Goal: Task Accomplishment & Management: Use online tool/utility

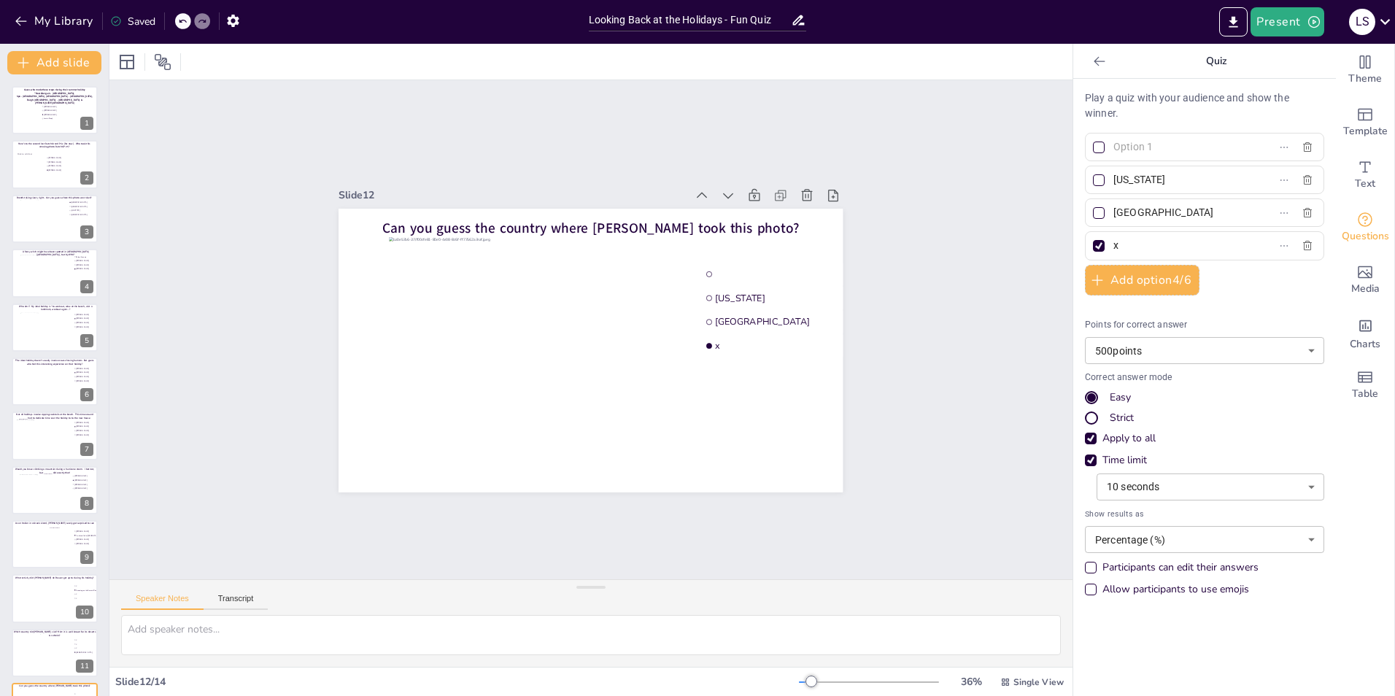
scroll to position [155, 0]
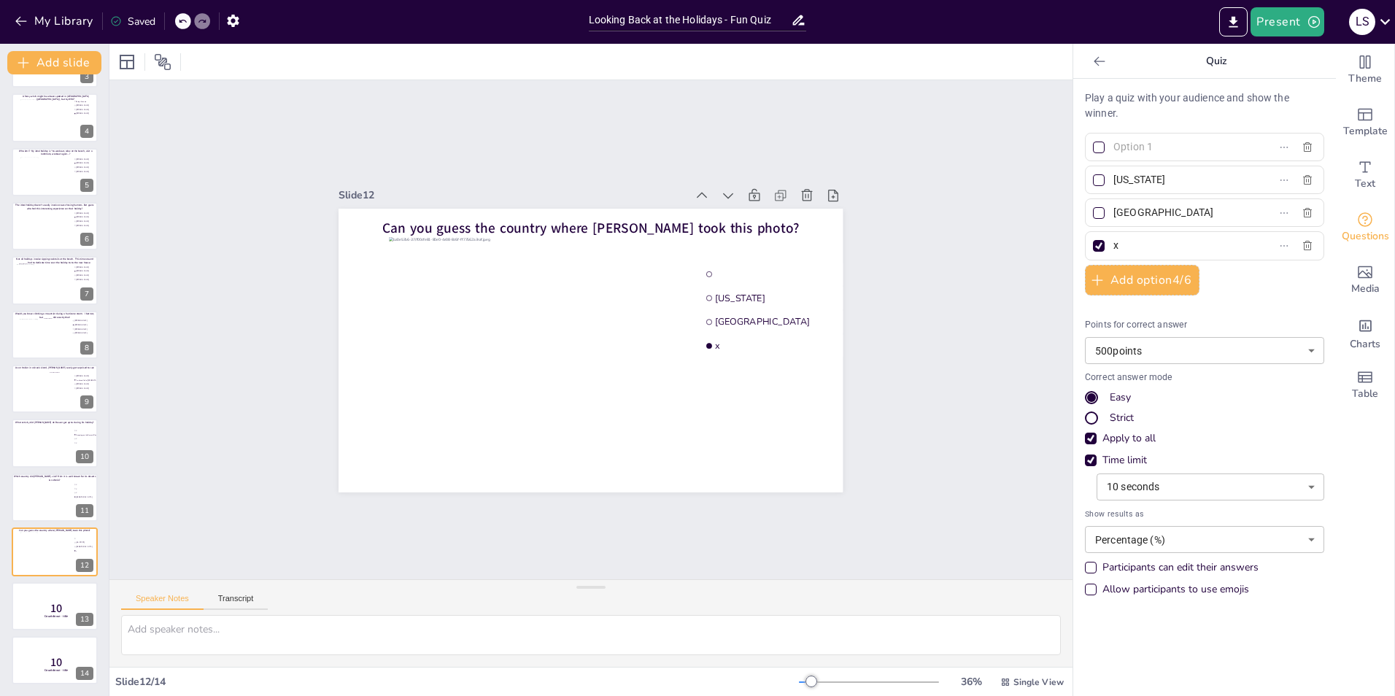
click at [1108, 228] on div "Play a quiz with your audience and show the winner. New York Italy x Add option…" at bounding box center [1204, 347] width 239 height 514
click at [1127, 144] on input "text" at bounding box center [1182, 146] width 136 height 21
type input "[GEOGRAPHIC_DATA]"
click at [1151, 248] on input "x" at bounding box center [1182, 245] width 136 height 21
click at [1366, 66] on div "Theme" at bounding box center [1365, 70] width 58 height 53
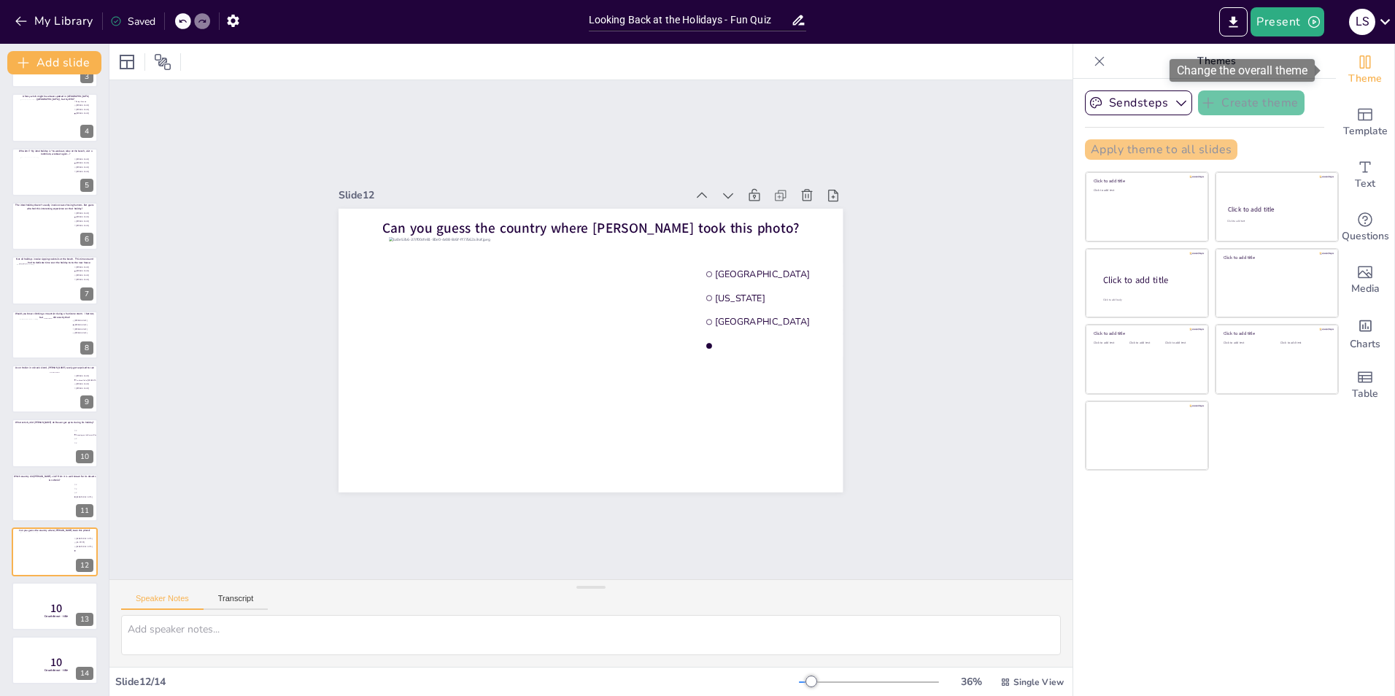
click at [1366, 66] on div "Theme" at bounding box center [1365, 70] width 58 height 53
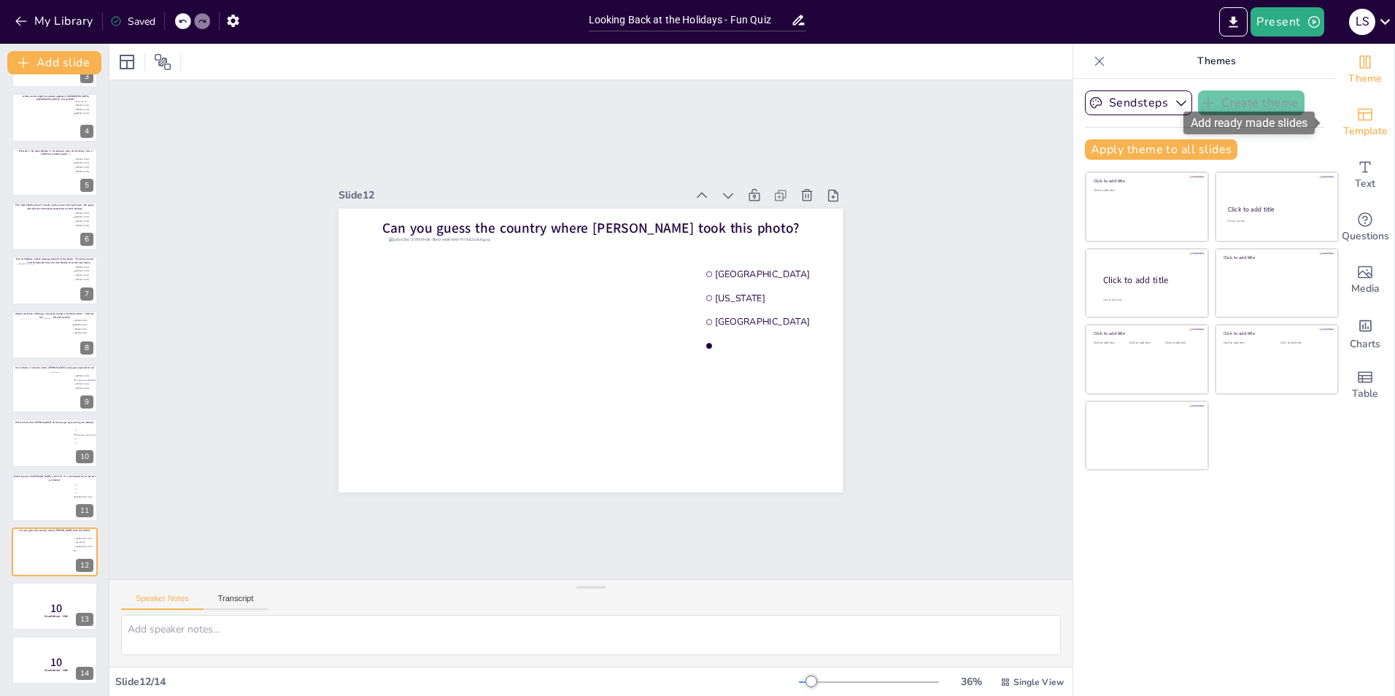
click at [1358, 120] on icon "Add ready made slides" at bounding box center [1365, 115] width 15 height 12
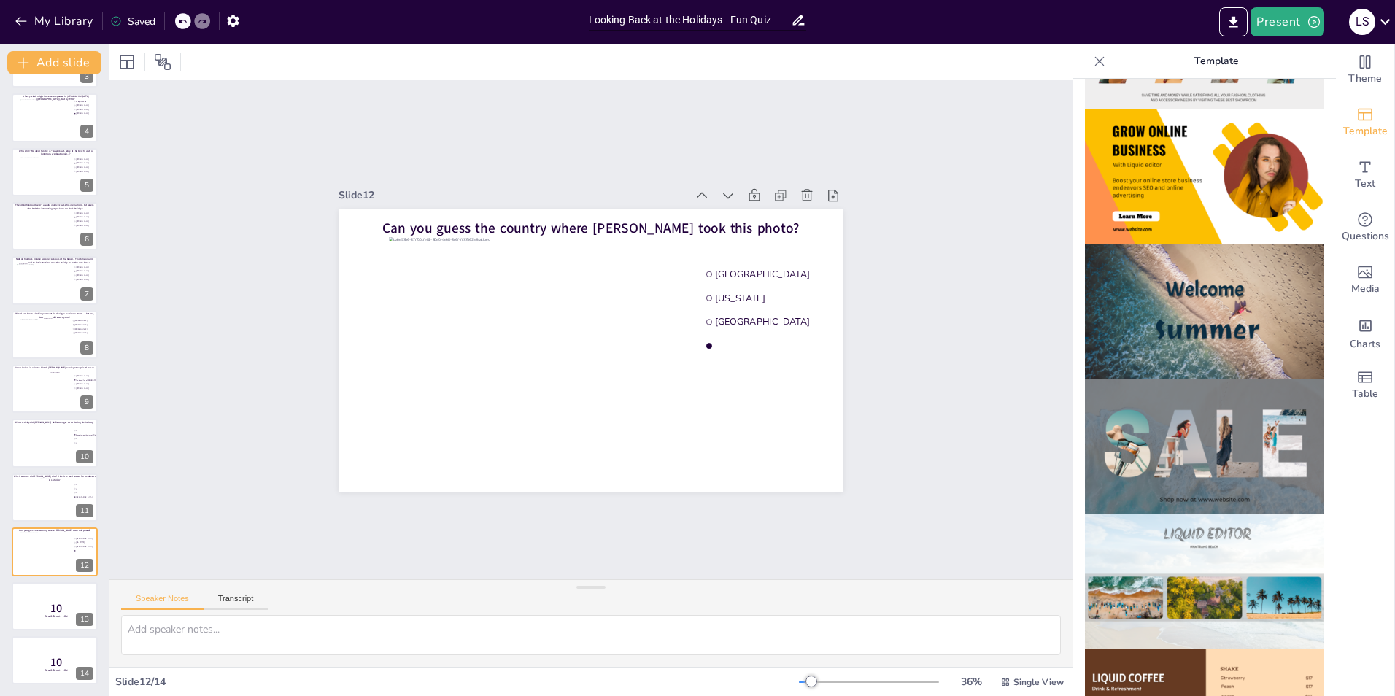
scroll to position [384, 0]
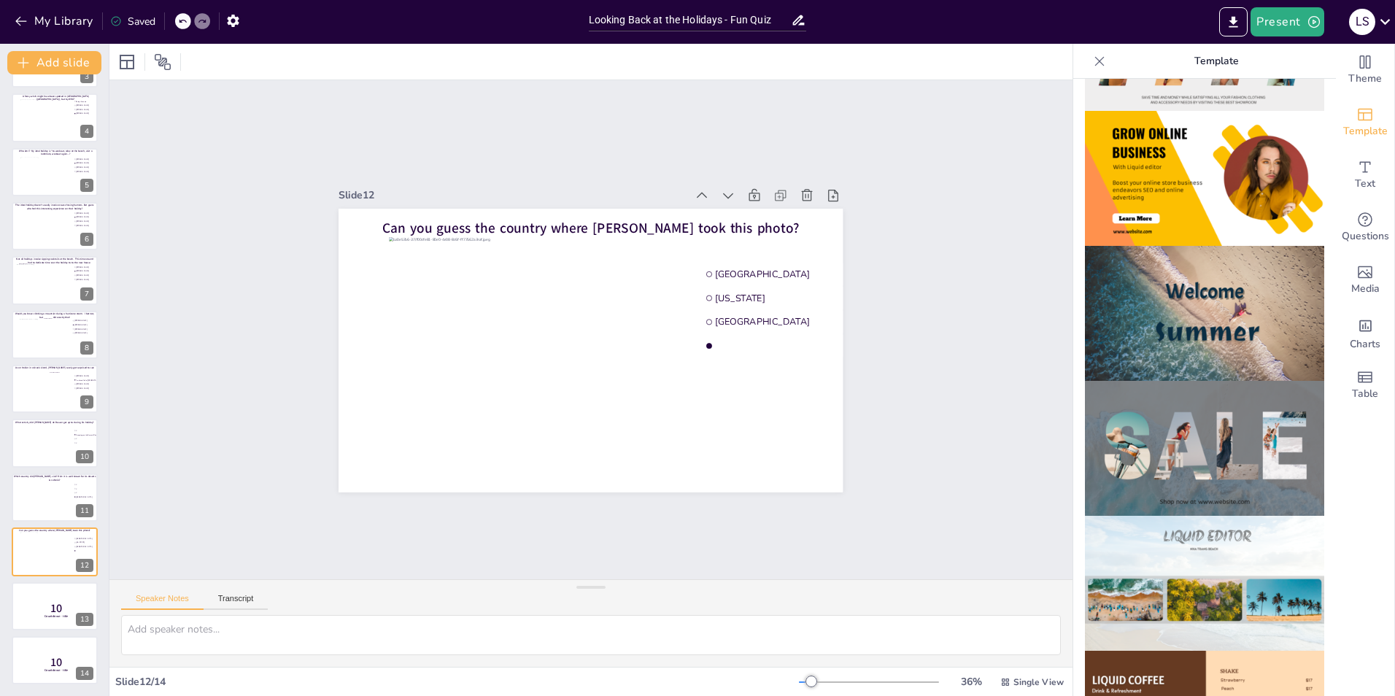
click at [1259, 301] on img at bounding box center [1204, 313] width 239 height 135
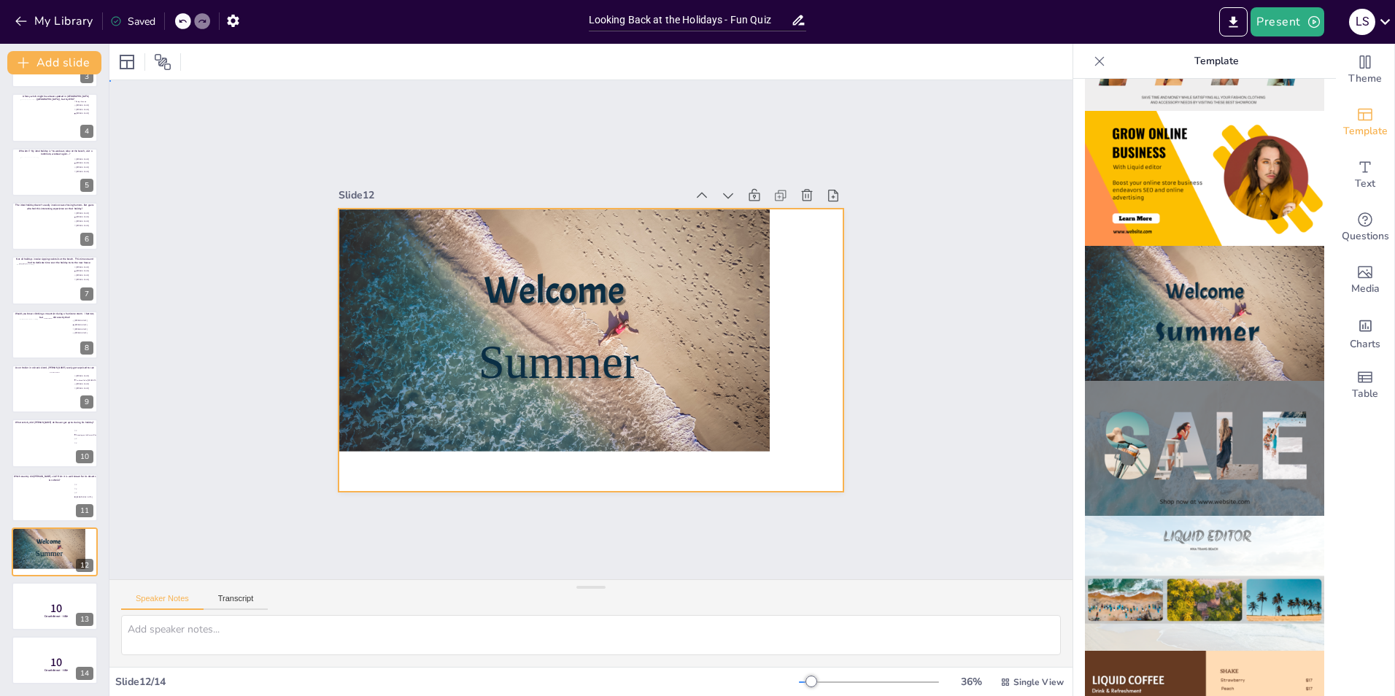
click at [744, 344] on div at bounding box center [554, 330] width 431 height 243
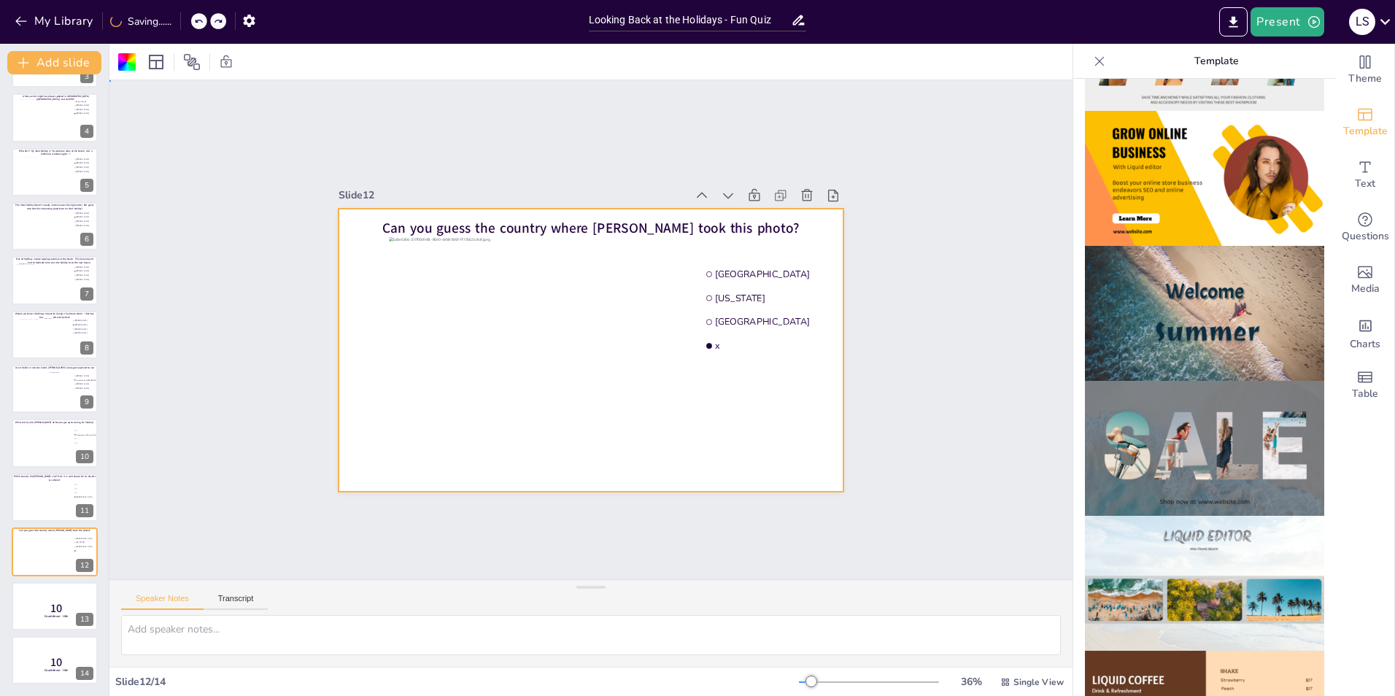
click at [914, 223] on div "Slide 1 Guess who made these stops during their summer holiday "Noardbergum - F…" at bounding box center [590, 329] width 963 height 499
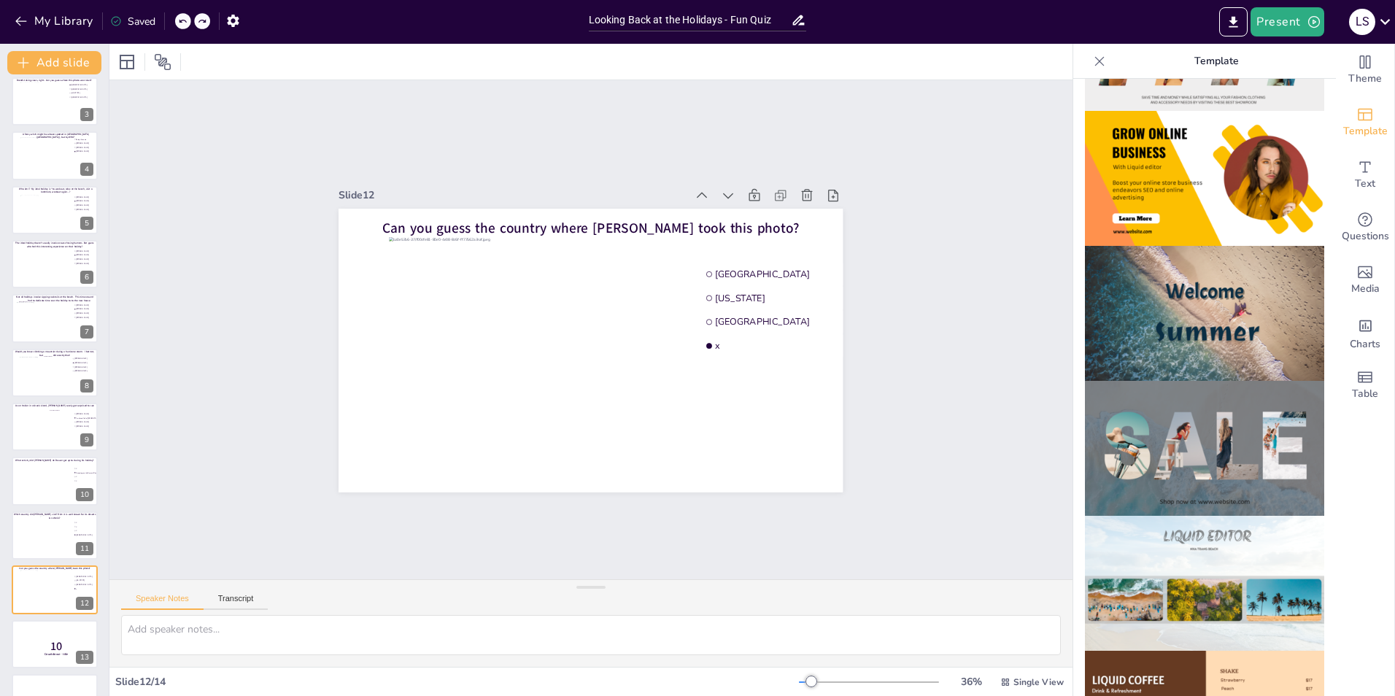
scroll to position [119, 0]
click at [1133, 564] on img at bounding box center [1204, 583] width 239 height 135
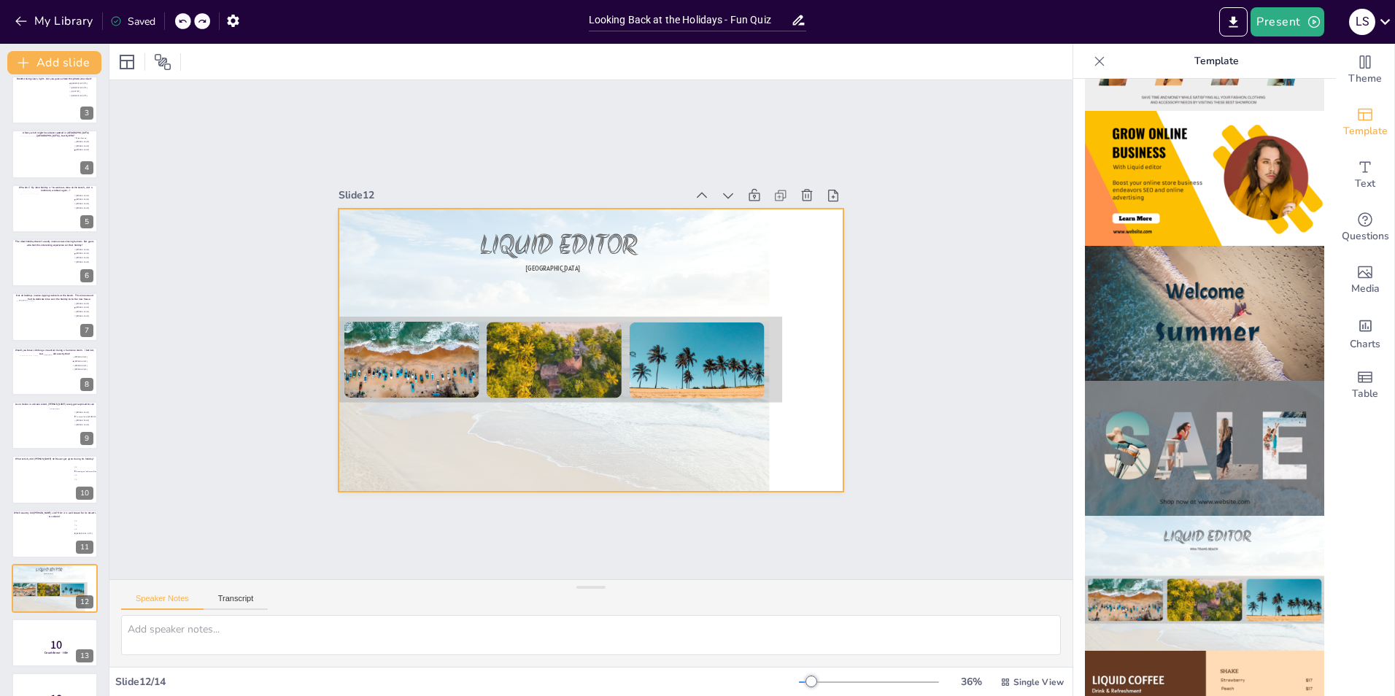
click at [664, 455] on div at bounding box center [554, 330] width 431 height 323
click at [944, 319] on div "Slide 1 Guess who made these stops during their summer holiday "Noardbergum - F…" at bounding box center [590, 329] width 963 height 499
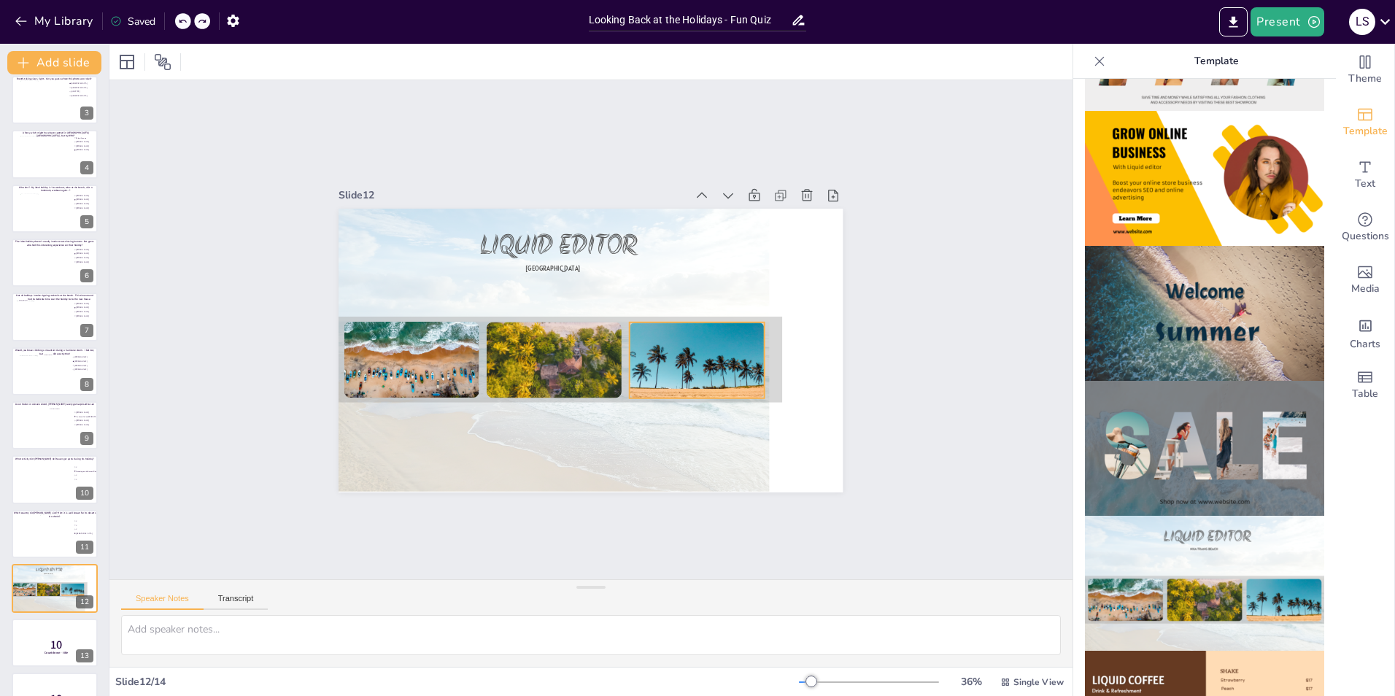
click at [666, 327] on div at bounding box center [697, 372] width 135 height 101
click at [454, 266] on p "NHA TRANG BEACH" at bounding box center [553, 267] width 225 height 9
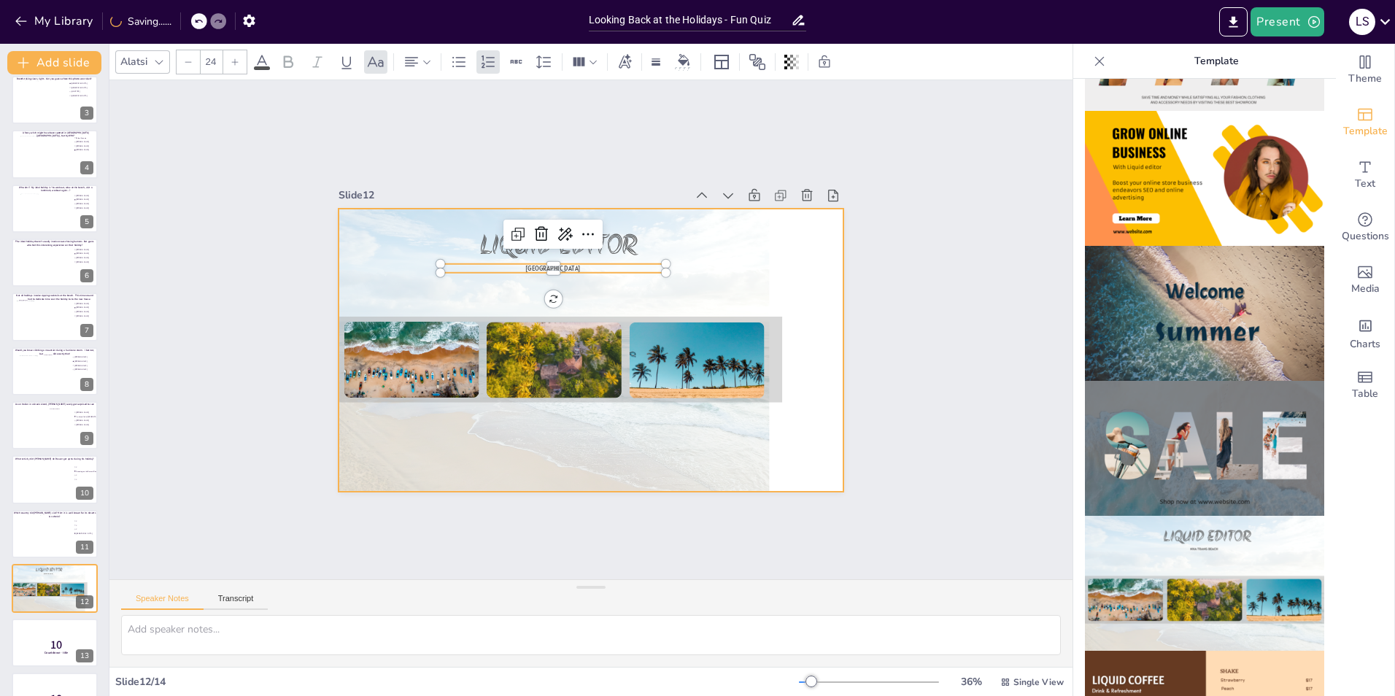
click at [421, 234] on div at bounding box center [554, 330] width 431 height 323
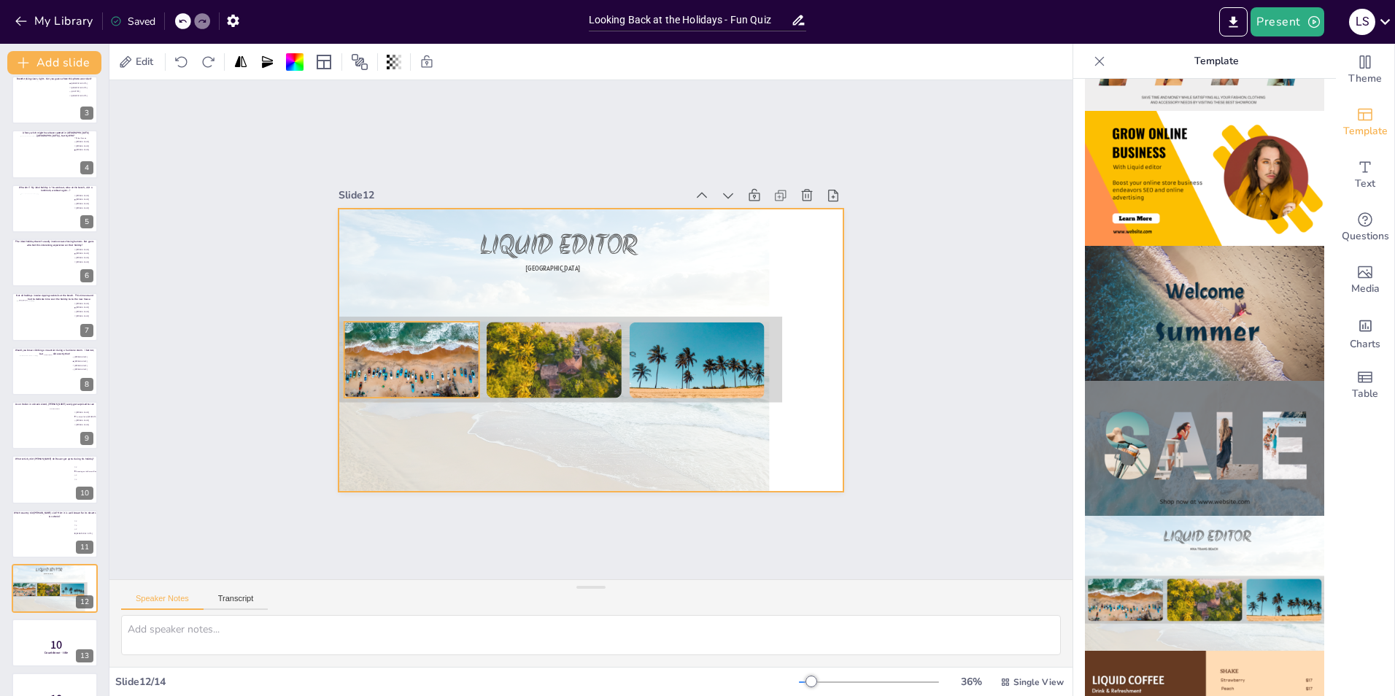
click at [414, 359] on div at bounding box center [411, 351] width 135 height 101
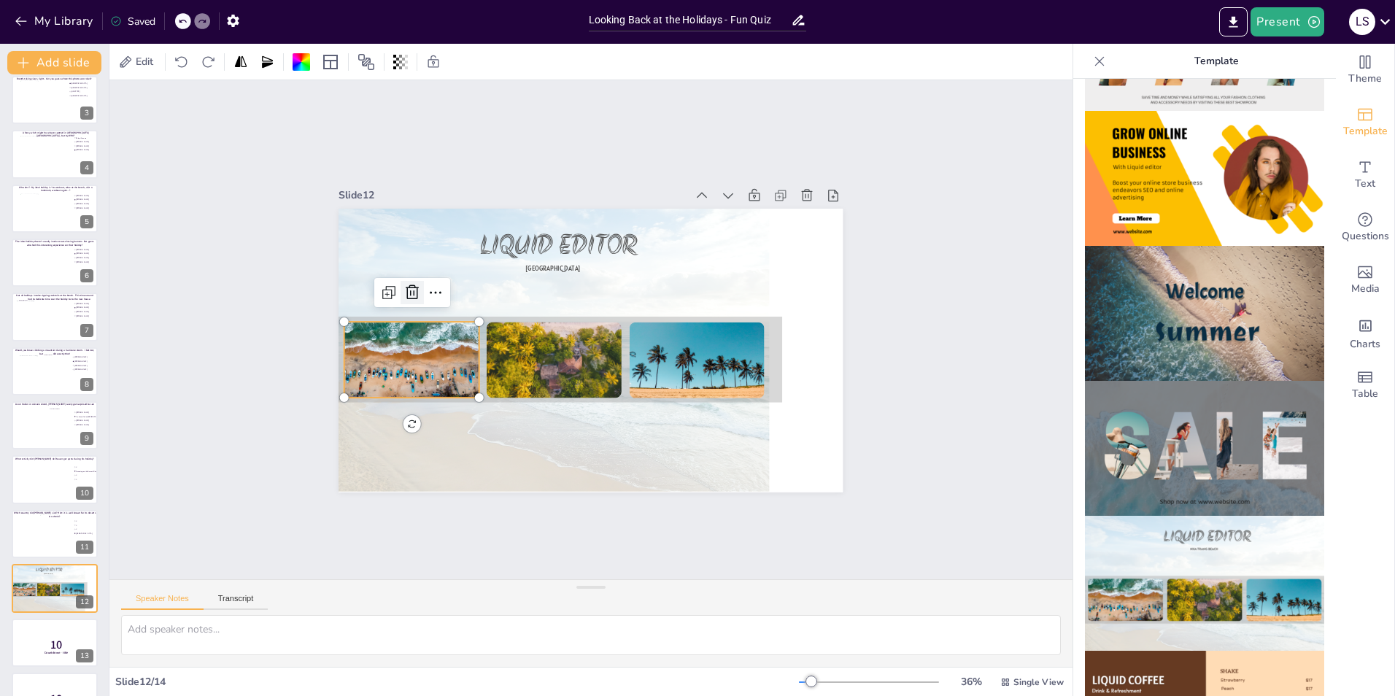
click at [404, 289] on icon at bounding box center [413, 293] width 18 height 18
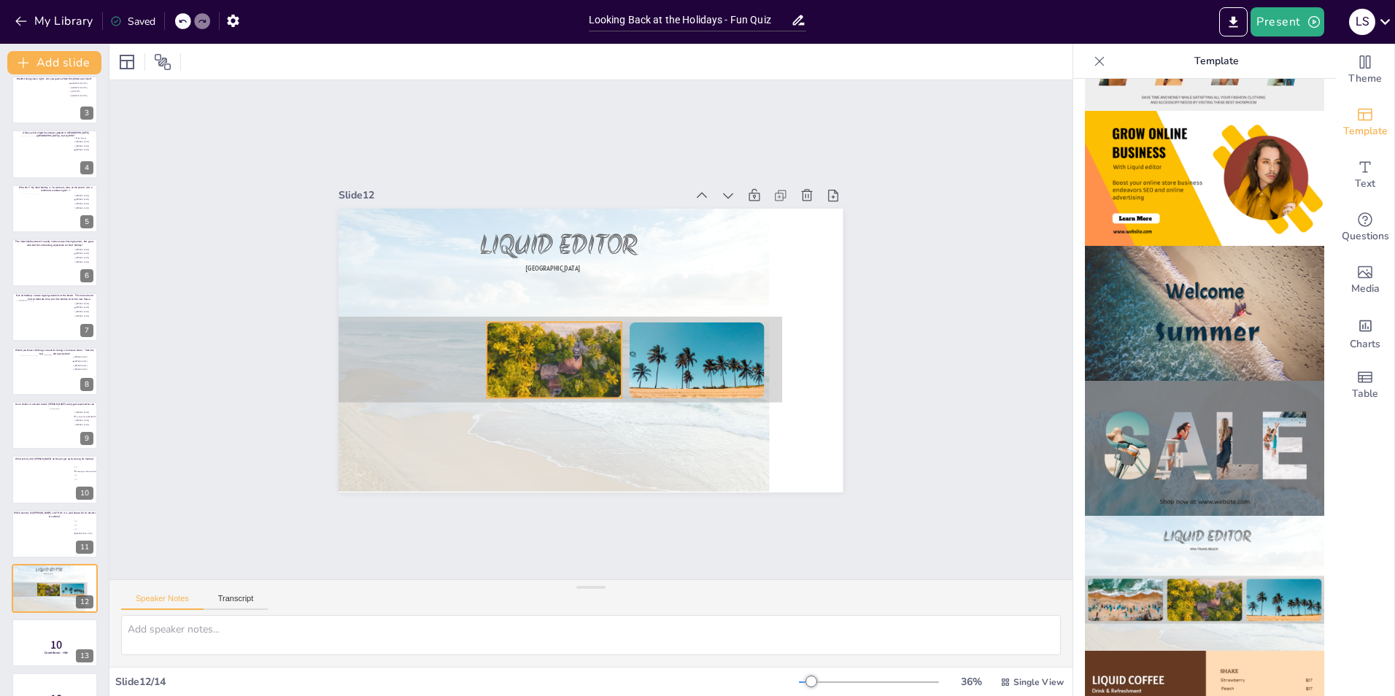
click at [503, 338] on div at bounding box center [554, 325] width 135 height 180
click at [546, 285] on icon at bounding box center [555, 293] width 18 height 18
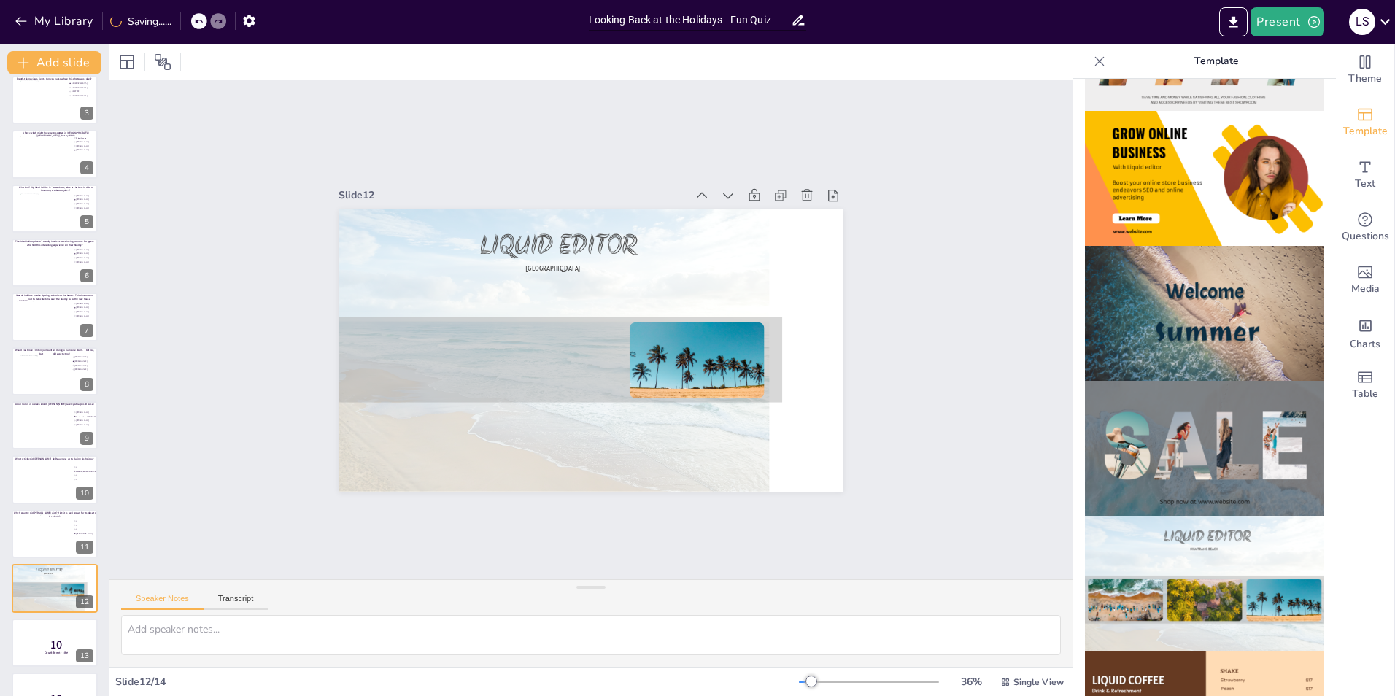
click at [200, 21] on icon at bounding box center [198, 21] width 9 height 9
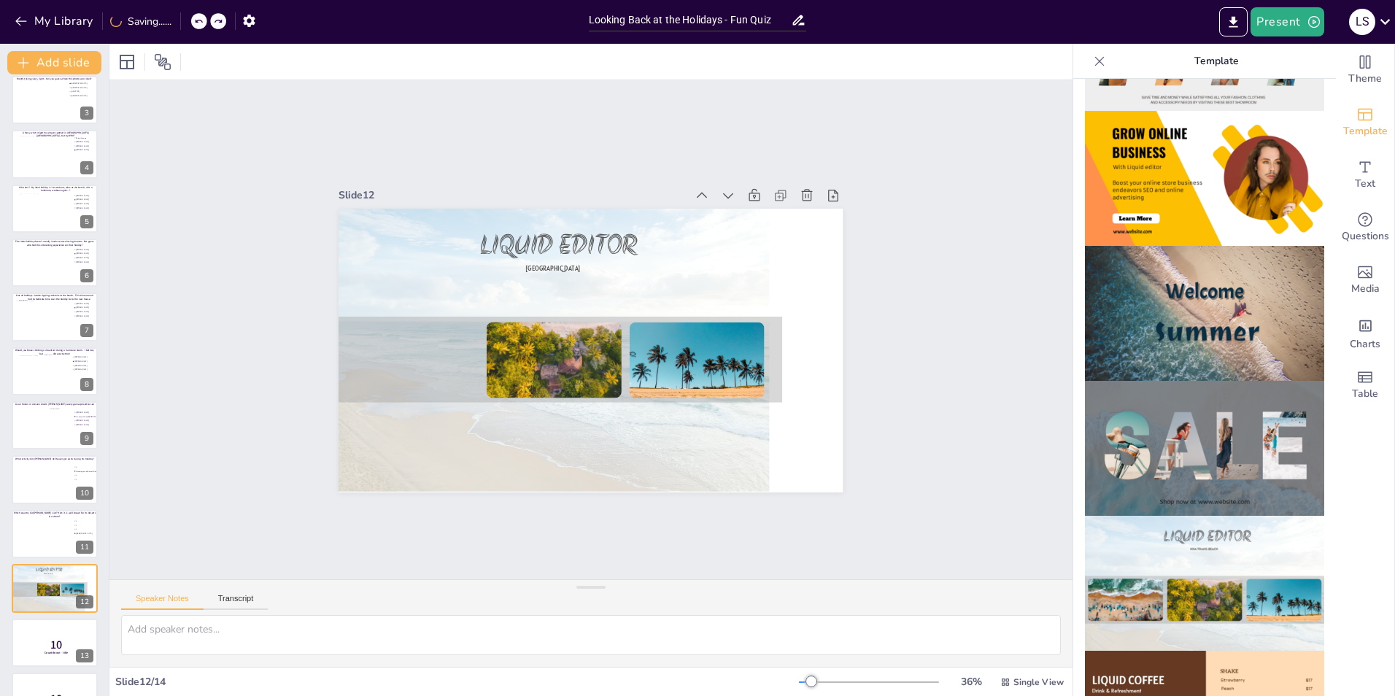
click at [200, 21] on icon at bounding box center [198, 21] width 9 height 9
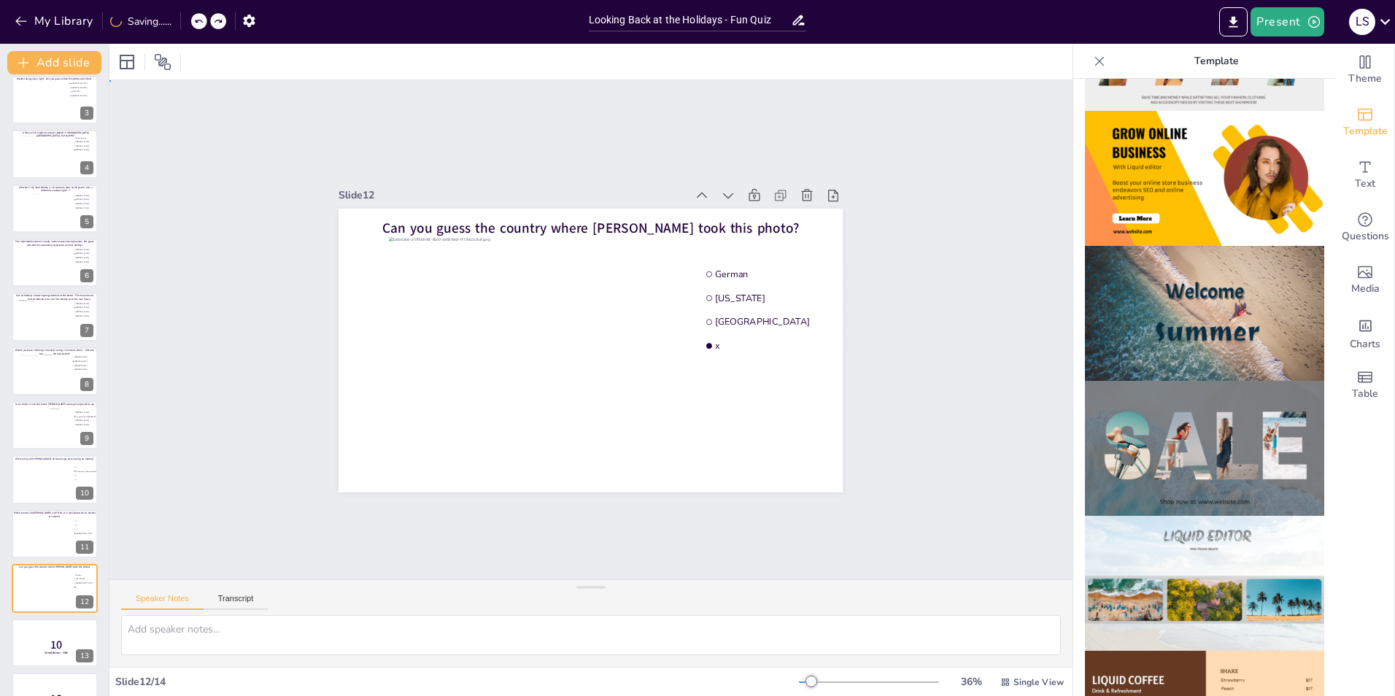
click at [929, 407] on div "Slide 1 Guess who made these stops during their summer holiday "Noardbergum - F…" at bounding box center [590, 329] width 963 height 499
click at [1360, 177] on span "Text" at bounding box center [1365, 184] width 20 height 16
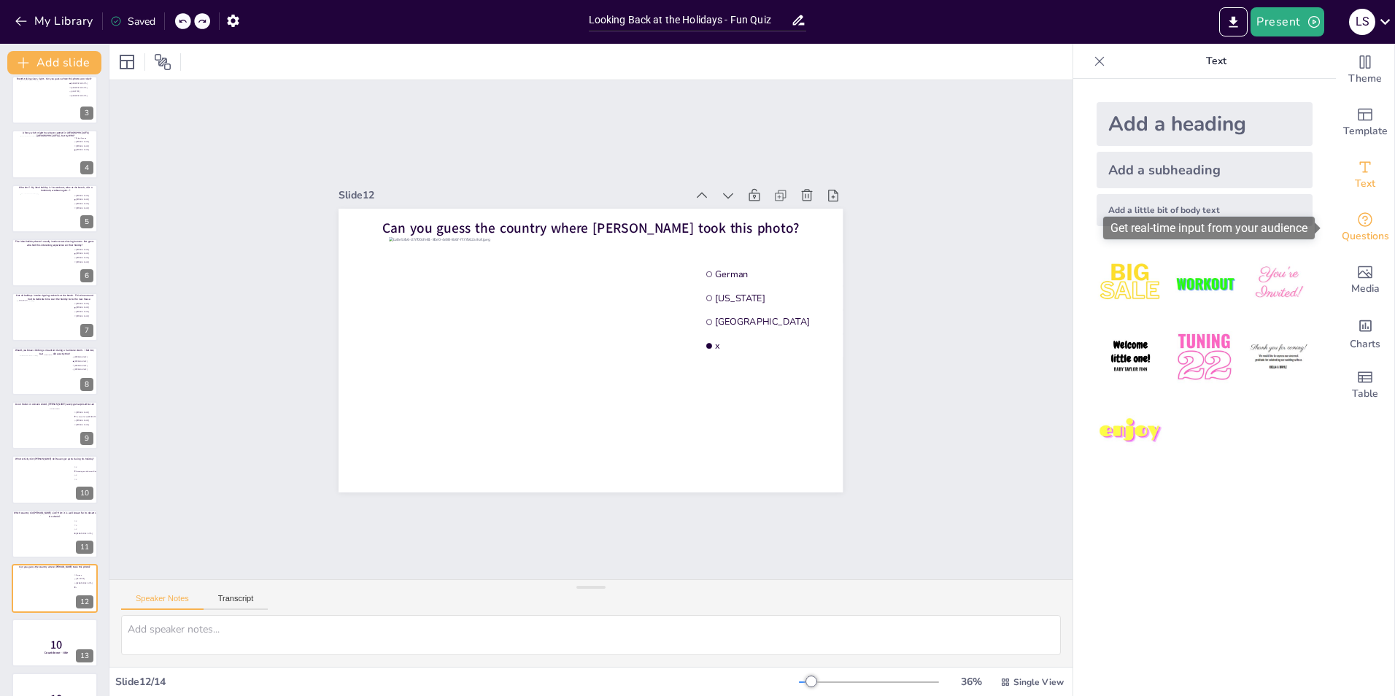
click at [1357, 233] on span "Questions" at bounding box center [1365, 236] width 47 height 16
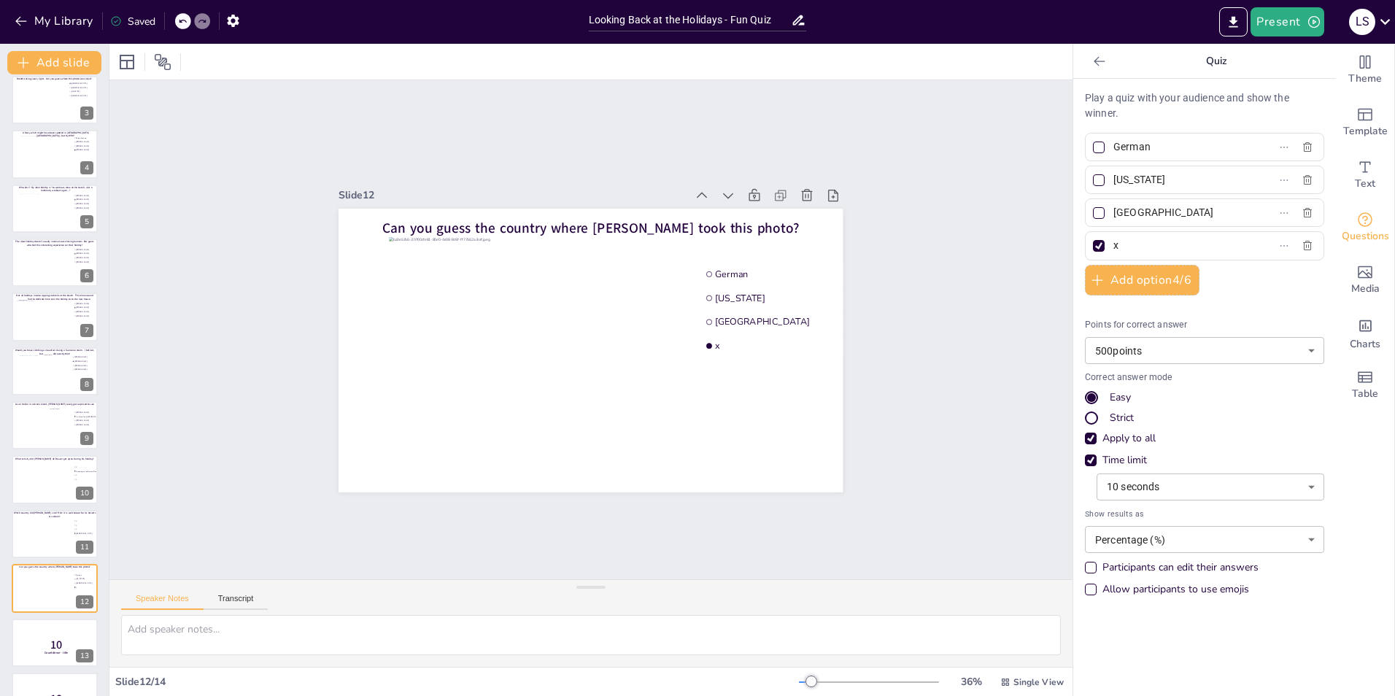
click at [1122, 240] on input "x" at bounding box center [1182, 245] width 136 height 21
type input "[GEOGRAPHIC_DATA]"
click at [971, 377] on div "Slide 1 Guess who made these stops during their summer holiday "Noardbergum - F…" at bounding box center [590, 329] width 963 height 499
click at [1093, 212] on div at bounding box center [1099, 213] width 12 height 12
click at [1114, 212] on input "[GEOGRAPHIC_DATA]" at bounding box center [1182, 212] width 136 height 21
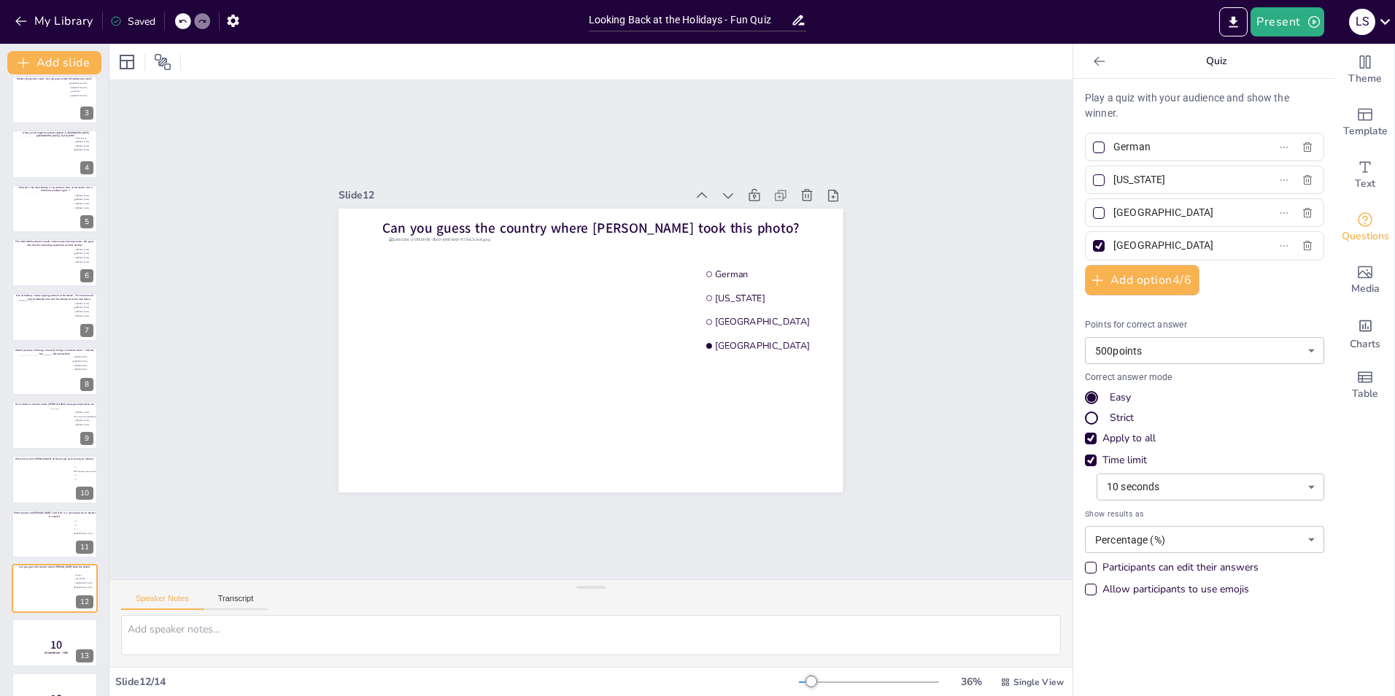
checkbox input "true"
click at [1093, 244] on div at bounding box center [1099, 246] width 12 height 12
click at [1114, 244] on input "[GEOGRAPHIC_DATA]" at bounding box center [1182, 245] width 136 height 21
checkbox input "false"
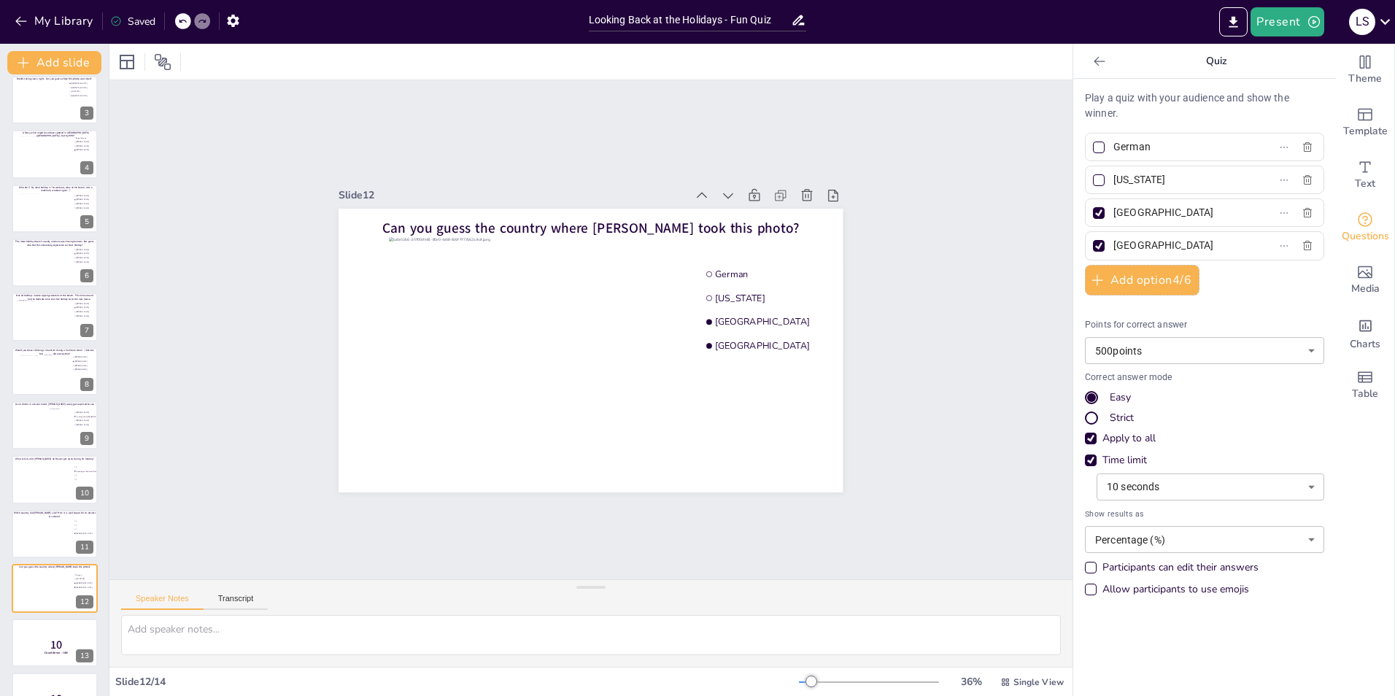
checkbox input "false"
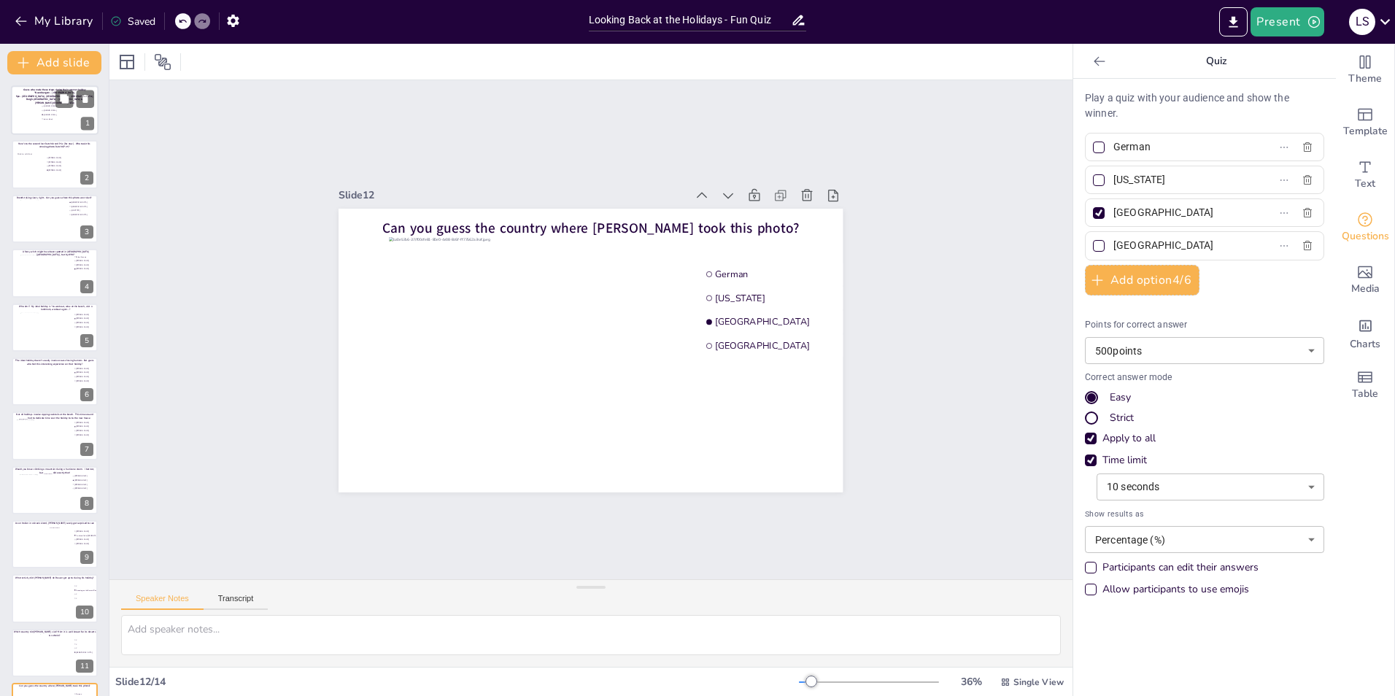
click at [42, 123] on div at bounding box center [55, 110] width 88 height 50
type input "Arnold Dijk"
type input "Mike van Bussel"
type input "[PERSON_NAME]"
type input "Joris te Booij"
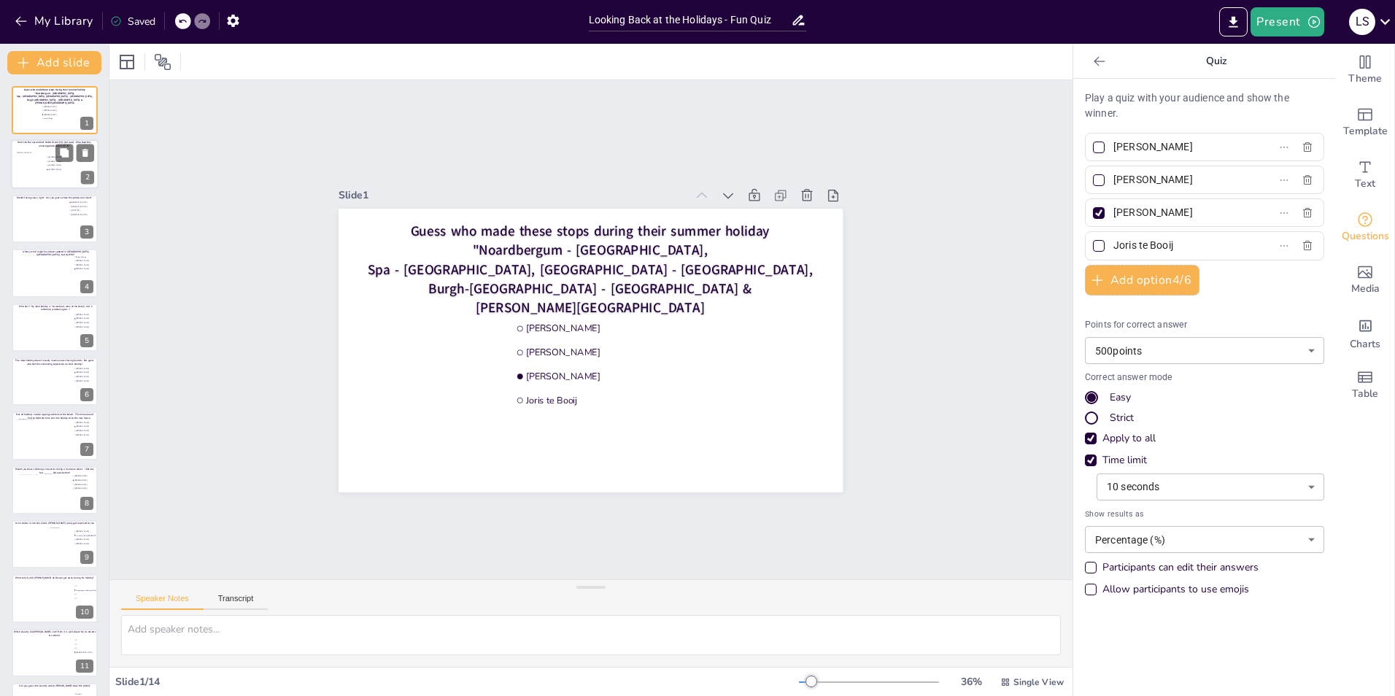
click at [31, 167] on div at bounding box center [29, 166] width 28 height 44
type input "[PERSON_NAME]"
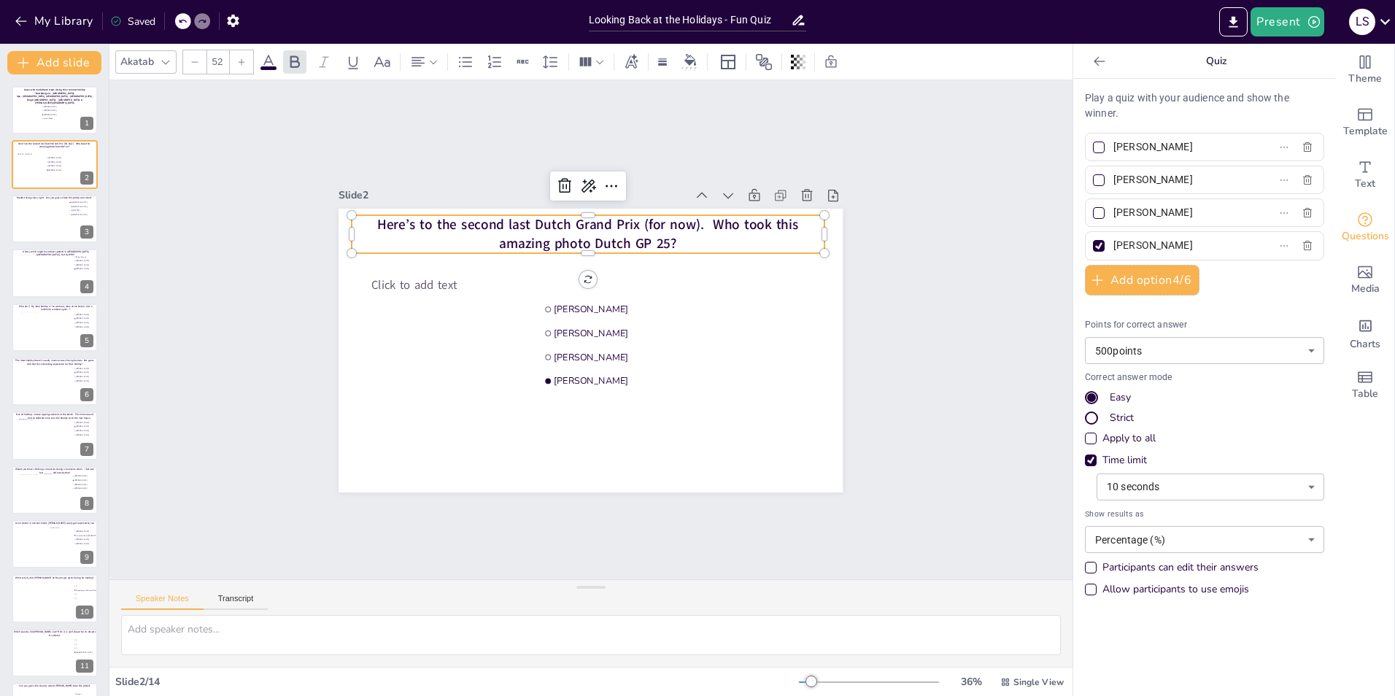
click at [711, 215] on span "Here’s to the second last Dutch Grand Prix (for now). Who took this amazing pho…" at bounding box center [587, 234] width 421 height 38
drag, startPoint x: 706, startPoint y: 216, endPoint x: 733, endPoint y: 248, distance: 42.4
click at [733, 248] on div "Click to add text Parsa Beigzadeh Bauke Maarse Paul Miles Alisa Kurasova Here’s…" at bounding box center [591, 351] width 504 height 284
click at [430, 103] on div "Slide 1 Guess who made these stops during their summer holiday "Noardbergum - F…" at bounding box center [590, 329] width 963 height 499
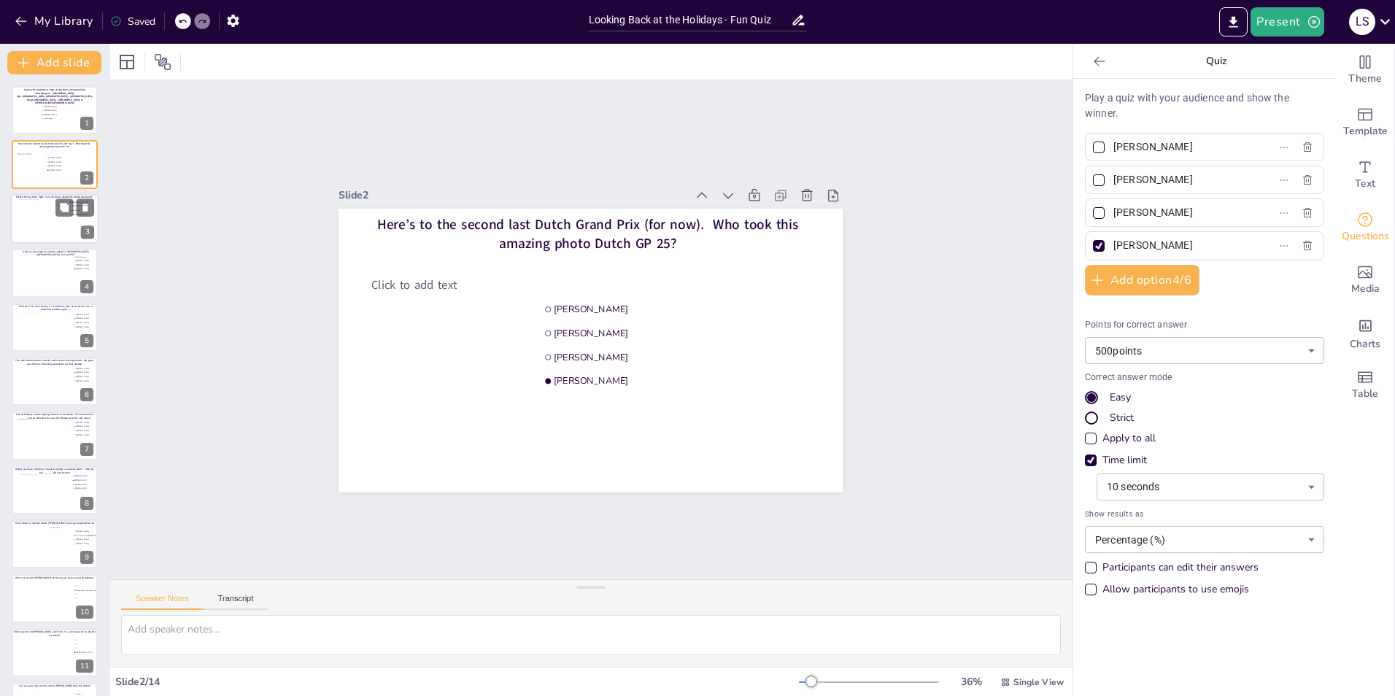
click at [44, 207] on div at bounding box center [55, 218] width 70 height 39
type input "[GEOGRAPHIC_DATA]"
type input "[US_STATE]"
type input "[GEOGRAPHIC_DATA]"
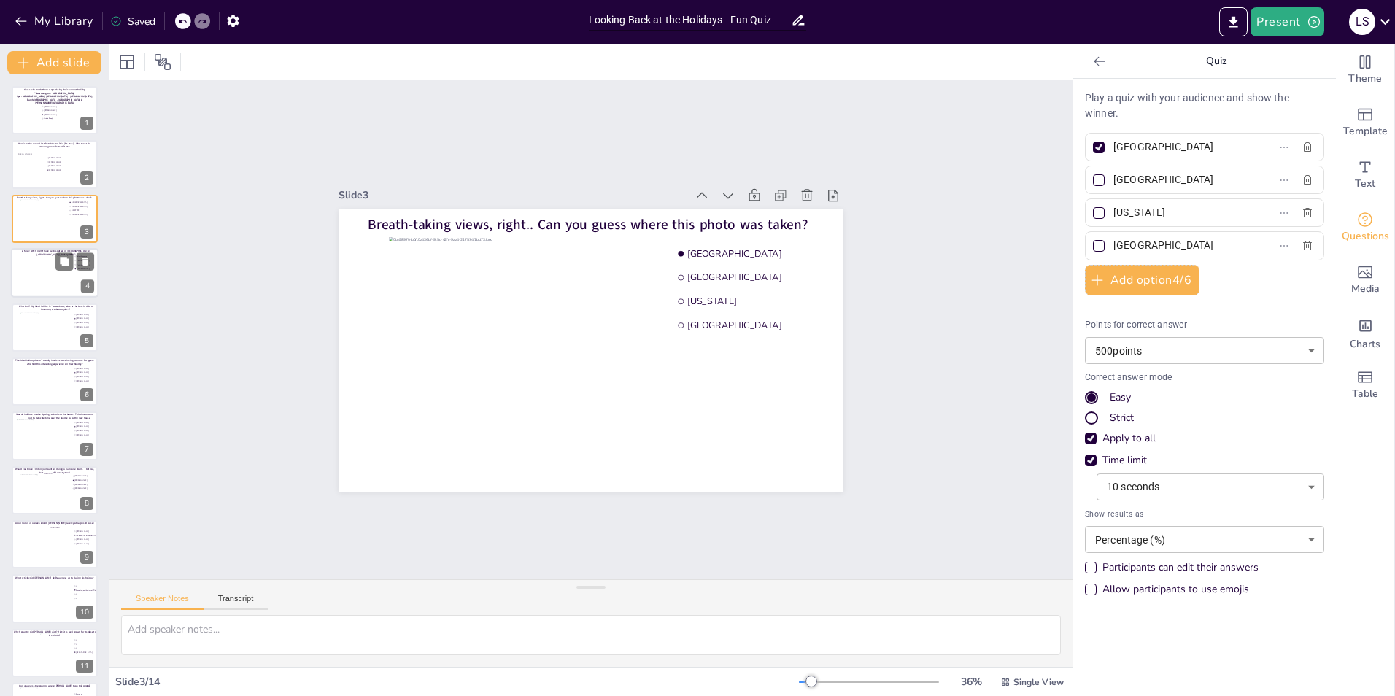
click at [28, 279] on div at bounding box center [55, 273] width 70 height 36
type input "Palupi Kusuma"
type input "[PERSON_NAME]"
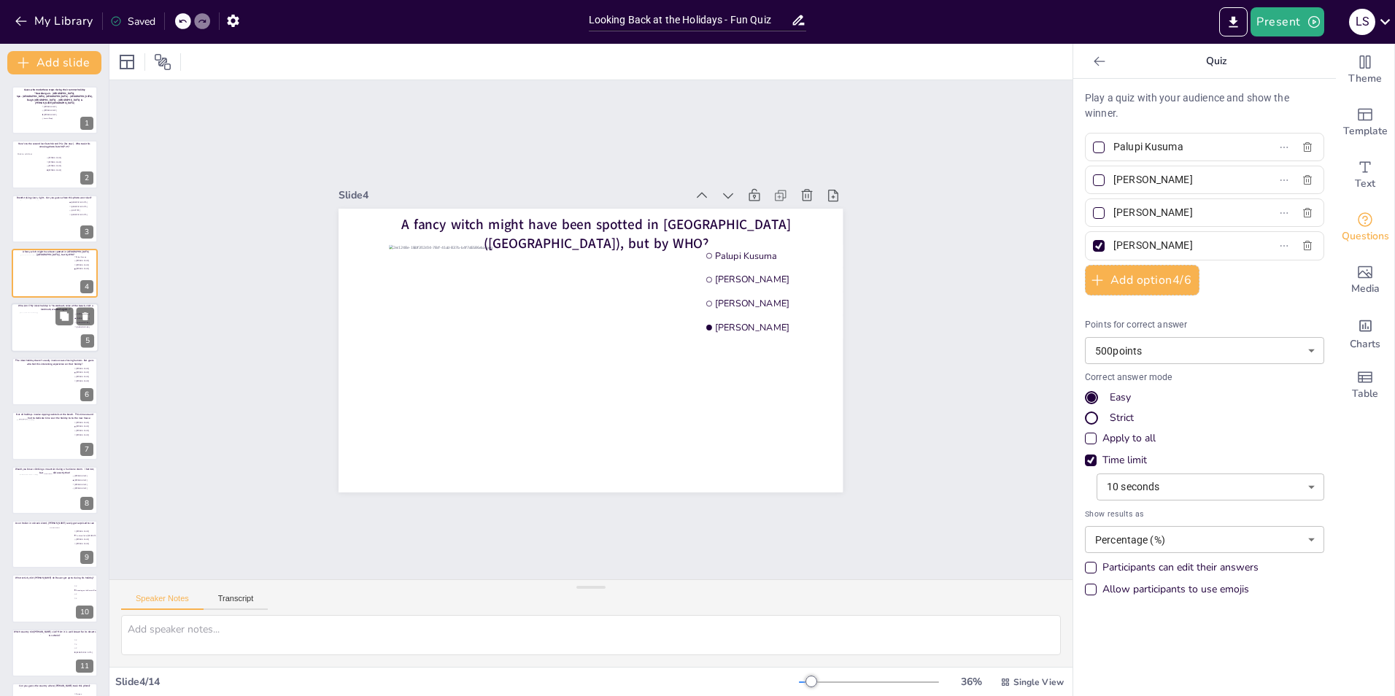
click at [50, 320] on div at bounding box center [46, 331] width 53 height 39
type input "[PERSON_NAME]"
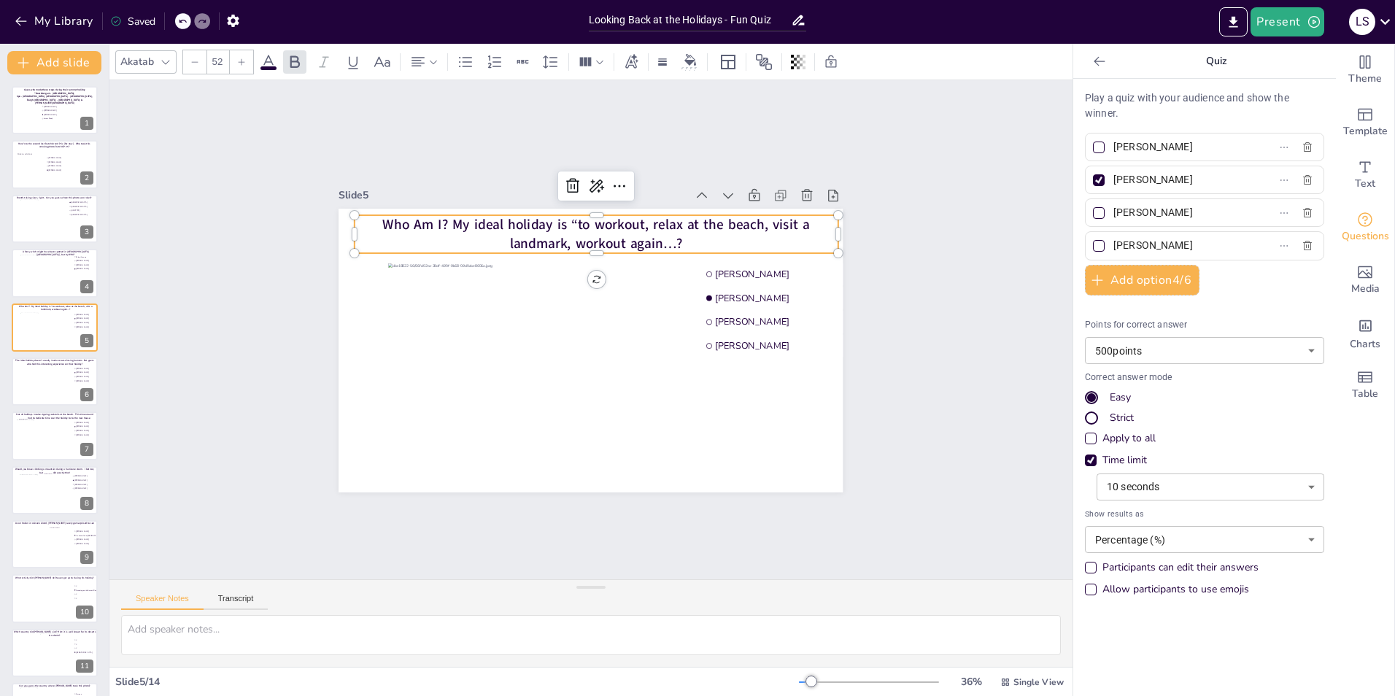
click at [442, 215] on span "Who Am I? My ideal holiday is “to workout, relax at the beach, visit a landmark…" at bounding box center [596, 234] width 427 height 38
click at [617, 239] on p "My ideal holiday is “to workout, relax at the beach, visit a landmark, workout …" at bounding box center [596, 234] width 483 height 38
click at [607, 239] on span "My ideal holiday is “to workout, relax at the beach, visit a landmark, workout …" at bounding box center [596, 234] width 477 height 38
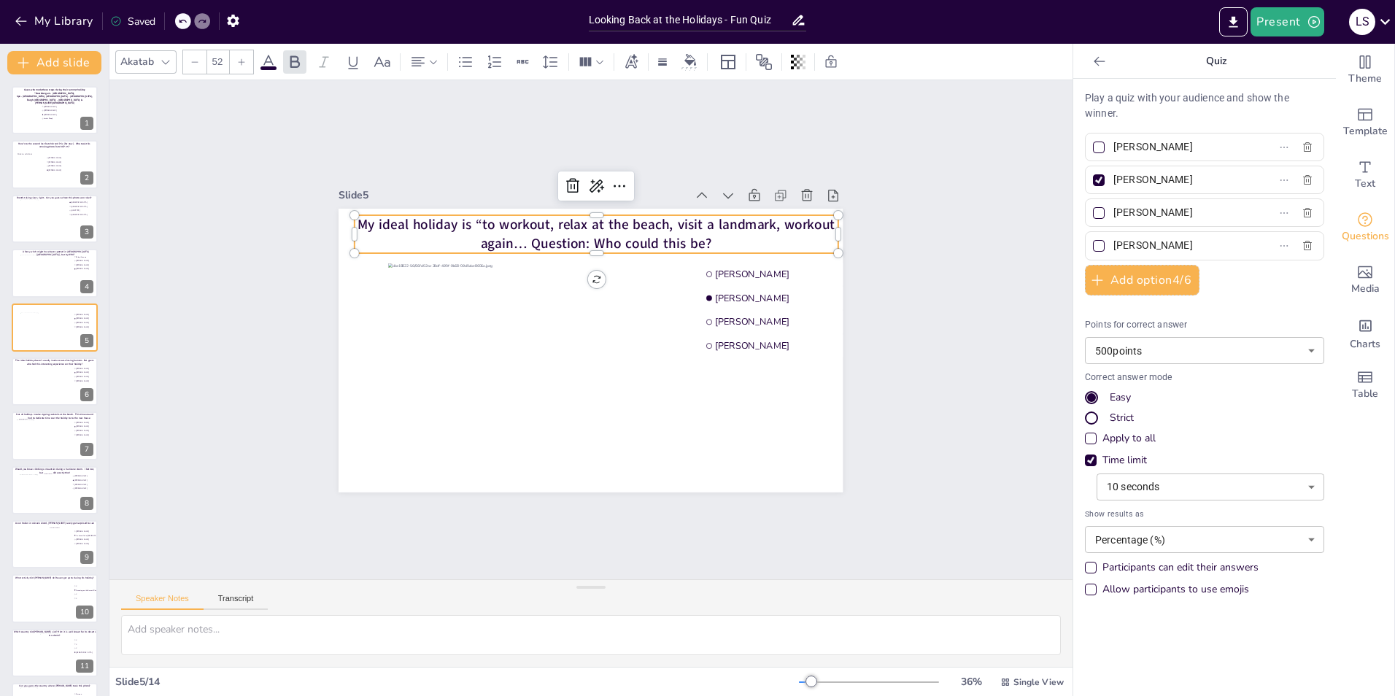
click at [990, 157] on div "Slide 1 Guess who made these stops during their summer holiday "Noardbergum - F…" at bounding box center [590, 329] width 963 height 499
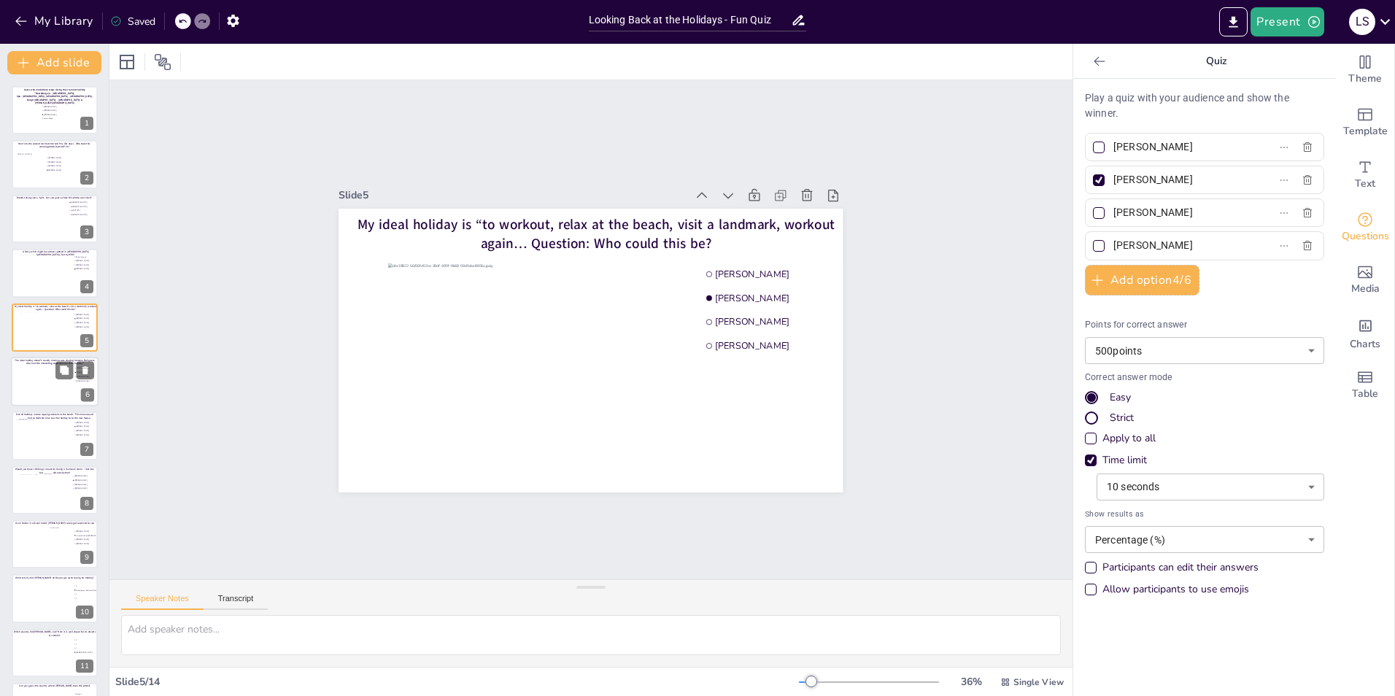
click at [26, 390] on div at bounding box center [55, 382] width 88 height 50
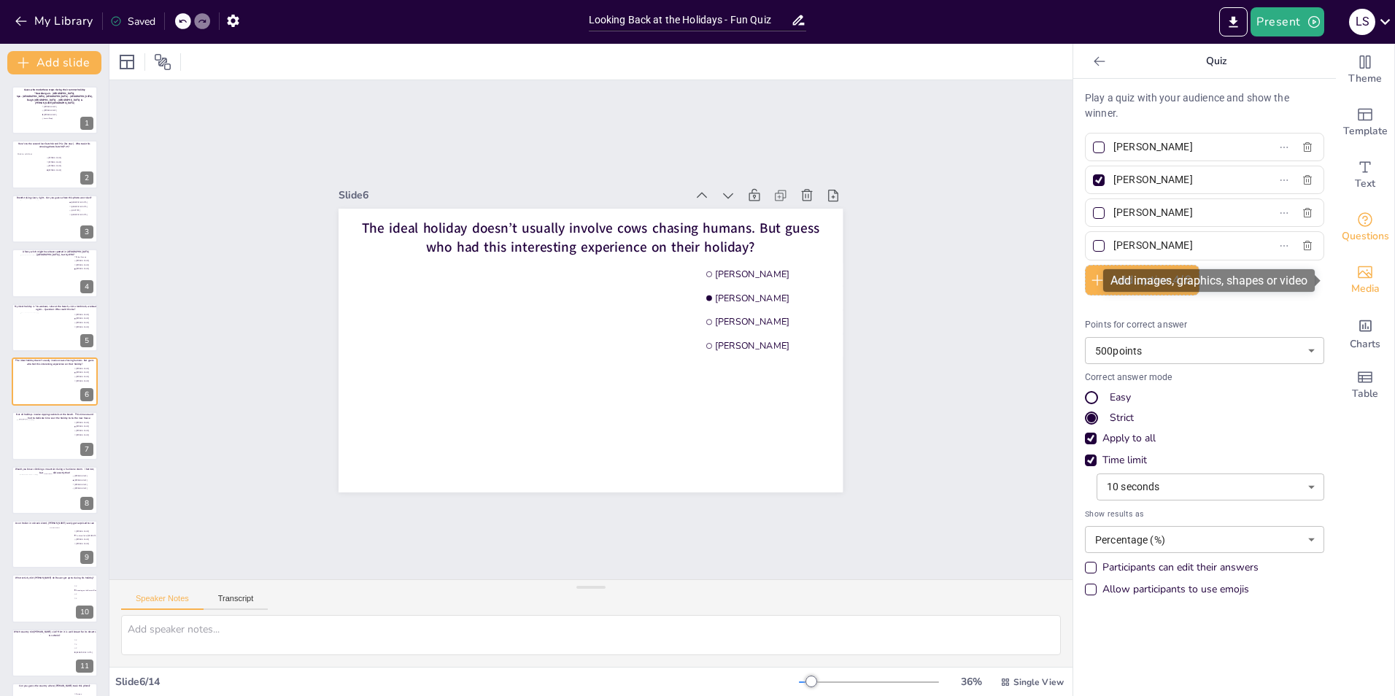
drag, startPoint x: 1349, startPoint y: 283, endPoint x: 1349, endPoint y: 268, distance: 15.3
click at [1357, 268] on icon "Add images, graphics, shapes or video" at bounding box center [1366, 272] width 18 height 18
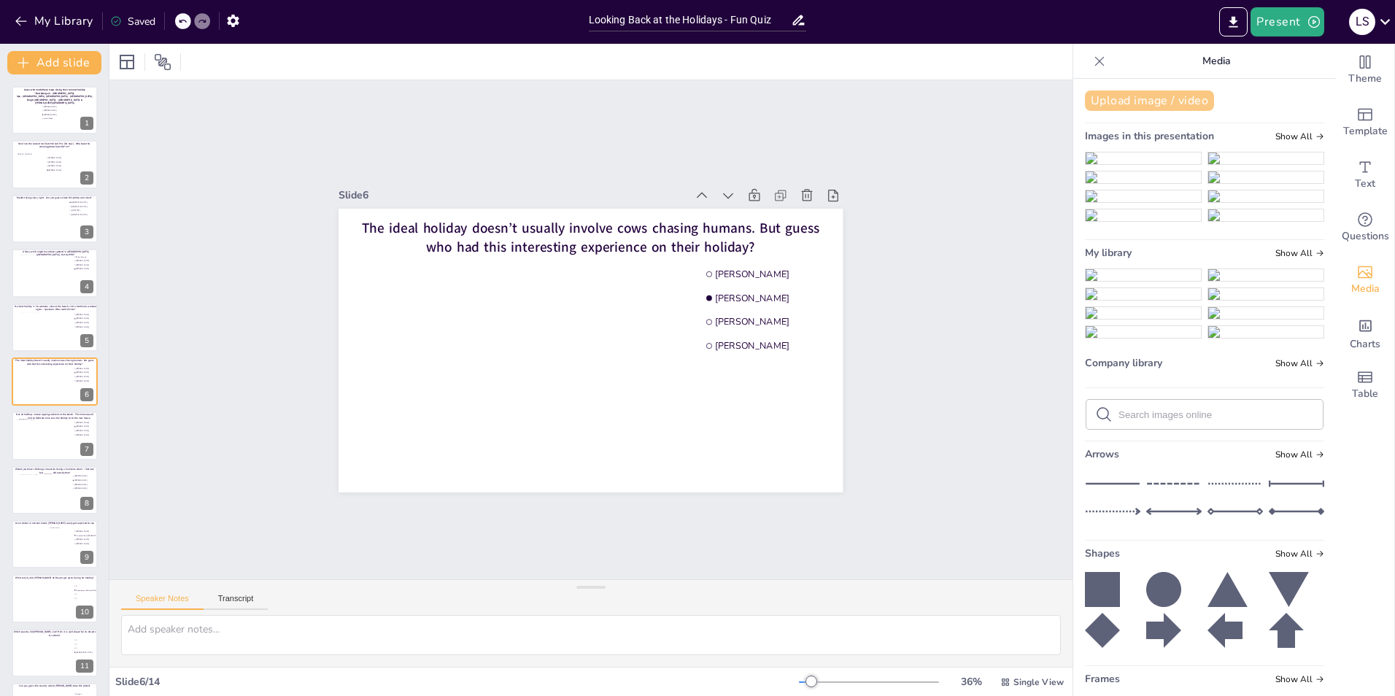
click at [1170, 100] on button "Upload image / video" at bounding box center [1149, 100] width 129 height 20
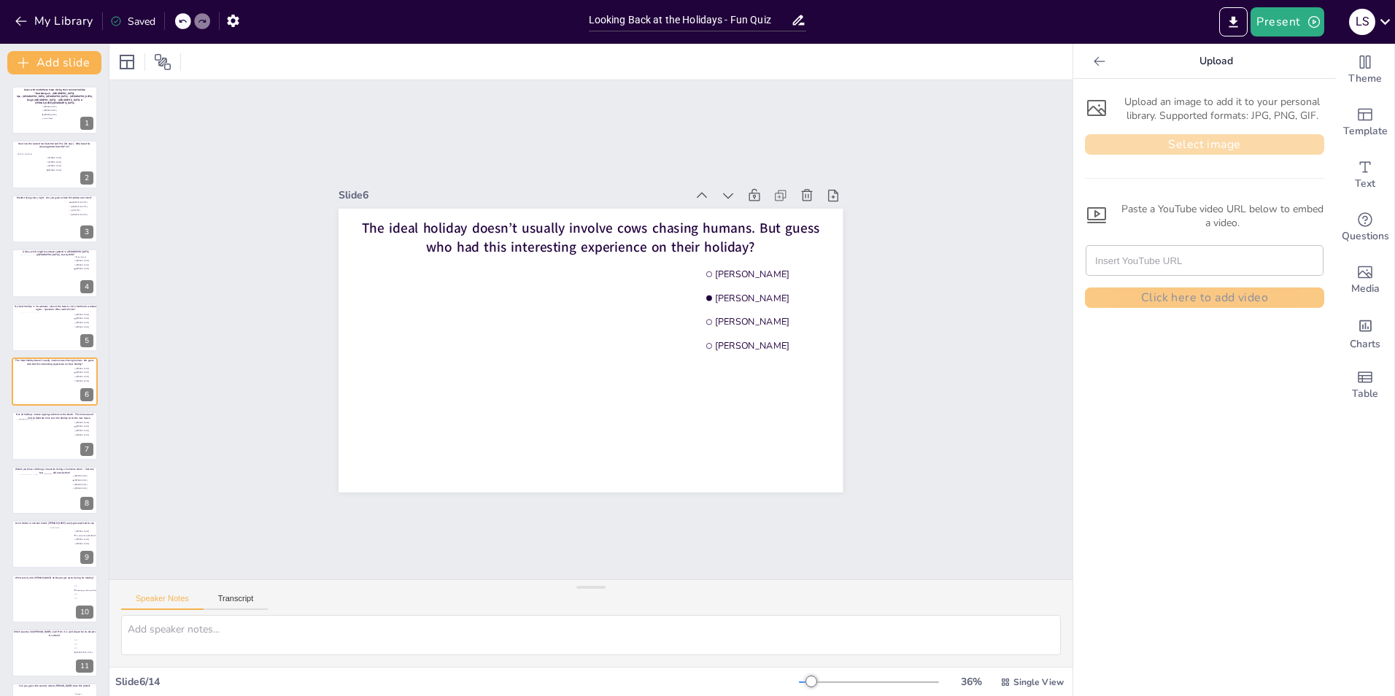
click at [1185, 143] on button "Select image" at bounding box center [1204, 144] width 239 height 20
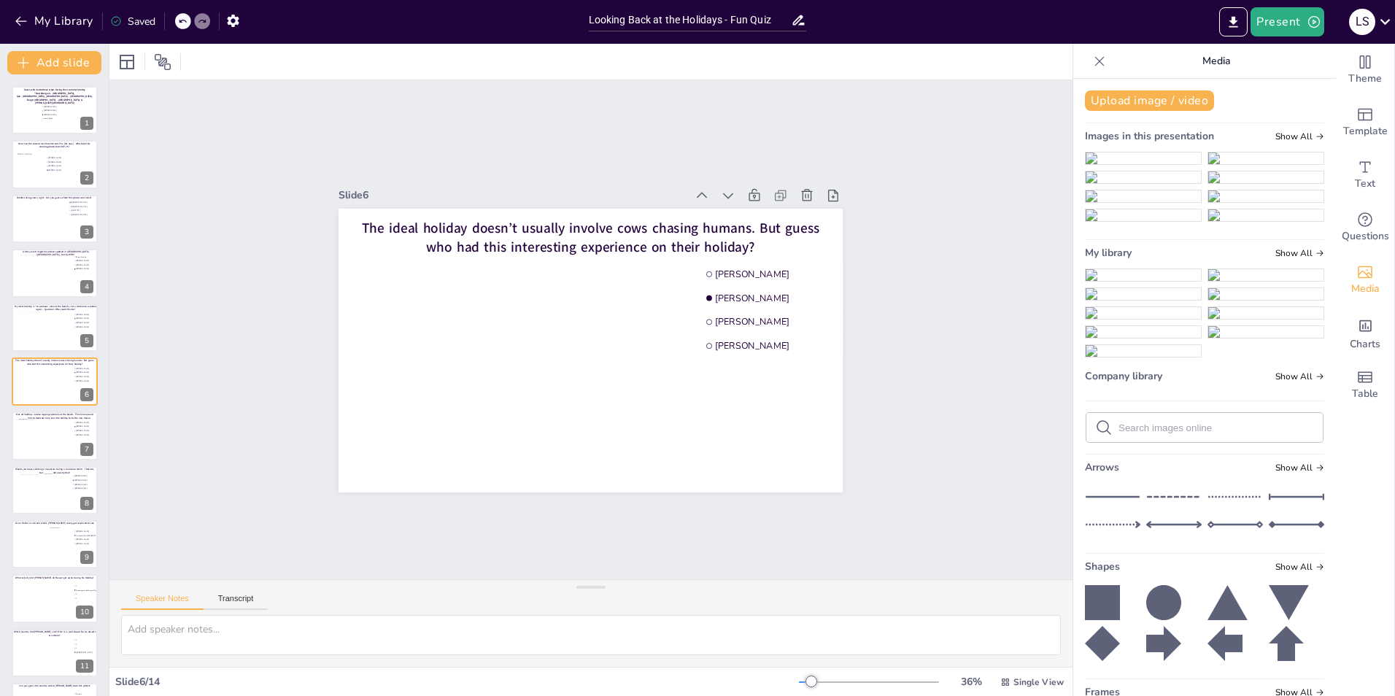
click at [1146, 281] on img at bounding box center [1143, 275] width 115 height 12
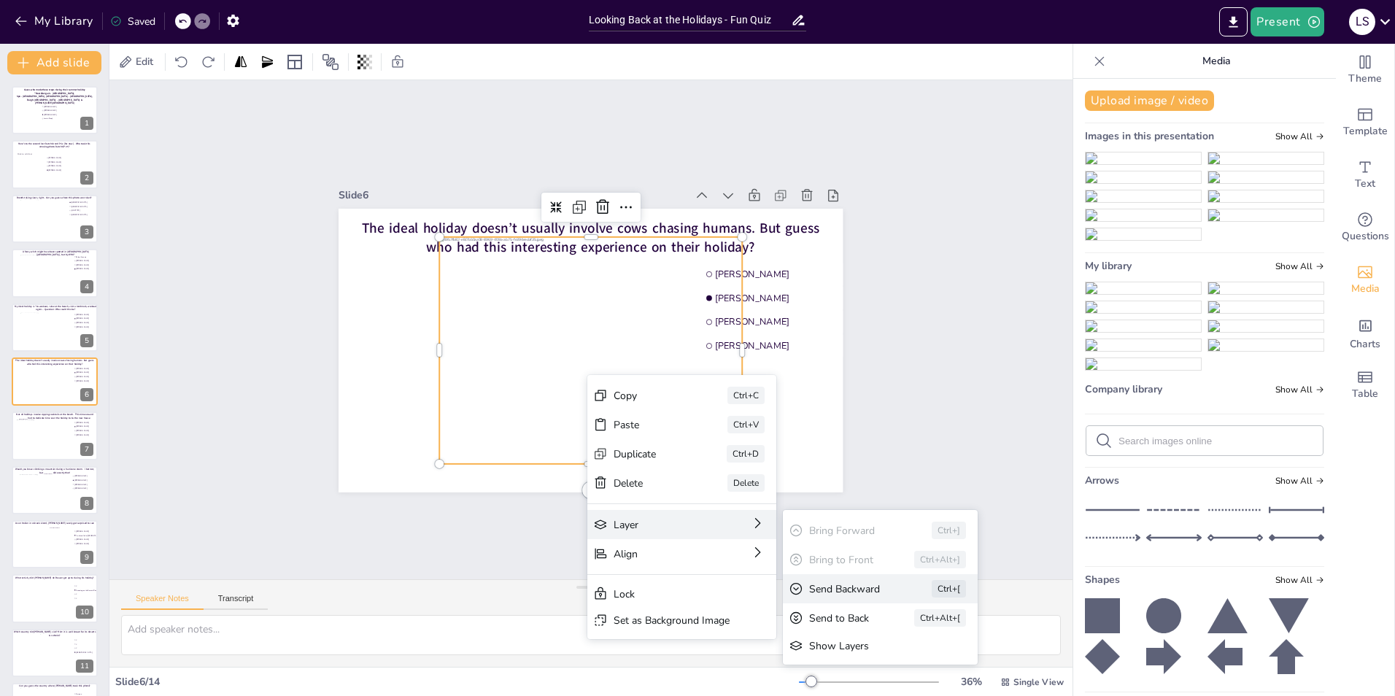
click at [860, 592] on div "Send Backward" at bounding box center [850, 589] width 82 height 14
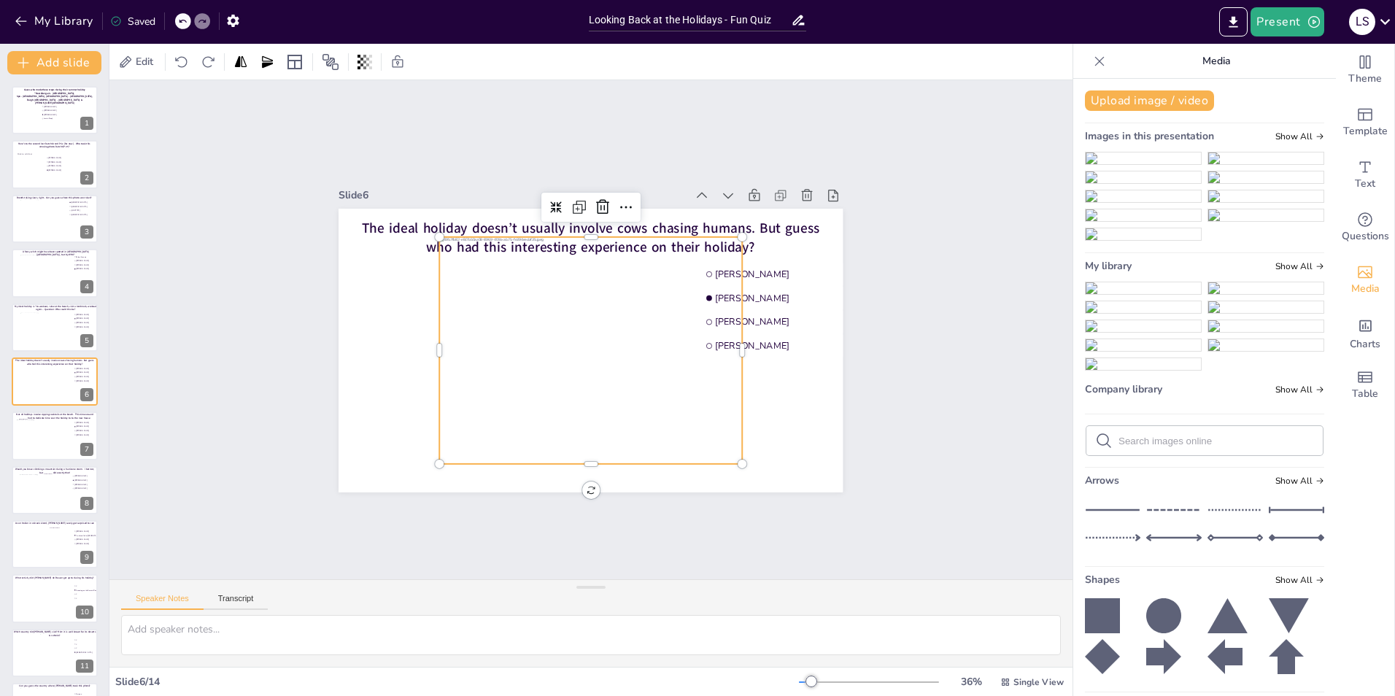
click at [924, 329] on div "Slide 1 Guess who made these stops during their summer holiday "Noardbergum - F…" at bounding box center [590, 329] width 963 height 499
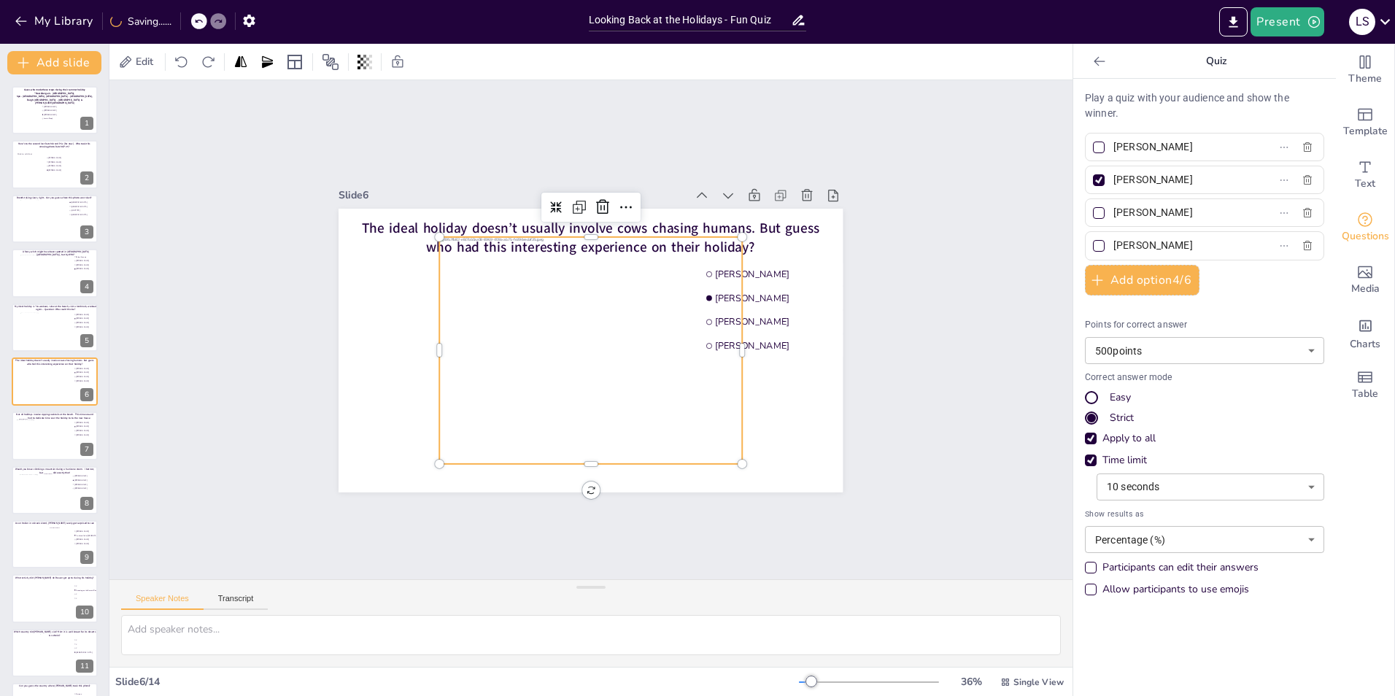
click at [615, 344] on div at bounding box center [591, 349] width 303 height 227
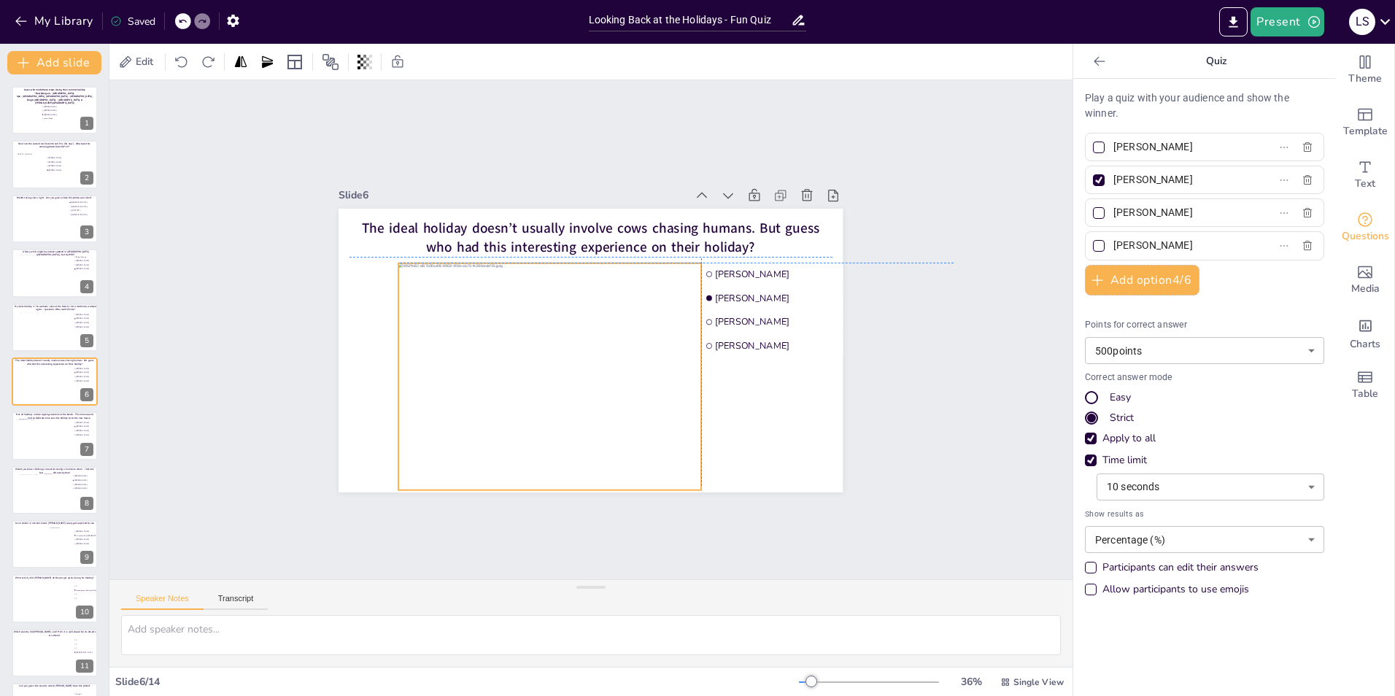
drag, startPoint x: 615, startPoint y: 344, endPoint x: 575, endPoint y: 366, distance: 45.7
click at [575, 366] on div at bounding box center [549, 376] width 303 height 227
click at [907, 302] on div "Slide 1 Guess who made these stops during their summer holiday "Noardbergum - F…" at bounding box center [590, 329] width 963 height 499
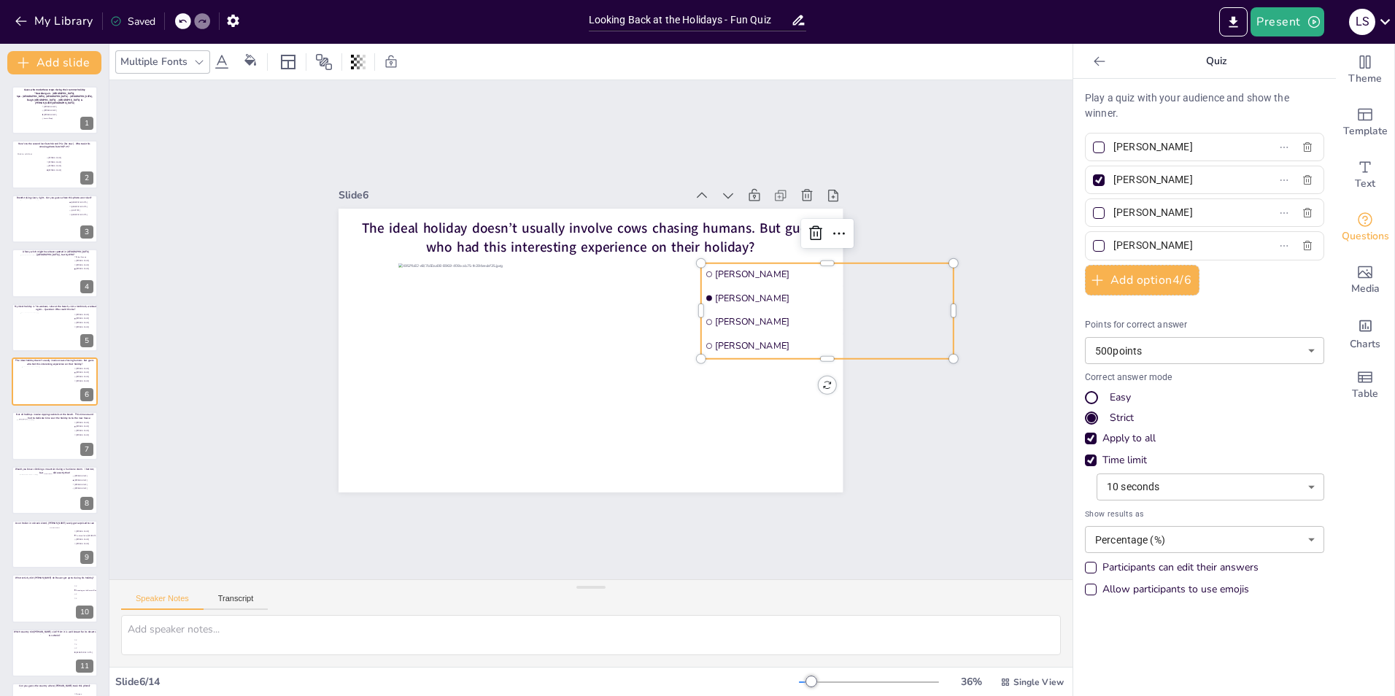
drag, startPoint x: 1195, startPoint y: 179, endPoint x: 1103, endPoint y: 181, distance: 92.7
click at [1114, 181] on input "[PERSON_NAME]" at bounding box center [1182, 179] width 136 height 21
click at [1143, 182] on input "Frank" at bounding box center [1182, 179] width 136 height 21
type input "[PERSON_NAME]"
click at [961, 420] on div "Slide 1 Guess who made these stops during their summer holiday "Noardbergum - F…" at bounding box center [590, 329] width 963 height 499
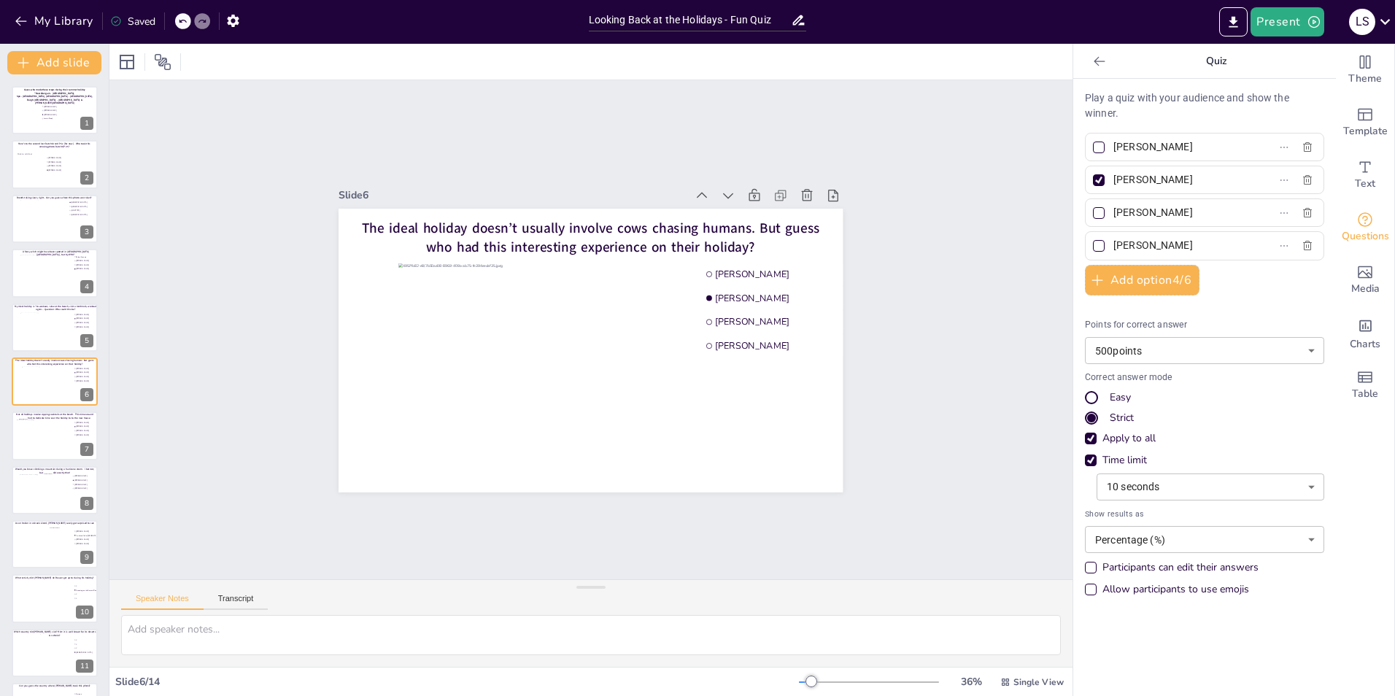
drag, startPoint x: 1180, startPoint y: 212, endPoint x: 1105, endPoint y: 222, distance: 75.8
click at [1114, 222] on input "[PERSON_NAME]" at bounding box center [1182, 212] width 136 height 21
type input "[PERSON_NAME]"
drag, startPoint x: 1209, startPoint y: 250, endPoint x: 1103, endPoint y: 252, distance: 106.6
click at [1114, 252] on input "[PERSON_NAME]" at bounding box center [1182, 245] width 136 height 21
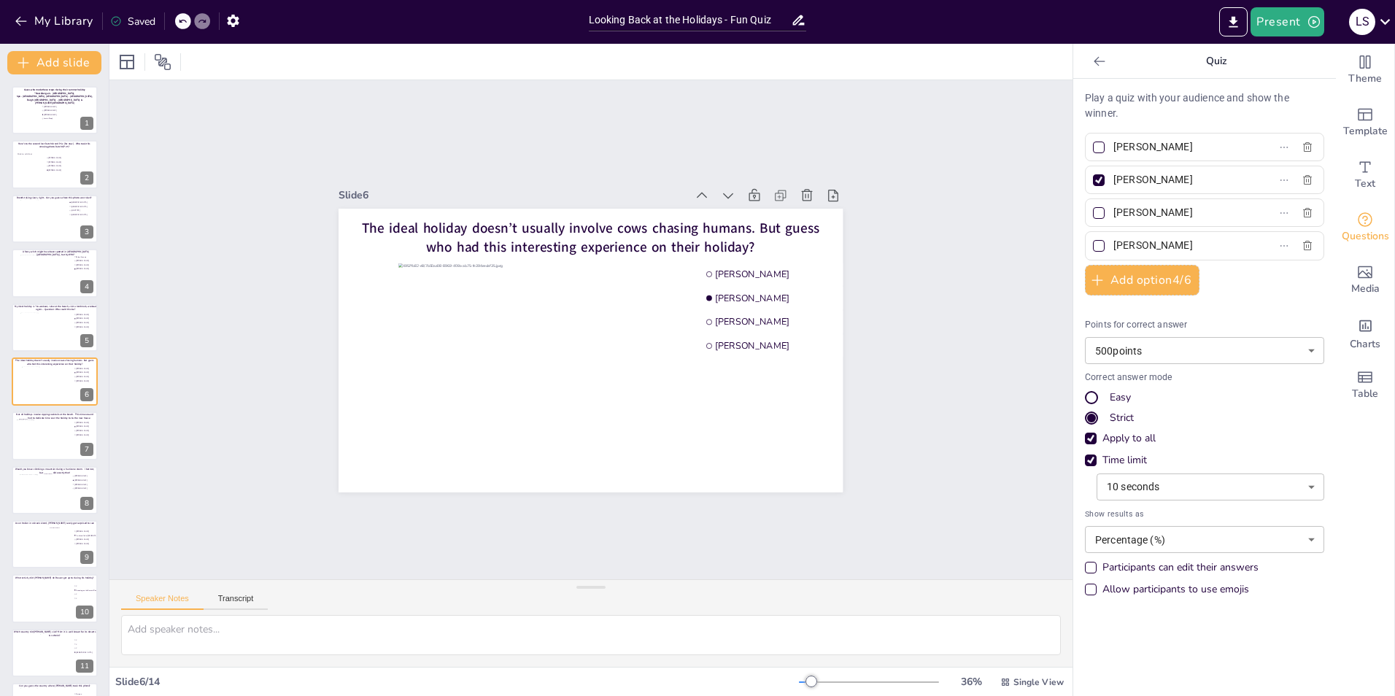
click at [1227, 244] on label "[PERSON_NAME]" at bounding box center [1181, 245] width 182 height 21
click at [1227, 244] on input "[PERSON_NAME]" at bounding box center [1182, 245] width 136 height 21
type input "[PERSON_NAME]"
drag, startPoint x: 1182, startPoint y: 145, endPoint x: 1081, endPoint y: 141, distance: 101.5
click at [1090, 141] on label "[PERSON_NAME]" at bounding box center [1181, 146] width 182 height 21
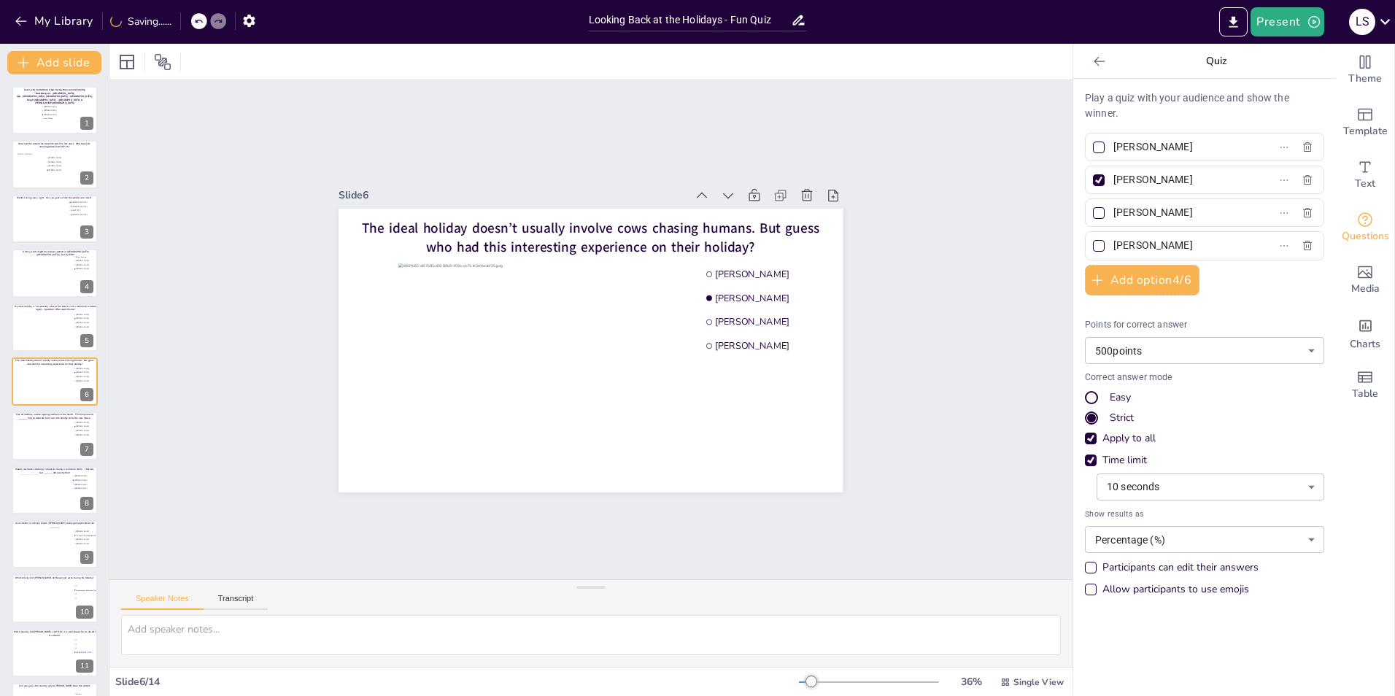
click at [1114, 141] on input "[PERSON_NAME]" at bounding box center [1182, 146] width 136 height 21
click at [1184, 151] on input "[PERSON_NAME]" at bounding box center [1182, 146] width 136 height 21
drag, startPoint x: 1185, startPoint y: 150, endPoint x: 1107, endPoint y: 149, distance: 78.1
click at [1114, 149] on input "[PERSON_NAME]" at bounding box center [1182, 146] width 136 height 21
click at [989, 447] on div "Slide 1 Guess who made these stops during their summer holiday "Noardbergum - F…" at bounding box center [590, 329] width 963 height 499
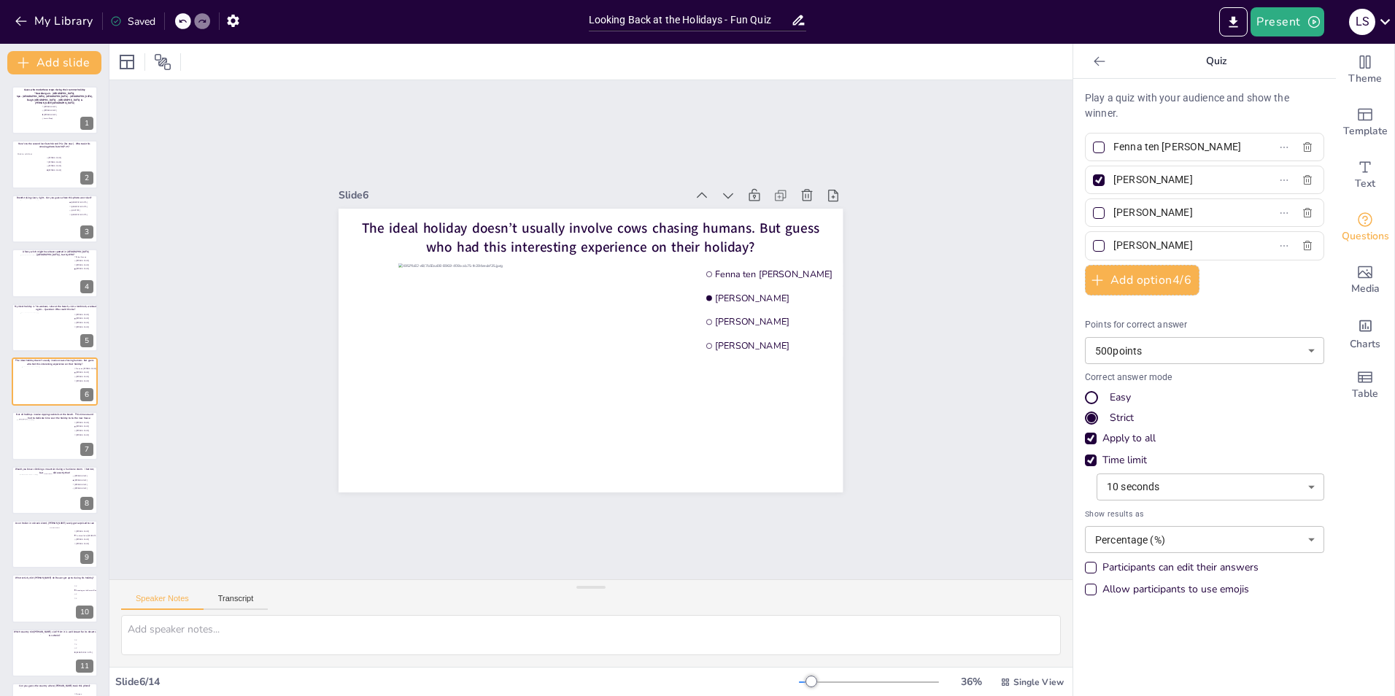
click at [1087, 398] on div "Easy" at bounding box center [1091, 397] width 9 height 9
click at [30, 441] on div at bounding box center [42, 439] width 53 height 39
type input "[PERSON_NAME]"
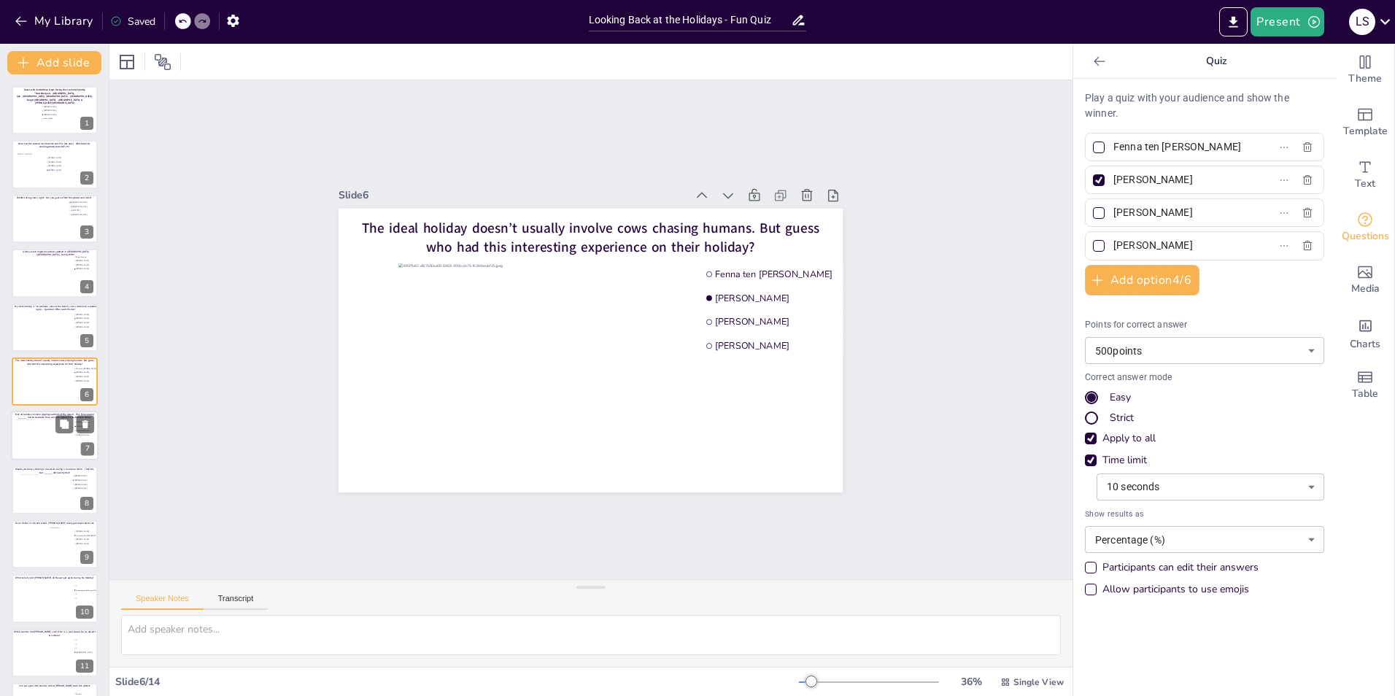
type input "[PERSON_NAME]"
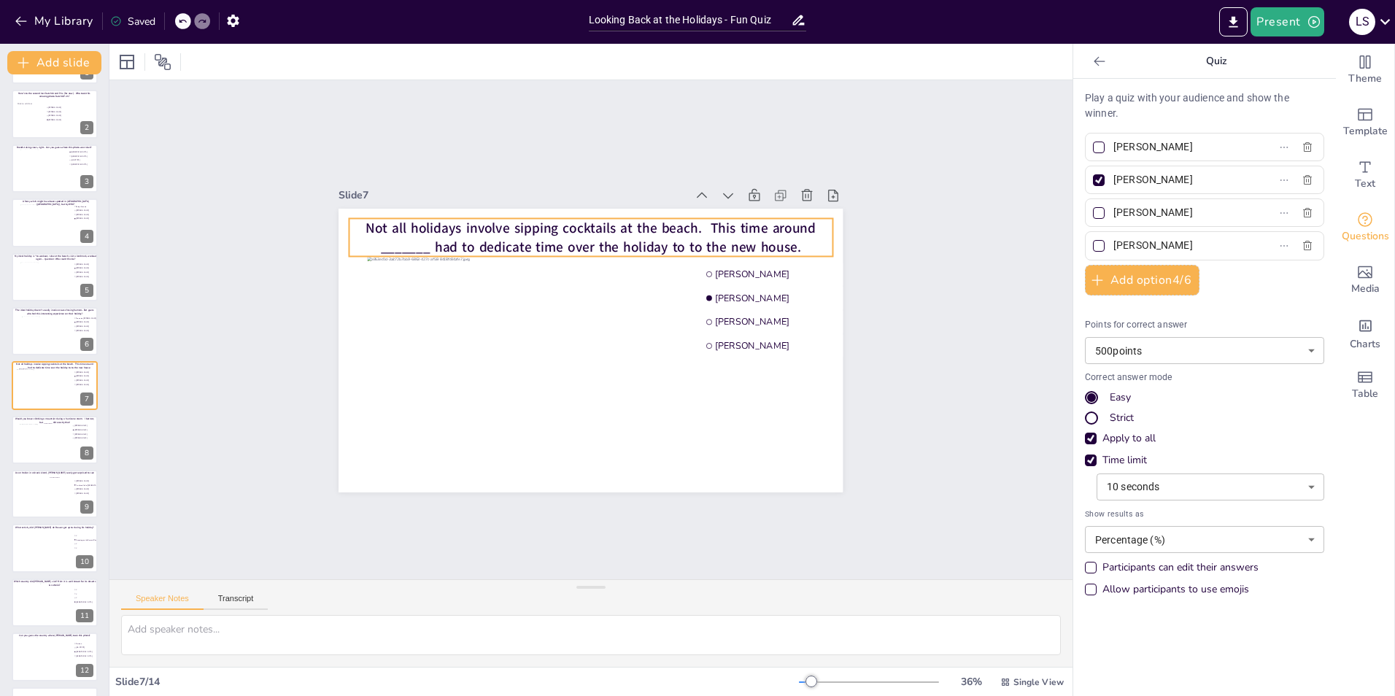
click at [676, 238] on span "Not all holidays involve sipping cocktails at the beach. This time around _____…" at bounding box center [591, 237] width 450 height 38
click at [683, 240] on span "Not all holidays involve sipping cocktails at the beach. This time around _____…" at bounding box center [591, 237] width 450 height 38
click at [650, 237] on span "Not all holidays involve sipping cocktails at the beach. This time around _____…" at bounding box center [591, 237] width 450 height 38
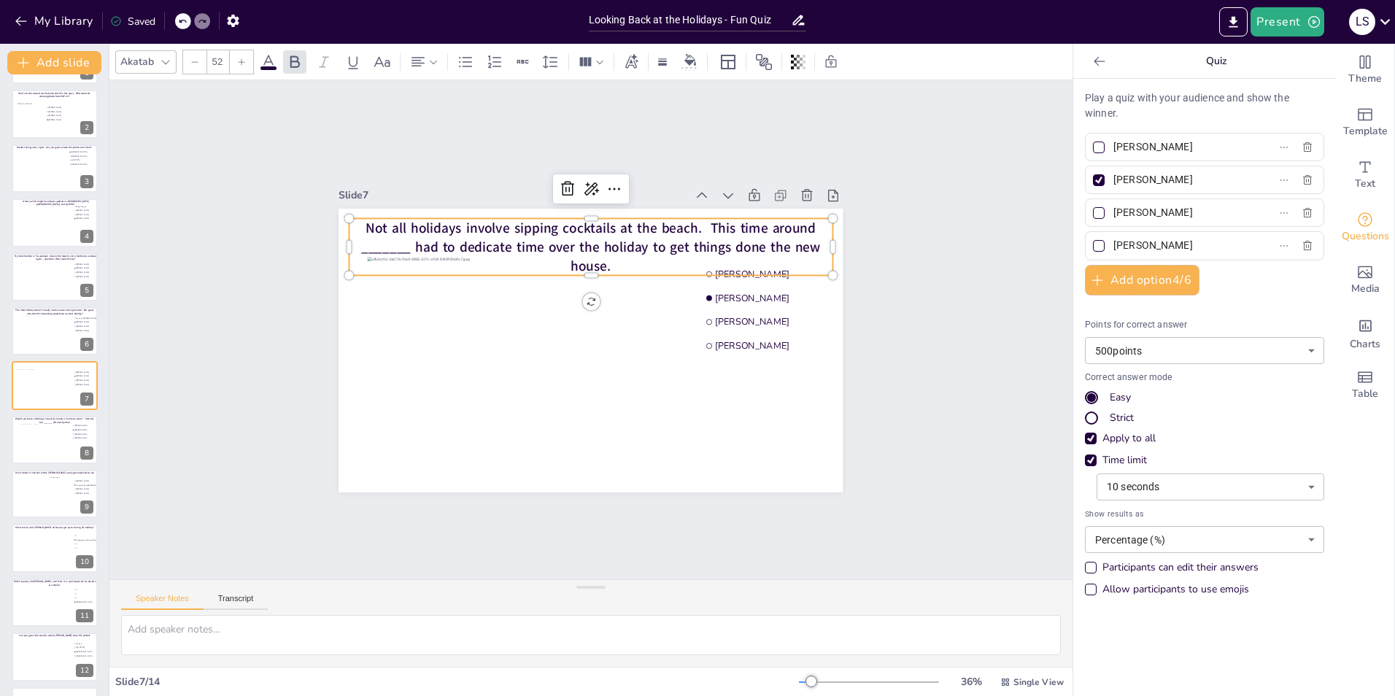
click at [638, 242] on span "Not all holidays involve sipping cocktails at the beach. This time around _____…" at bounding box center [590, 246] width 459 height 57
click at [190, 63] on icon at bounding box center [194, 62] width 9 height 9
type input "50"
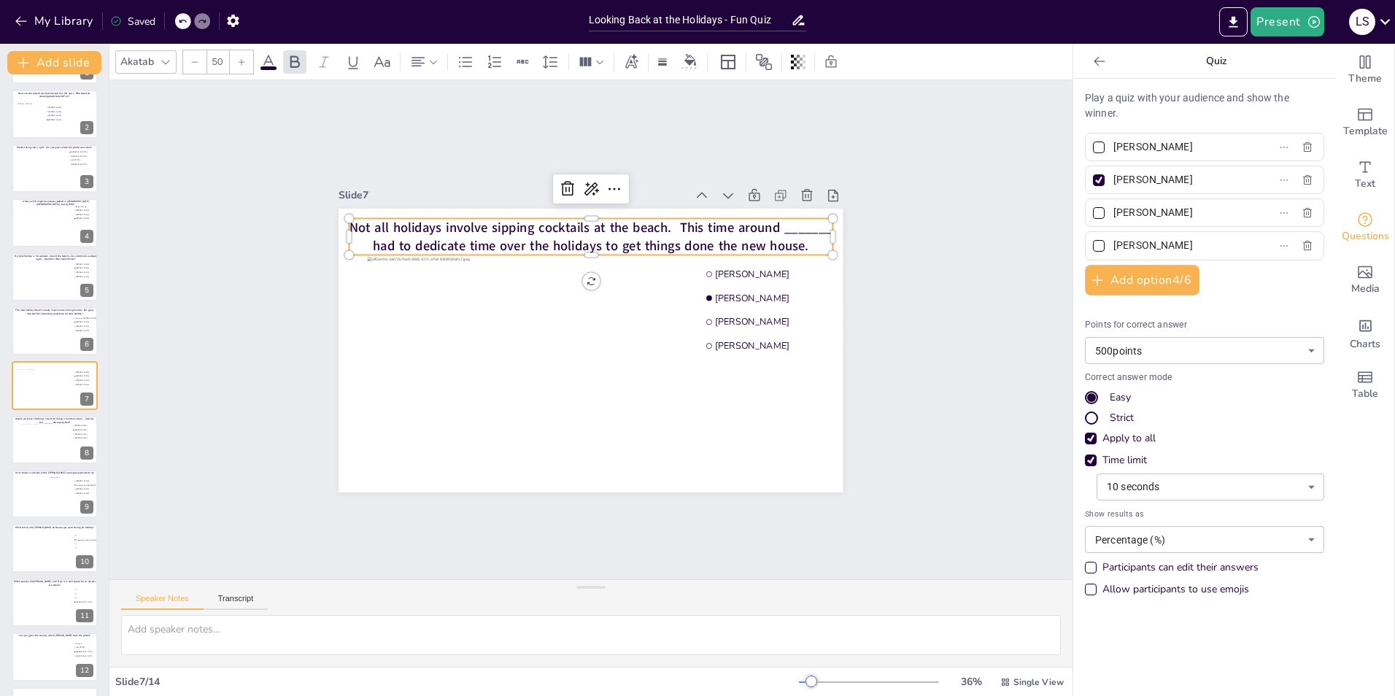
click at [698, 240] on span "Not all holidays involve sipping cocktails at the beach. This time around _____…" at bounding box center [591, 236] width 483 height 36
click at [797, 240] on span "Not all holidays involve sipping cocktails at the beach. This time around _____…" at bounding box center [591, 236] width 483 height 36
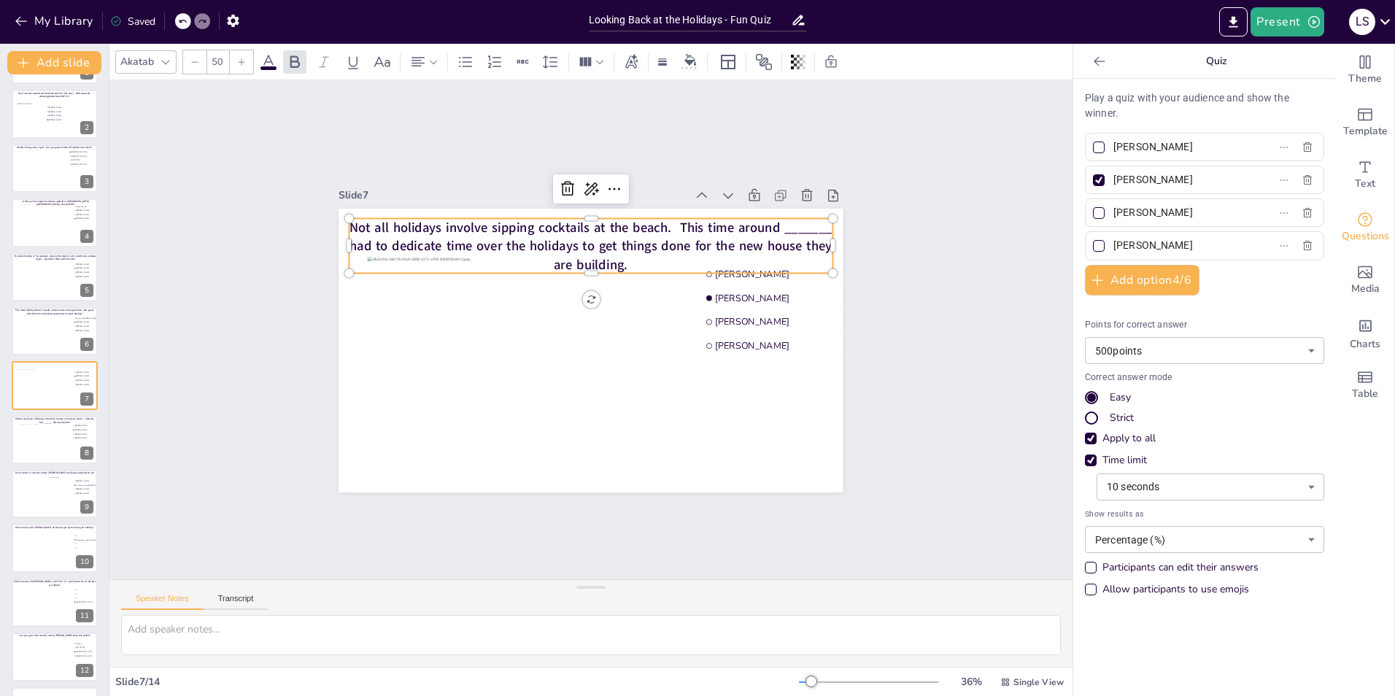
click at [937, 291] on div "Slide 1 Guess who made these stops during their summer holiday "Noardbergum - F…" at bounding box center [590, 329] width 963 height 499
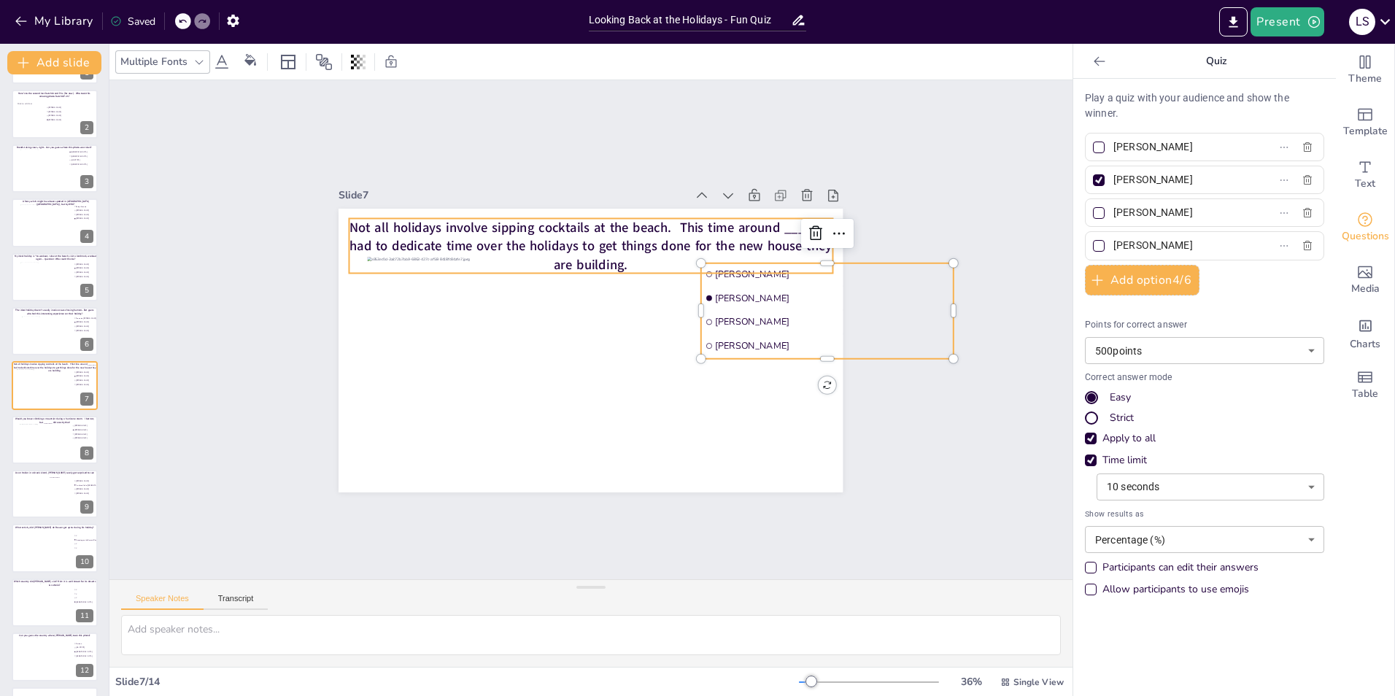
click at [686, 225] on span "Not all holidays involve sipping cocktails at the beach. This time around _____…" at bounding box center [591, 245] width 483 height 55
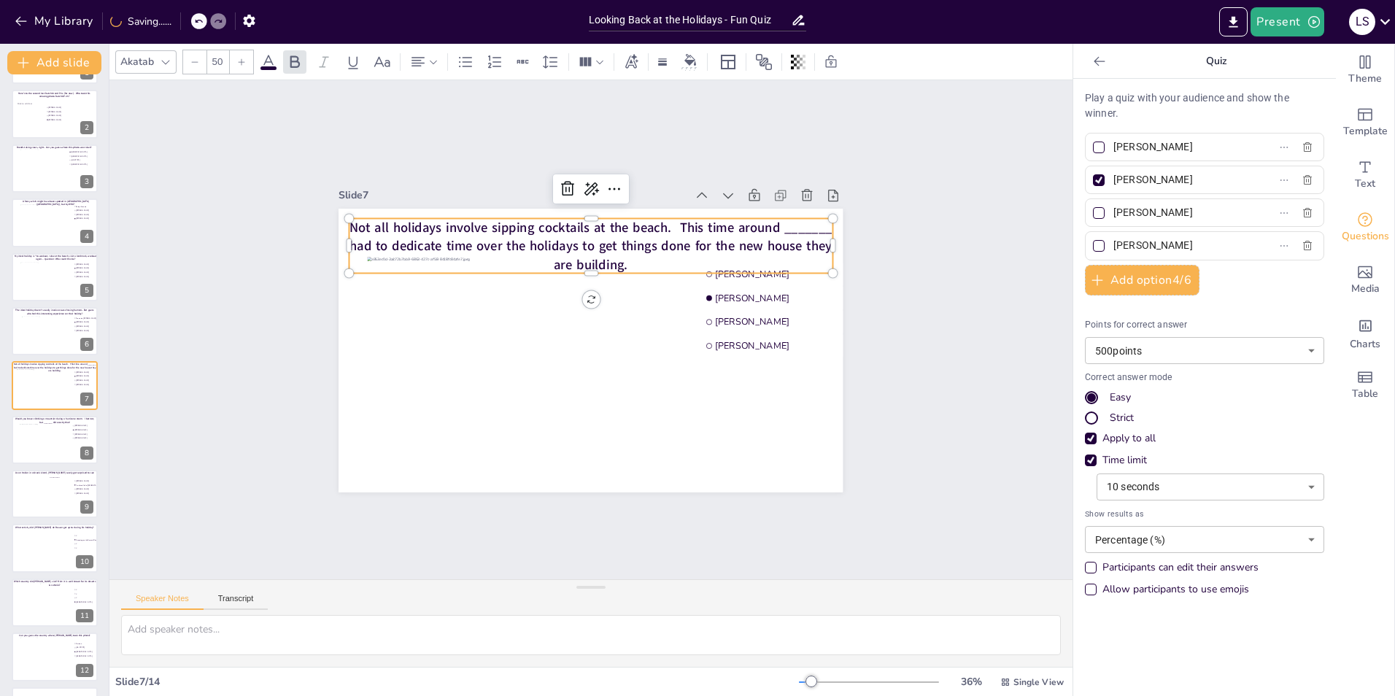
click at [189, 57] on div at bounding box center [194, 61] width 23 height 23
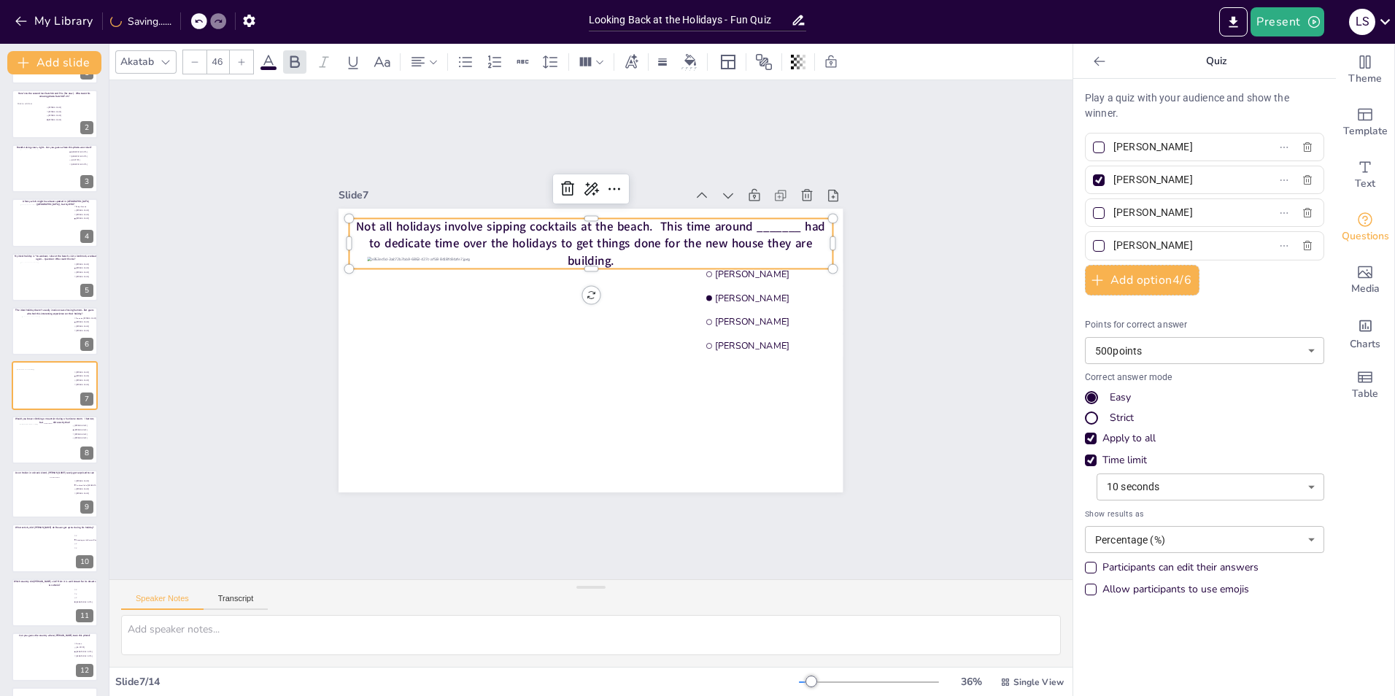
type input "45"
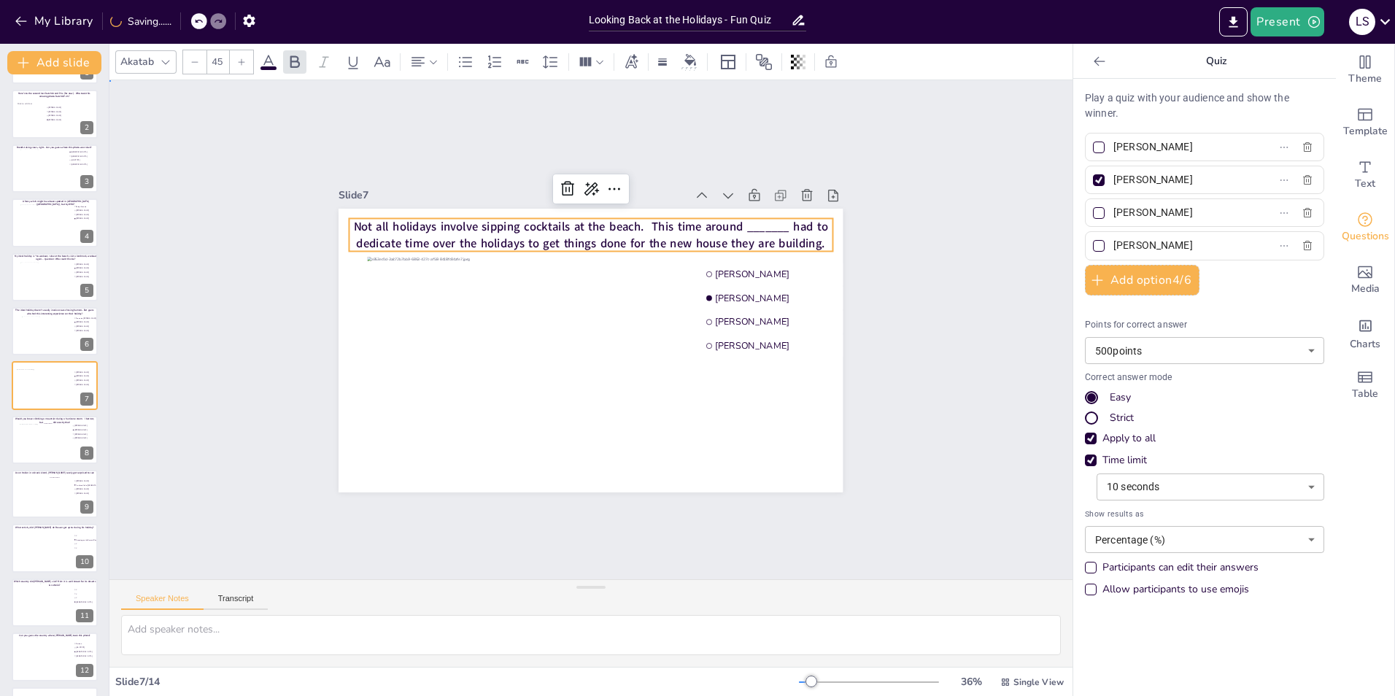
click at [946, 263] on div "Slide 1 Guess who made these stops during their summer holiday "Noardbergum - F…" at bounding box center [590, 329] width 963 height 499
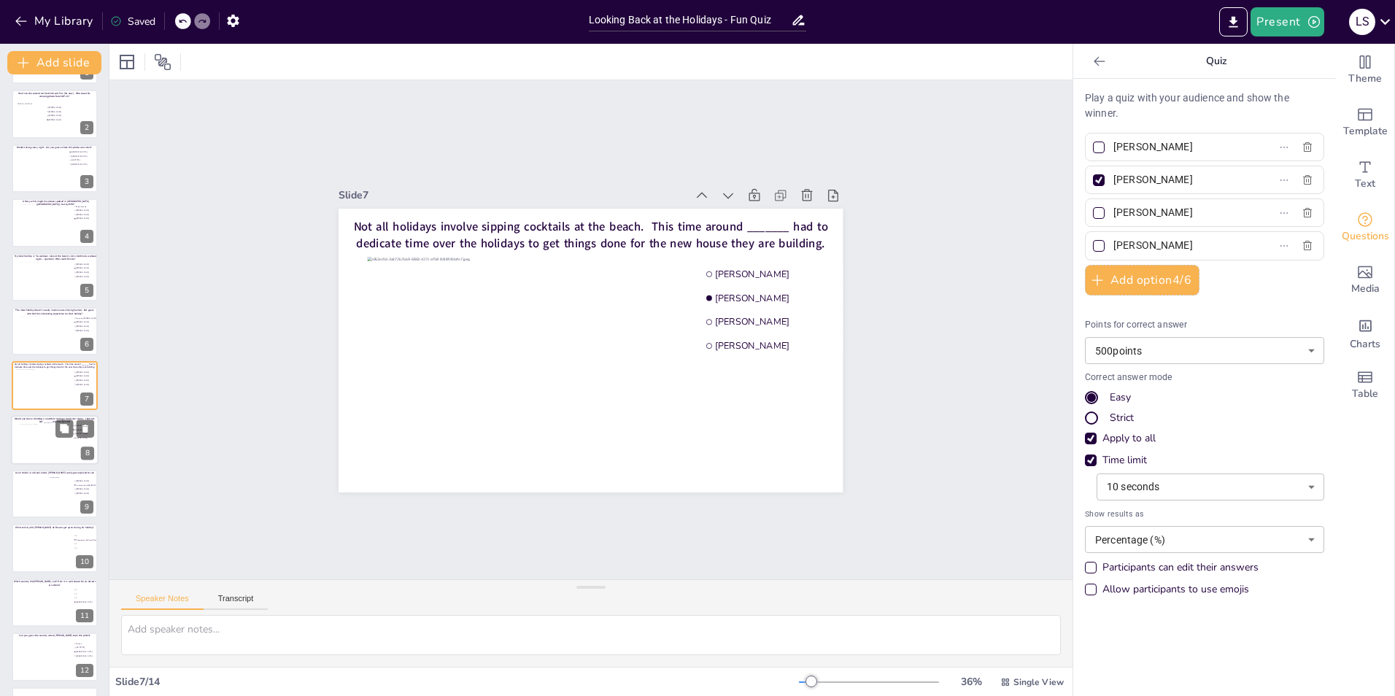
click at [47, 441] on div at bounding box center [53, 442] width 69 height 39
type input "[PERSON_NAME]"
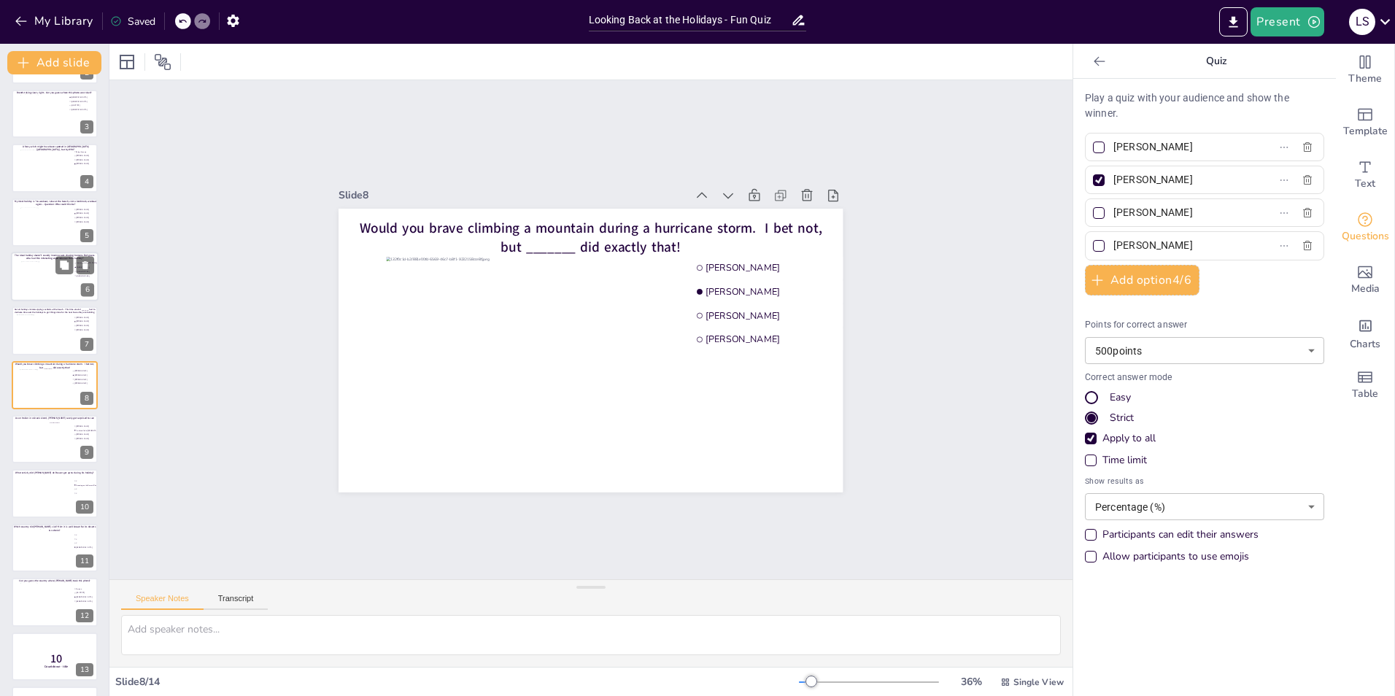
click at [43, 270] on div at bounding box center [47, 280] width 53 height 39
type input "Fenna ten [PERSON_NAME]"
type input "[PERSON_NAME]"
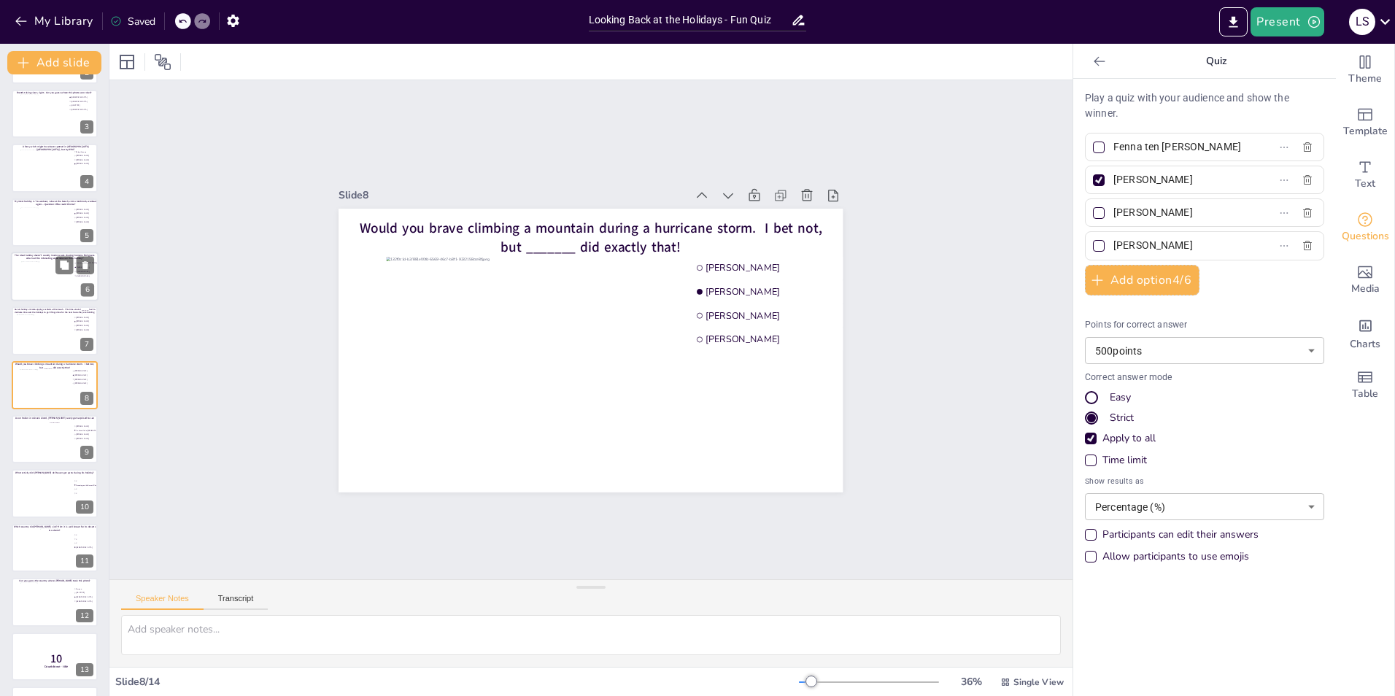
scroll to position [0, 0]
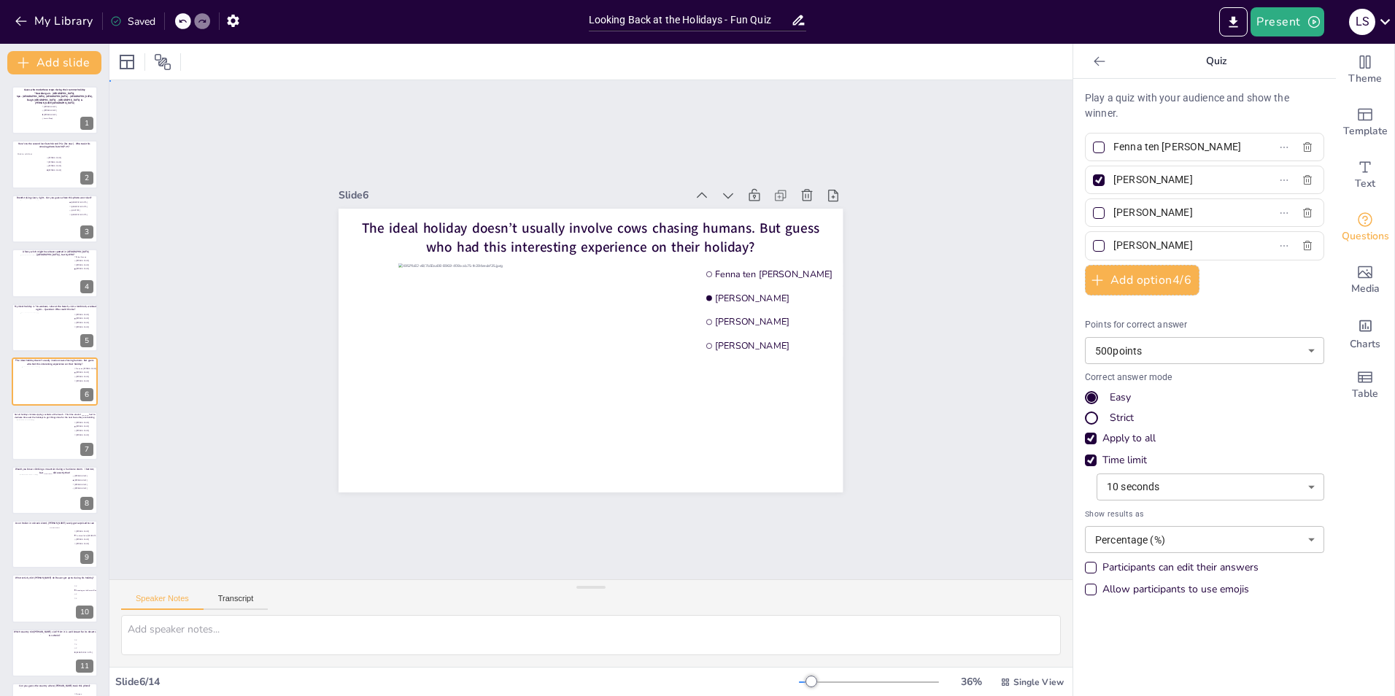
click at [157, 315] on div "Slide 1 Guess who made these stops during their summer holiday "Noardbergum - F…" at bounding box center [590, 329] width 963 height 499
click at [37, 181] on div at bounding box center [29, 166] width 28 height 44
type input "[PERSON_NAME]"
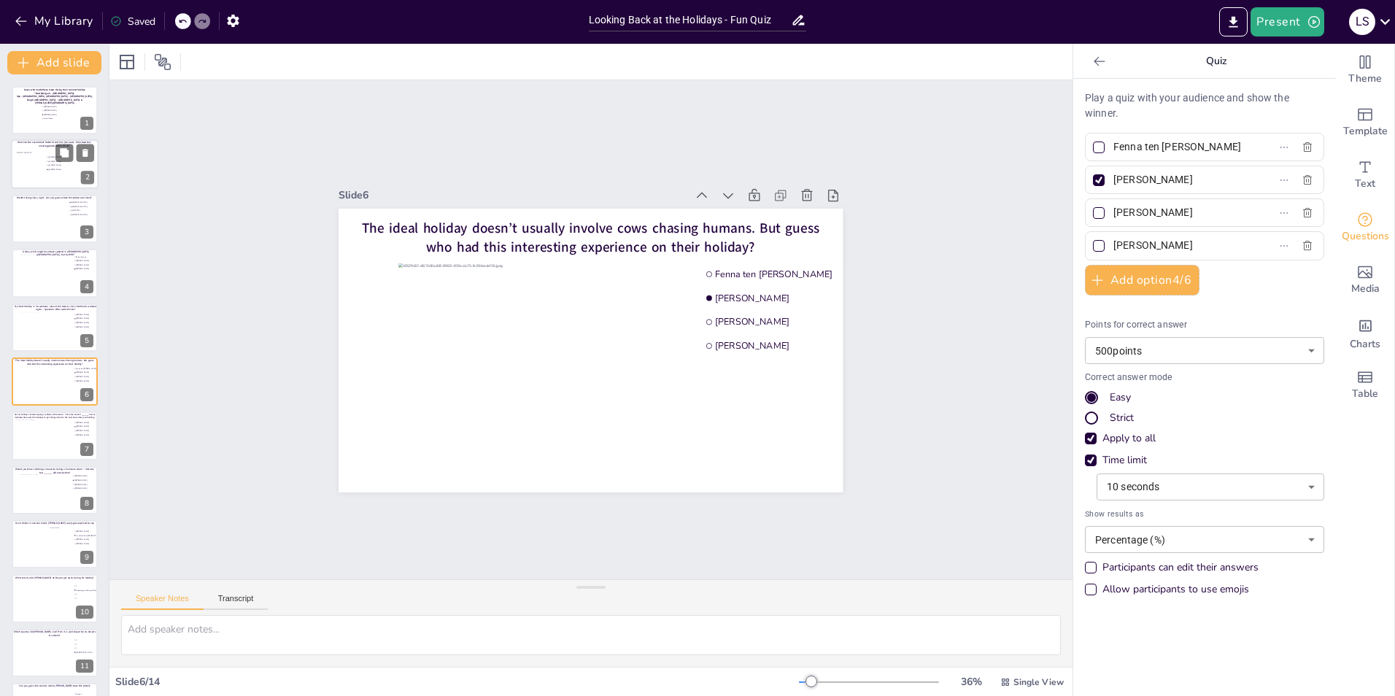
type input "[PERSON_NAME]"
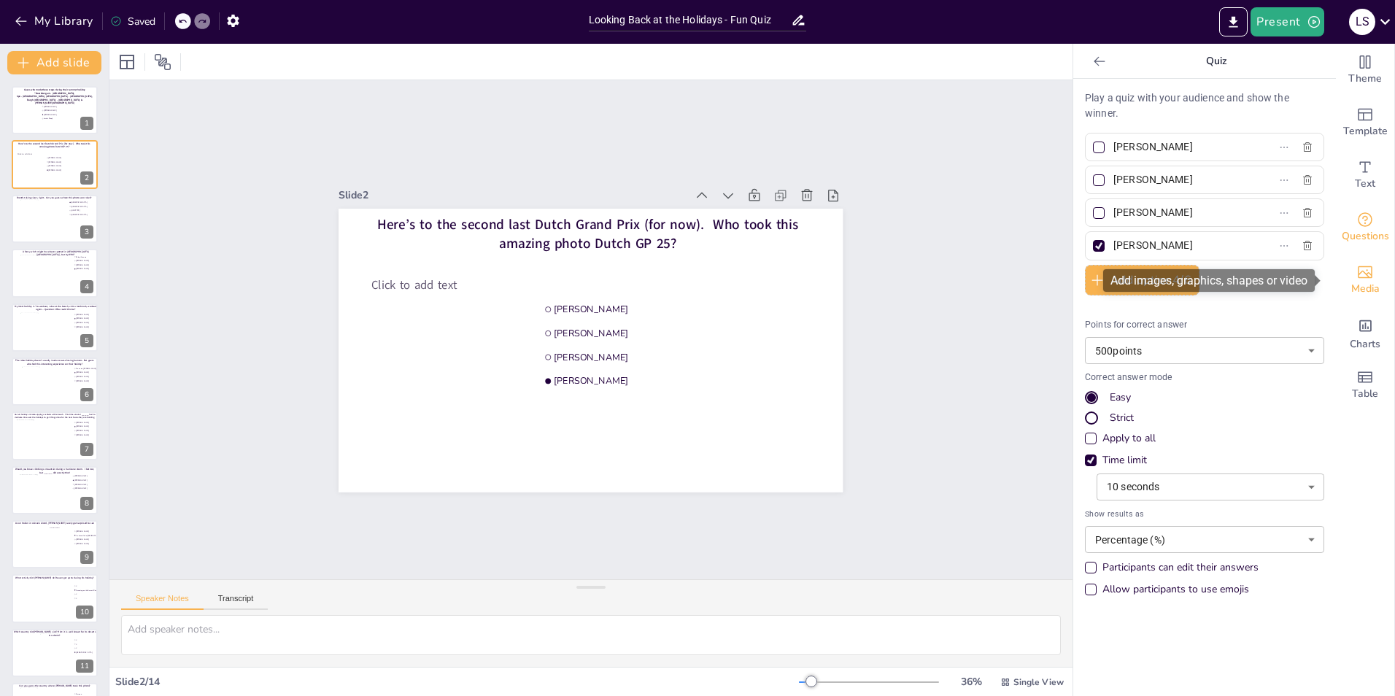
click at [1373, 266] on div "Media" at bounding box center [1365, 280] width 58 height 53
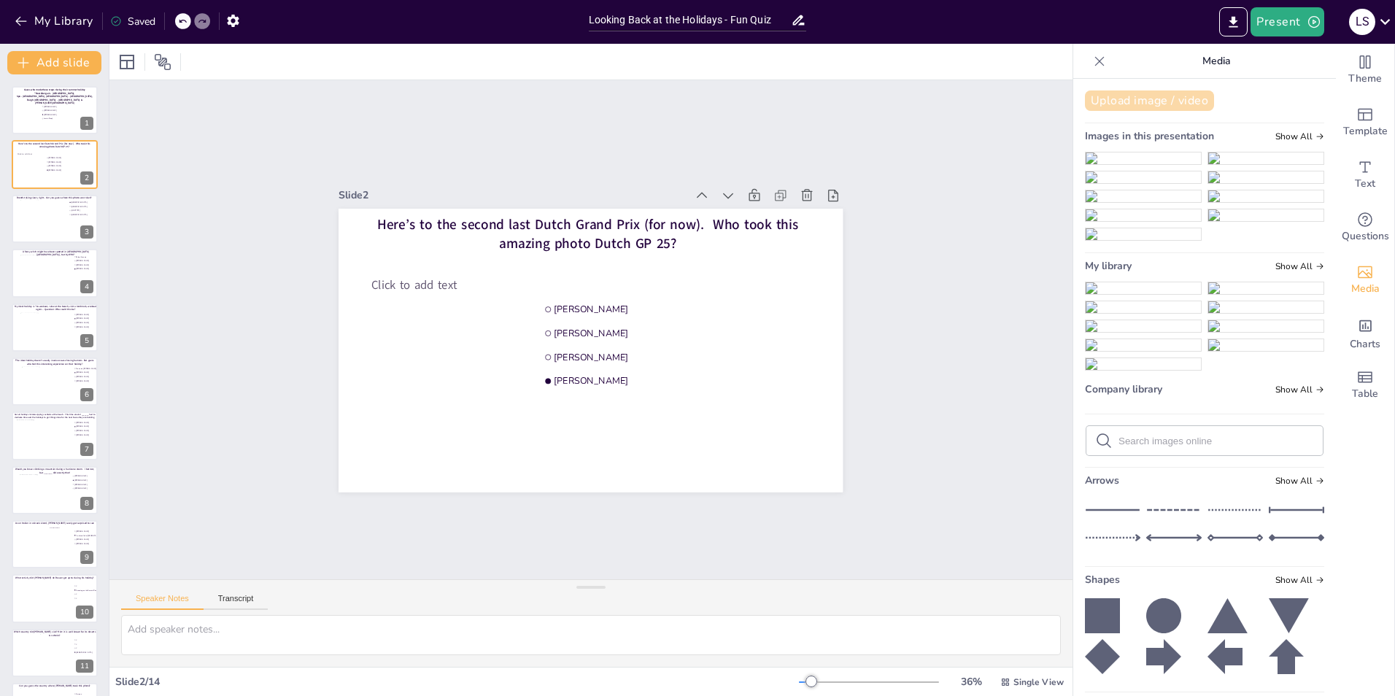
click at [1149, 99] on button "Upload image / video" at bounding box center [1149, 100] width 129 height 20
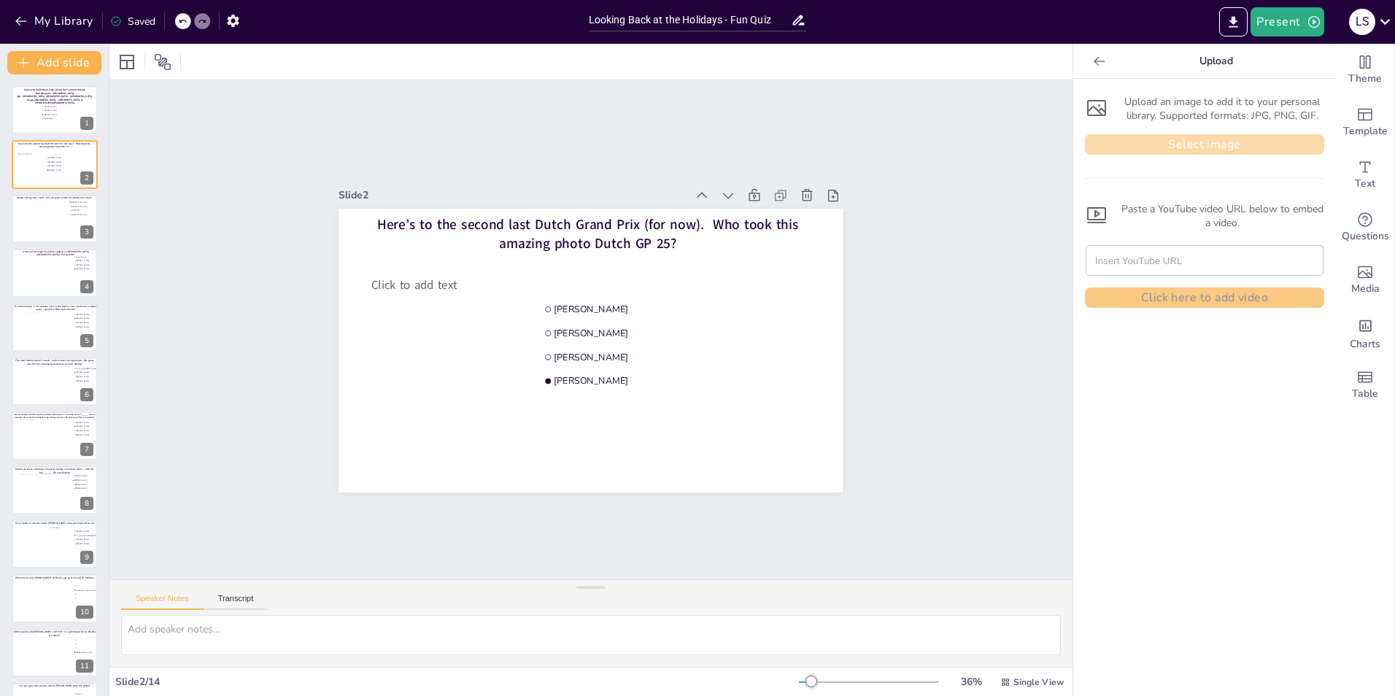
click at [1164, 140] on button "Select image" at bounding box center [1204, 144] width 239 height 20
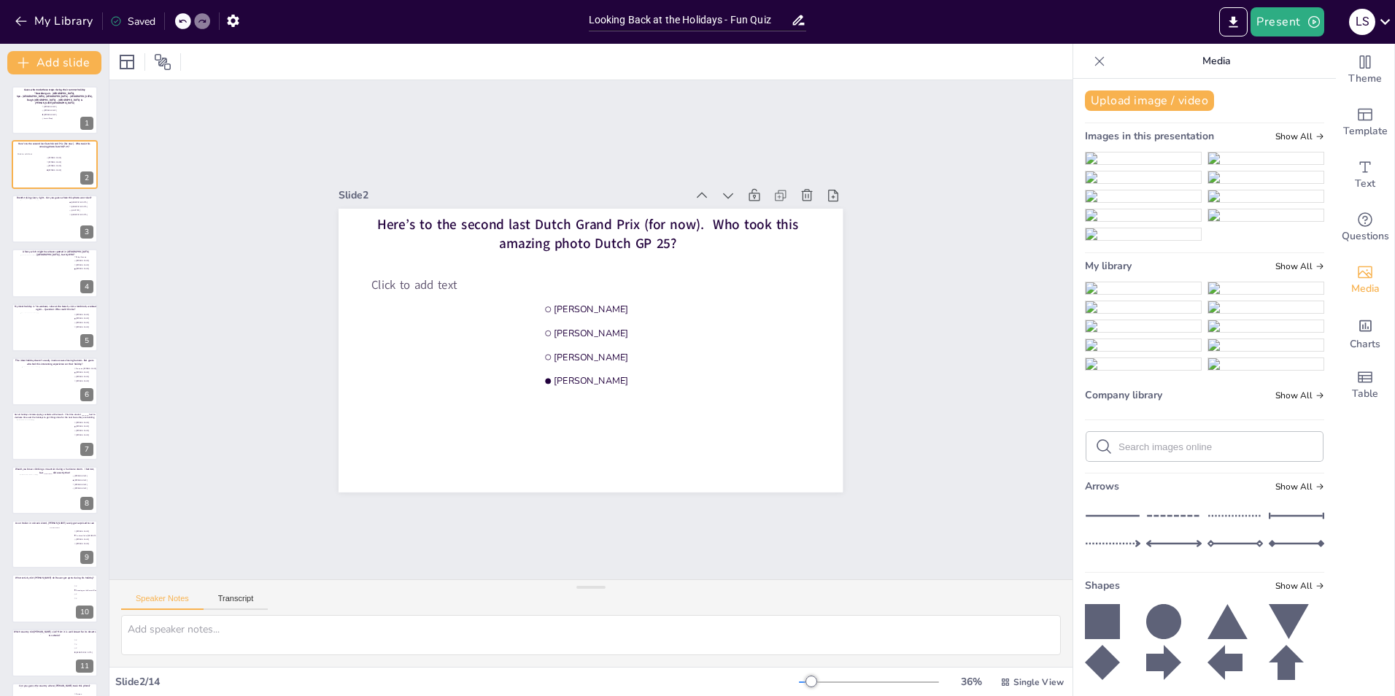
click at [1139, 294] on img at bounding box center [1143, 288] width 115 height 12
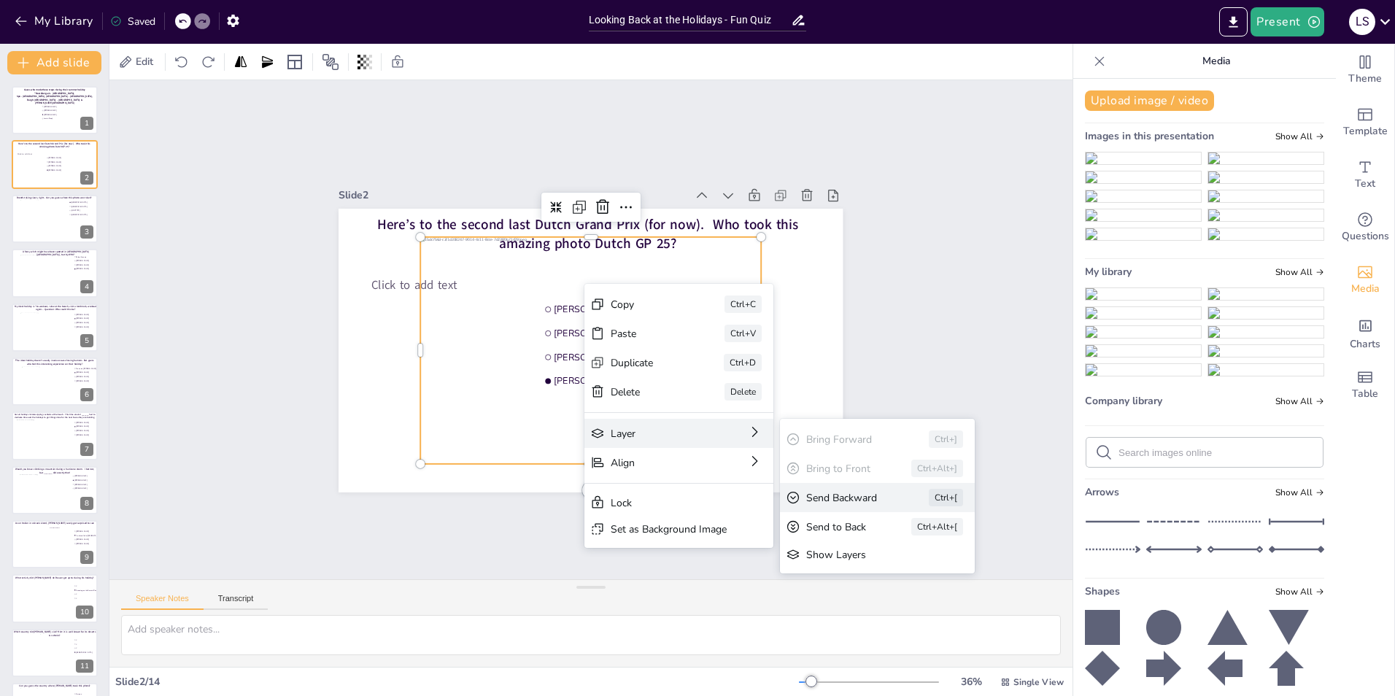
click at [876, 491] on div "Send Backward" at bounding box center [847, 498] width 82 height 14
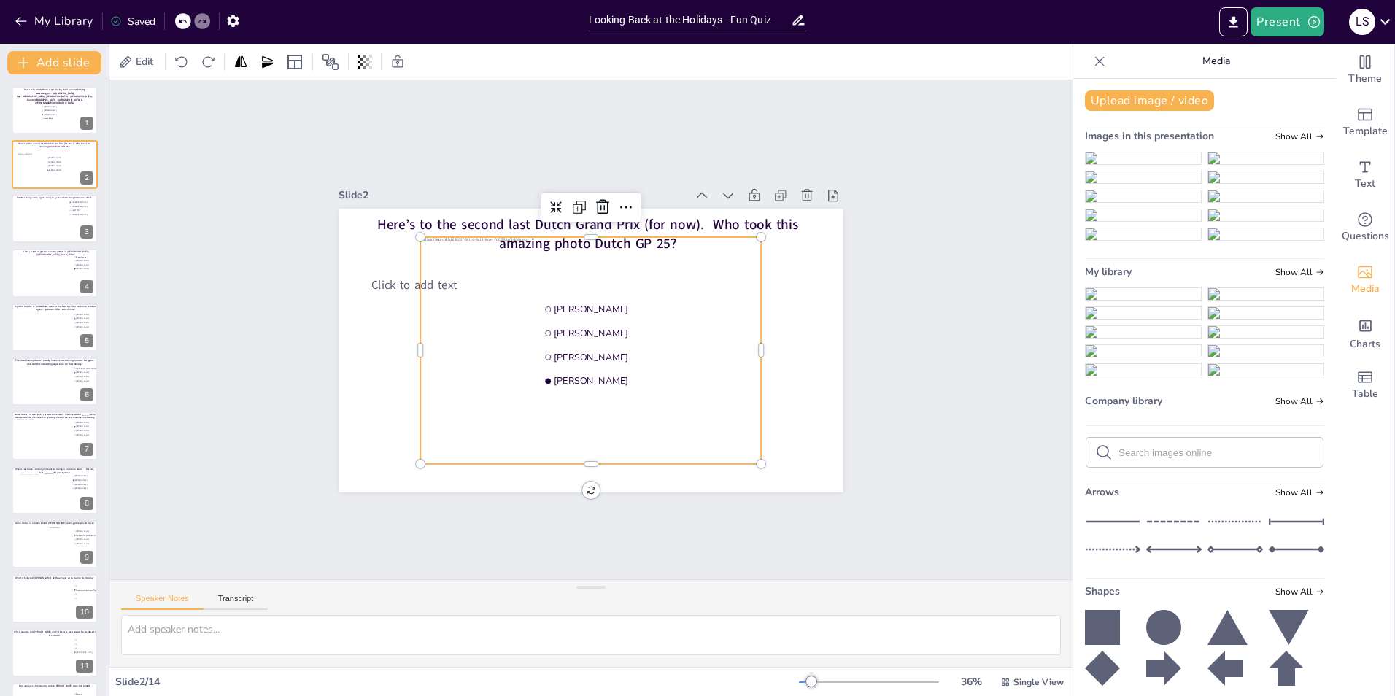
click at [962, 350] on div "Slide 1 Guess who made these stops during their summer holiday "Noardbergum - F…" at bounding box center [590, 329] width 963 height 499
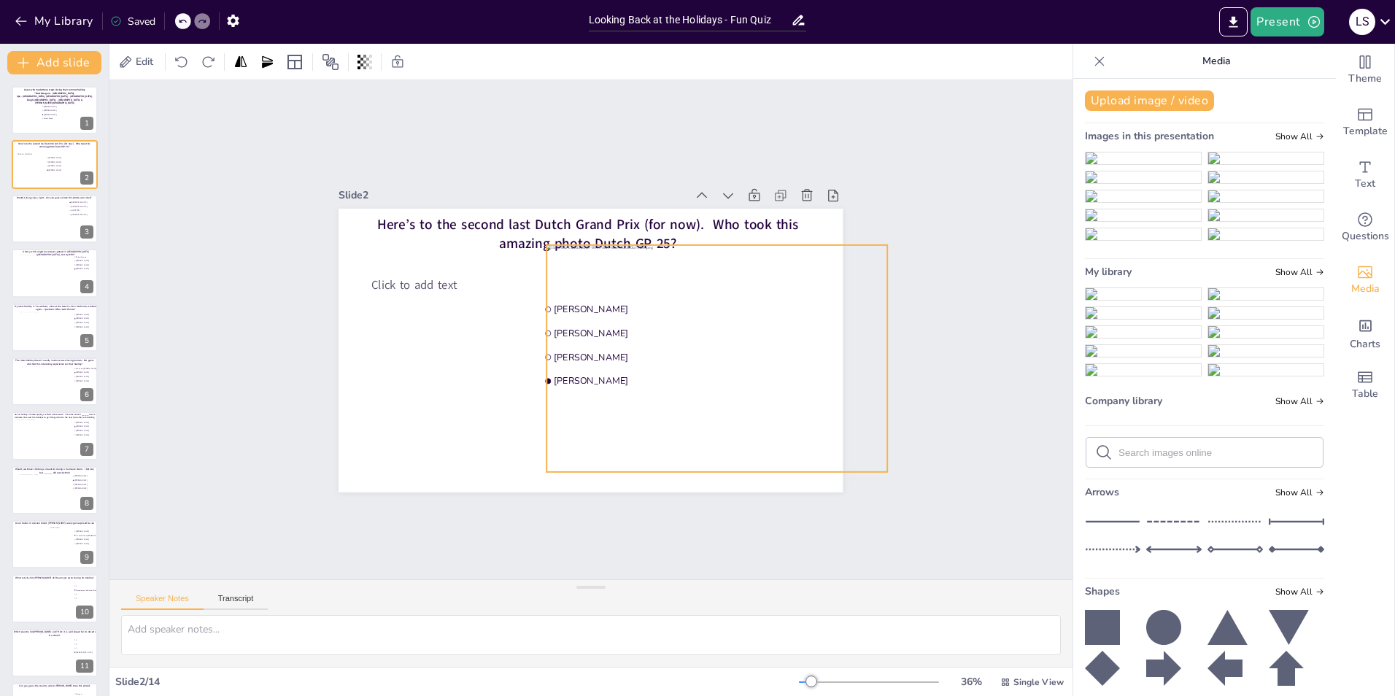
drag, startPoint x: 610, startPoint y: 385, endPoint x: 736, endPoint y: 393, distance: 126.5
click at [736, 393] on div at bounding box center [717, 357] width 341 height 227
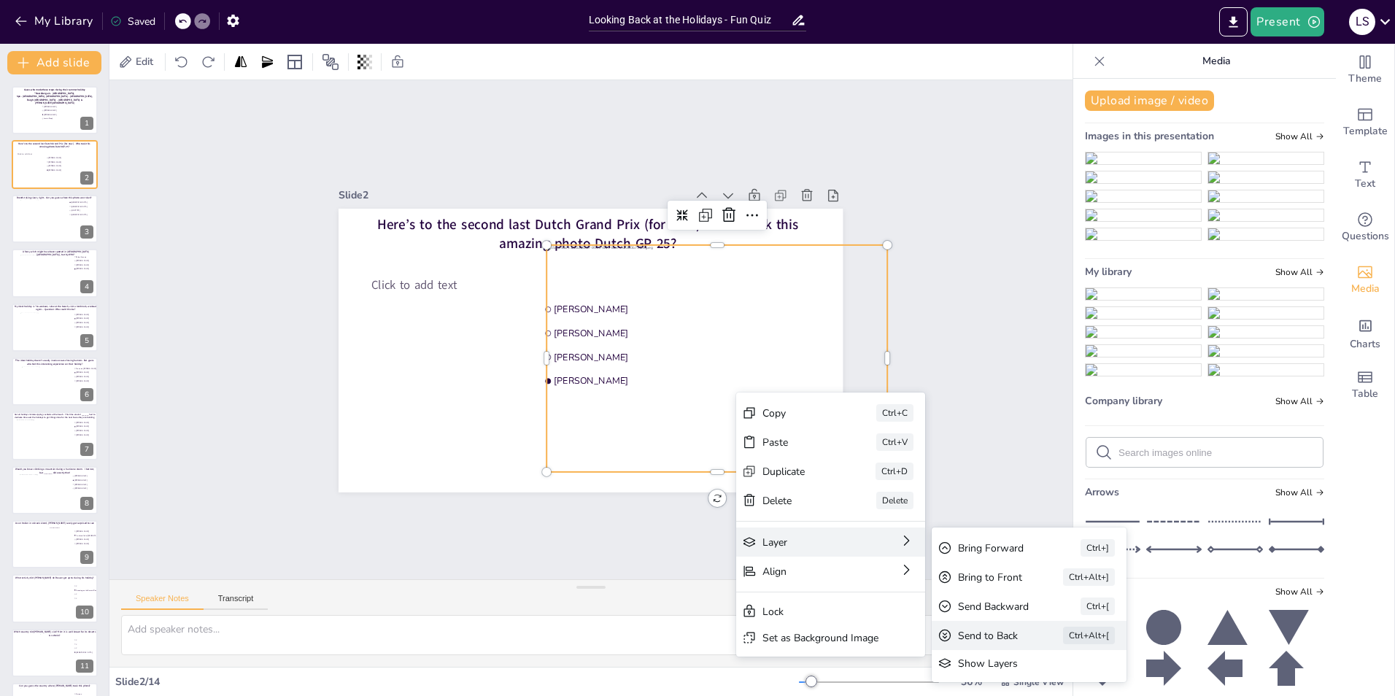
click at [1000, 636] on div "Send to Back" at bounding box center [990, 636] width 64 height 14
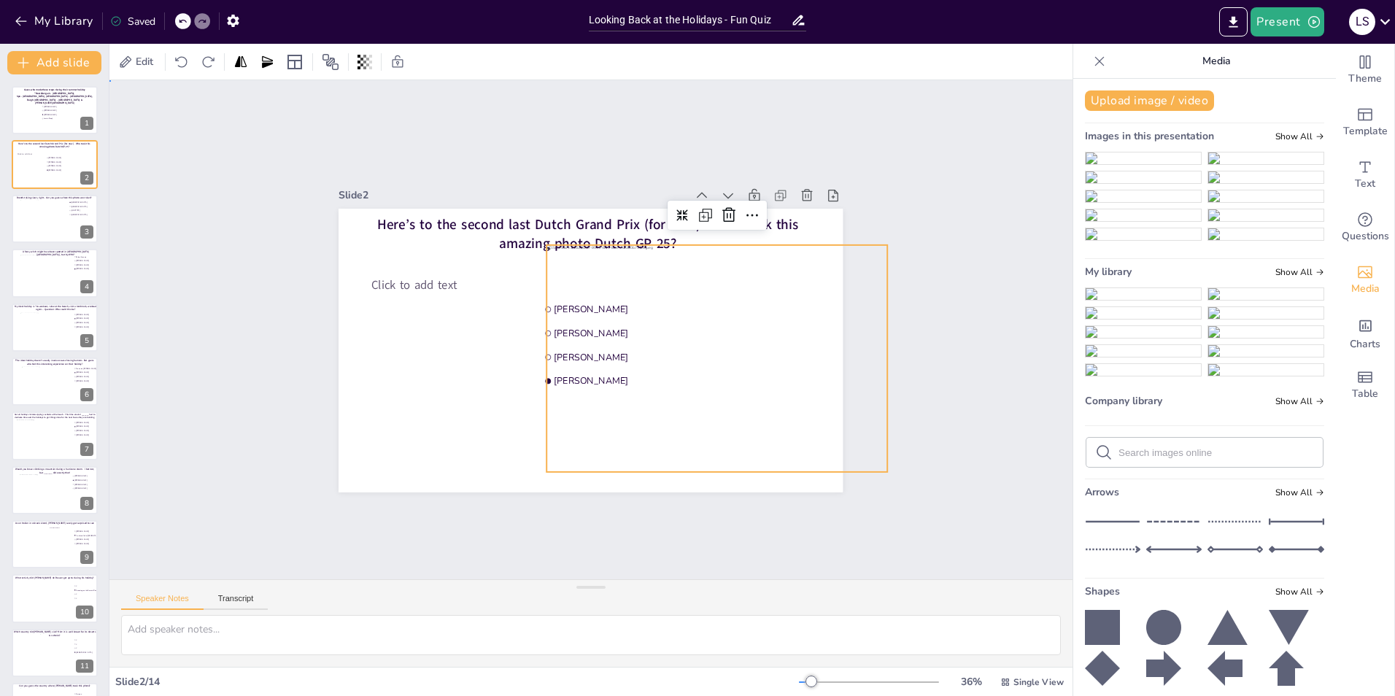
click at [954, 394] on div "Slide 1 Guess who made these stops during their summer holiday "Noardbergum - F…" at bounding box center [590, 329] width 963 height 499
click at [790, 397] on div at bounding box center [717, 357] width 341 height 227
click at [876, 350] on div "Slide 1 Guess who made these stops during their summer holiday "Noardbergum - F…" at bounding box center [590, 329] width 963 height 499
drag, startPoint x: 876, startPoint y: 352, endPoint x: 830, endPoint y: 352, distance: 46.0
click at [841, 352] on div at bounding box center [847, 357] width 12 height 227
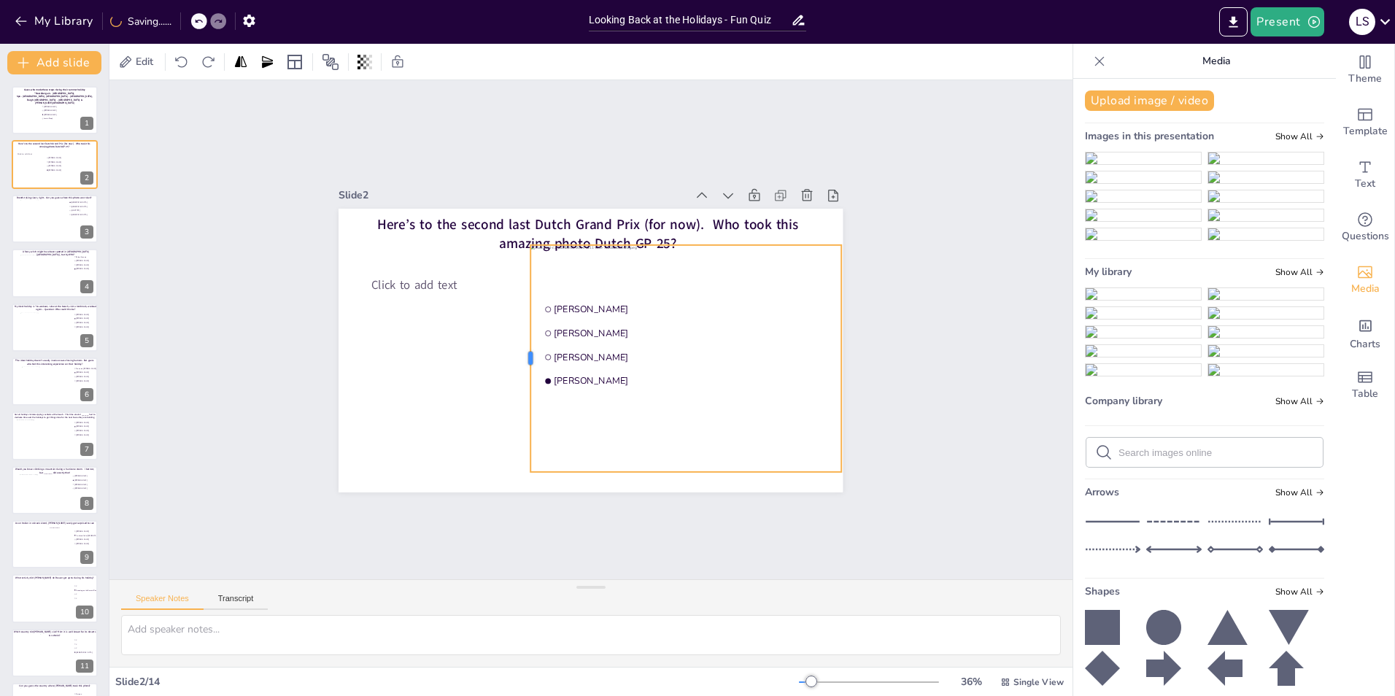
drag, startPoint x: 535, startPoint y: 353, endPoint x: 519, endPoint y: 371, distance: 24.3
click at [520, 371] on div at bounding box center [526, 357] width 12 height 227
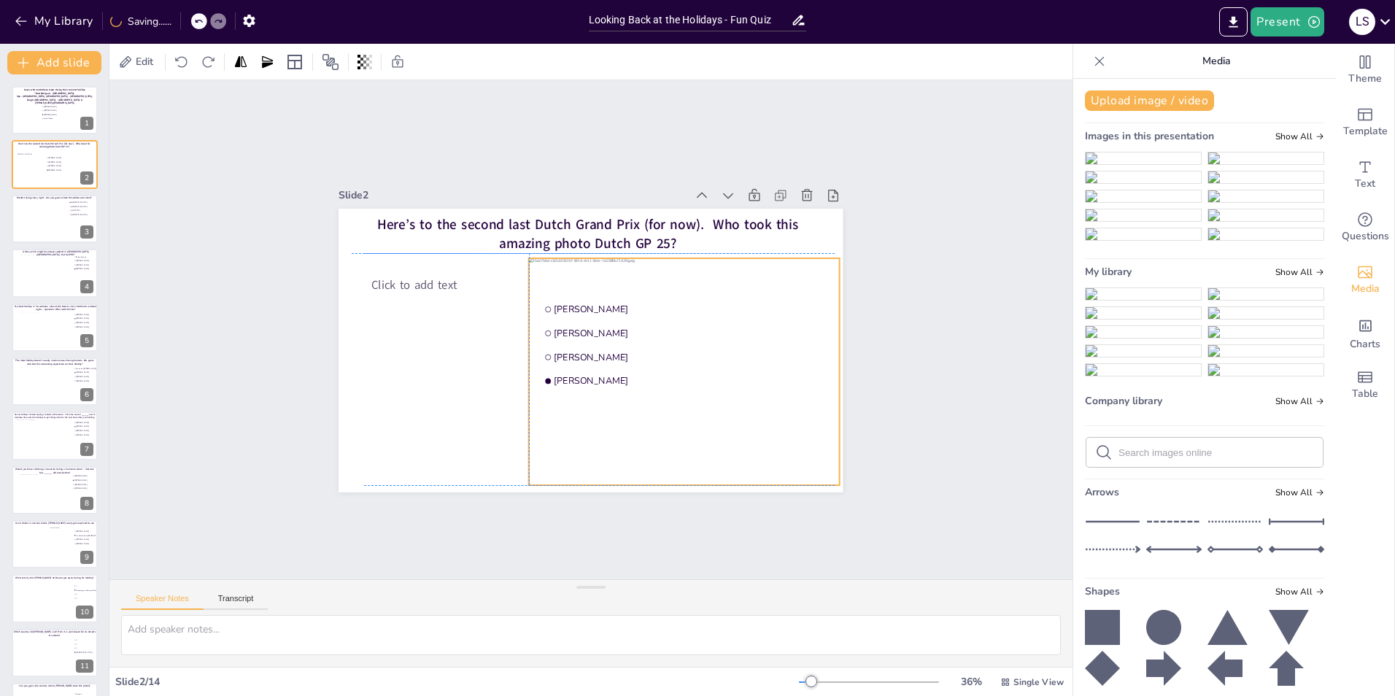
drag, startPoint x: 590, startPoint y: 411, endPoint x: 583, endPoint y: 421, distance: 12.1
click at [583, 421] on div at bounding box center [707, 383] width 357 height 251
click at [670, 244] on div at bounding box center [684, 248] width 311 height 12
click at [954, 409] on div "Slide 1 Guess who made these stops during their summer holiday "Noardbergum - F…" at bounding box center [590, 329] width 963 height 499
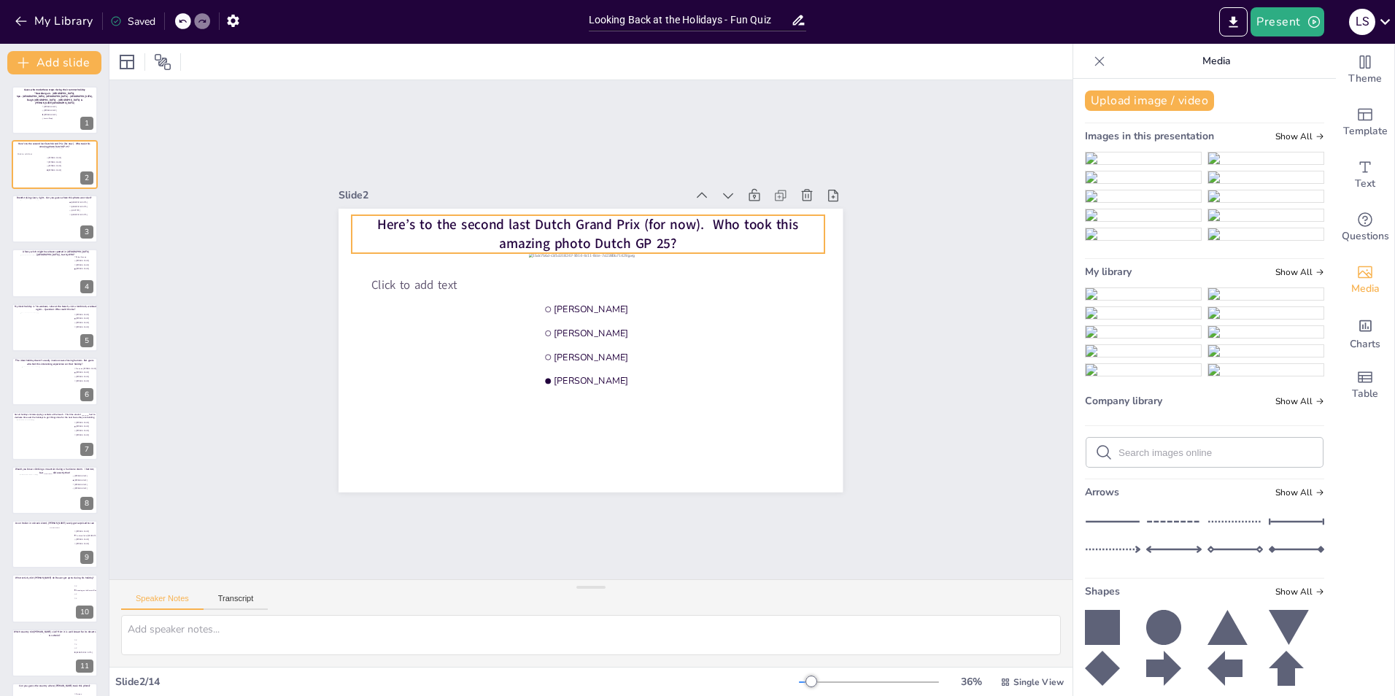
click at [566, 230] on span "Here’s to the second last Dutch Grand Prix (for now). Who took this amazing pho…" at bounding box center [587, 234] width 421 height 38
click at [579, 234] on span "Here’s to the second last Dutch Grand Prix (for now). Who took this amazing pho…" at bounding box center [587, 234] width 421 height 38
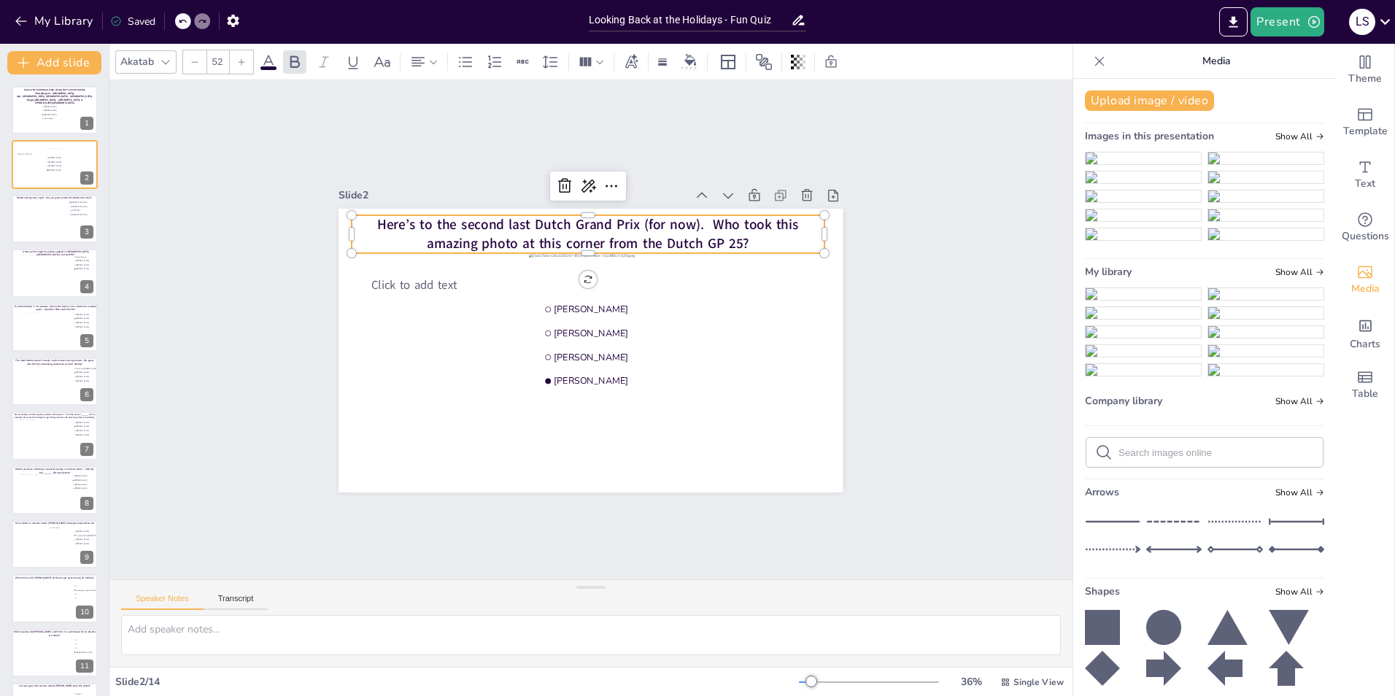
click at [951, 206] on div "Slide 1 Guess who made these stops during their summer holiday "Noardbergum - F…" at bounding box center [590, 329] width 963 height 499
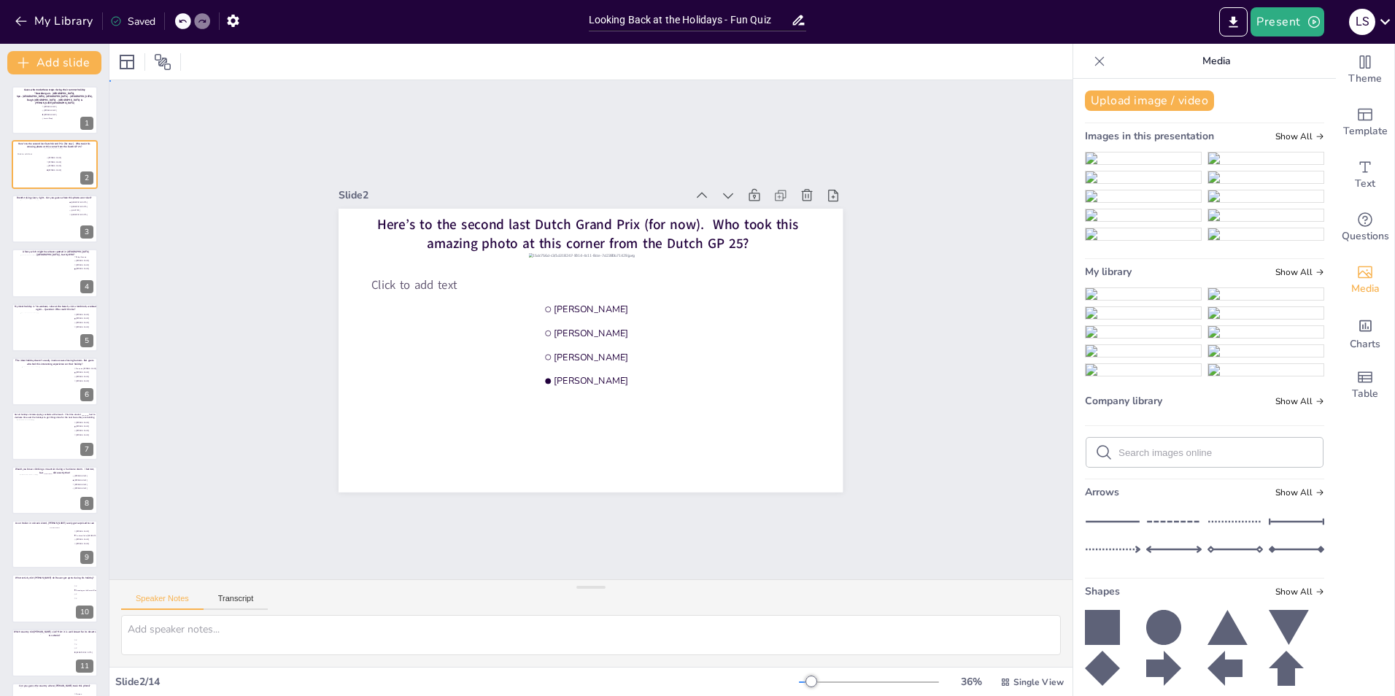
click at [155, 391] on div "Slide 1 Guess who made these stops during their summer holiday "Noardbergum - F…" at bounding box center [590, 329] width 963 height 499
click at [28, 106] on div at bounding box center [55, 110] width 88 height 50
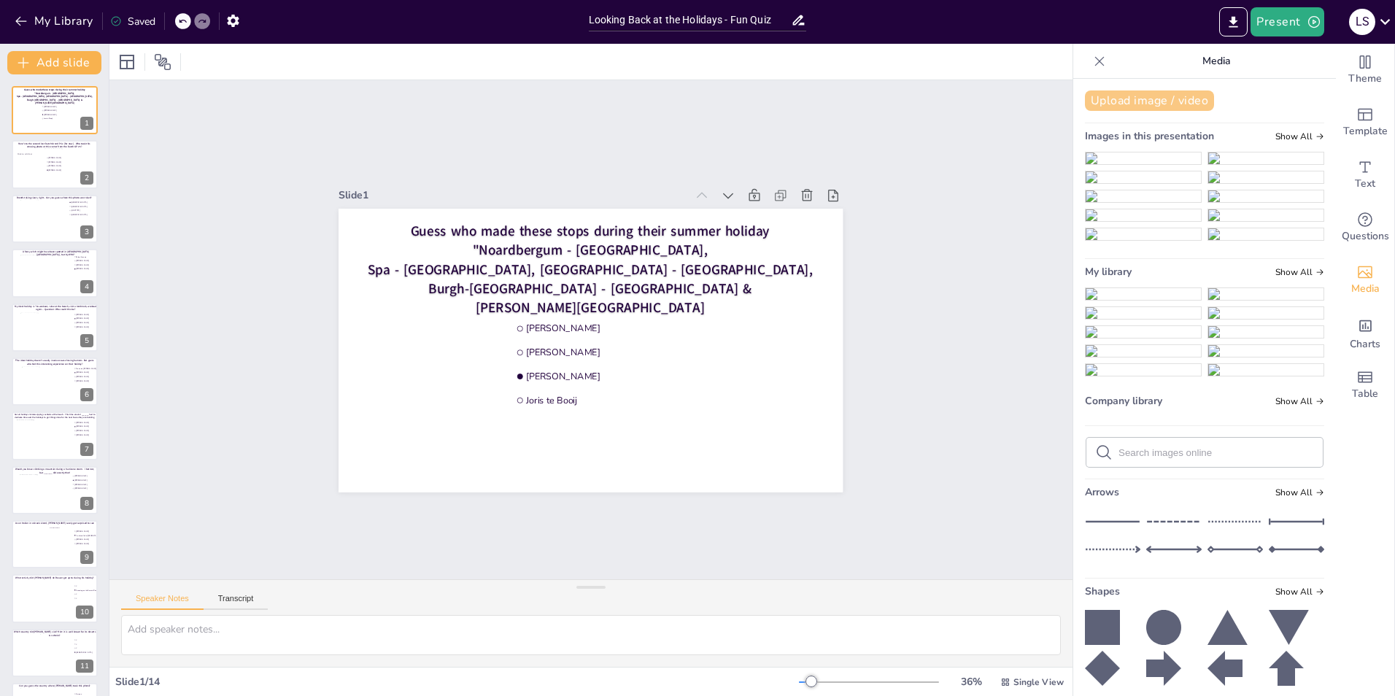
click at [1098, 106] on button "Upload image / video" at bounding box center [1149, 100] width 129 height 20
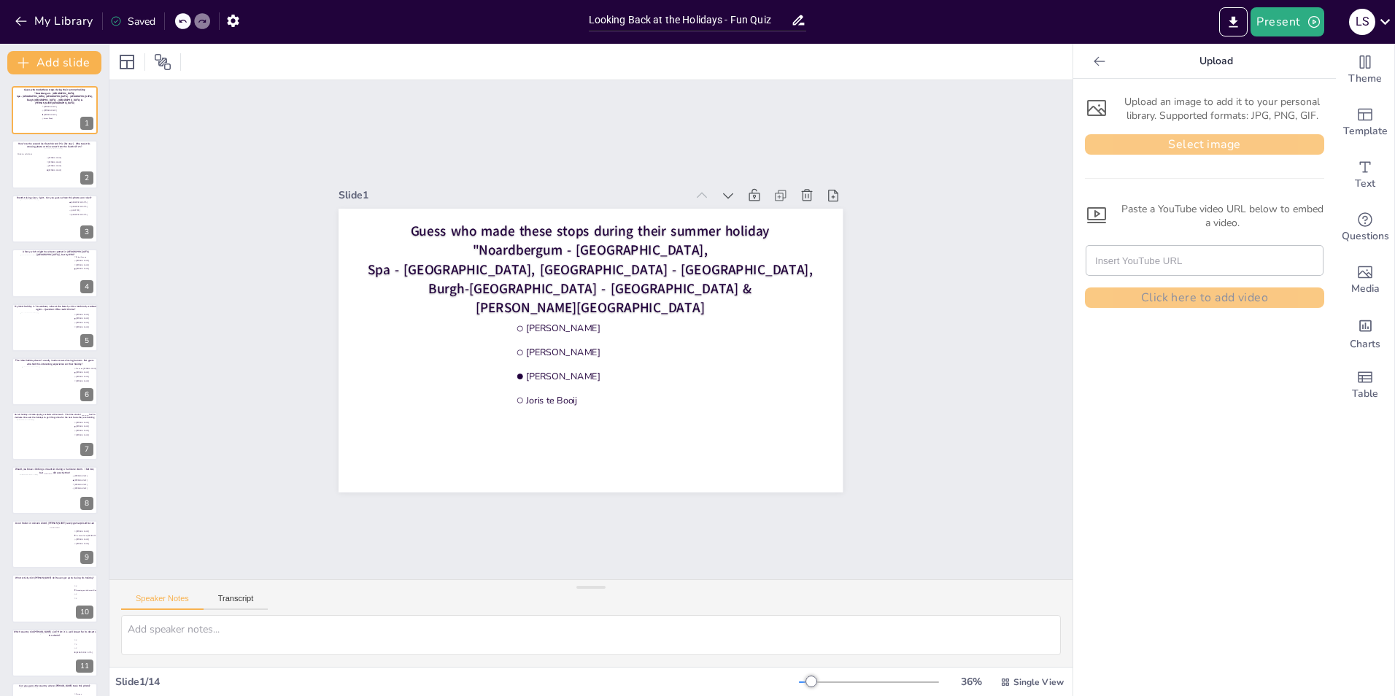
click at [1196, 146] on button "Select image" at bounding box center [1204, 144] width 239 height 20
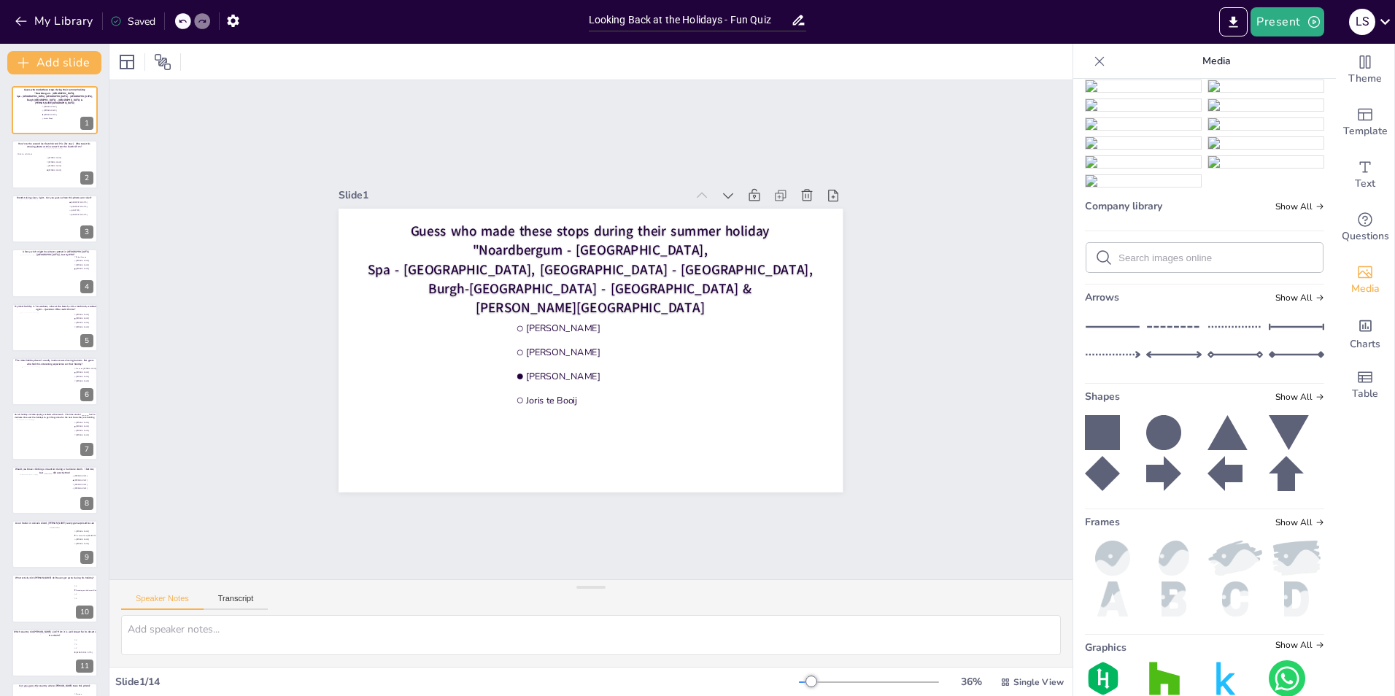
scroll to position [314, 0]
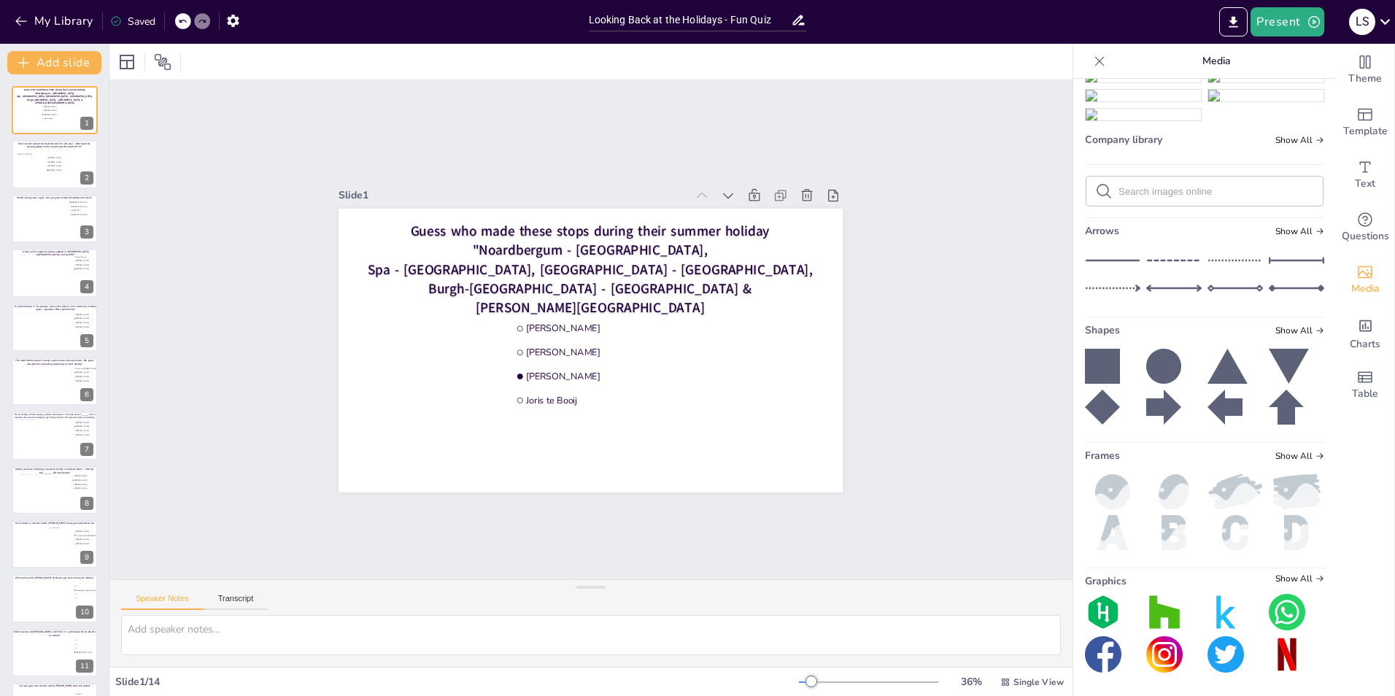
click at [1111, 26] on img at bounding box center [1143, 20] width 115 height 12
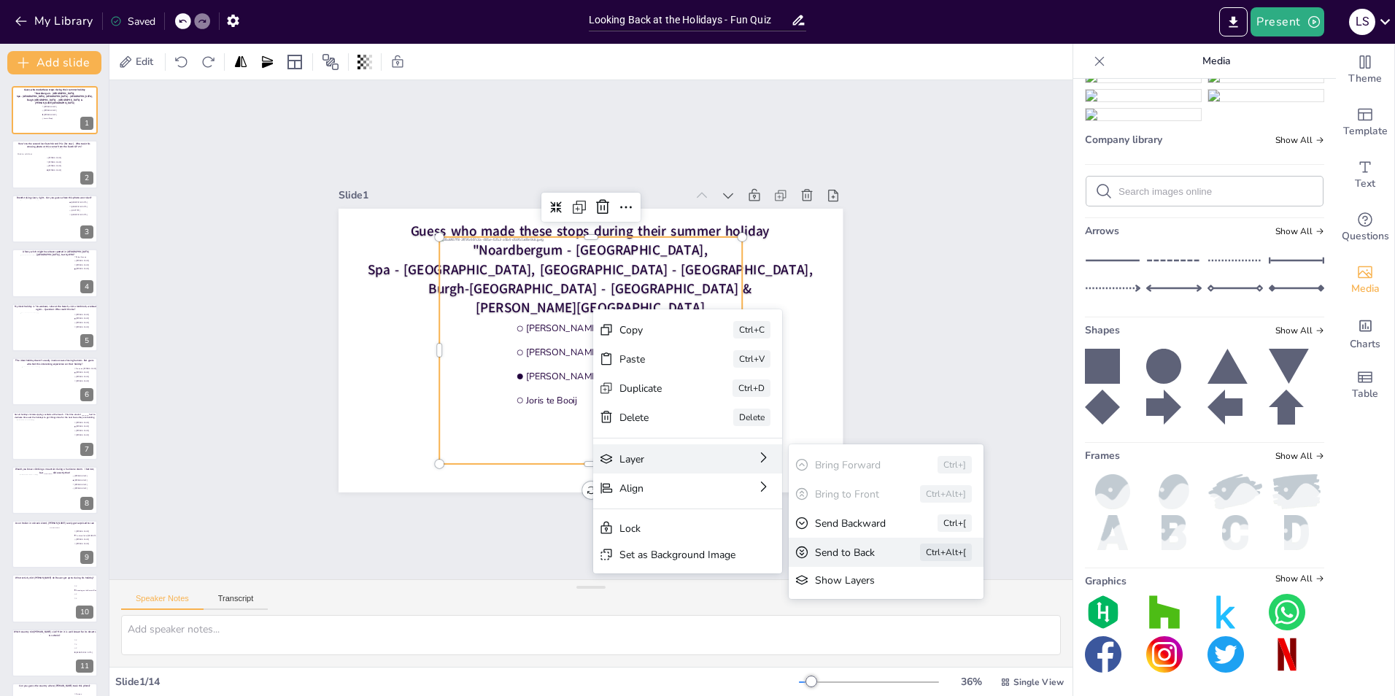
click at [878, 544] on div "Send to Back Ctrl+Alt+[" at bounding box center [886, 552] width 195 height 29
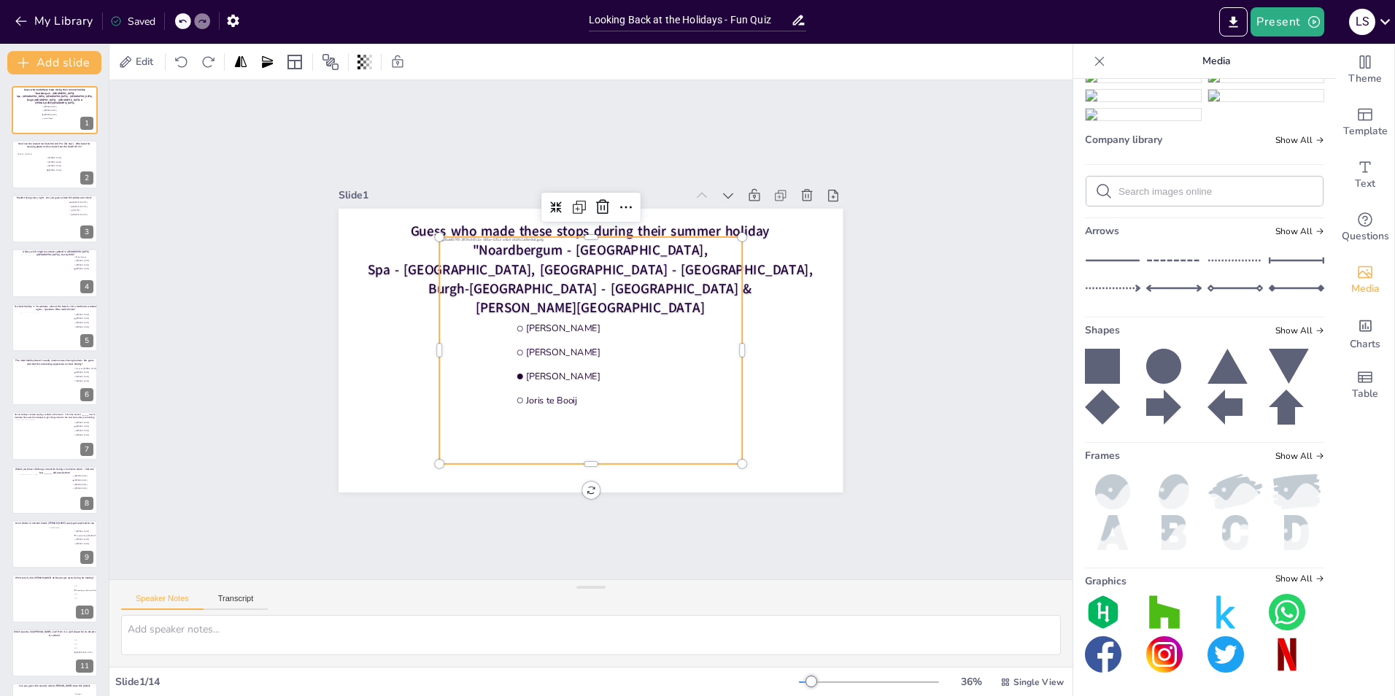
click at [459, 361] on div at bounding box center [591, 349] width 303 height 227
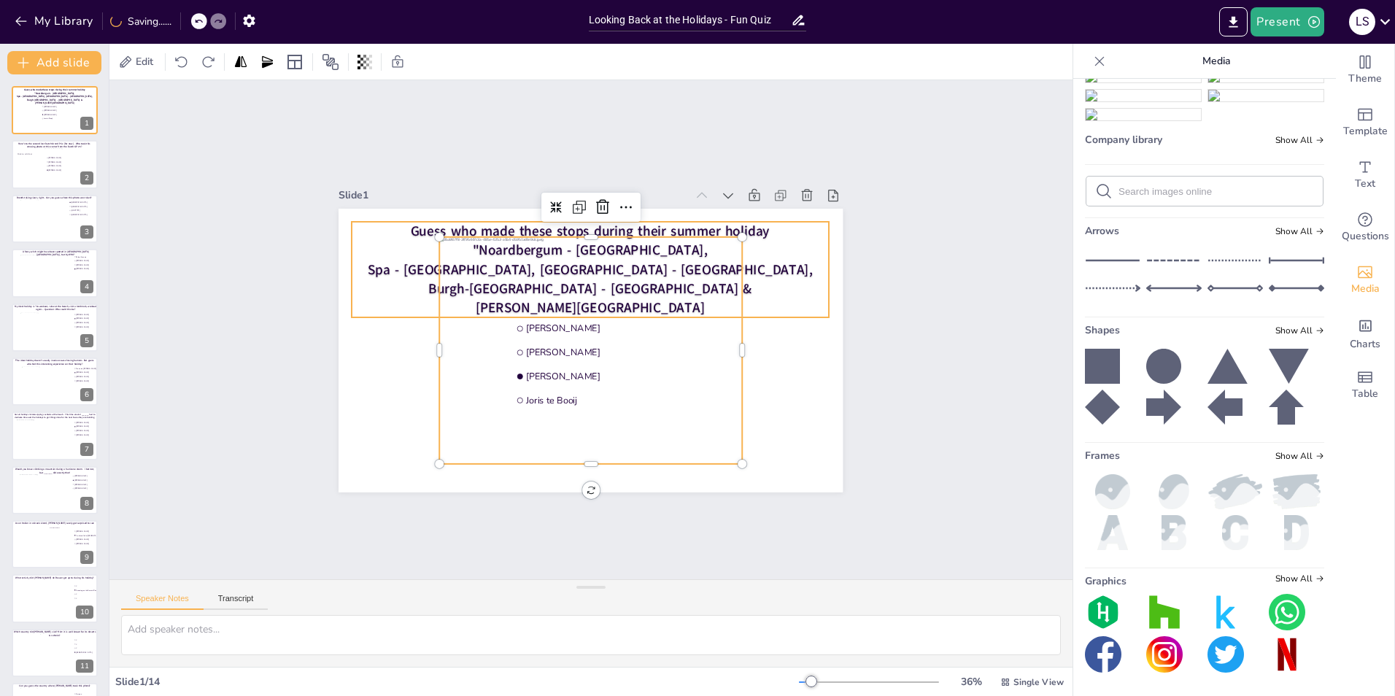
click at [636, 290] on span "Burgh-Haamstede - Zeeland &" at bounding box center [590, 288] width 323 height 19
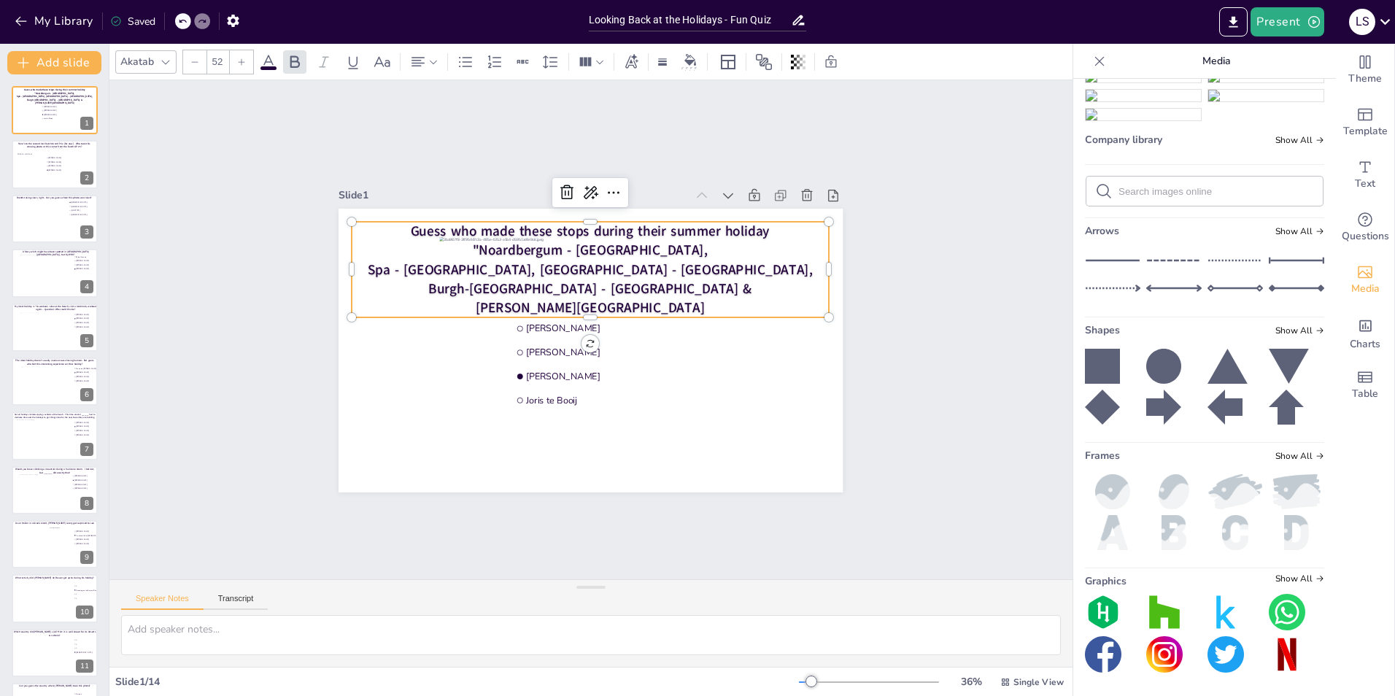
click at [619, 290] on span "Burgh-Haamstede - Zeeland &" at bounding box center [590, 288] width 323 height 19
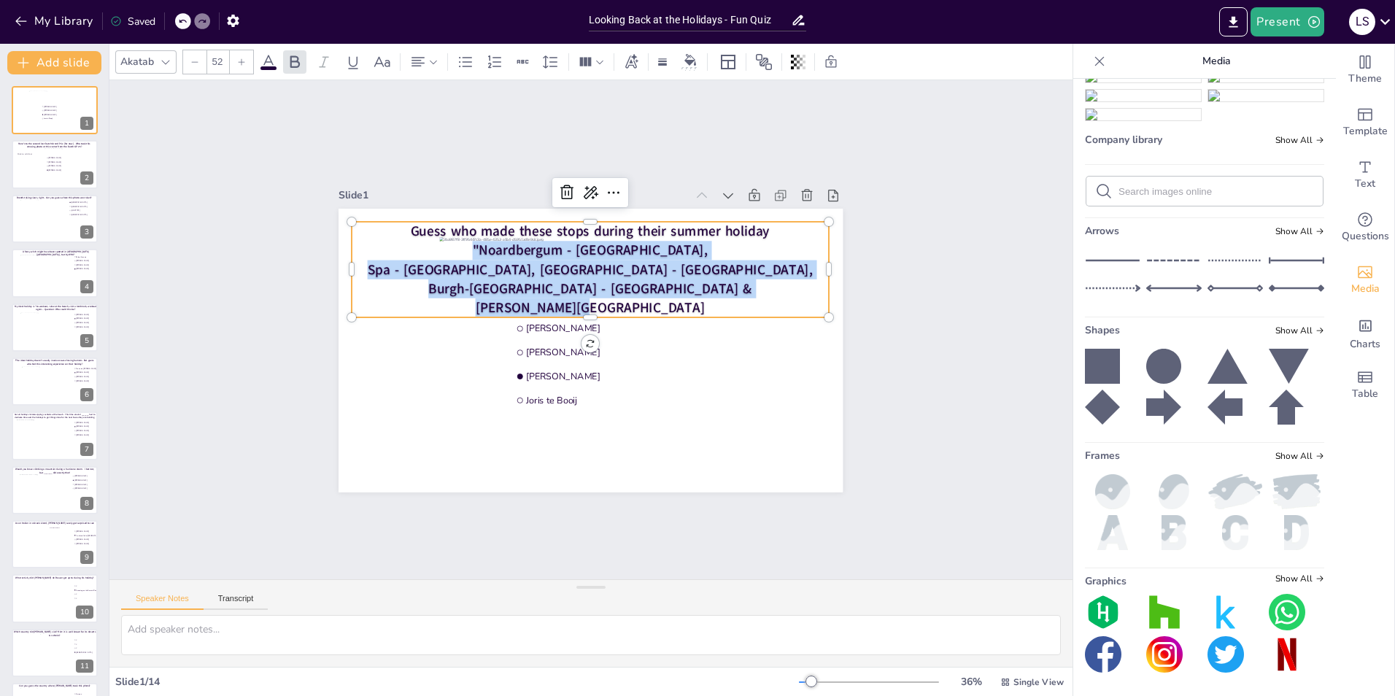
drag, startPoint x: 630, startPoint y: 301, endPoint x: 479, endPoint y: 244, distance: 160.7
click at [479, 244] on div "Guess who made these stops during their summer holiday "Noardbergum - Friesland…" at bounding box center [590, 270] width 477 height 96
click at [271, 61] on icon at bounding box center [268, 62] width 13 height 14
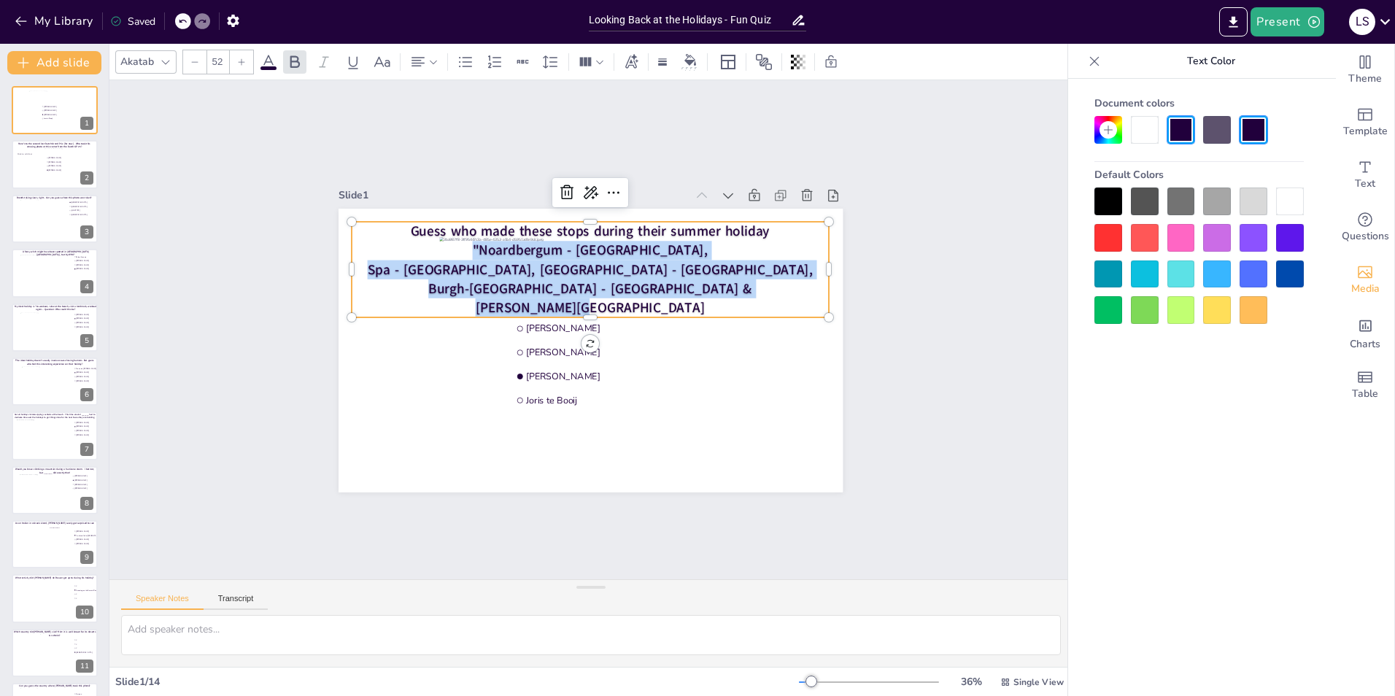
click at [1284, 207] on div at bounding box center [1290, 202] width 28 height 28
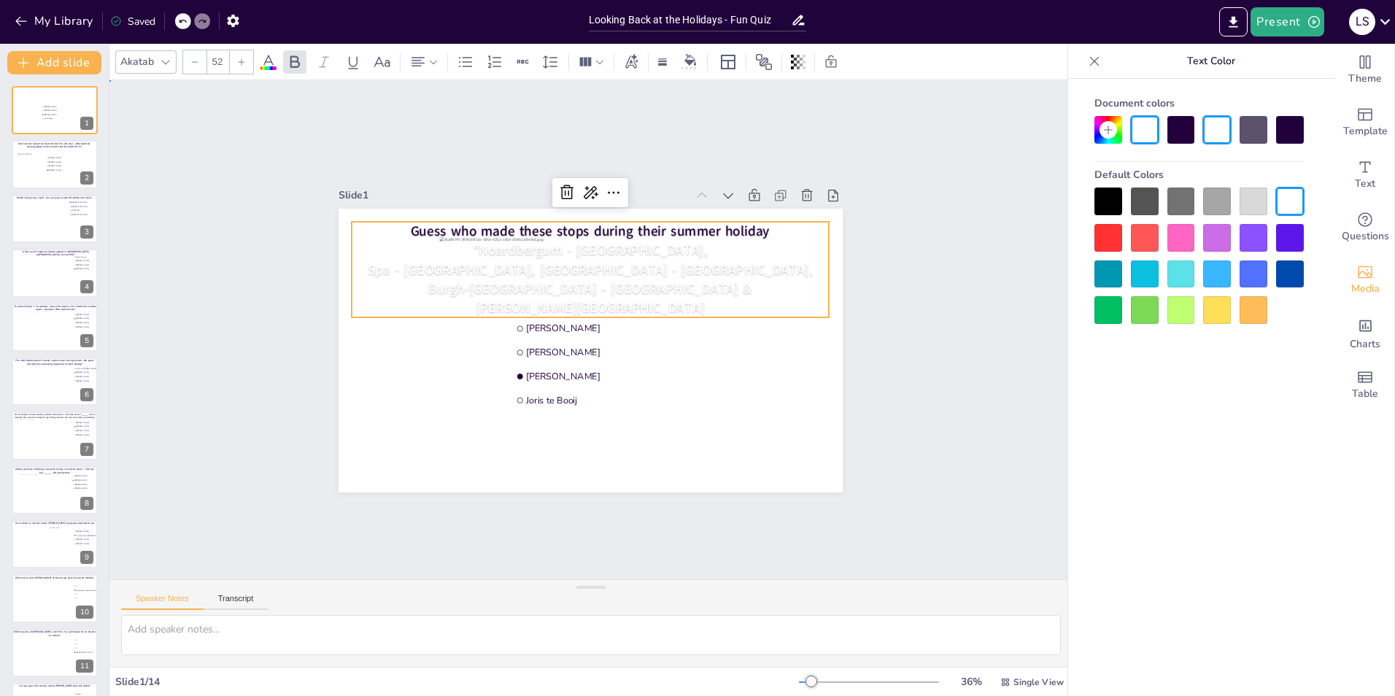
click at [949, 279] on div "Slide 1 Arnold Dijk Mike van Bussel Arjan Westrik Joris te Booij Guess who made…" at bounding box center [590, 329] width 963 height 499
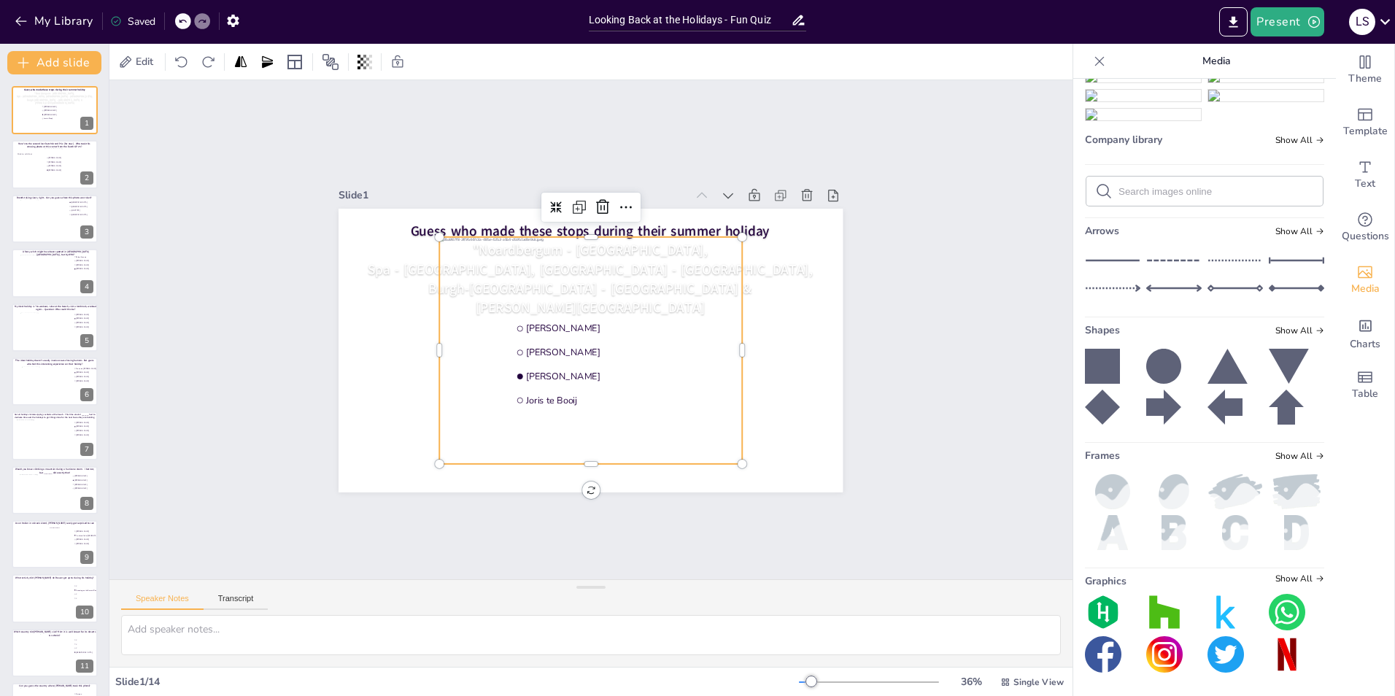
click at [463, 404] on div at bounding box center [591, 349] width 303 height 227
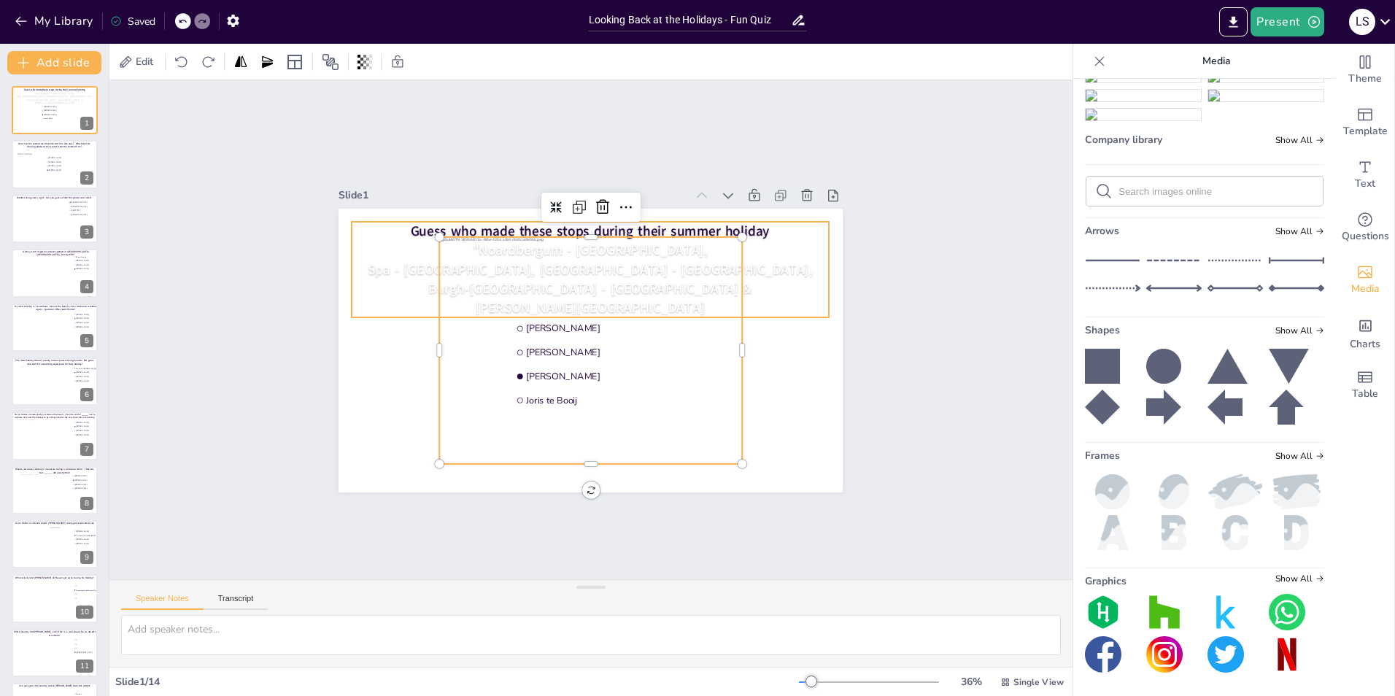
click at [537, 260] on span "Spa - Belgium, London - UK," at bounding box center [590, 269] width 445 height 19
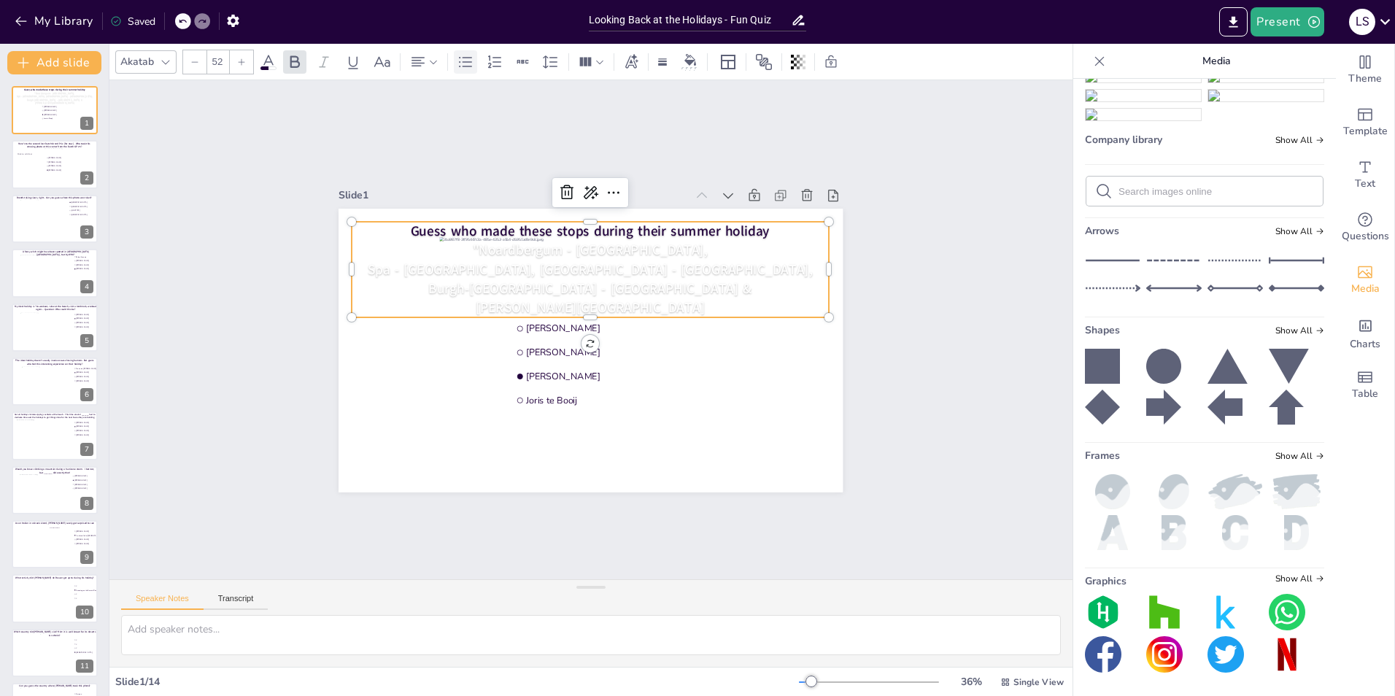
click at [461, 63] on icon at bounding box center [466, 62] width 18 height 18
click at [473, 63] on icon at bounding box center [466, 62] width 18 height 18
click at [191, 62] on icon at bounding box center [194, 62] width 9 height 9
click at [435, 61] on icon at bounding box center [433, 62] width 10 height 10
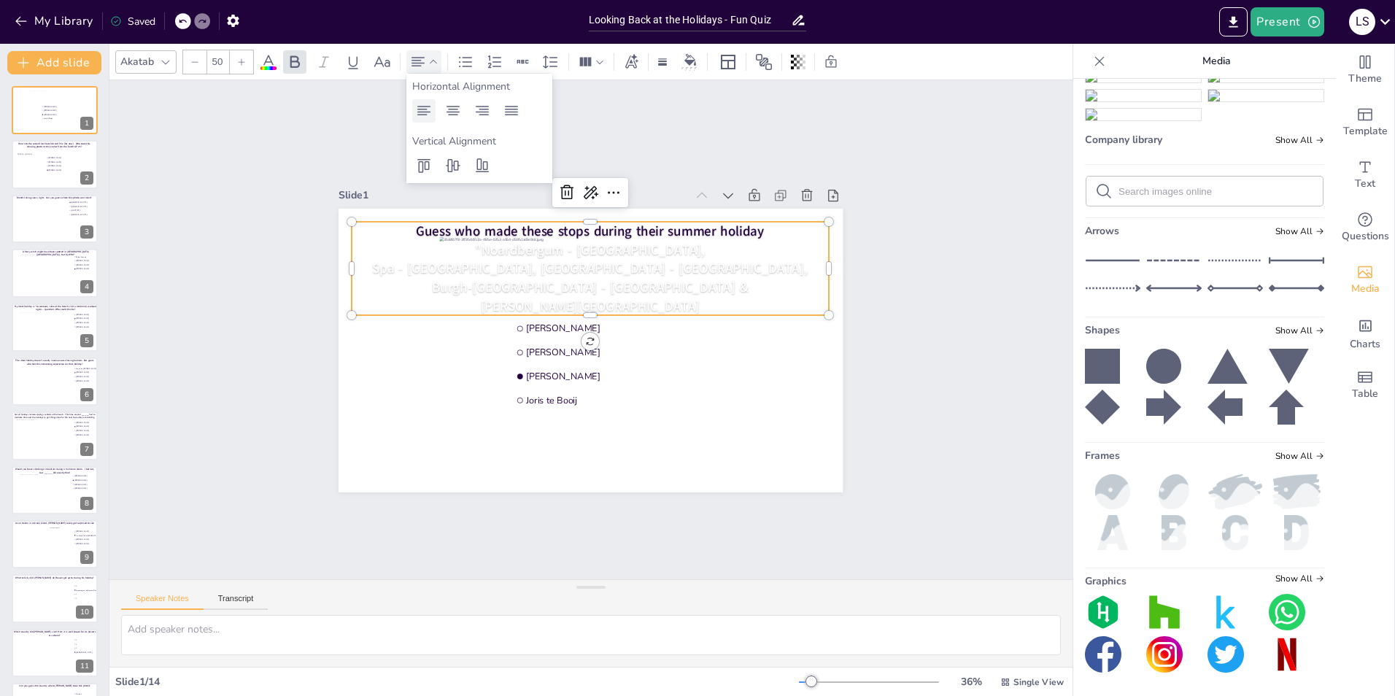
click at [427, 114] on icon at bounding box center [424, 111] width 18 height 18
type input "51"
click at [494, 240] on p ""Noardbergum - Friesland," at bounding box center [590, 249] width 477 height 19
click at [912, 356] on div "Slide 1 Arnold Dijk Mike van Bussel Arjan Westrik Joris te Booij Guess who made…" at bounding box center [590, 329] width 963 height 499
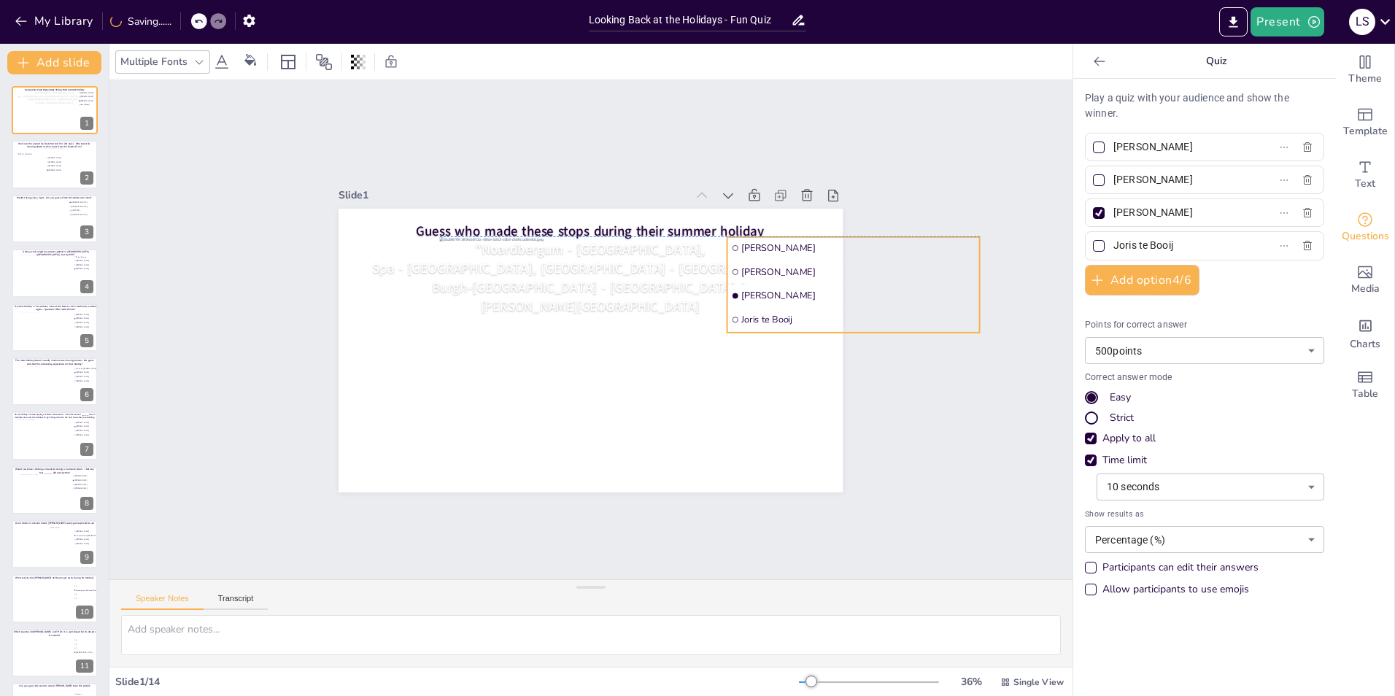
drag, startPoint x: 591, startPoint y: 371, endPoint x: 806, endPoint y: 295, distance: 228.5
click at [806, 295] on span "[PERSON_NAME]" at bounding box center [858, 295] width 234 height 12
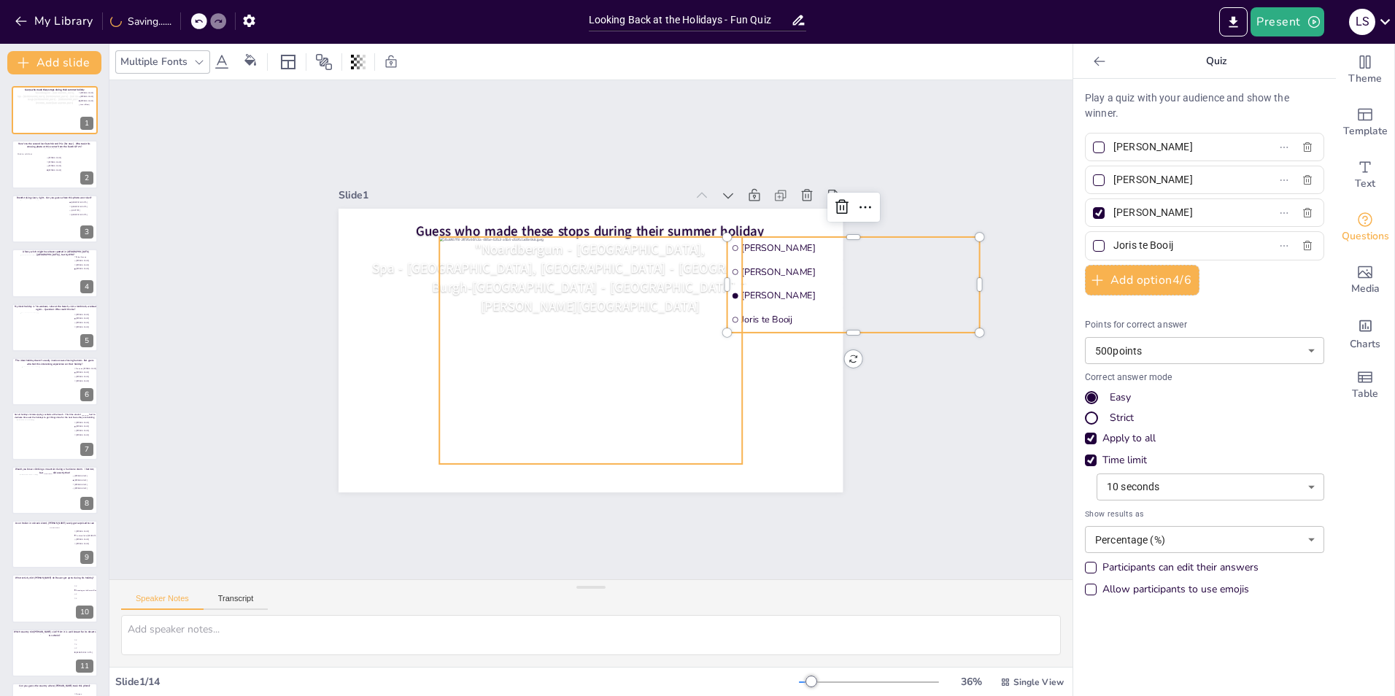
click at [652, 379] on div at bounding box center [591, 349] width 303 height 227
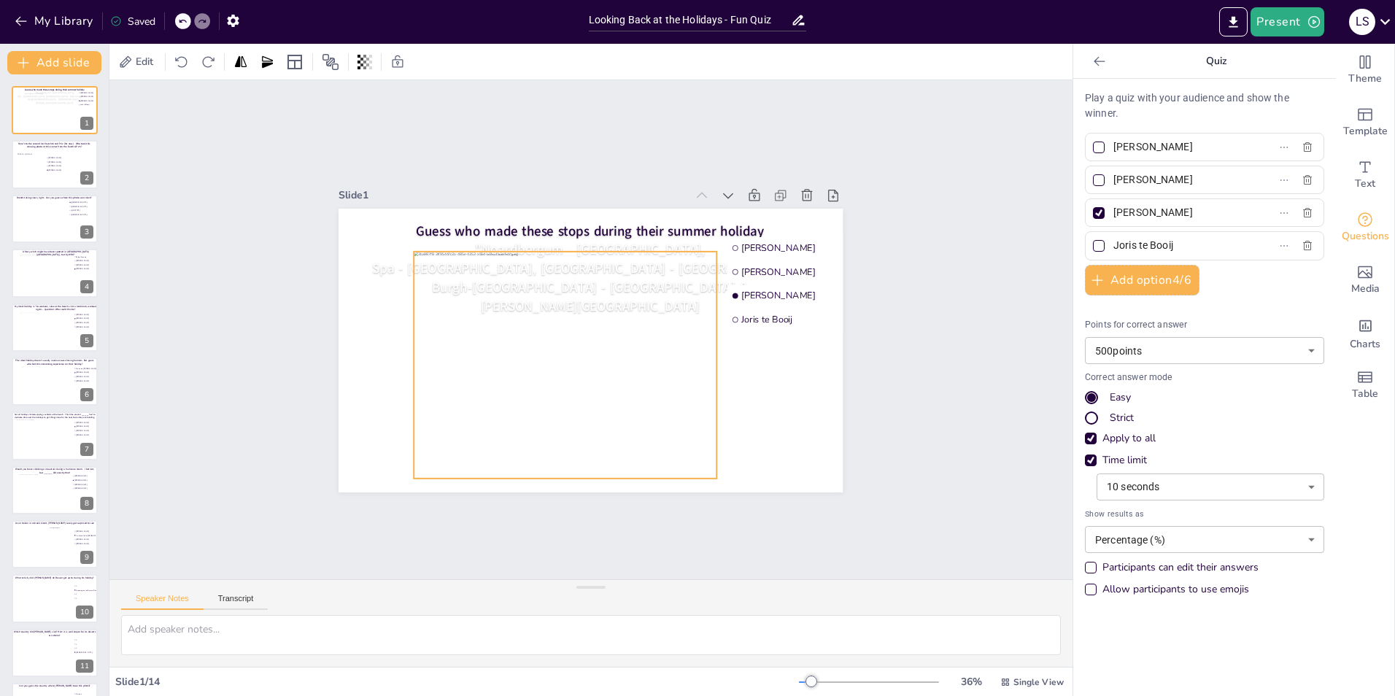
drag, startPoint x: 652, startPoint y: 379, endPoint x: 626, endPoint y: 394, distance: 29.4
click at [626, 394] on div at bounding box center [565, 364] width 303 height 227
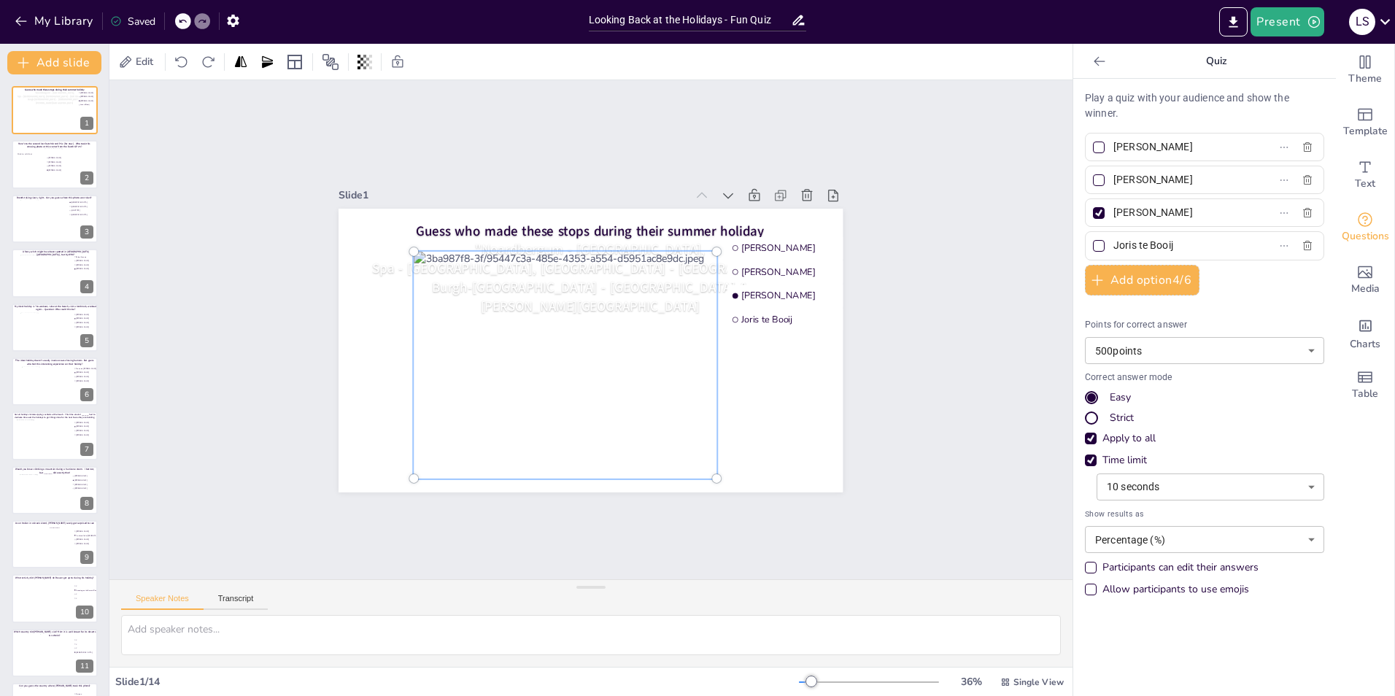
click at [636, 233] on span "Guess who made these stops during their summer holiday" at bounding box center [591, 231] width 348 height 18
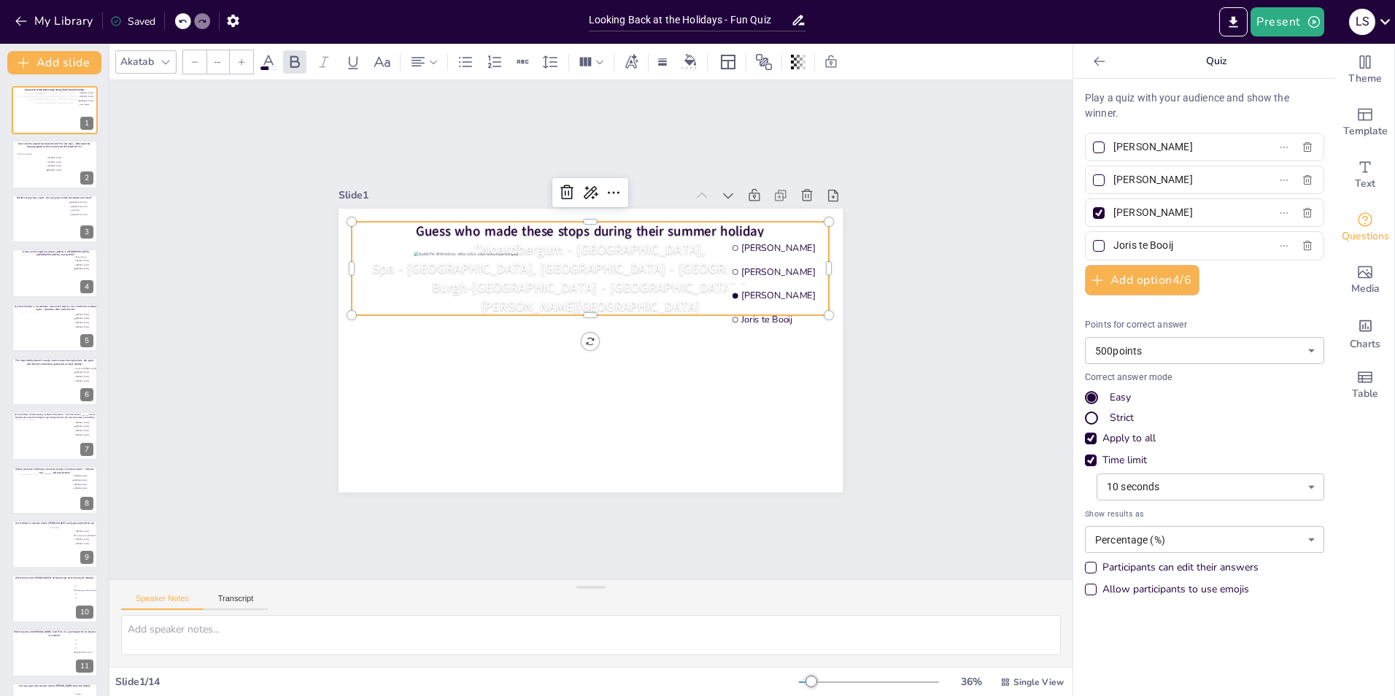
click at [617, 304] on span "[PERSON_NAME][GEOGRAPHIC_DATA]" at bounding box center [590, 306] width 219 height 18
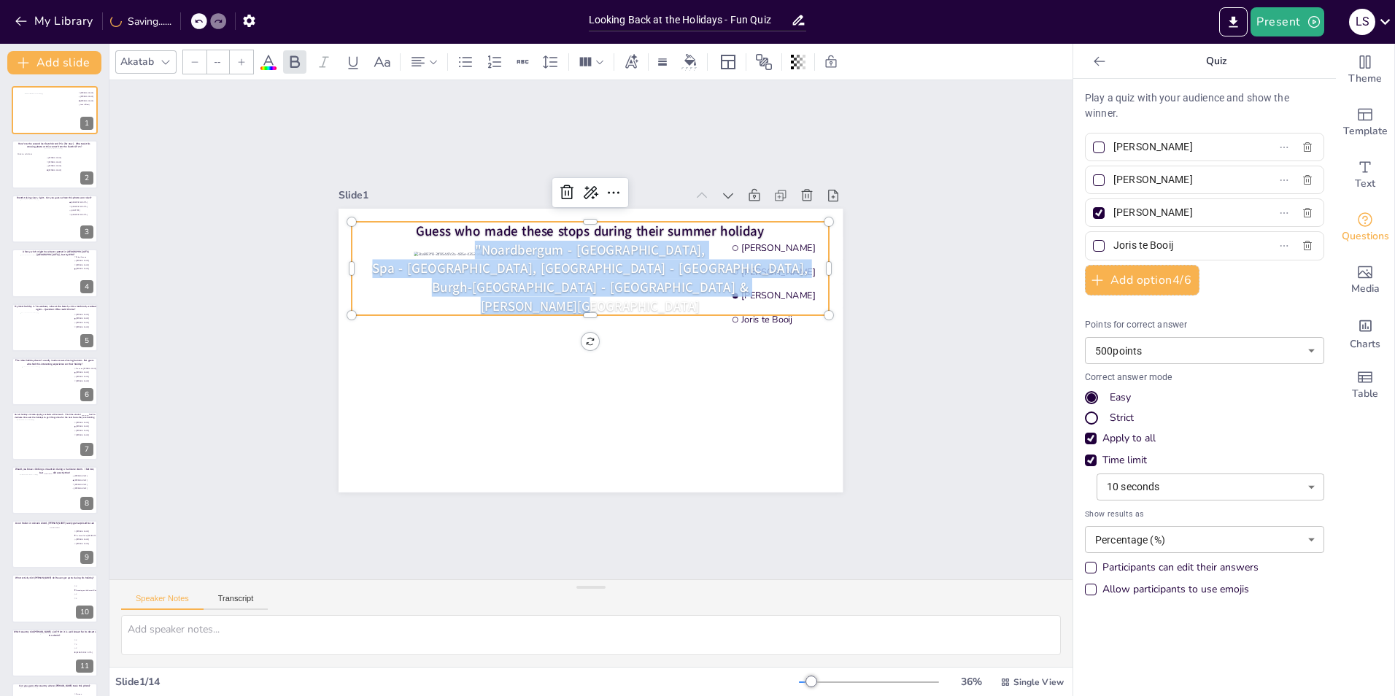
drag, startPoint x: 632, startPoint y: 304, endPoint x: 492, endPoint y: 235, distance: 156.0
click at [492, 235] on div "Guess who made these stops during their summer holiday "Noardbergum - Friesland…" at bounding box center [590, 268] width 477 height 93
type input "51"
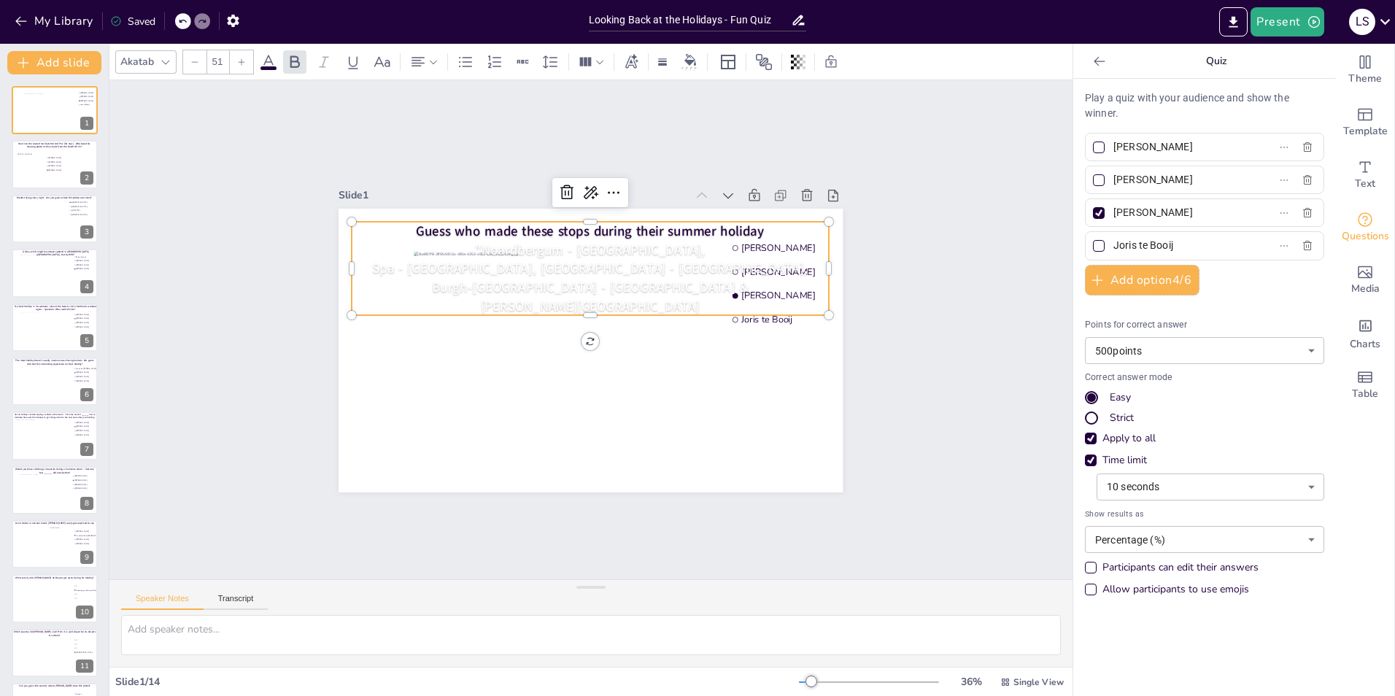
click at [417, 230] on span "Guess who made these stops during their summer holiday" at bounding box center [591, 231] width 348 height 18
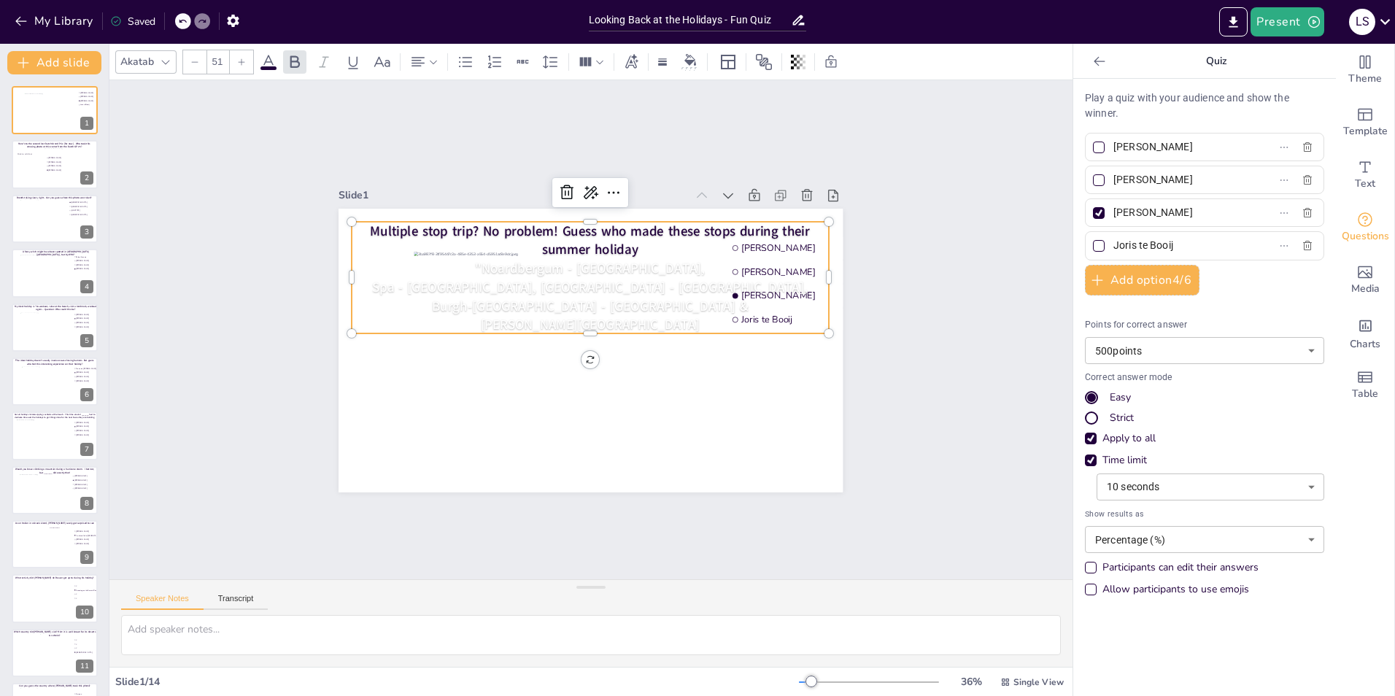
click at [497, 261] on span ""Noardbergum - Friesland," at bounding box center [590, 268] width 230 height 18
click at [422, 61] on icon at bounding box center [418, 62] width 18 height 18
click at [420, 107] on icon at bounding box center [424, 111] width 18 height 18
click at [487, 285] on p "Spa - Belgium, London - UK," at bounding box center [590, 287] width 477 height 19
click at [416, 69] on icon at bounding box center [418, 62] width 18 height 18
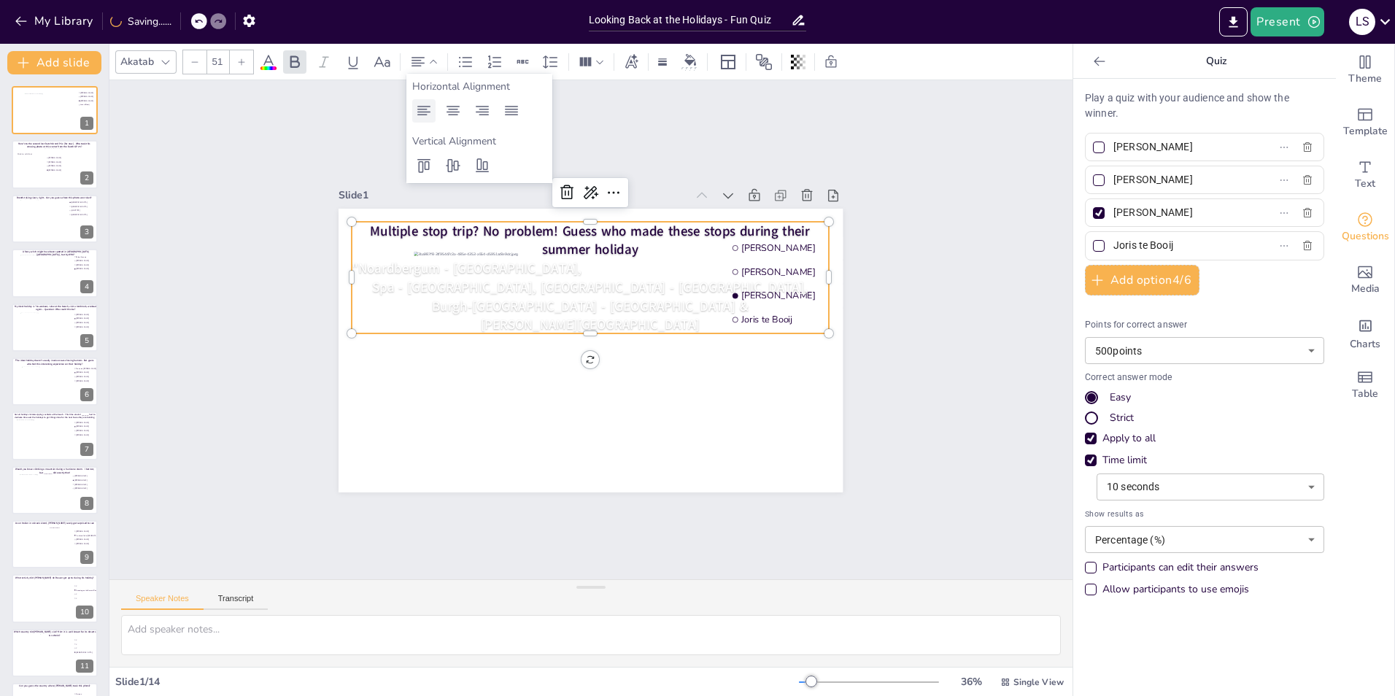
click at [425, 117] on icon at bounding box center [424, 111] width 18 height 18
click at [493, 303] on span "Burgh-Haamstede - Zeeland &" at bounding box center [590, 305] width 316 height 18
click at [430, 58] on icon at bounding box center [433, 62] width 10 height 10
click at [422, 121] on div at bounding box center [423, 110] width 23 height 23
click at [529, 317] on p "[PERSON_NAME][GEOGRAPHIC_DATA]" at bounding box center [590, 324] width 477 height 18
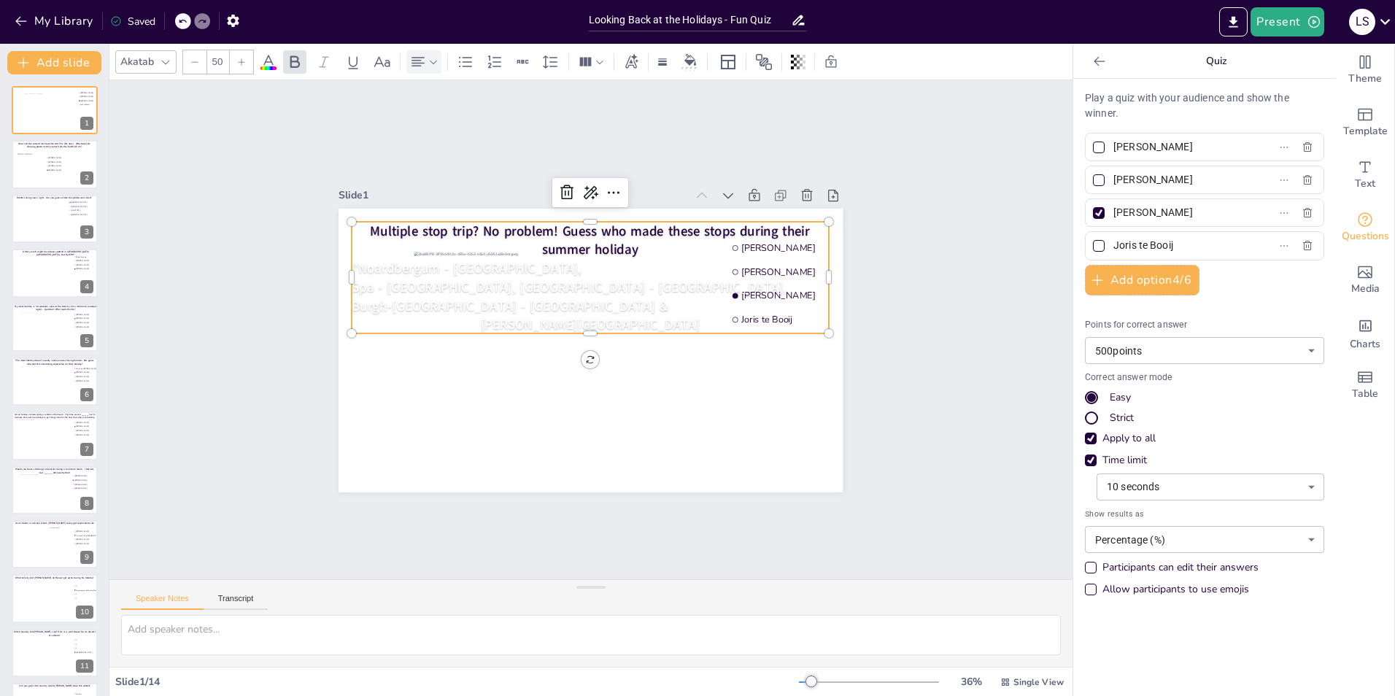
click at [424, 58] on icon at bounding box center [418, 61] width 13 height 9
click at [432, 112] on icon at bounding box center [424, 111] width 18 height 18
type input "51"
click at [628, 243] on p "Multiple stop trip? No problem! Guess who made these stops during their summer …" at bounding box center [590, 240] width 477 height 37
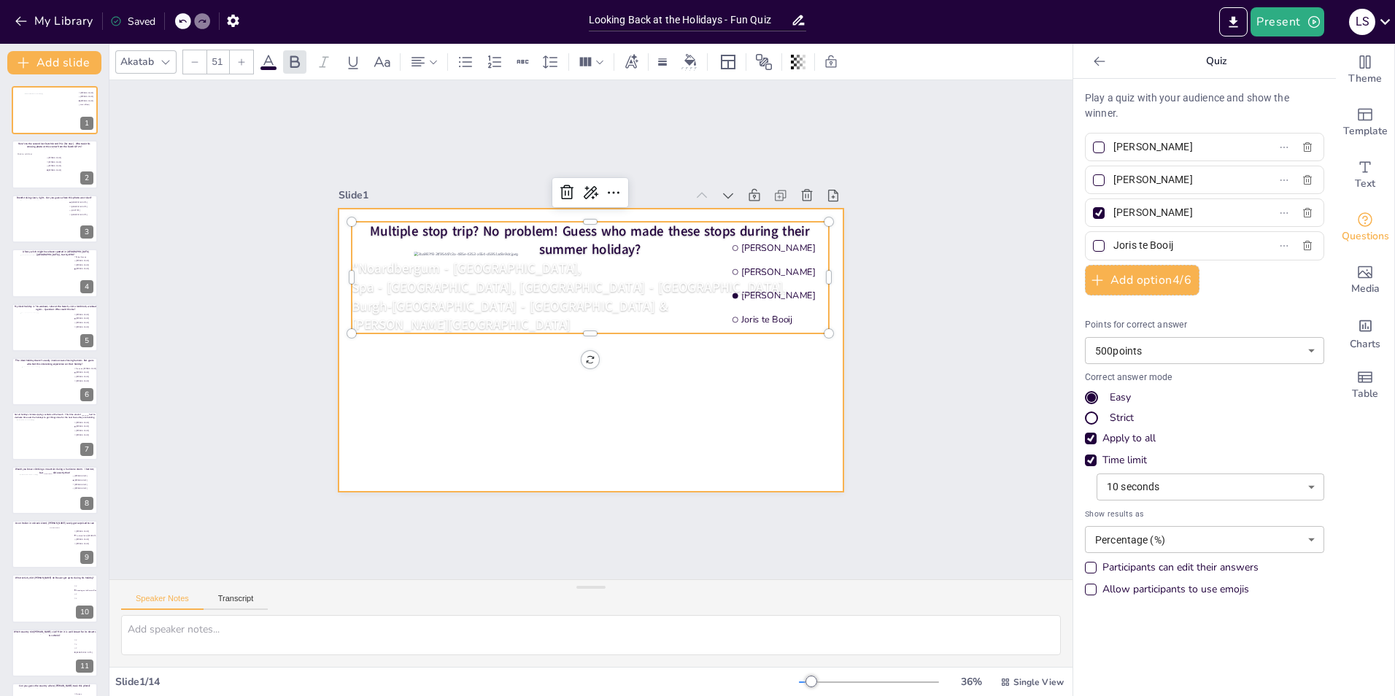
click at [814, 386] on div at bounding box center [591, 351] width 504 height 284
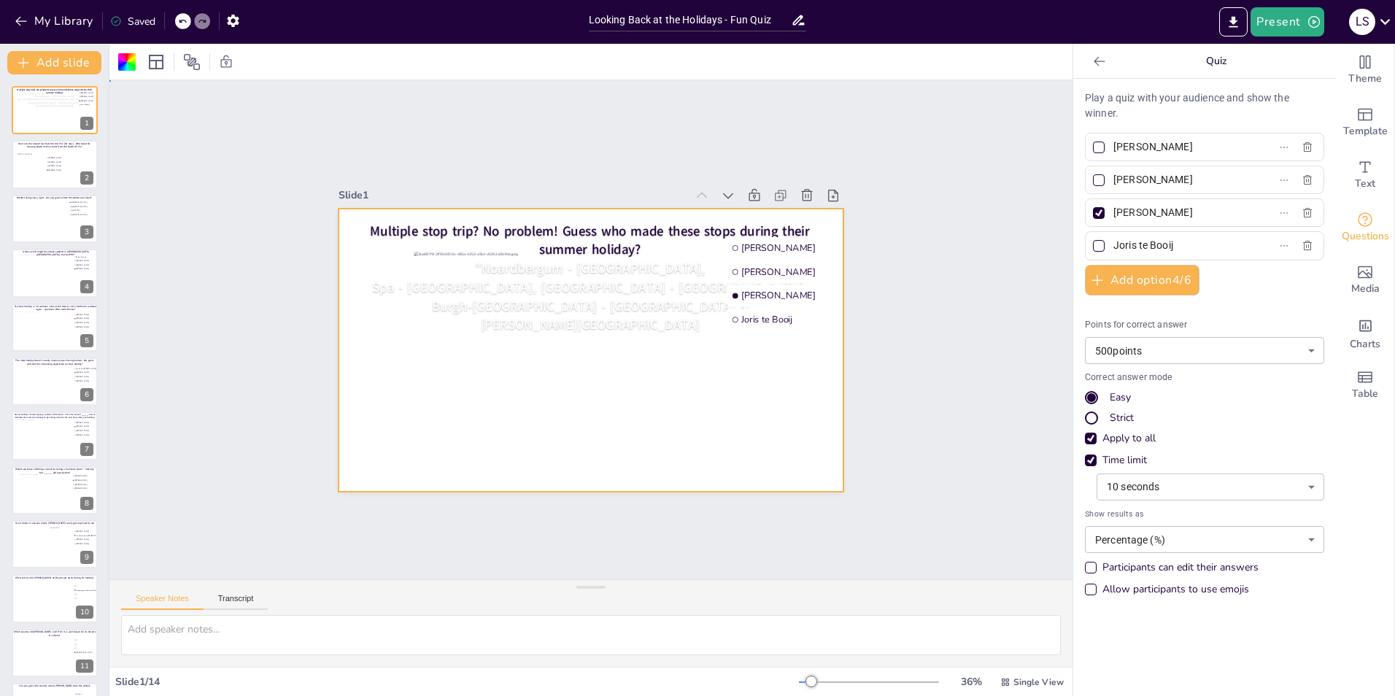
click at [757, 397] on div at bounding box center [591, 351] width 504 height 284
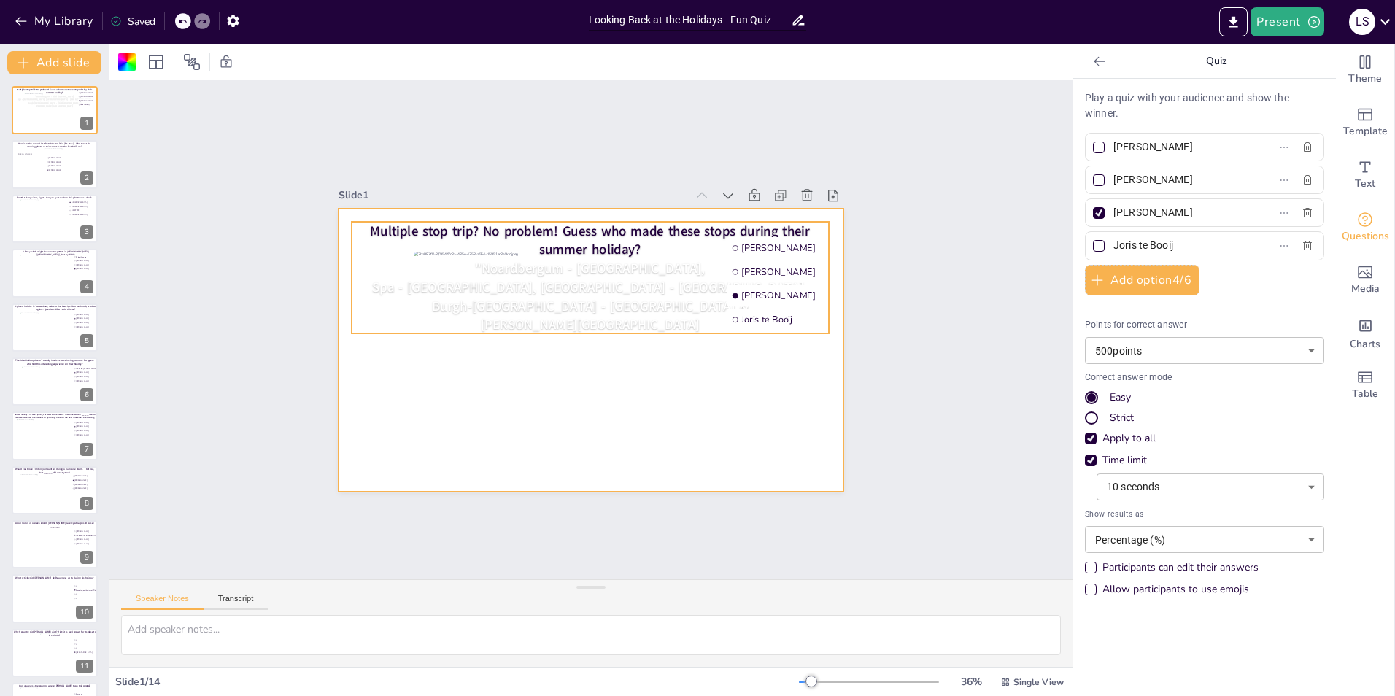
click at [579, 278] on span "Spa - Belgium, London - UK," at bounding box center [591, 287] width 436 height 18
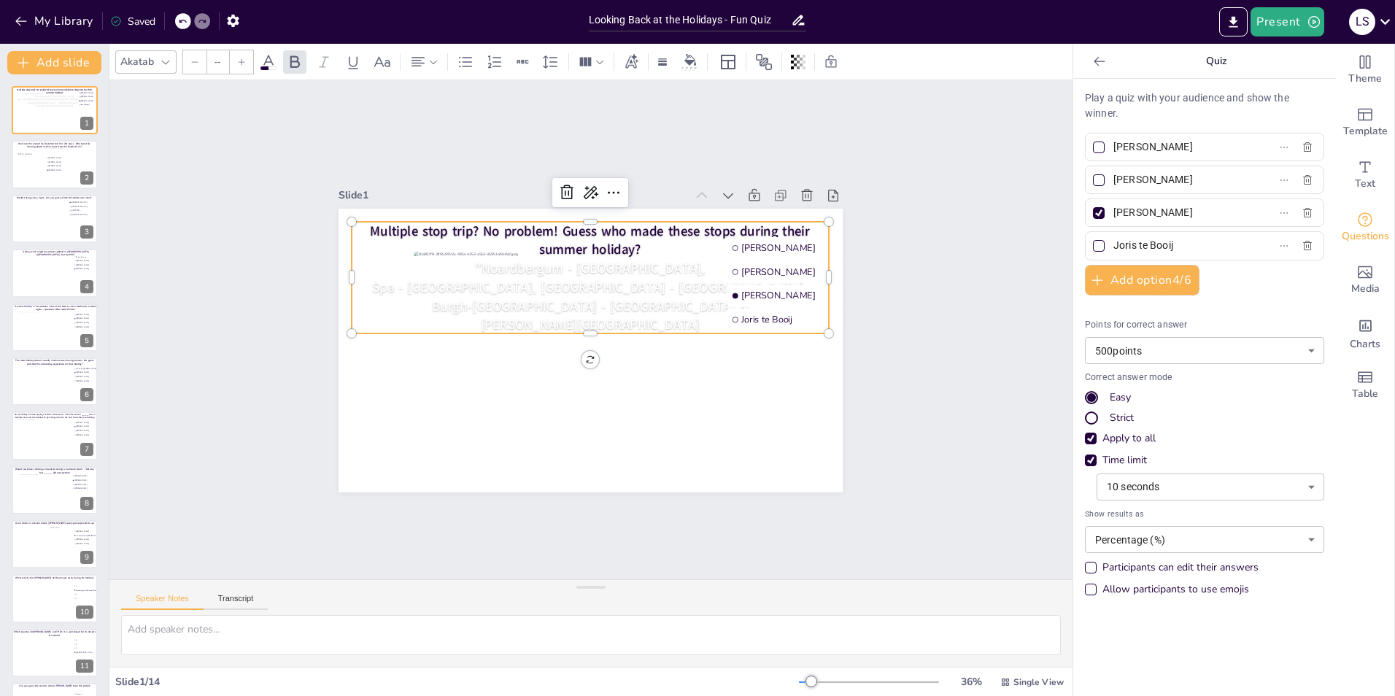
click at [579, 278] on span "Spa - Belgium, London - UK," at bounding box center [591, 287] width 436 height 18
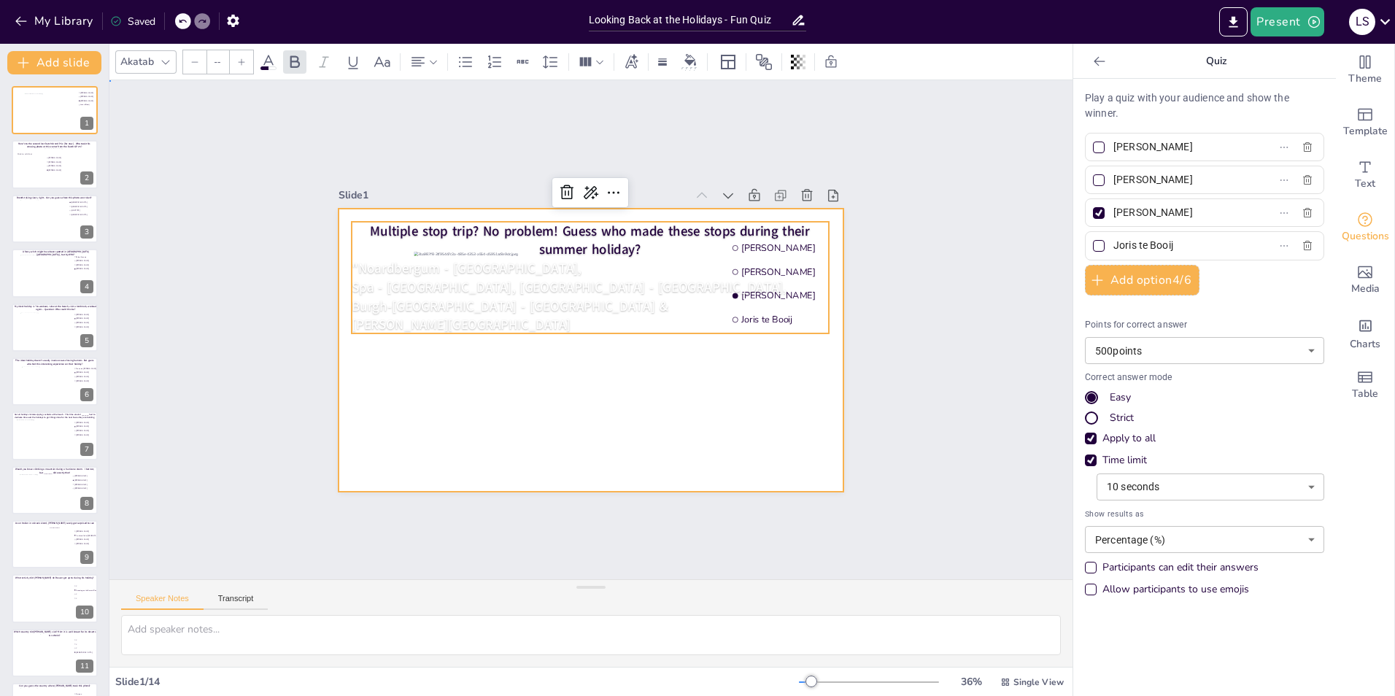
click at [366, 413] on div at bounding box center [591, 351] width 504 height 284
click at [555, 269] on span ""Noardbergum - Friesland," at bounding box center [590, 268] width 230 height 18
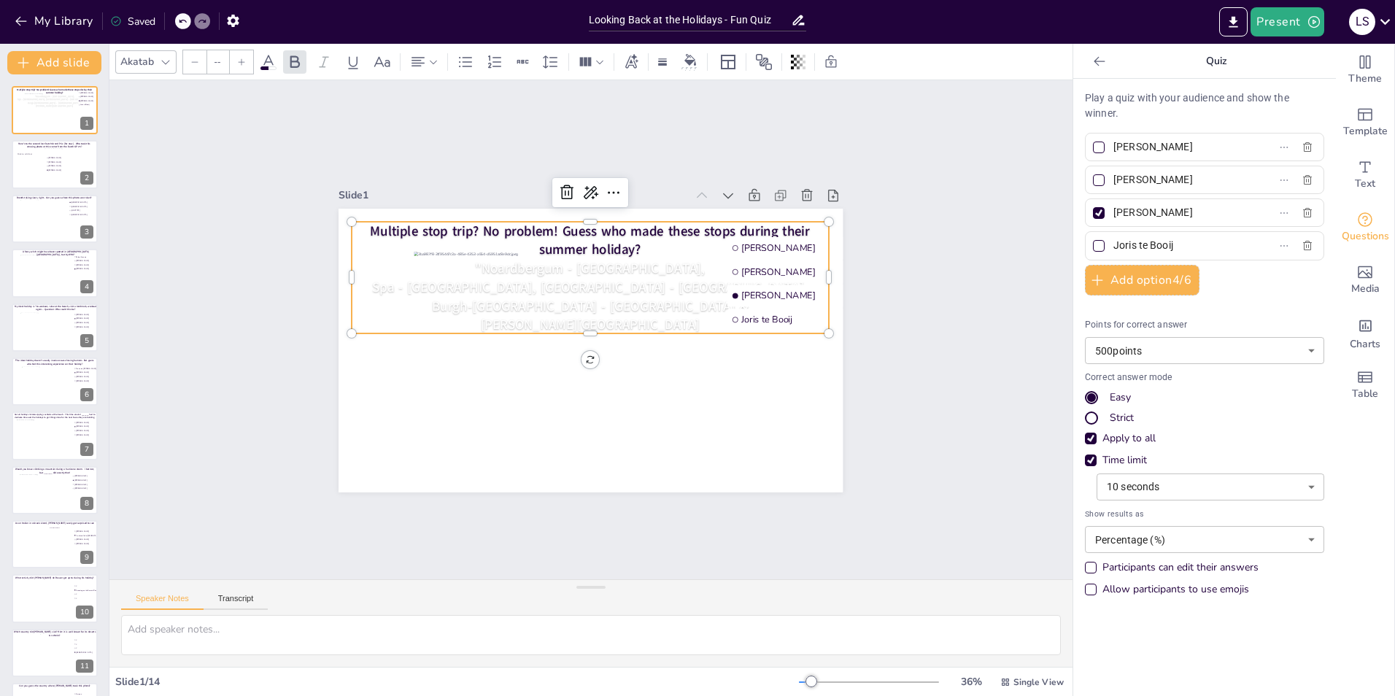
click at [555, 269] on span ""Noardbergum - Friesland," at bounding box center [590, 268] width 230 height 18
type input "51"
click at [546, 243] on span "Multiple stop trip? No problem! Guess who made these stops during their summer …" at bounding box center [591, 240] width 440 height 37
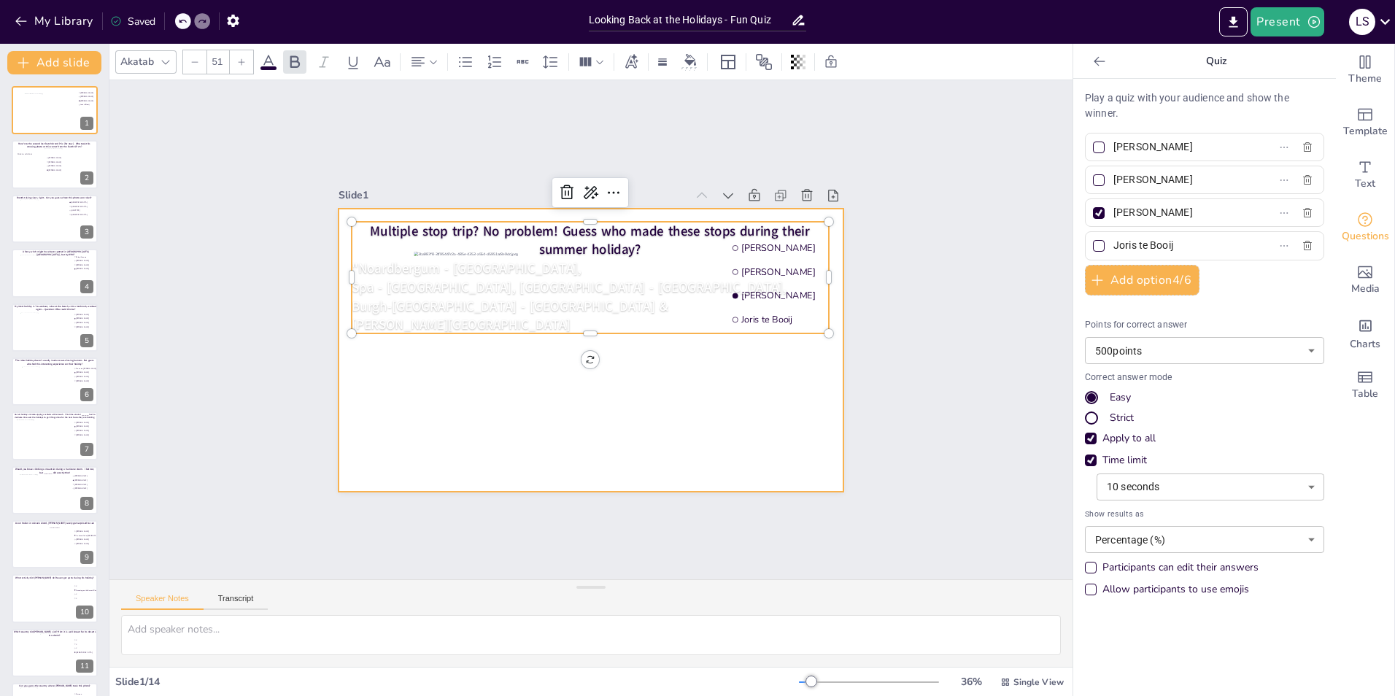
click at [814, 376] on div at bounding box center [591, 351] width 504 height 284
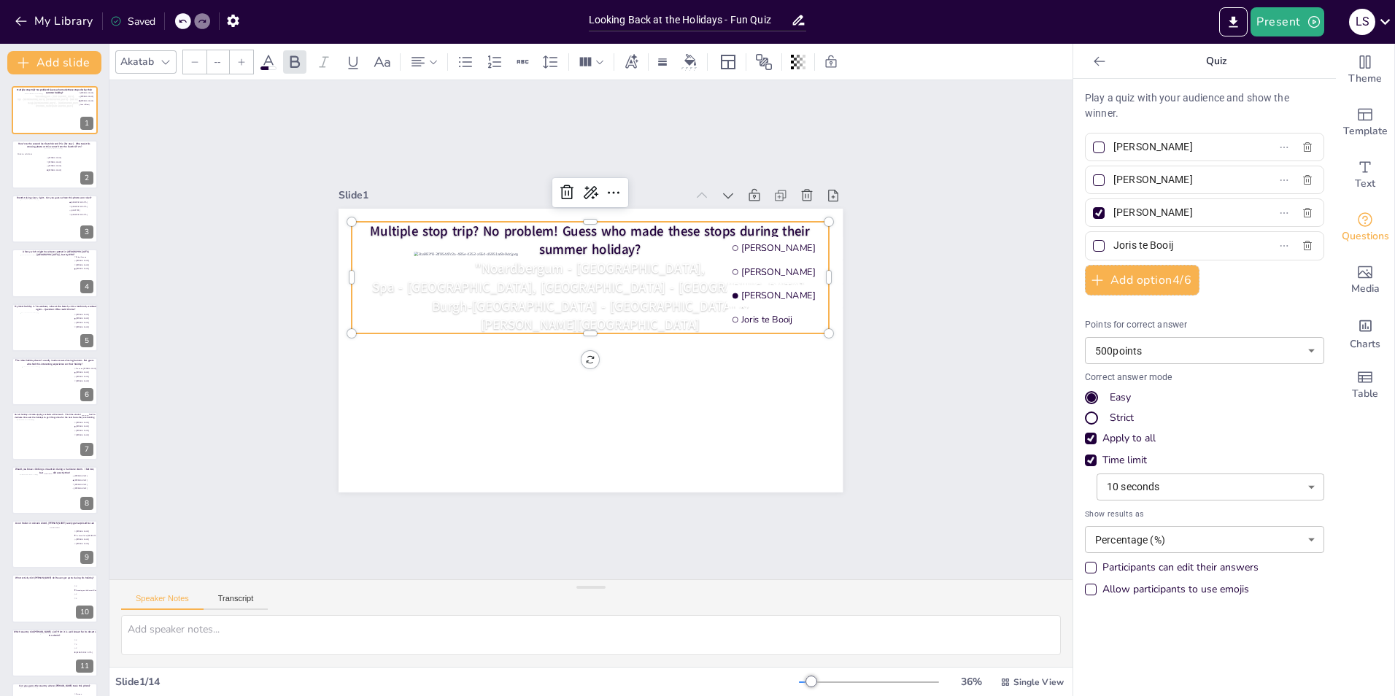
click at [518, 296] on span "Burgh-Haamstede - Zeeland &" at bounding box center [590, 305] width 316 height 18
click at [590, 297] on span "Burgh-Haamstede - Zeeland &" at bounding box center [590, 305] width 316 height 18
click at [844, 398] on div "Slide 1 Multiple stop trip? No problem! Guess who made these stops during their…" at bounding box center [591, 330] width 586 height 325
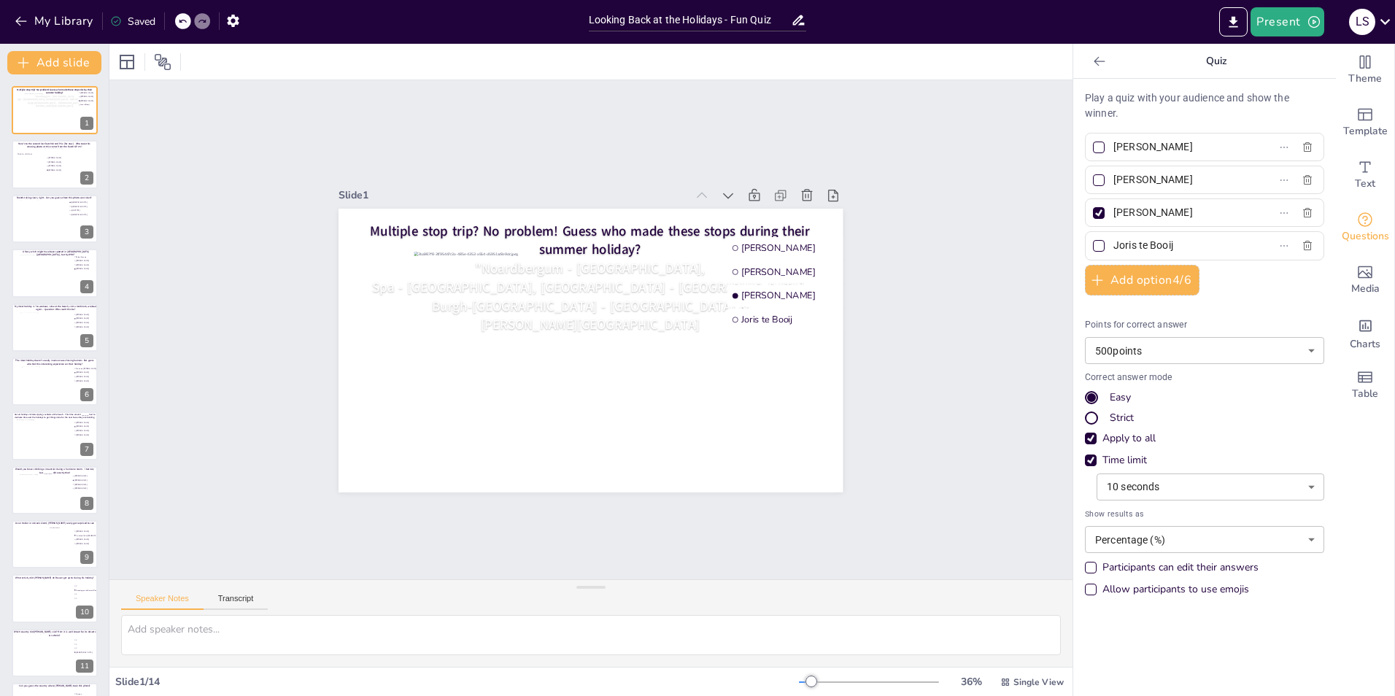
click at [922, 342] on div "Slide 1 Multiple stop trip? No problem! Guess who made these stops during their…" at bounding box center [590, 329] width 963 height 499
click at [781, 266] on span "Mike van Bussel" at bounding box center [858, 272] width 234 height 12
click at [1181, 134] on div "Arnold Dijk" at bounding box center [1204, 147] width 239 height 28
drag, startPoint x: 1173, startPoint y: 142, endPoint x: 1089, endPoint y: 144, distance: 83.9
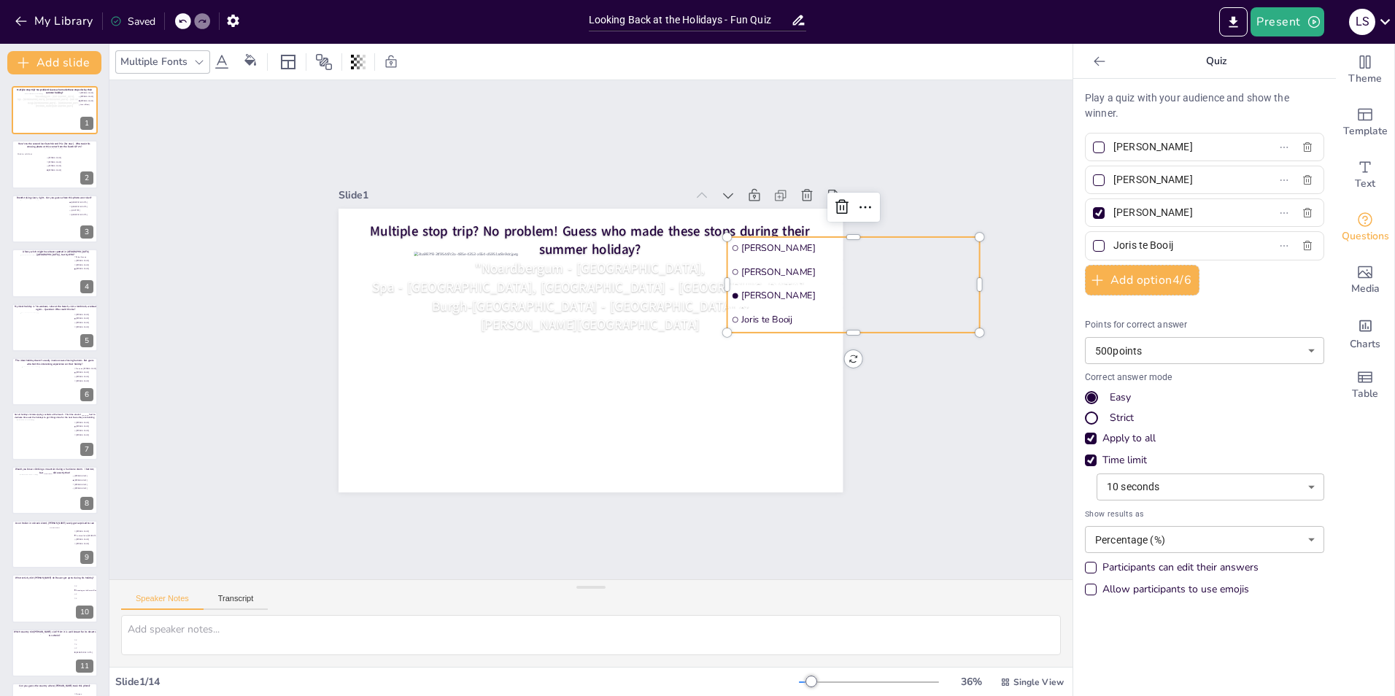
click at [1090, 144] on label "Arnold Dijk" at bounding box center [1181, 146] width 182 height 21
click at [1114, 144] on input "Arnold Dijk" at bounding box center [1182, 146] width 136 height 21
click at [1170, 149] on input "Bauke" at bounding box center [1182, 146] width 136 height 21
type input "[PERSON_NAME]"
click at [1001, 449] on div "Slide 1 Multiple stop trip? No problem! Guess who made these stops during their…" at bounding box center [590, 329] width 963 height 499
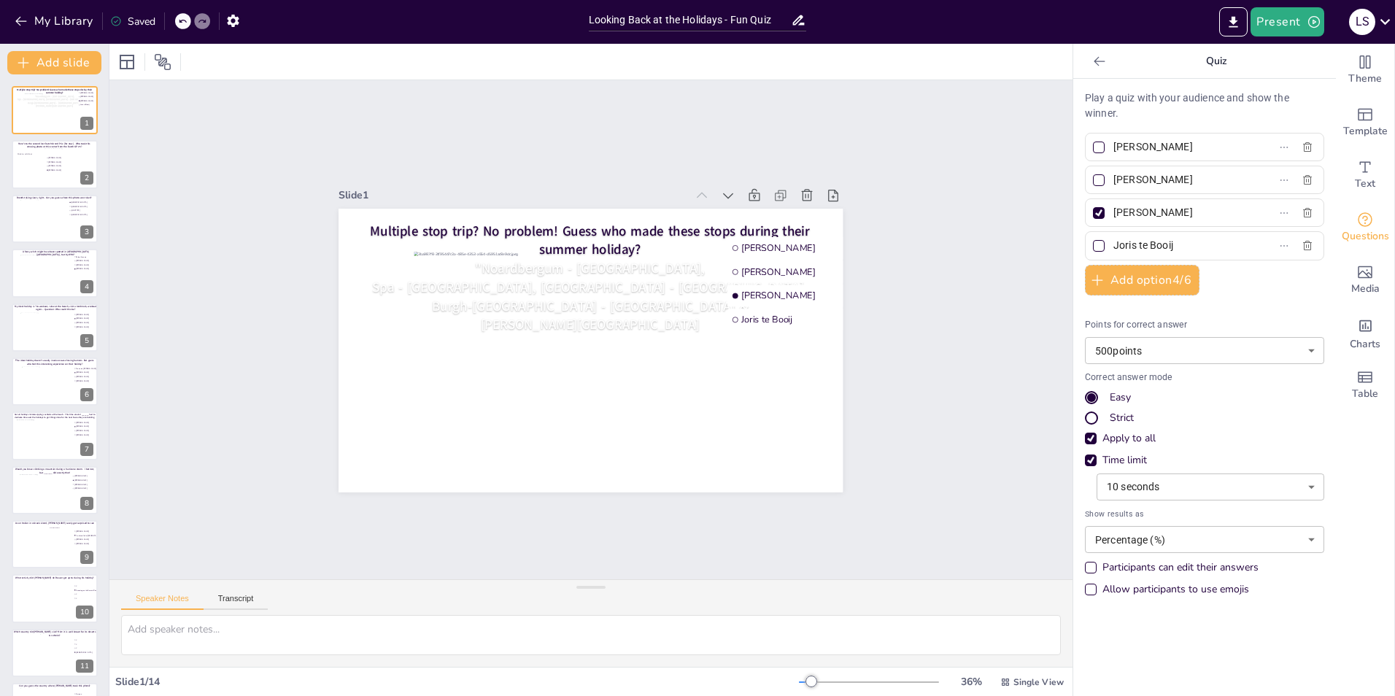
drag, startPoint x: 1184, startPoint y: 181, endPoint x: 1106, endPoint y: 176, distance: 79.0
click at [1114, 176] on input "Mike van Bussel" at bounding box center [1182, 179] width 136 height 21
type input "f"
type input "[PERSON_NAME]"
click at [1203, 211] on input "[PERSON_NAME]" at bounding box center [1182, 212] width 136 height 21
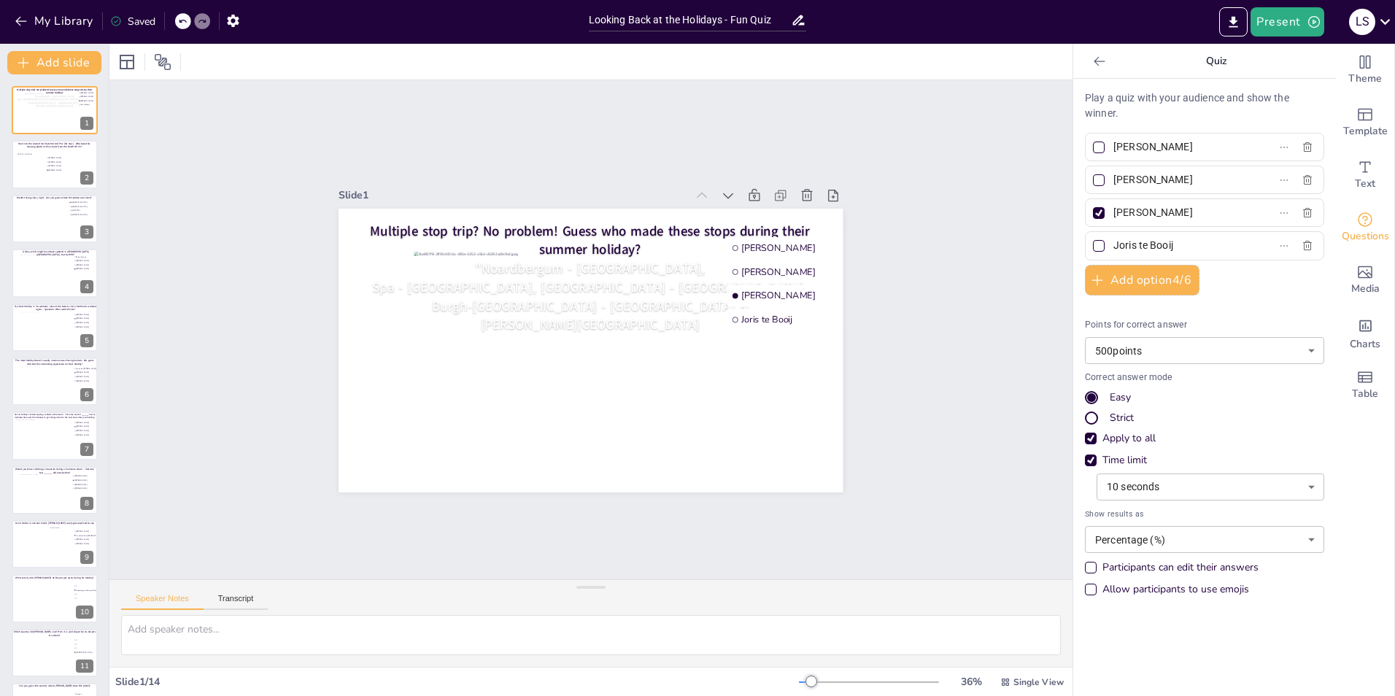
type input "[PERSON_NAME]"
click at [1171, 242] on input "Joris te Booij" at bounding box center [1182, 245] width 136 height 21
type input "J"
click at [1176, 243] on input "text" at bounding box center [1182, 245] width 136 height 21
type input "Joep de Reuver"
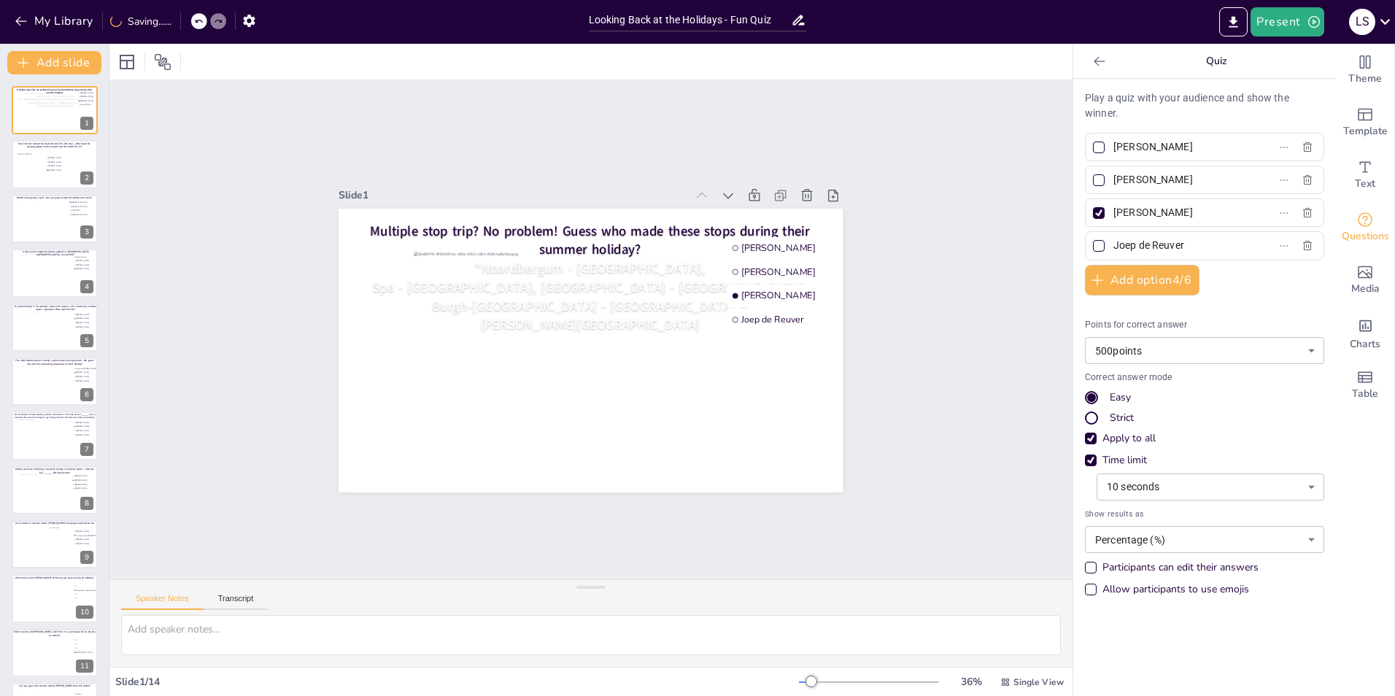
click at [946, 283] on div "Slide 1 Multiple stop trip? No problem! Guess who made these stops during their…" at bounding box center [590, 329] width 963 height 499
click at [924, 134] on div "Slide 1 Multiple stop trip? No problem! Guess who made these stops during their…" at bounding box center [590, 329] width 963 height 499
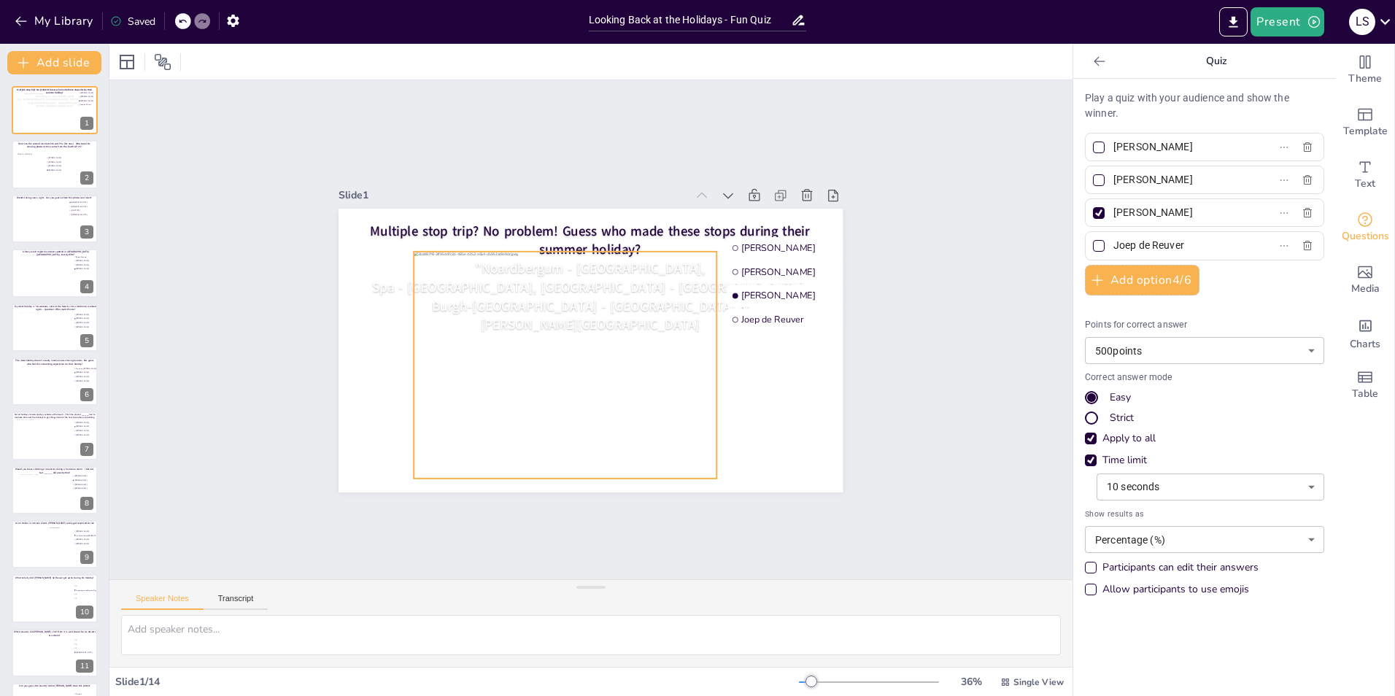
click at [446, 411] on div at bounding box center [565, 364] width 303 height 227
click at [938, 408] on div "Slide 1 Multiple stop trip? No problem! Guess who made these stops during their…" at bounding box center [590, 329] width 963 height 499
click at [648, 368] on div at bounding box center [565, 364] width 303 height 227
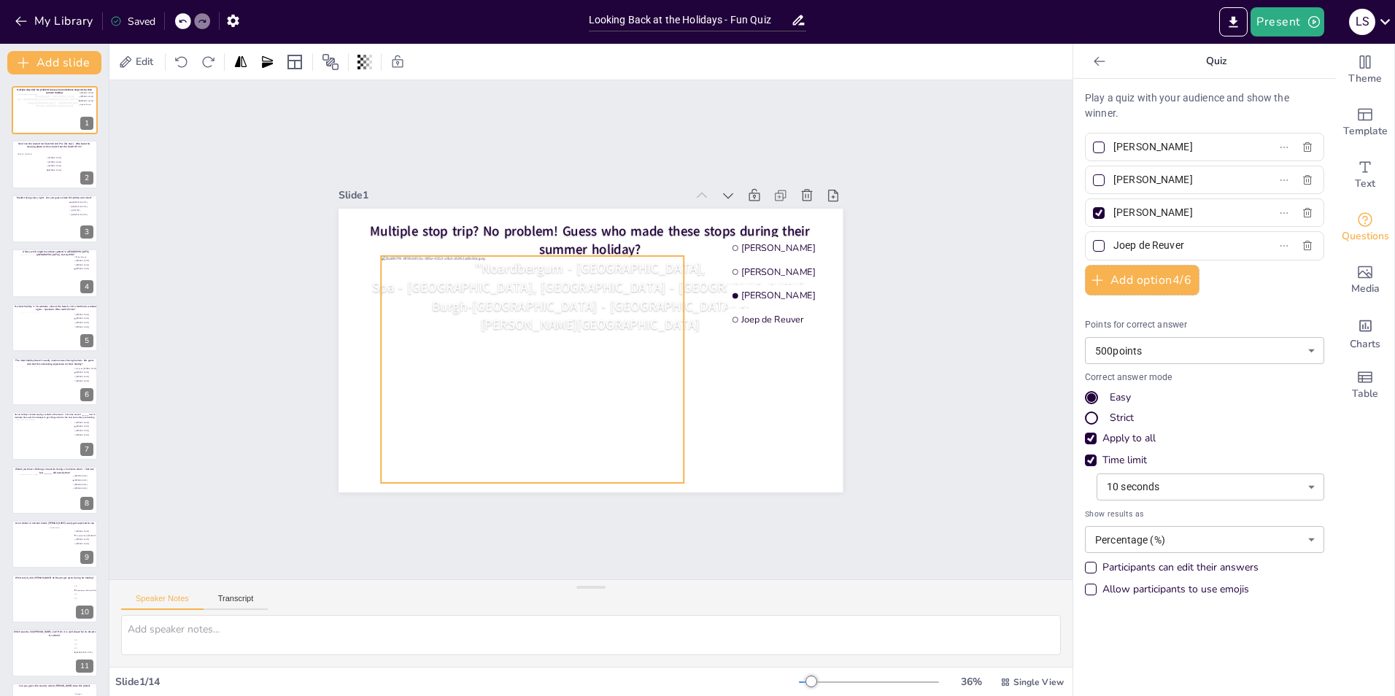
drag, startPoint x: 648, startPoint y: 368, endPoint x: 615, endPoint y: 372, distance: 33.1
click at [615, 372] on div at bounding box center [533, 368] width 303 height 227
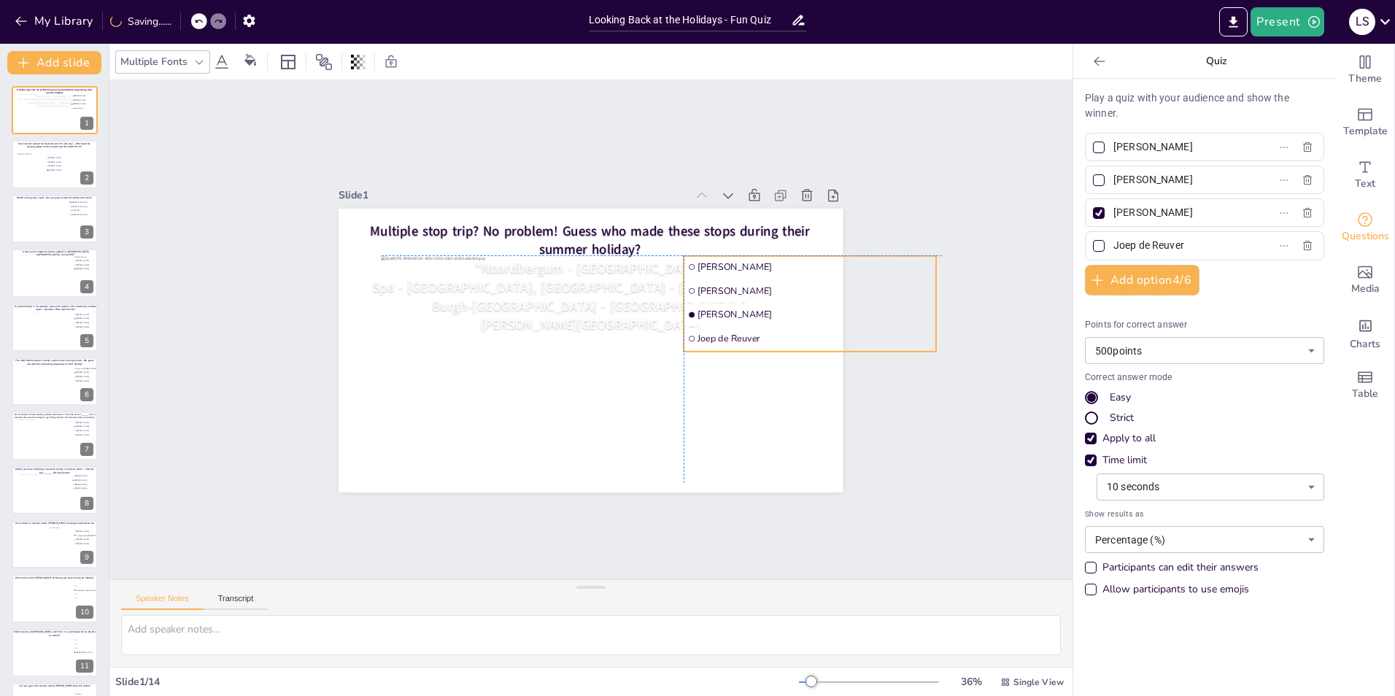
drag, startPoint x: 743, startPoint y: 290, endPoint x: 705, endPoint y: 310, distance: 43.1
click at [705, 310] on span "[PERSON_NAME]" at bounding box center [815, 314] width 234 height 12
click at [926, 399] on div "Slide 1 Multiple stop trip? No problem! Guess who made these stops during their…" at bounding box center [590, 329] width 963 height 499
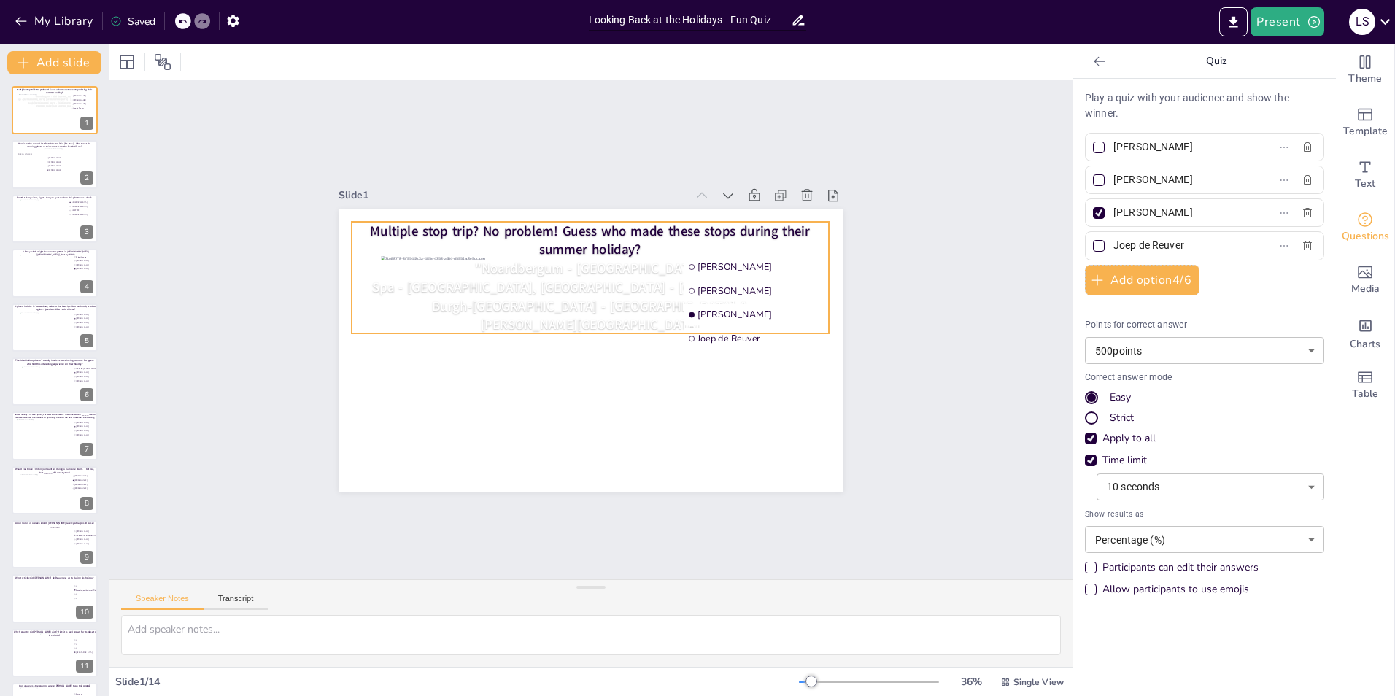
click at [579, 315] on span "[PERSON_NAME][GEOGRAPHIC_DATA]" at bounding box center [590, 324] width 219 height 18
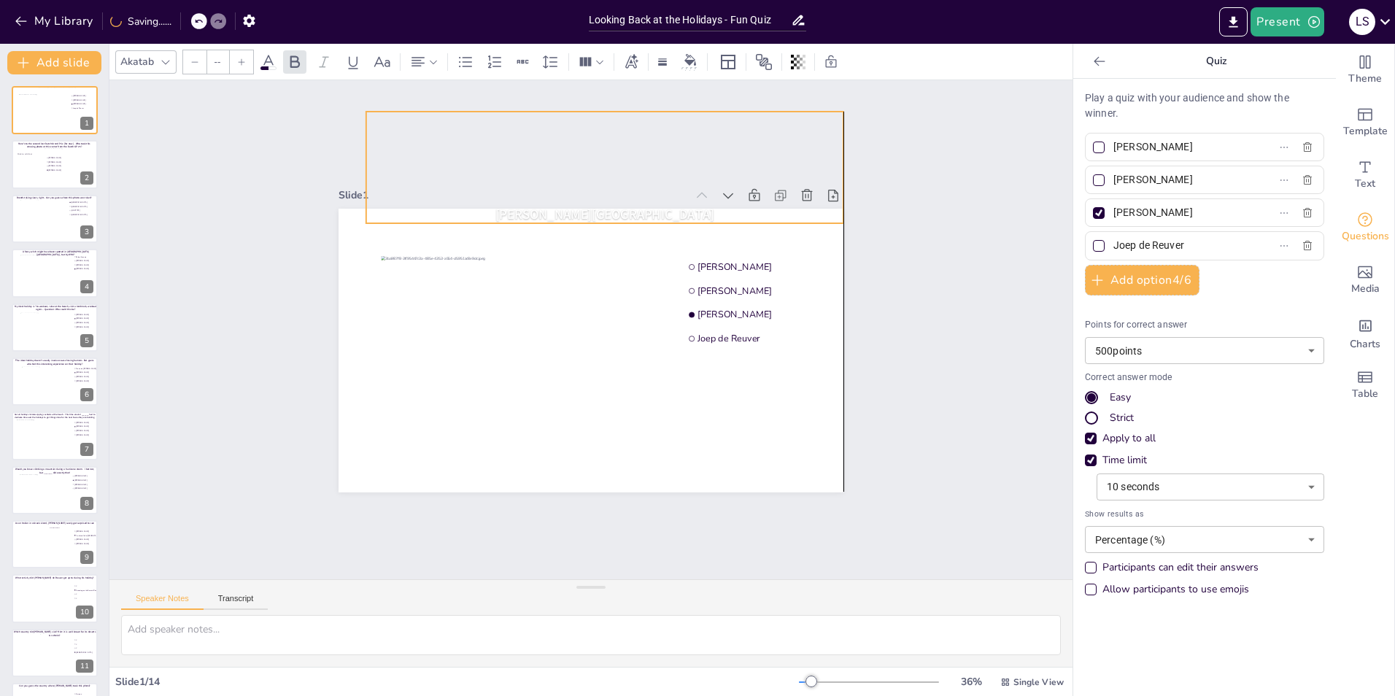
drag, startPoint x: 576, startPoint y: 292, endPoint x: 591, endPoint y: 182, distance: 111.2
click at [591, 185] on div "Slide 1 Multiple stop trip? No problem! Guess who made these stops during their…" at bounding box center [591, 338] width 504 height 307
click at [925, 272] on div "Slide 1 Multiple stop trip? No problem! Guess who made these stops during their…" at bounding box center [590, 329] width 963 height 499
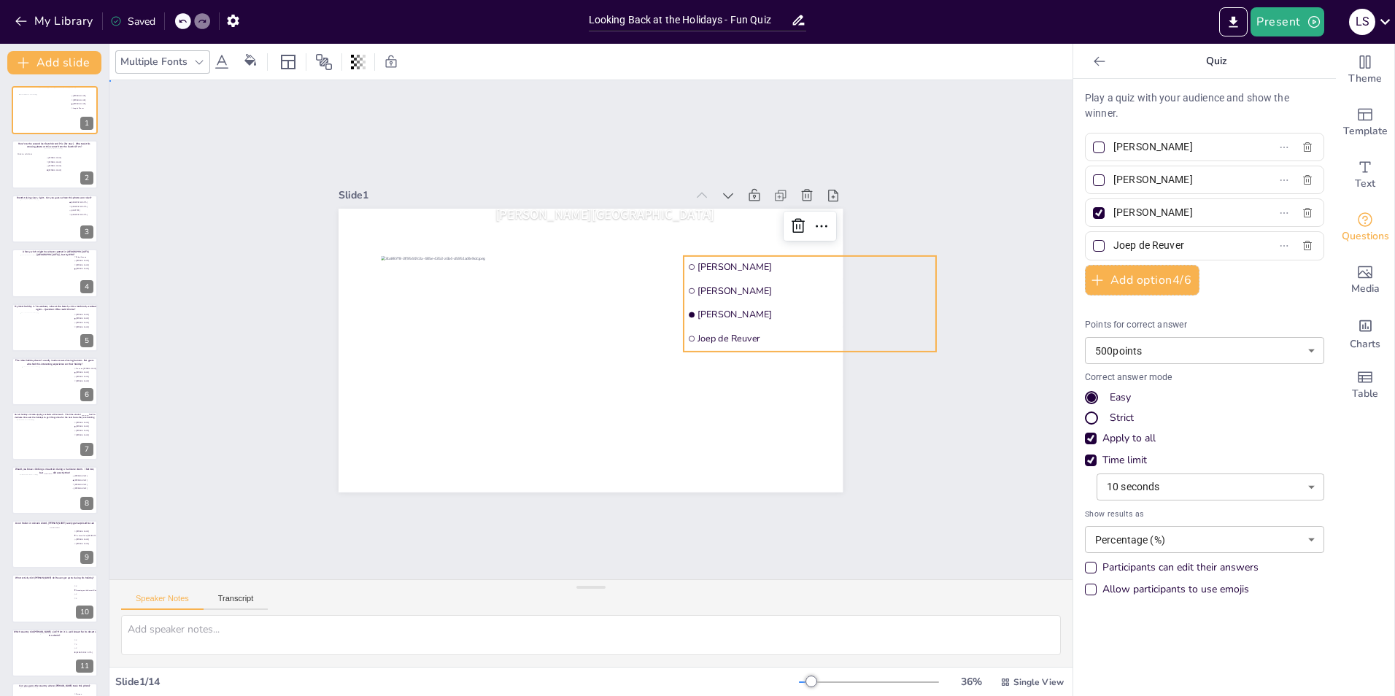
click at [692, 168] on div "Slide 1 Multiple stop trip? No problem! Guess who made these stops during their…" at bounding box center [591, 330] width 504 height 325
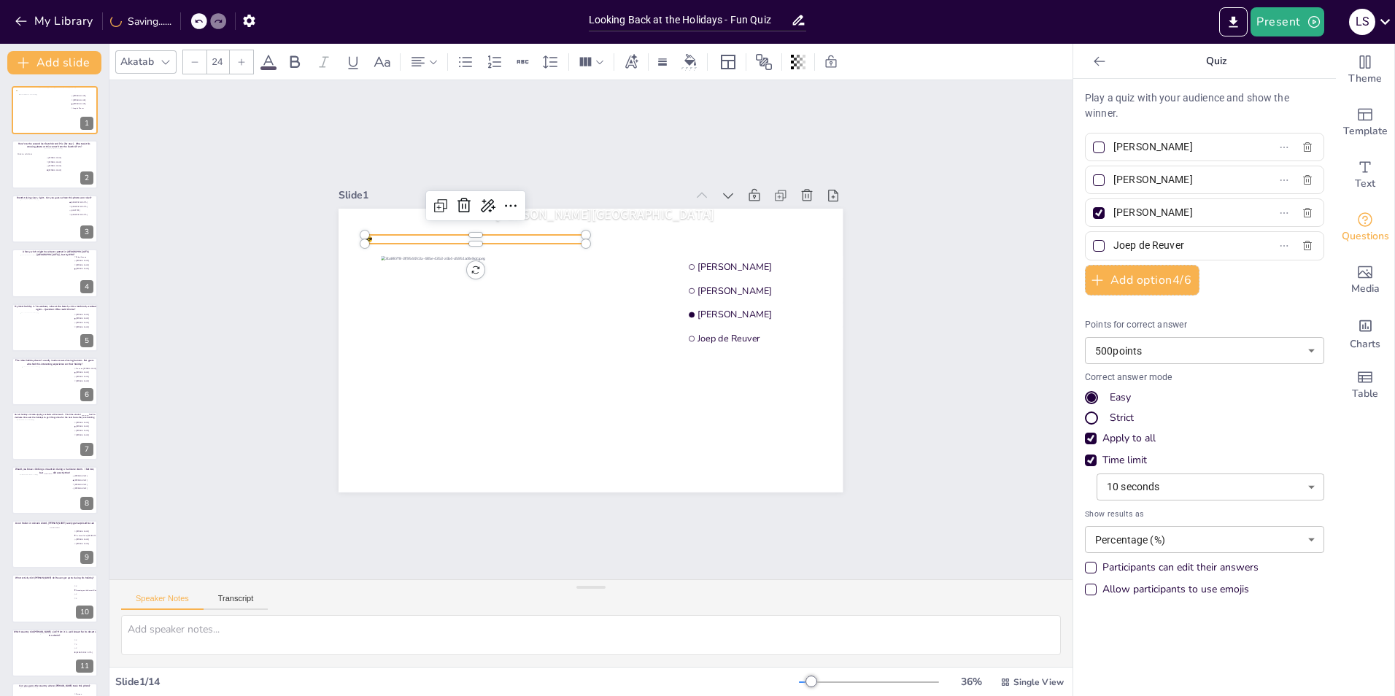
click at [250, 339] on div "Slide 1 Multiple stop trip? No problem! Guess who made these stops during their…" at bounding box center [590, 329] width 963 height 499
click at [357, 233] on div "Multiple stop trip? No problem! Guess who made these stops during their summer …" at bounding box center [591, 351] width 504 height 284
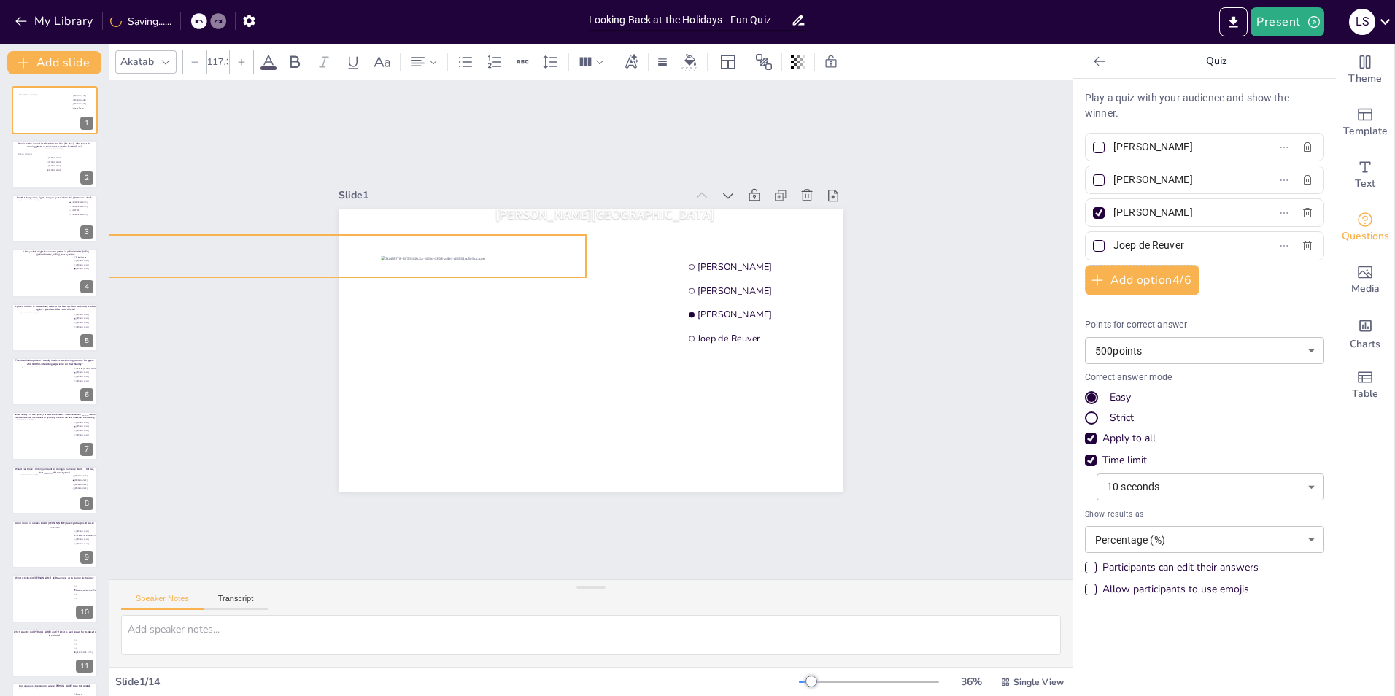
drag, startPoint x: 357, startPoint y: 233, endPoint x: 332, endPoint y: 268, distance: 42.9
click at [339, 268] on div "Multiple stop trip? No problem! Guess who made these stops during their summer …" at bounding box center [591, 351] width 504 height 284
type input "119.2"
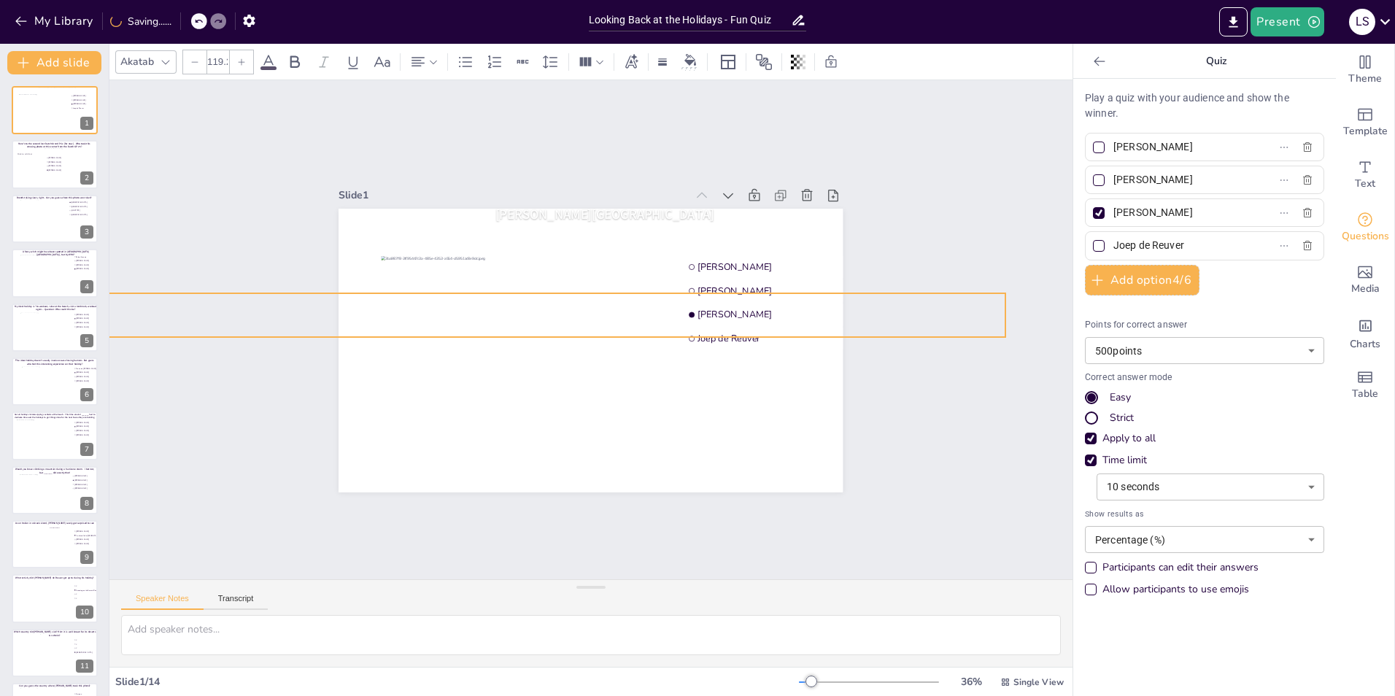
drag, startPoint x: 229, startPoint y: 257, endPoint x: 872, endPoint y: 317, distance: 645.7
click at [872, 317] on div "Slide 1 Multiple stop trip? No problem! Guess who made these stops during their…" at bounding box center [590, 329] width 963 height 499
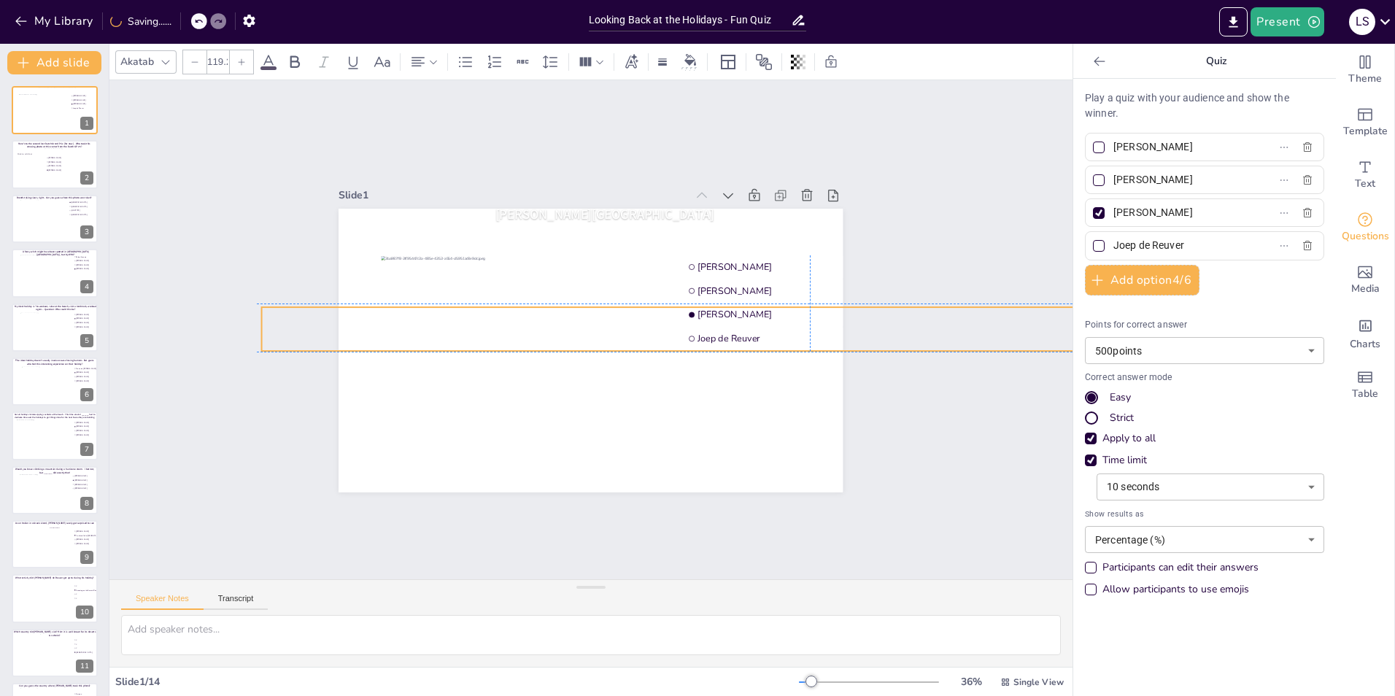
drag, startPoint x: 337, startPoint y: 307, endPoint x: 456, endPoint y: 327, distance: 120.6
click at [456, 327] on p "😎" at bounding box center [810, 329] width 1096 height 44
click at [283, 358] on div at bounding box center [803, 364] width 1096 height 12
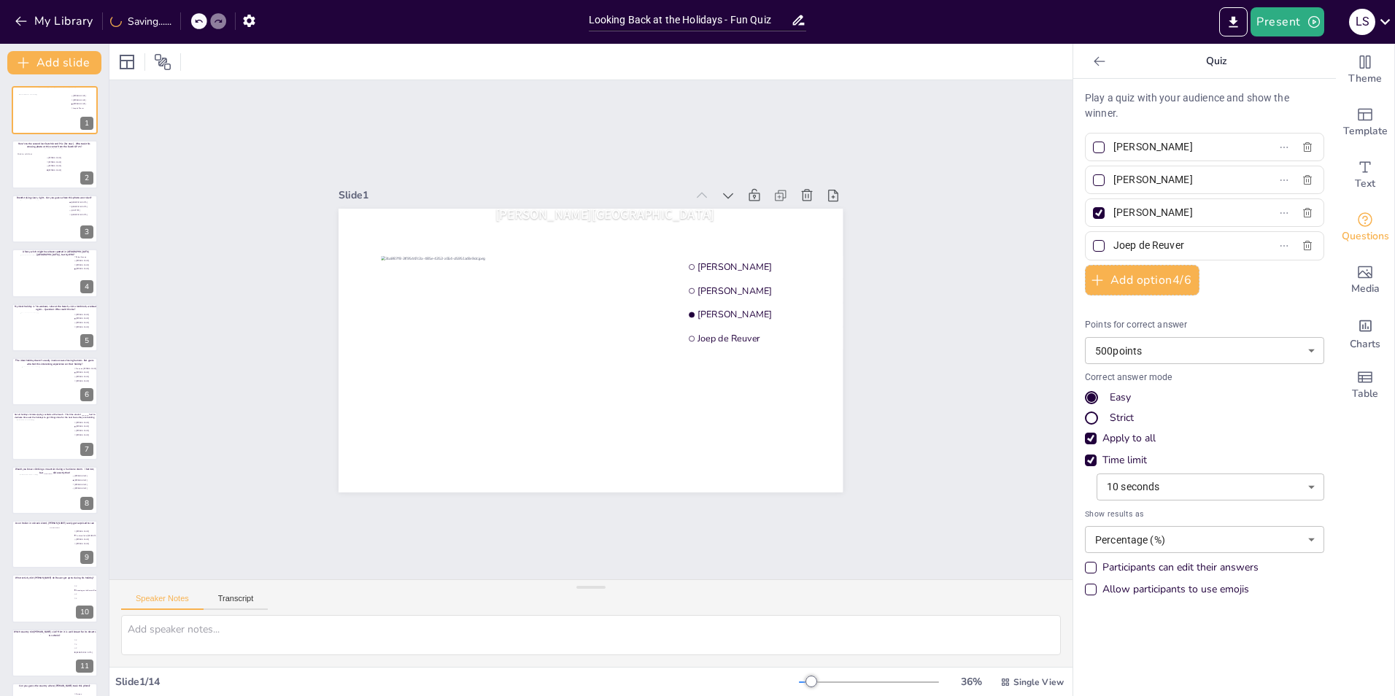
click at [284, 354] on div "Slide 1 Multiple stop trip? No problem! Guess who made these stops during their…" at bounding box center [590, 329] width 963 height 499
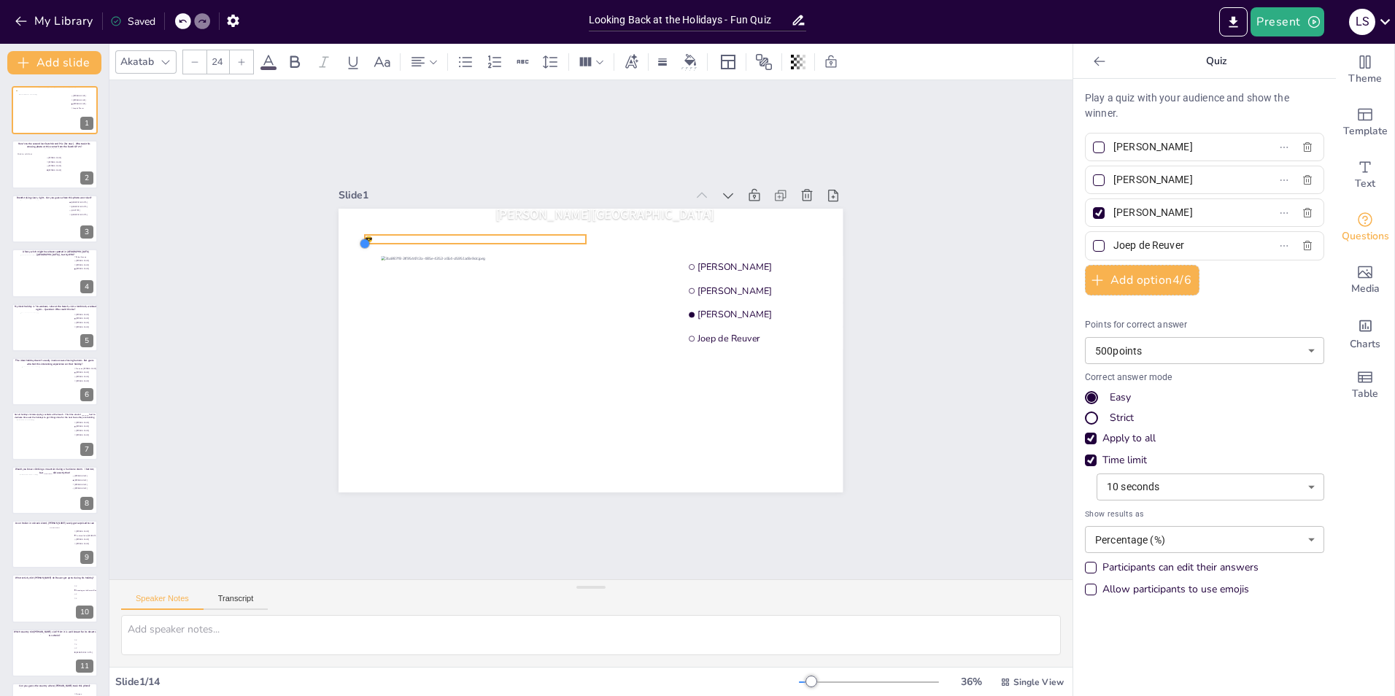
click at [359, 240] on div at bounding box center [365, 244] width 12 height 12
drag, startPoint x: 465, startPoint y: 239, endPoint x: 481, endPoint y: 337, distance: 99.8
click at [481, 317] on div at bounding box center [475, 312] width 220 height 12
click at [365, 236] on span "😎" at bounding box center [369, 239] width 8 height 9
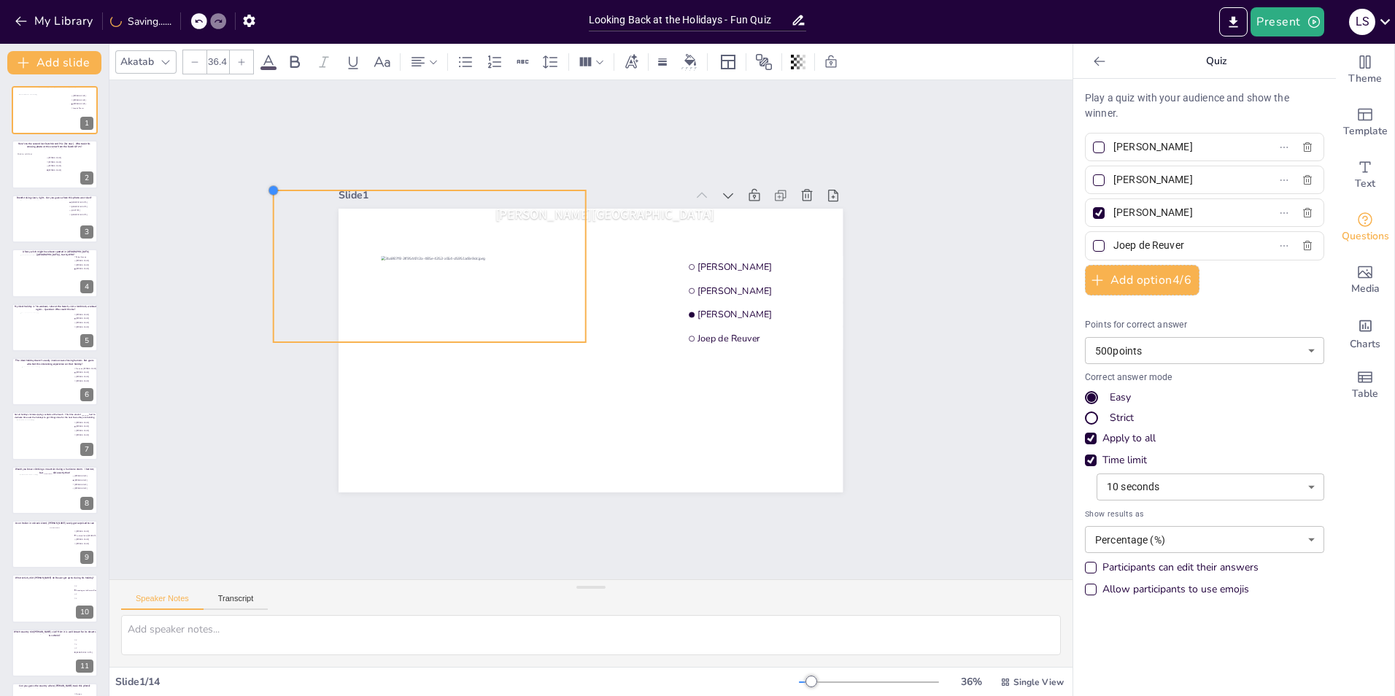
type input "36.7"
drag, startPoint x: 358, startPoint y: 232, endPoint x: 300, endPoint y: 175, distance: 81.0
click at [300, 175] on div "Slide 1 Multiple stop trip? No problem! Guess who made these stops during their…" at bounding box center [591, 330] width 586 height 325
click at [299, 174] on div "Slide 1 Multiple stop trip? No problem! Guess who made these stops during their…" at bounding box center [591, 330] width 586 height 325
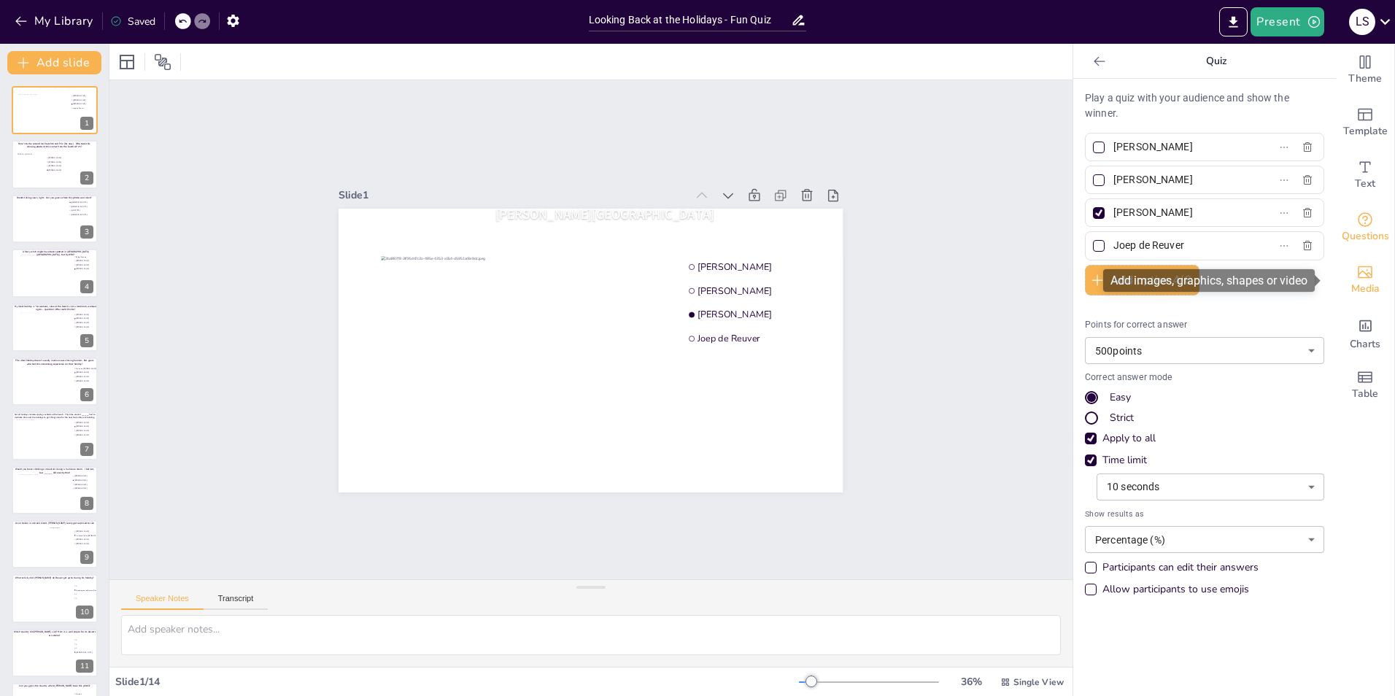
click at [1362, 272] on icon "Add images, graphics, shapes or video" at bounding box center [1366, 272] width 18 height 18
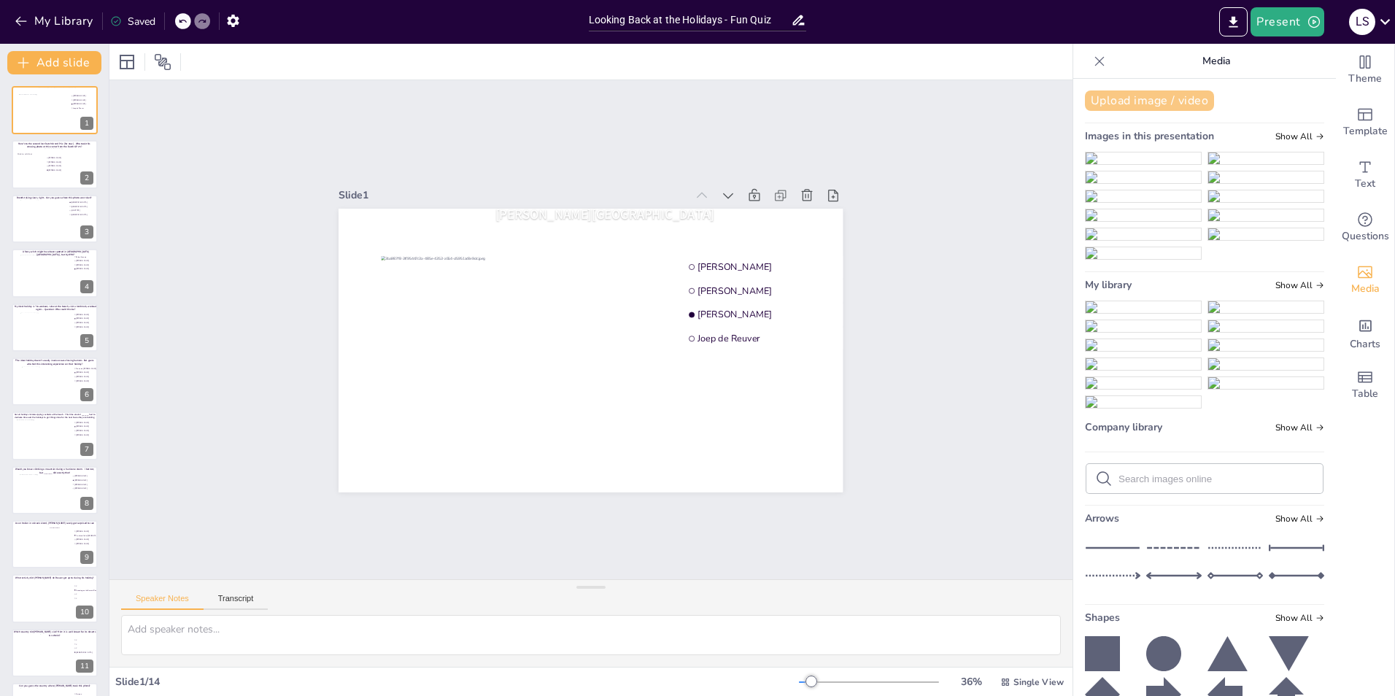
click at [1139, 99] on button "Upload image / video" at bounding box center [1149, 100] width 129 height 20
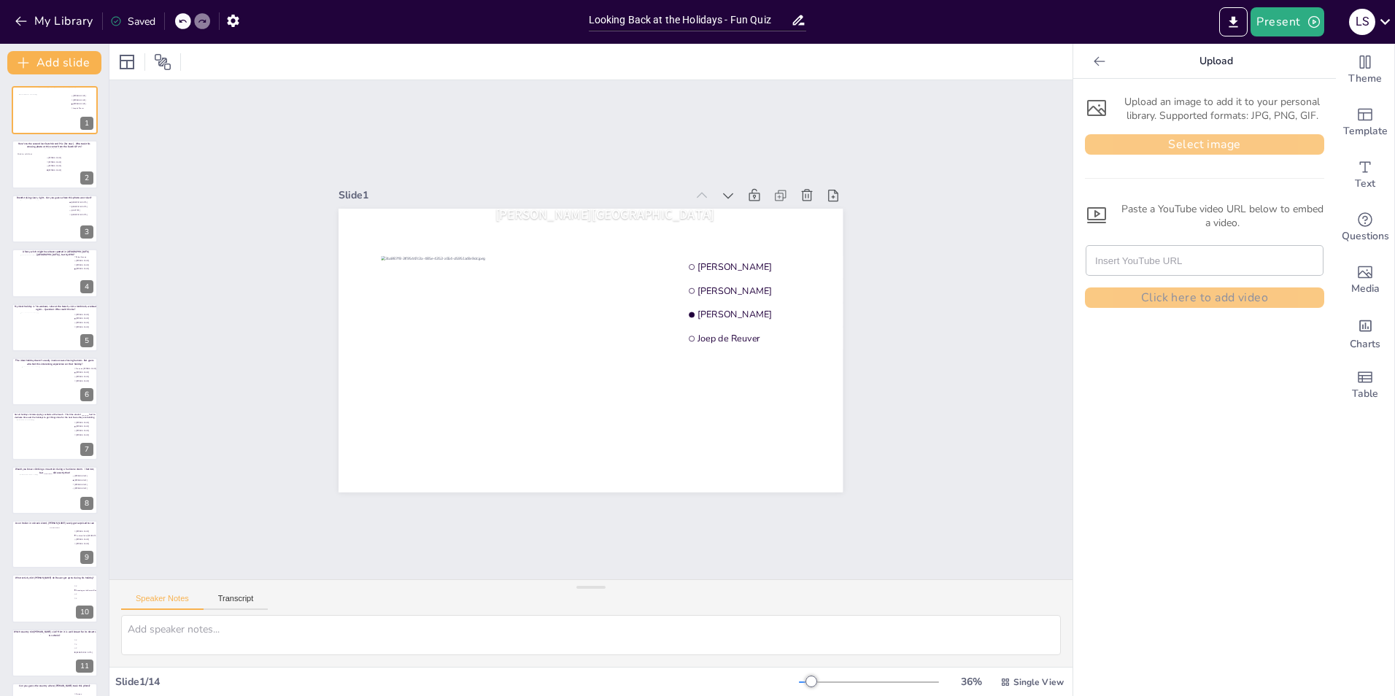
click at [1139, 138] on button "Select image" at bounding box center [1204, 144] width 239 height 20
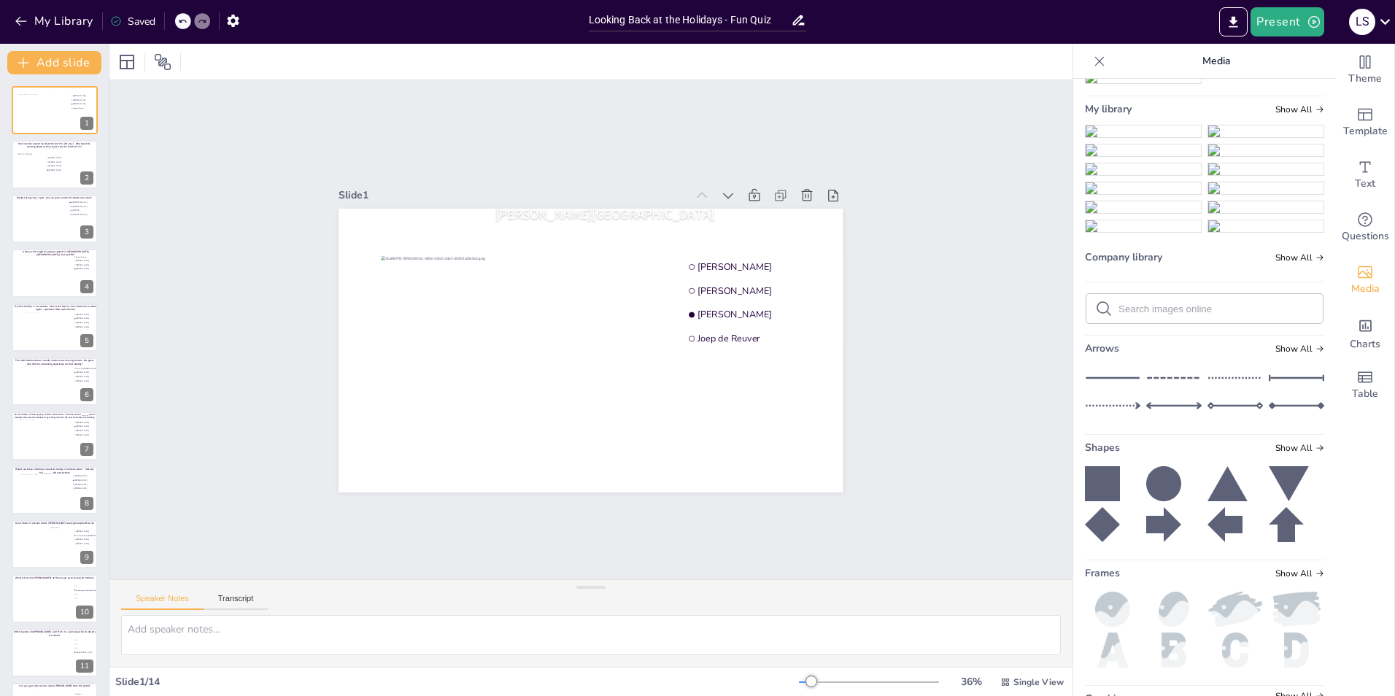
scroll to position [246, 0]
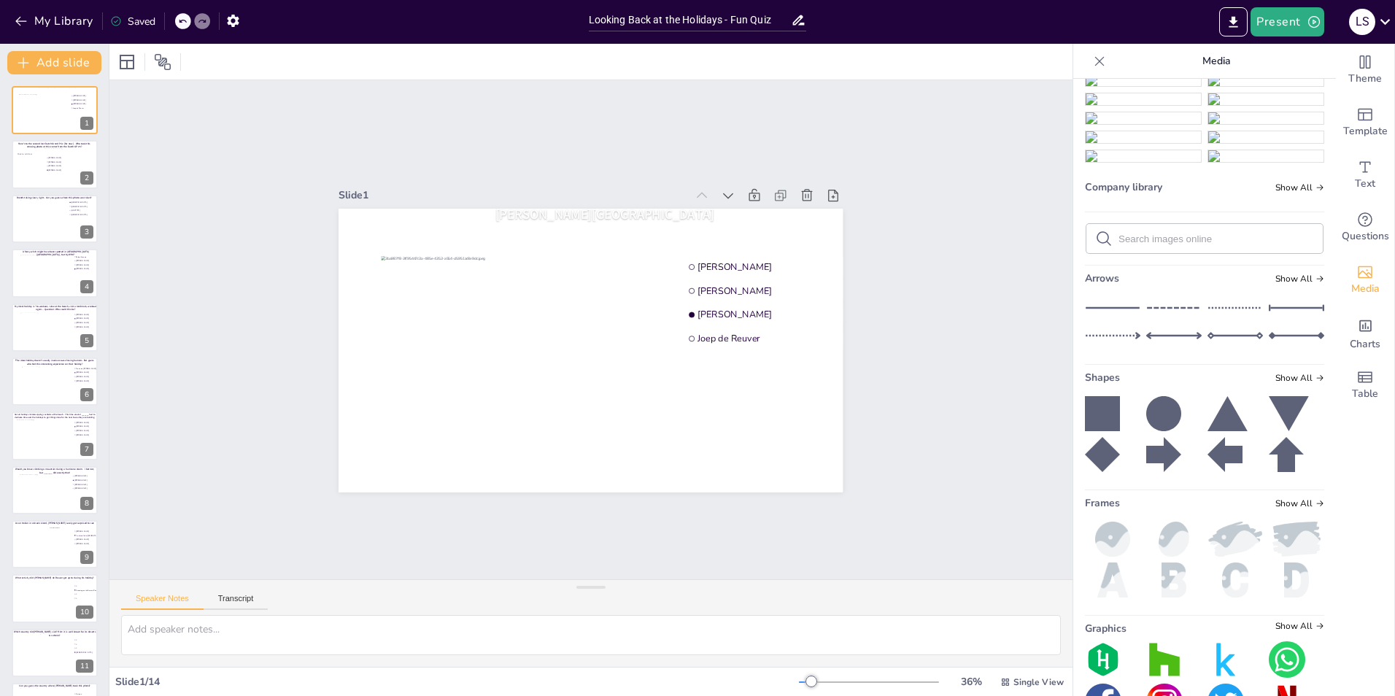
click at [1138, 67] on img at bounding box center [1143, 61] width 115 height 12
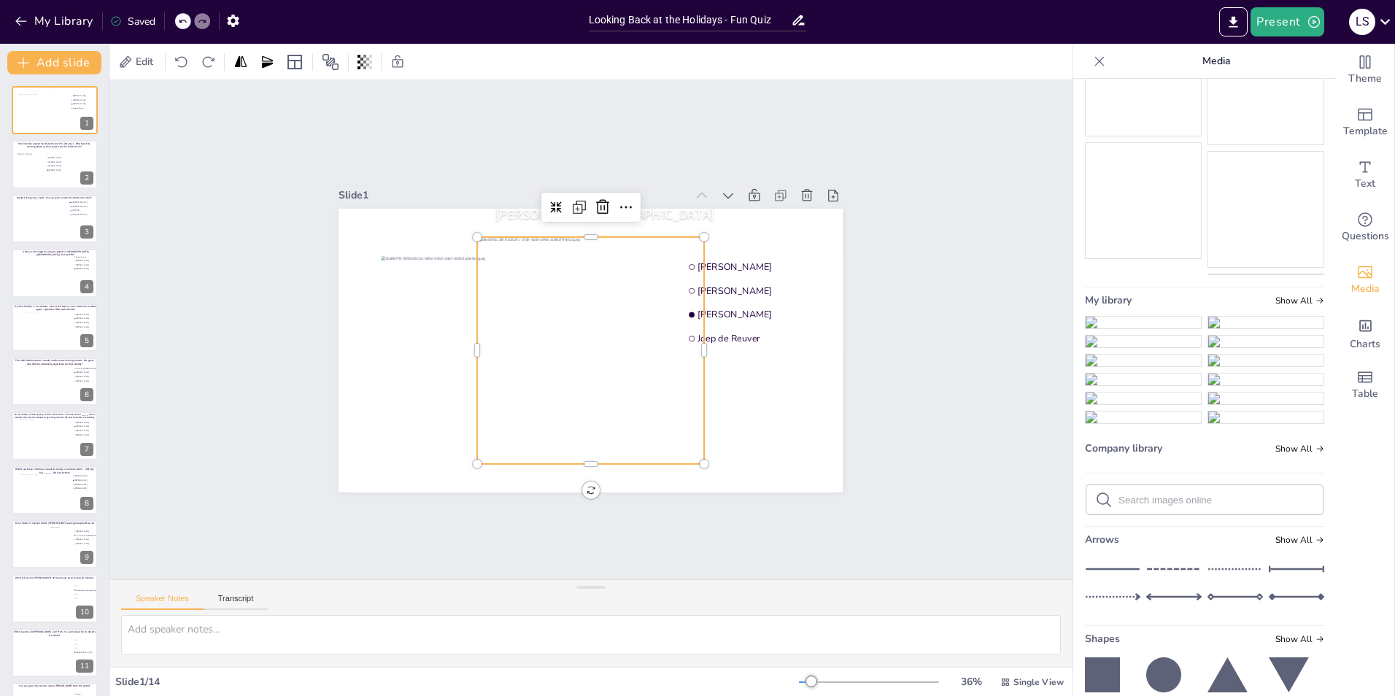
scroll to position [283, 0]
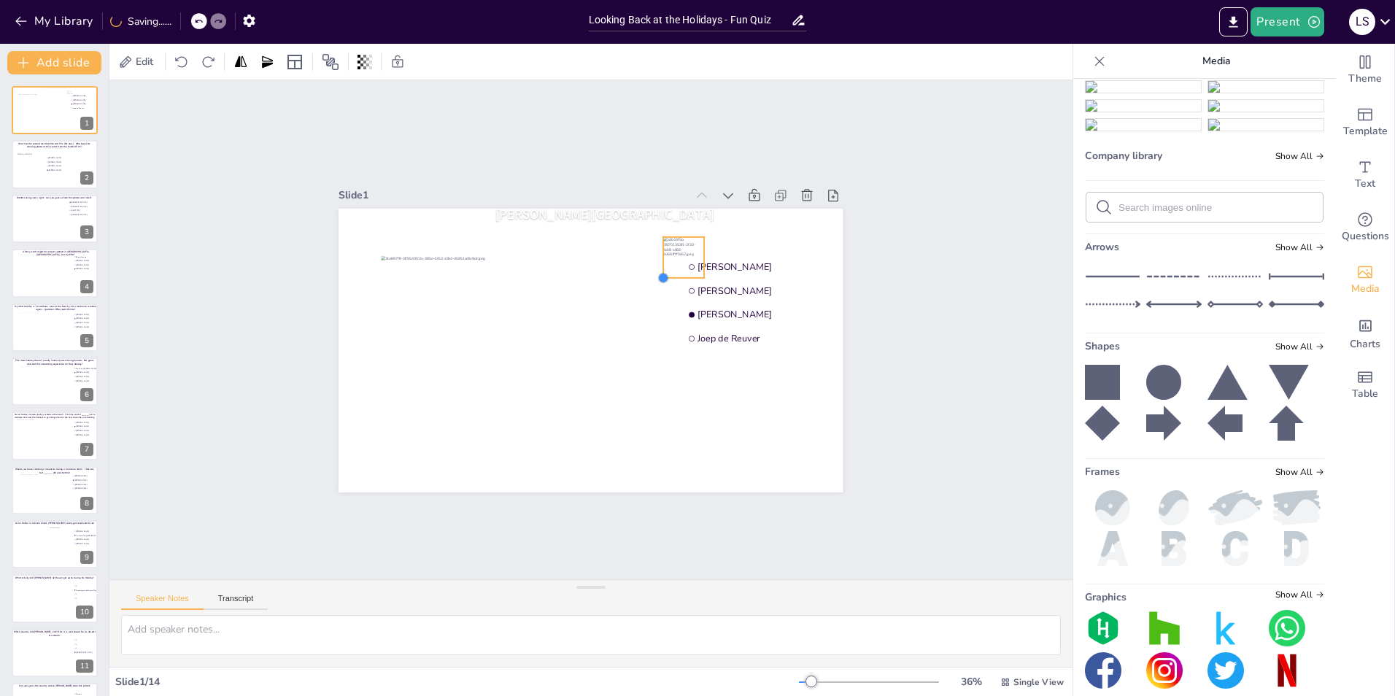
drag, startPoint x: 466, startPoint y: 454, endPoint x: 652, endPoint y: 269, distance: 262.1
click at [657, 272] on div at bounding box center [663, 278] width 12 height 12
click at [973, 245] on div "Slide 1 Multiple stop trip? No problem! Guess who made these stops during their…" at bounding box center [590, 329] width 963 height 499
click at [663, 254] on div at bounding box center [684, 257] width 42 height 42
drag, startPoint x: 662, startPoint y: 254, endPoint x: 524, endPoint y: 309, distance: 148.6
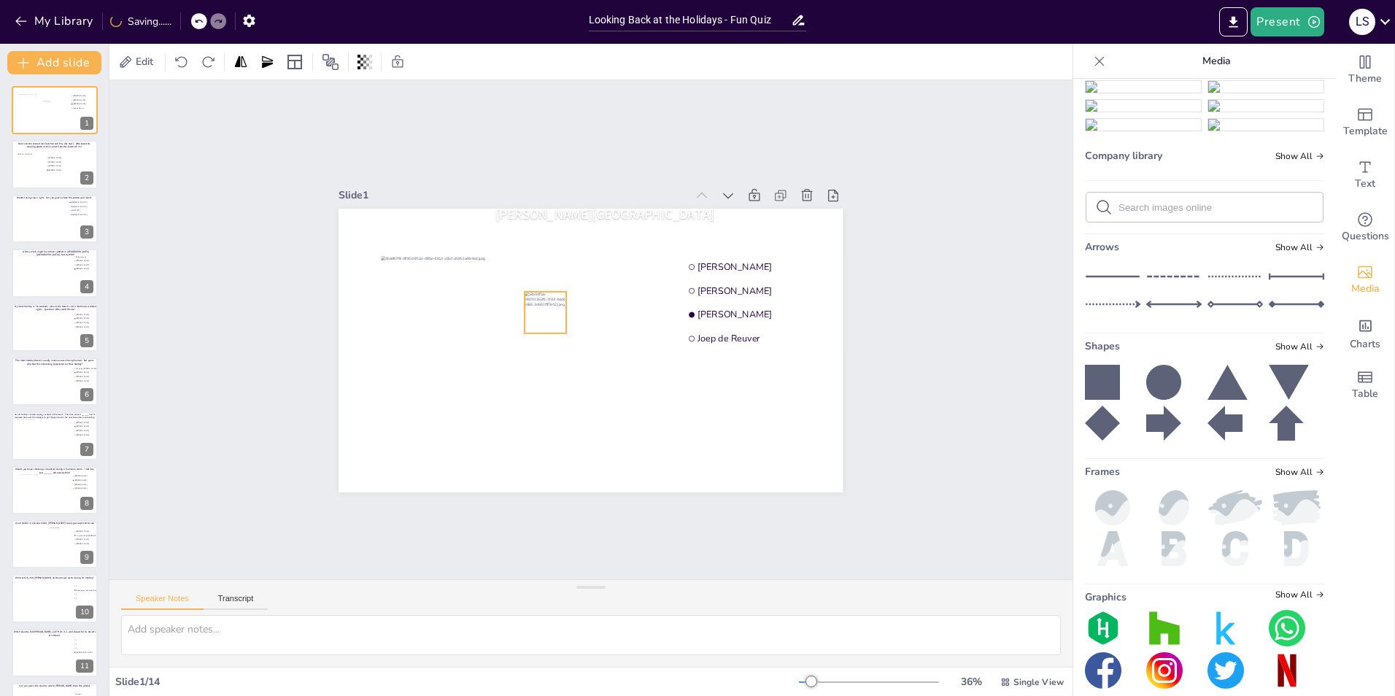
click at [525, 309] on div at bounding box center [546, 312] width 42 height 42
drag, startPoint x: 513, startPoint y: 329, endPoint x: 540, endPoint y: 309, distance: 33.9
click at [540, 309] on div at bounding box center [546, 313] width 42 height 42
drag, startPoint x: 540, startPoint y: 309, endPoint x: 809, endPoint y: 411, distance: 287.3
click at [809, 411] on div "Multiple stop trip? No problem! Guess who made these stops during their summer …" at bounding box center [591, 351] width 504 height 284
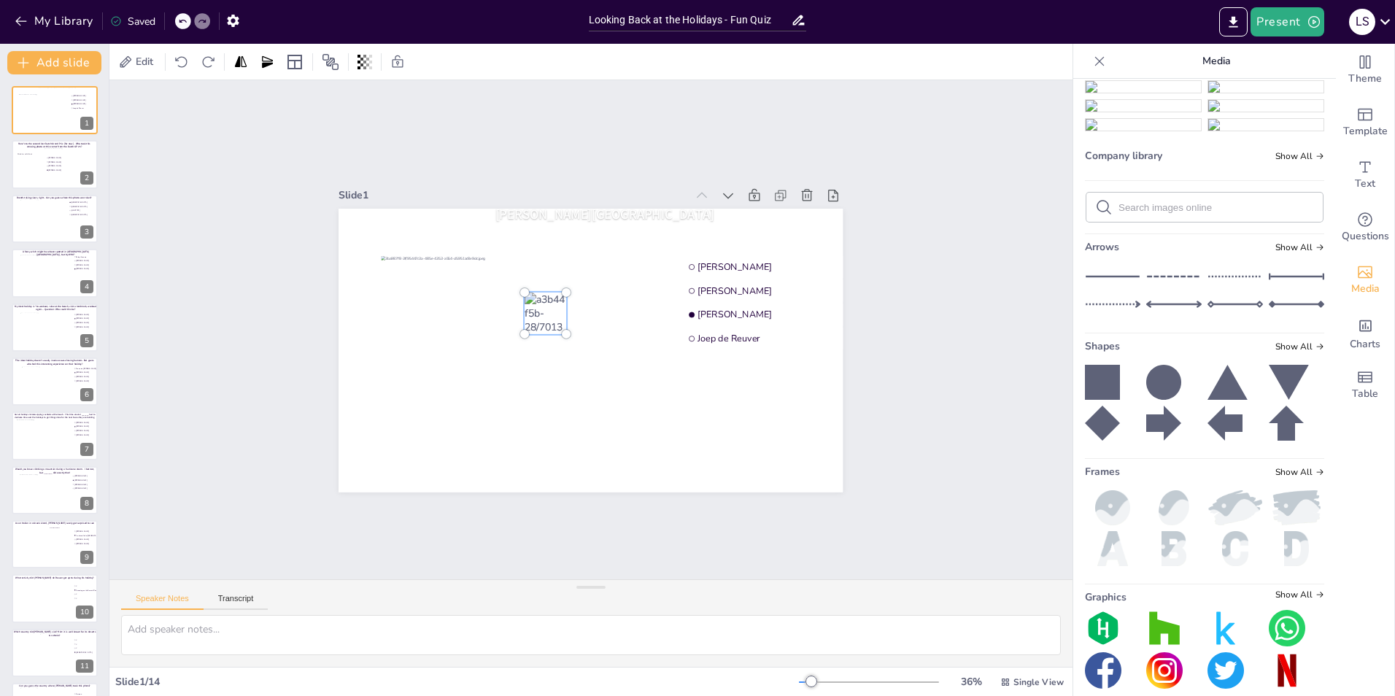
drag, startPoint x: 541, startPoint y: 309, endPoint x: 571, endPoint y: 386, distance: 82.3
click at [571, 386] on div "Multiple stop trip? No problem! Guess who made these stops during their summer …" at bounding box center [591, 351] width 504 height 284
click at [987, 365] on div "Slide 1 Multiple stop trip? No problem! Guess who made these stops during their…" at bounding box center [590, 329] width 963 height 499
click at [538, 309] on div at bounding box center [546, 313] width 42 height 42
drag, startPoint x: 513, startPoint y: 328, endPoint x: 526, endPoint y: 320, distance: 15.4
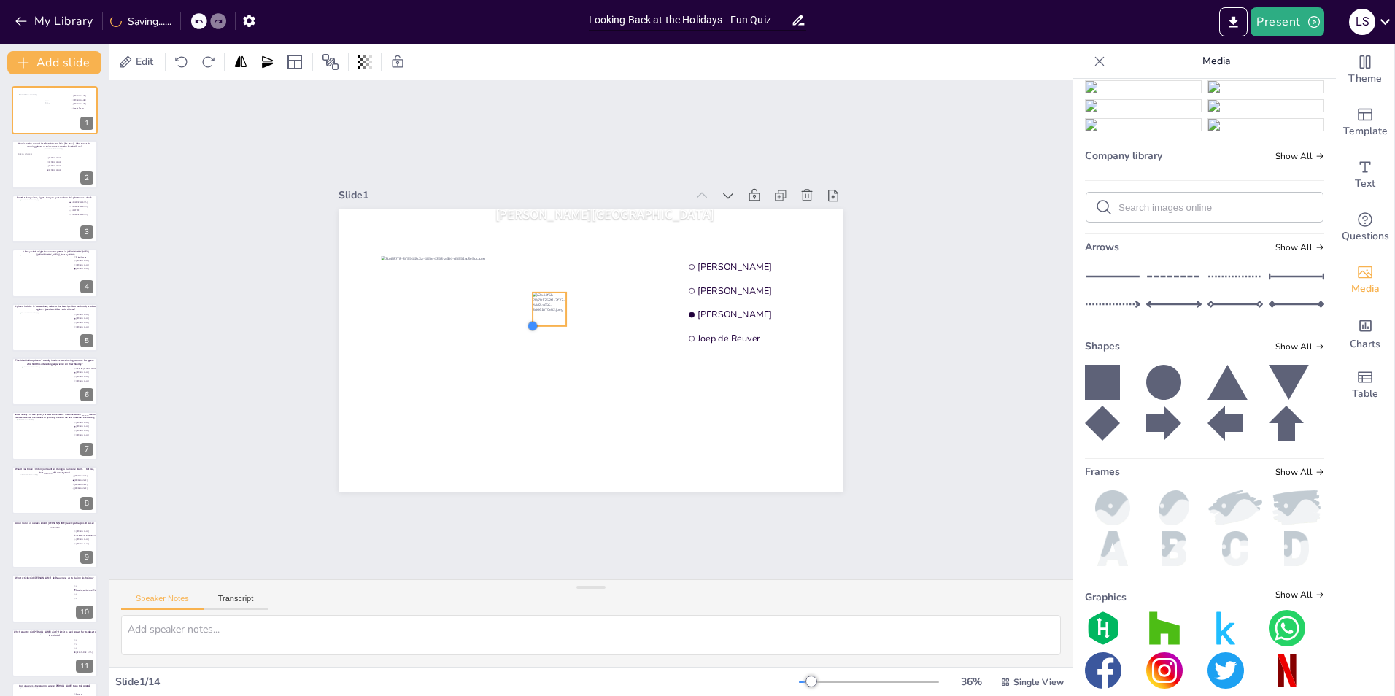
click at [527, 320] on div at bounding box center [533, 326] width 12 height 12
drag, startPoint x: 546, startPoint y: 302, endPoint x: 536, endPoint y: 304, distance: 9.7
click at [536, 304] on div at bounding box center [540, 311] width 34 height 34
click at [978, 310] on div "Slide 1 Multiple stop trip? No problem! Guess who made these stops during their…" at bounding box center [590, 329] width 963 height 499
click at [533, 312] on div at bounding box center [540, 311] width 34 height 34
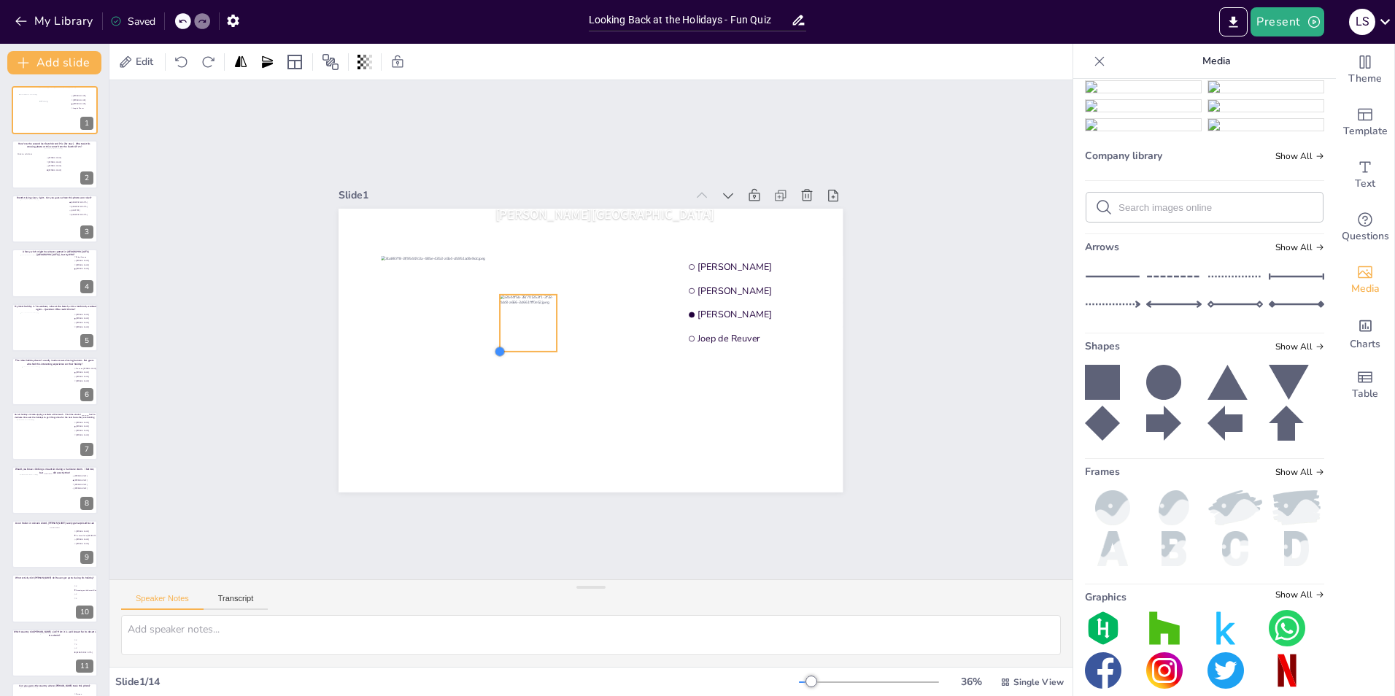
drag, startPoint x: 512, startPoint y: 323, endPoint x: 508, endPoint y: 346, distance: 23.8
click at [508, 346] on div "Multiple stop trip? No problem! Guess who made these stops during their summer …" at bounding box center [591, 351] width 504 height 284
drag, startPoint x: 530, startPoint y: 325, endPoint x: 543, endPoint y: 334, distance: 15.6
click at [543, 334] on div at bounding box center [540, 332] width 57 height 57
drag, startPoint x: 498, startPoint y: 357, endPoint x: 497, endPoint y: 370, distance: 13.2
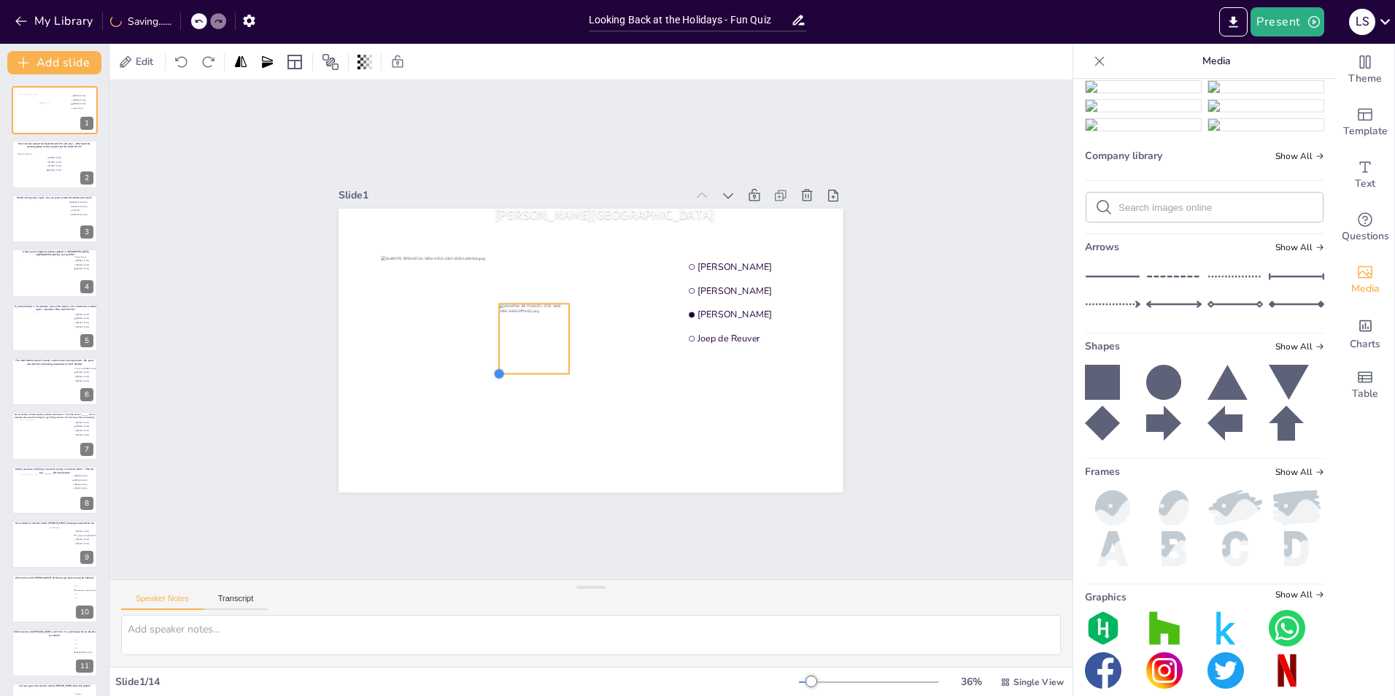
click at [497, 370] on div "Multiple stop trip? No problem! Guess who made these stops during their summer …" at bounding box center [591, 351] width 504 height 284
drag, startPoint x: 517, startPoint y: 353, endPoint x: 530, endPoint y: 346, distance: 15.0
click at [530, 346] on div at bounding box center [547, 334] width 70 height 70
click at [960, 397] on div "Slide 1 Multiple stop trip? No problem! Guess who made these stops during their…" at bounding box center [590, 329] width 963 height 499
click at [605, 201] on div "Slide 1 Multiple stop trip? No problem! Guess who made these stops during their…" at bounding box center [591, 338] width 504 height 307
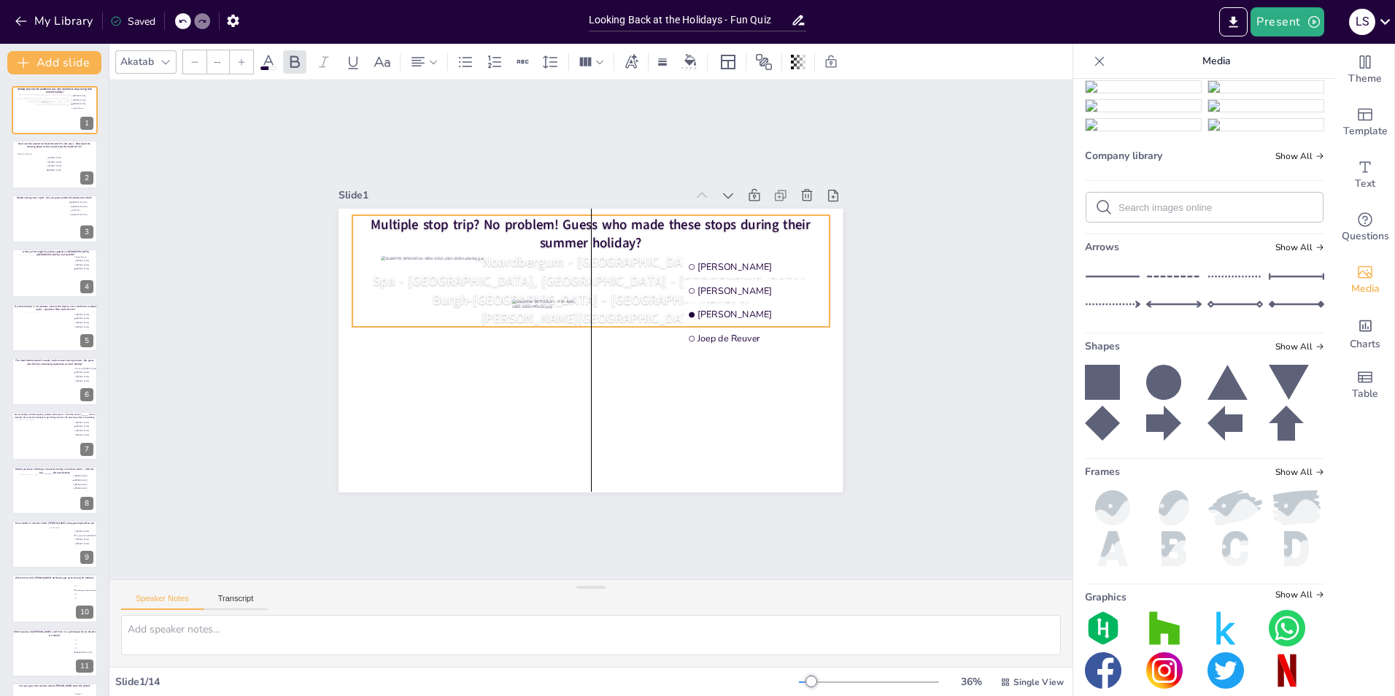
drag, startPoint x: 605, startPoint y: 201, endPoint x: 590, endPoint y: 305, distance: 104.7
click at [590, 305] on div "Slide 1 Multiple stop trip? No problem! Guess who made these stops during their…" at bounding box center [591, 338] width 504 height 307
click at [600, 311] on span "[PERSON_NAME][GEOGRAPHIC_DATA]" at bounding box center [591, 318] width 219 height 18
click at [976, 312] on div "Slide 1 Bauke Maarse Frank van Geffen Arjan Westrik Joep de Reuver Multiple sto…" at bounding box center [590, 329] width 963 height 499
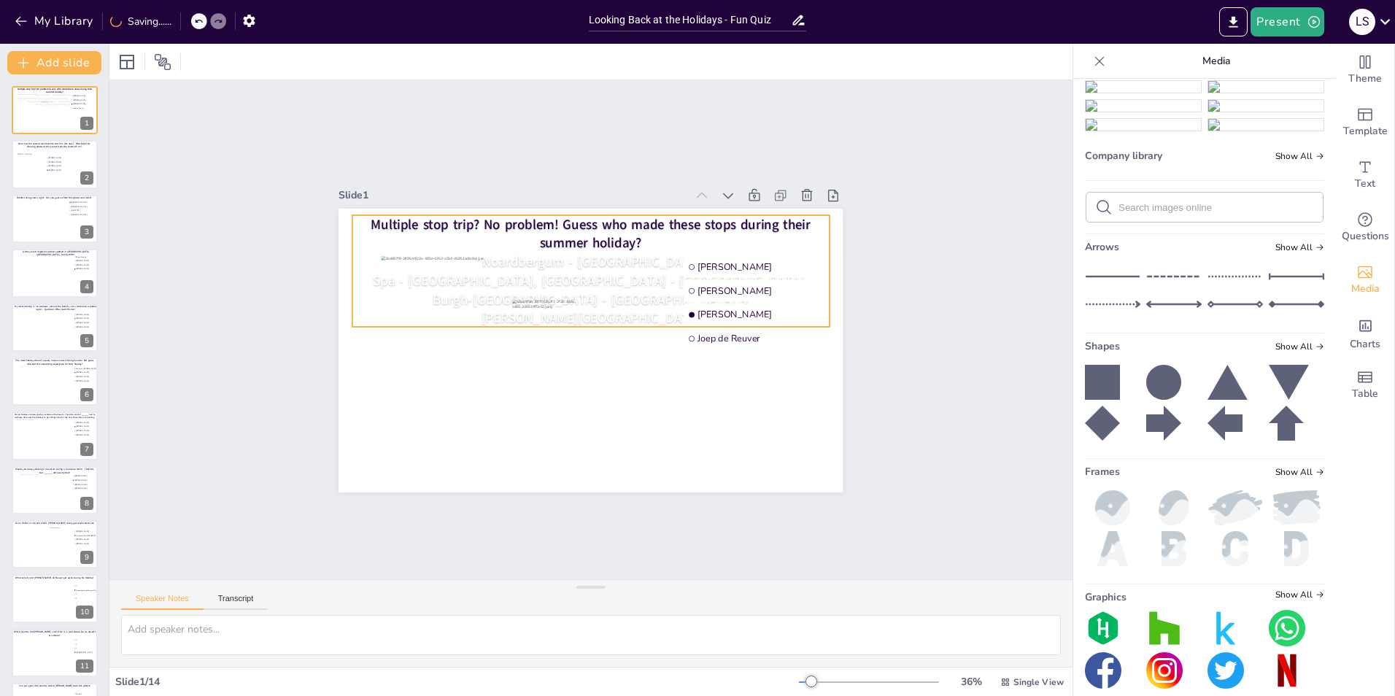
click at [532, 260] on span ""Noardbergum - Friesland," at bounding box center [591, 261] width 230 height 18
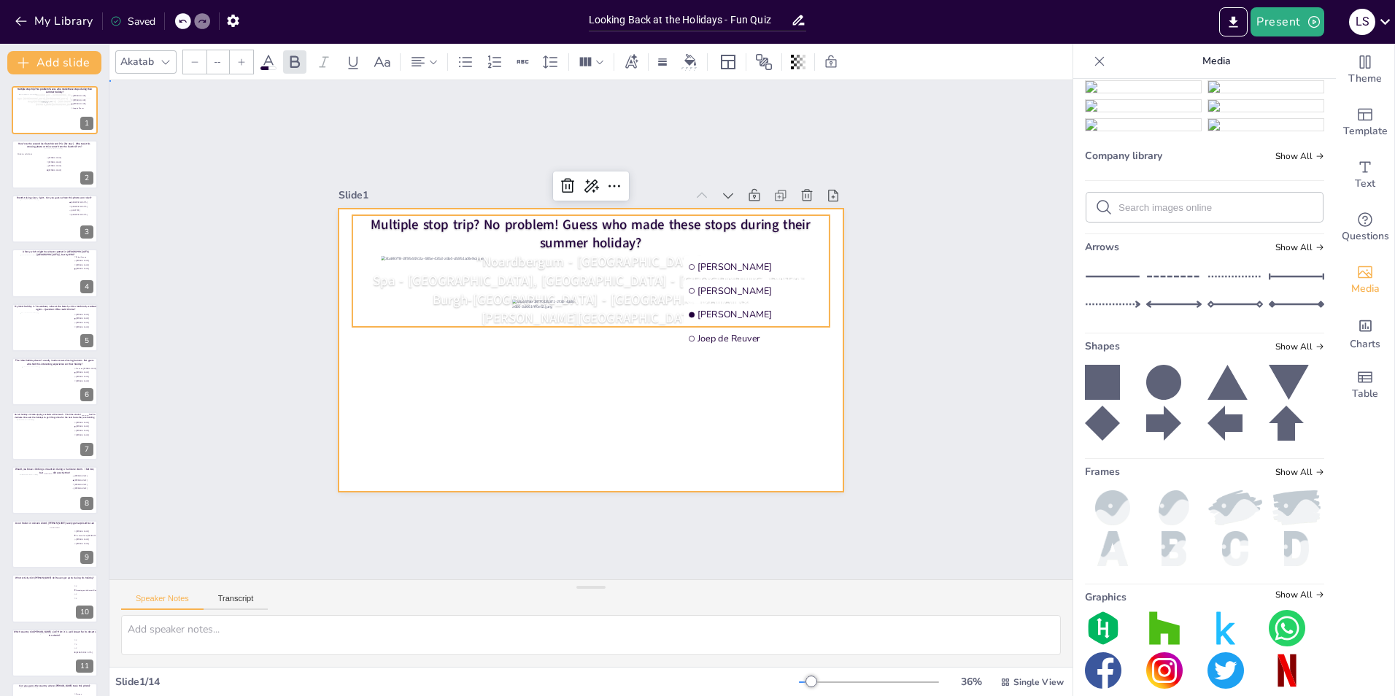
click at [447, 209] on div at bounding box center [591, 351] width 504 height 284
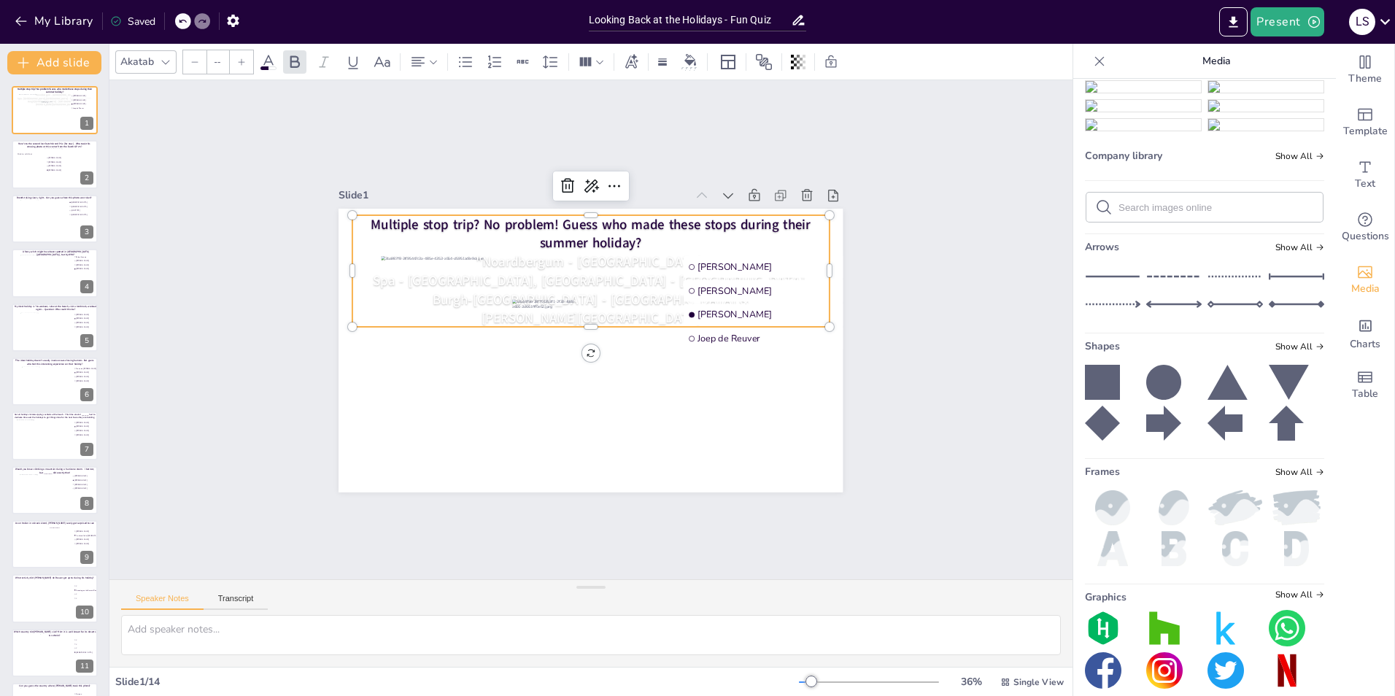
click at [444, 216] on span "Multiple stop trip? No problem! Guess who made these stops during their summer …" at bounding box center [591, 233] width 440 height 37
type input "51"
click at [444, 216] on span "Multiple stop trip? No problem! Guess who made these stops during their summer …" at bounding box center [591, 233] width 440 height 37
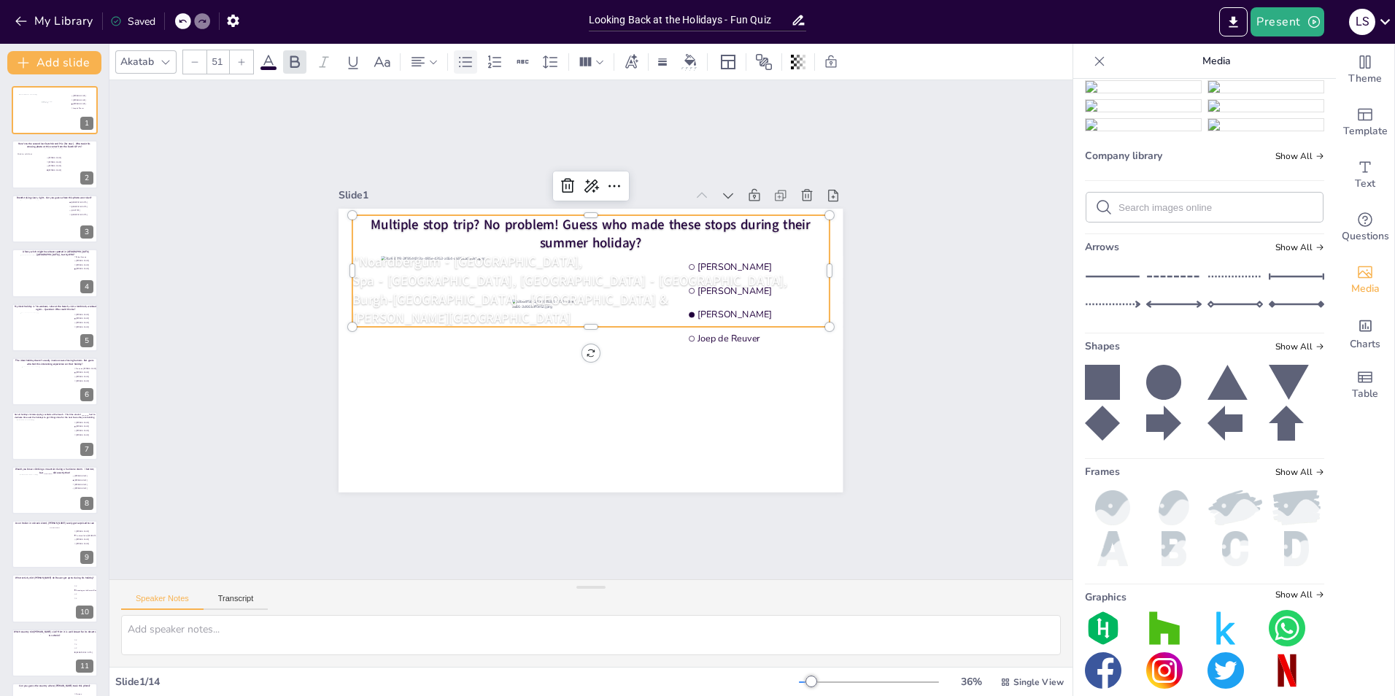
click at [465, 59] on icon at bounding box center [466, 62] width 18 height 18
click at [409, 66] on icon at bounding box center [418, 62] width 18 height 18
click at [417, 109] on icon at bounding box center [424, 111] width 18 height 18
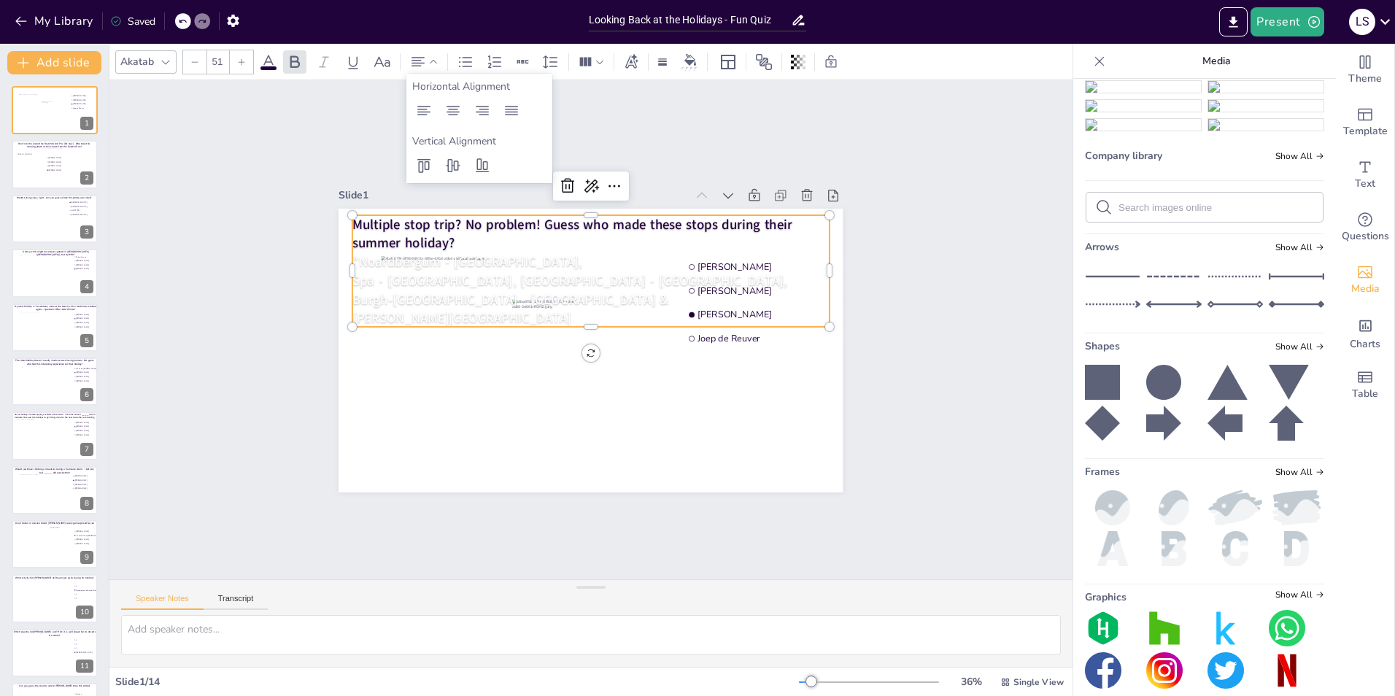
click at [933, 242] on div "Slide 1 Bauke Maarse Frank van Geffen Arjan Westrik Joep de Reuver Multiple sto…" at bounding box center [590, 329] width 963 height 499
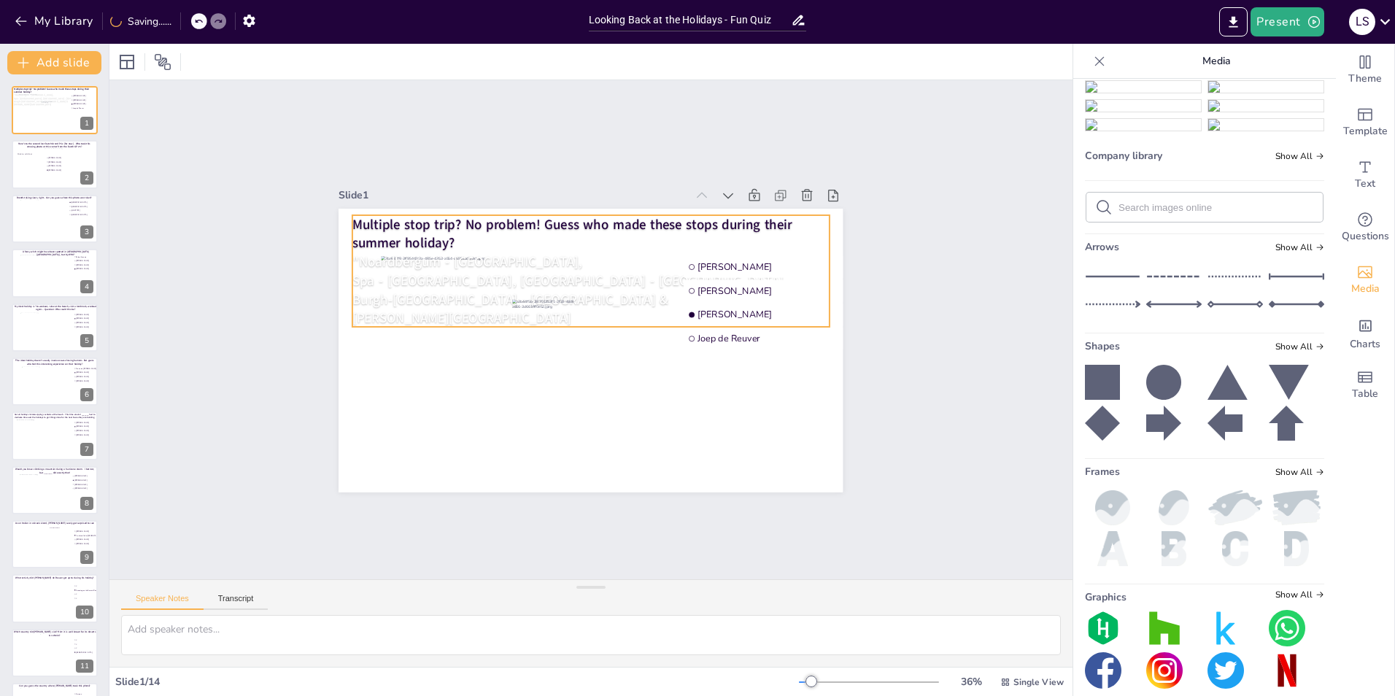
click at [442, 299] on span "Burgh-Haamstede - Zeeland &" at bounding box center [510, 299] width 316 height 18
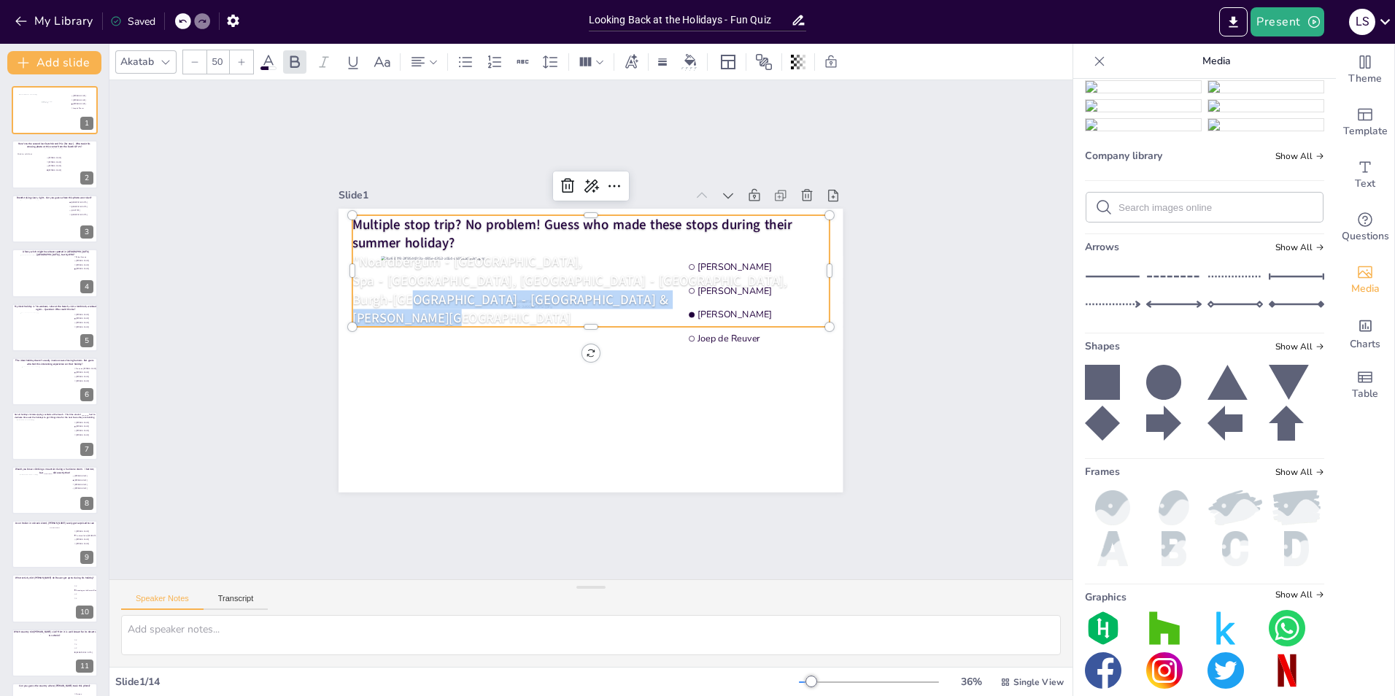
type input "--"
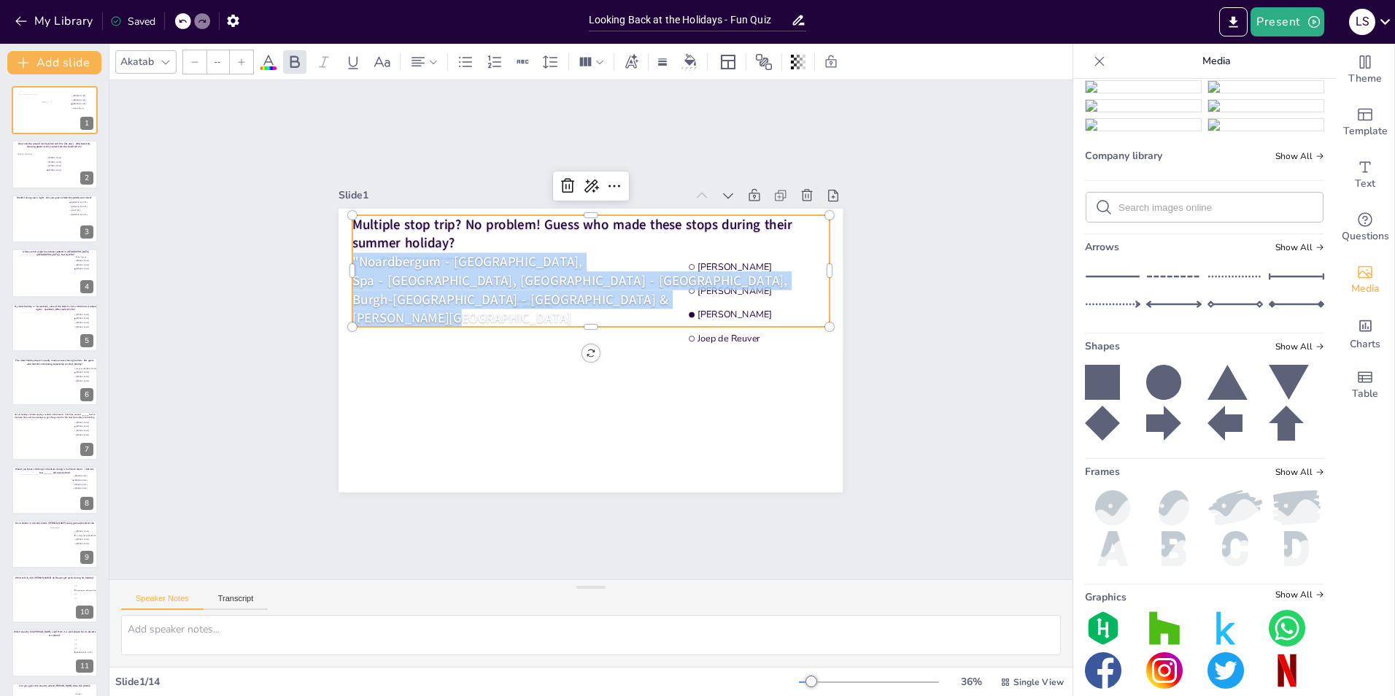
drag, startPoint x: 439, startPoint y: 319, endPoint x: 344, endPoint y: 265, distance: 109.2
click at [352, 265] on div "Multiple stop trip? No problem! Guess who made these stops during their summer …" at bounding box center [590, 271] width 477 height 112
click at [271, 64] on icon at bounding box center [269, 62] width 18 height 18
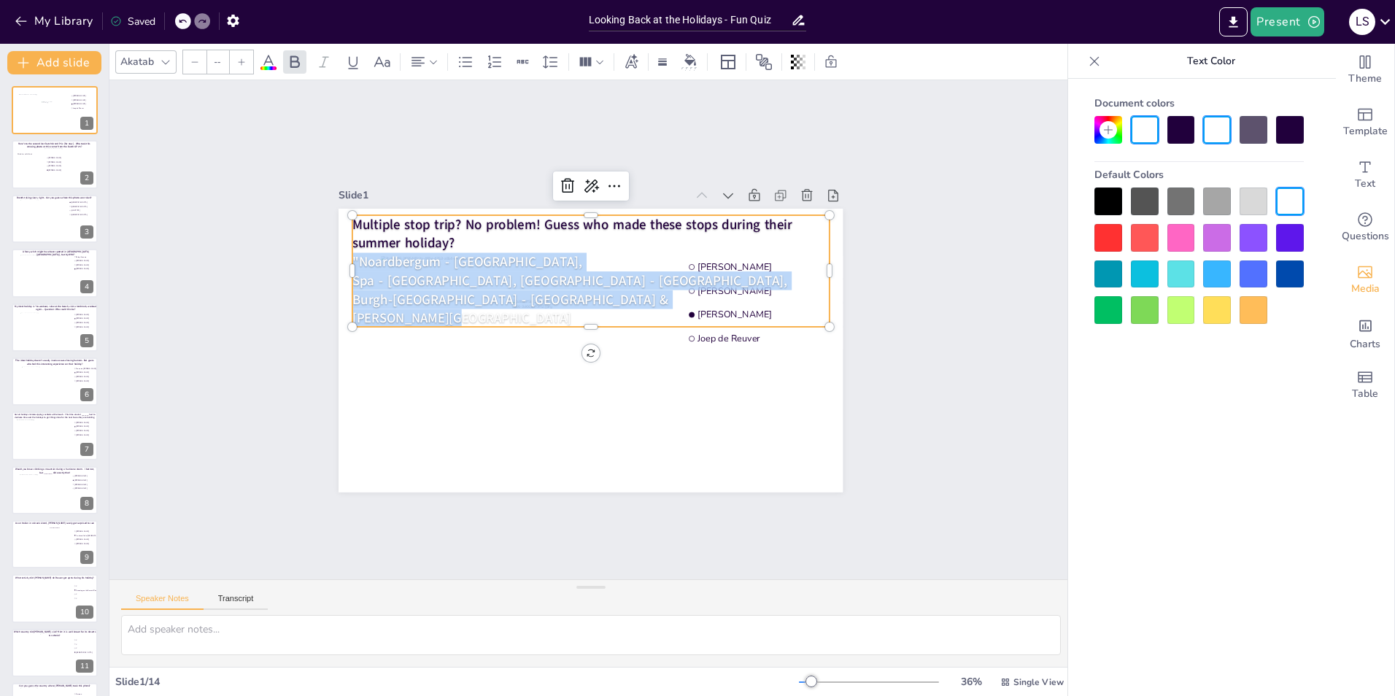
click at [1143, 303] on div at bounding box center [1145, 310] width 28 height 28
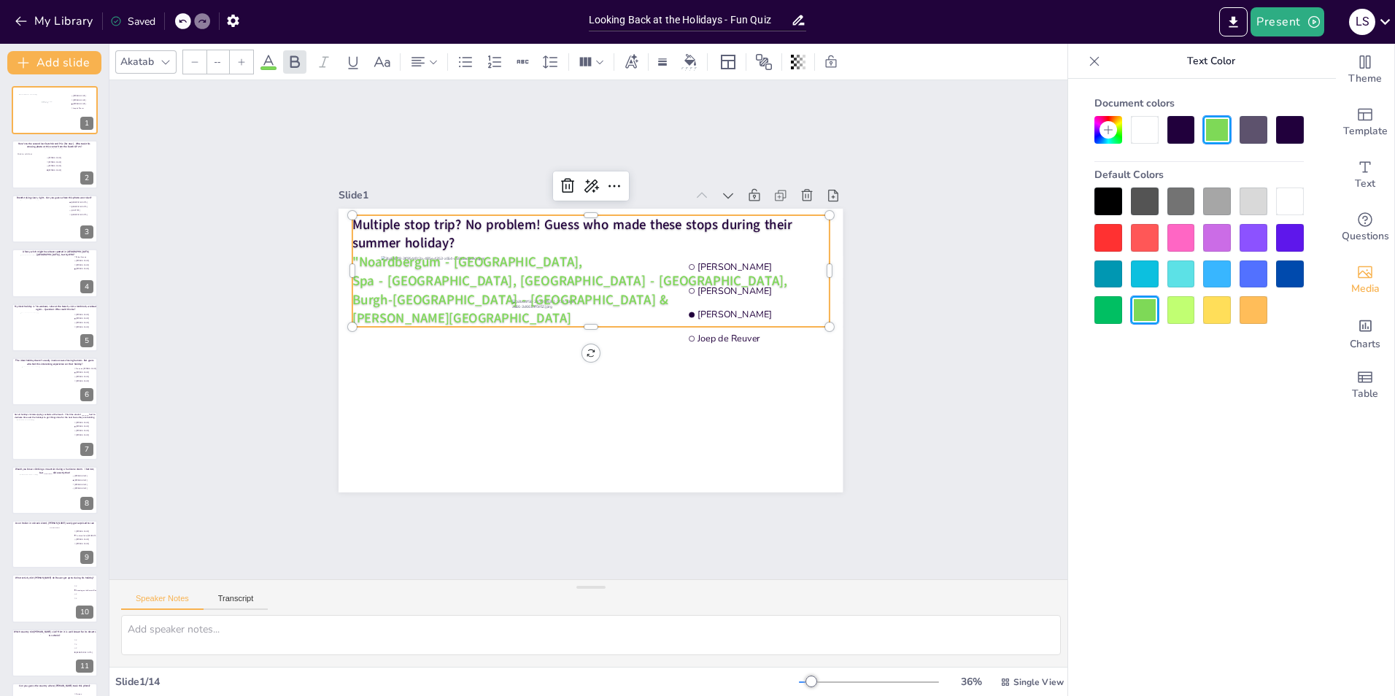
click at [1119, 307] on div at bounding box center [1109, 310] width 28 height 28
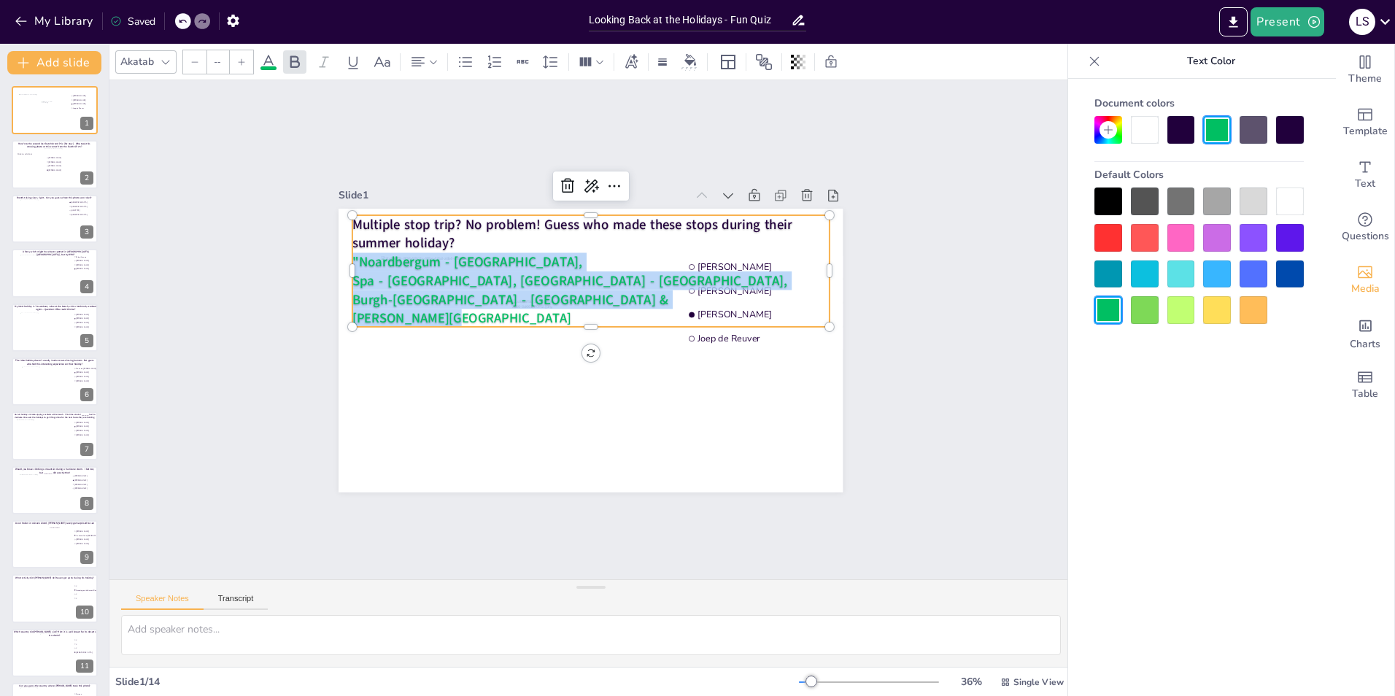
click at [1183, 459] on div "Document colors Default Colors" at bounding box center [1199, 409] width 262 height 661
click at [1010, 439] on div "Slide 1 Bauke Maarse Frank van Geffen Arjan Westrik Joep de Reuver Multiple sto…" at bounding box center [590, 329] width 963 height 499
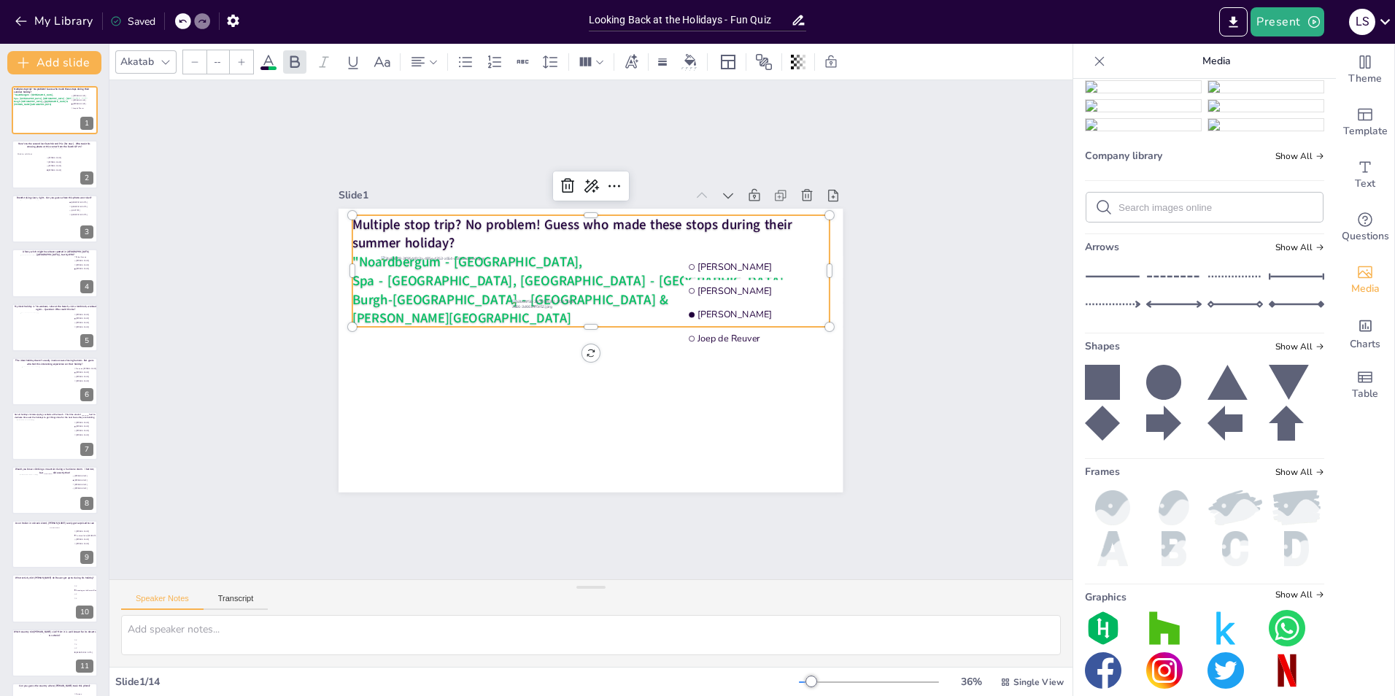
click at [428, 309] on span "[PERSON_NAME][GEOGRAPHIC_DATA]" at bounding box center [461, 318] width 219 height 18
type input "--"
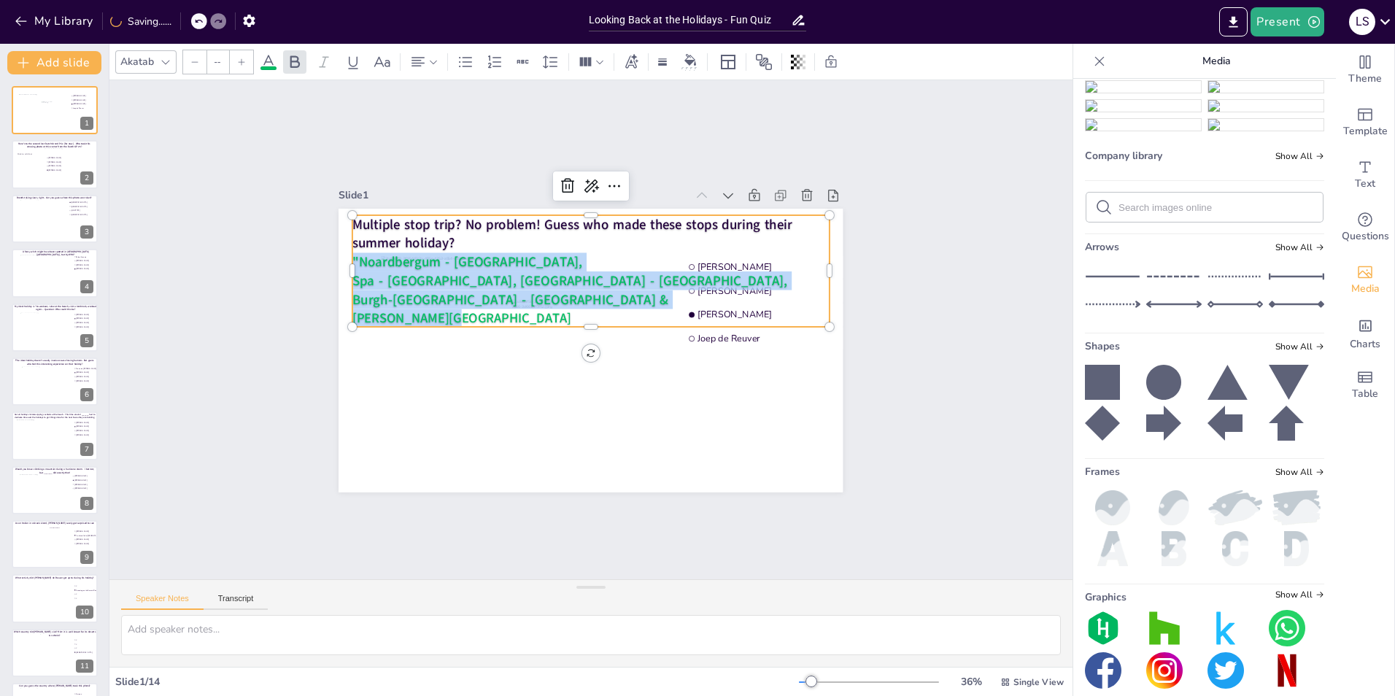
drag, startPoint x: 449, startPoint y: 314, endPoint x: 343, endPoint y: 254, distance: 121.6
click at [352, 254] on div "Multiple stop trip? No problem! Guess who made these stops during their summer …" at bounding box center [590, 271] width 477 height 112
click at [269, 63] on icon at bounding box center [269, 62] width 18 height 18
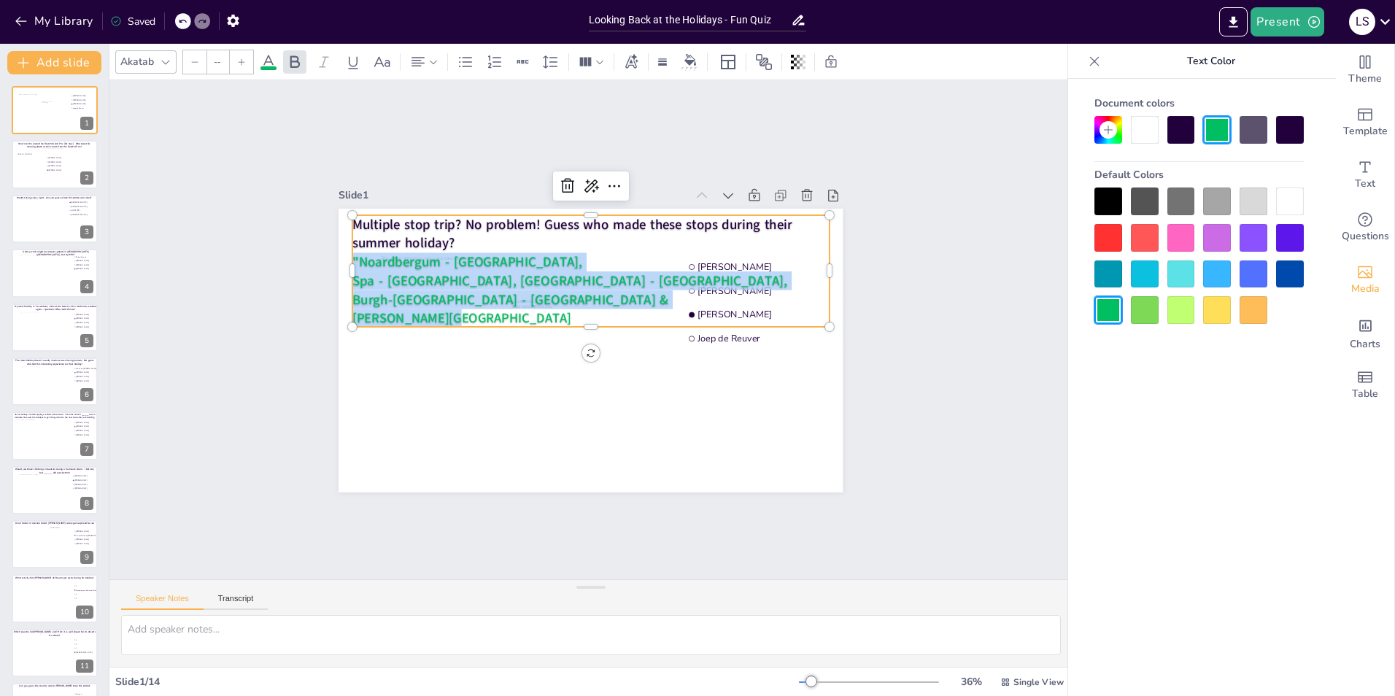
click at [1203, 298] on div at bounding box center [1217, 310] width 28 height 28
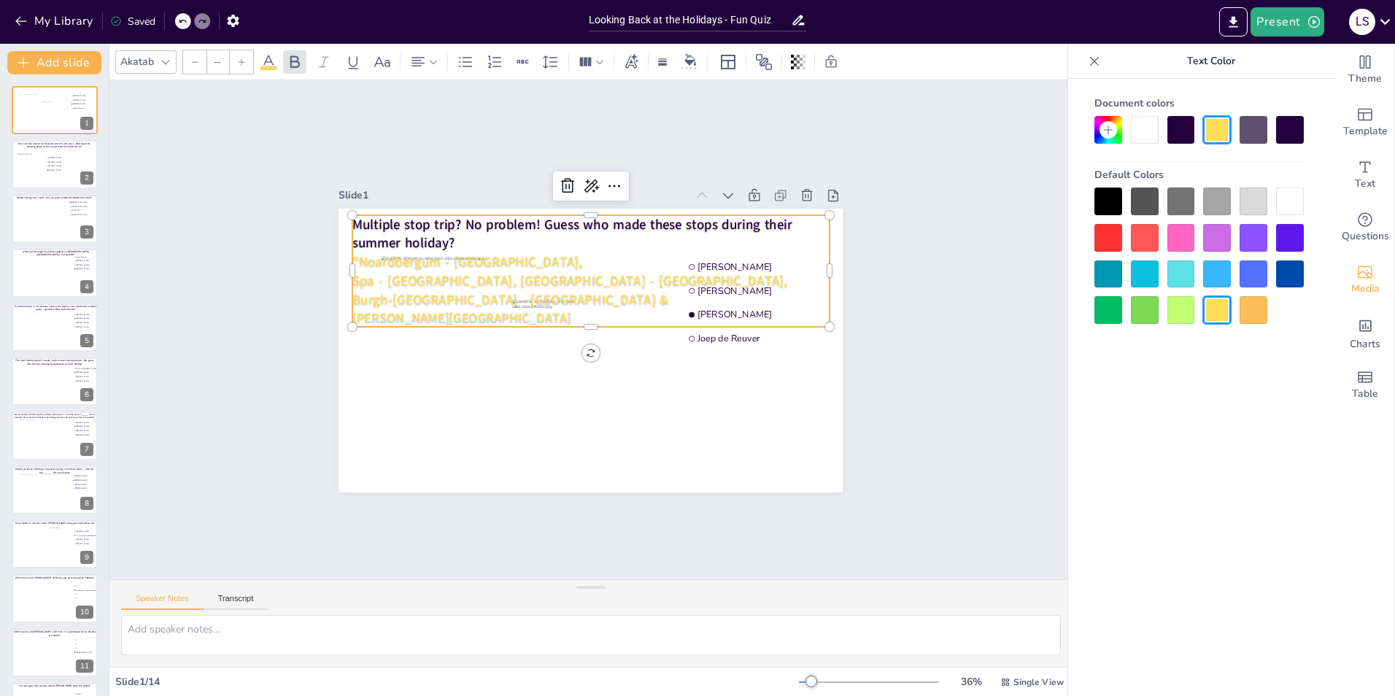
click at [1122, 441] on div "Document colors Default Colors" at bounding box center [1199, 409] width 262 height 661
click at [930, 467] on div "Slide 1 Bauke Maarse Frank van Geffen Arjan Westrik Joep de Reuver Multiple sto…" at bounding box center [590, 329] width 963 height 499
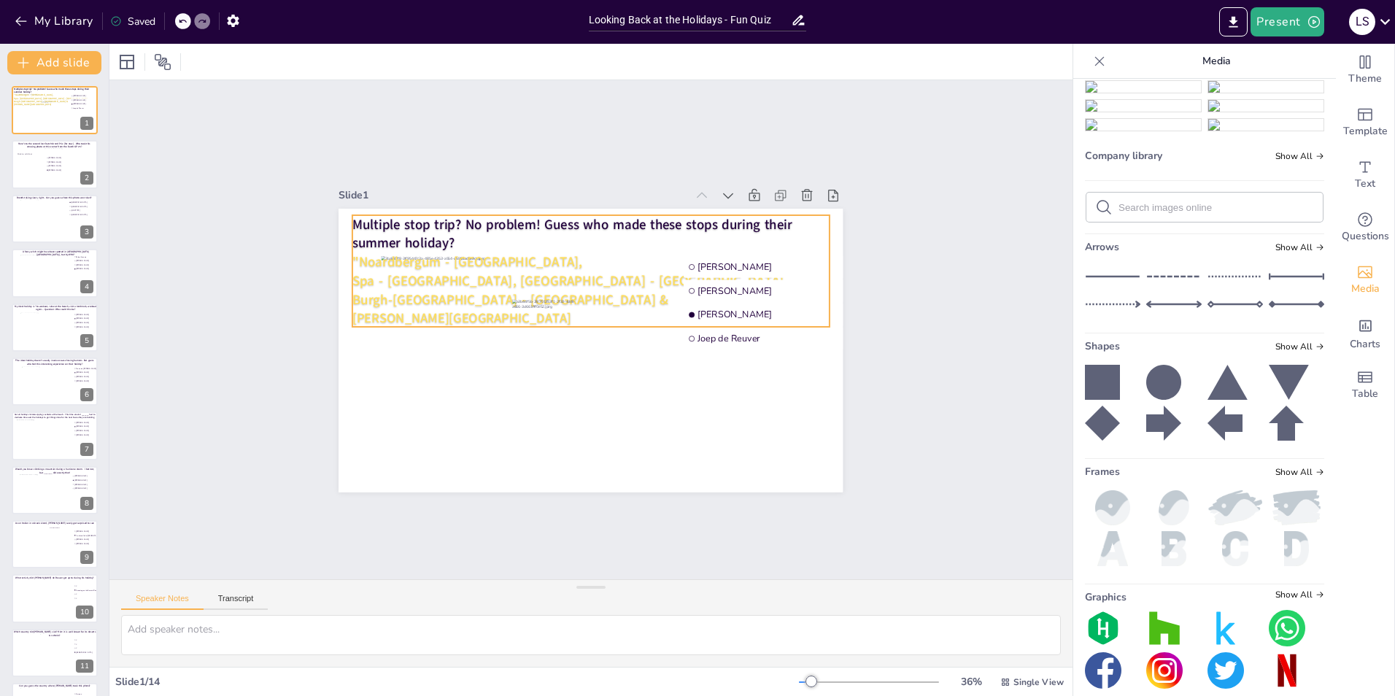
click at [412, 298] on span "Burgh-Haamstede - Zeeland &" at bounding box center [510, 299] width 316 height 18
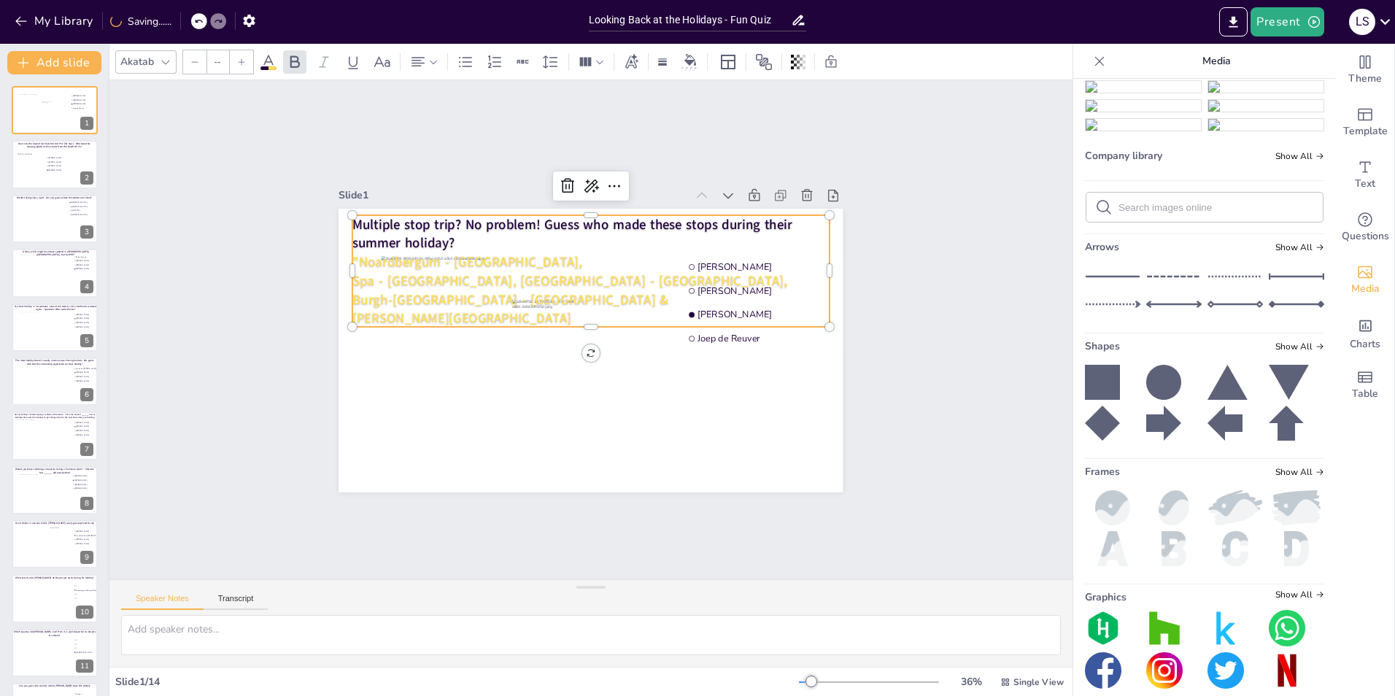
click at [448, 314] on p "[PERSON_NAME][GEOGRAPHIC_DATA]" at bounding box center [590, 318] width 477 height 18
type input "51"
click at [509, 255] on p ""Noardbergum - Friesland," at bounding box center [590, 261] width 477 height 19
click at [515, 274] on span "Spa - Belgium, London - UK," at bounding box center [570, 280] width 436 height 18
click at [433, 277] on span "Spa - Belgium, London - UK" at bounding box center [567, 280] width 431 height 18
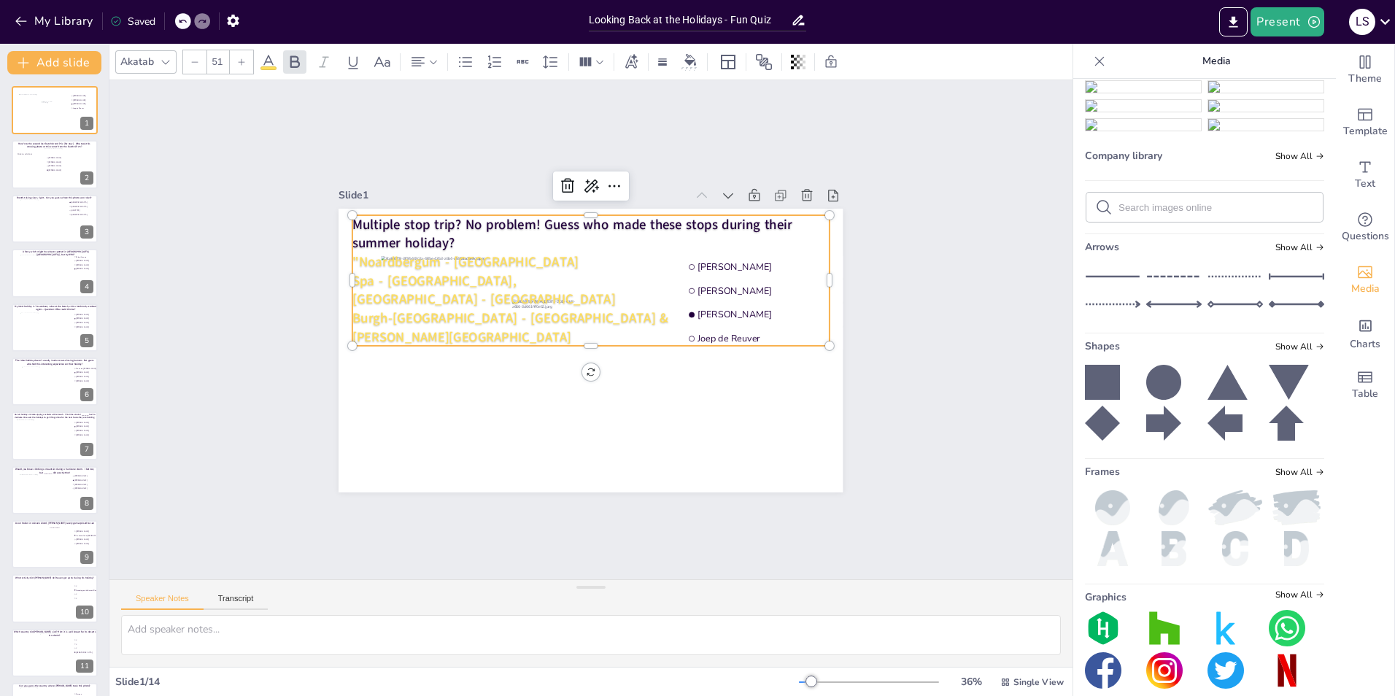
click at [437, 271] on p "Spa - Belgium," at bounding box center [590, 280] width 477 height 19
click at [352, 255] on span ""Noardbergum - Friesland" at bounding box center [465, 261] width 226 height 18
click at [524, 315] on p "Burgh-Haamstede - Zeeland &" at bounding box center [590, 318] width 477 height 19
click at [962, 254] on div "Slide 1 Bauke Maarse Frank van Geffen Arjan Westrik Joep de Reuver Multiple sto…" at bounding box center [590, 329] width 963 height 499
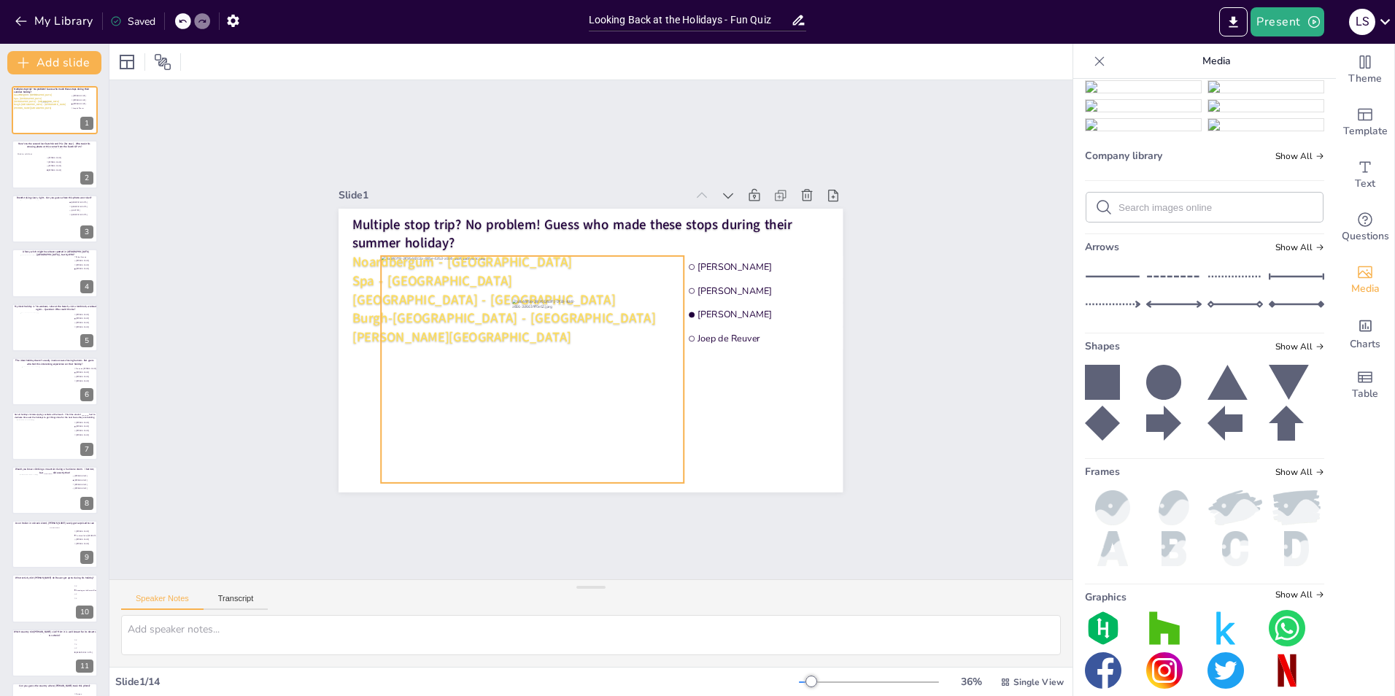
click at [457, 436] on div at bounding box center [533, 368] width 303 height 227
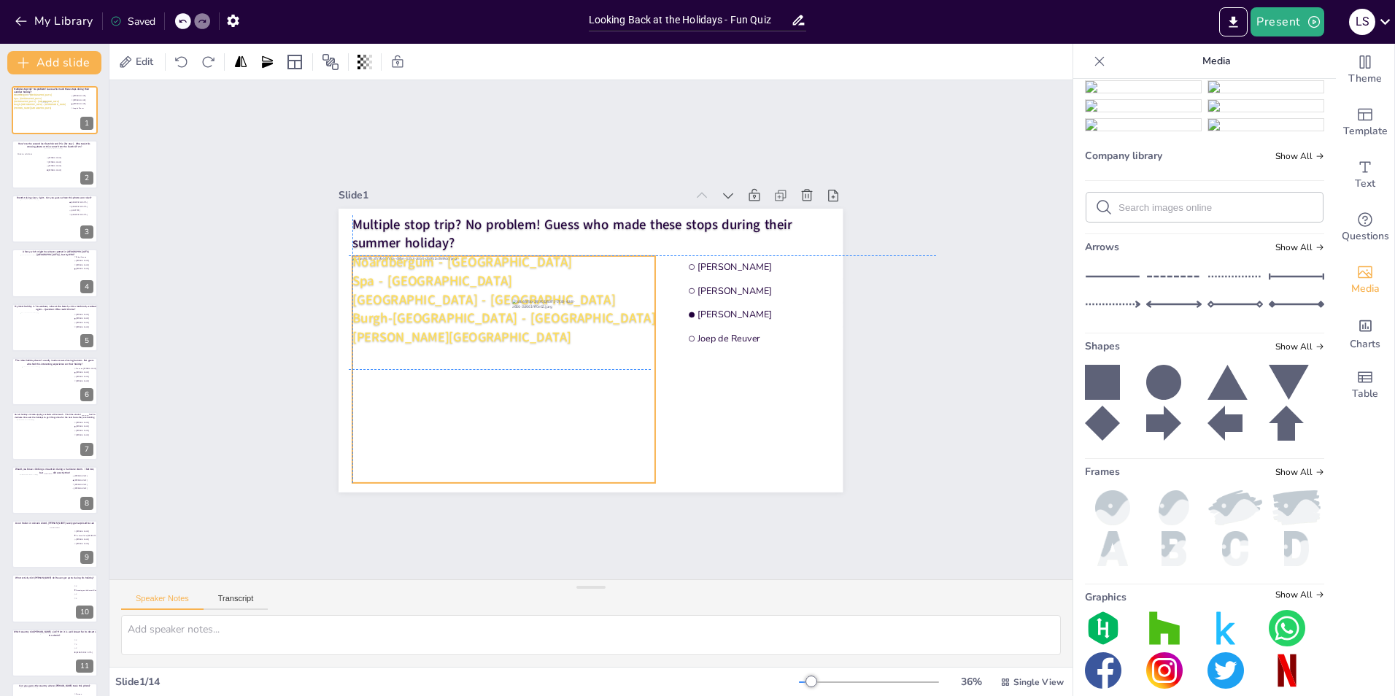
drag, startPoint x: 457, startPoint y: 436, endPoint x: 424, endPoint y: 436, distance: 32.8
click at [424, 436] on div at bounding box center [503, 368] width 303 height 227
click at [893, 355] on div "Slide 1 Multiple stop trip? No problem! Guess who made these stops during their…" at bounding box center [590, 329] width 963 height 499
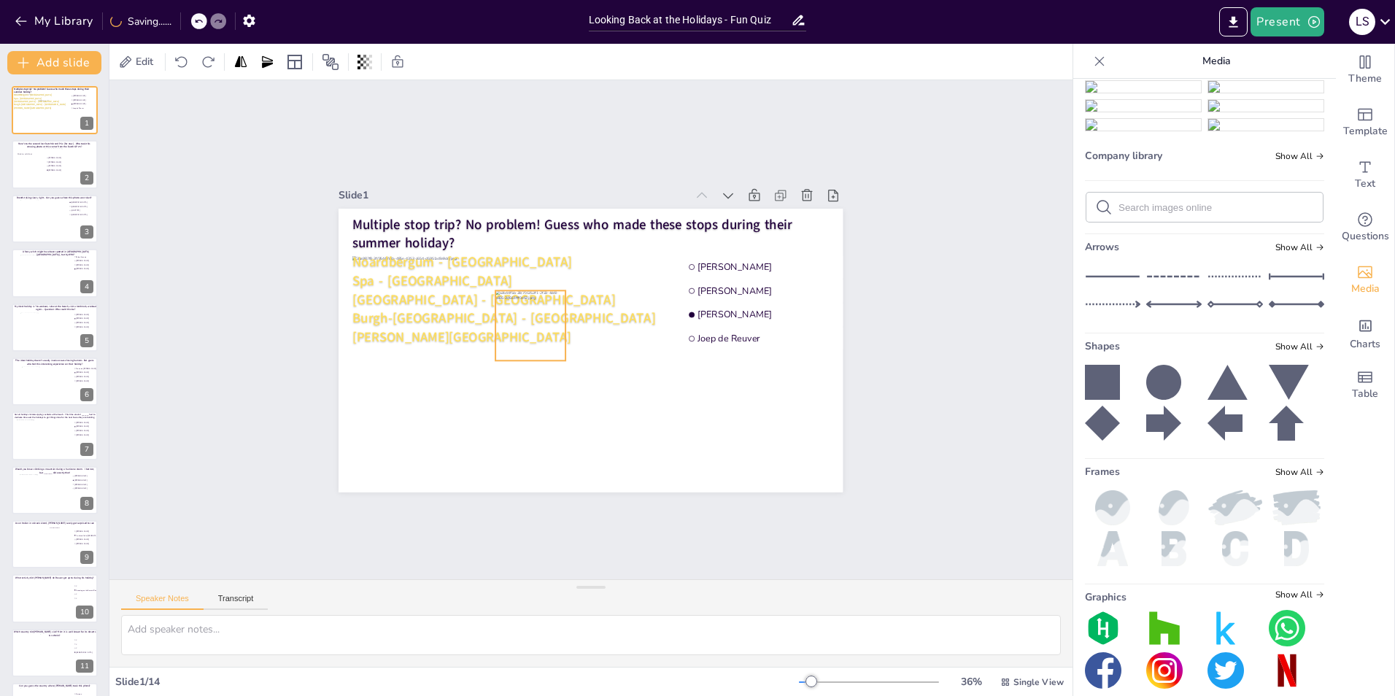
drag, startPoint x: 519, startPoint y: 317, endPoint x: 502, endPoint y: 308, distance: 18.9
click at [502, 308] on div at bounding box center [530, 325] width 70 height 70
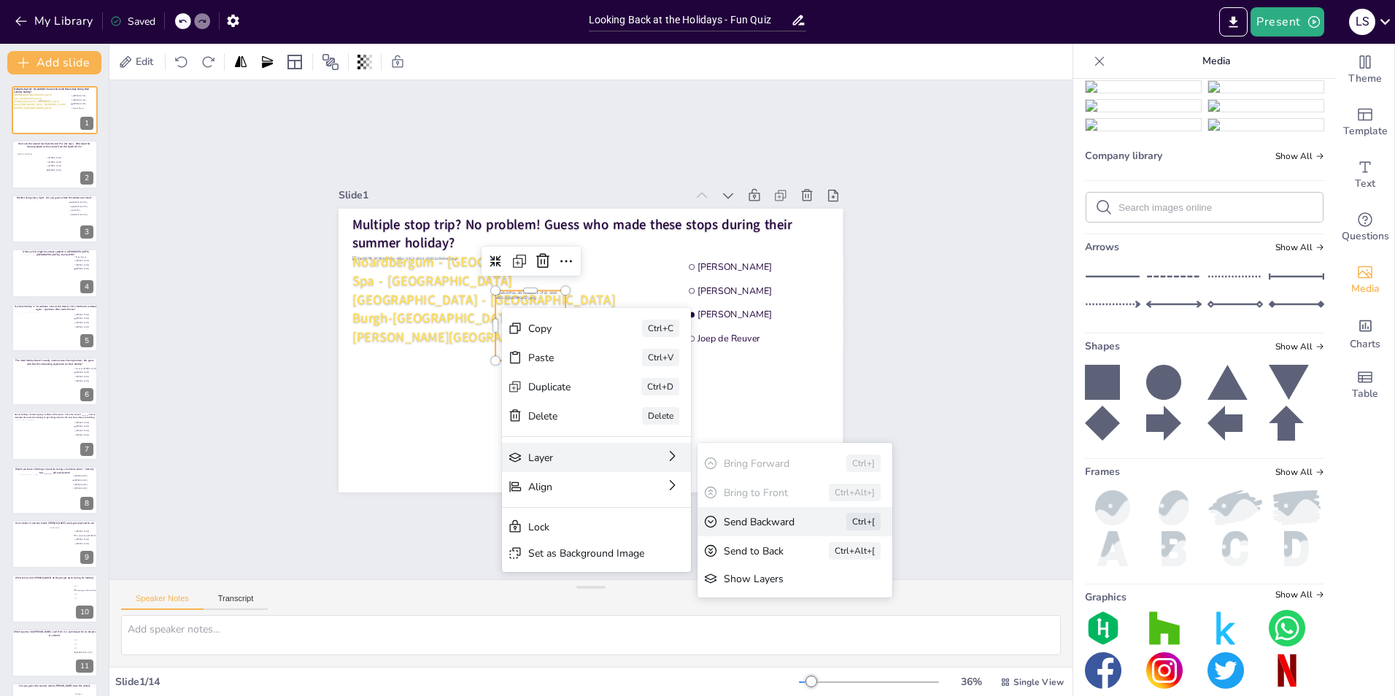
click at [751, 525] on div "Send Backward" at bounding box center [765, 522] width 82 height 14
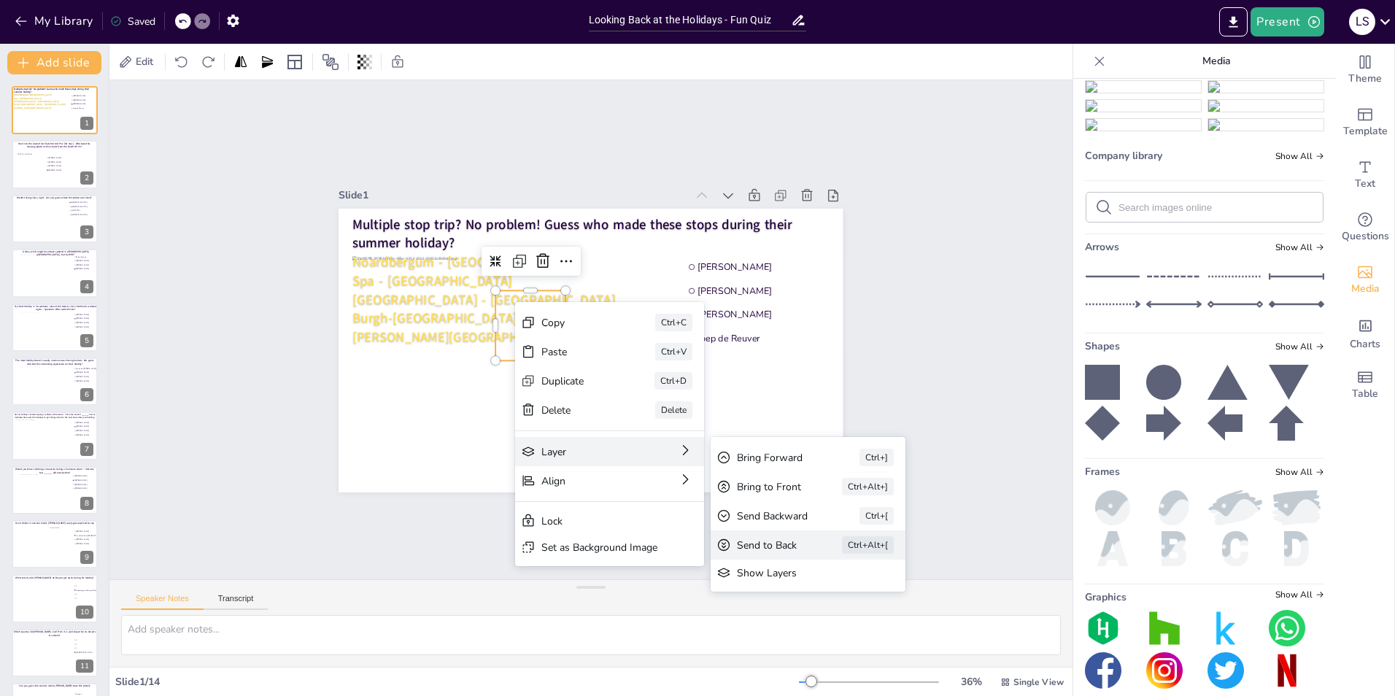
click at [795, 537] on div "Send to Back Ctrl+Alt+[" at bounding box center [808, 544] width 195 height 29
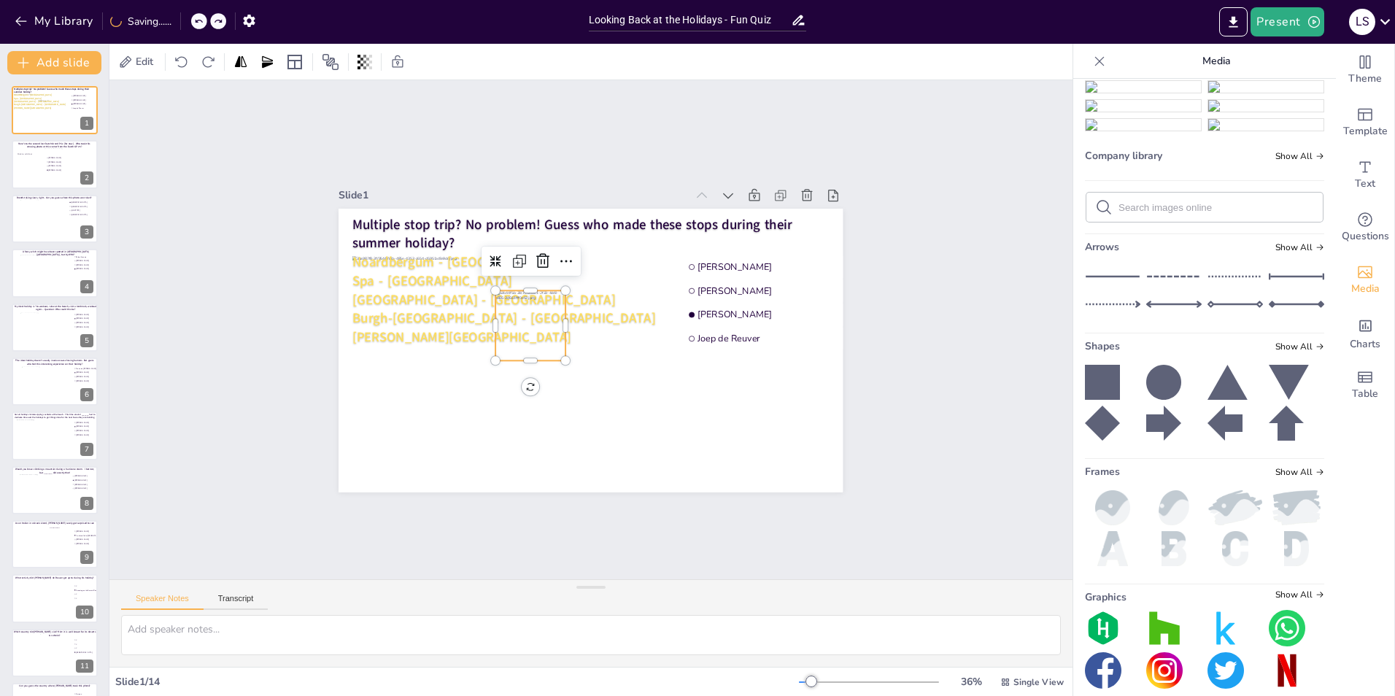
click at [925, 379] on div "Slide 1 Multiple stop trip? No problem! Guess who made these stops during their…" at bounding box center [590, 329] width 963 height 499
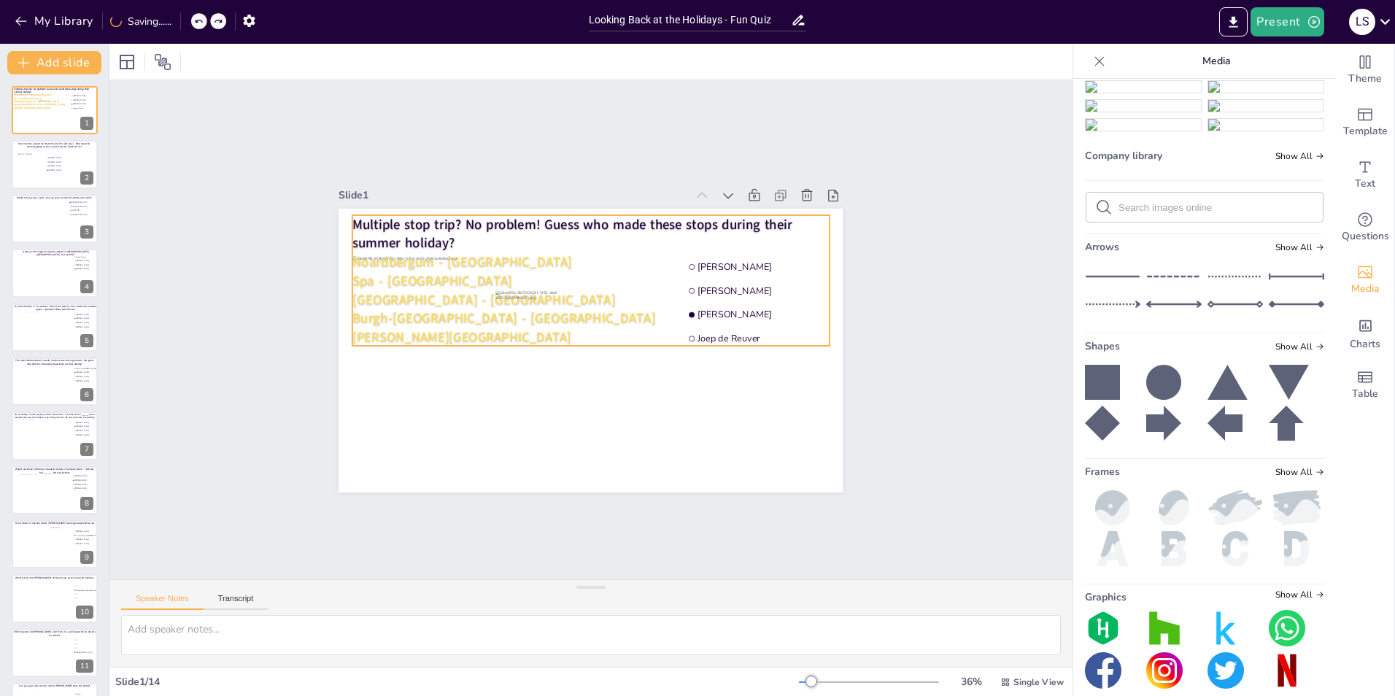
click at [430, 296] on p "[GEOGRAPHIC_DATA] - [GEOGRAPHIC_DATA]" at bounding box center [590, 299] width 477 height 19
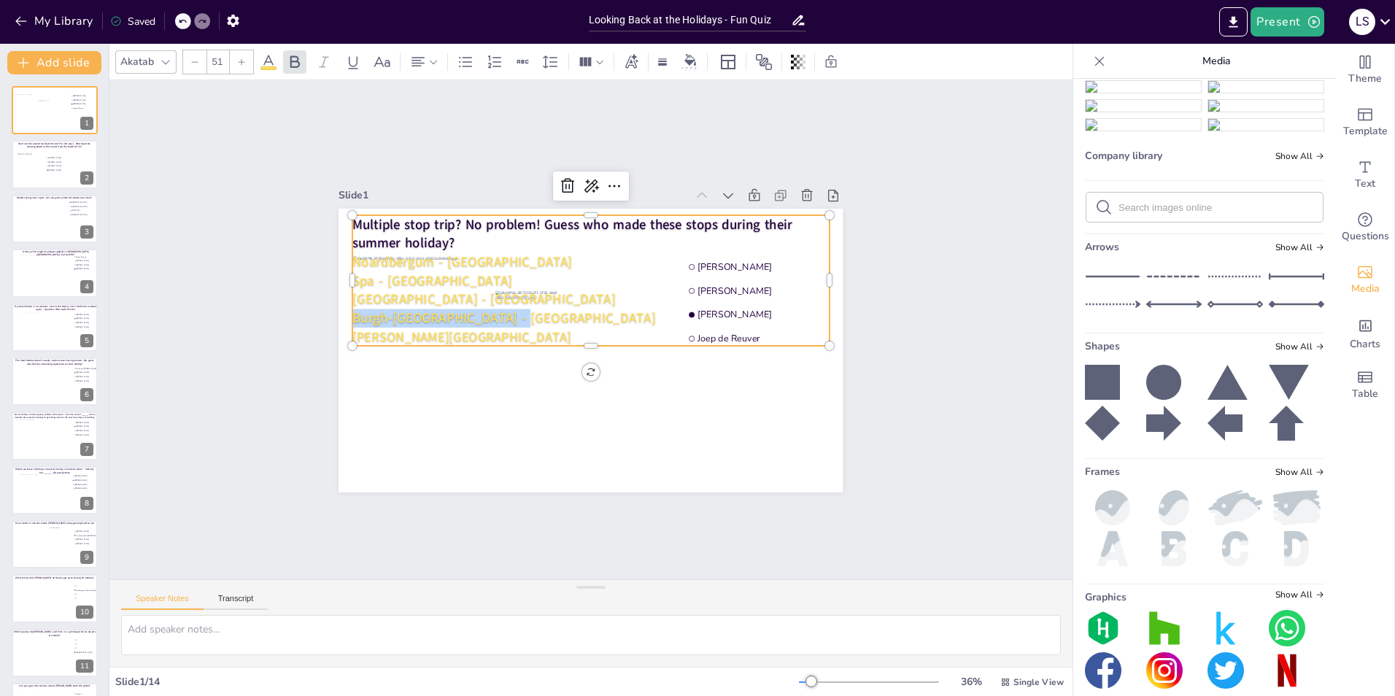
drag, startPoint x: 344, startPoint y: 308, endPoint x: 550, endPoint y: 318, distance: 206.8
click at [550, 318] on p "Burgh-[GEOGRAPHIC_DATA] - [GEOGRAPHIC_DATA]" at bounding box center [590, 318] width 477 height 19
click at [427, 275] on p "Spa - [GEOGRAPHIC_DATA]" at bounding box center [590, 280] width 477 height 19
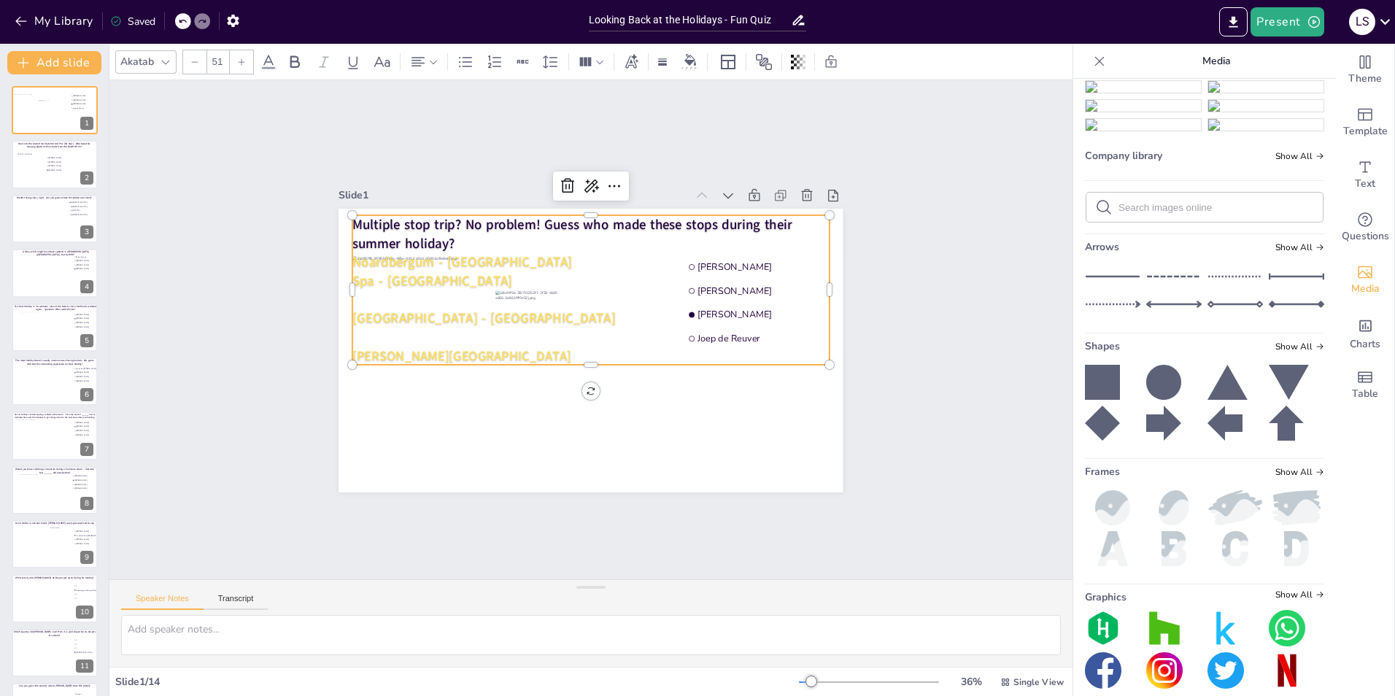
click at [496, 258] on p "Noardbergum - [GEOGRAPHIC_DATA]" at bounding box center [590, 261] width 477 height 19
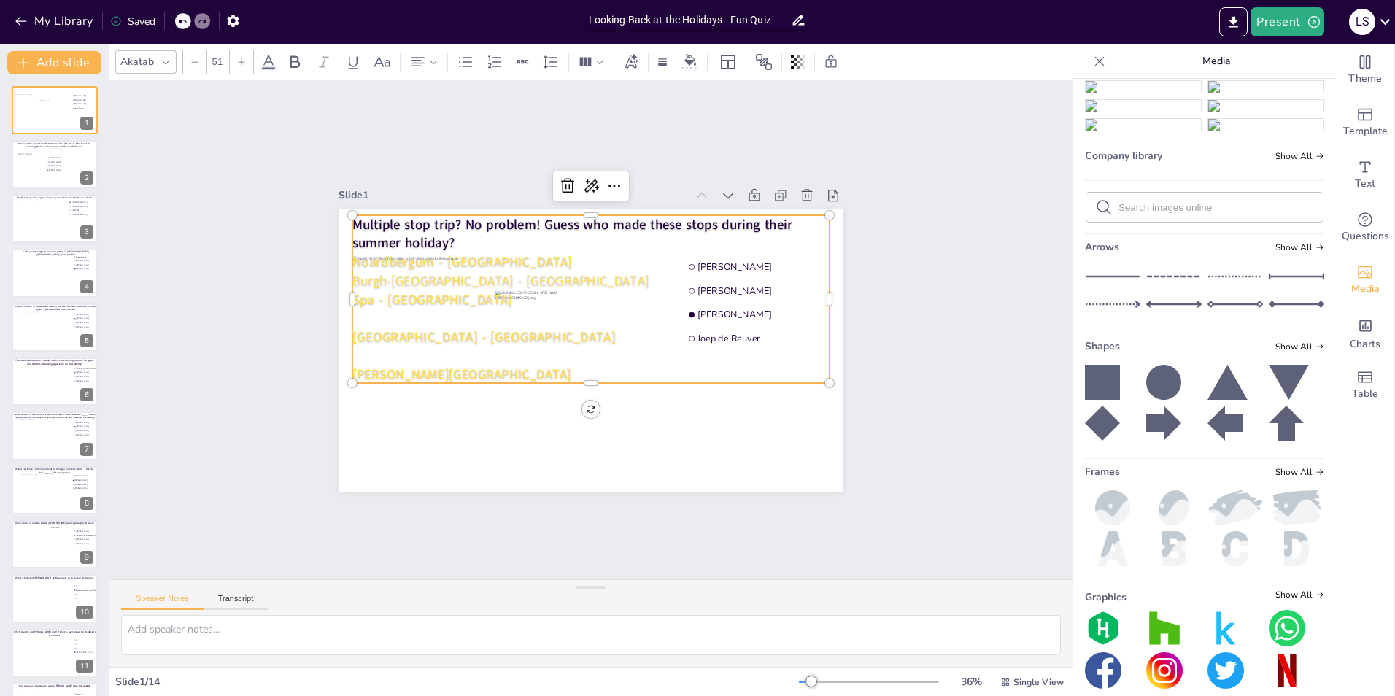
click at [389, 319] on p at bounding box center [590, 318] width 477 height 19
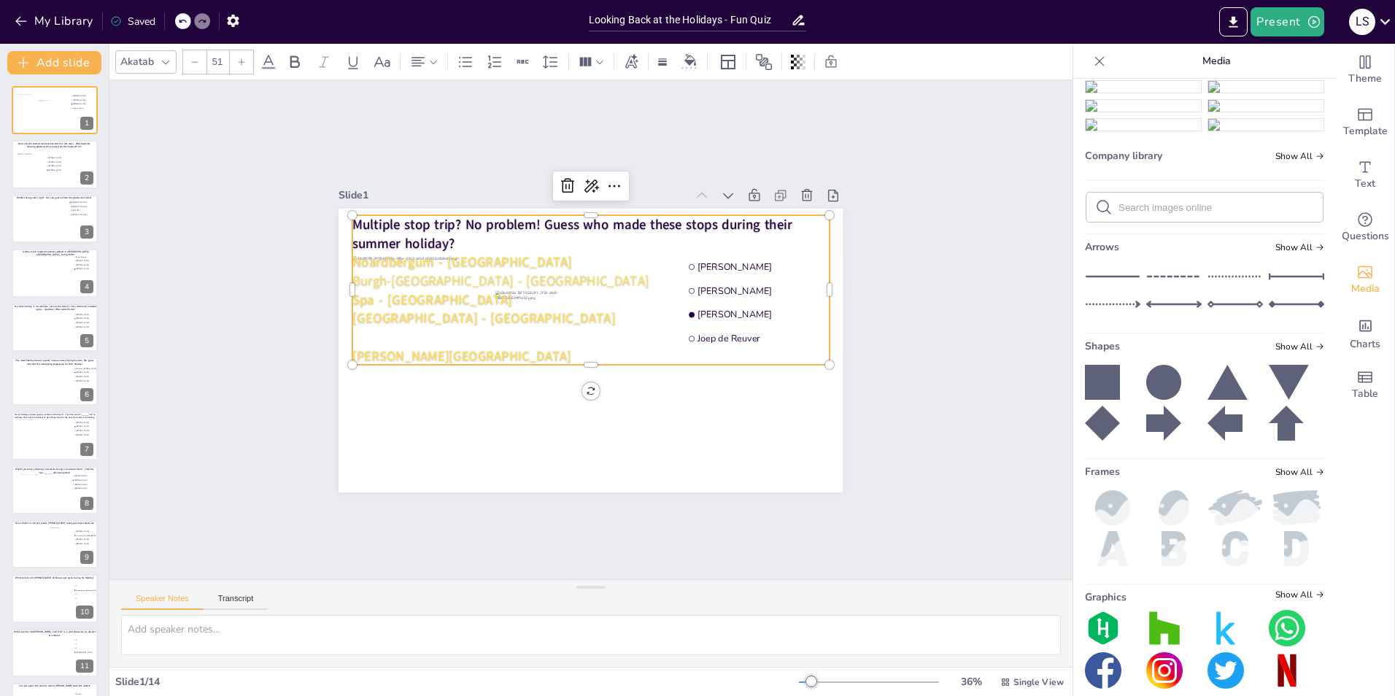
click at [371, 328] on p at bounding box center [590, 337] width 477 height 19
type input "50"
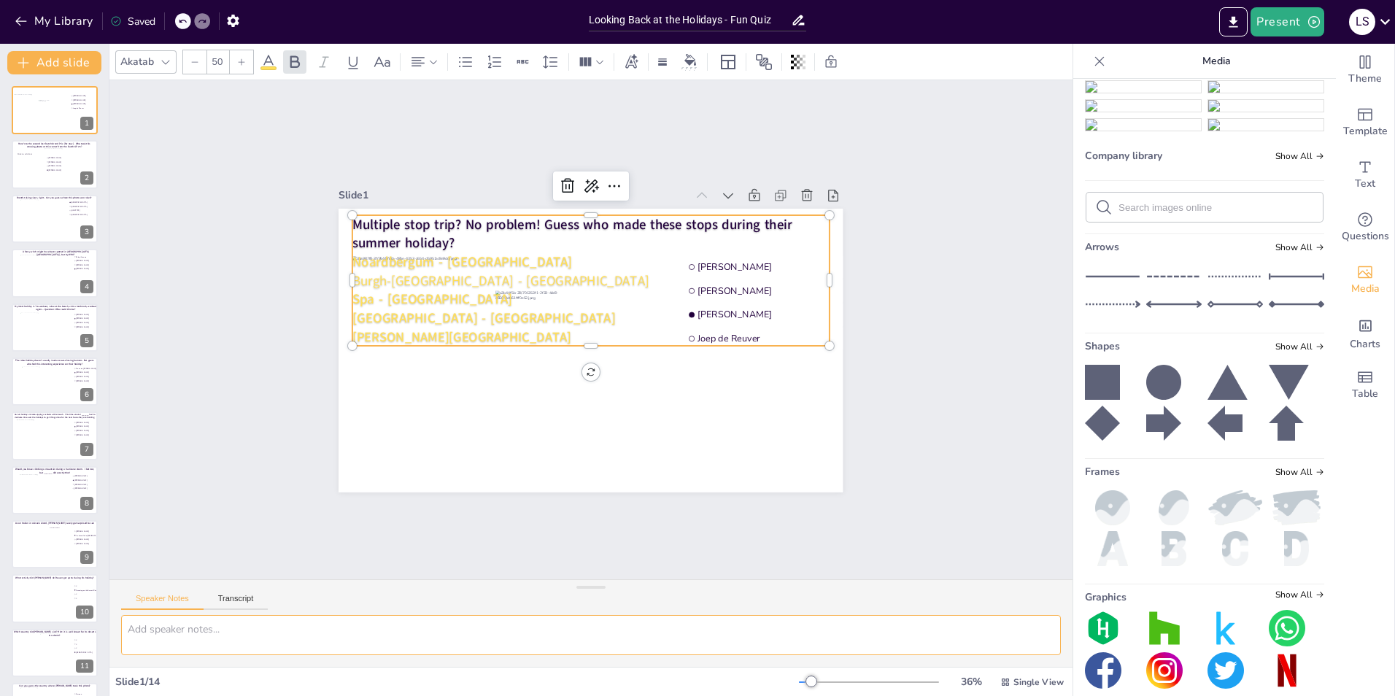
click at [262, 622] on textarea at bounding box center [591, 635] width 940 height 40
click at [971, 402] on div "Slide 1 Bauke Maarse Frank van Geffen Arjan Westrik Joep de Reuver Multiple sto…" at bounding box center [590, 329] width 963 height 499
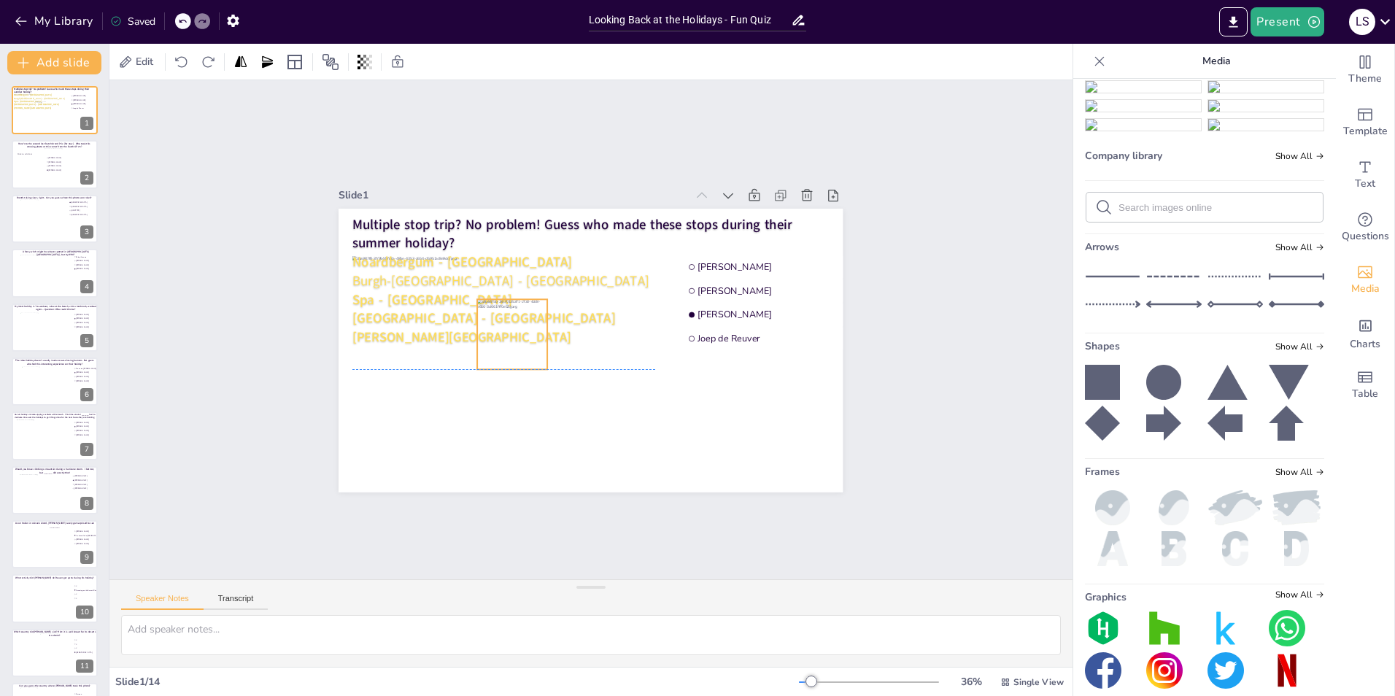
drag, startPoint x: 520, startPoint y: 328, endPoint x: 501, endPoint y: 334, distance: 19.2
click at [501, 334] on div at bounding box center [512, 334] width 70 height 70
click at [962, 320] on div "Slide 1 Multiple stop trip? No problem! Guess who made these stops during their…" at bounding box center [590, 329] width 963 height 499
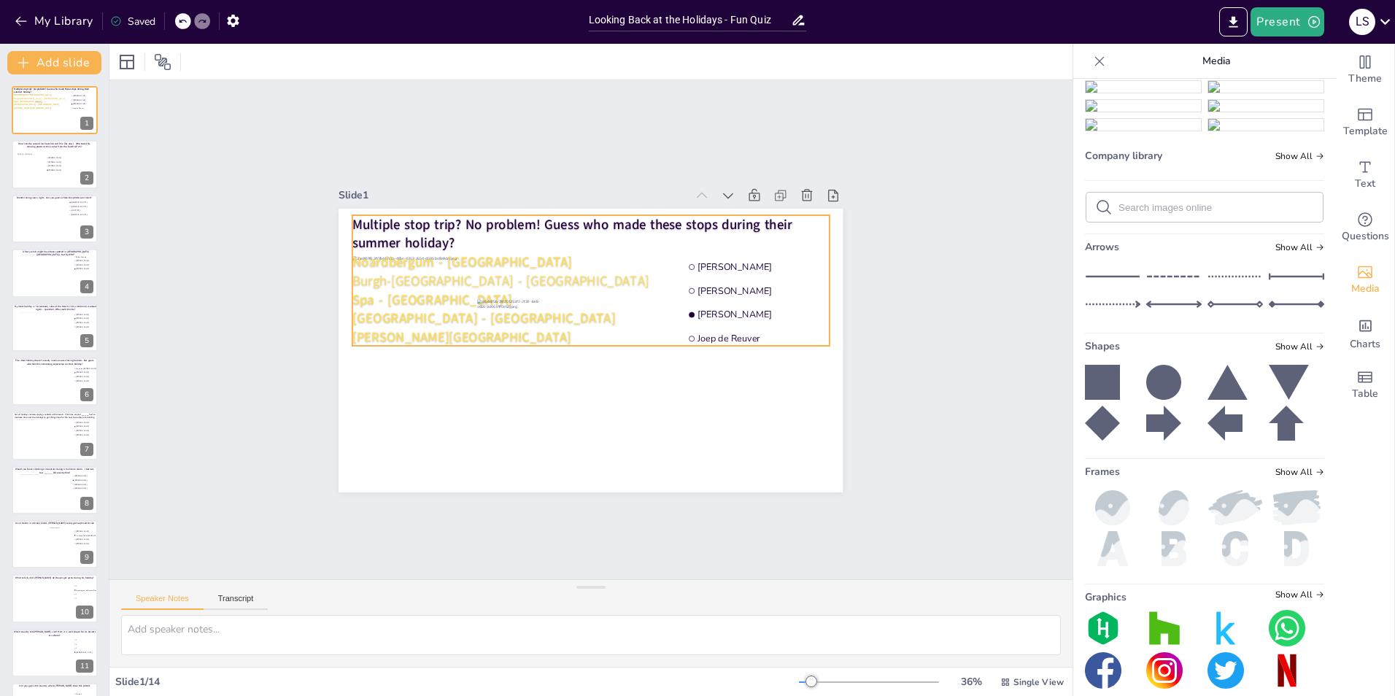
click at [421, 222] on span "Multiple stop trip? No problem! Guess who made these stops during their summer …" at bounding box center [572, 233] width 440 height 37
type input "51"
click at [418, 217] on span "Multiple stop trip? No problem! Guess who made these stops during their summer …" at bounding box center [572, 233] width 440 height 37
click at [462, 215] on span "Multiple stops trip? No problem! Guess who made these stops during their summer…" at bounding box center [575, 233] width 446 height 37
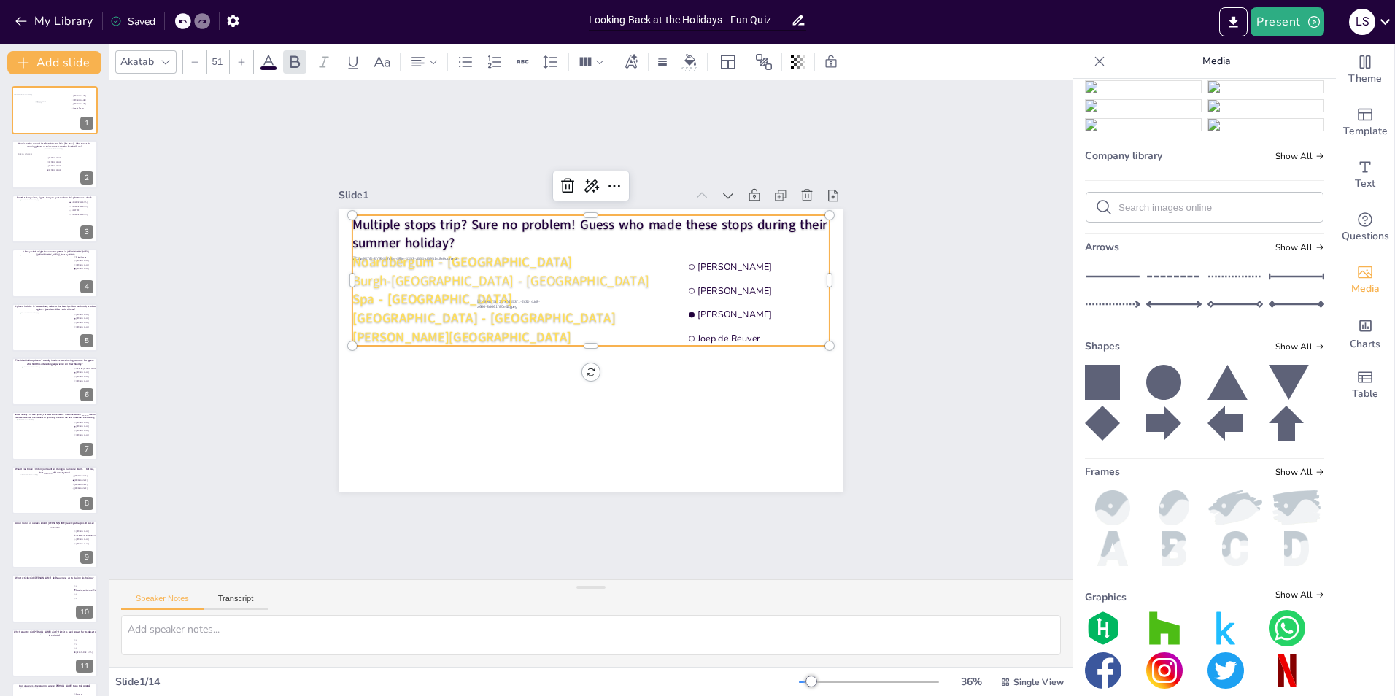
click at [932, 269] on div "Slide 1 Bauke Maarse Frank van Geffen Arjan Westrik Joep de Reuver Multiple sto…" at bounding box center [590, 329] width 963 height 499
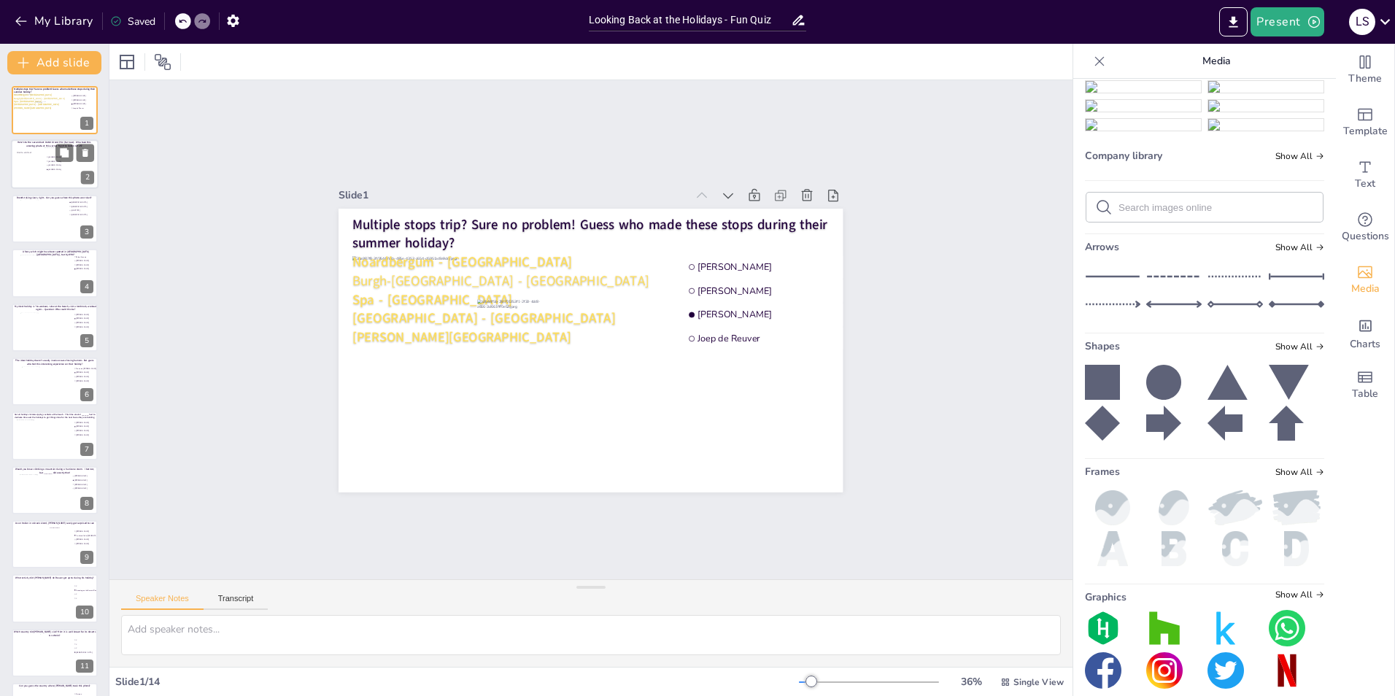
click at [37, 169] on div at bounding box center [29, 166] width 28 height 44
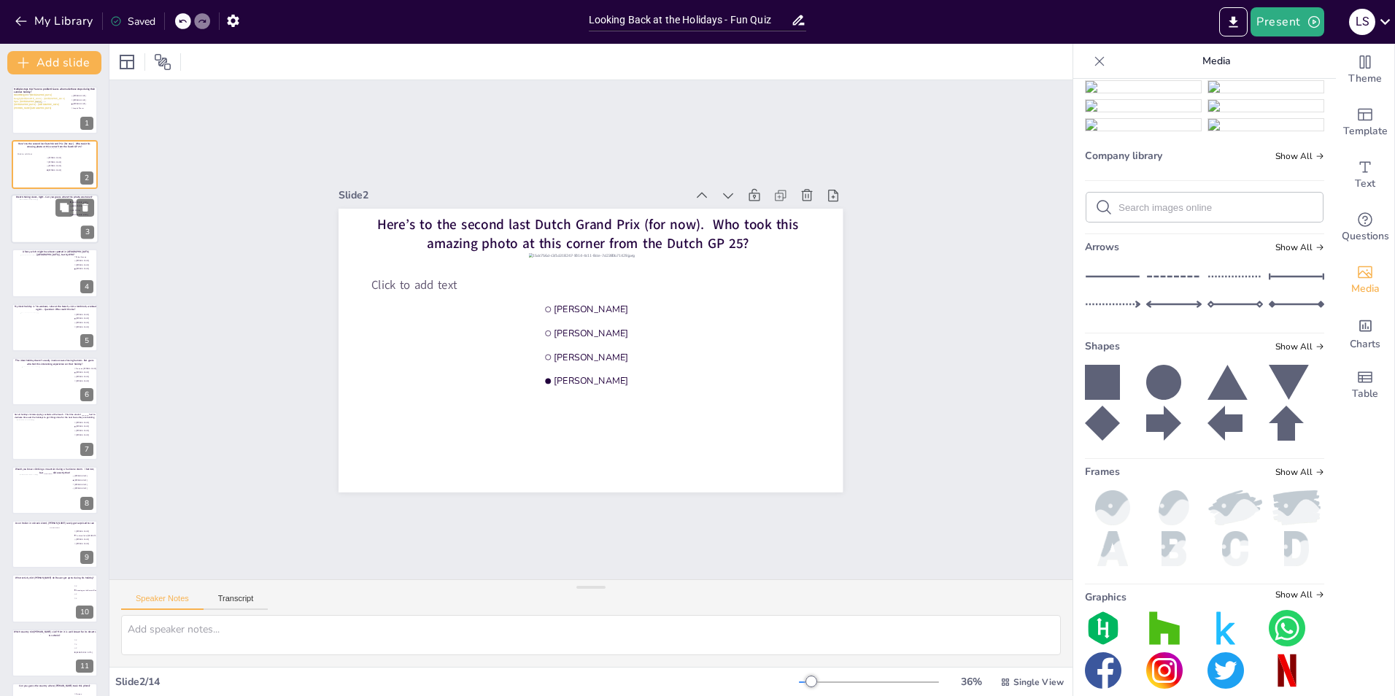
click at [41, 219] on div at bounding box center [55, 218] width 70 height 39
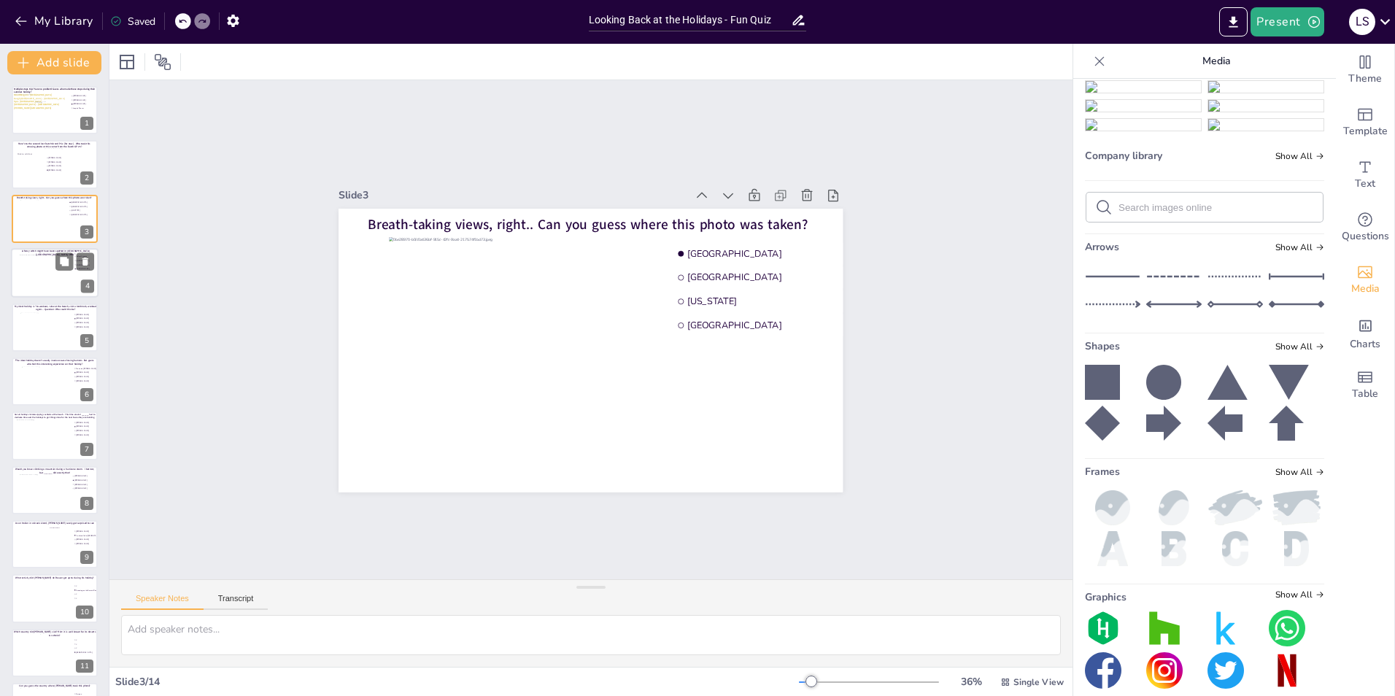
click at [25, 263] on div at bounding box center [55, 273] width 70 height 36
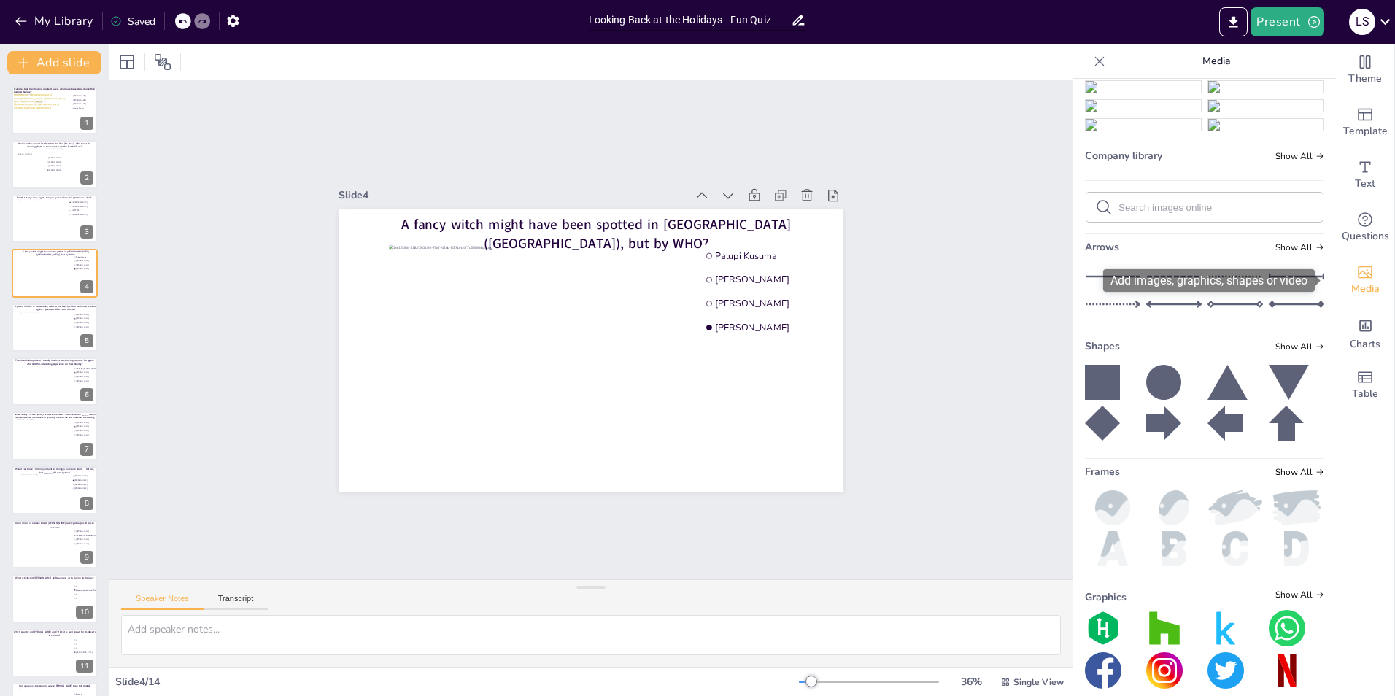
click at [1358, 284] on span "Media" at bounding box center [1365, 289] width 28 height 16
click at [1362, 285] on span "Media" at bounding box center [1365, 289] width 28 height 16
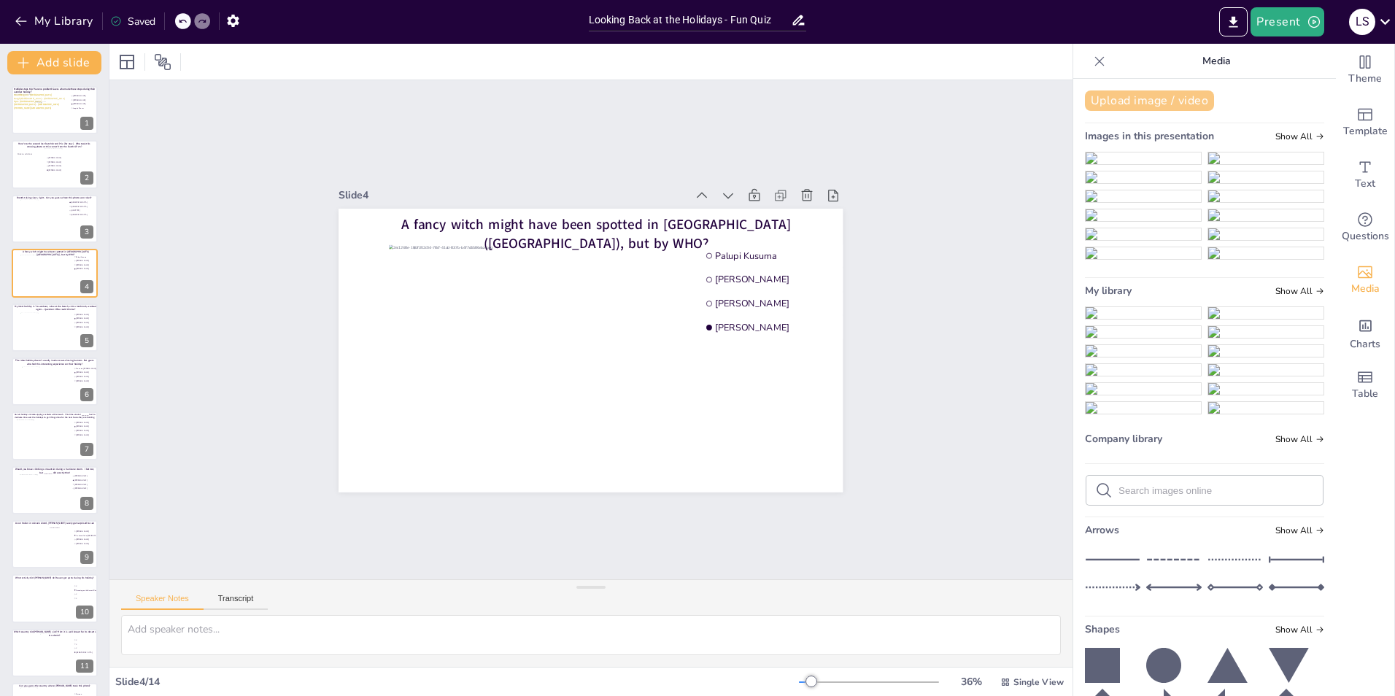
click at [1188, 90] on button "Upload image / video" at bounding box center [1149, 100] width 129 height 20
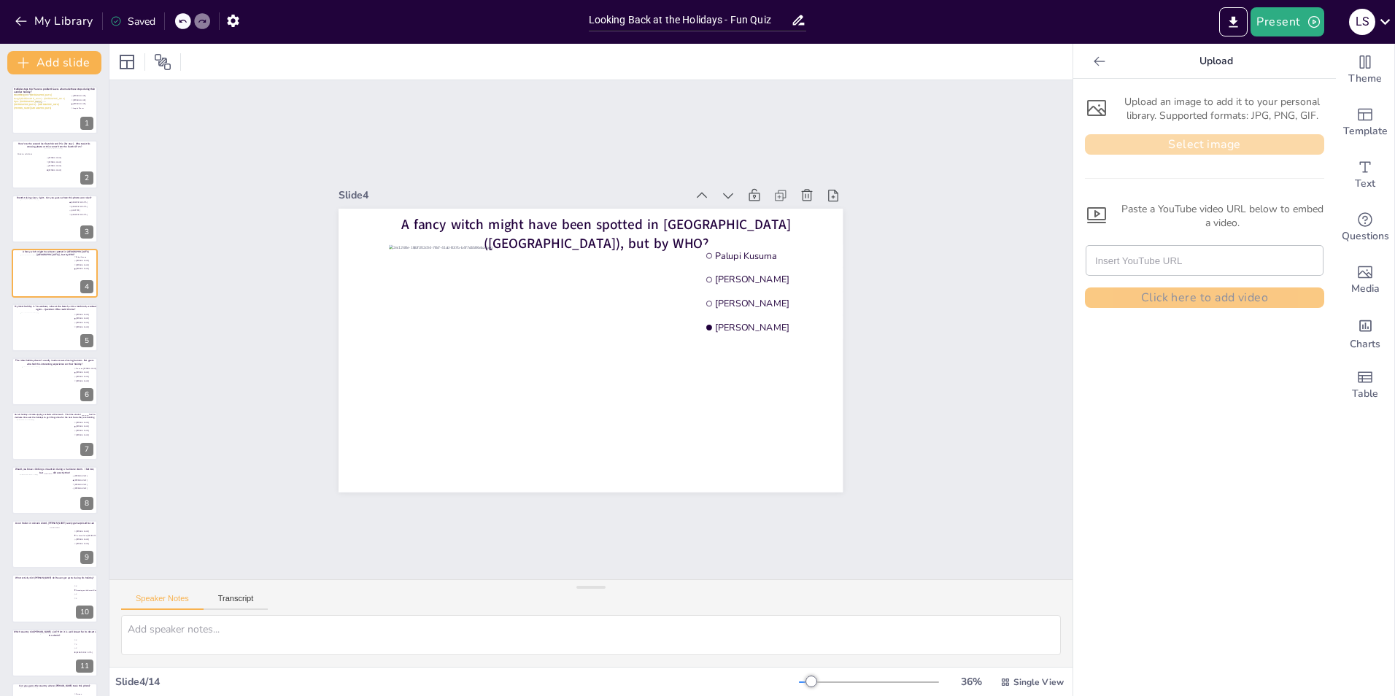
click at [1167, 142] on button "Select image" at bounding box center [1204, 144] width 239 height 20
click at [1189, 147] on button "Select image" at bounding box center [1204, 144] width 239 height 20
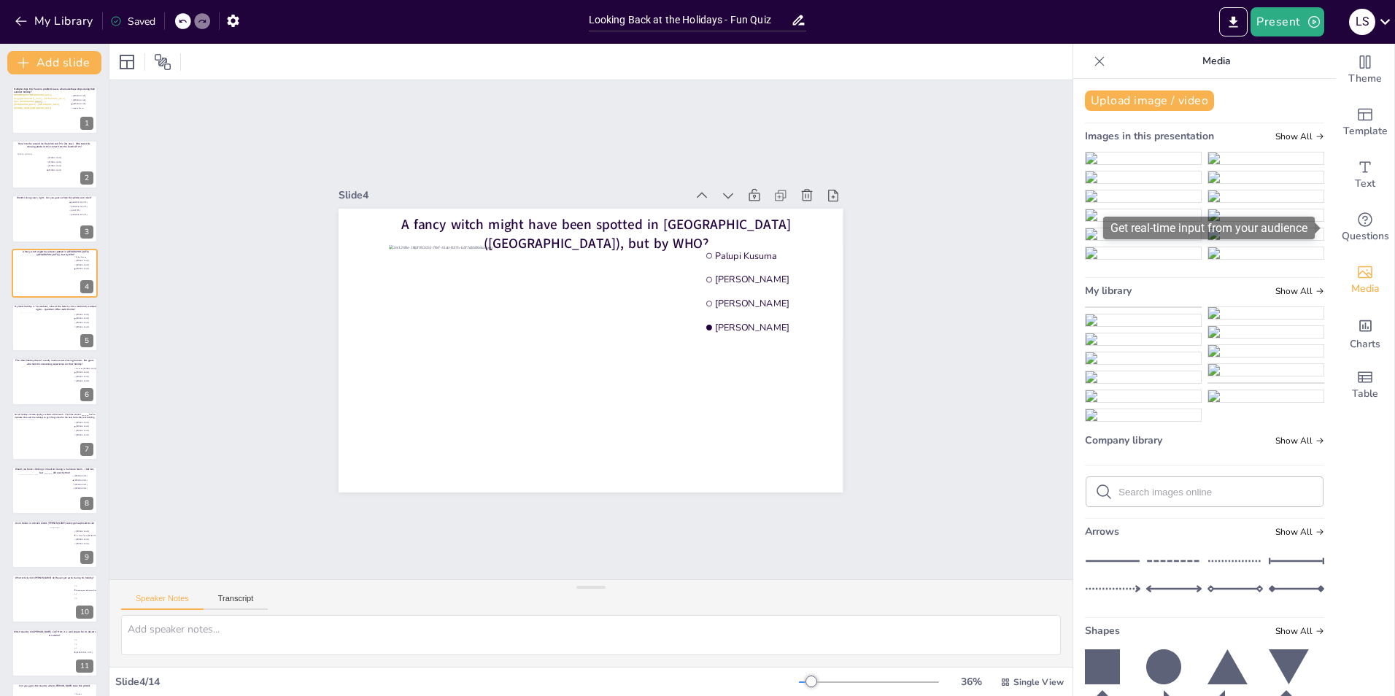
drag, startPoint x: 1324, startPoint y: 171, endPoint x: 1330, endPoint y: 257, distance: 85.5
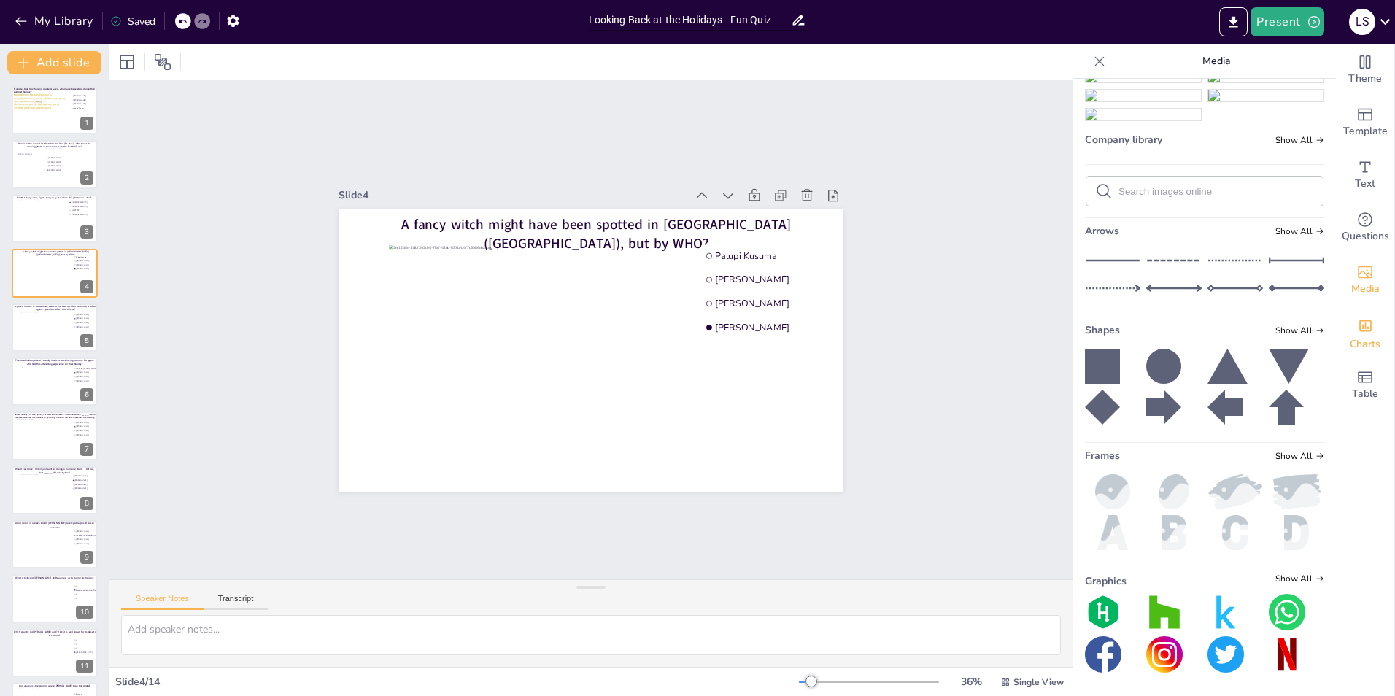
scroll to position [367, 0]
click at [1128, 7] on img at bounding box center [1143, 1] width 115 height 12
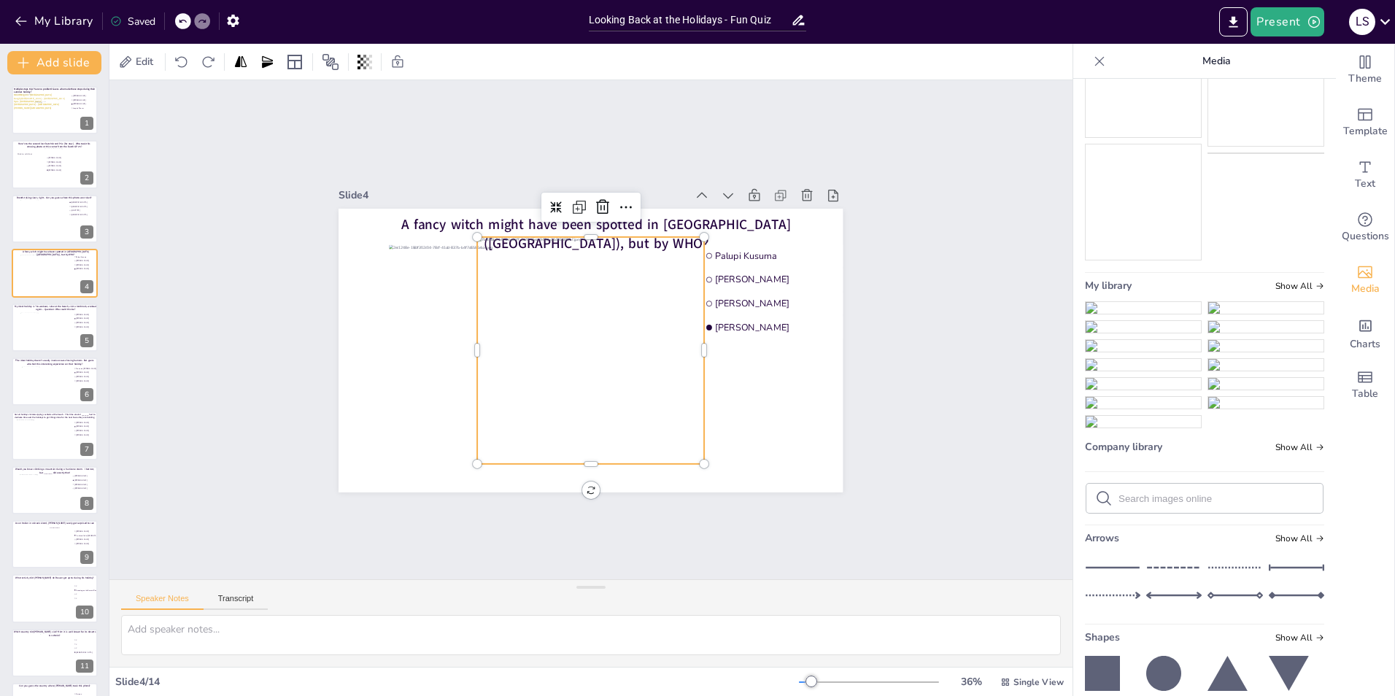
scroll to position [404, 0]
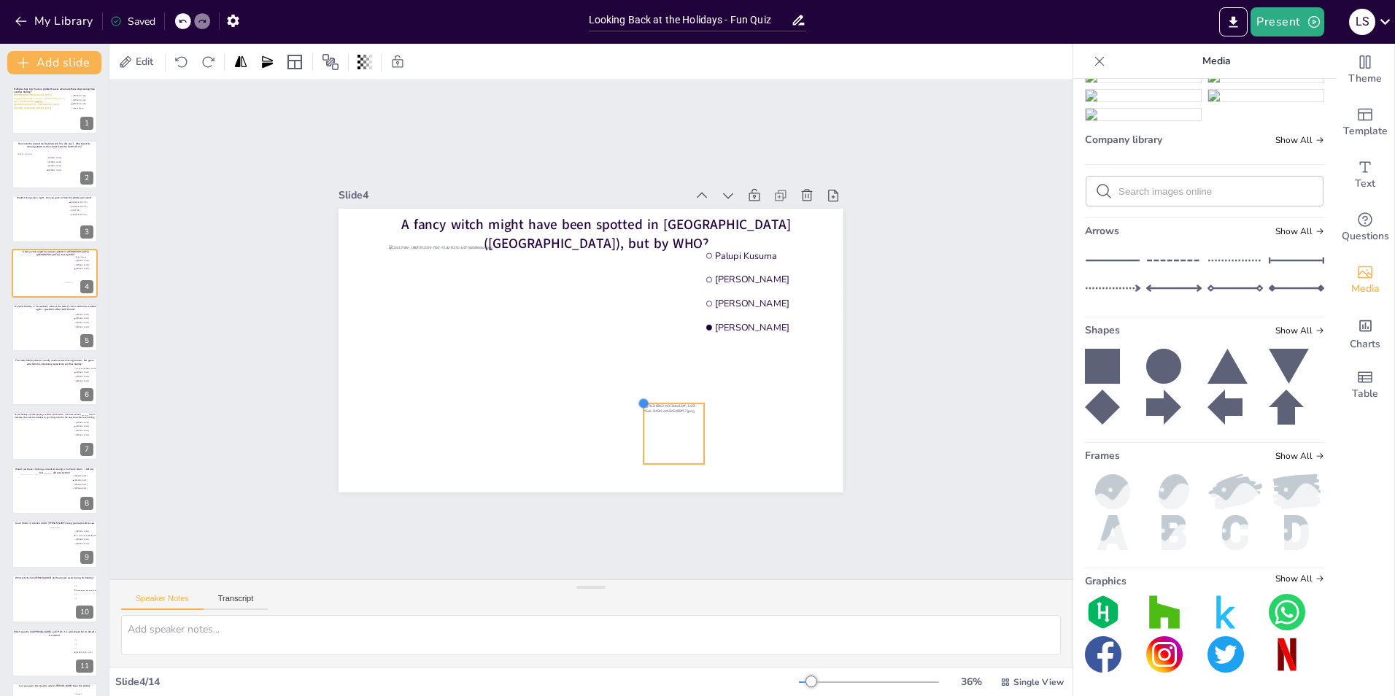
drag, startPoint x: 463, startPoint y: 230, endPoint x: 649, endPoint y: 396, distance: 249.6
click at [649, 396] on div "A fancy witch might have been spotted in Lugano (Switzerland), but by WHO? Palu…" at bounding box center [591, 351] width 504 height 284
drag, startPoint x: 662, startPoint y: 429, endPoint x: 808, endPoint y: 267, distance: 218.0
click at [808, 267] on div at bounding box center [822, 274] width 61 height 61
drag, startPoint x: 782, startPoint y: 238, endPoint x: 800, endPoint y: 252, distance: 23.4
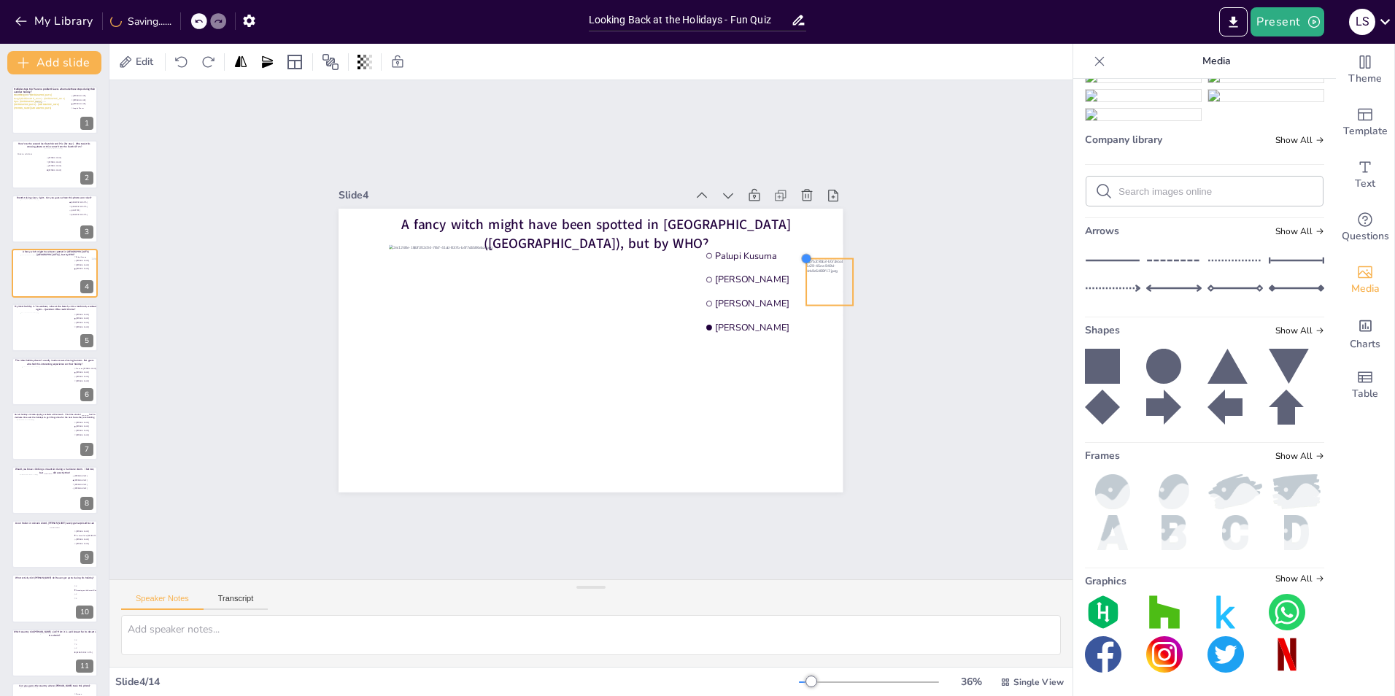
click at [800, 252] on div at bounding box center [806, 258] width 12 height 12
drag, startPoint x: 816, startPoint y: 278, endPoint x: 800, endPoint y: 289, distance: 19.4
click at [800, 289] on div at bounding box center [821, 292] width 46 height 46
click at [919, 195] on div "Slide 1 Multiple stops trip? Sure no problem! Guess who made these stops during…" at bounding box center [590, 329] width 963 height 499
click at [37, 331] on div at bounding box center [46, 331] width 53 height 39
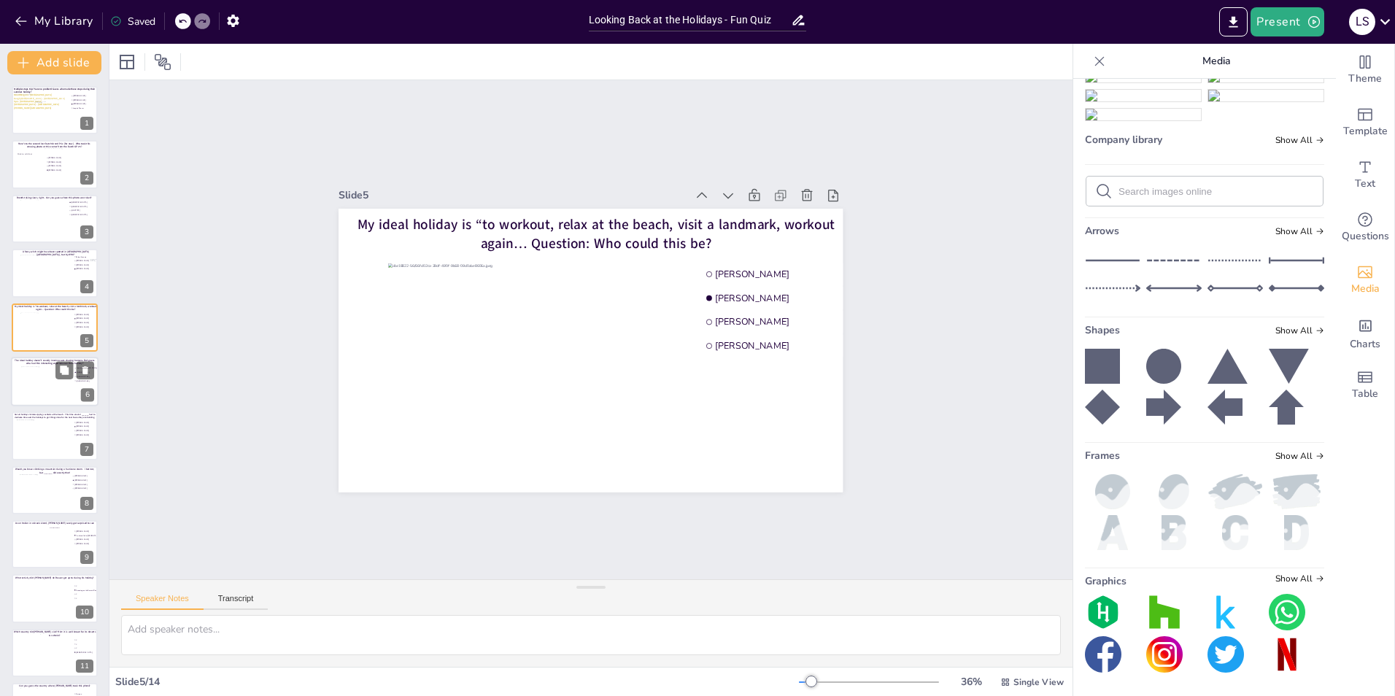
click at [23, 381] on div at bounding box center [47, 385] width 53 height 39
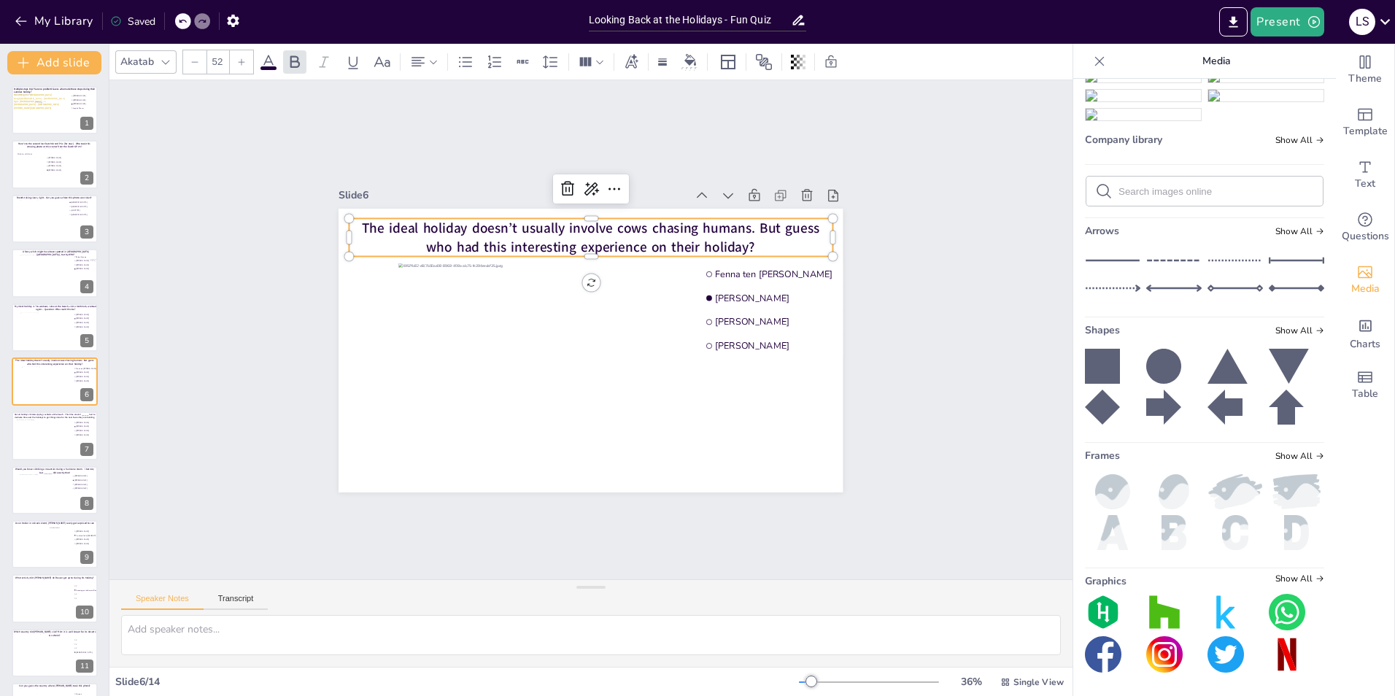
click at [521, 219] on span "The ideal holiday doesn’t usually involve cows chasing humans. But guess who ha…" at bounding box center [591, 237] width 458 height 38
click at [560, 228] on span "The ideal holiday doesn’t usually involve cows chasing humans. But guess who ha…" at bounding box center [591, 237] width 458 height 38
click at [610, 224] on span "The ideal holiday doesn’t usually involve cows chasing humans. But guess who ha…" at bounding box center [591, 237] width 458 height 38
click at [1006, 270] on div "Slide 1 Multiple stops trip? Sure no problem! Guess who made these stops during…" at bounding box center [590, 329] width 963 height 499
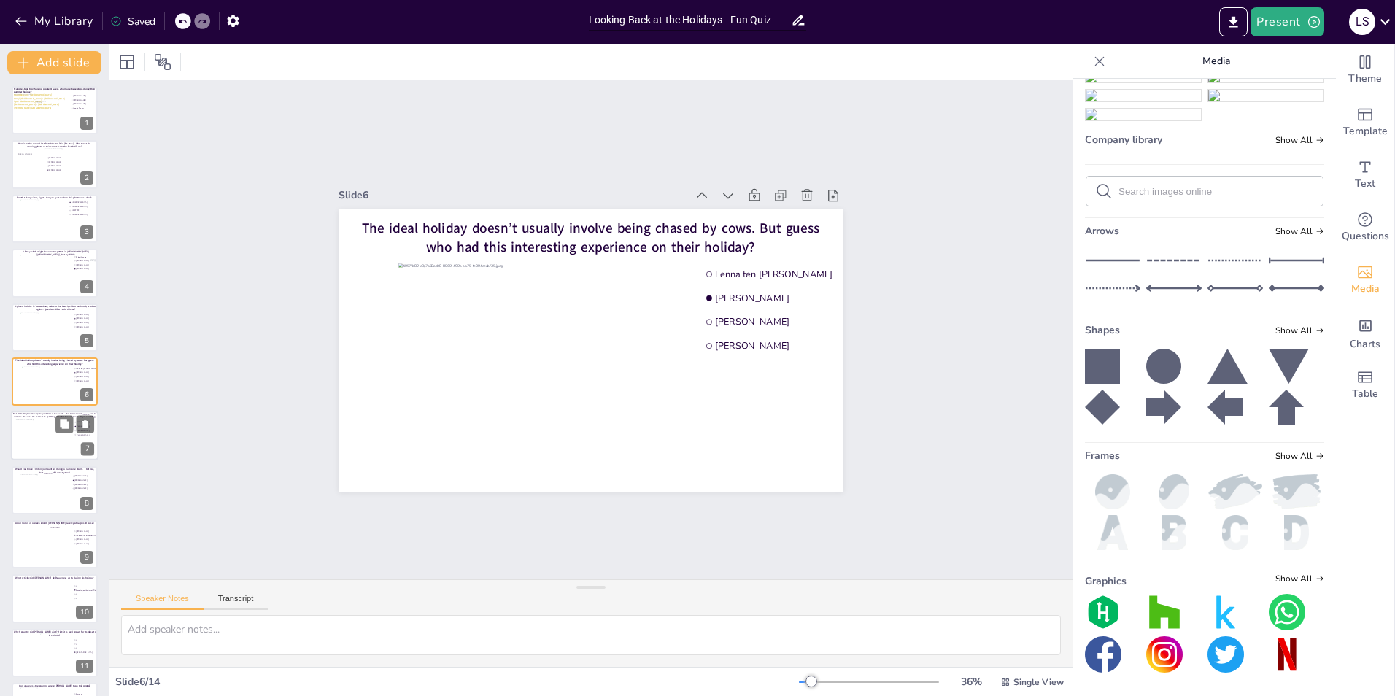
click at [26, 454] on div at bounding box center [42, 439] width 53 height 39
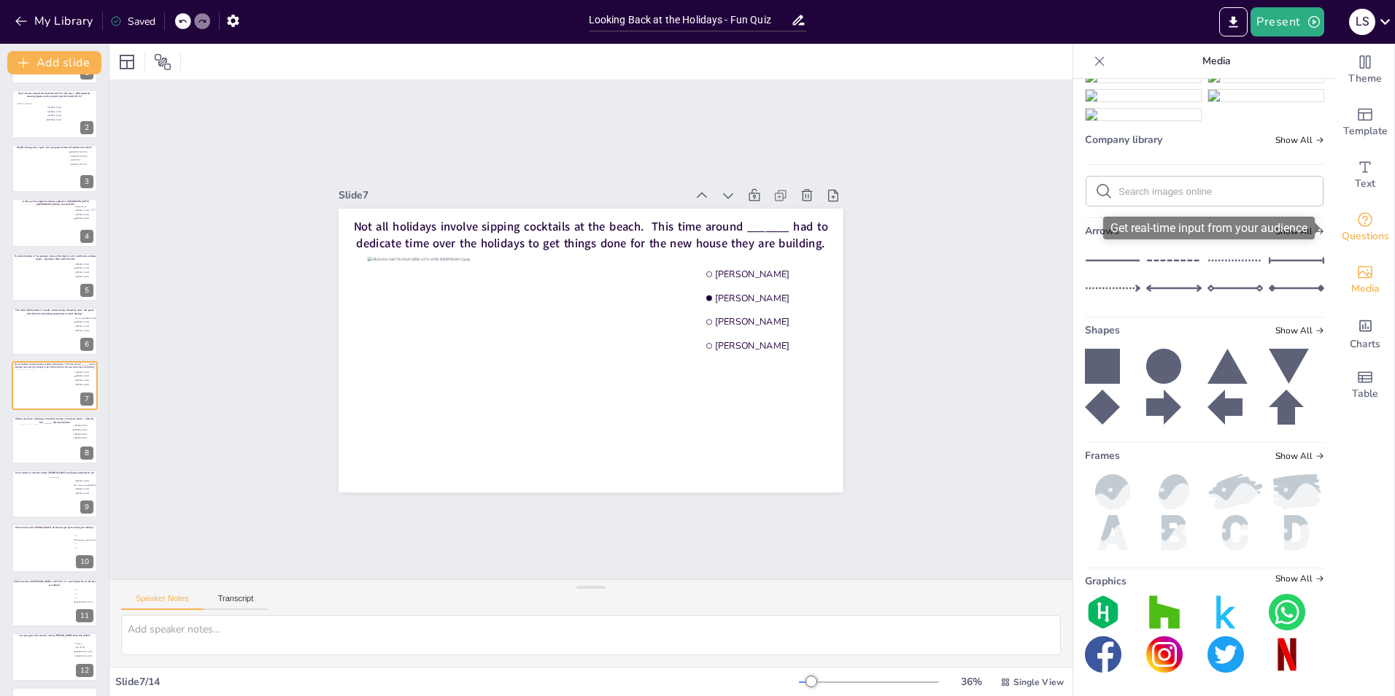
click at [1373, 235] on span "Questions" at bounding box center [1365, 236] width 47 height 16
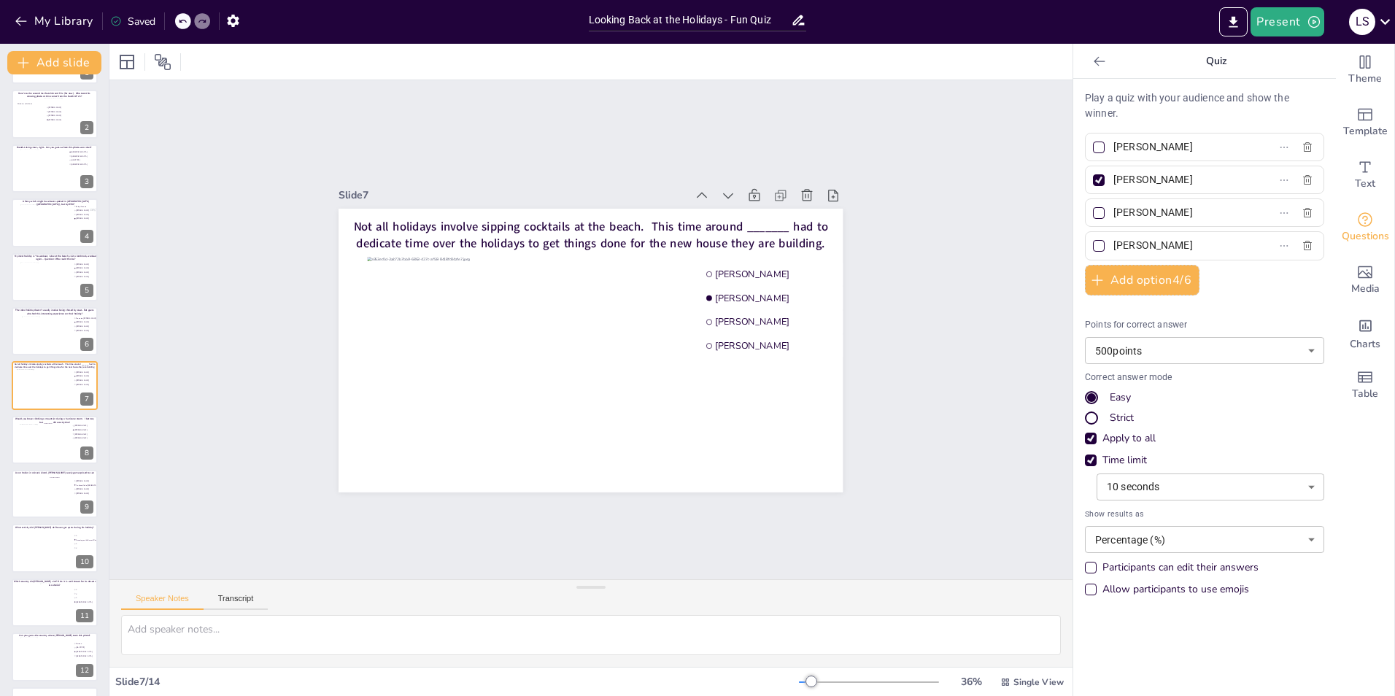
drag, startPoint x: 1189, startPoint y: 144, endPoint x: 1102, endPoint y: 139, distance: 87.7
click at [1108, 139] on span "[PERSON_NAME]" at bounding box center [1176, 146] width 136 height 21
click at [1114, 139] on input "[PERSON_NAME]" at bounding box center [1182, 146] width 136 height 21
click at [1173, 149] on input "Helen" at bounding box center [1182, 146] width 136 height 21
paste input "Helen.Steingrover@rabobank.nl"
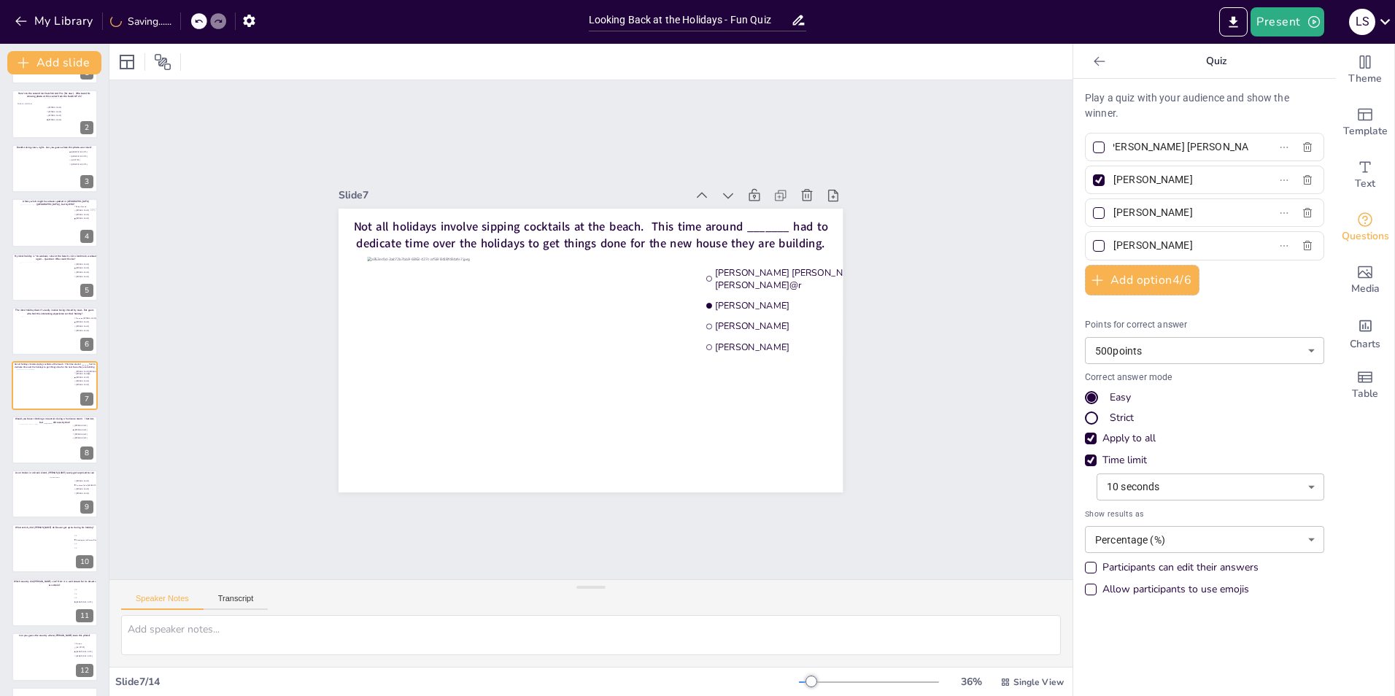
scroll to position [0, 0]
click at [1162, 144] on input "Helen Helen.Steingrover" at bounding box center [1182, 146] width 136 height 21
click at [1133, 146] on input "Helen Helen Steingrover" at bounding box center [1182, 146] width 136 height 21
type input "[PERSON_NAME]"
click at [927, 480] on div "Slide 1 Multiple stops trip? Sure no problem! Guess who made these stops during…" at bounding box center [590, 329] width 963 height 499
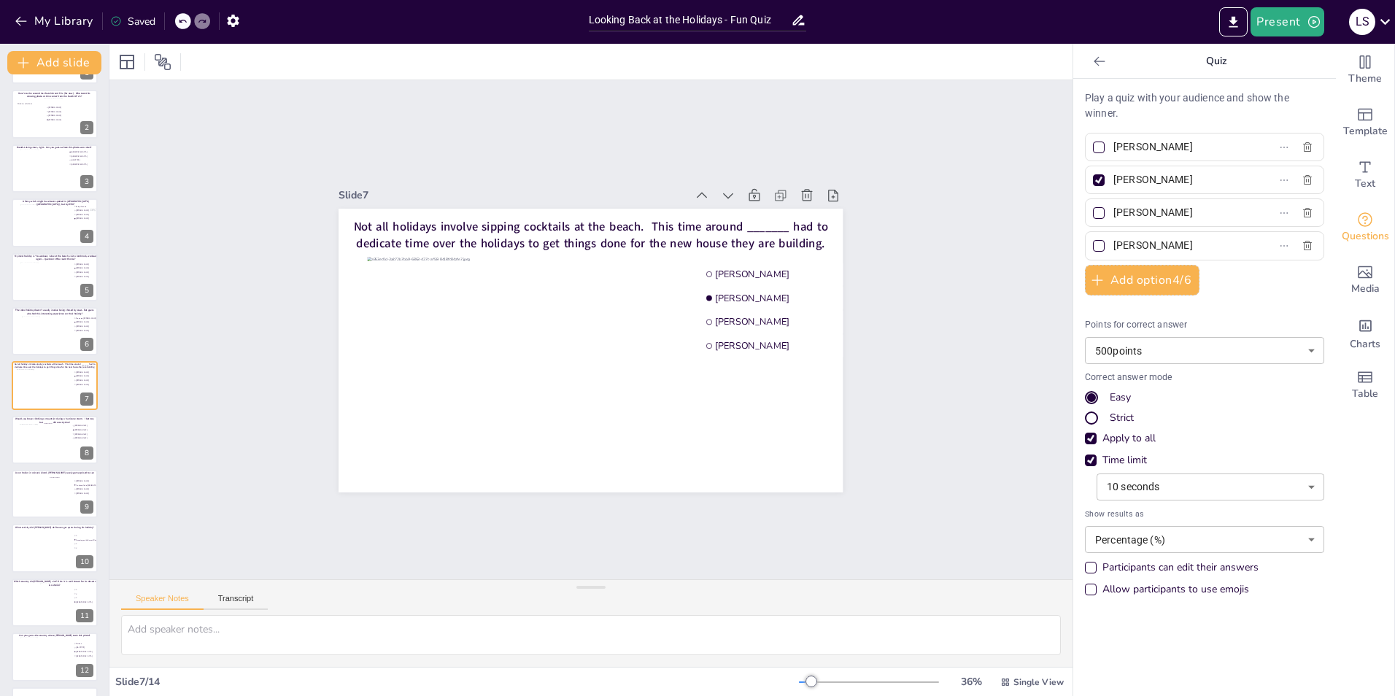
click at [1189, 182] on input "[PERSON_NAME]" at bounding box center [1182, 179] width 136 height 21
type input "R"
click at [1095, 149] on div at bounding box center [1098, 147] width 7 height 7
click at [1114, 149] on input "[PERSON_NAME]" at bounding box center [1182, 146] width 136 height 21
checkbox input "true"
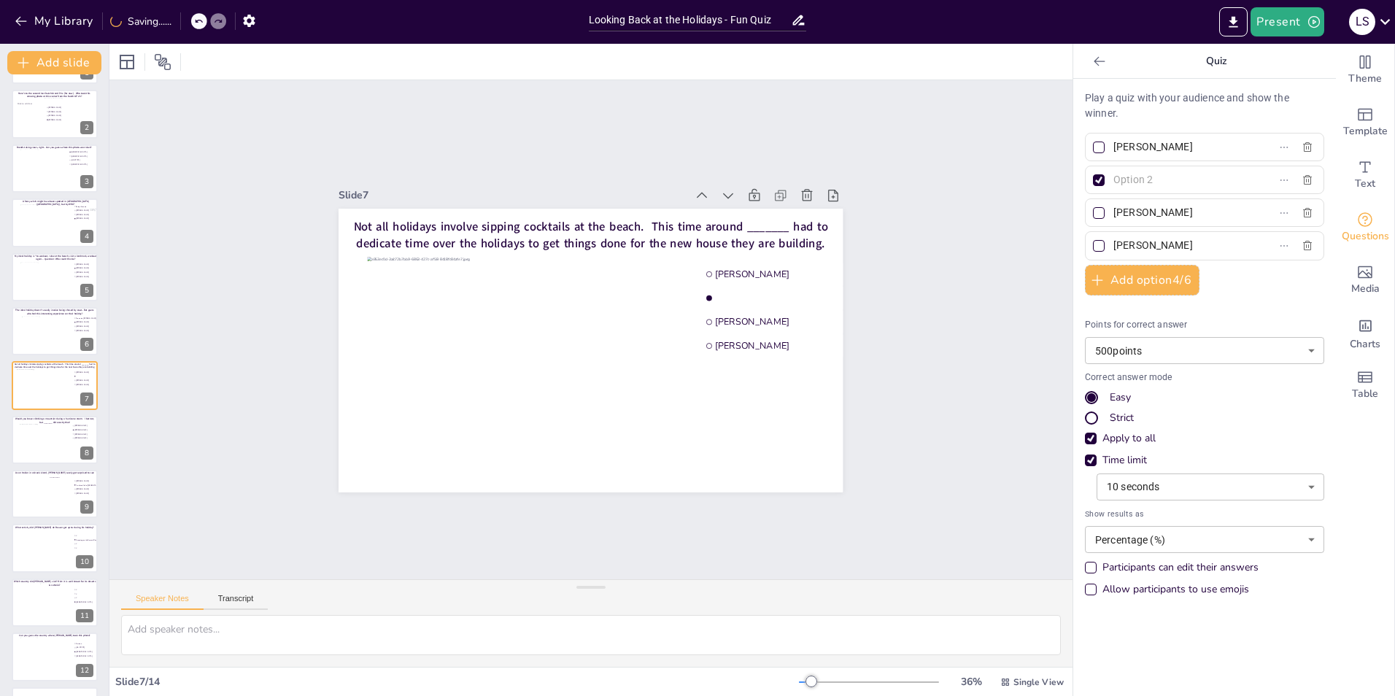
checkbox input "true"
click at [1093, 183] on div at bounding box center [1099, 180] width 12 height 12
click at [1114, 183] on input "text" at bounding box center [1182, 179] width 136 height 21
checkbox input "false"
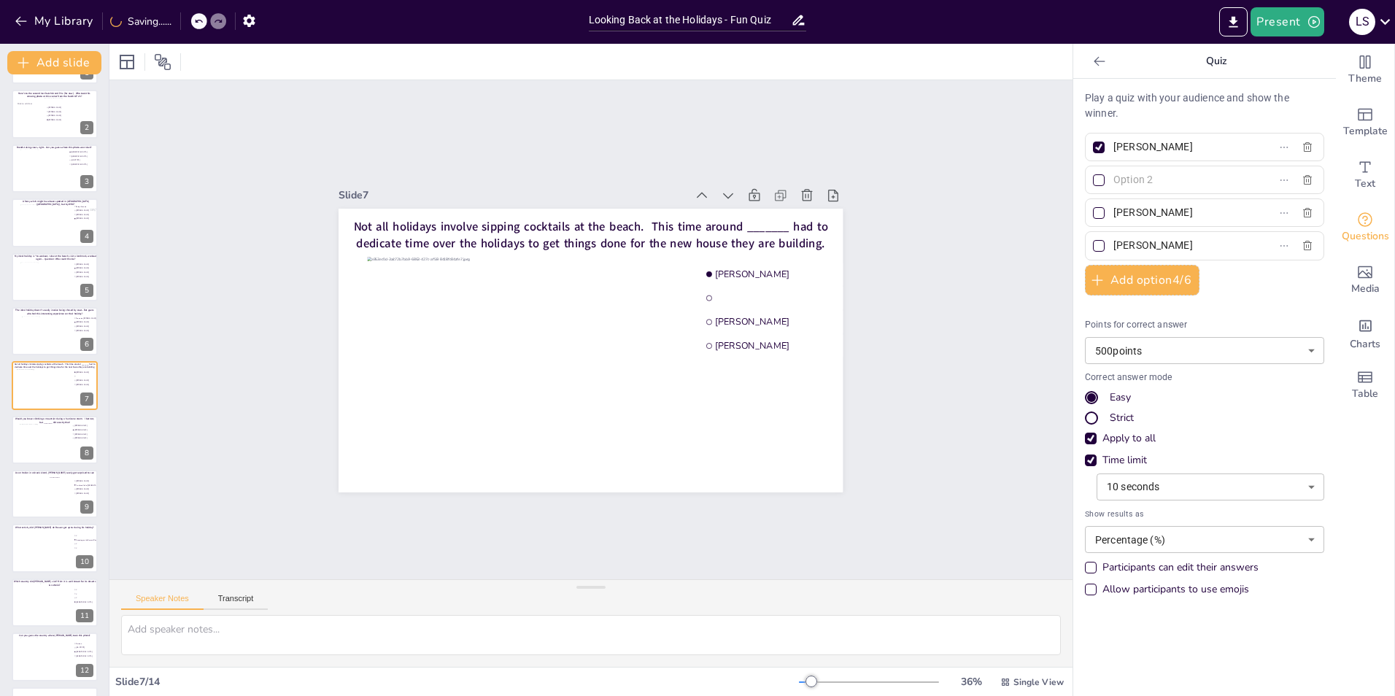
click at [1137, 180] on input "text" at bounding box center [1182, 179] width 136 height 21
click at [1159, 188] on input "text" at bounding box center [1182, 179] width 136 height 21
click at [1141, 172] on input "text" at bounding box center [1182, 179] width 136 height 21
paste input "Robin.van.der.Veer@rabobank.nl"
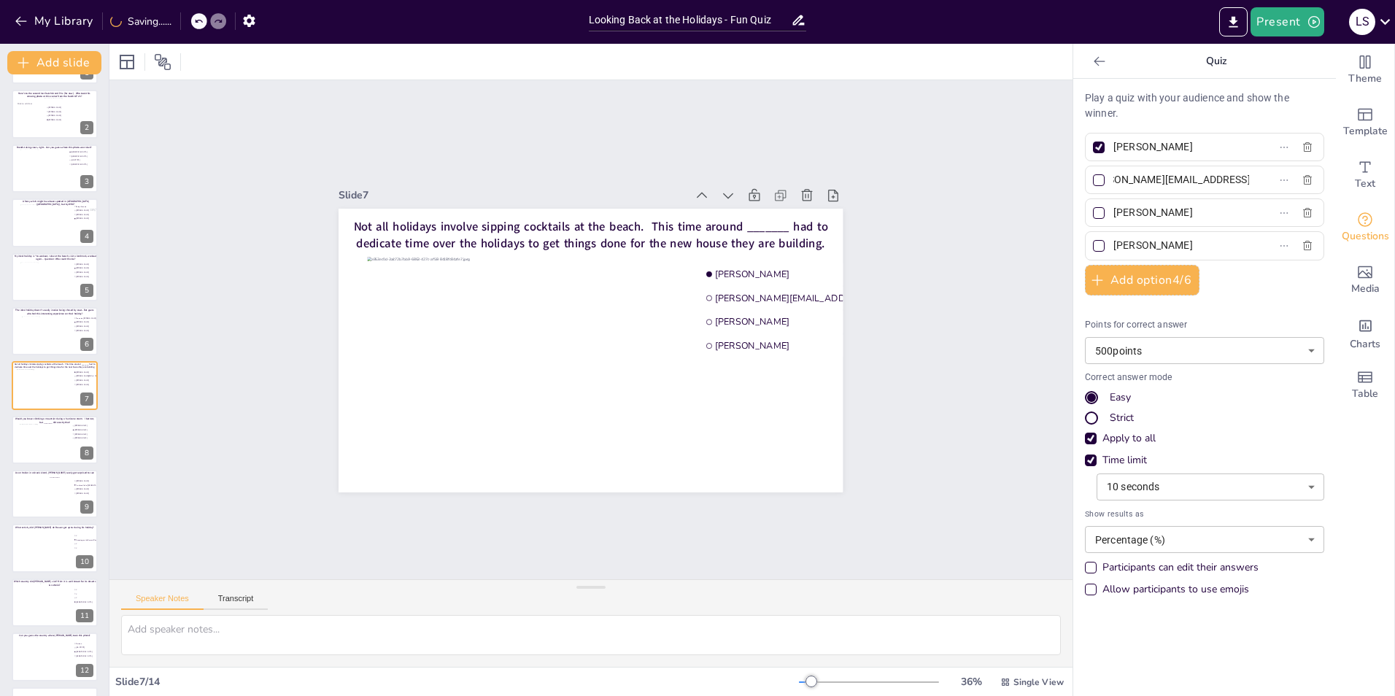
click at [1169, 177] on input "Robin.van.der.Veer@rabobank.nl" at bounding box center [1182, 179] width 136 height 21
click at [1169, 177] on input "Robin.van.der.Veer" at bounding box center [1182, 179] width 136 height 21
click at [1153, 180] on input "Robin.van.der Veer" at bounding box center [1182, 179] width 136 height 21
click at [1135, 179] on input "Robin.van der Veer" at bounding box center [1182, 179] width 136 height 21
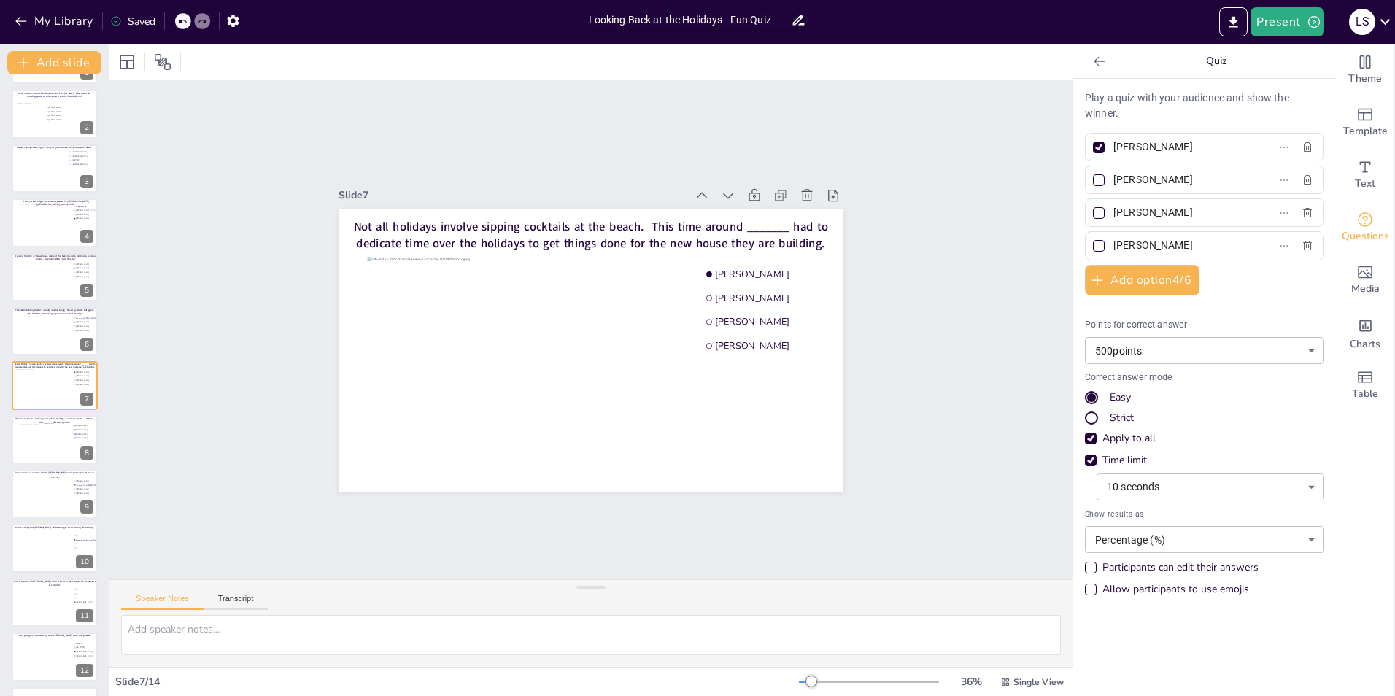
type input "[PERSON_NAME]"
click at [997, 250] on div "Slide 1 Multiple stops trip? Sure no problem! Guess who made these stops during…" at bounding box center [590, 329] width 963 height 499
drag, startPoint x: 1193, startPoint y: 215, endPoint x: 1106, endPoint y: 211, distance: 87.7
click at [1114, 211] on input "[PERSON_NAME]" at bounding box center [1182, 212] width 136 height 21
type input "[PERSON_NAME] TPJ [PERSON_NAME]"
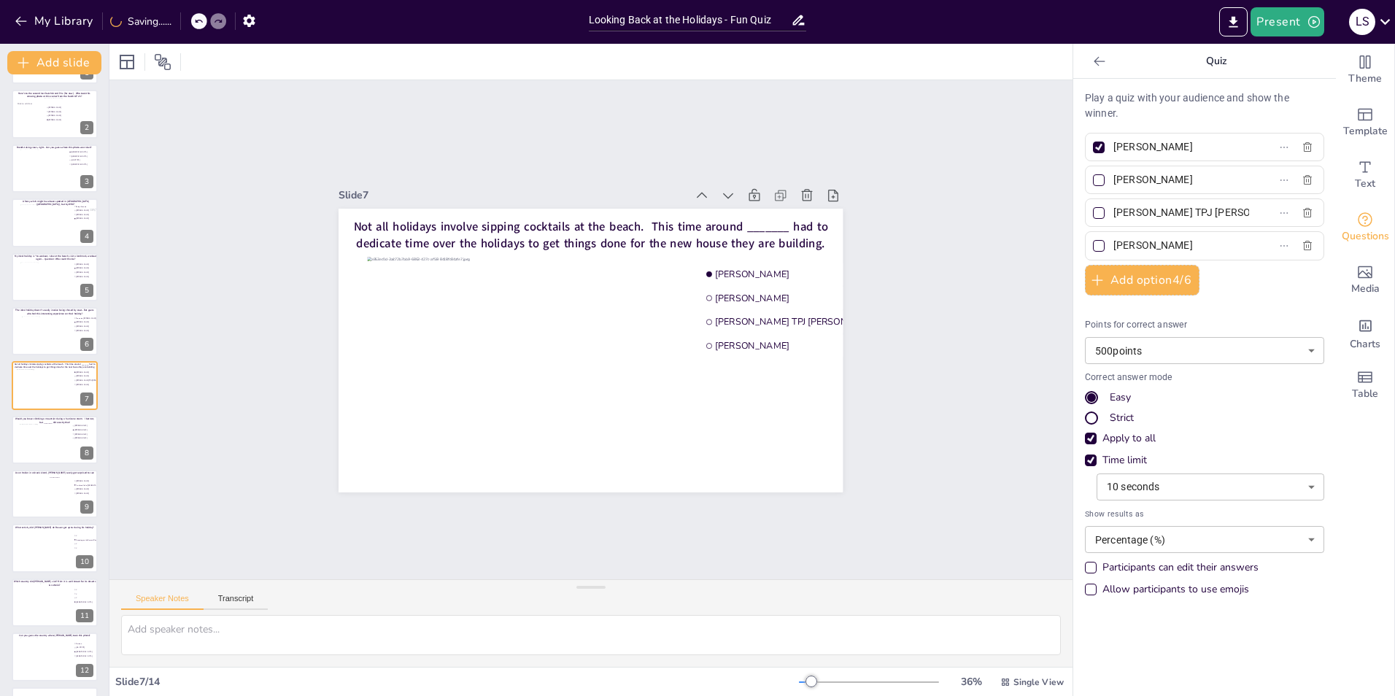
click at [975, 290] on div "Slide 1 Multiple stops trip? Sure no problem! Guess who made these stops during…" at bounding box center [590, 329] width 963 height 499
drag, startPoint x: 1203, startPoint y: 252, endPoint x: 1088, endPoint y: 236, distance: 116.3
click at [1090, 236] on label "[PERSON_NAME]" at bounding box center [1181, 245] width 182 height 21
click at [1114, 236] on input "[PERSON_NAME]" at bounding box center [1182, 245] width 136 height 21
type input "[PERSON_NAME]"
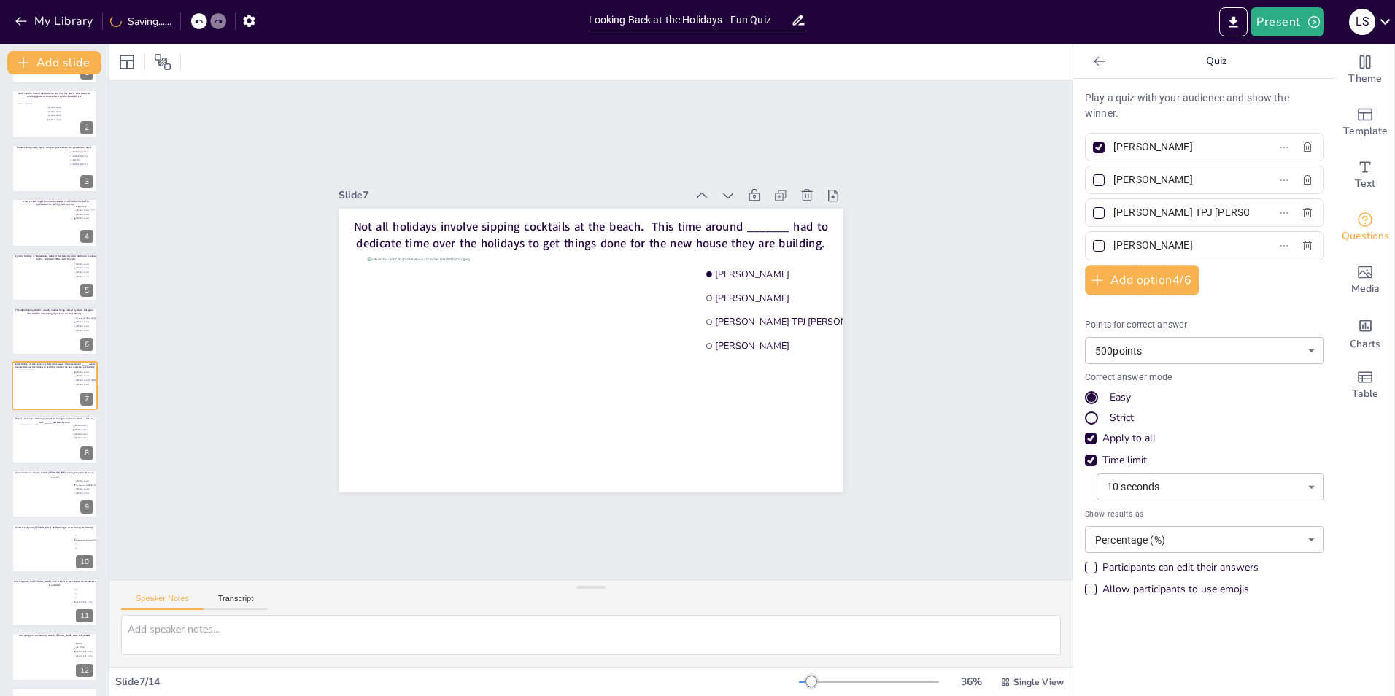
click at [1018, 355] on div "Slide 1 Multiple stops trip? Sure no problem! Guess who made these stops during…" at bounding box center [590, 329] width 963 height 499
click at [41, 442] on div at bounding box center [53, 442] width 69 height 39
type input "[PERSON_NAME]"
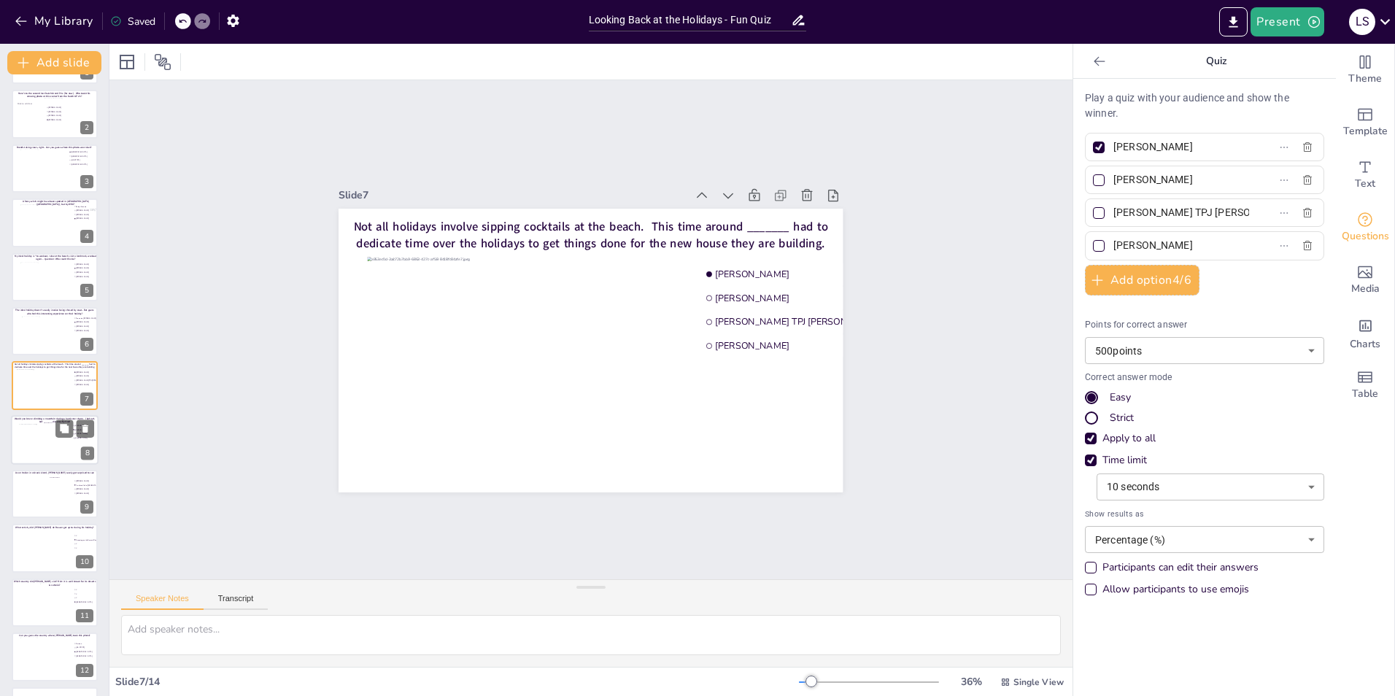
type input "[PERSON_NAME]"
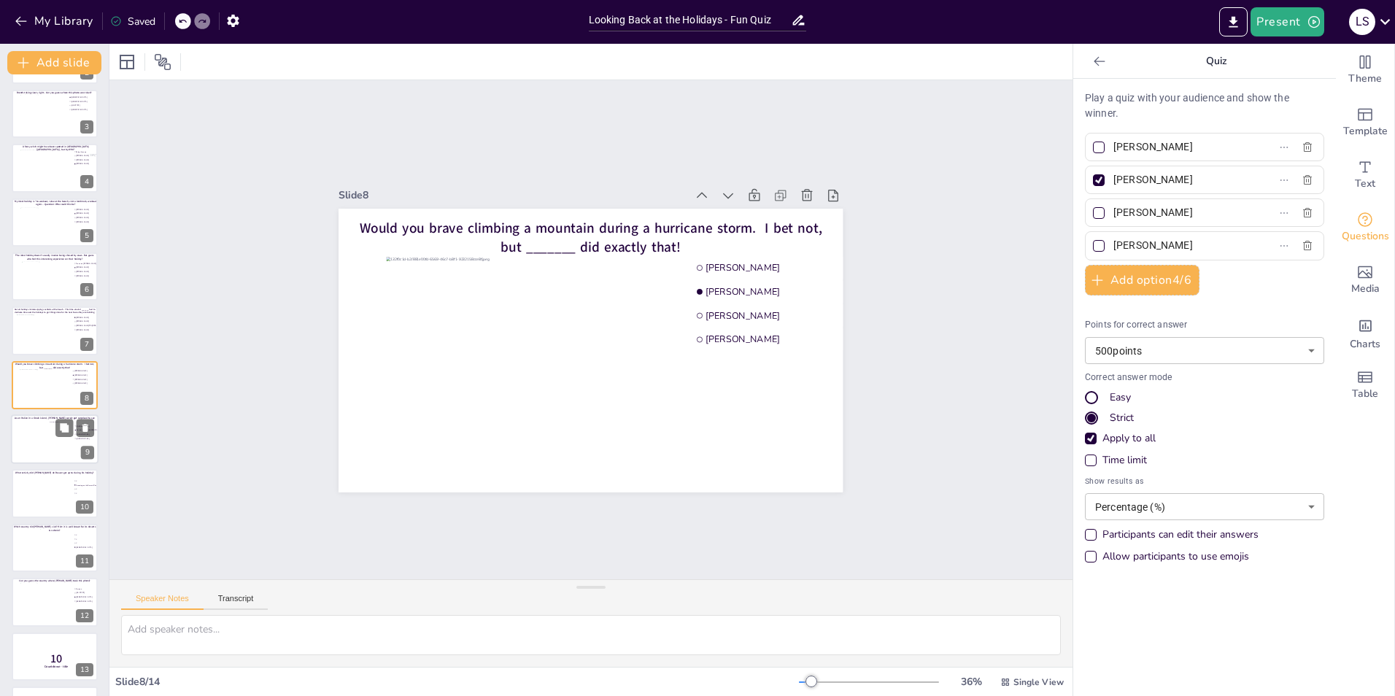
click at [47, 449] on div at bounding box center [55, 439] width 88 height 50
type input "An island full of Italians"
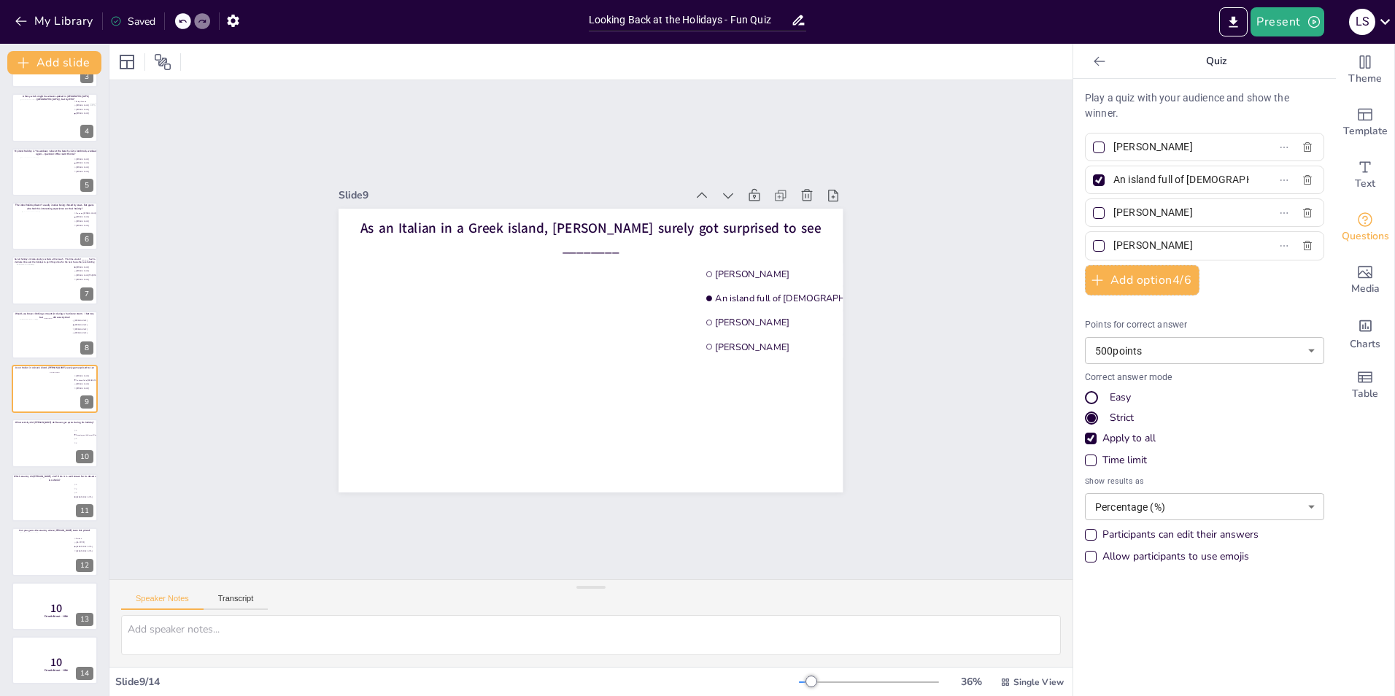
click at [1216, 140] on input "[PERSON_NAME]" at bounding box center [1182, 146] width 136 height 21
type input "E"
click at [1216, 140] on input "text" at bounding box center [1182, 146] width 136 height 21
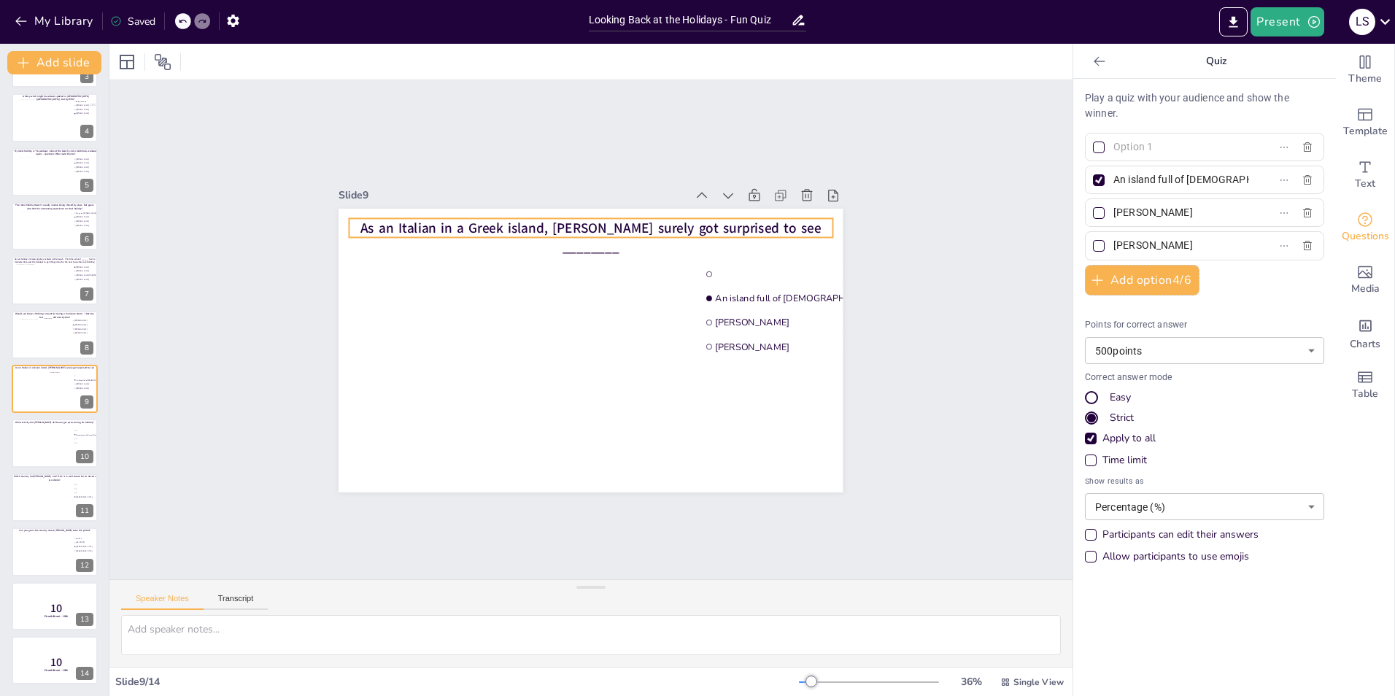
click at [360, 221] on span "As an Italian in a Greek island, Davide surely got surprised to see ________" at bounding box center [590, 237] width 461 height 38
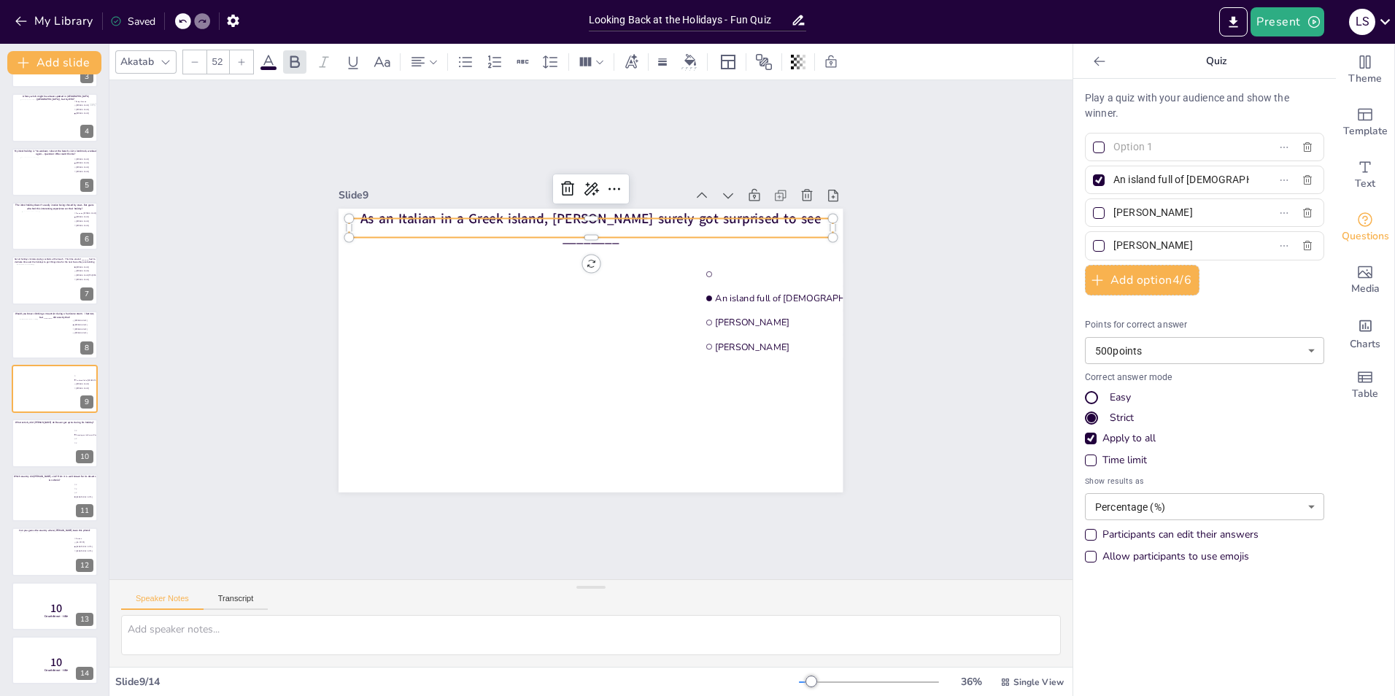
click at [360, 221] on span "As an Italian in a Greek island, Davide surely got surprised to see ________" at bounding box center [590, 228] width 461 height 38
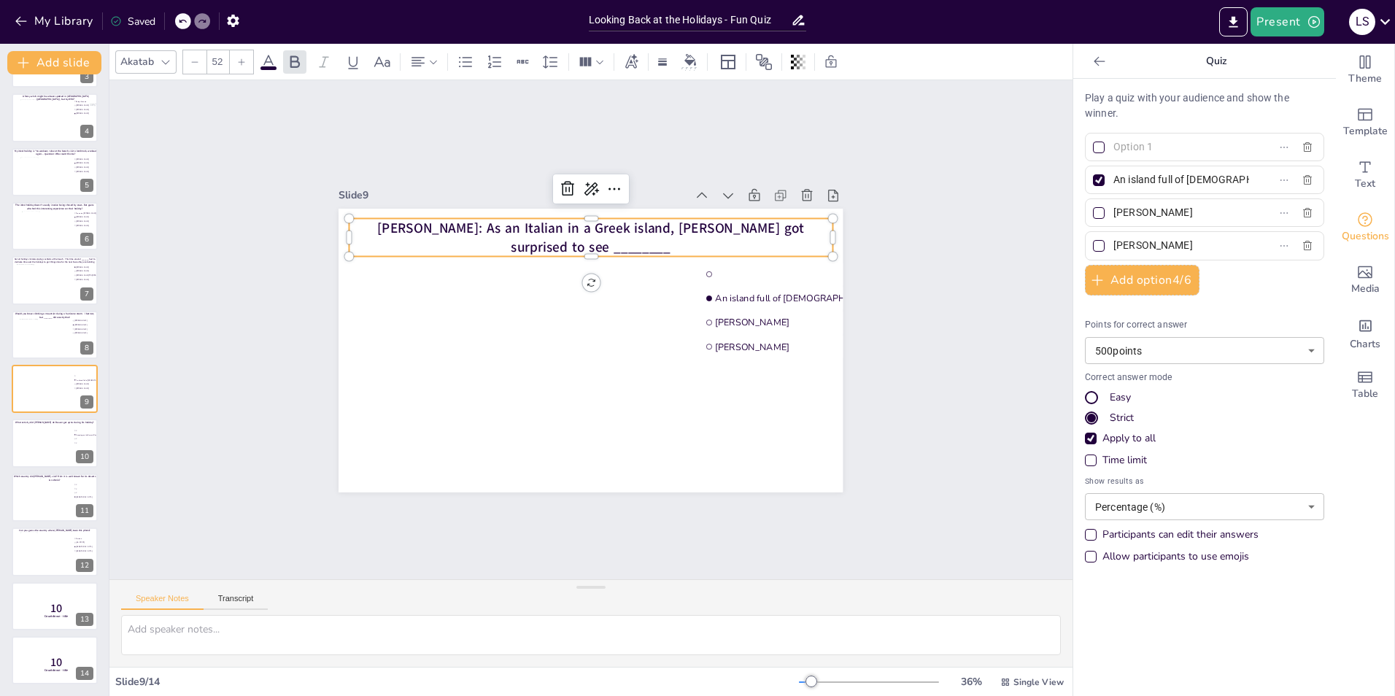
click at [405, 220] on span "Davide: As an Italian in a Greek island, Davide surely got surprised to see ___…" at bounding box center [591, 237] width 427 height 38
click at [545, 244] on p "Davide: “I went to an Island in in Greece, and to my surprise it was full of __…" at bounding box center [591, 237] width 483 height 38
click at [883, 381] on div "Slide 1 Multiple stops trip? Sure no problem! Guess who made these stops during…" at bounding box center [590, 329] width 963 height 499
click at [611, 244] on span "Davide: “I went to an Island in in Greece, and to my surprise it was full of___…" at bounding box center [591, 237] width 467 height 38
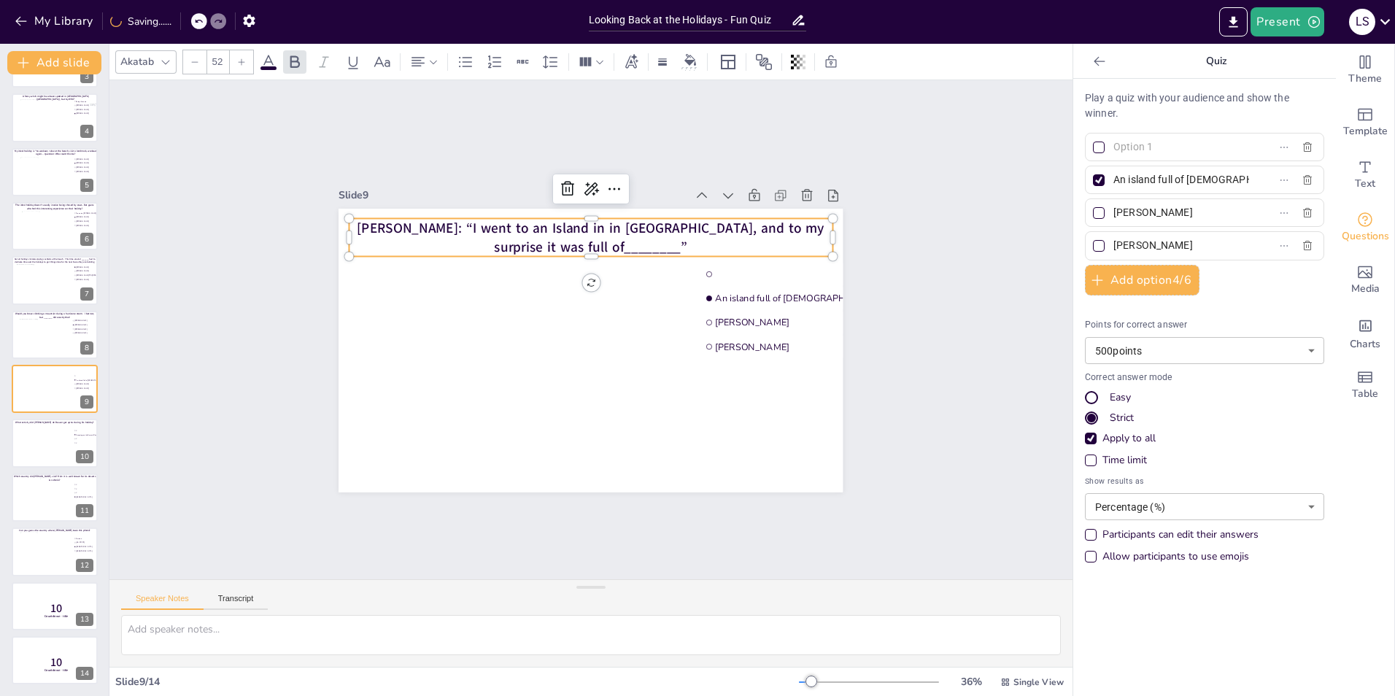
click at [957, 250] on div "Slide 1 Multiple stops trip? Sure no problem! Guess who made these stops during…" at bounding box center [590, 329] width 963 height 499
click at [605, 232] on span "Davide: “I went to an Island in in Greece, and to my surprise it was full of___…" at bounding box center [591, 237] width 467 height 38
click at [199, 64] on div at bounding box center [194, 61] width 23 height 23
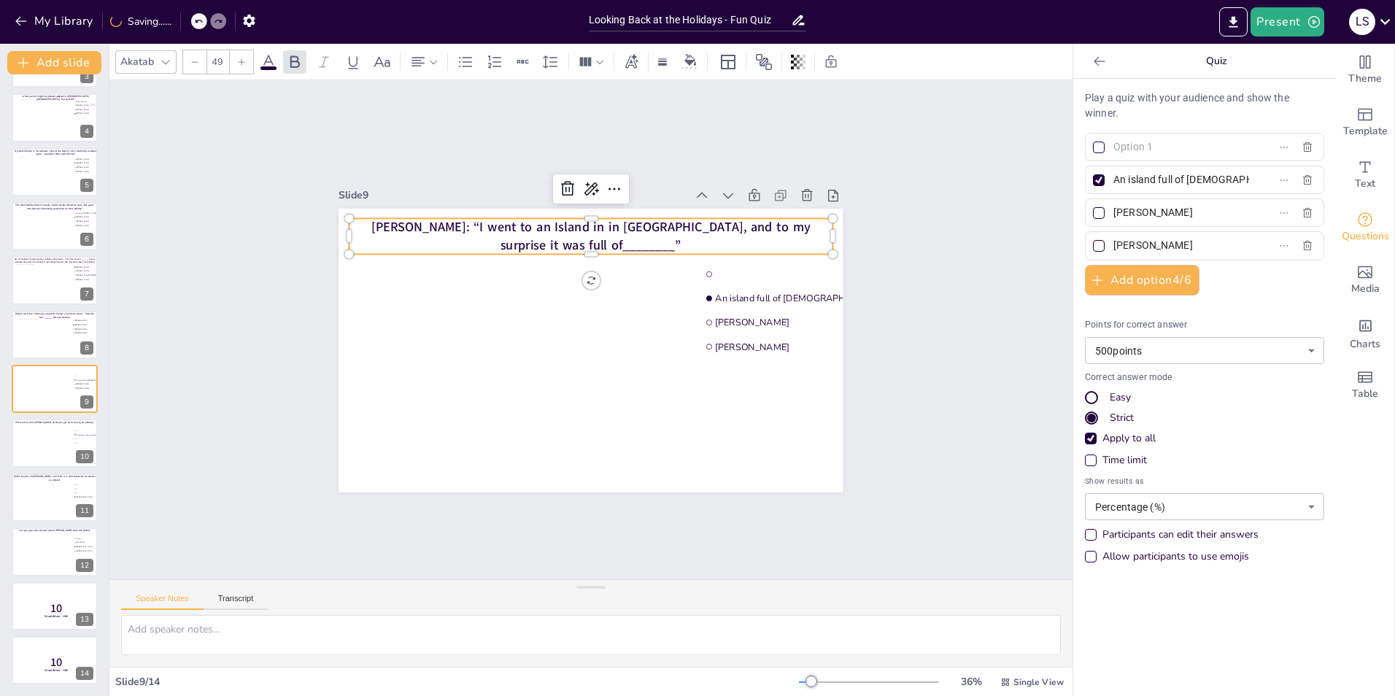
click at [201, 64] on div at bounding box center [194, 61] width 23 height 23
type input "48"
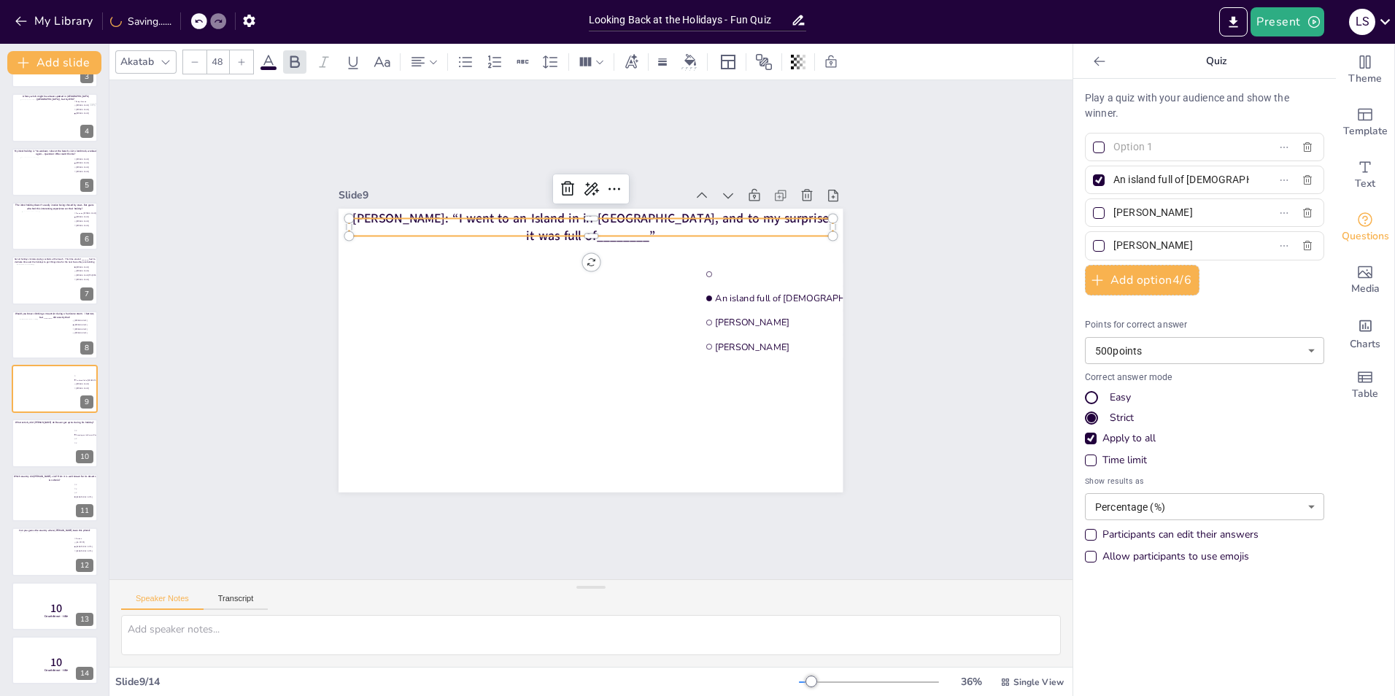
click at [932, 175] on div "Slide 1 Multiple stops trip? Sure no problem! Guess who made these stops during…" at bounding box center [590, 329] width 963 height 499
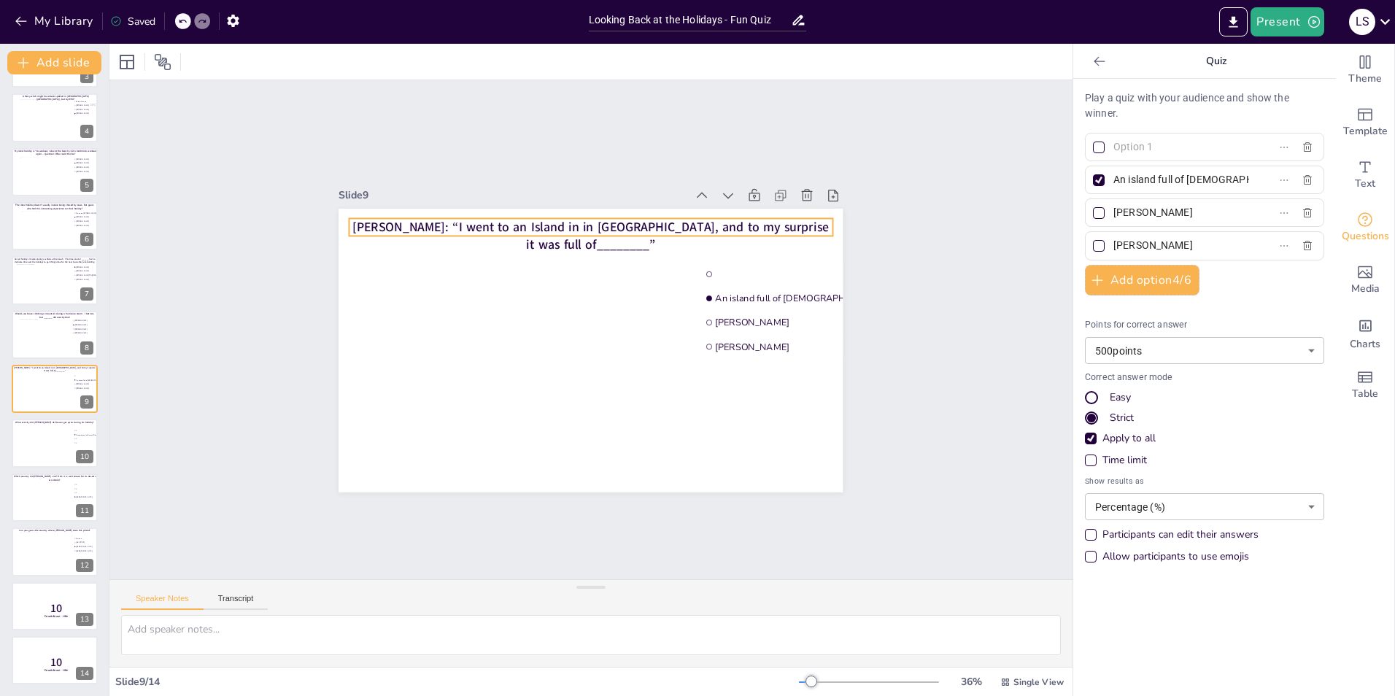
click at [523, 220] on span "Davide: “I went to an Island in in Greece, and to my surprise it was full of___…" at bounding box center [590, 235] width 477 height 35
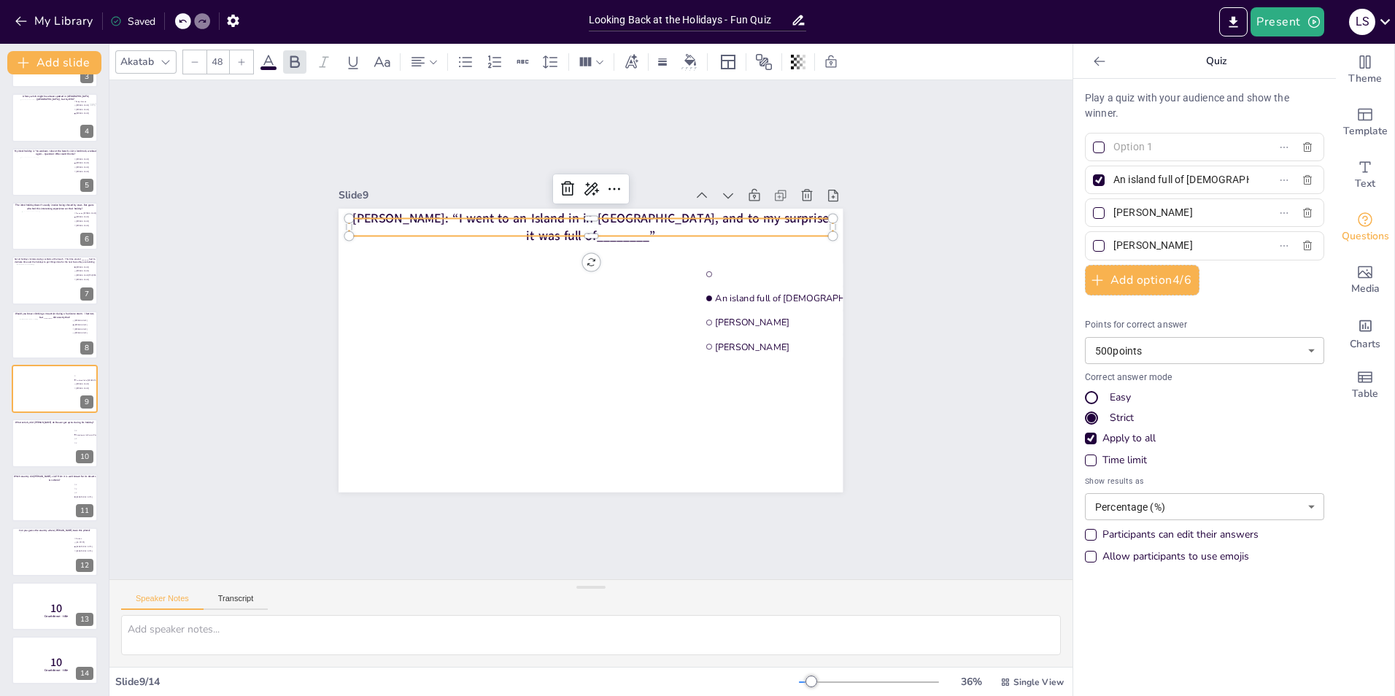
click at [530, 220] on span "Davide: “I went to an Island in in Greece, and to my surprise it was full of___…" at bounding box center [590, 226] width 477 height 35
click at [911, 171] on div "Slide 1 Multiple stops trip? Sure no problem! Guess who made these stops during…" at bounding box center [590, 329] width 963 height 499
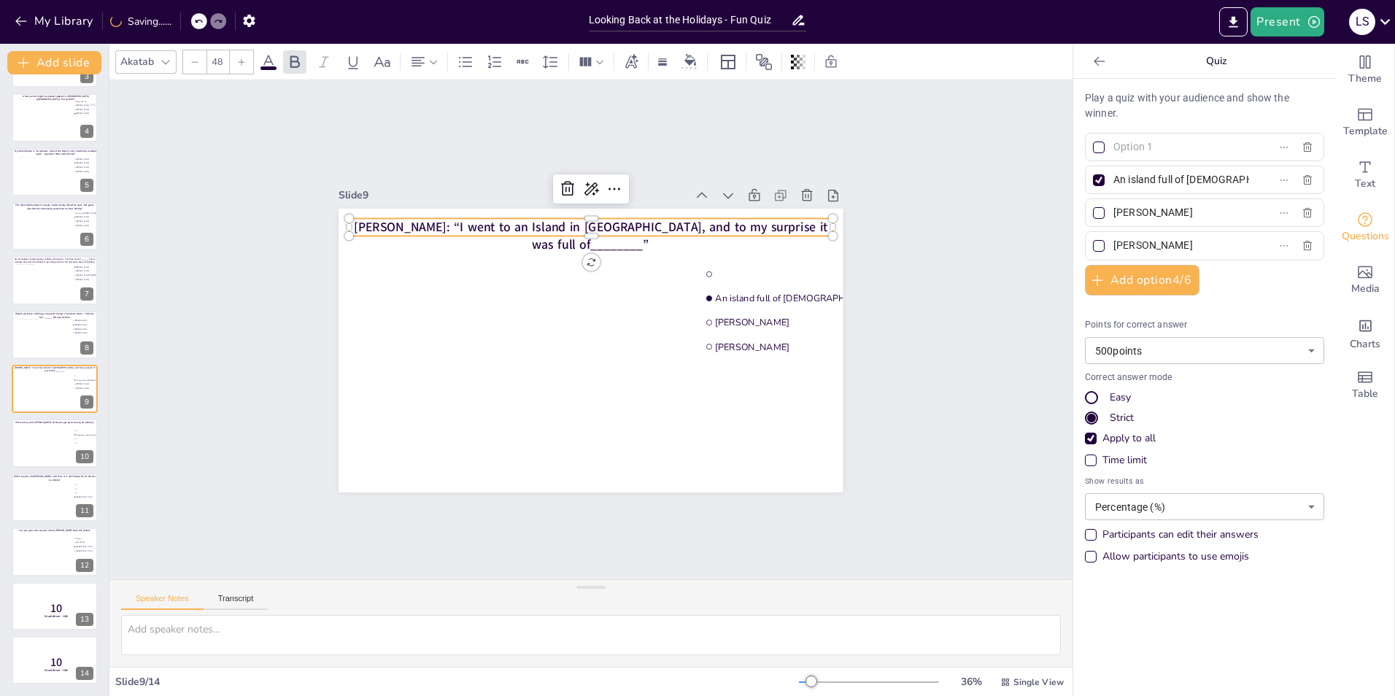
click at [773, 221] on span "[PERSON_NAME]: “I went to an Island in [GEOGRAPHIC_DATA], and to my surprise it…" at bounding box center [591, 235] width 474 height 35
click at [247, 63] on div at bounding box center [241, 61] width 23 height 23
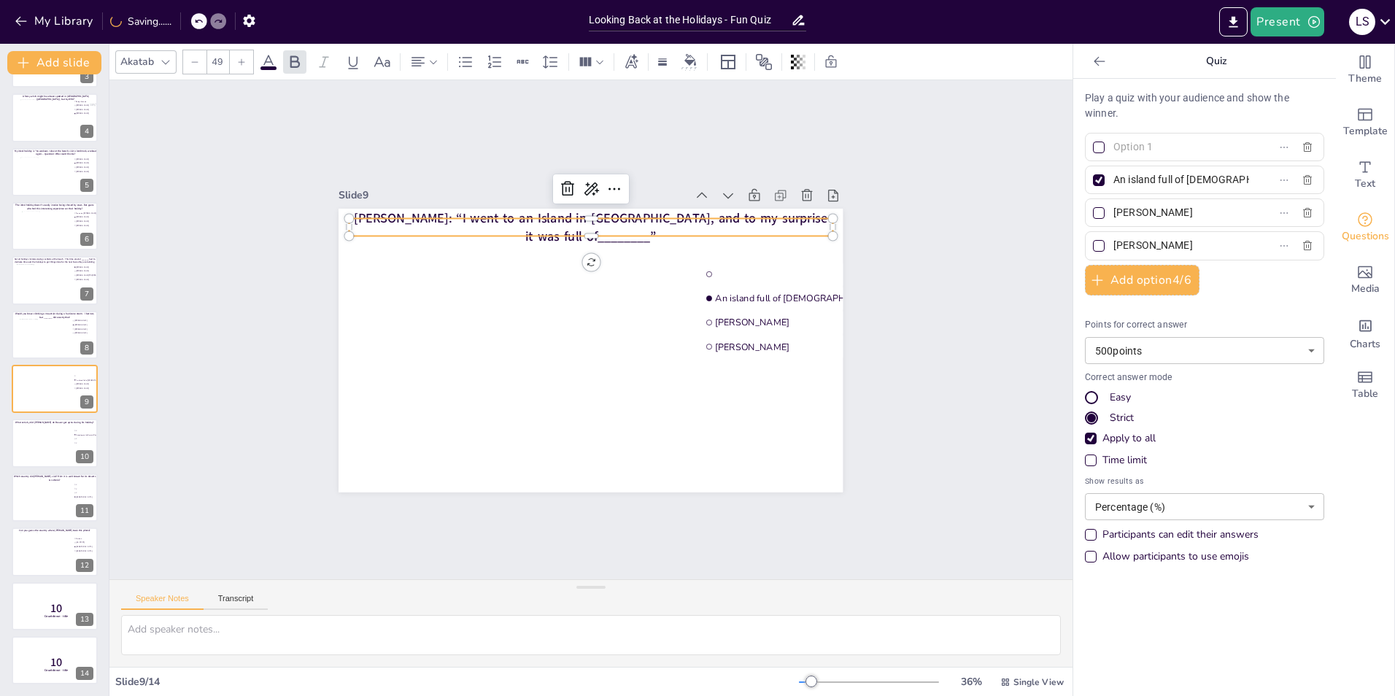
click at [247, 63] on div at bounding box center [241, 61] width 23 height 23
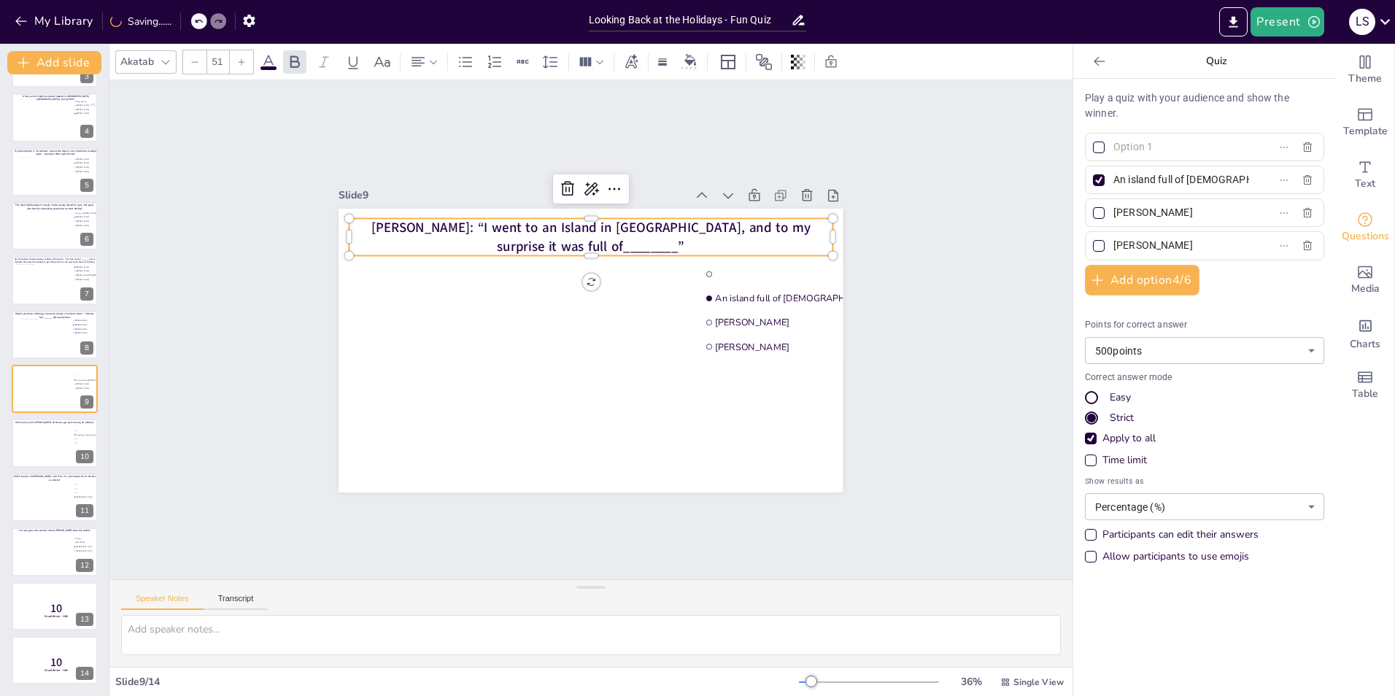
click at [192, 62] on icon at bounding box center [194, 62] width 9 height 9
type input "50"
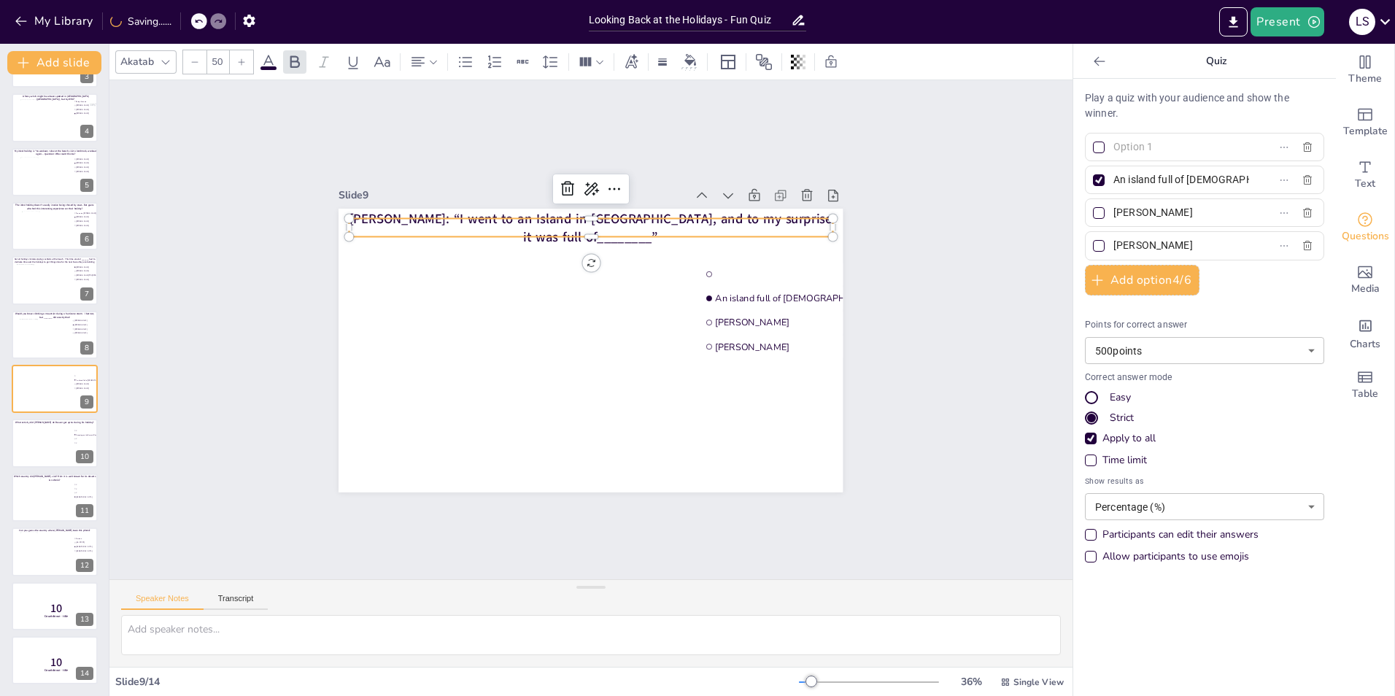
click at [962, 164] on div "Slide 1 Multiple stops trip? Sure no problem! Guess who made these stops during…" at bounding box center [590, 329] width 963 height 499
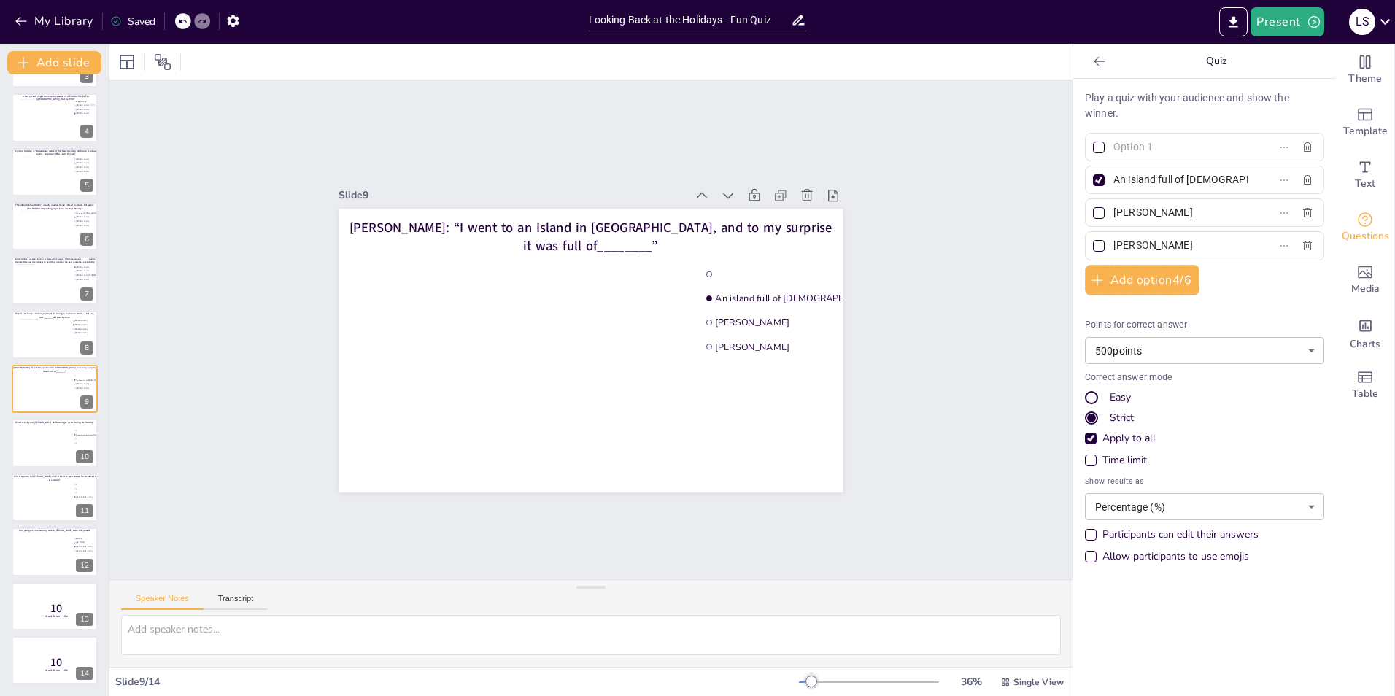
click at [1232, 177] on label "An island full of Italians" at bounding box center [1181, 179] width 182 height 21
click at [1232, 177] on input "An island full of Italians" at bounding box center [1182, 179] width 136 height 21
click at [1178, 212] on input "[PERSON_NAME]" at bounding box center [1182, 212] width 136 height 21
drag, startPoint x: 1178, startPoint y: 212, endPoint x: 1112, endPoint y: 214, distance: 65.7
click at [1114, 214] on input "[PERSON_NAME]" at bounding box center [1182, 212] width 136 height 21
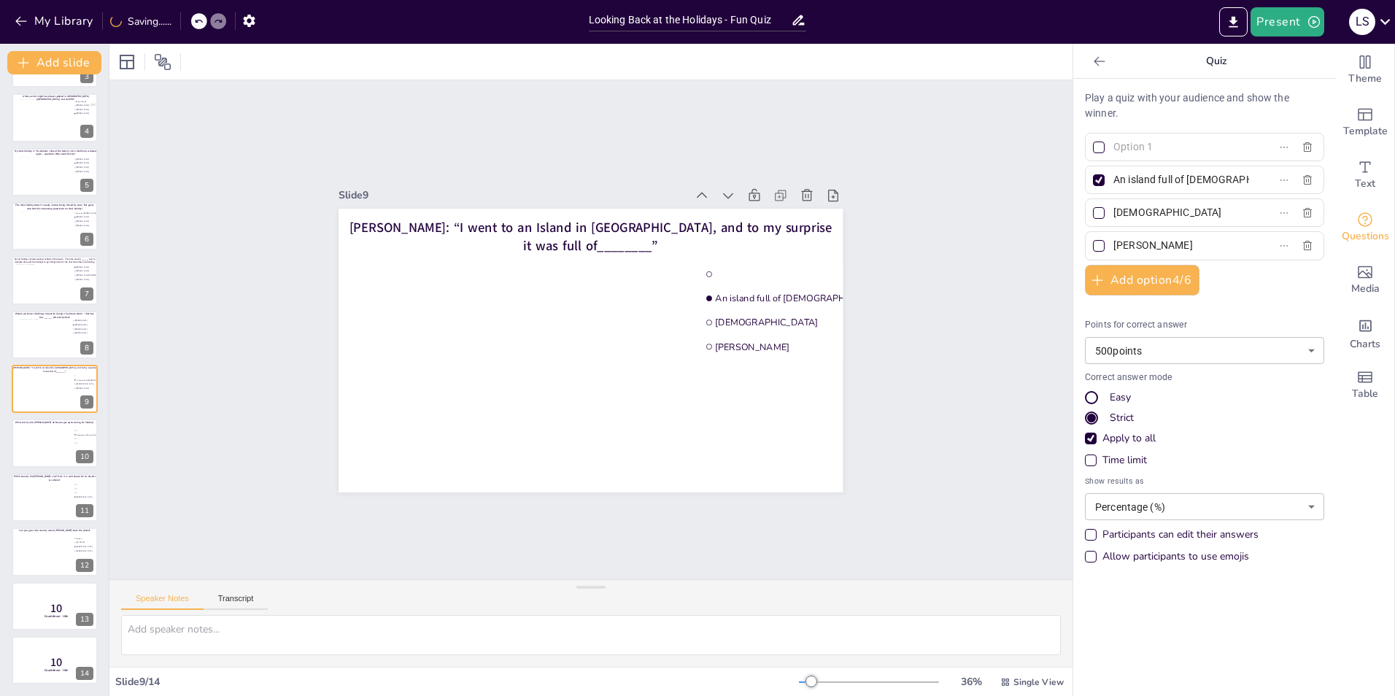
type input "[DEMOGRAPHIC_DATA]"
click at [1218, 180] on input "An island full of Italians" at bounding box center [1182, 179] width 136 height 21
click at [1364, 277] on div "Media" at bounding box center [1365, 280] width 58 height 53
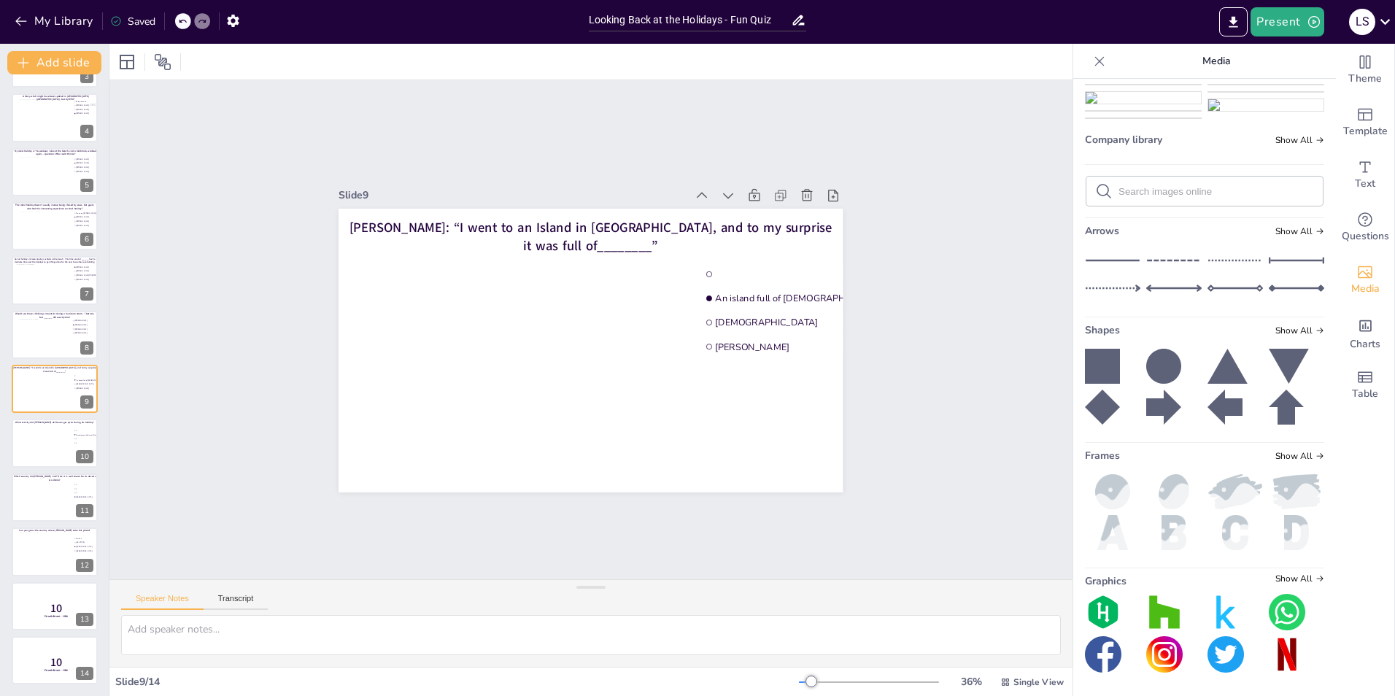
scroll to position [0, 0]
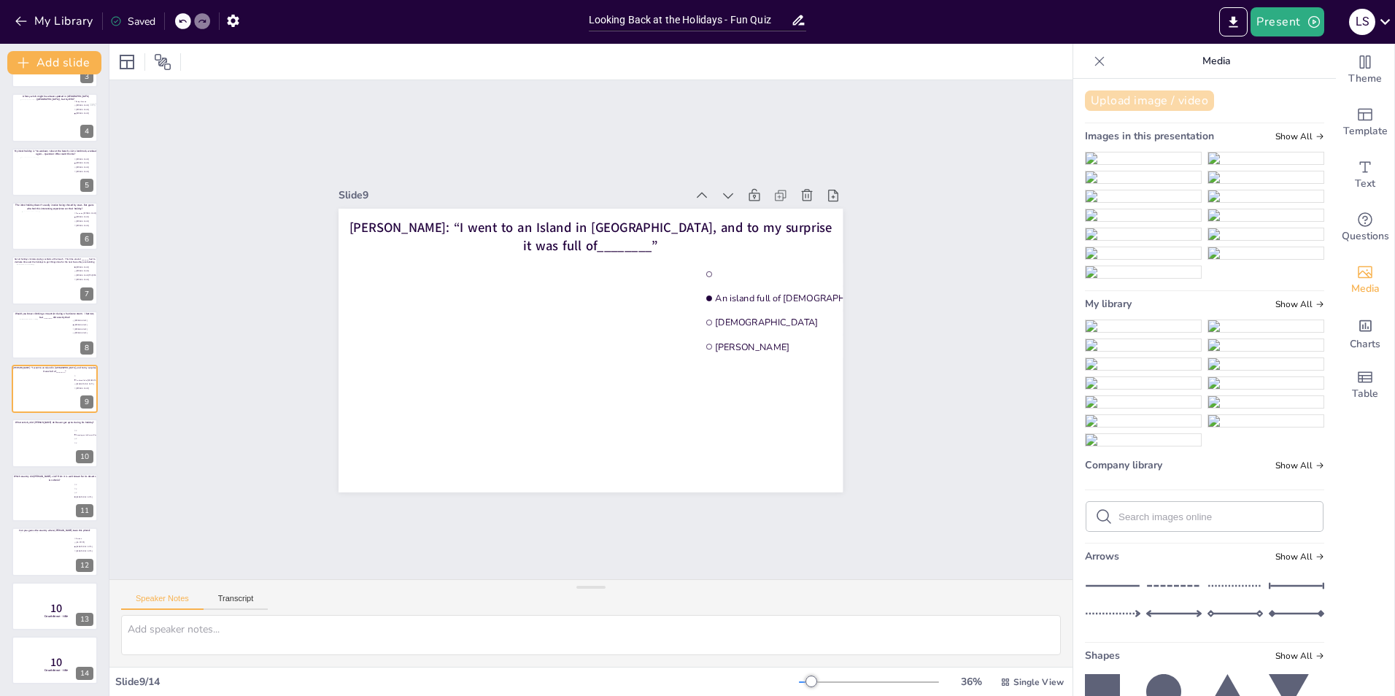
click at [1144, 99] on button "Upload image / video" at bounding box center [1149, 100] width 129 height 20
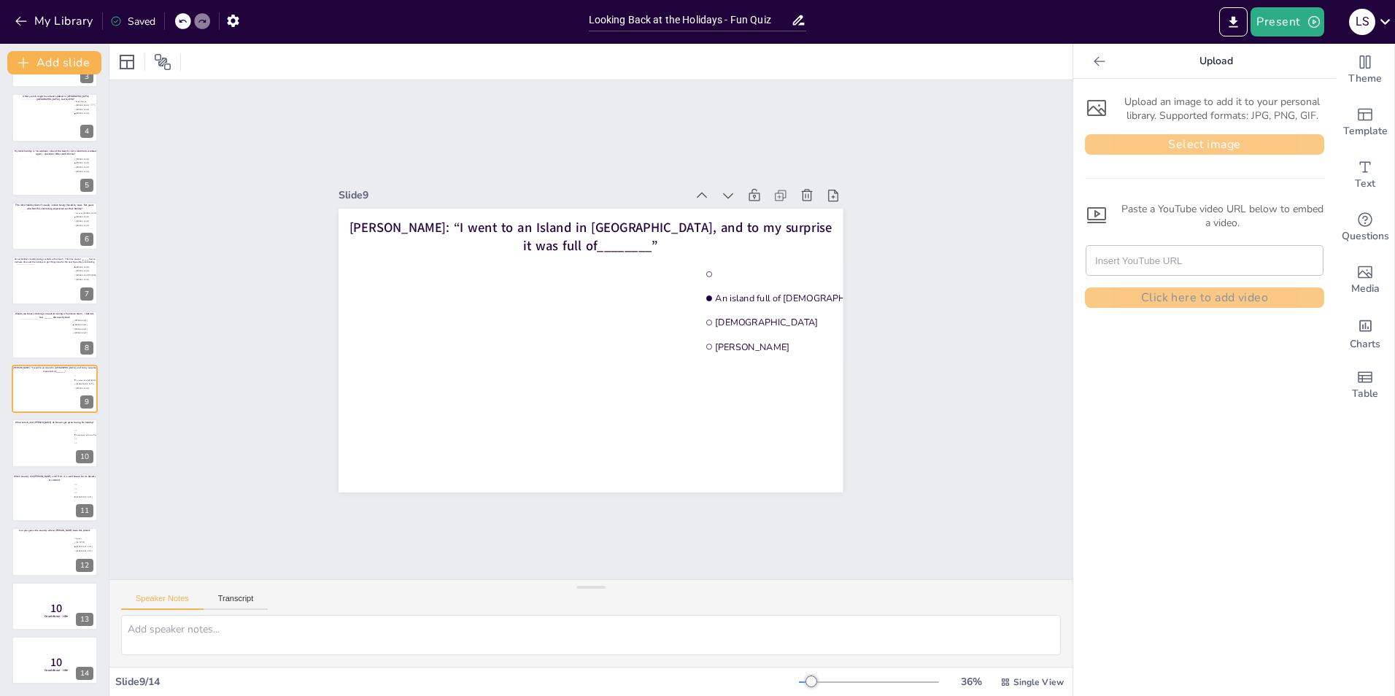
click at [1119, 151] on button "Select image" at bounding box center [1204, 144] width 239 height 20
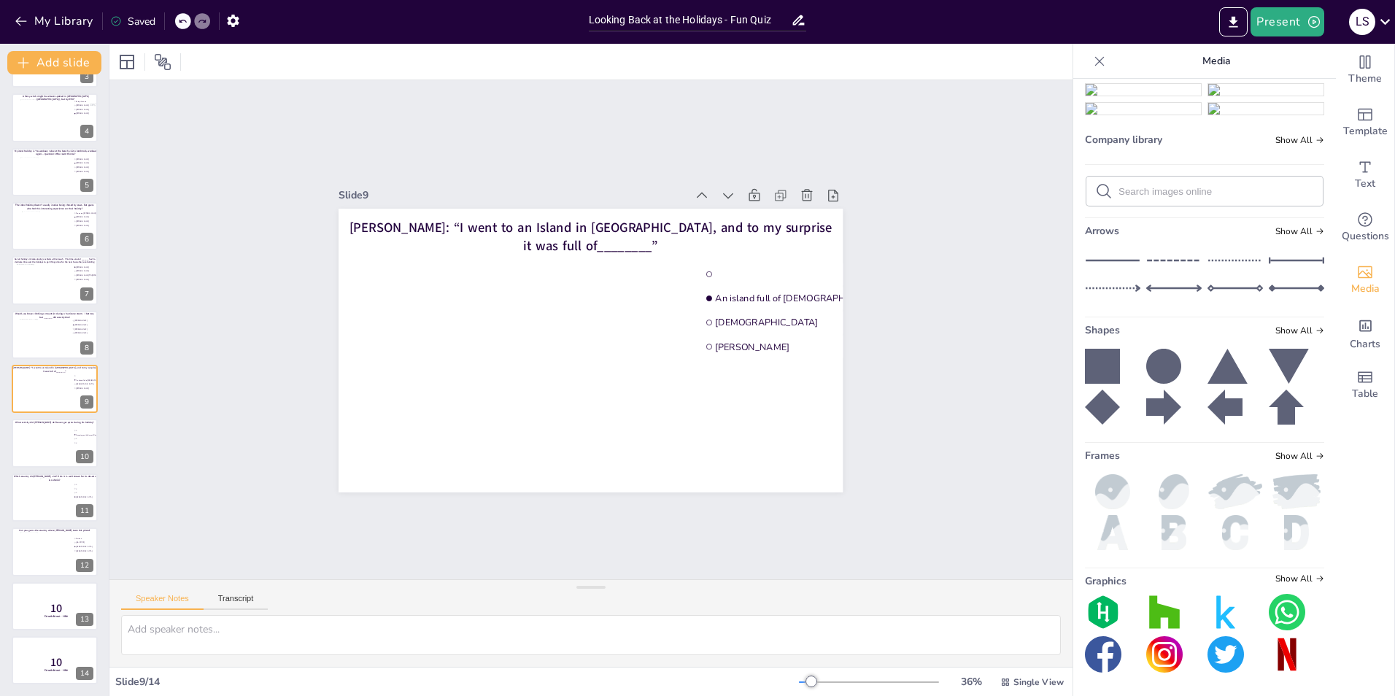
scroll to position [527, 0]
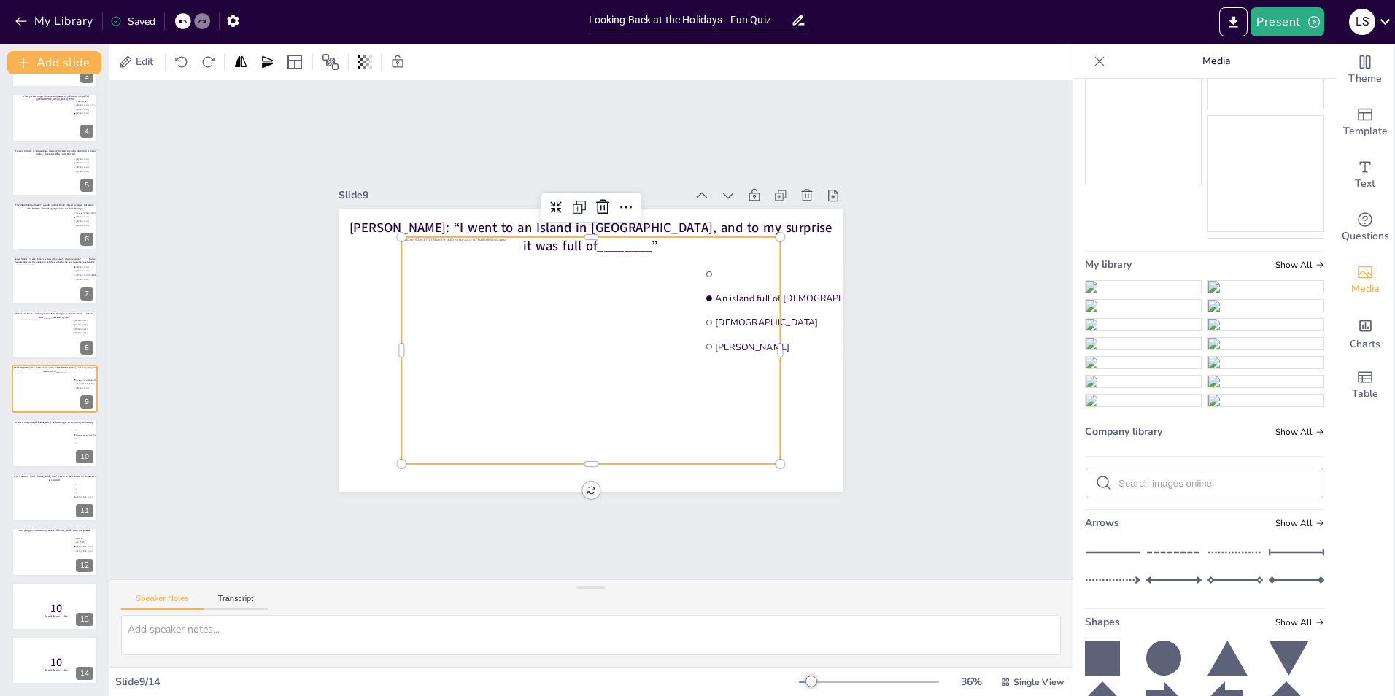
scroll to position [520, 0]
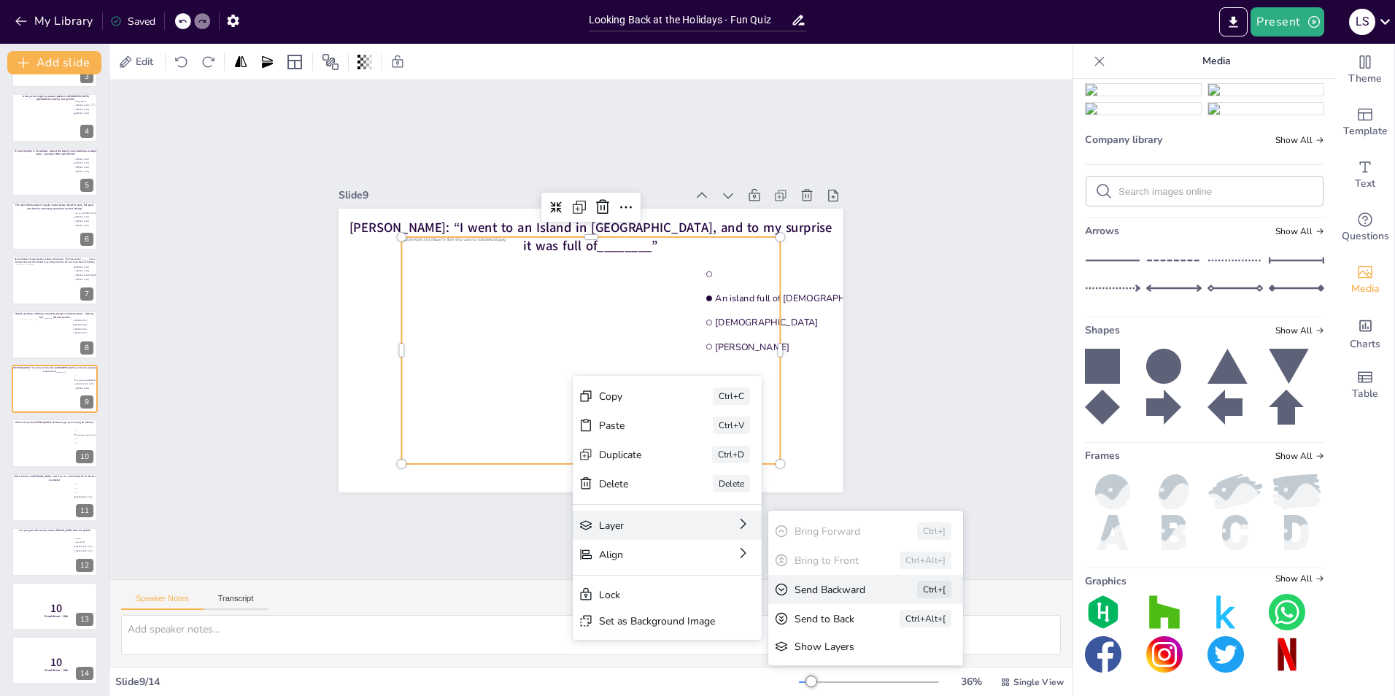
click at [844, 587] on div "Send Backward" at bounding box center [836, 590] width 82 height 14
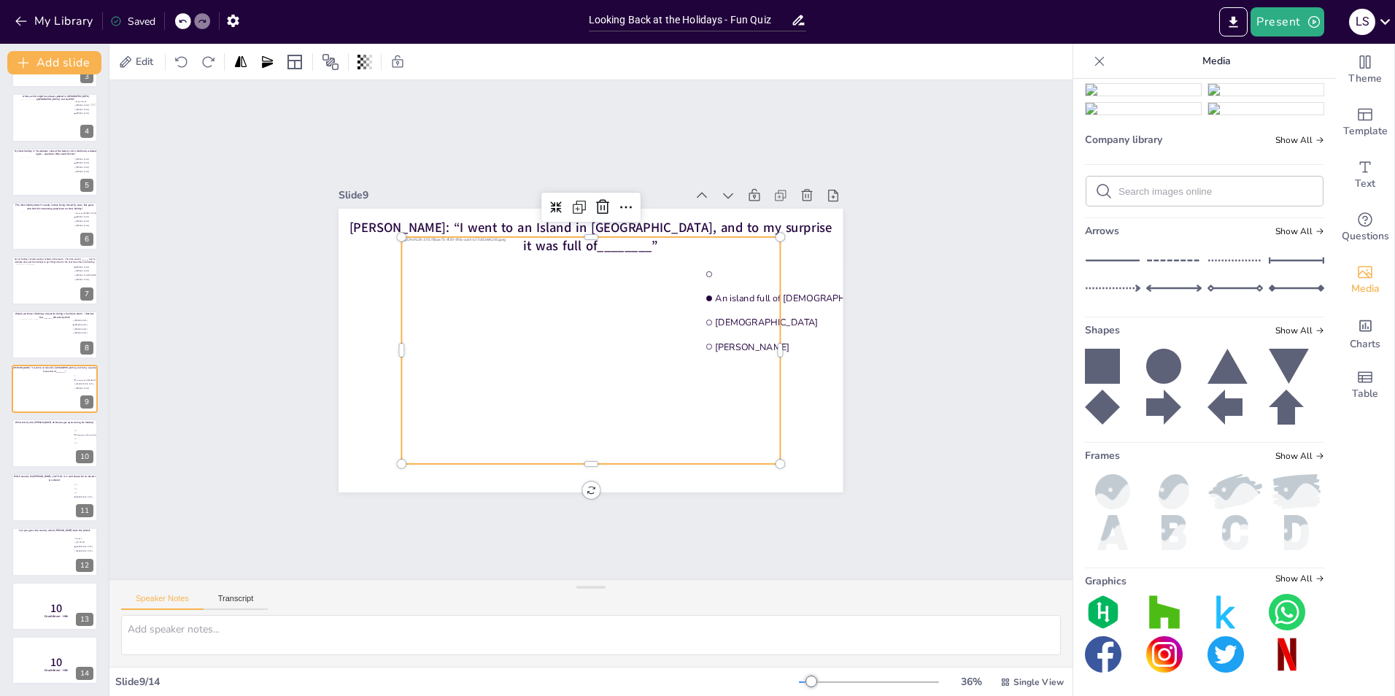
click at [567, 376] on div at bounding box center [591, 349] width 378 height 227
click at [566, 367] on div at bounding box center [591, 349] width 378 height 227
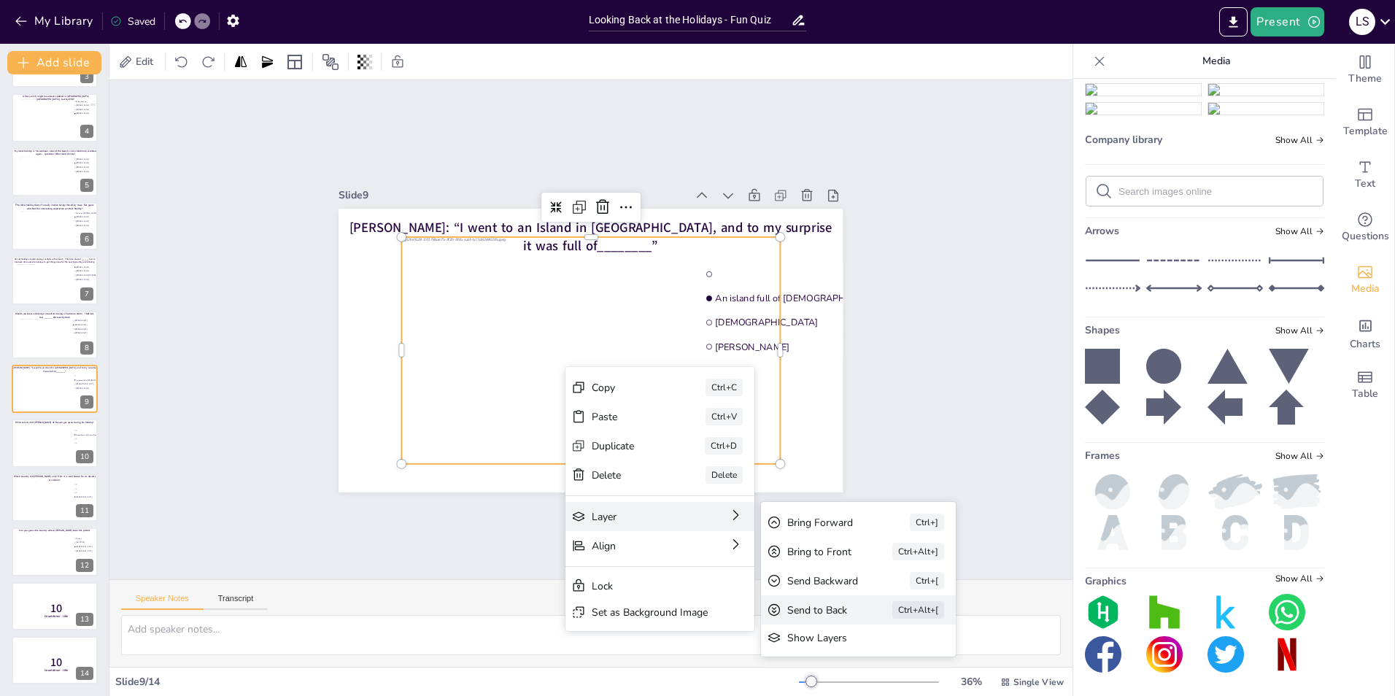
click at [838, 608] on div "Send to Back" at bounding box center [819, 610] width 64 height 14
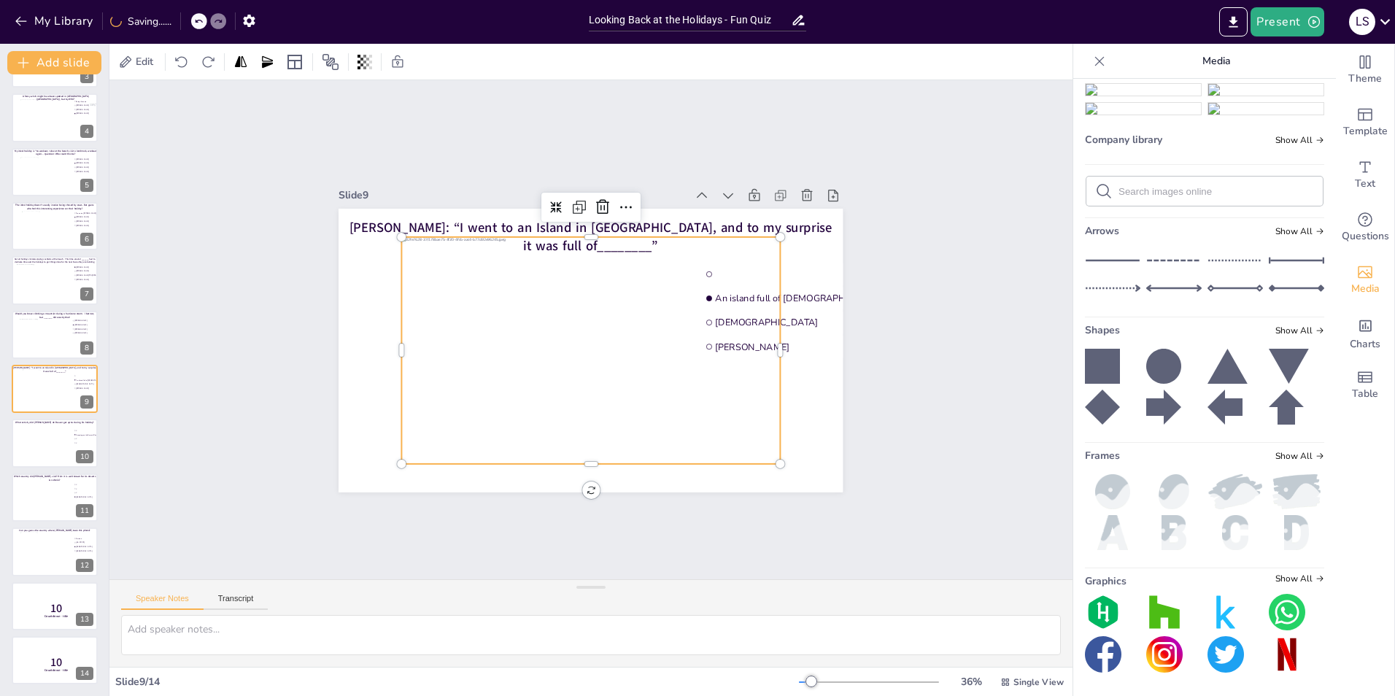
click at [963, 290] on div "Slide 1 Multiple stops trip? Sure no problem! Guess who made these stops during…" at bounding box center [590, 329] width 963 height 499
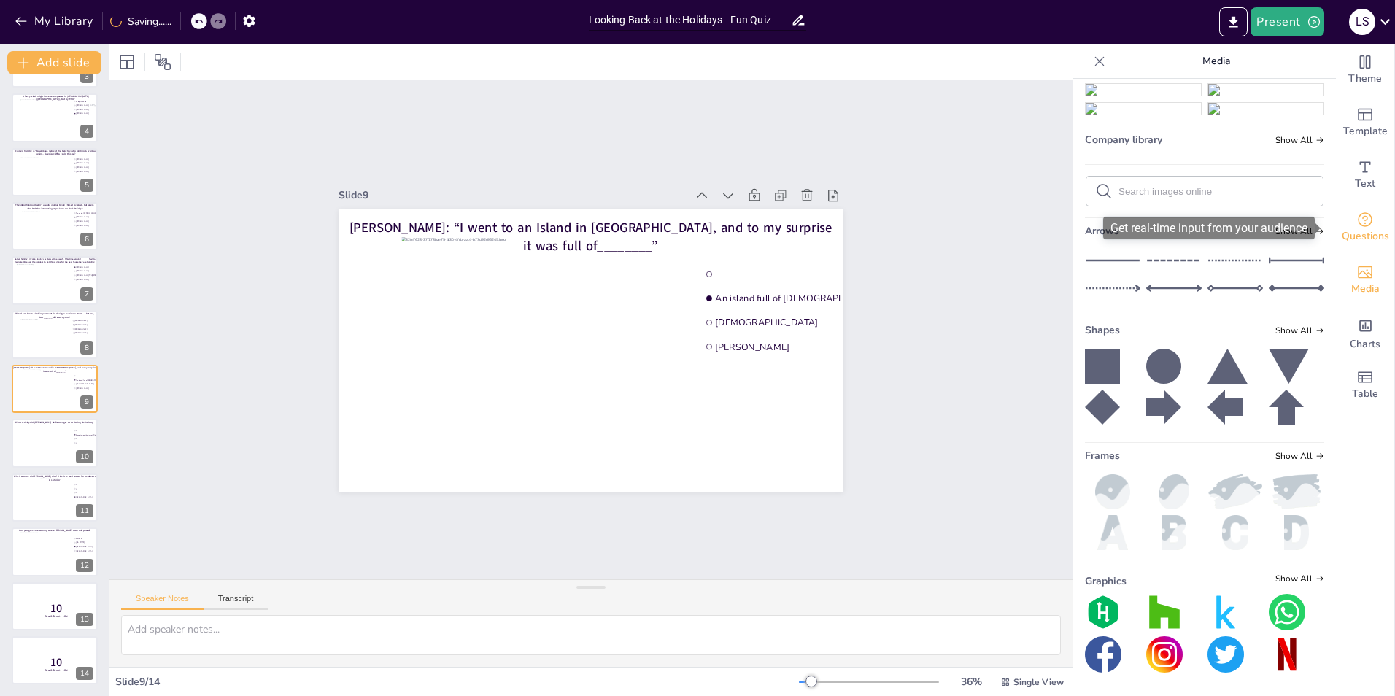
click at [1370, 220] on div "Questions" at bounding box center [1365, 227] width 58 height 53
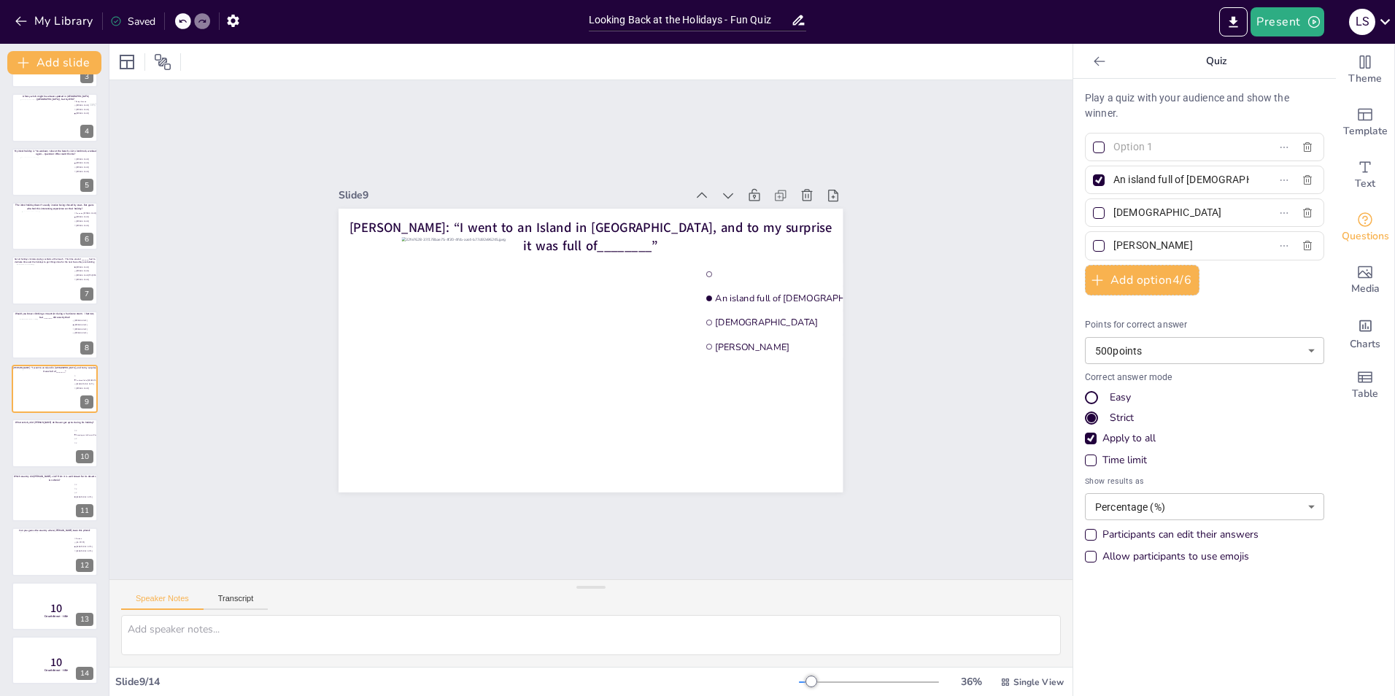
click at [905, 325] on div "Slide 1 Multiple stops trip? Sure no problem! Guess who made these stops during…" at bounding box center [590, 329] width 963 height 499
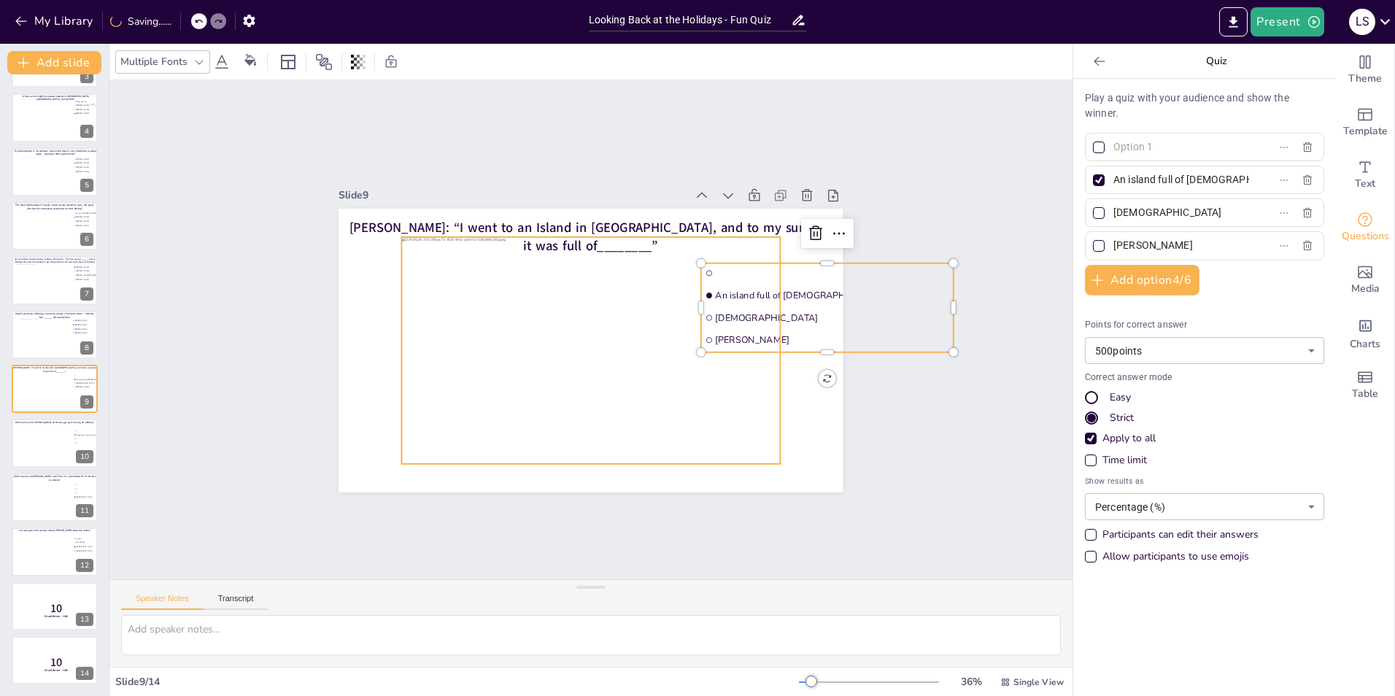
click at [509, 373] on div at bounding box center [591, 349] width 378 height 227
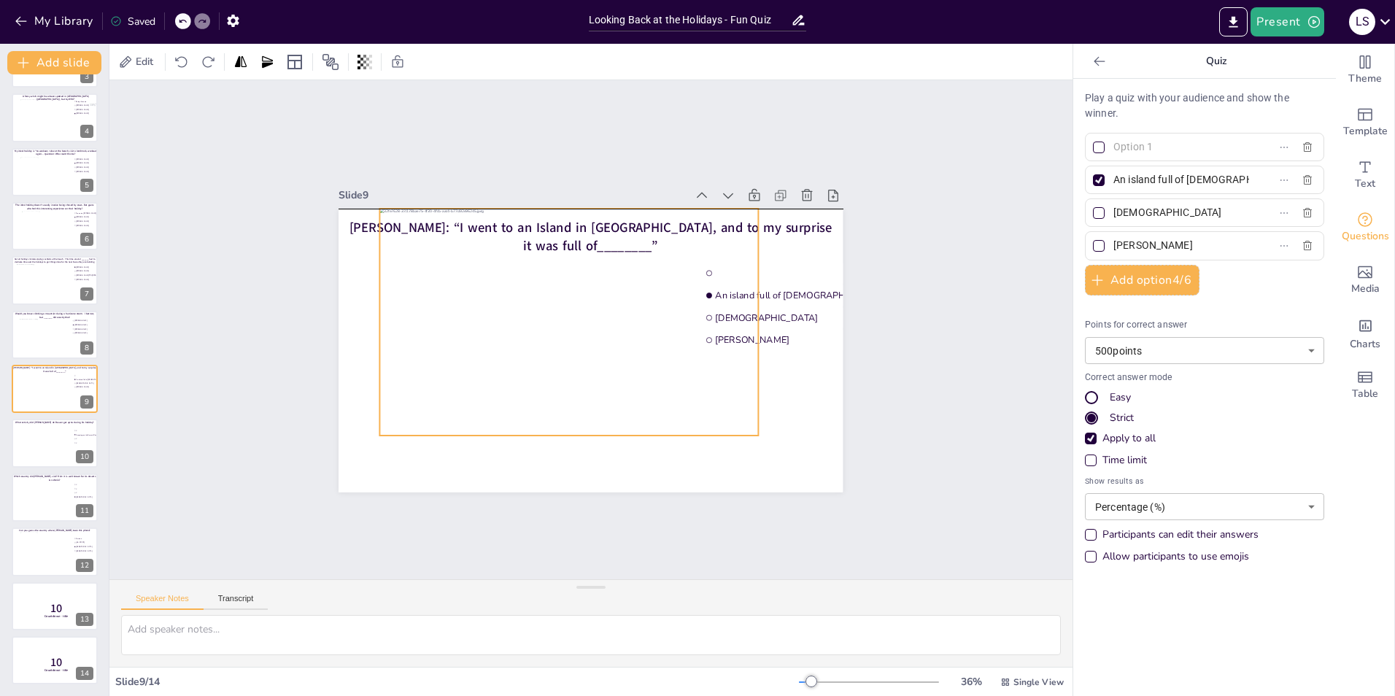
drag, startPoint x: 728, startPoint y: 283, endPoint x: 706, endPoint y: 257, distance: 34.2
click at [706, 263] on ul "An island full of Italians Italians Alireza Chegini" at bounding box center [827, 307] width 252 height 89
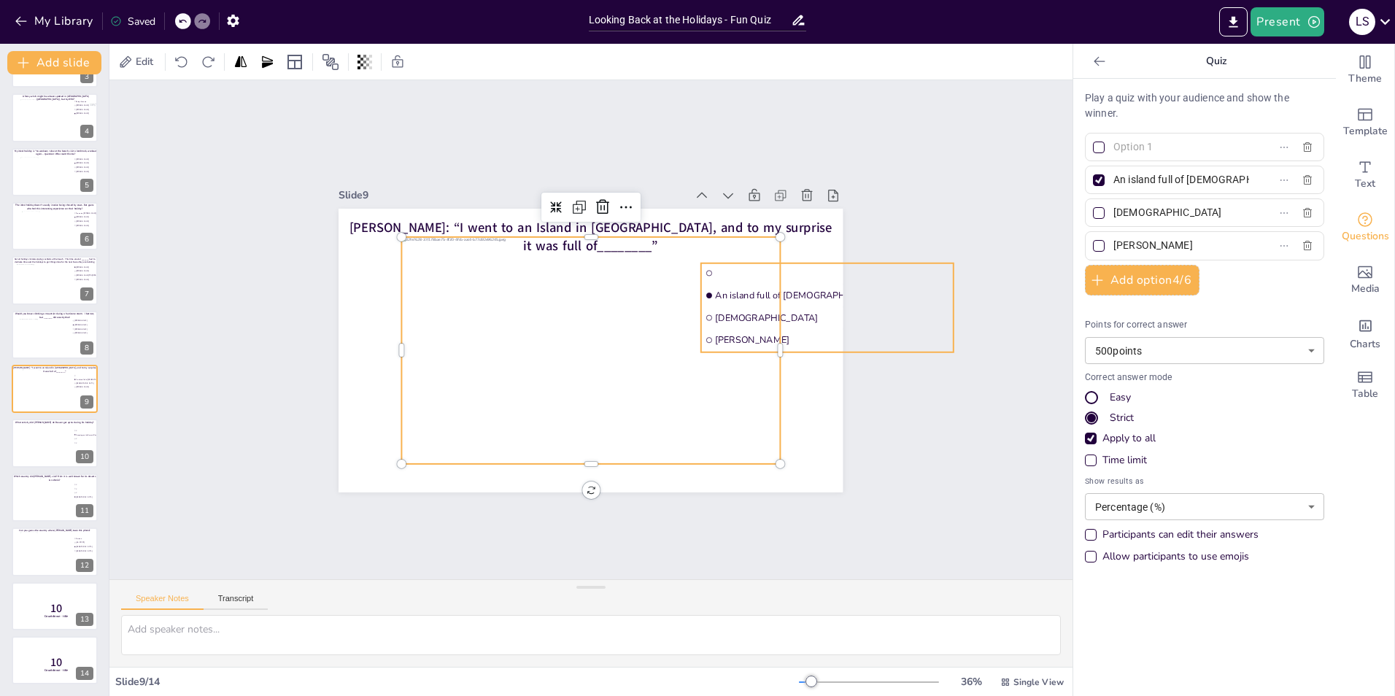
click at [817, 300] on ul "An island full of Italians Italians Alireza Chegini" at bounding box center [827, 307] width 252 height 89
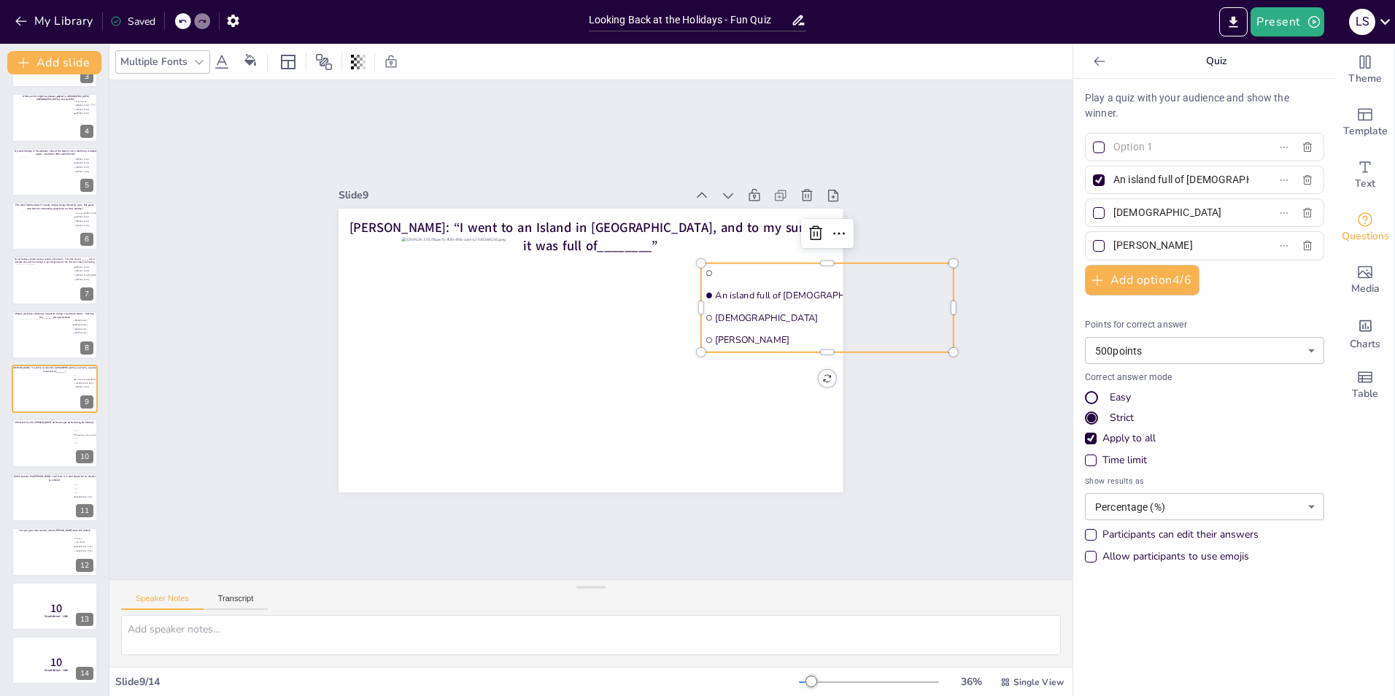
drag, startPoint x: 817, startPoint y: 300, endPoint x: 782, endPoint y: 271, distance: 45.6
click at [788, 263] on li at bounding box center [827, 273] width 252 height 20
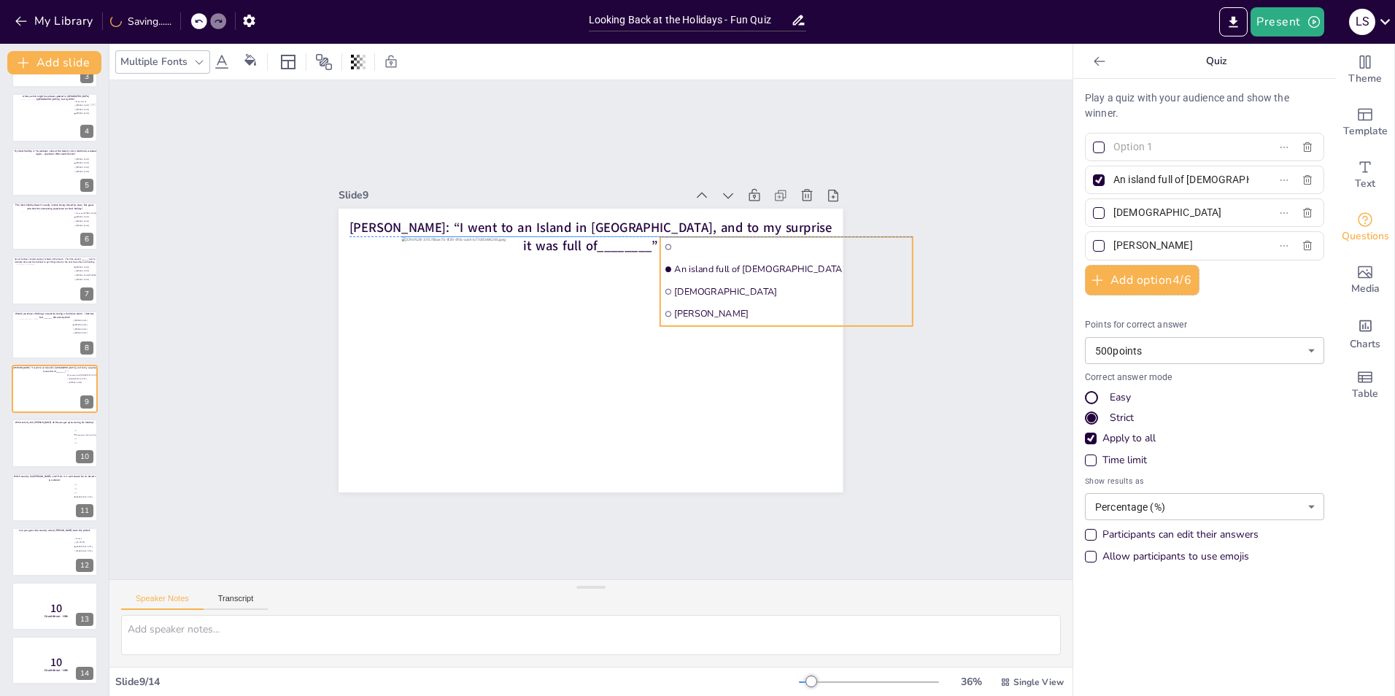
drag, startPoint x: 788, startPoint y: 260, endPoint x: 747, endPoint y: 237, distance: 46.7
click at [747, 237] on li at bounding box center [786, 246] width 252 height 20
drag, startPoint x: 1219, startPoint y: 180, endPoint x: 1097, endPoint y: 183, distance: 122.6
click at [1108, 183] on span "An island full of Italians" at bounding box center [1176, 179] width 136 height 21
click at [1114, 183] on input "An island full of Italians" at bounding box center [1182, 179] width 136 height 21
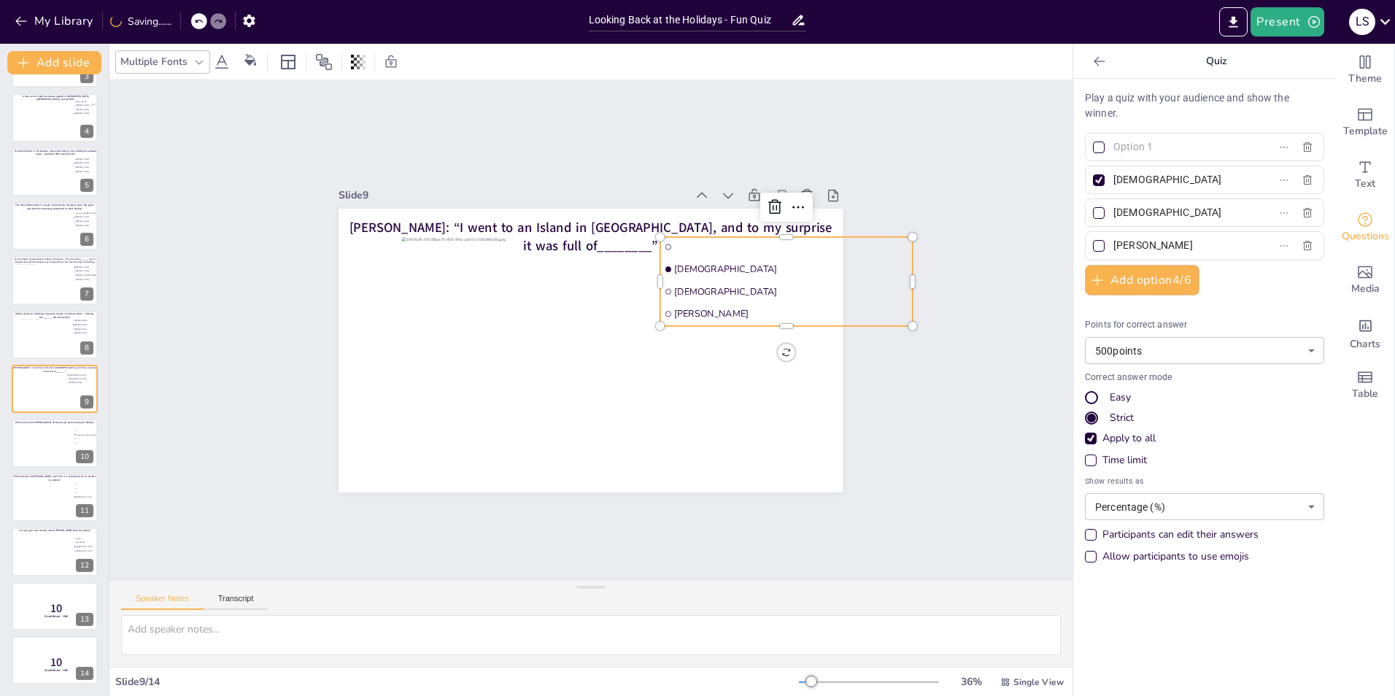
type input "[DEMOGRAPHIC_DATA]"
click at [932, 354] on div "Slide 1 Multiple stops trip? Sure no problem! Guess who made these stops during…" at bounding box center [590, 329] width 963 height 499
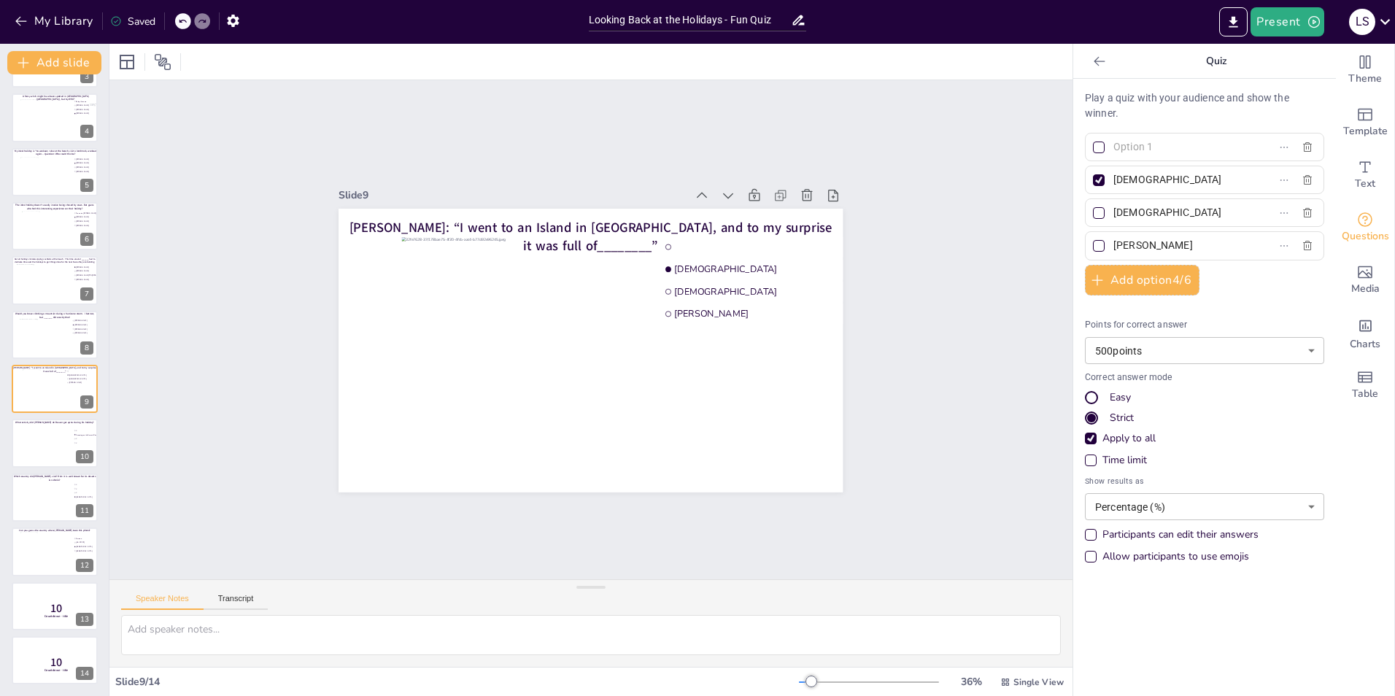
click at [1129, 150] on input "text" at bounding box center [1182, 146] width 136 height 21
click at [1172, 218] on input "[DEMOGRAPHIC_DATA]" at bounding box center [1182, 212] width 136 height 21
drag, startPoint x: 1170, startPoint y: 213, endPoint x: 1101, endPoint y: 210, distance: 69.4
click at [1108, 210] on span "[DEMOGRAPHIC_DATA]" at bounding box center [1176, 212] width 136 height 21
click at [1114, 210] on input "[DEMOGRAPHIC_DATA]" at bounding box center [1182, 212] width 136 height 21
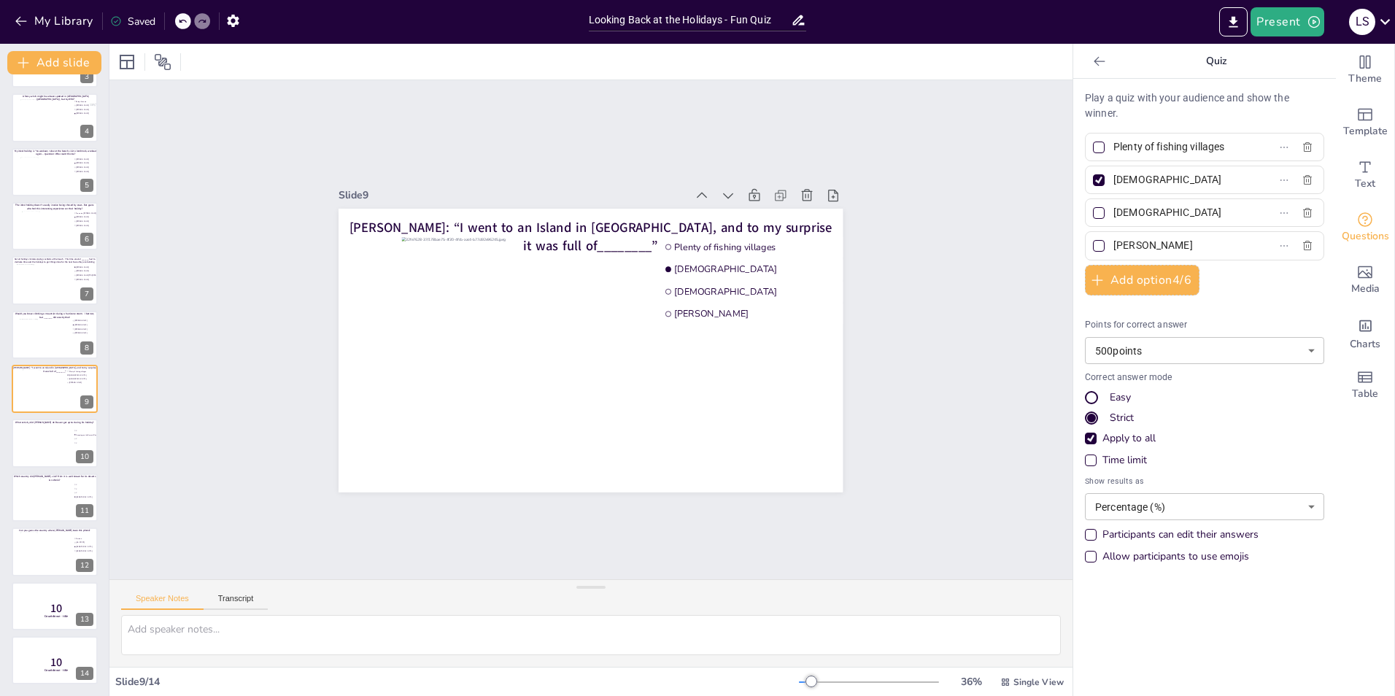
click at [1145, 147] on input "Plenty of fishing villages" at bounding box center [1182, 146] width 136 height 21
type input "Fishing villages"
click at [1171, 209] on input "[DEMOGRAPHIC_DATA]" at bounding box center [1182, 212] width 136 height 21
type input "Sheltered bays"
click at [1190, 252] on input "[PERSON_NAME]" at bounding box center [1182, 245] width 136 height 21
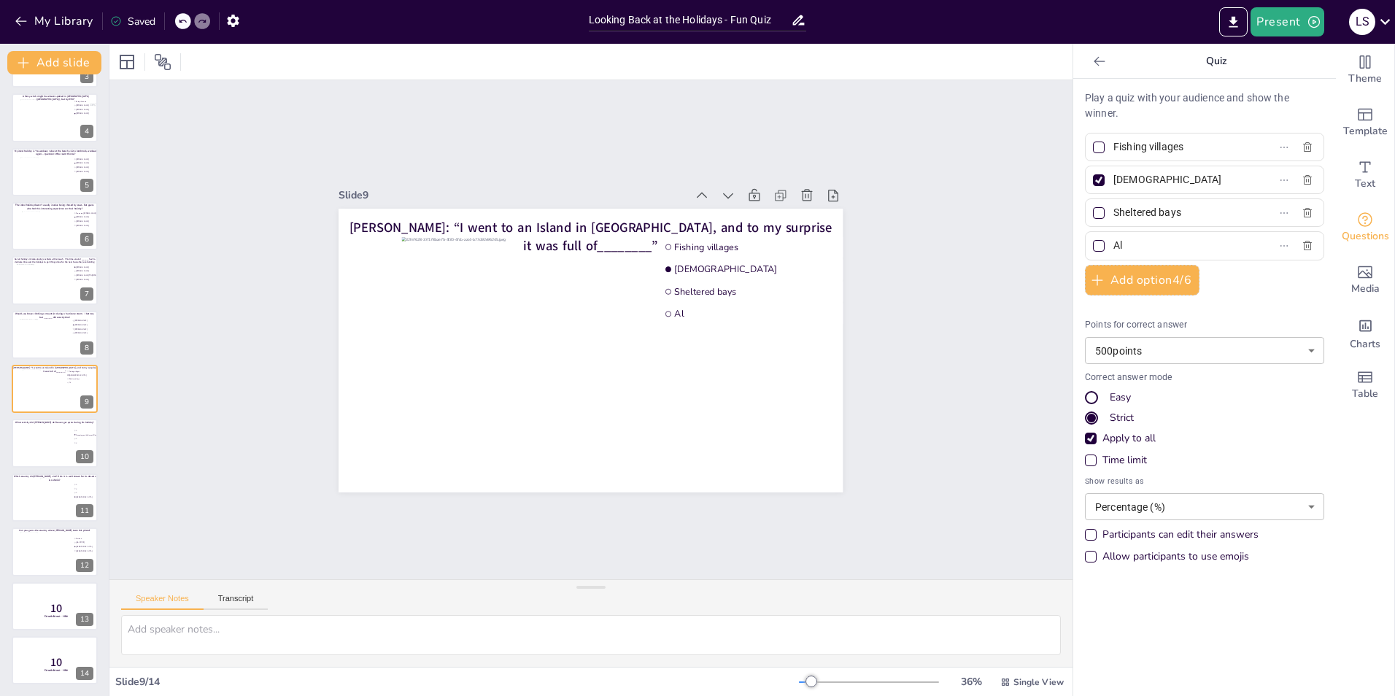
type input "A"
type input "Bikes"
click at [929, 336] on div "Slide 1 Multiple stops trip? Sure no problem! Guess who made these stops during…" at bounding box center [590, 329] width 963 height 499
click at [1178, 200] on div "Sheltered bays" at bounding box center [1204, 212] width 239 height 28
click at [44, 445] on div at bounding box center [55, 444] width 88 height 50
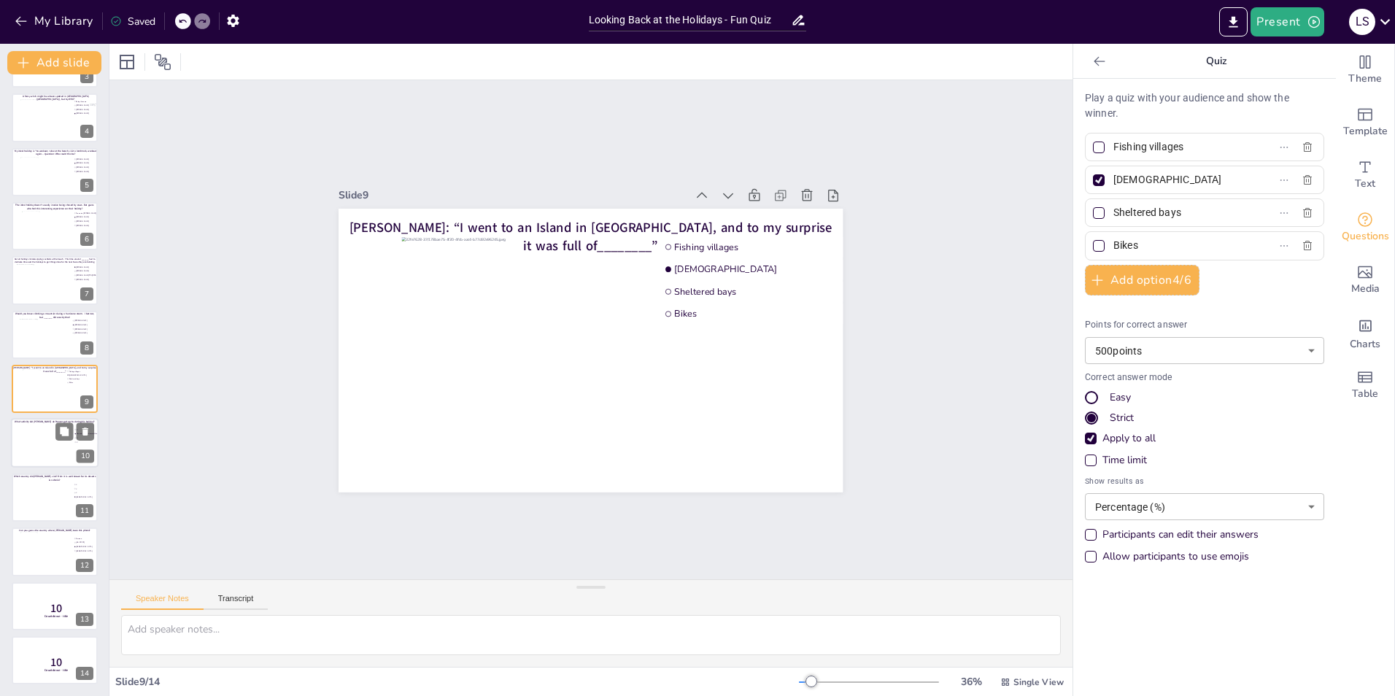
type input "X"
type input "Canoeing on the Semois River"
type input "X"
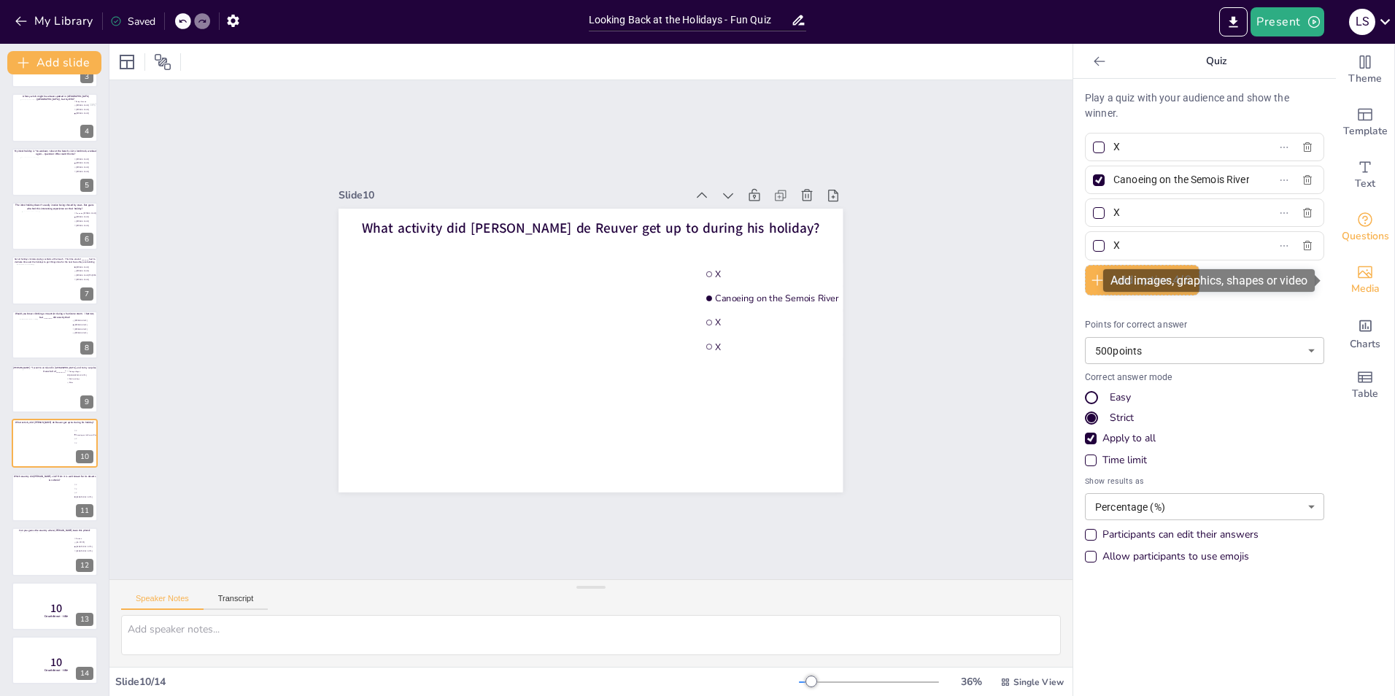
click at [1365, 271] on div "Media" at bounding box center [1365, 280] width 58 height 53
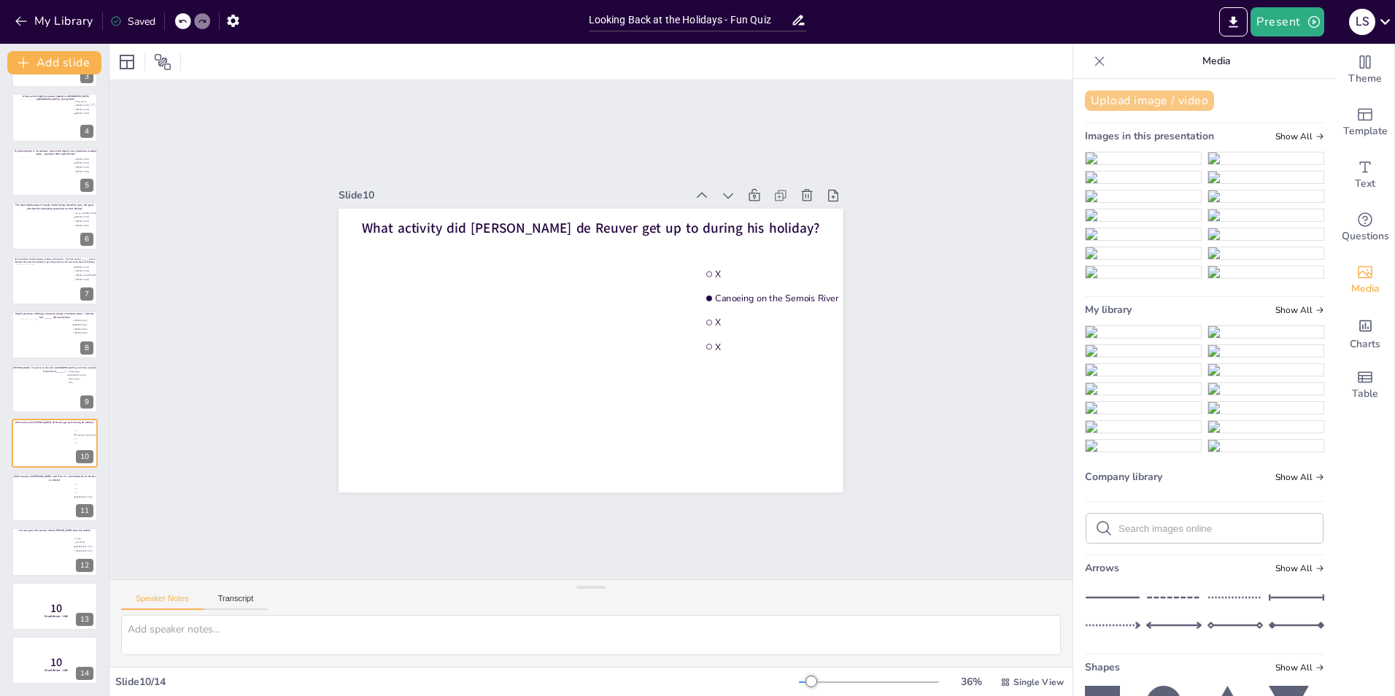
click at [1134, 90] on button "Upload image / video" at bounding box center [1149, 100] width 129 height 20
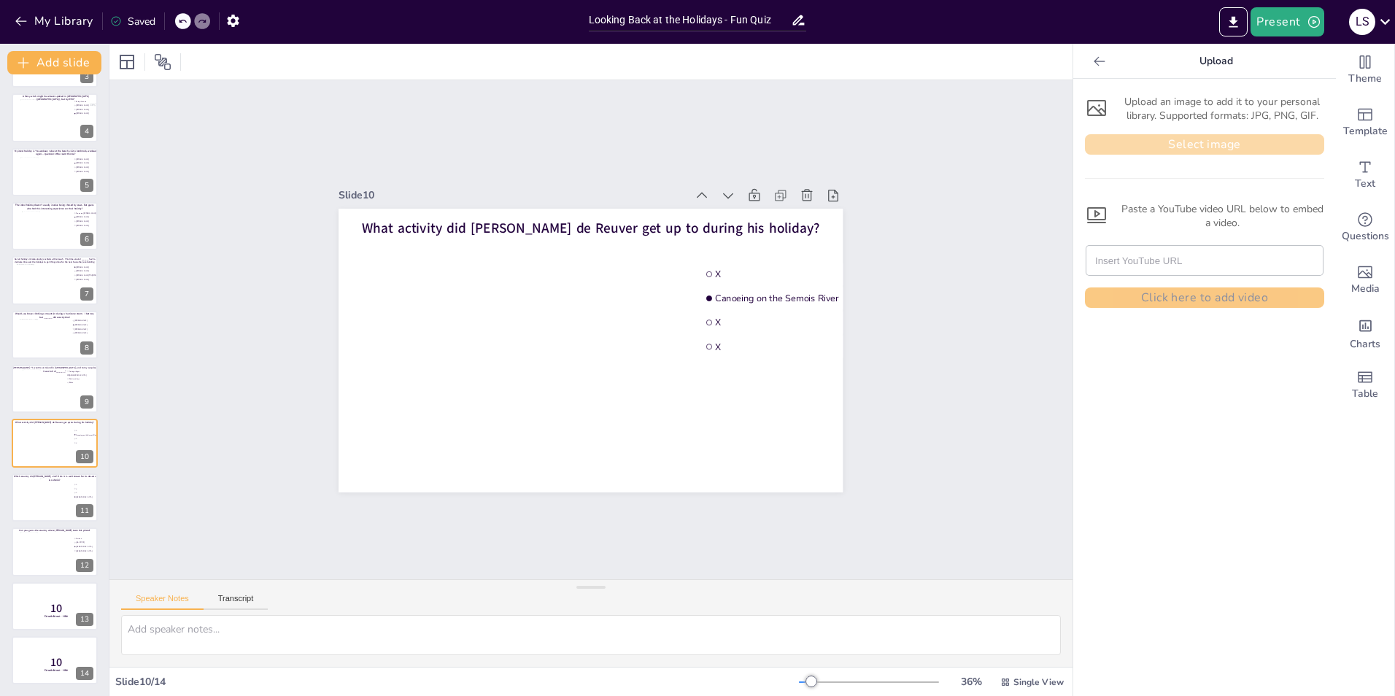
click at [1153, 147] on button "Select image" at bounding box center [1204, 144] width 239 height 20
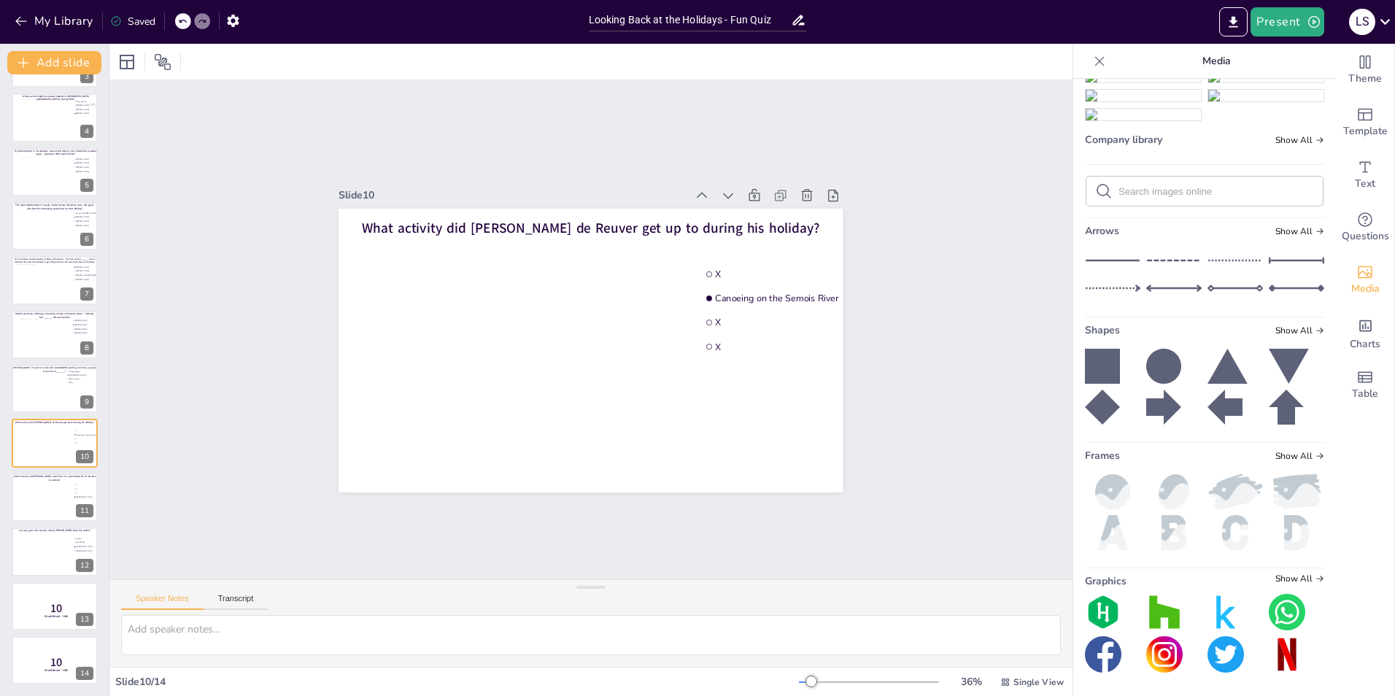
scroll to position [450, 0]
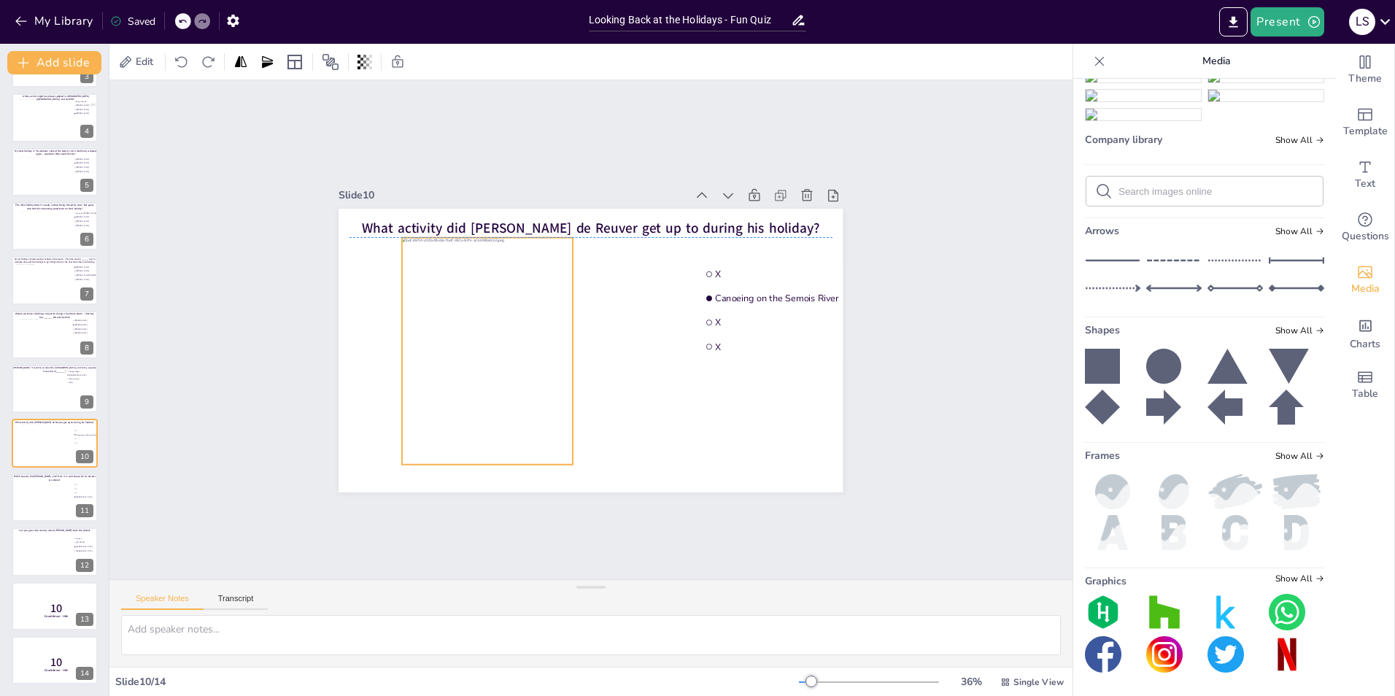
drag, startPoint x: 564, startPoint y: 357, endPoint x: 460, endPoint y: 359, distance: 103.6
click at [460, 359] on div at bounding box center [487, 350] width 170 height 227
click at [1003, 357] on div "Slide 1 Multiple stops trip? Sure no problem! Guess who made these stops during…" at bounding box center [590, 329] width 963 height 499
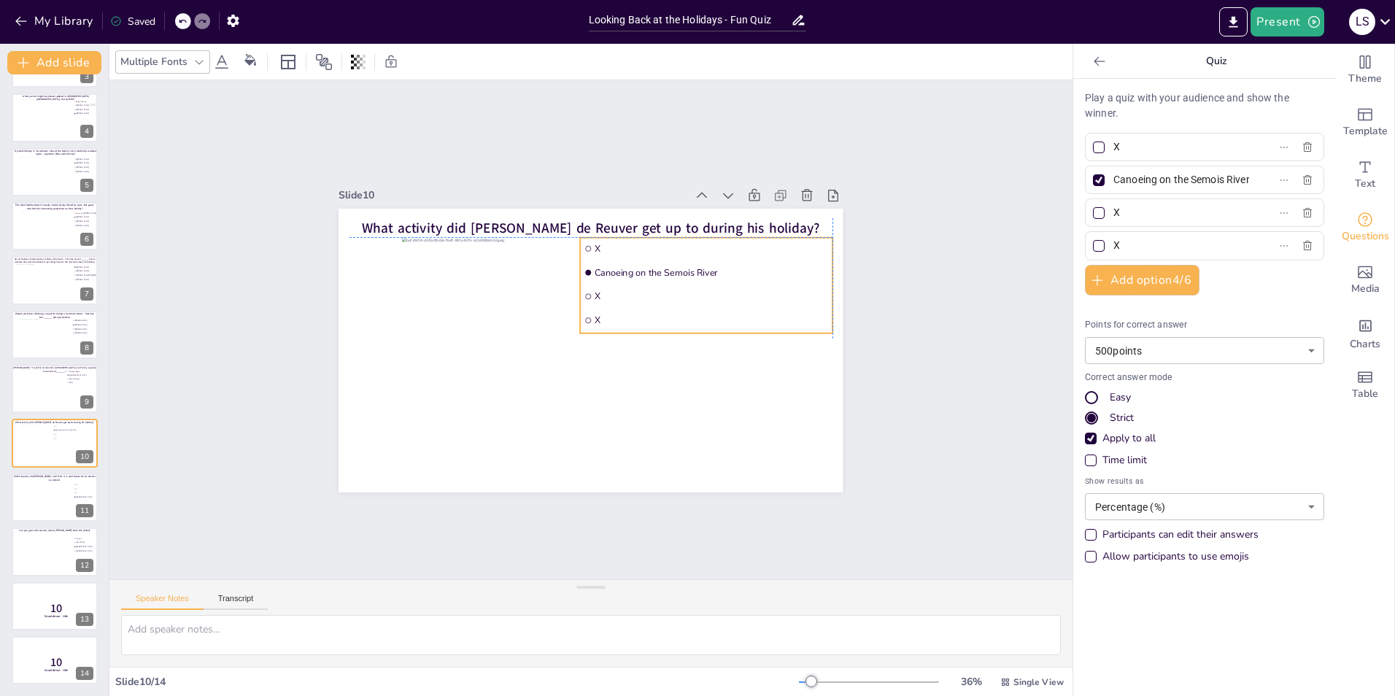
drag, startPoint x: 719, startPoint y: 293, endPoint x: 594, endPoint y: 271, distance: 127.4
click at [595, 271] on span "Canoeing on the Semois River" at bounding box center [712, 272] width 234 height 12
click at [965, 271] on div "Slide 1 Multiple stops trip? Sure no problem! Guess who made these stops during…" at bounding box center [590, 329] width 963 height 499
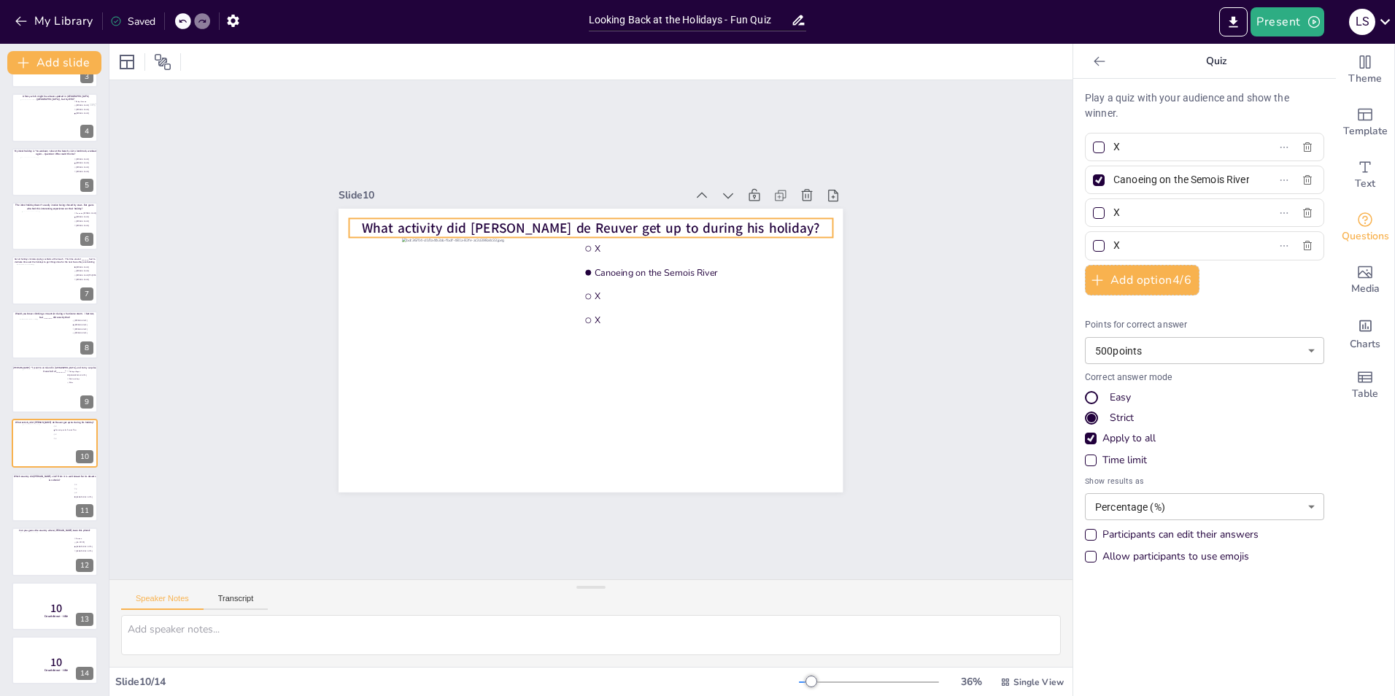
click at [579, 224] on span "What activity did Joep de Reuver get up to during his holiday?" at bounding box center [591, 227] width 458 height 19
click at [589, 222] on span "What activity did Joep de Reuver get up to during his holiday?" at bounding box center [591, 227] width 458 height 19
click at [414, 221] on p "What activity did [PERSON_NAME] get up to during his holiday?" at bounding box center [591, 227] width 483 height 19
click at [911, 183] on div "Slide 1 Multiple stops trip? Sure no problem! Guess who made these stops during…" at bounding box center [590, 329] width 963 height 499
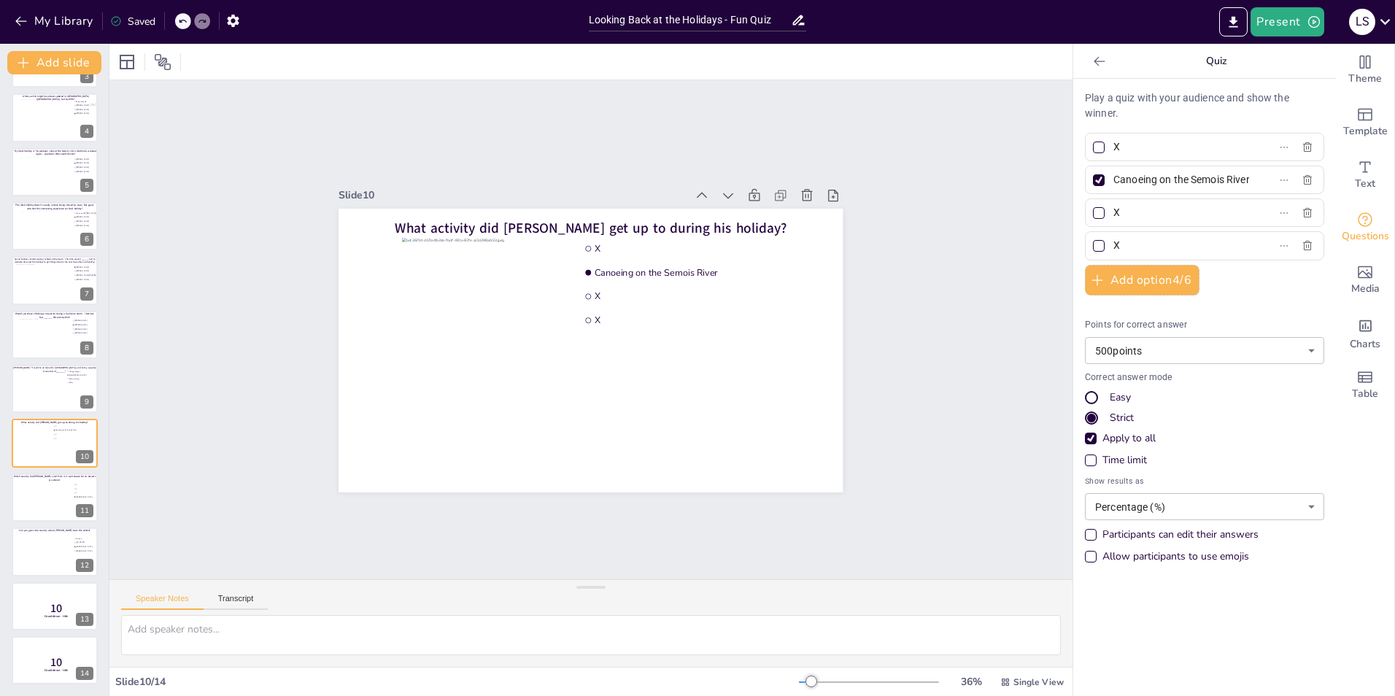
click at [1224, 179] on input "Canoeing on the Semois River" at bounding box center [1182, 179] width 136 height 21
click at [1245, 179] on label "Canoeing on the Semois River" at bounding box center [1181, 179] width 182 height 21
click at [1245, 179] on input "Canoeing on the Semois River" at bounding box center [1182, 179] width 136 height 21
drag, startPoint x: 1244, startPoint y: 178, endPoint x: 1143, endPoint y: 169, distance: 101.8
click at [1143, 169] on label "Canoeing on the Semois River" at bounding box center [1181, 179] width 182 height 21
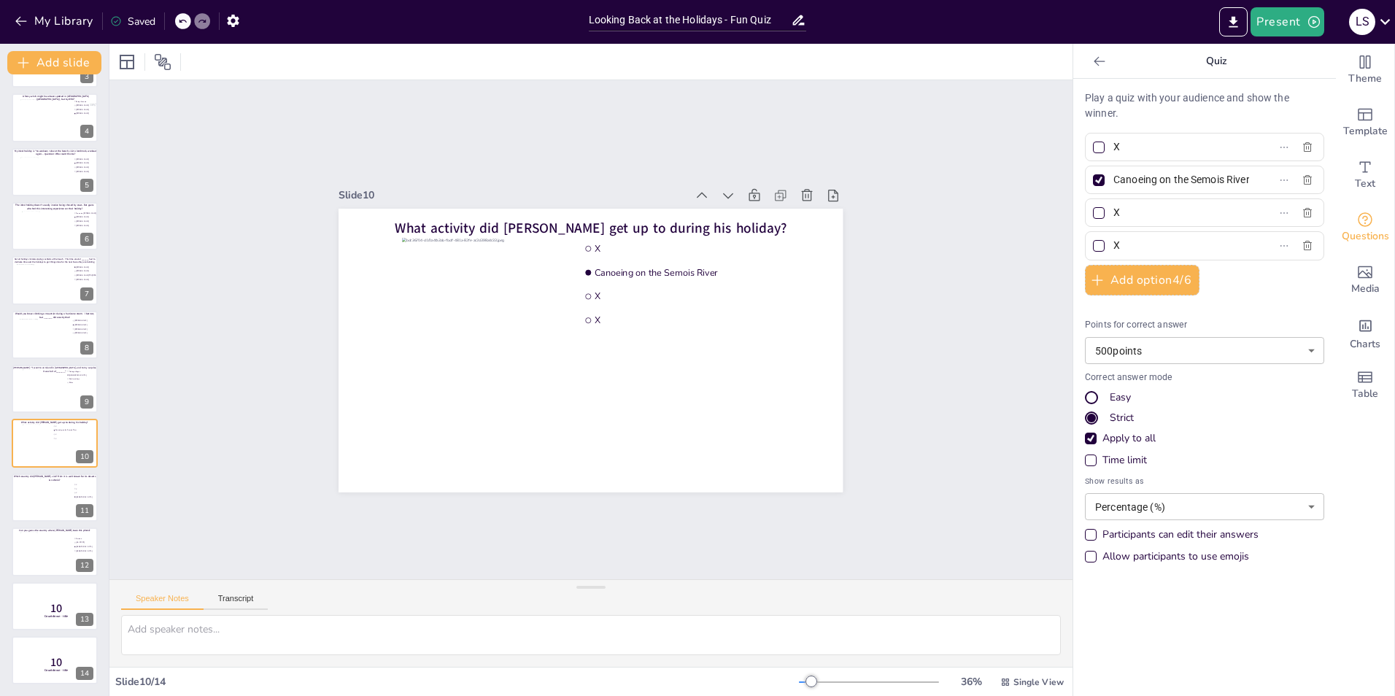
click at [1143, 169] on input "Canoeing on the Semois River" at bounding box center [1182, 179] width 136 height 21
type input "r"
paste input "canoeing on the Semois river"
click at [1208, 177] on input "canoeing on the Semois river" at bounding box center [1182, 179] width 136 height 21
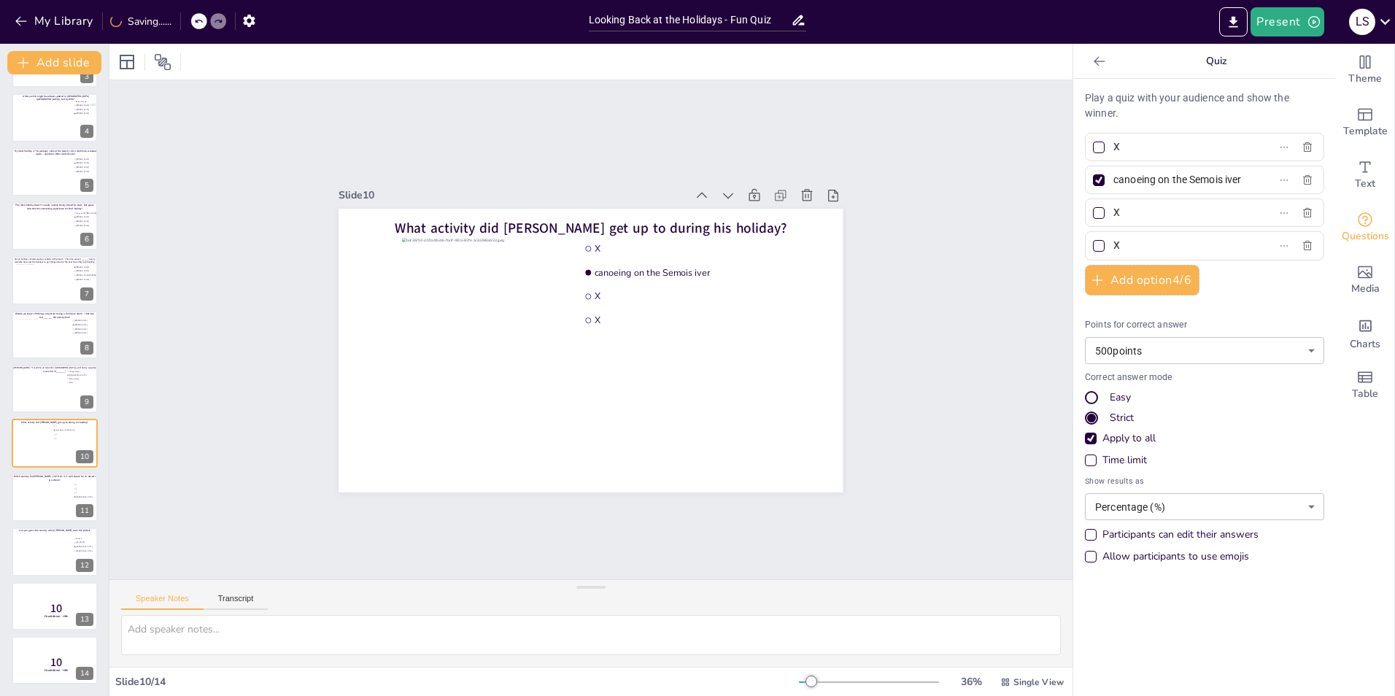
scroll to position [0, 9]
click at [1014, 256] on div "Slide 1 Multiple stops trip? Sure no problem! Guess who made these stops during…" at bounding box center [590, 329] width 963 height 499
click at [1114, 180] on input "canoeing on the Semois River" at bounding box center [1182, 179] width 136 height 21
type input "Canoeing on the Semois River"
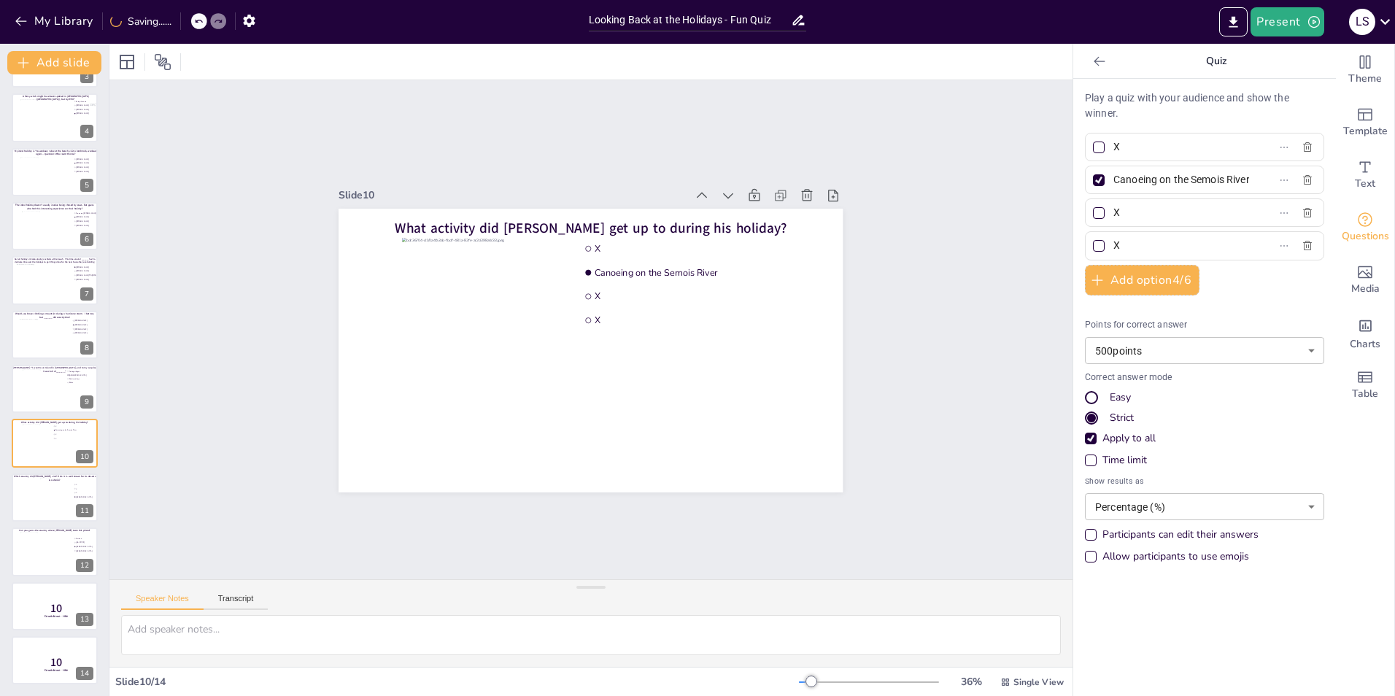
click at [908, 357] on div "Slide 1 Multiple stops trip? Sure no problem! Guess who made these stops during…" at bounding box center [590, 329] width 963 height 499
drag, startPoint x: 1130, startPoint y: 216, endPoint x: 1087, endPoint y: 207, distance: 43.9
click at [1090, 207] on label "X" at bounding box center [1181, 212] width 182 height 21
click at [1114, 207] on input "X" at bounding box center [1182, 212] width 136 height 21
click at [1242, 212] on label "Camping in the mountains" at bounding box center [1181, 212] width 182 height 21
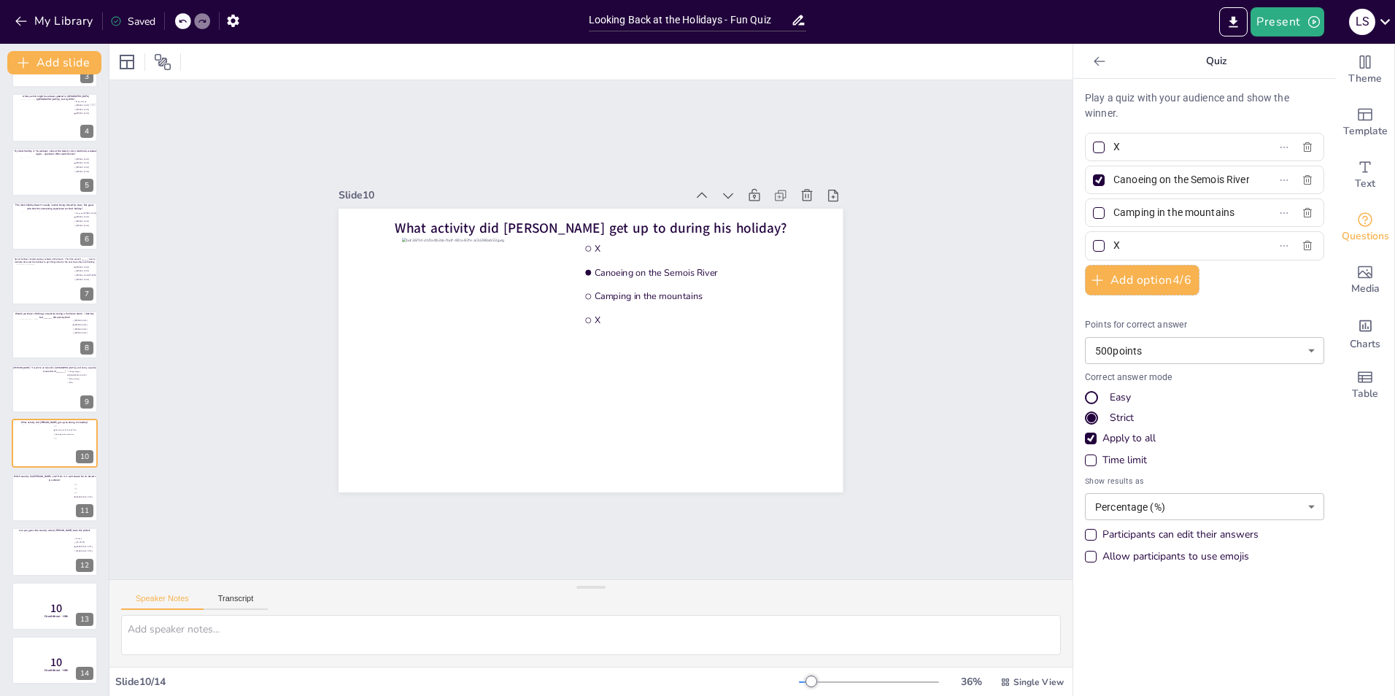
click at [1242, 212] on input "Camping in the mountains" at bounding box center [1182, 212] width 136 height 21
type input "C"
click at [1143, 151] on input "X" at bounding box center [1182, 146] width 136 height 21
type input "Mountain climbing"
click at [1151, 217] on input "text" at bounding box center [1182, 212] width 136 height 21
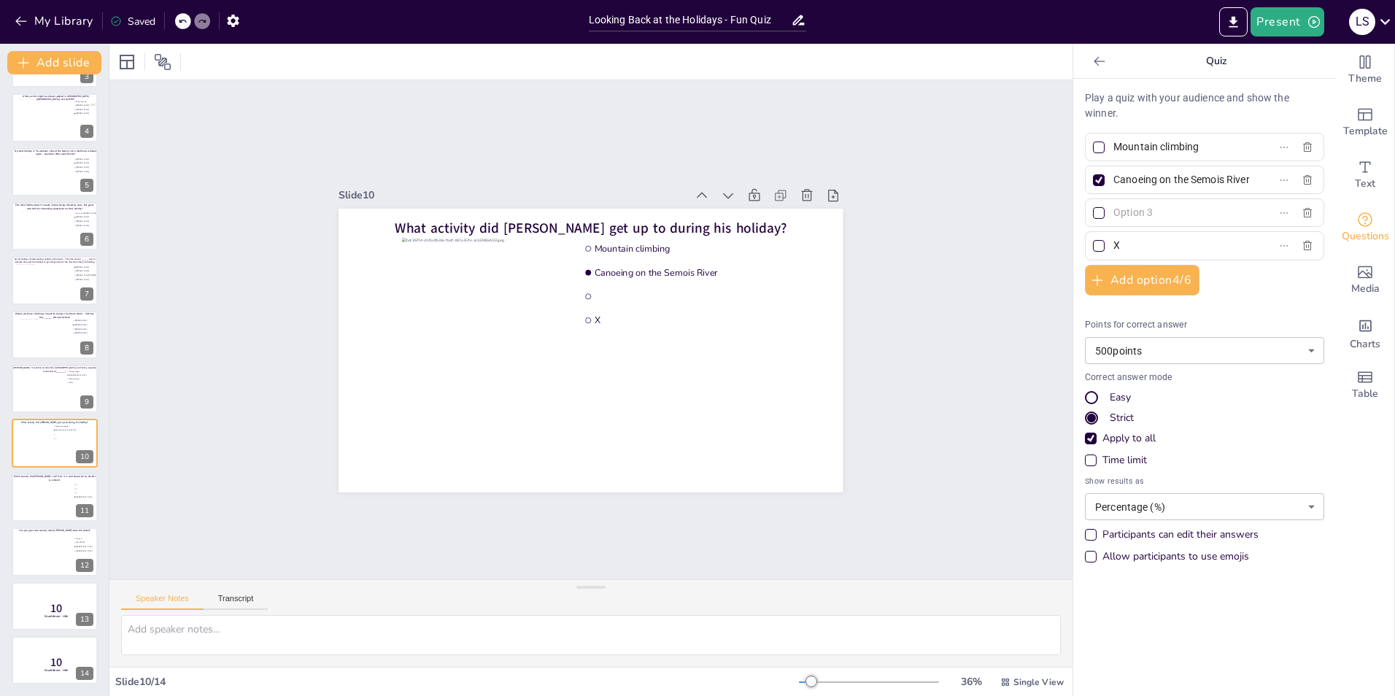
click at [1151, 183] on input "Canoeing on the Semois River" at bounding box center [1182, 179] width 136 height 21
type input "Canoeing"
click at [1176, 213] on input "text" at bounding box center [1182, 212] width 136 height 21
click at [1125, 222] on input "text" at bounding box center [1182, 212] width 136 height 21
type input "I"
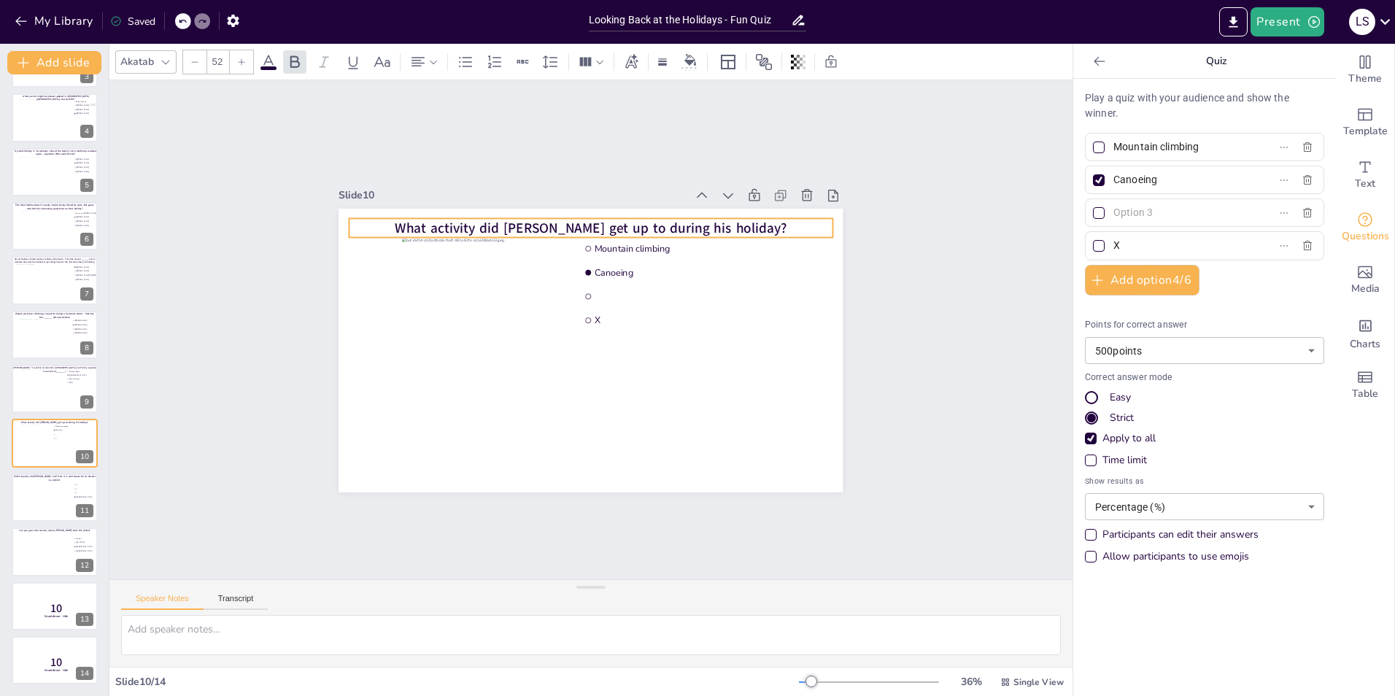
click at [436, 220] on span "What activity did [PERSON_NAME] get up to during his holiday?" at bounding box center [591, 227] width 392 height 19
drag, startPoint x: 436, startPoint y: 220, endPoint x: 405, endPoint y: 220, distance: 31.4
click at [405, 220] on span "What activity did [PERSON_NAME] get up to during his holiday?" at bounding box center [559, 227] width 392 height 19
drag, startPoint x: 304, startPoint y: 221, endPoint x: 325, endPoint y: 223, distance: 20.5
click at [327, 223] on div at bounding box center [333, 227] width 12 height 19
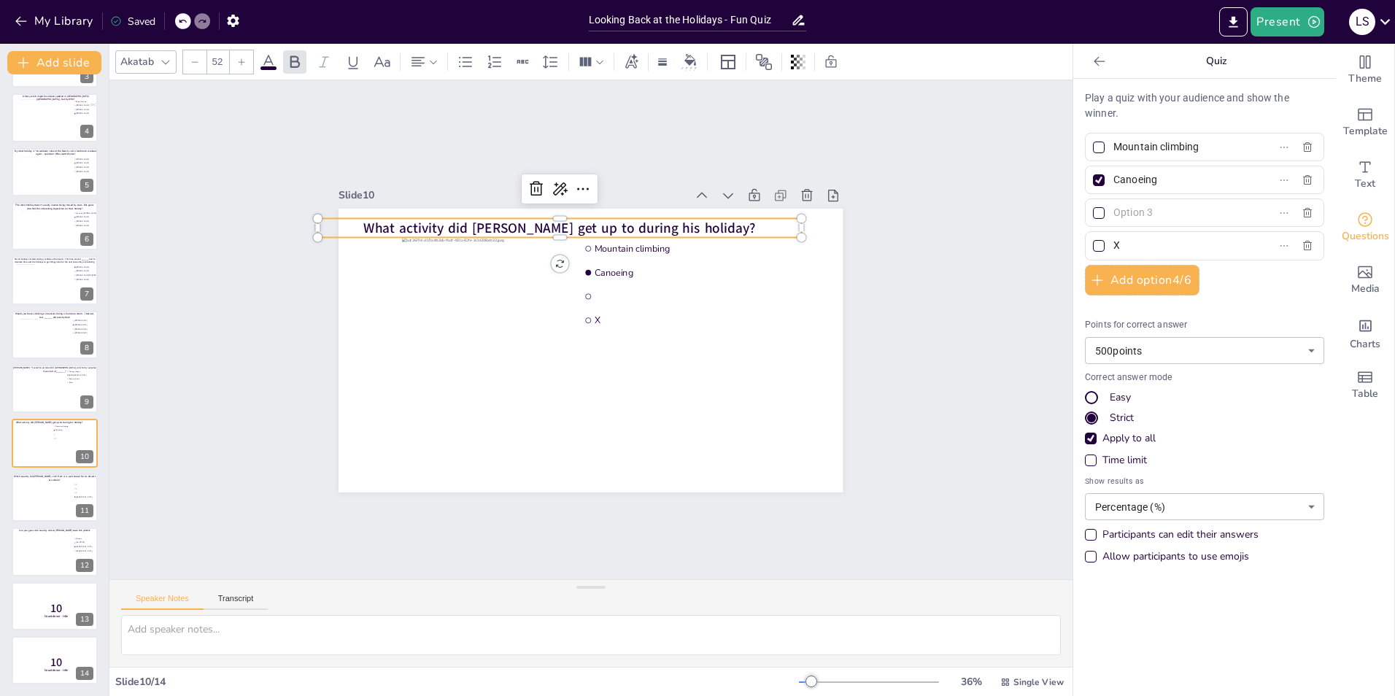
click at [918, 395] on div "Slide 1 Multiple stops trip? Sure no problem! Guess who made these stops during…" at bounding box center [590, 329] width 963 height 499
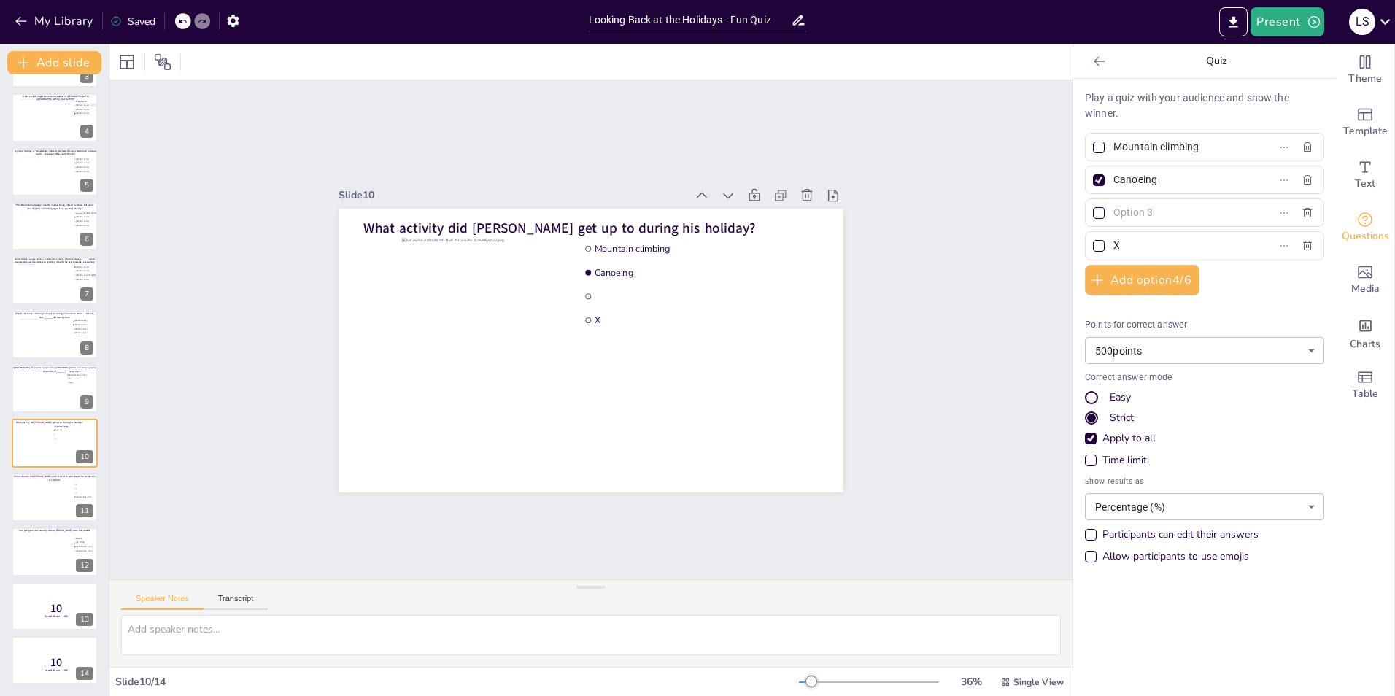
click at [1141, 209] on input "text" at bounding box center [1182, 212] width 136 height 21
type input "Fishing"
click at [1127, 240] on input "X" at bounding box center [1182, 245] width 136 height 21
click at [1141, 252] on input "text" at bounding box center [1182, 245] width 136 height 21
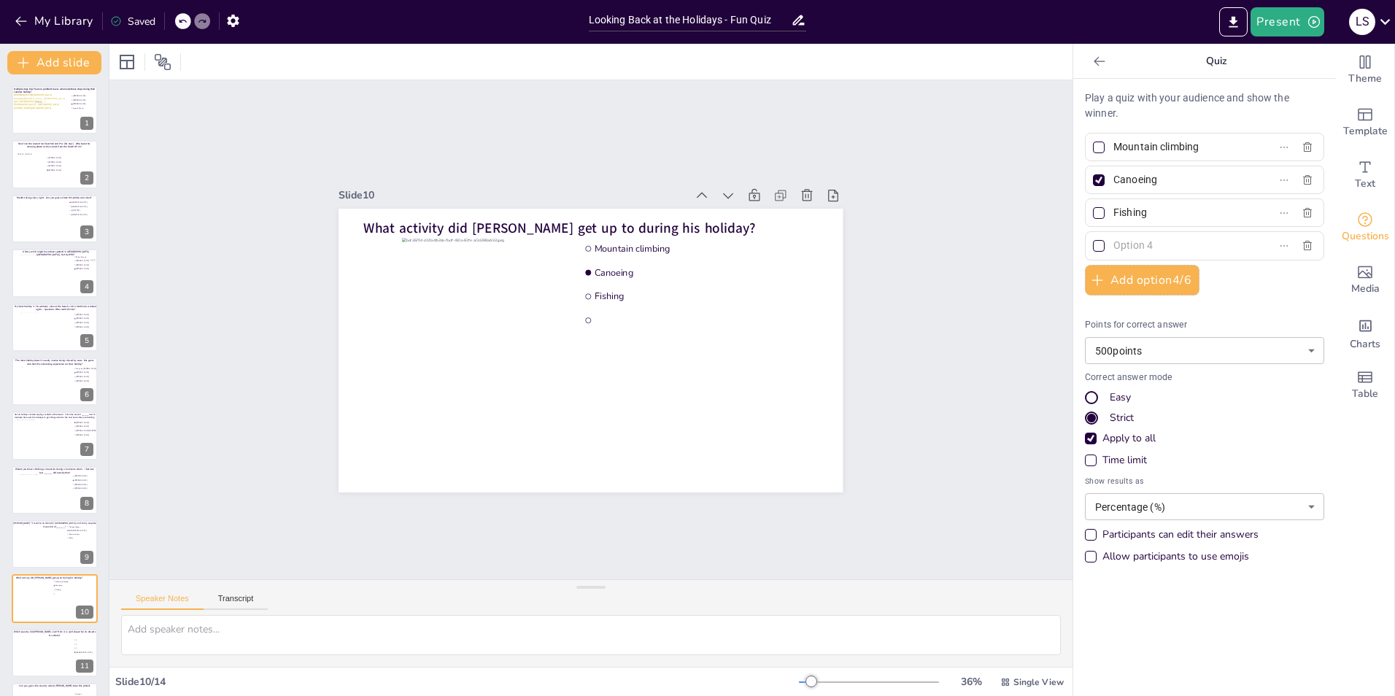
scroll to position [14, 0]
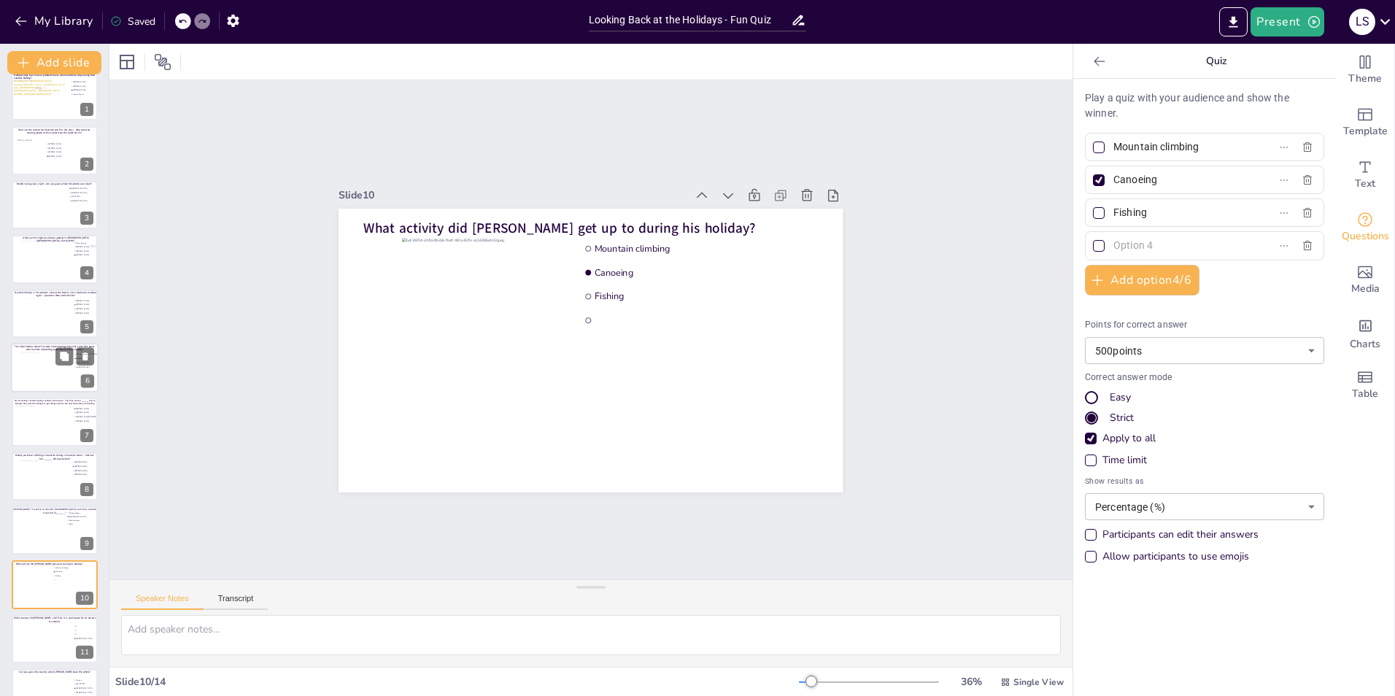
click at [39, 369] on div at bounding box center [47, 371] width 53 height 39
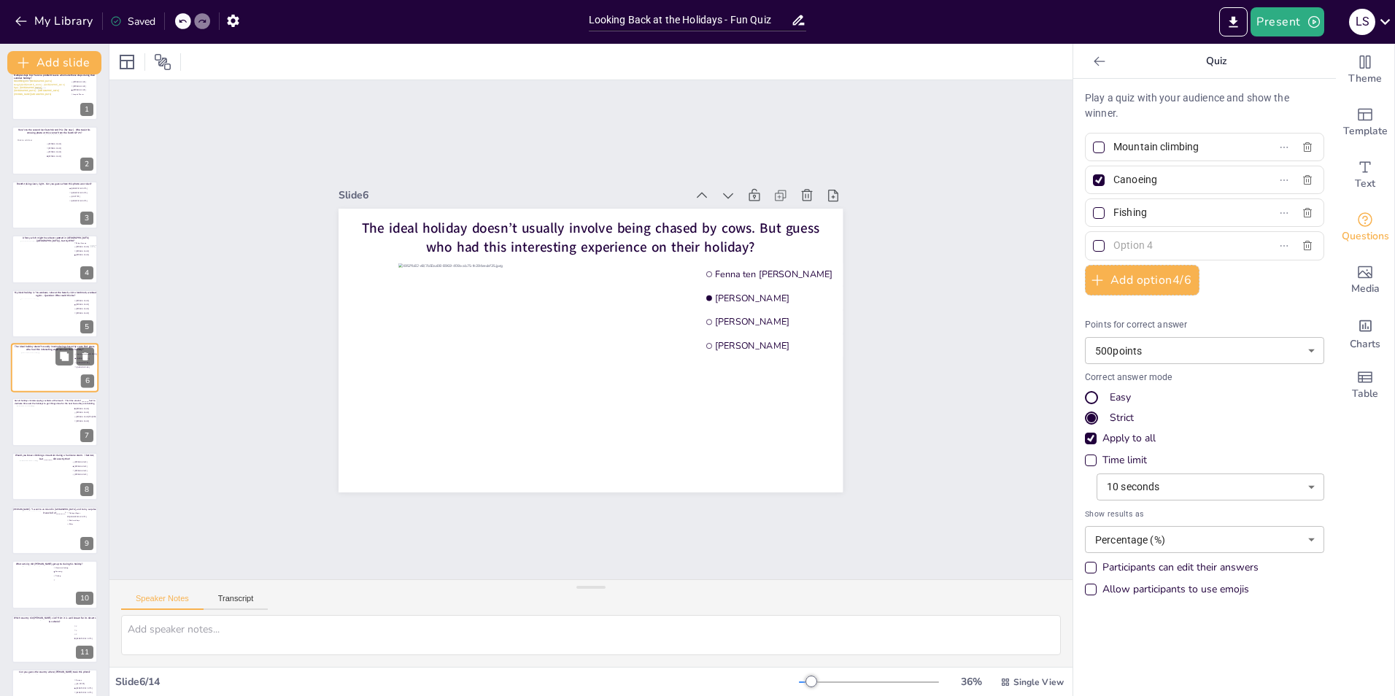
type input "Fenna ten [PERSON_NAME]"
type input "[PERSON_NAME]"
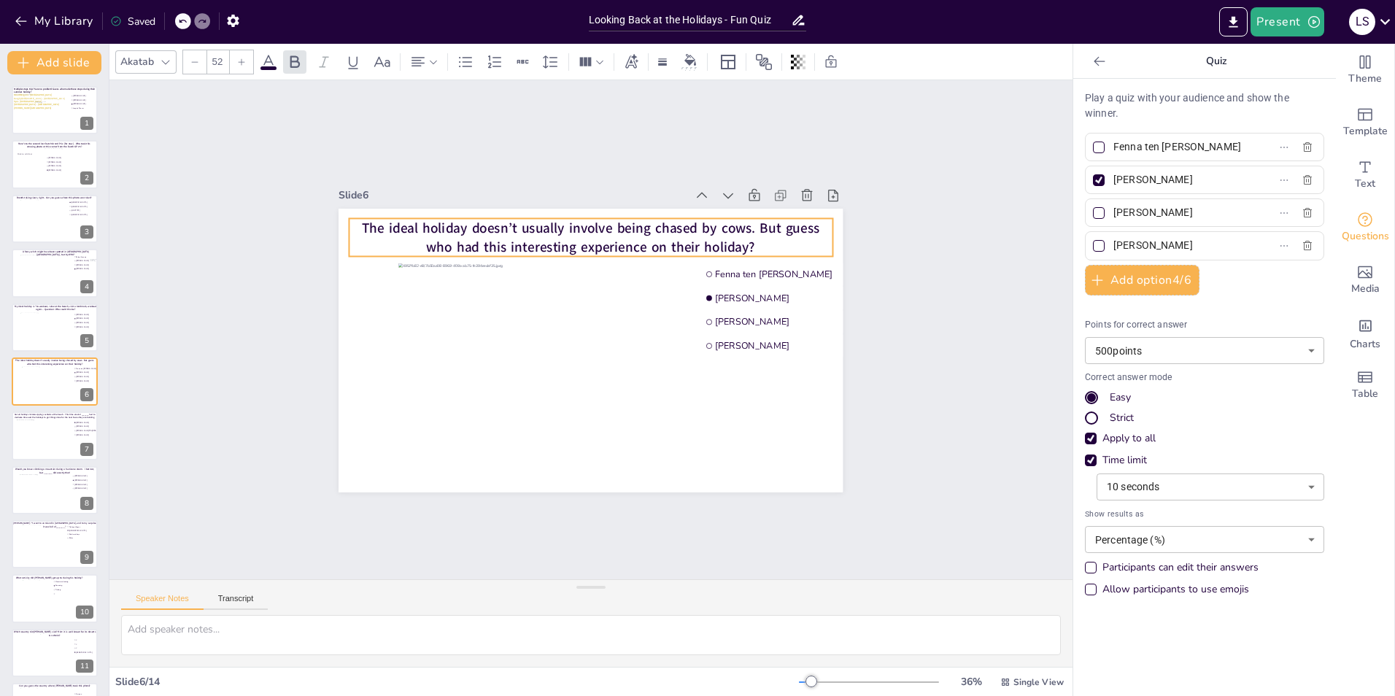
click at [577, 229] on span "The ideal holiday doesn’t usually involve being chased by cows. But guess who h…" at bounding box center [591, 237] width 458 height 38
click at [684, 219] on span "The ideal holiday doesn’t usually involve being chased by cows. But guess who h…" at bounding box center [591, 237] width 458 height 38
click at [919, 366] on div "Slide 1 Multiple stops trip? Sure no problem! Guess who made these stops during…" at bounding box center [590, 329] width 963 height 499
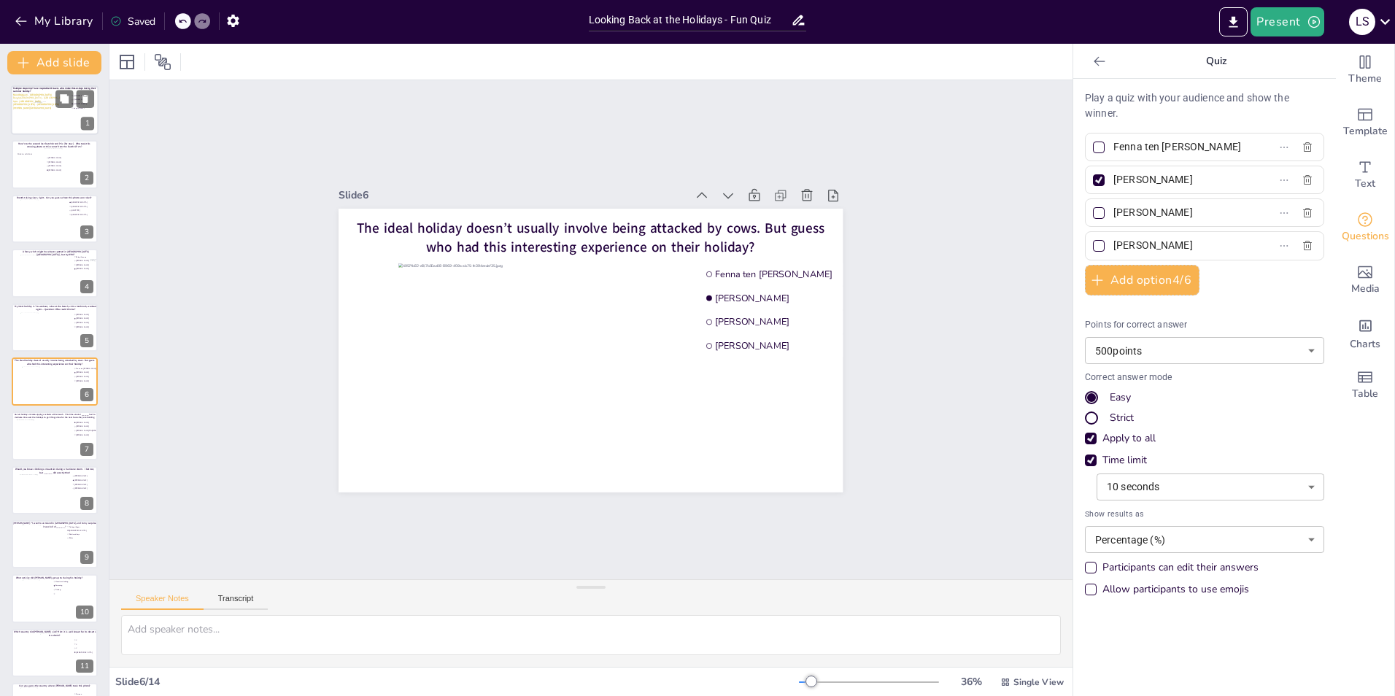
click at [45, 113] on div at bounding box center [41, 107] width 12 height 12
type input "[PERSON_NAME]"
type input "Joep de Reuver"
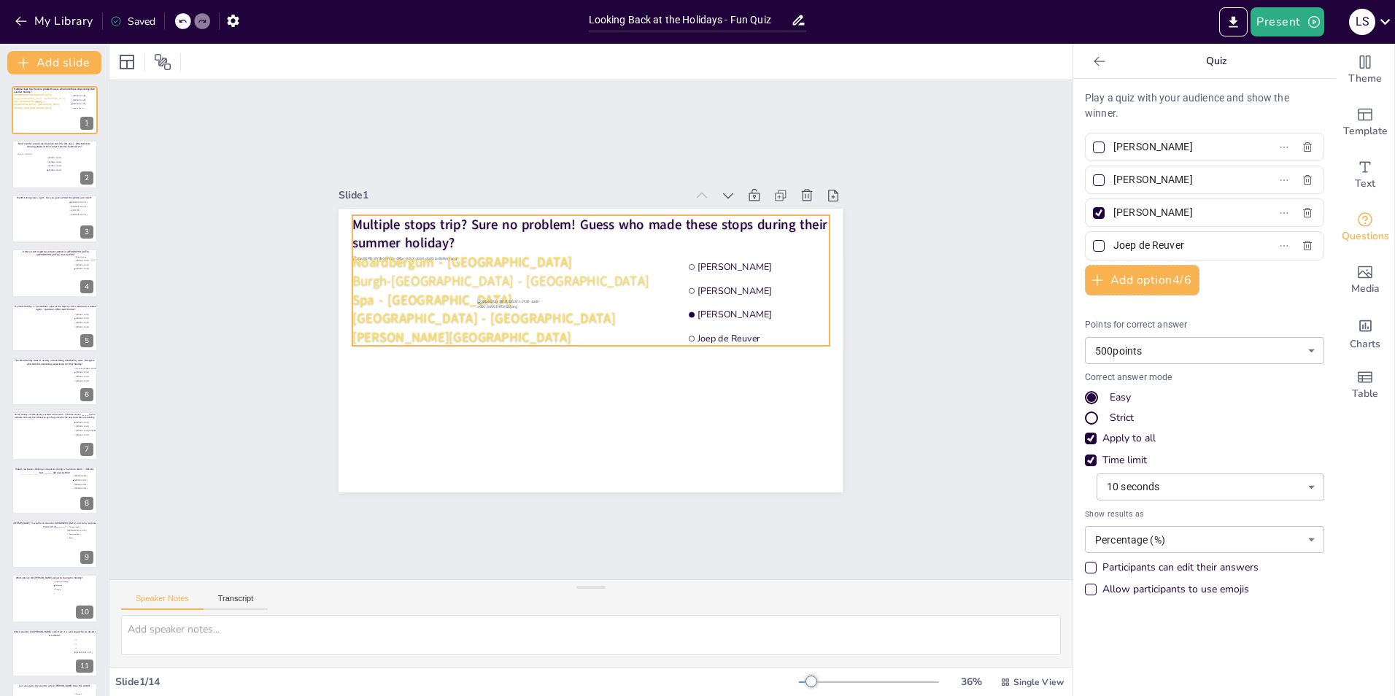
click at [422, 220] on span "Multiple stops trip? Sure no problem! Guess who made these stops during their s…" at bounding box center [589, 233] width 475 height 37
type input "51"
click at [424, 220] on span "Multiple stops trip? Sure no problem! Guess who made these stops during their s…" at bounding box center [589, 233] width 475 height 37
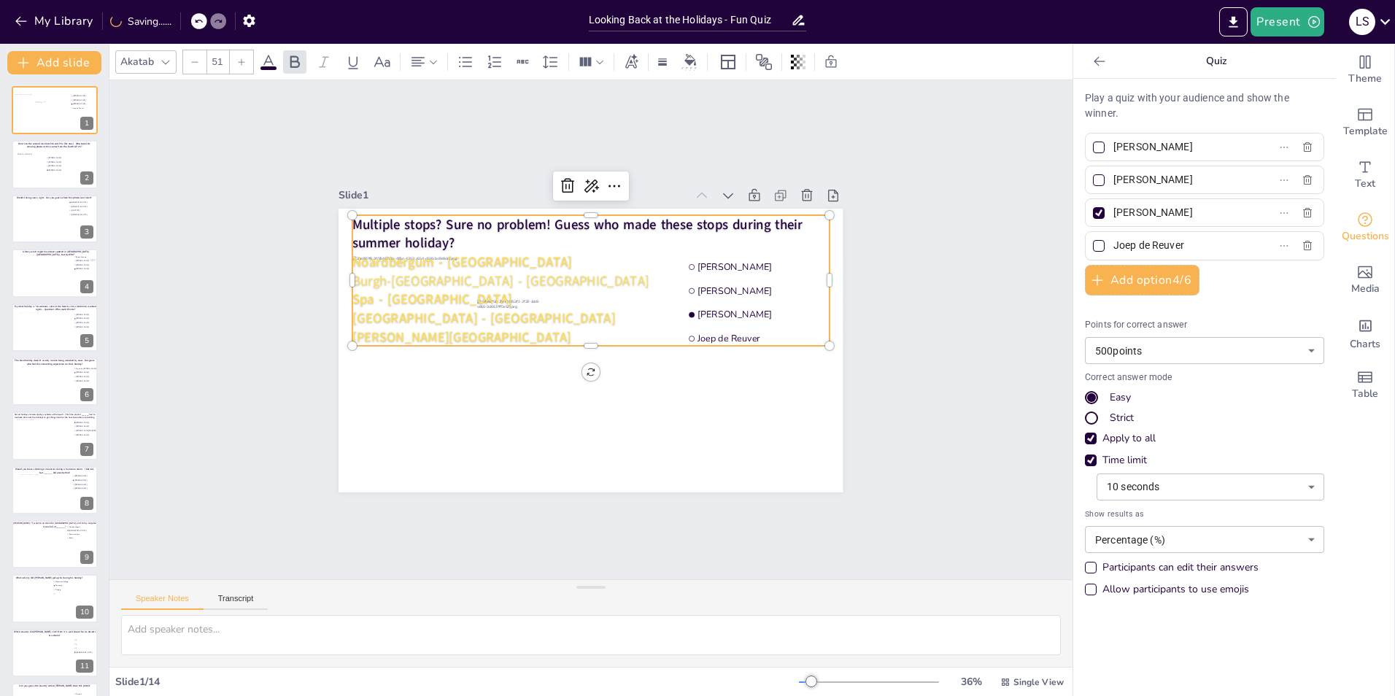
click at [407, 153] on div "Slide 1 Bauke Maarse Frank van Geffen Arjan Westrik Joep de Reuver Multiple sto…" at bounding box center [590, 329] width 963 height 499
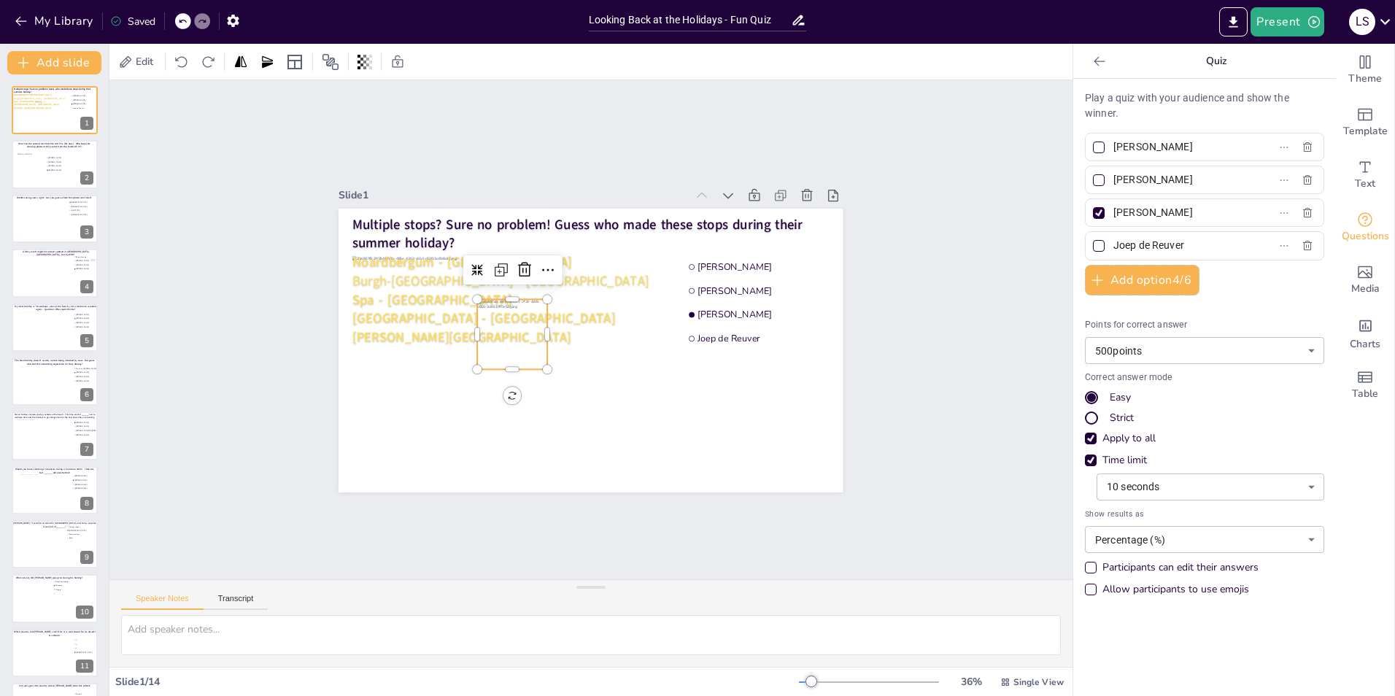
click at [500, 328] on div at bounding box center [512, 334] width 70 height 70
click at [503, 324] on div at bounding box center [515, 334] width 70 height 70
click at [928, 234] on div "Slide 1 Multiple stops? Sure no problem! Guess who made these stops during thei…" at bounding box center [590, 329] width 963 height 499
click at [42, 494] on div at bounding box center [53, 493] width 69 height 39
type input "[PERSON_NAME]"
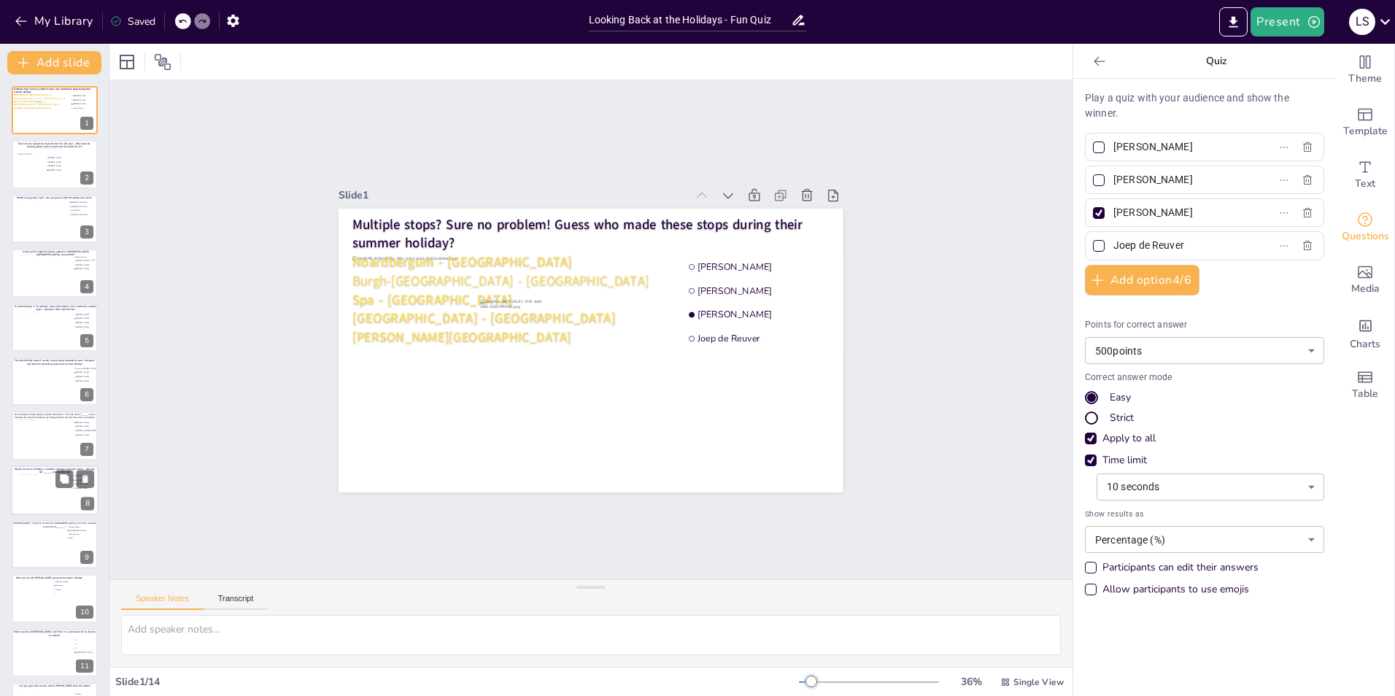
type input "[PERSON_NAME]"
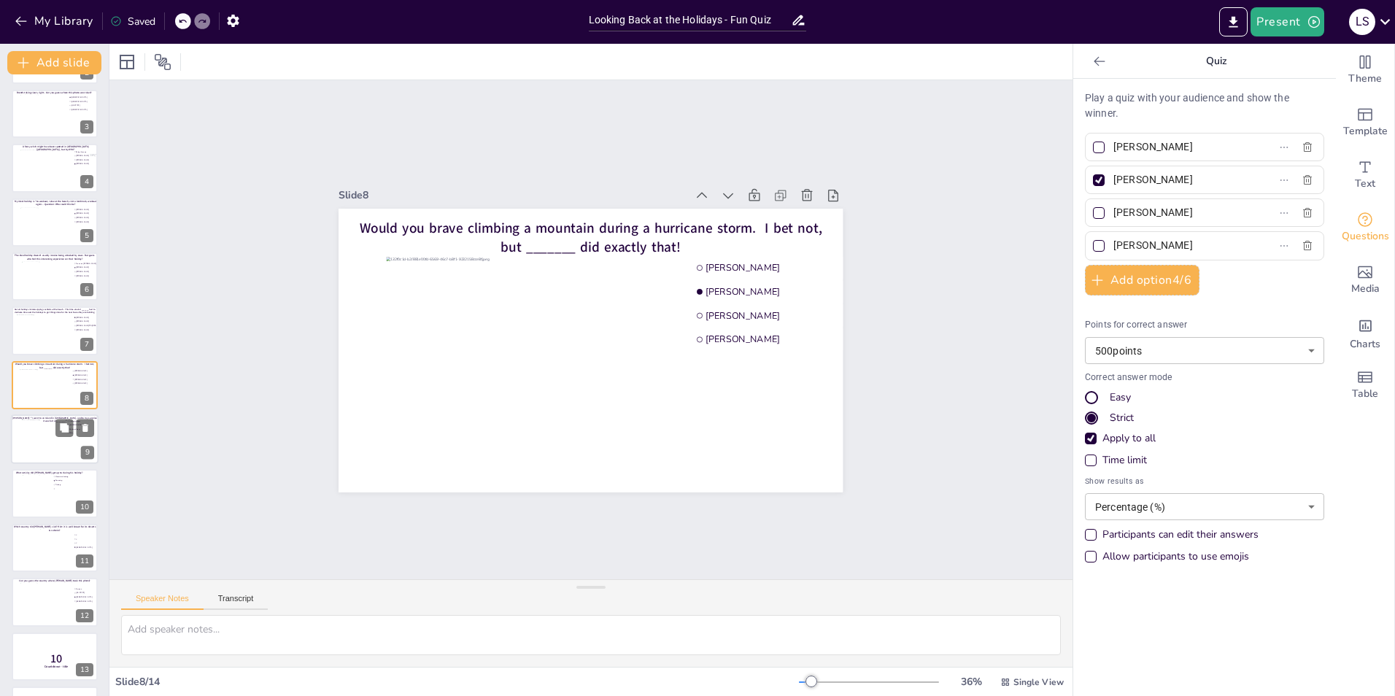
click at [42, 443] on div at bounding box center [55, 439] width 66 height 39
type input "Fishing villages"
type input "[DEMOGRAPHIC_DATA]"
type input "Sheltered bays"
type input "Bikes"
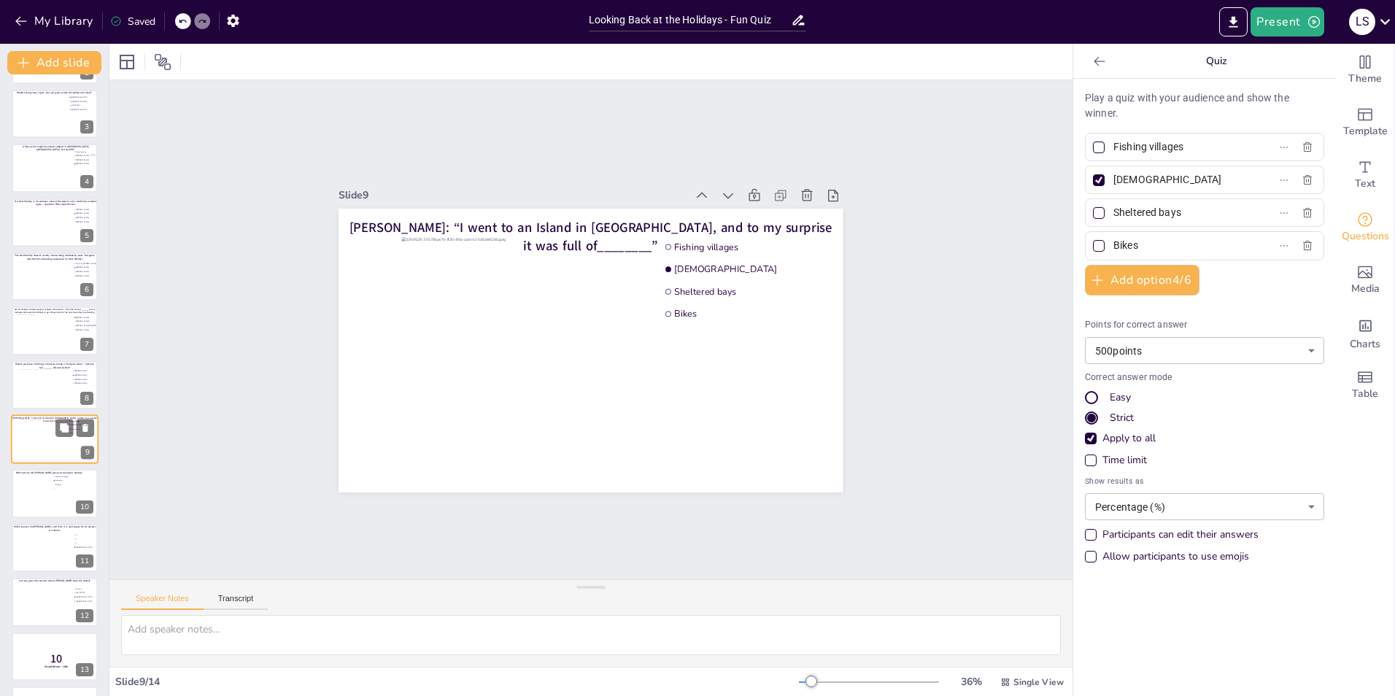
scroll to position [155, 0]
click at [1173, 215] on input "Sheltered bays" at bounding box center [1182, 212] width 136 height 21
drag, startPoint x: 1154, startPoint y: 210, endPoint x: 1103, endPoint y: 209, distance: 51.1
click at [1114, 209] on input "Bitterb" at bounding box center [1182, 212] width 136 height 21
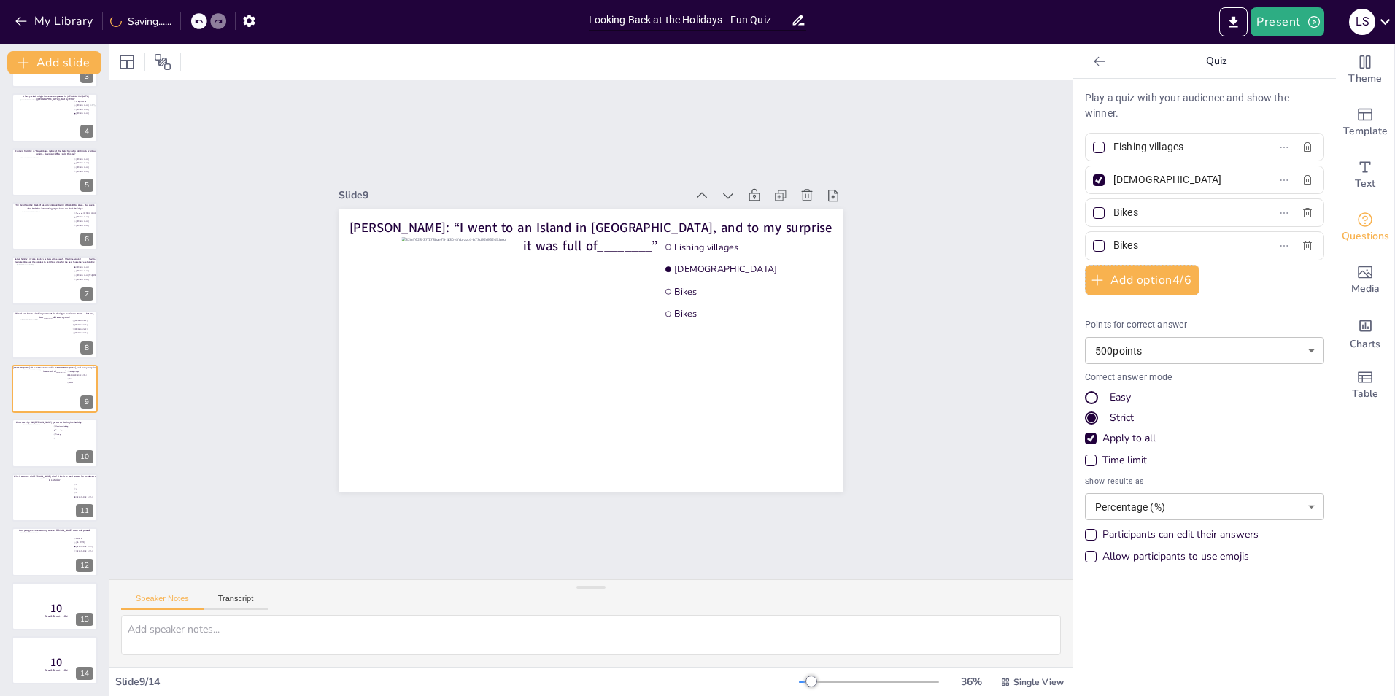
type input "Bikes"
click at [1138, 244] on input "Bikes" at bounding box center [1182, 245] width 136 height 21
type input "B"
type input "[DEMOGRAPHIC_DATA]"
click at [969, 309] on div "Slide 1 Multiple stops? Sure no problem! Guess who made these stops during thei…" at bounding box center [590, 329] width 963 height 499
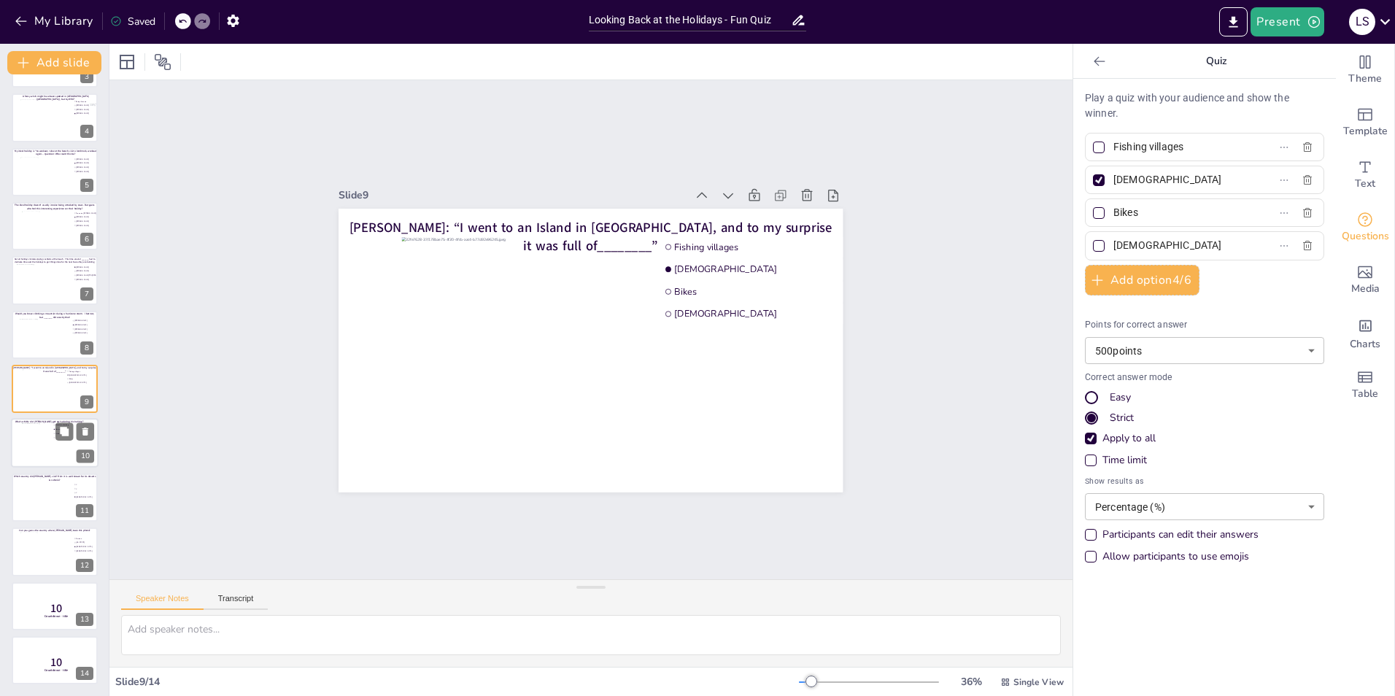
click at [48, 439] on div at bounding box center [37, 443] width 30 height 39
type input "Mountain climbing"
type input "Canoeing"
type input "Fishing"
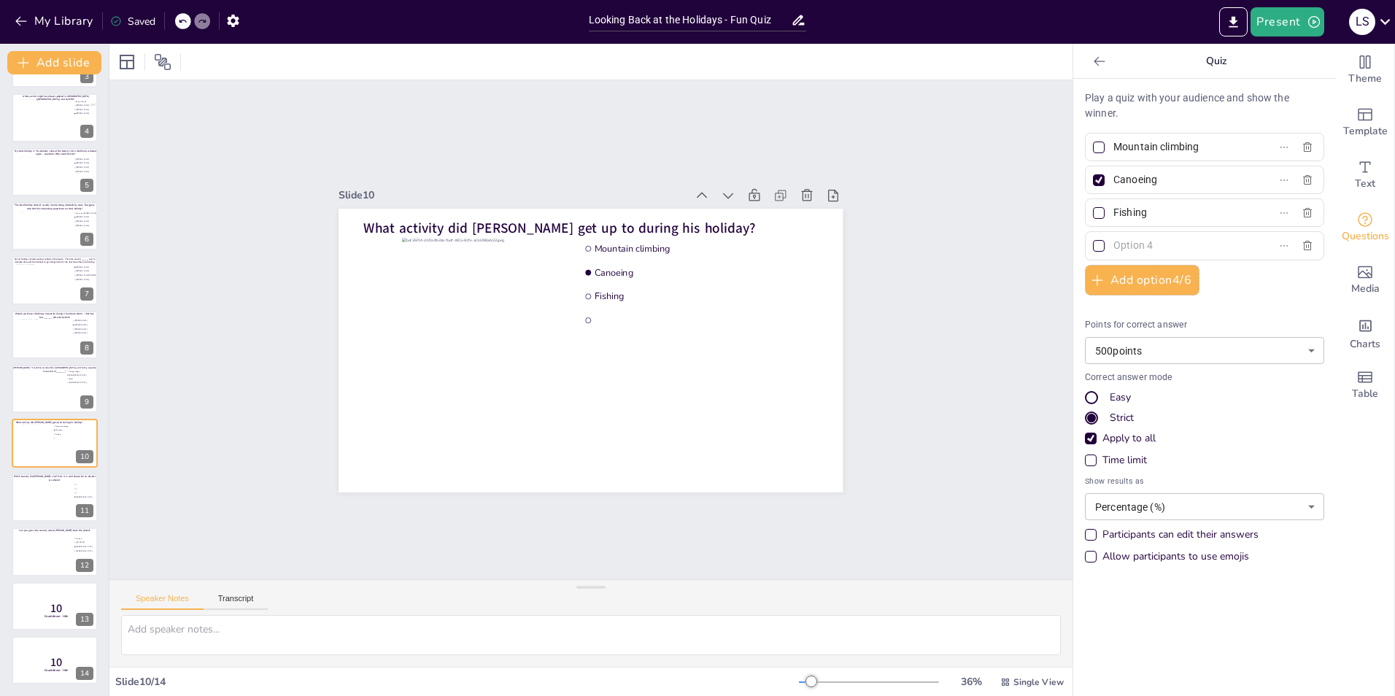
click at [1173, 247] on input "text" at bounding box center [1182, 245] width 136 height 21
type input "Running"
click at [1006, 305] on div "Slide 1 Multiple stops? Sure no problem! Guess who made these stops during thei…" at bounding box center [590, 329] width 963 height 499
click at [31, 499] on div at bounding box center [55, 498] width 88 height 50
type input "X"
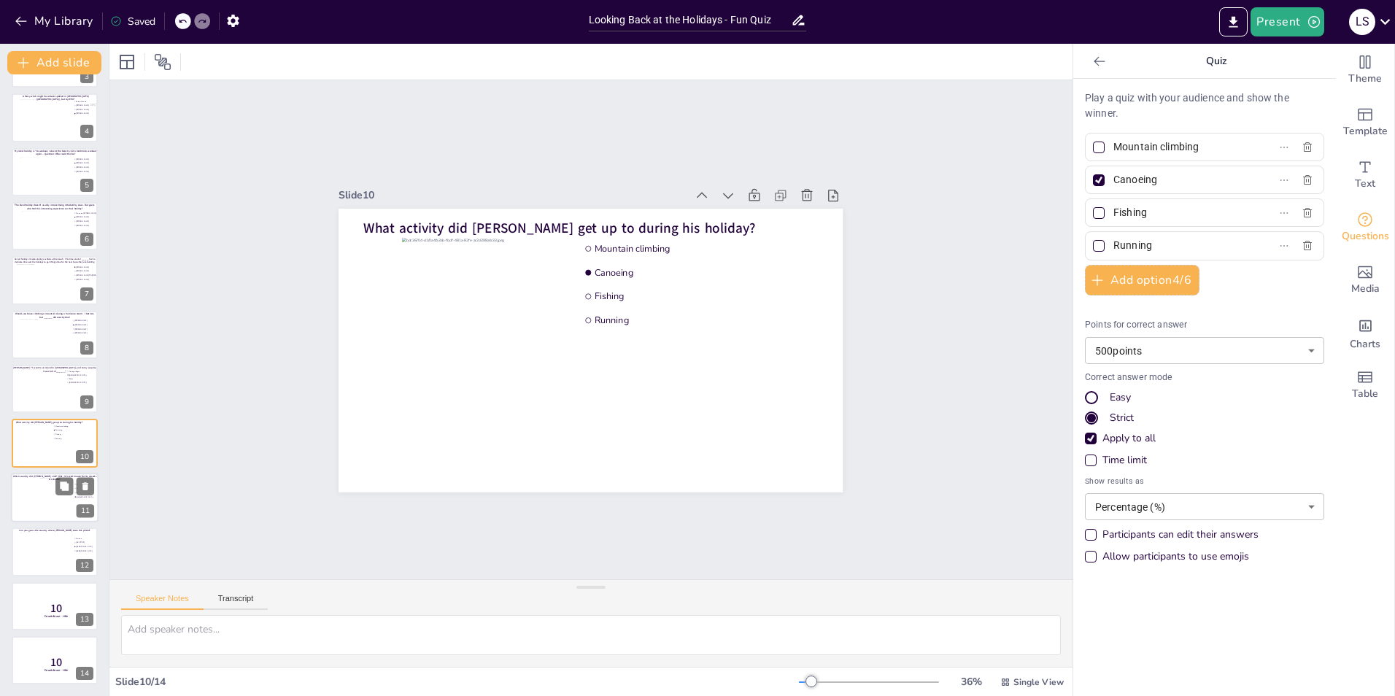
type input "X"
type input "[GEOGRAPHIC_DATA]"
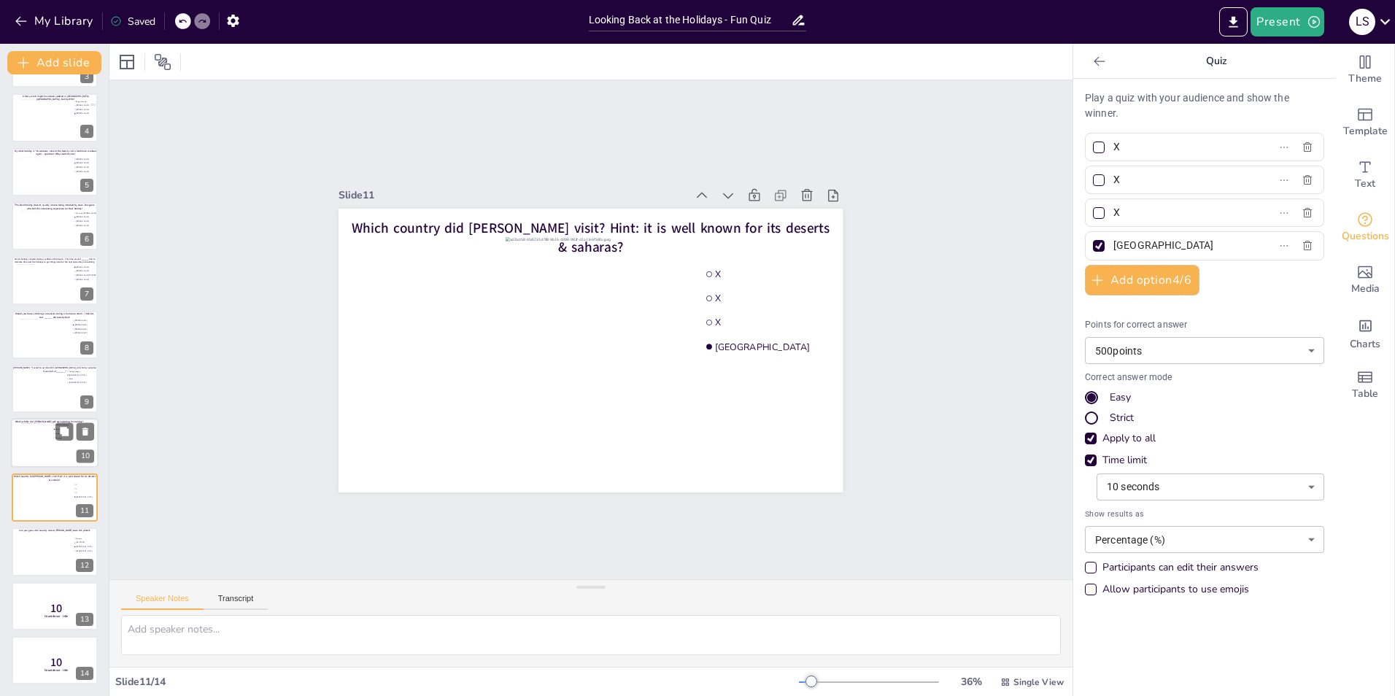
click at [57, 455] on div at bounding box center [55, 444] width 88 height 50
type input "Mountain climbing"
type input "Canoeing"
type input "Fishing"
type input "Running"
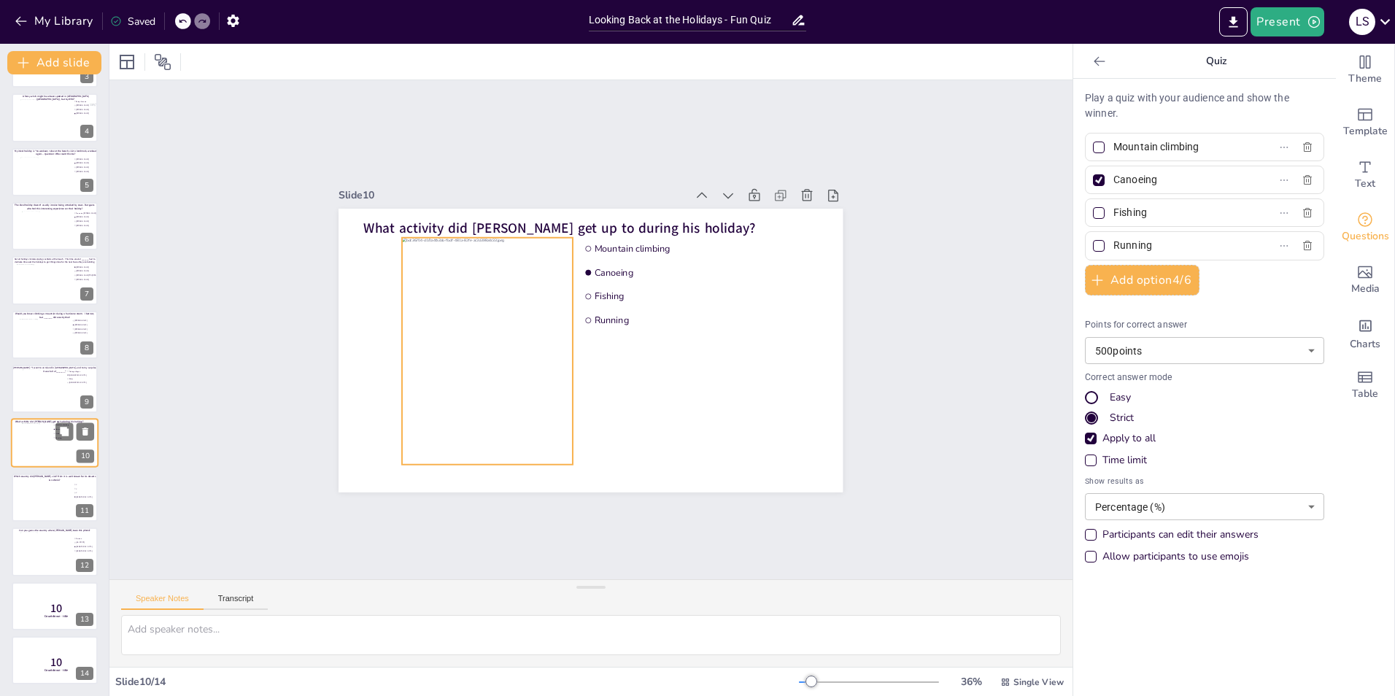
click at [39, 444] on div at bounding box center [37, 443] width 30 height 39
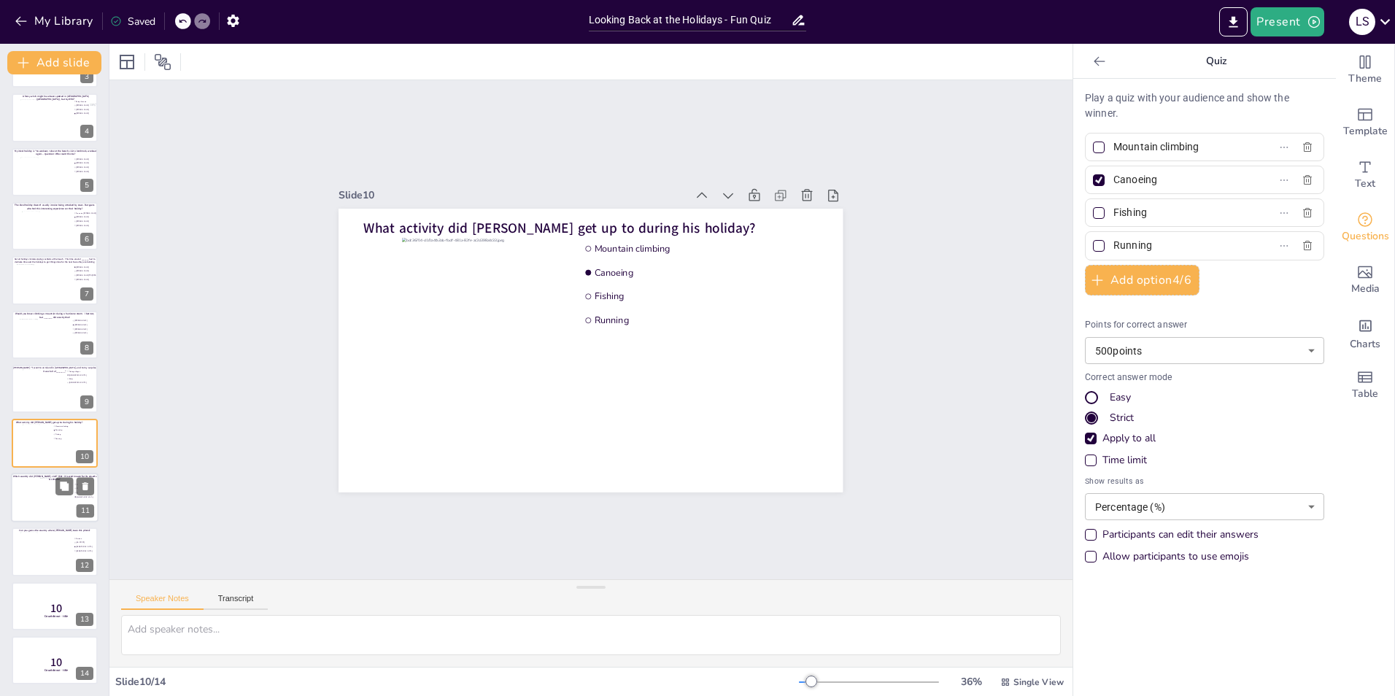
click at [43, 493] on div at bounding box center [55, 497] width 30 height 39
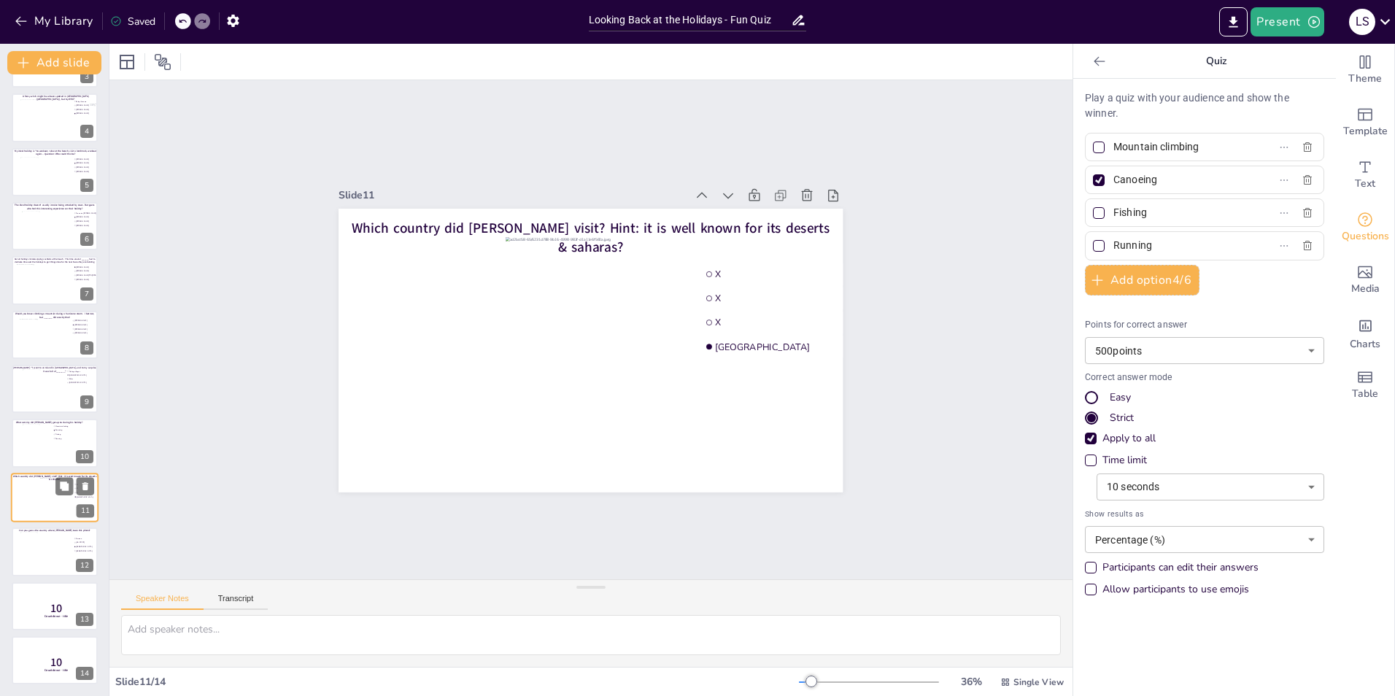
type input "X"
type input "[GEOGRAPHIC_DATA]"
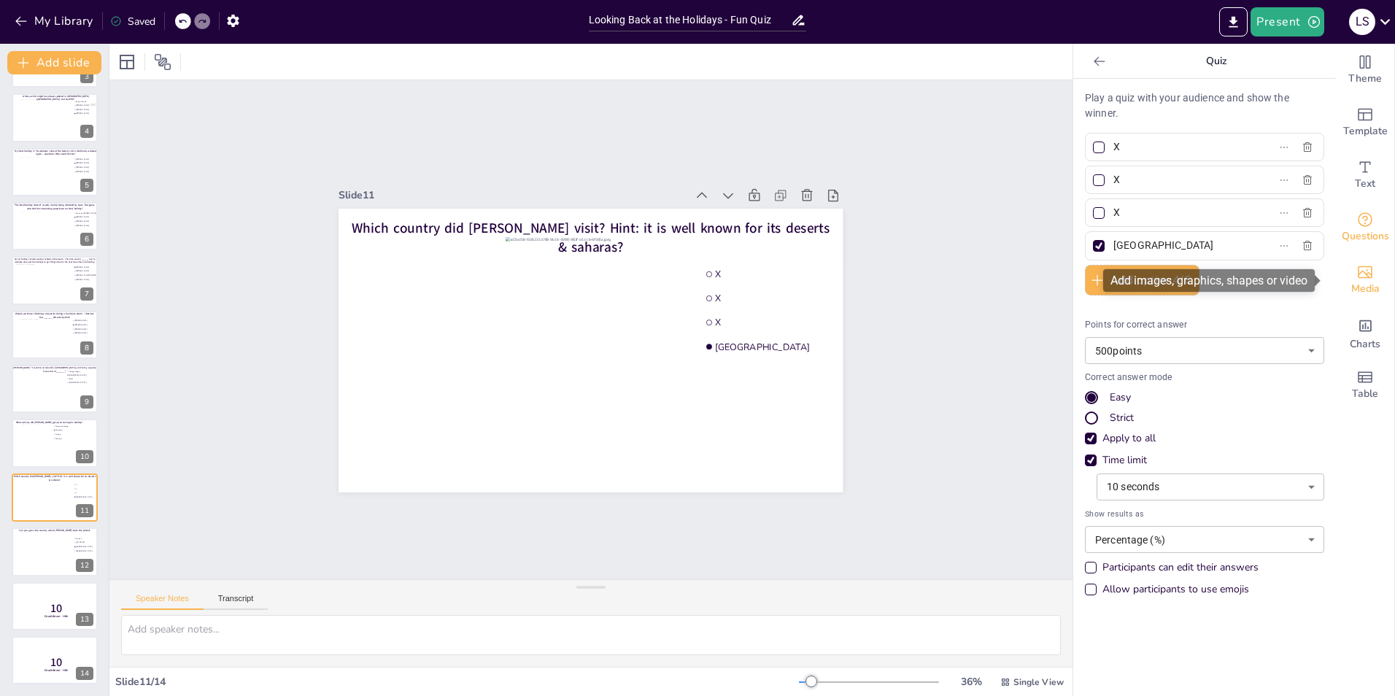
click at [1353, 283] on span "Media" at bounding box center [1365, 289] width 28 height 16
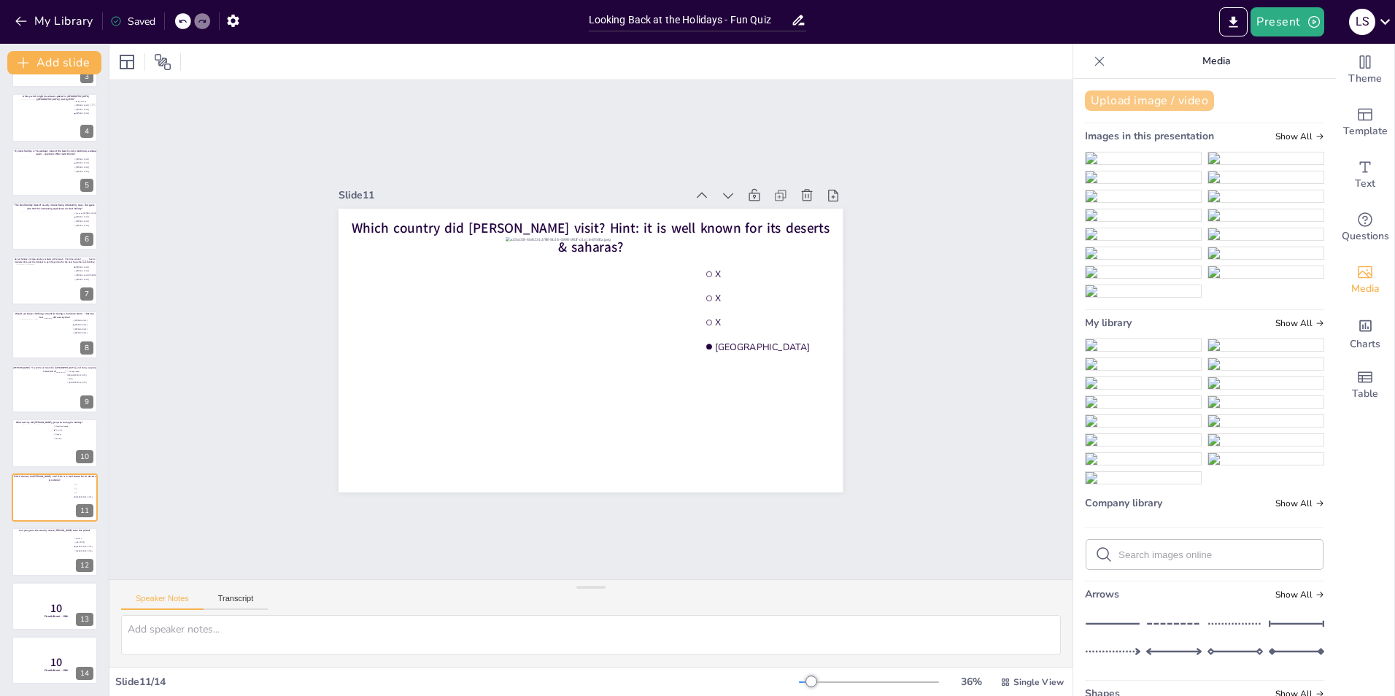
click at [1152, 101] on button "Upload image / video" at bounding box center [1149, 100] width 129 height 20
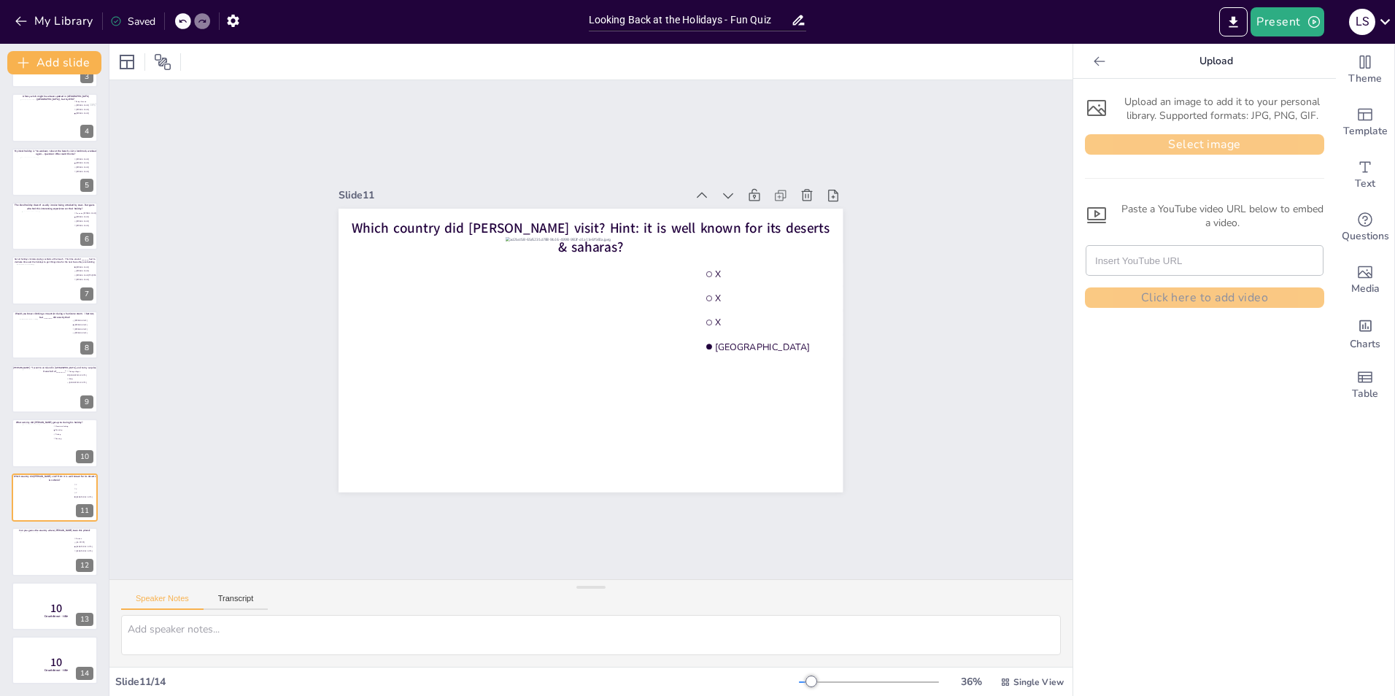
click at [1099, 139] on button "Select image" at bounding box center [1204, 144] width 239 height 20
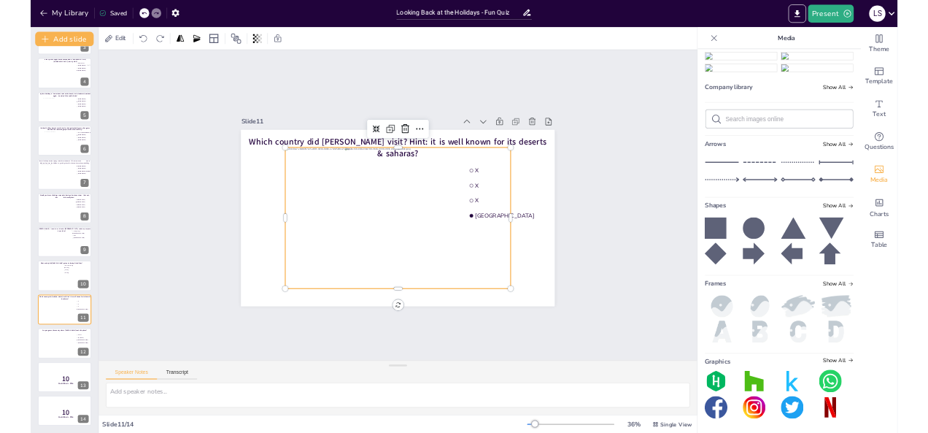
scroll to position [571, 0]
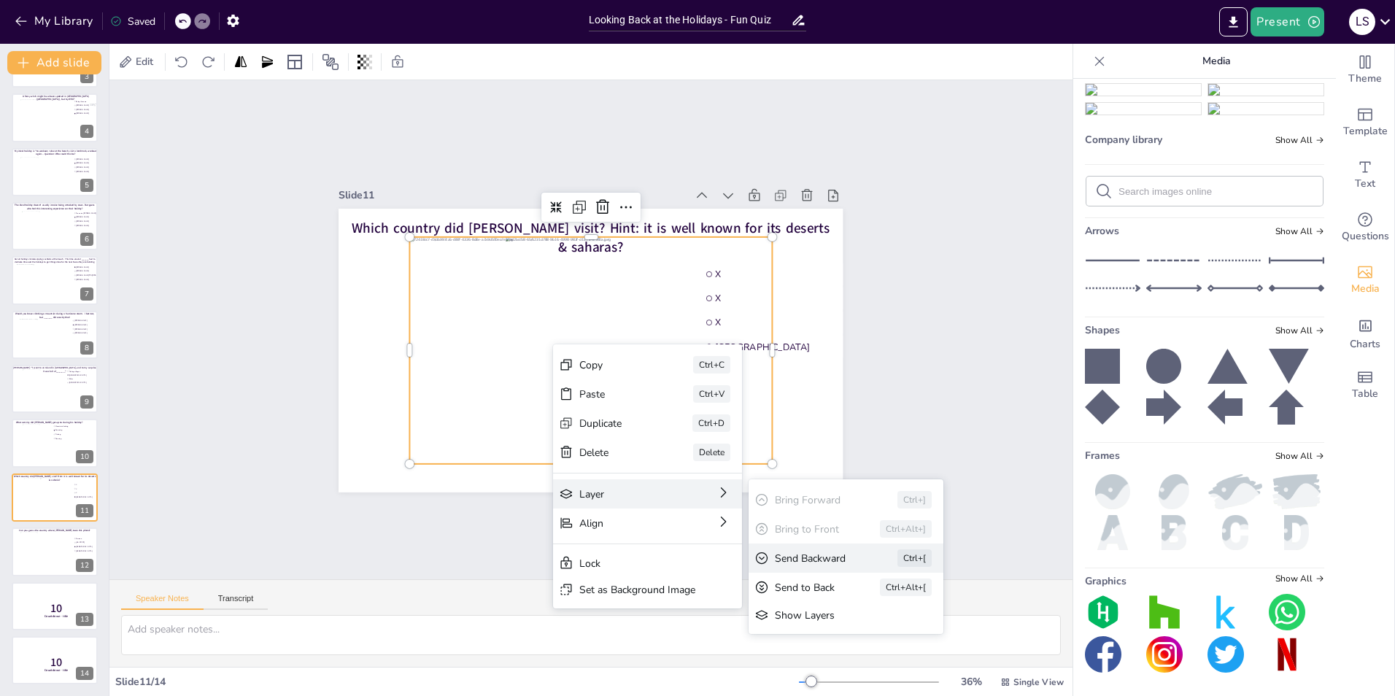
click at [822, 555] on div "Send Backward" at bounding box center [816, 559] width 82 height 14
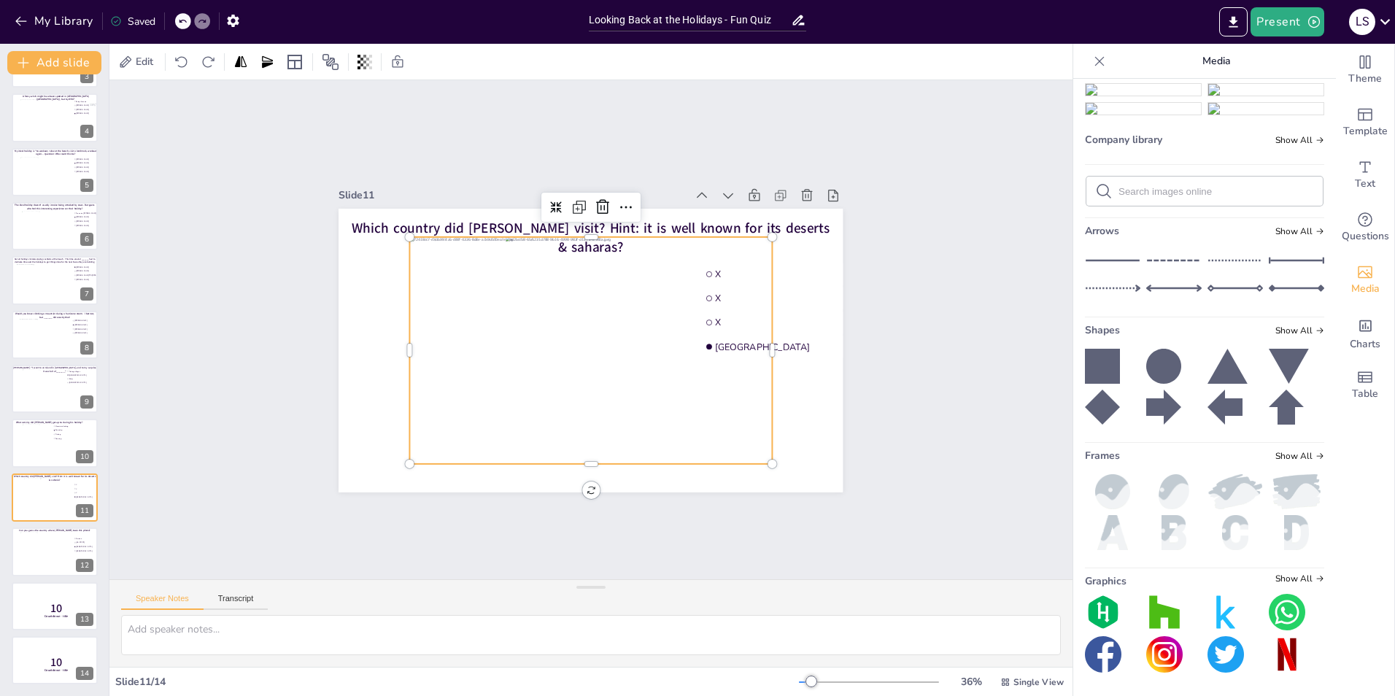
click at [875, 285] on div "Slide 1 Multiple stops? Sure no problem! Guess who made these stops during thei…" at bounding box center [590, 329] width 963 height 499
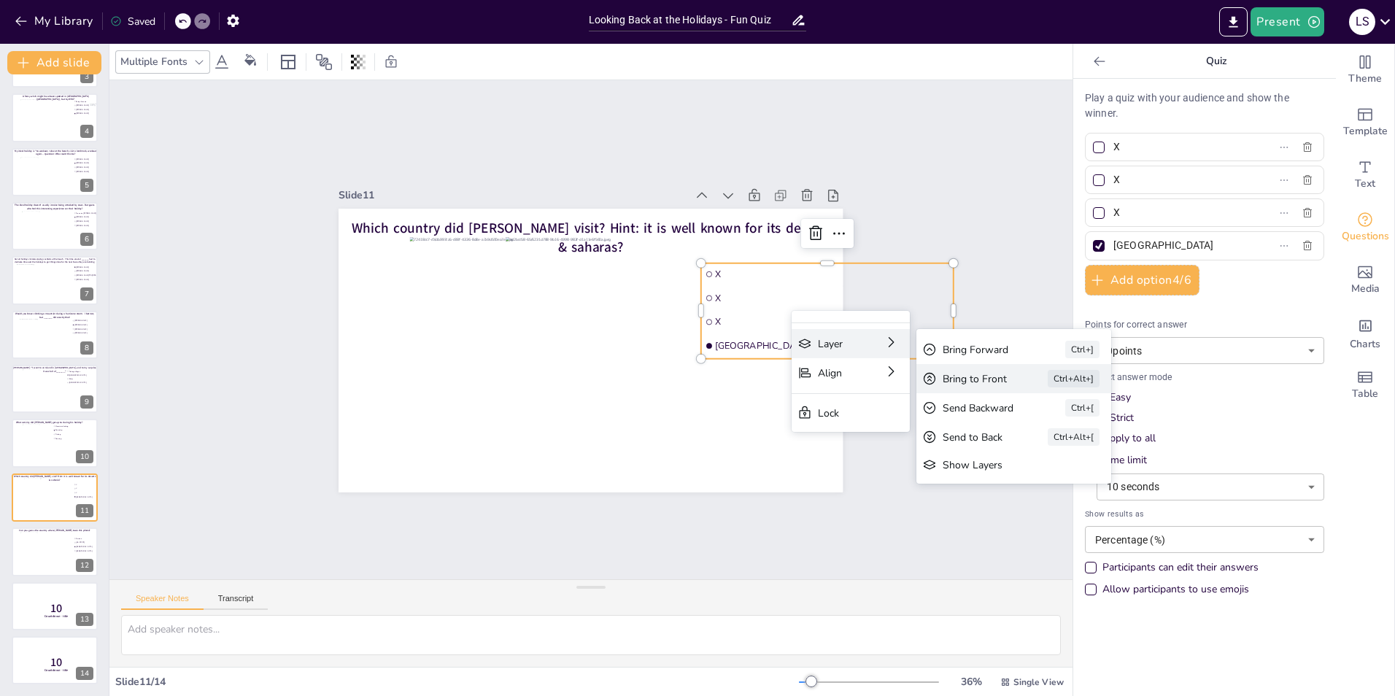
click at [1004, 385] on div "Bring to Front" at bounding box center [975, 379] width 64 height 14
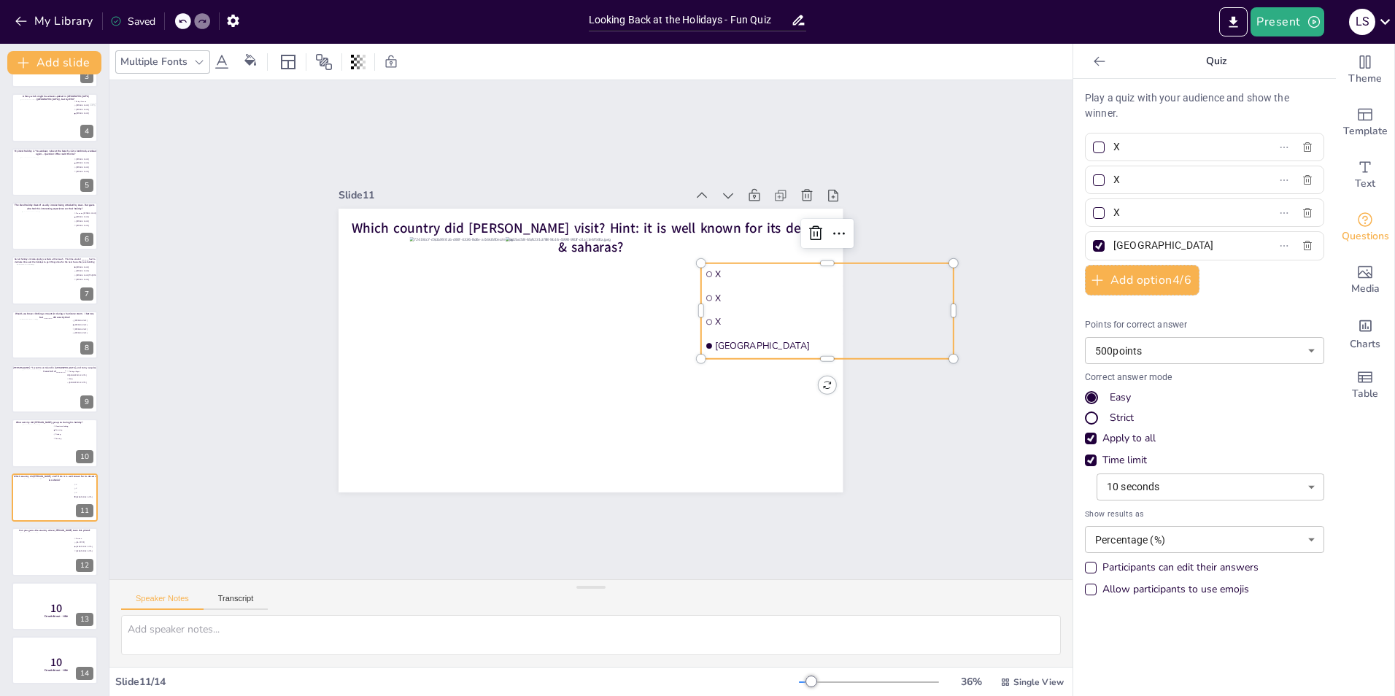
click at [937, 161] on div "Slide 1 Multiple stops? Sure no problem! Guess who made these stops during thei…" at bounding box center [590, 329] width 963 height 499
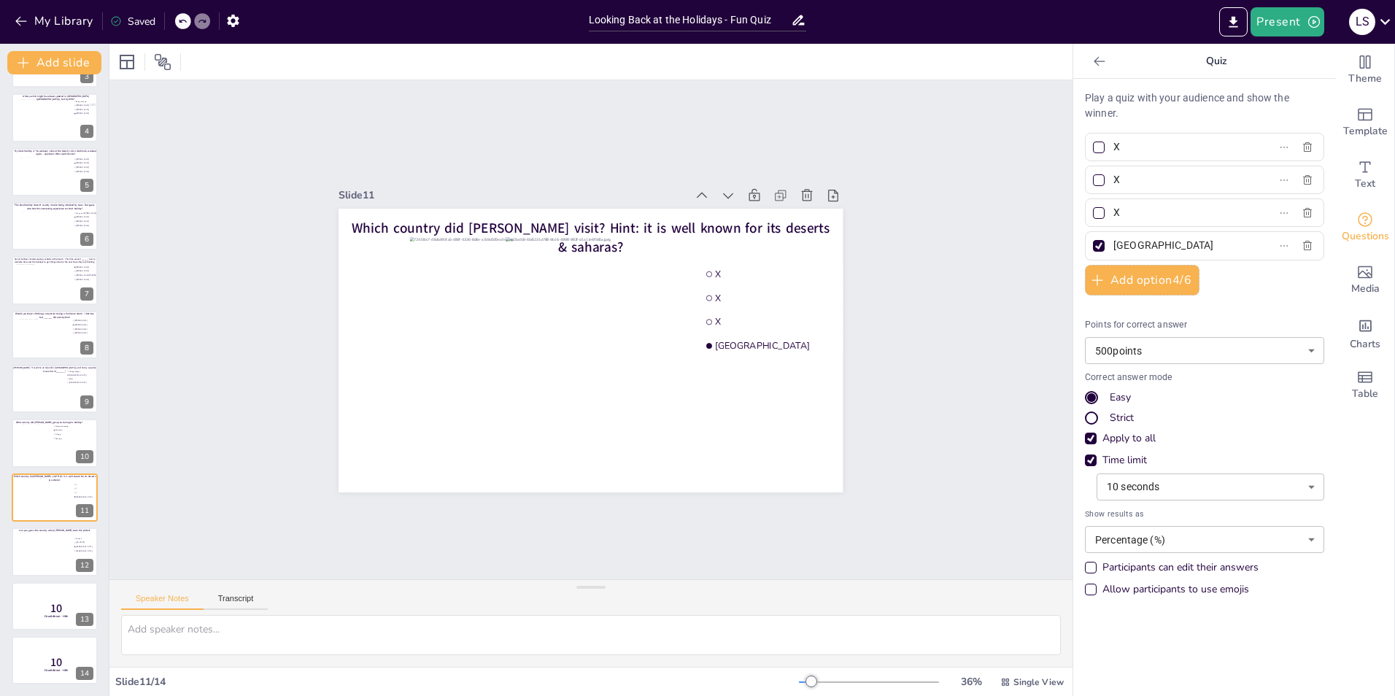
click at [984, 166] on div "Slide 1 Multiple stops? Sure no problem! Guess who made these stops during thei…" at bounding box center [590, 329] width 963 height 499
click at [1136, 153] on input "X" at bounding box center [1182, 146] width 136 height 21
type input "[GEOGRAPHIC_DATA]"
click at [977, 366] on div "Slide 1 Multiple stops? Sure no problem! Guess who made these stops during thei…" at bounding box center [590, 329] width 963 height 499
click at [1129, 182] on input "X" at bounding box center [1182, 179] width 136 height 21
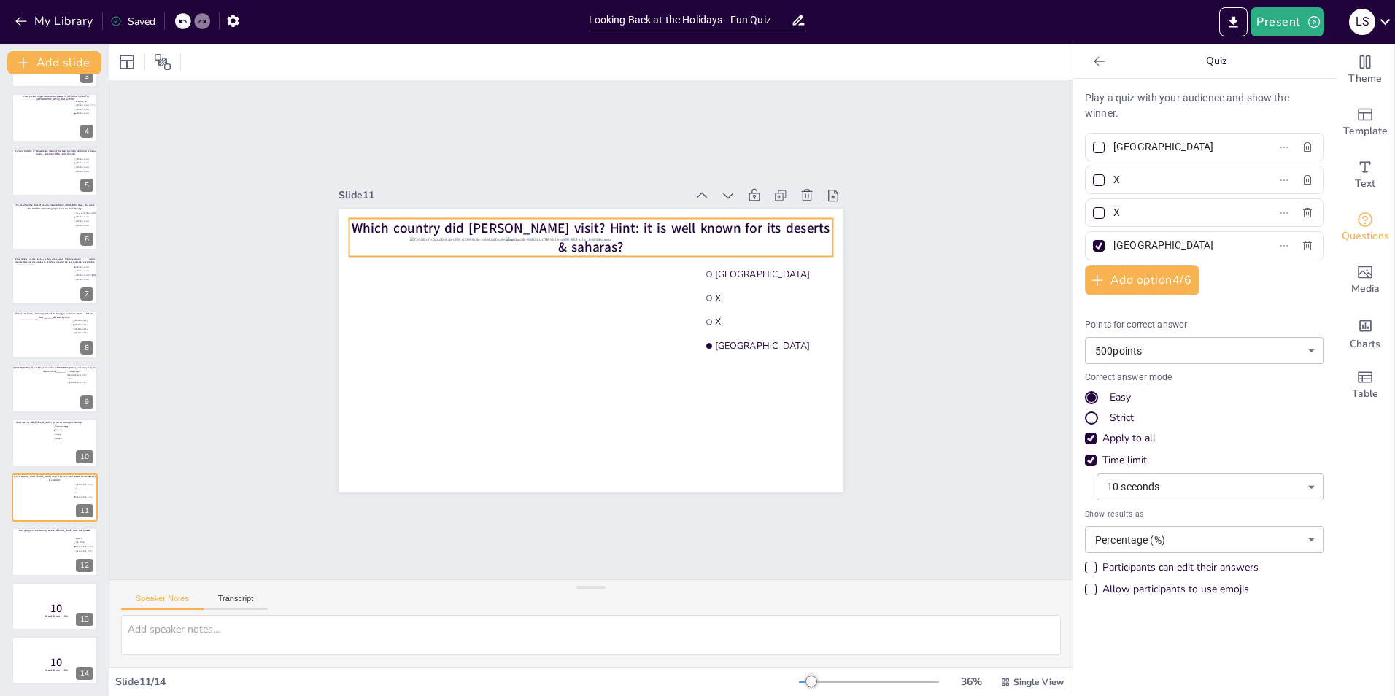
click at [757, 225] on span "Which country did [PERSON_NAME] visit? Hint: it is well known for its deserts &…" at bounding box center [591, 237] width 479 height 38
click at [190, 61] on icon at bounding box center [194, 62] width 9 height 9
type input "51"
click at [925, 138] on div "Slide 1 Multiple stops? Sure no problem! Guess who made these stops during thei…" at bounding box center [590, 329] width 963 height 499
click at [1016, 171] on div "Slide 1 Multiple stops? Sure no problem! Guess who made these stops during thei…" at bounding box center [590, 329] width 963 height 499
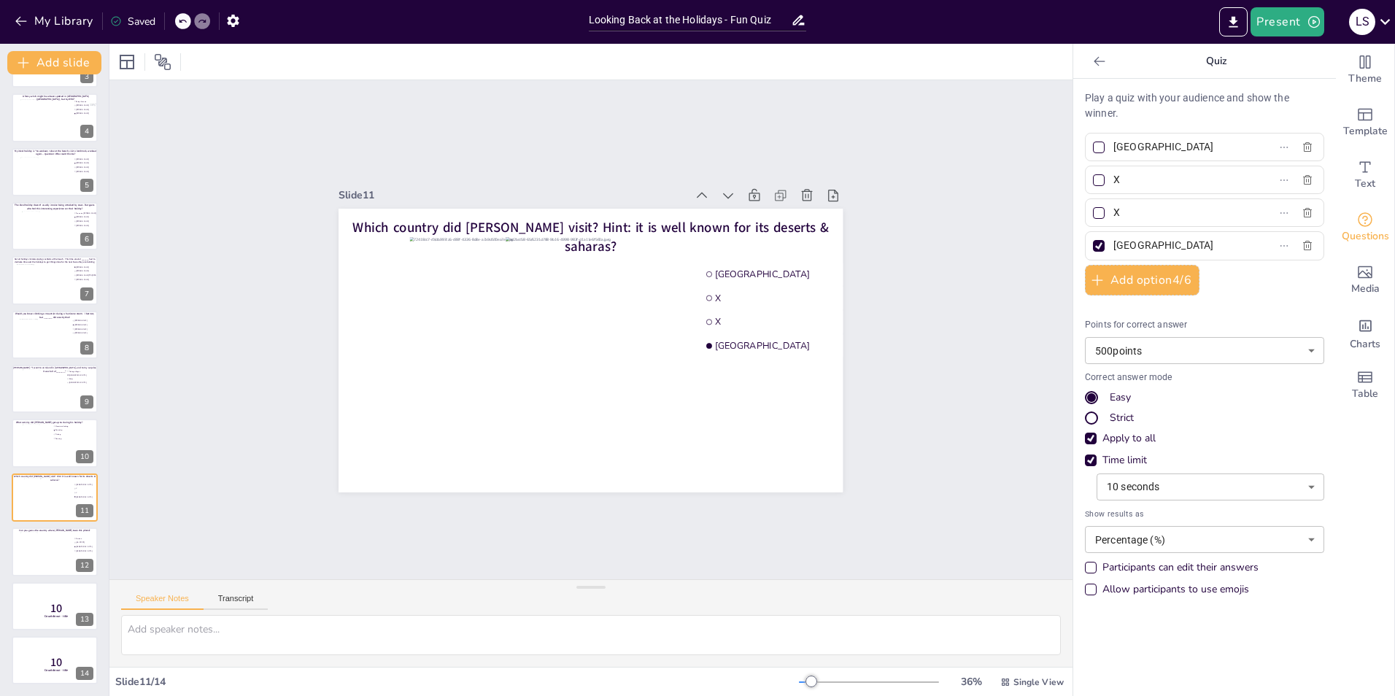
click at [1153, 179] on input "X" at bounding box center [1182, 179] width 136 height 21
click at [1153, 179] on input "text" at bounding box center [1182, 179] width 136 height 21
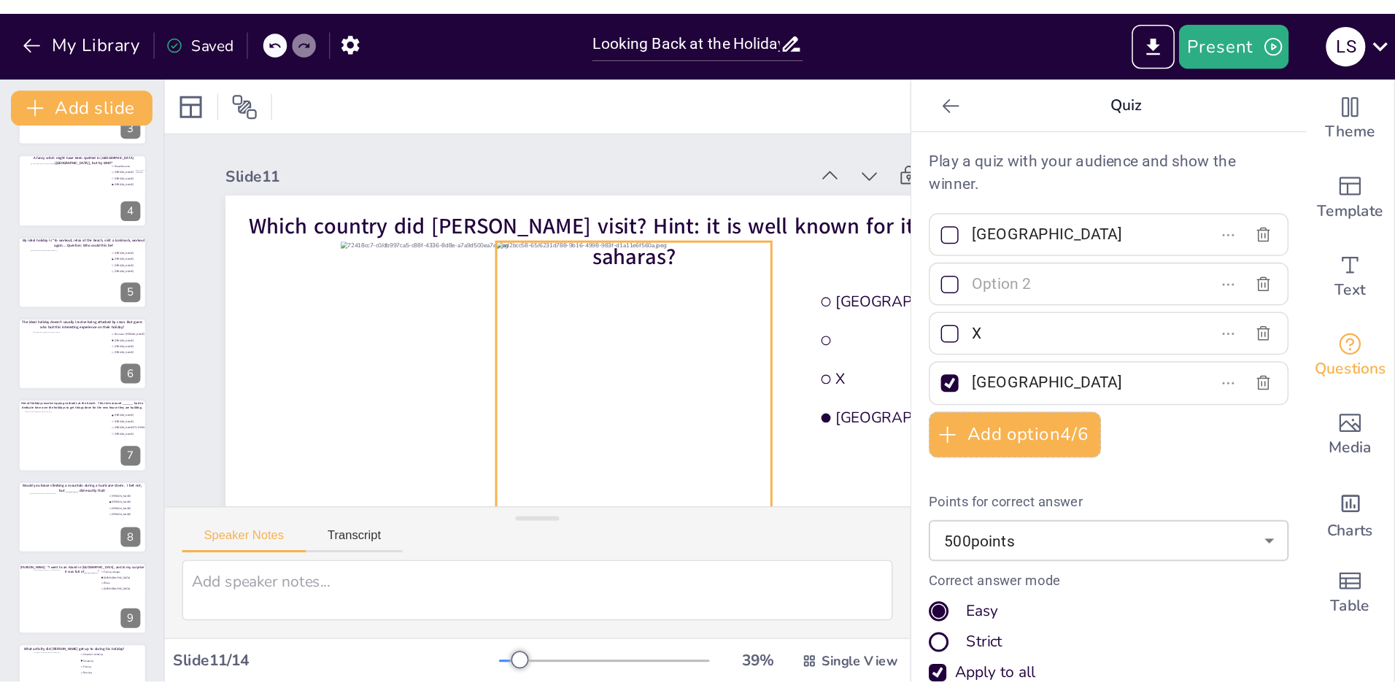
scroll to position [155, 0]
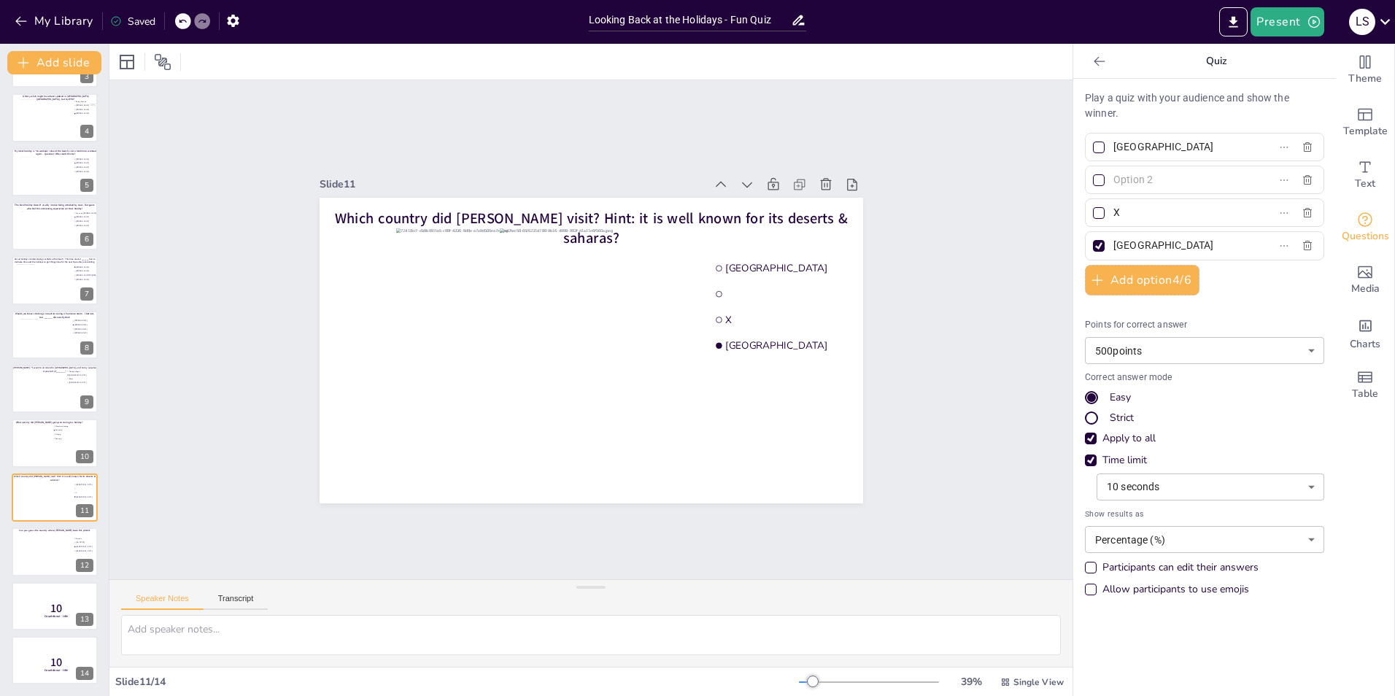
click at [1141, 180] on input "text" at bounding box center [1182, 179] width 136 height 21
type input "n"
type input "[GEOGRAPHIC_DATA]"
click at [1117, 214] on input "X" at bounding box center [1182, 212] width 136 height 21
type input "[GEOGRAPHIC_DATA]"
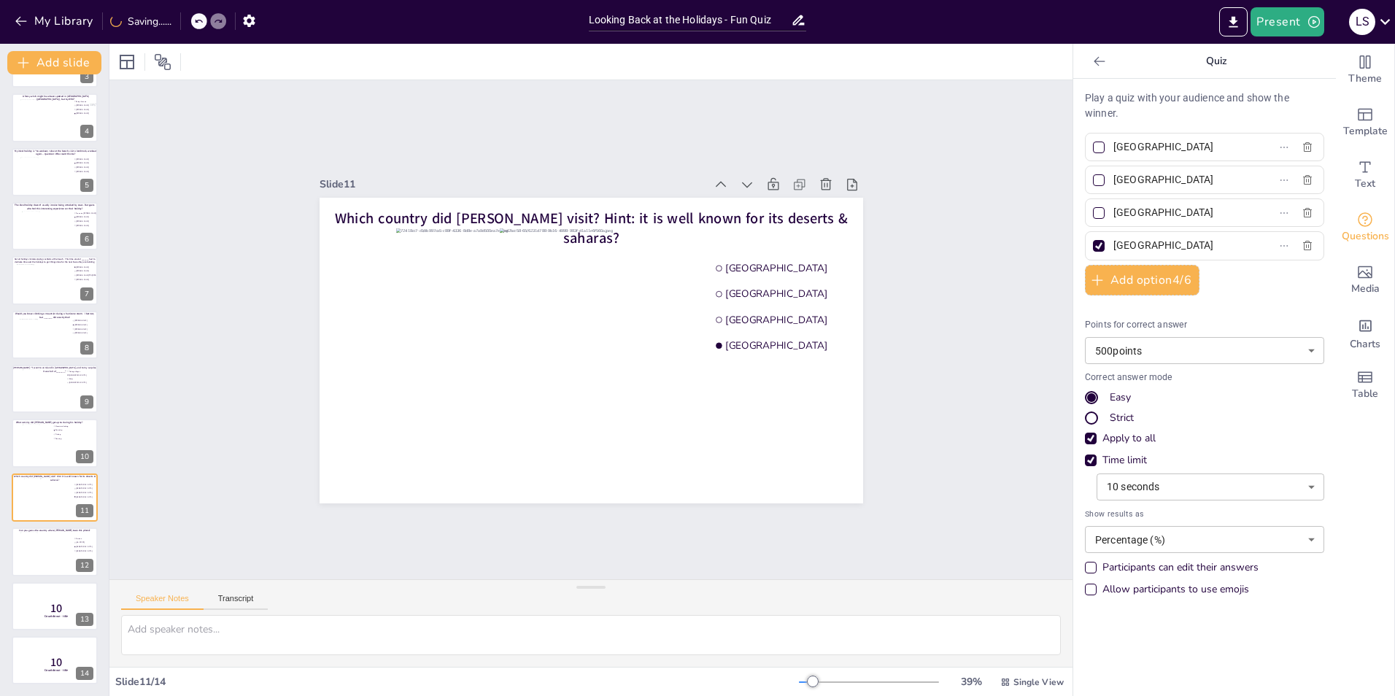
click at [992, 313] on div "Slide 1 Multiple stops? Sure no problem! Guess who made these stops during thei…" at bounding box center [590, 329] width 963 height 499
click at [27, 552] on div at bounding box center [55, 551] width 70 height 39
type input "German"
type input "New York"
type input "[GEOGRAPHIC_DATA]"
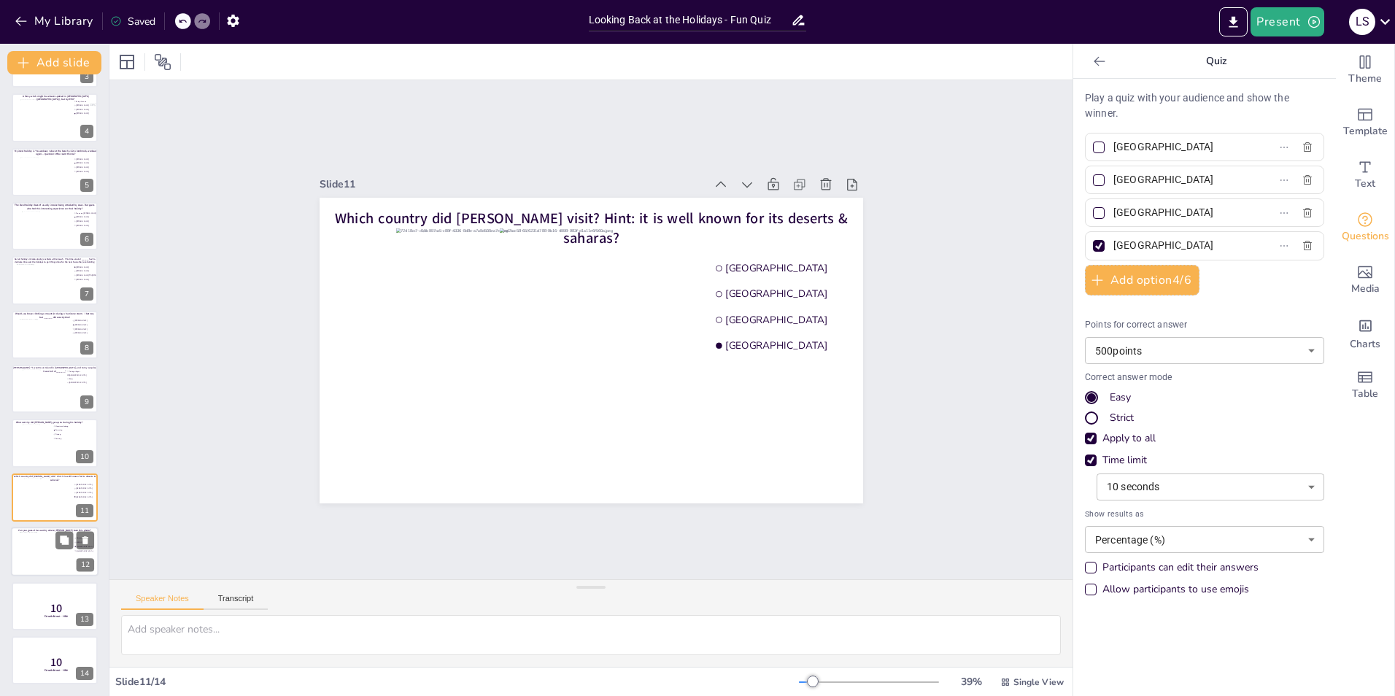
type input "[GEOGRAPHIC_DATA]"
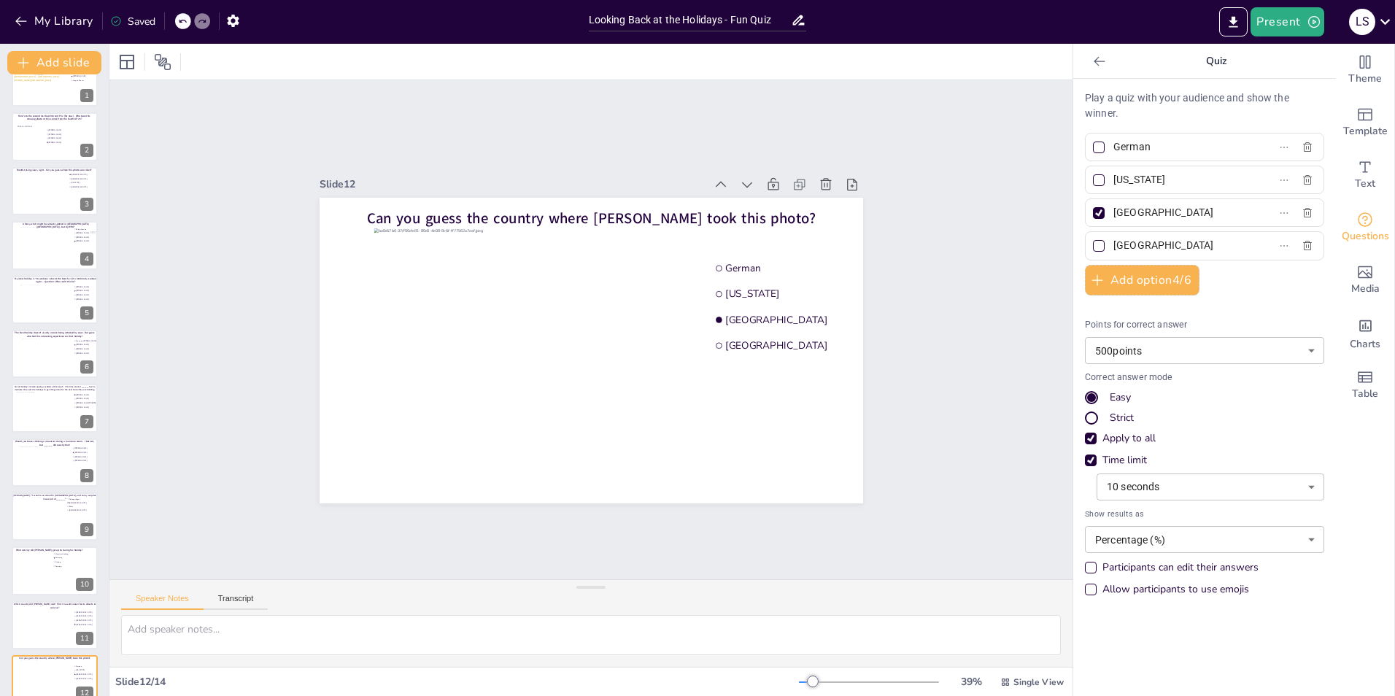
scroll to position [0, 0]
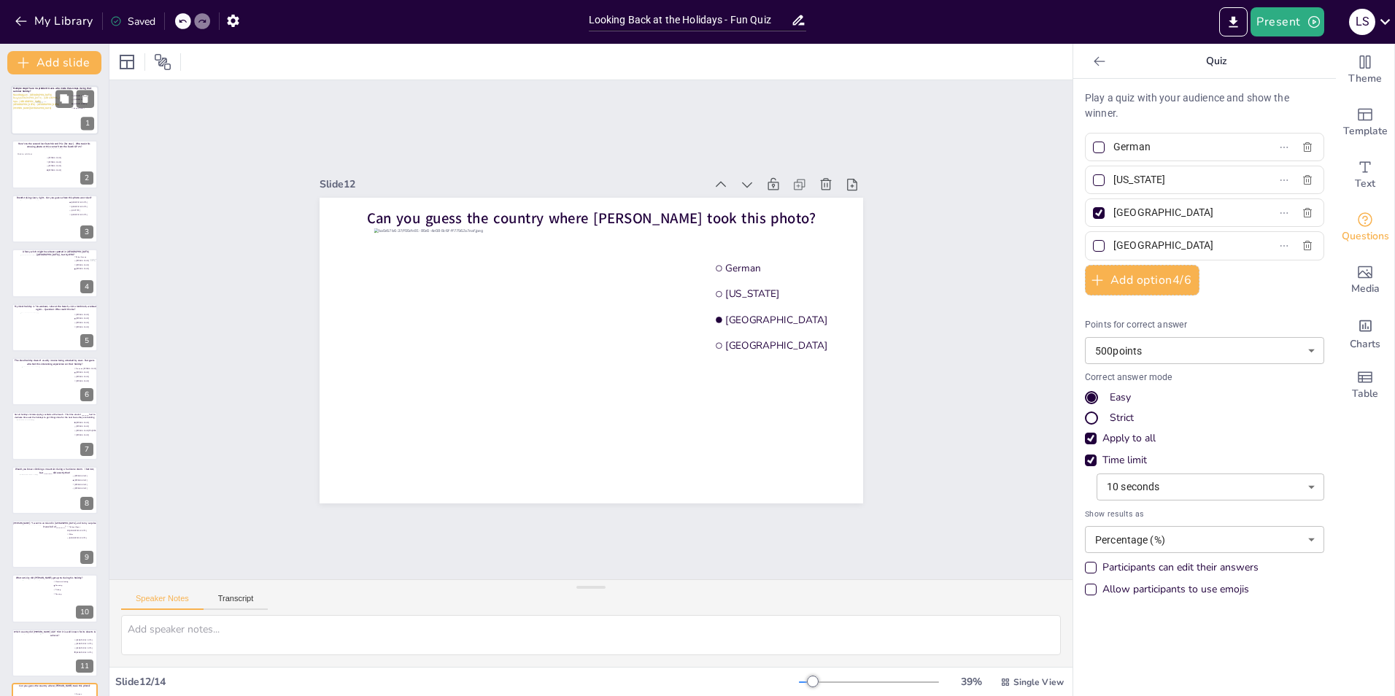
click at [42, 112] on div at bounding box center [42, 107] width 12 height 12
type input "[PERSON_NAME]"
type input "Joep de Reuver"
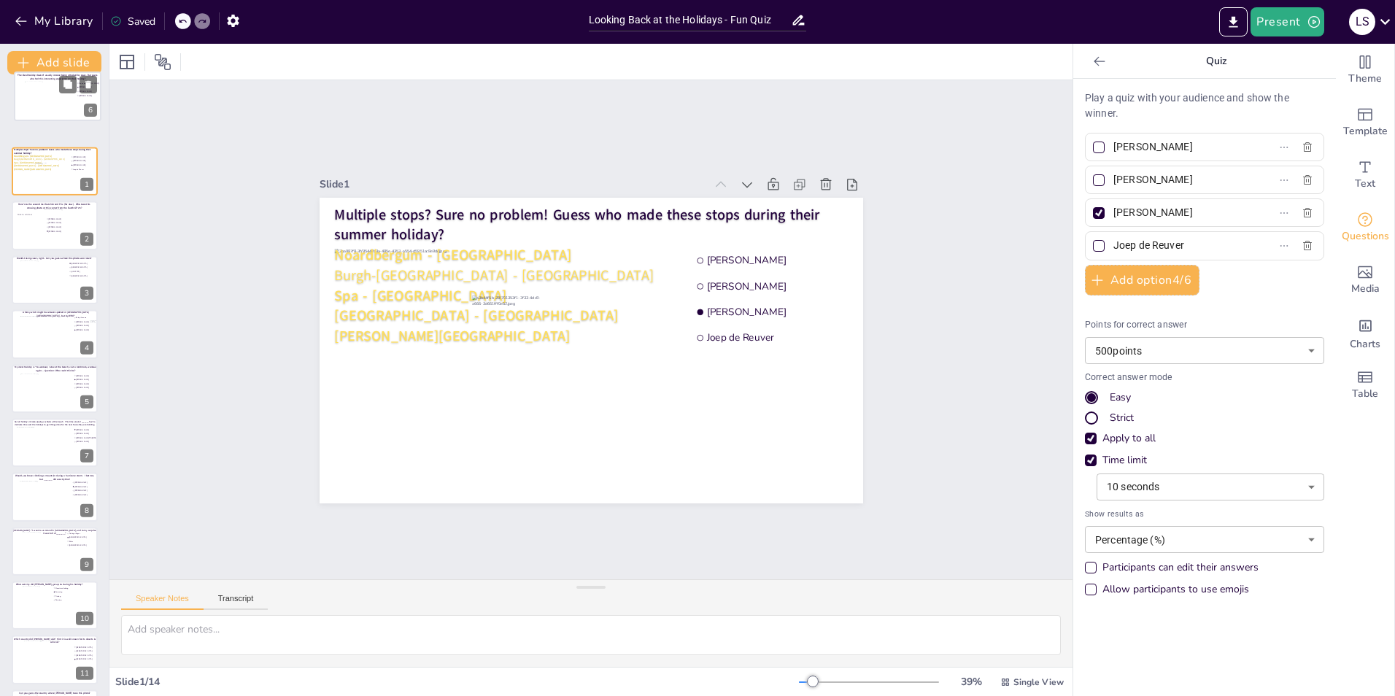
drag, startPoint x: 45, startPoint y: 390, endPoint x: 48, endPoint y: 85, distance: 304.3
click at [48, 85] on div at bounding box center [51, 101] width 52 height 39
type input "Fenna ten [PERSON_NAME]"
type input "[PERSON_NAME]"
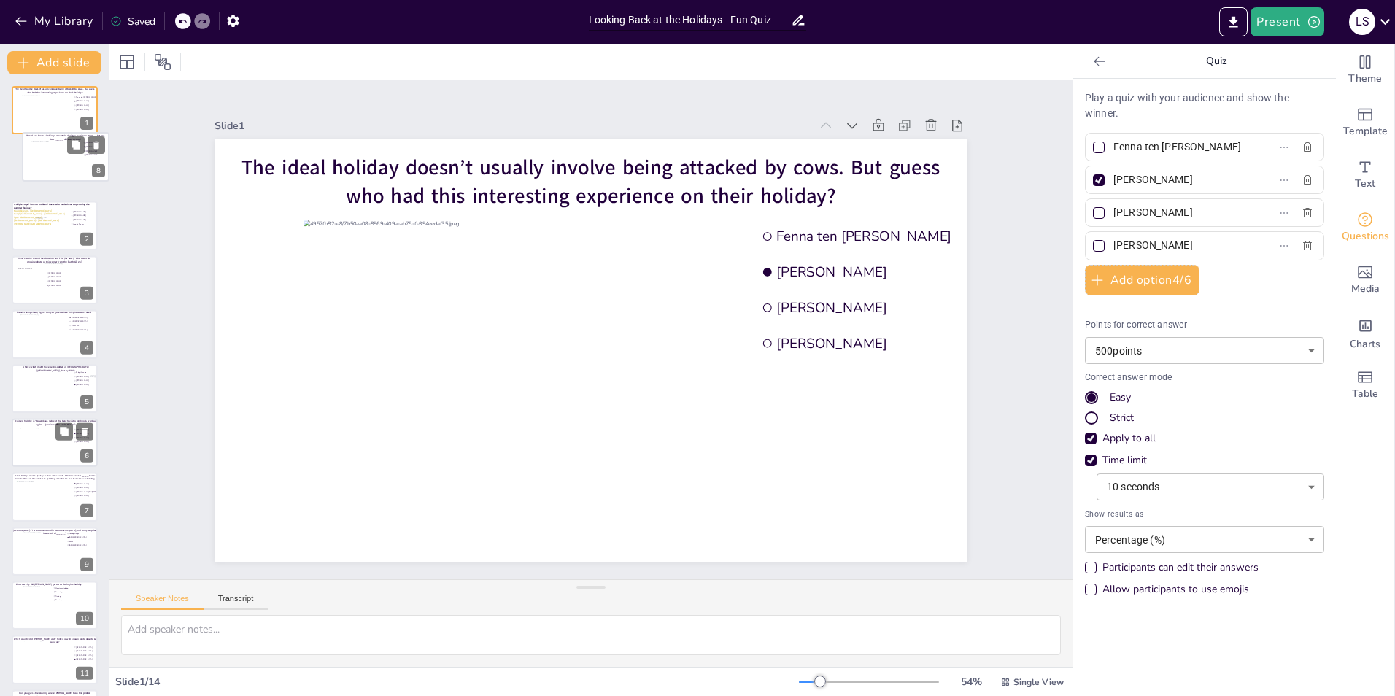
drag, startPoint x: 50, startPoint y: 496, endPoint x: 61, endPoint y: 158, distance: 338.7
click at [61, 158] on div at bounding box center [65, 160] width 68 height 39
type input "[PERSON_NAME]"
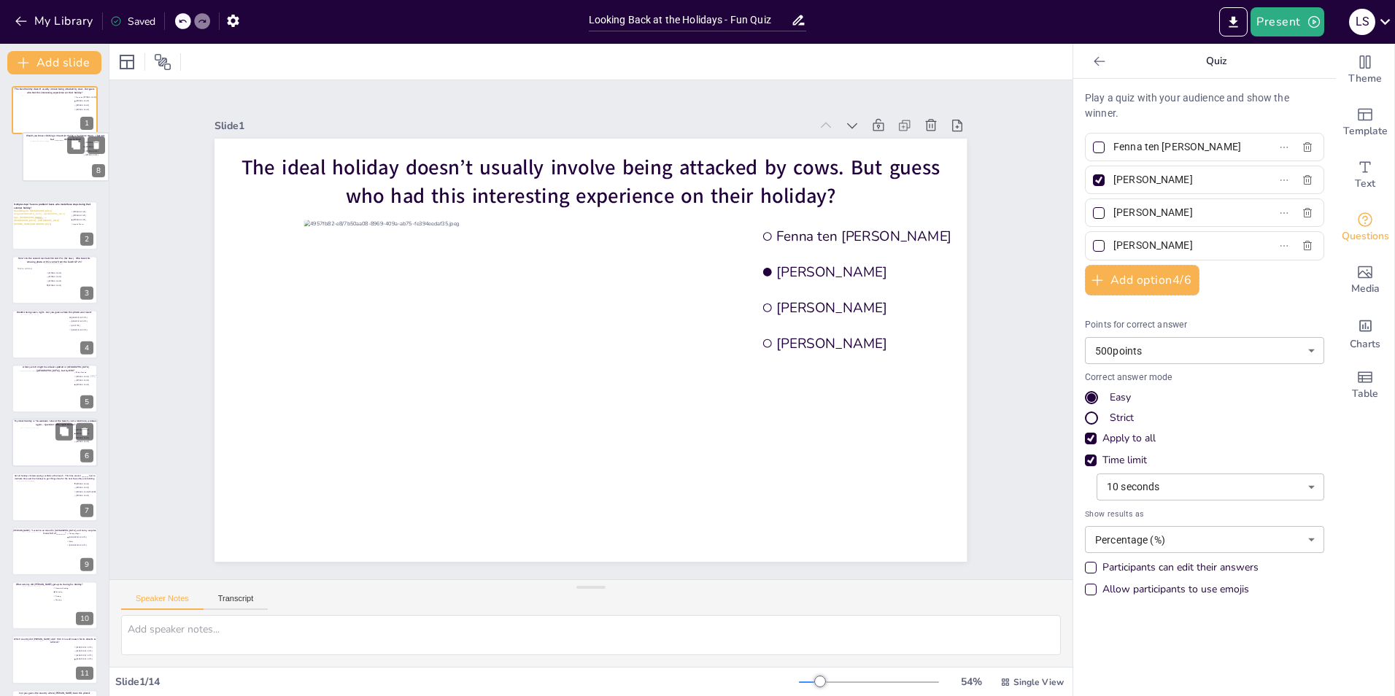
type input "[PERSON_NAME]"
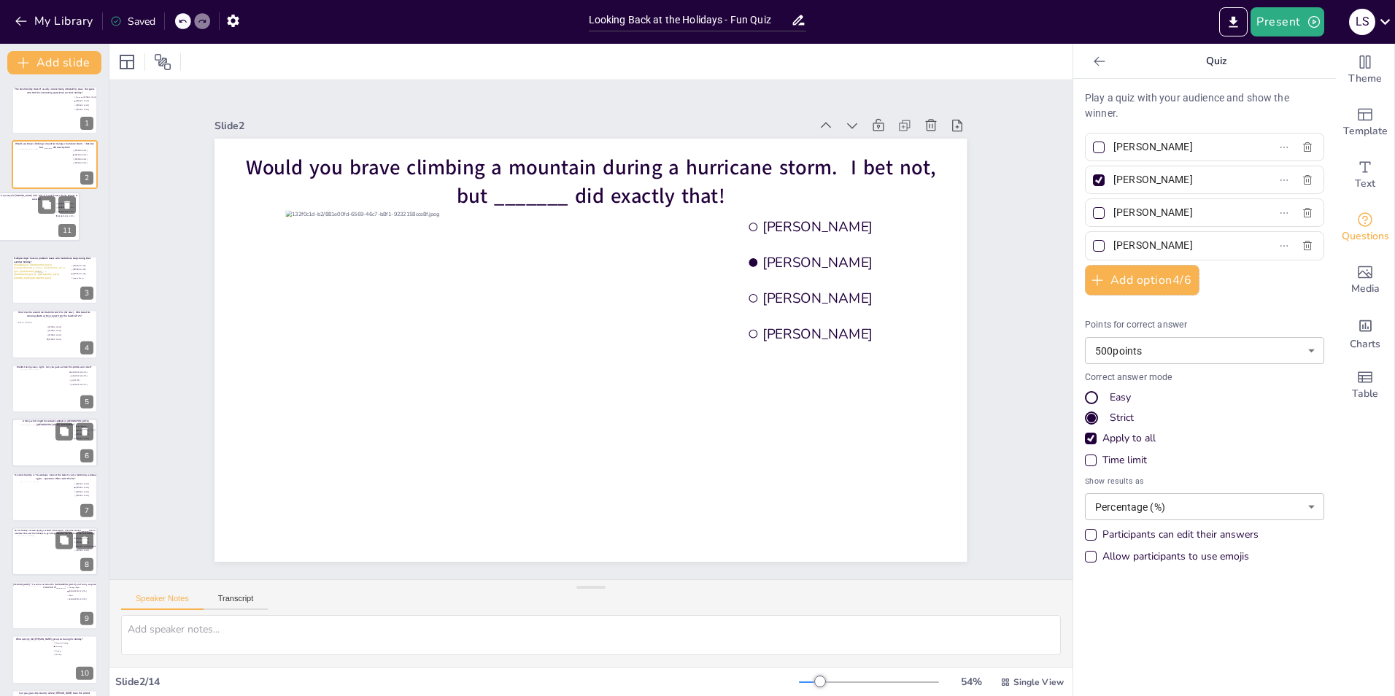
drag, startPoint x: 36, startPoint y: 638, endPoint x: 21, endPoint y: 197, distance: 441.7
click at [21, 193] on div "Which country did Martijn visit? Hint: it is well known for its deserts & sahar…" at bounding box center [36, 193] width 86 height 0
type input "[GEOGRAPHIC_DATA]"
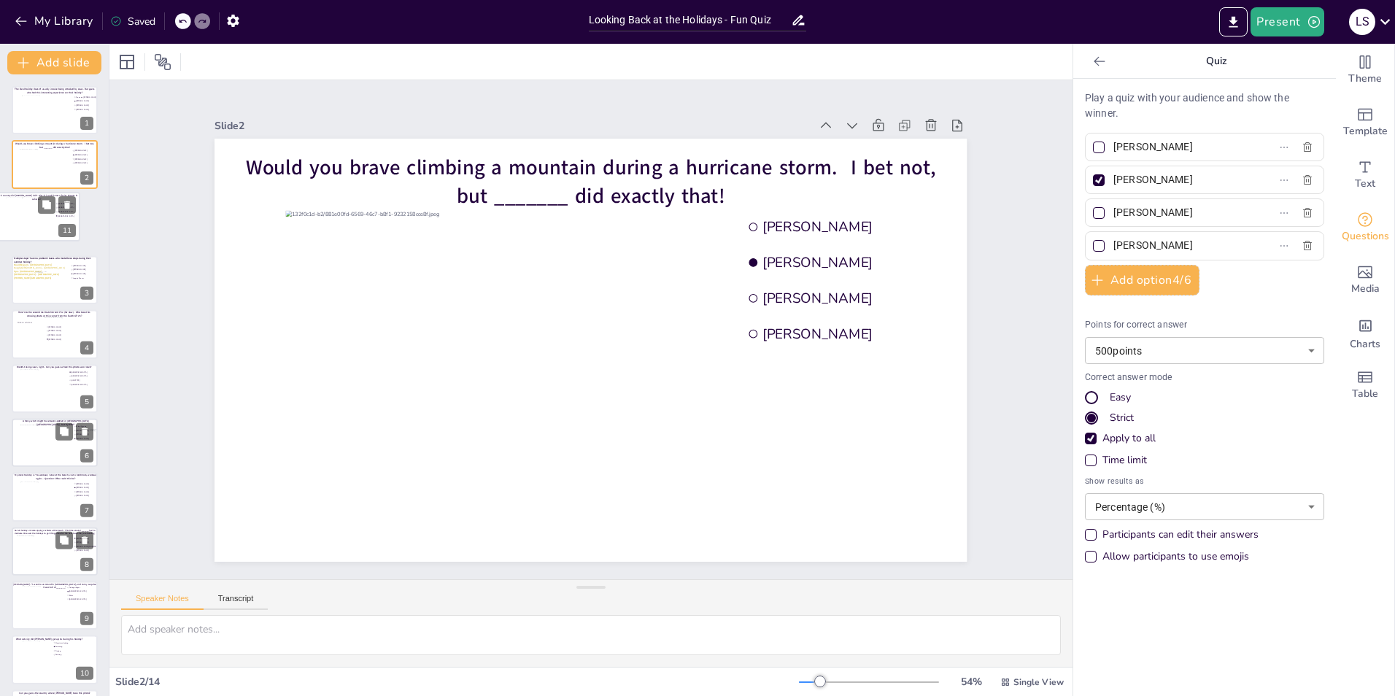
type input "[GEOGRAPHIC_DATA]"
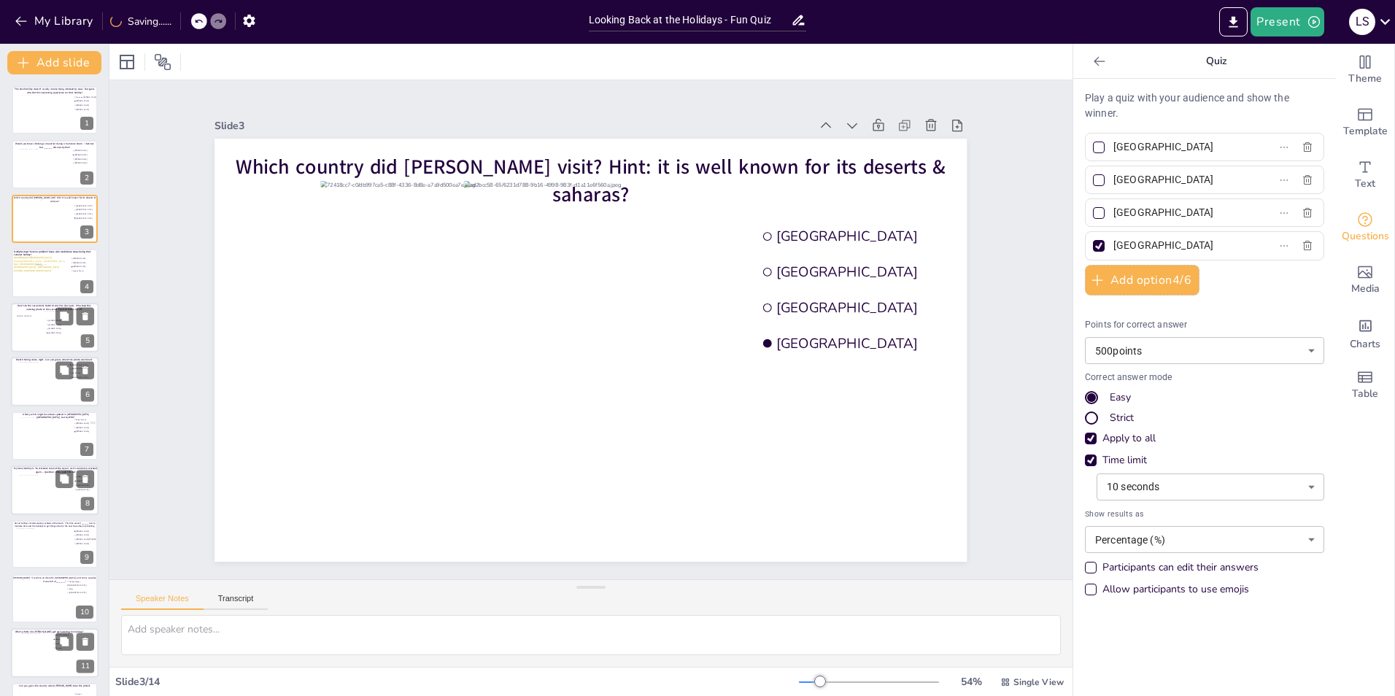
click at [40, 328] on div at bounding box center [29, 328] width 28 height 44
type input "[PERSON_NAME]"
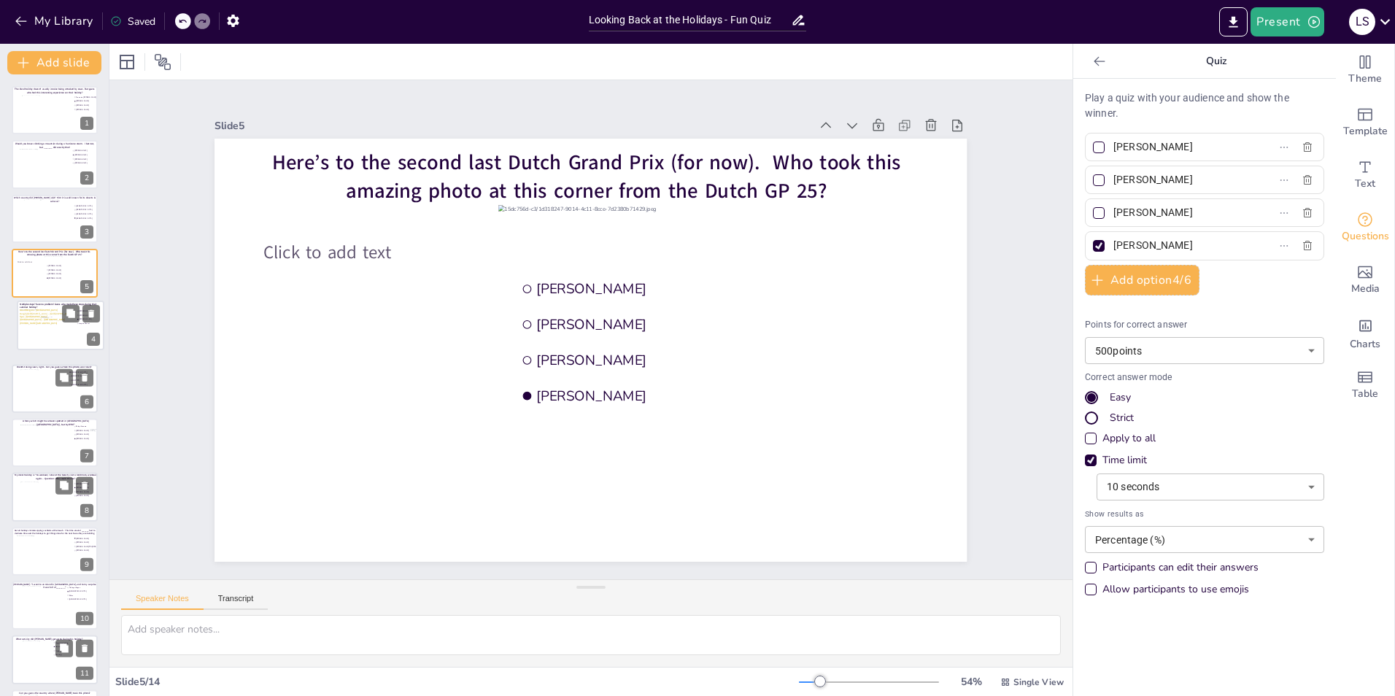
drag, startPoint x: 32, startPoint y: 284, endPoint x: 39, endPoint y: 344, distance: 60.3
click at [39, 344] on div at bounding box center [46, 328] width 52 height 39
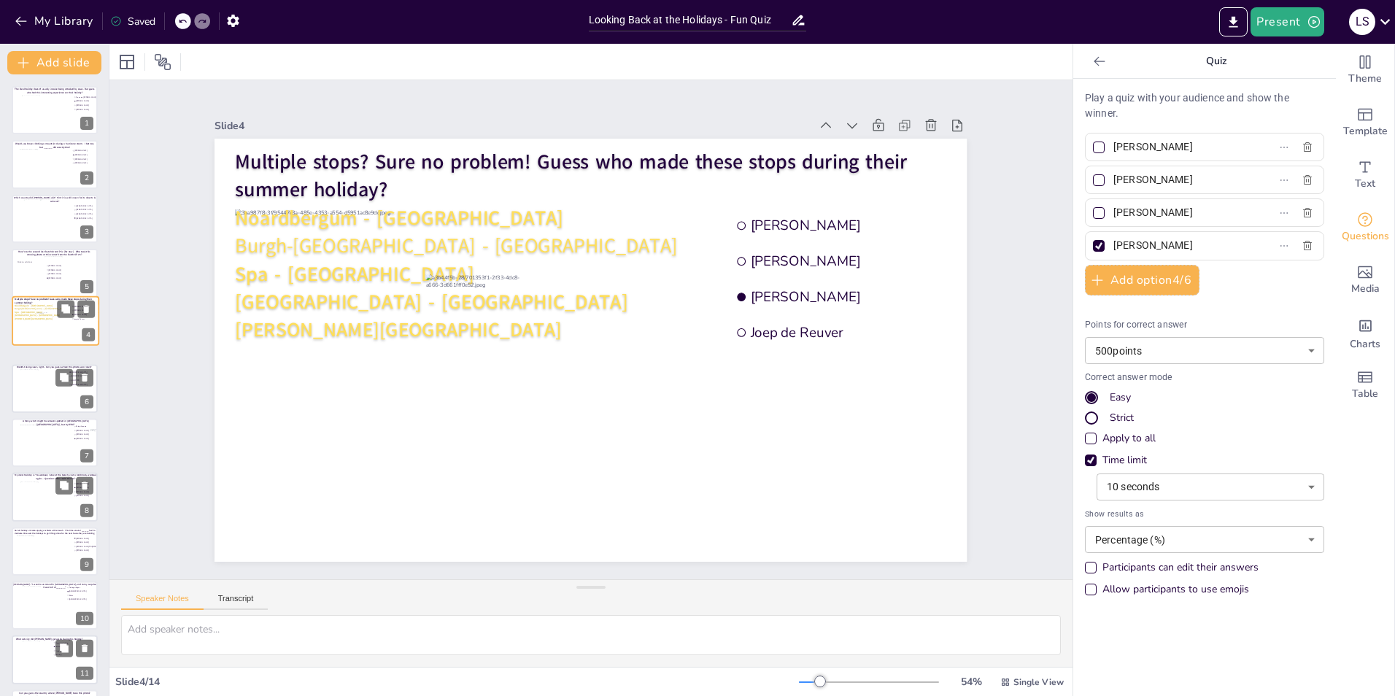
type input "[PERSON_NAME]"
type input "Joep de Reuver"
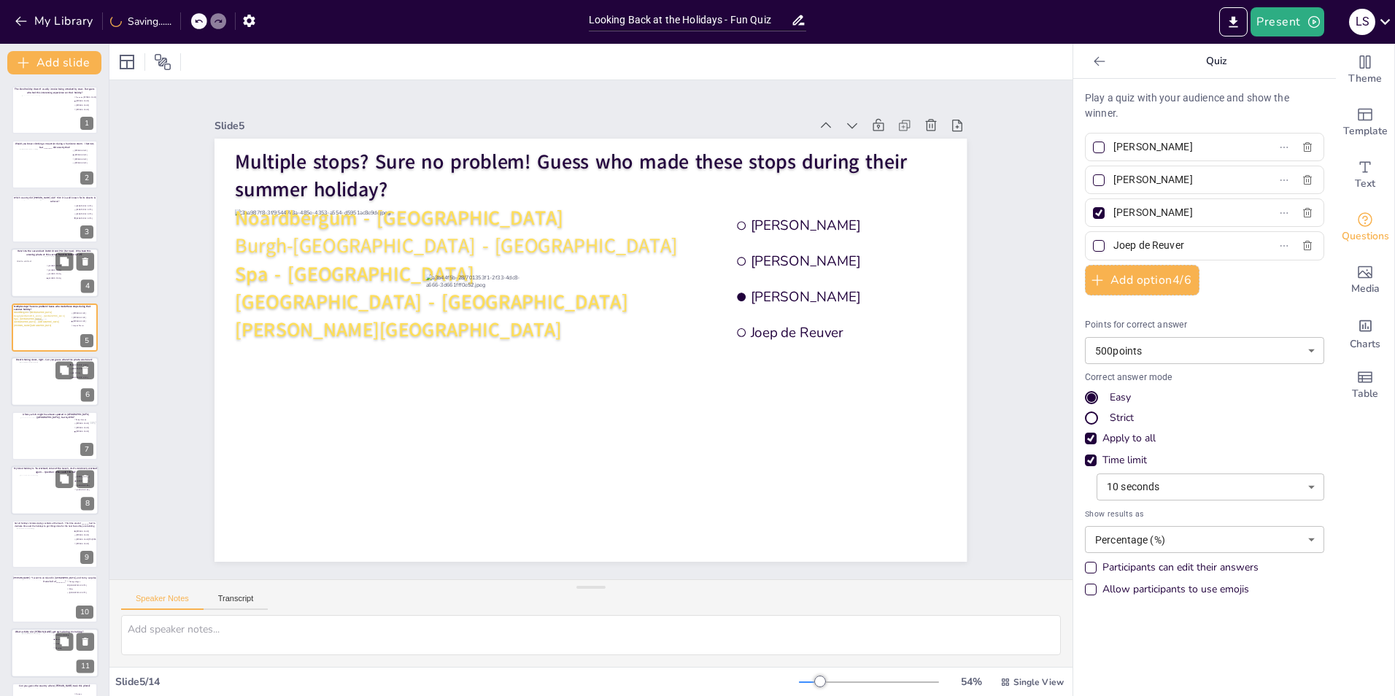
click at [28, 383] on div at bounding box center [55, 381] width 70 height 39
type input "[GEOGRAPHIC_DATA]"
type input "[US_STATE]"
type input "[GEOGRAPHIC_DATA]"
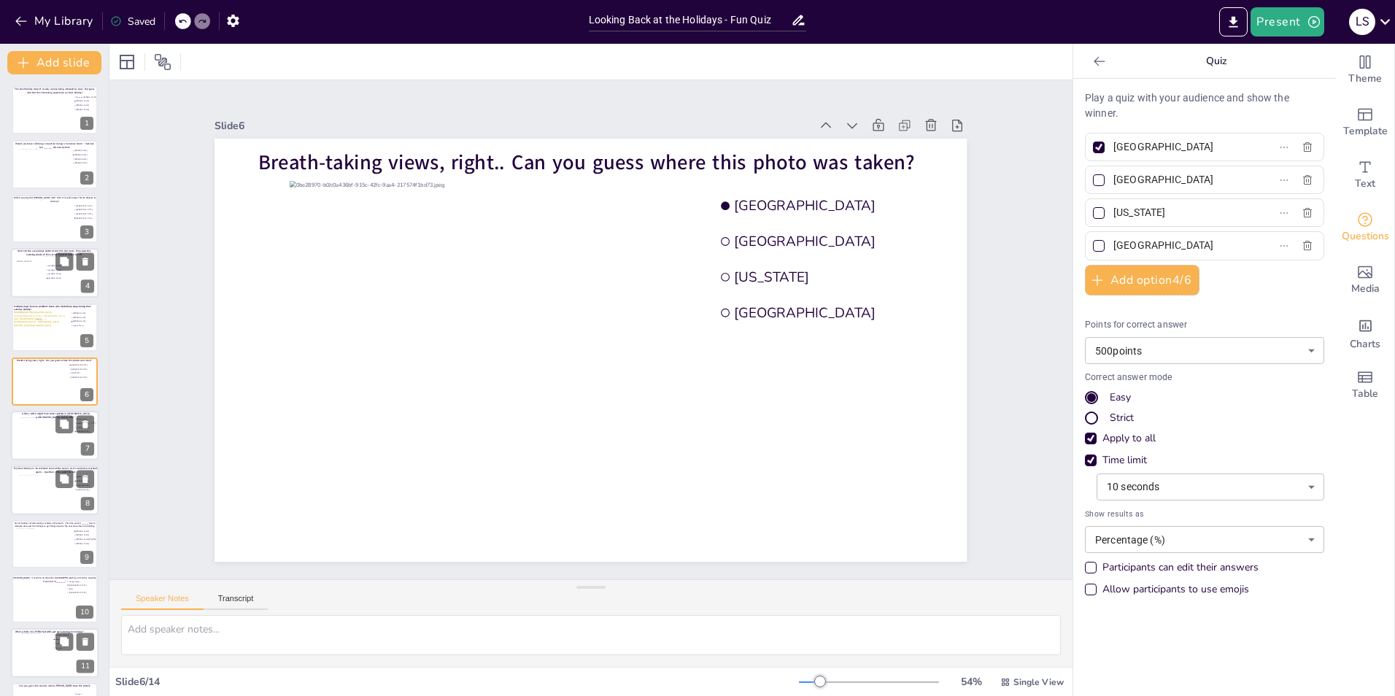
click at [39, 438] on div at bounding box center [55, 435] width 70 height 36
type input "Palupi Kusuma"
type input "[PERSON_NAME]"
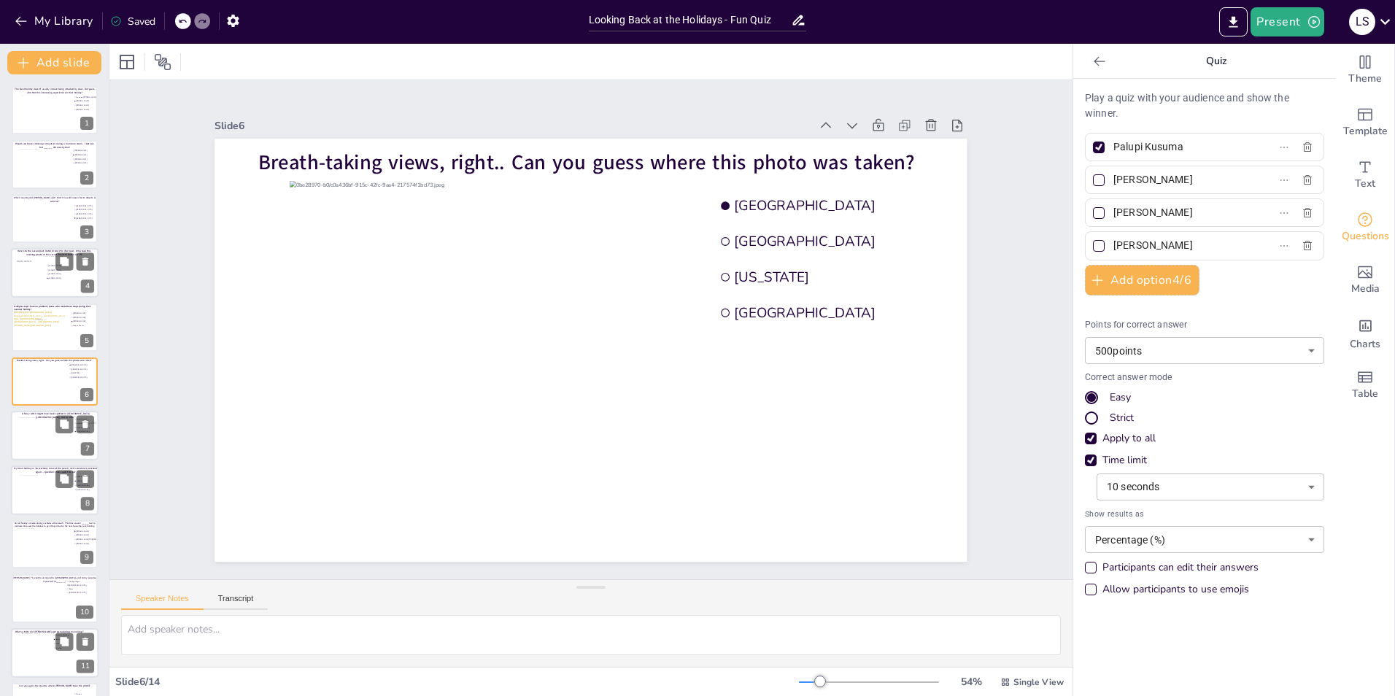
scroll to position [50, 0]
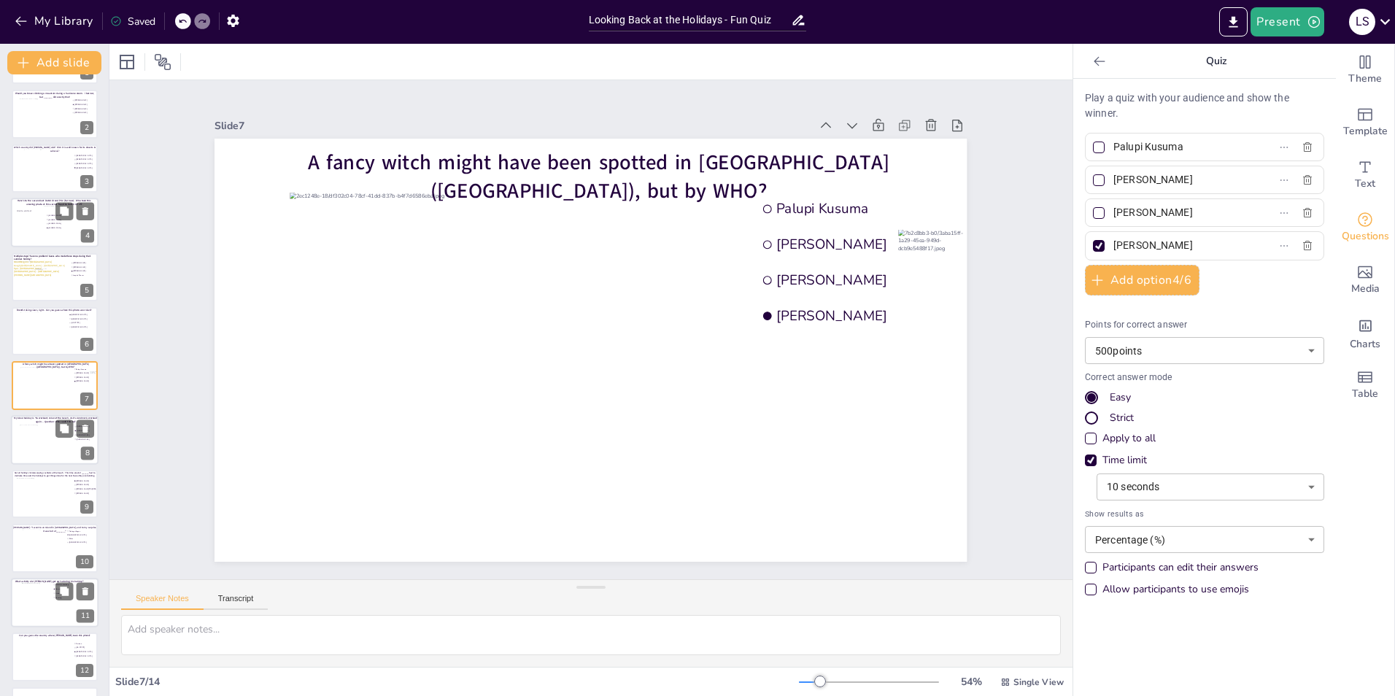
click at [35, 446] on div at bounding box center [46, 444] width 53 height 39
type input "[PERSON_NAME]"
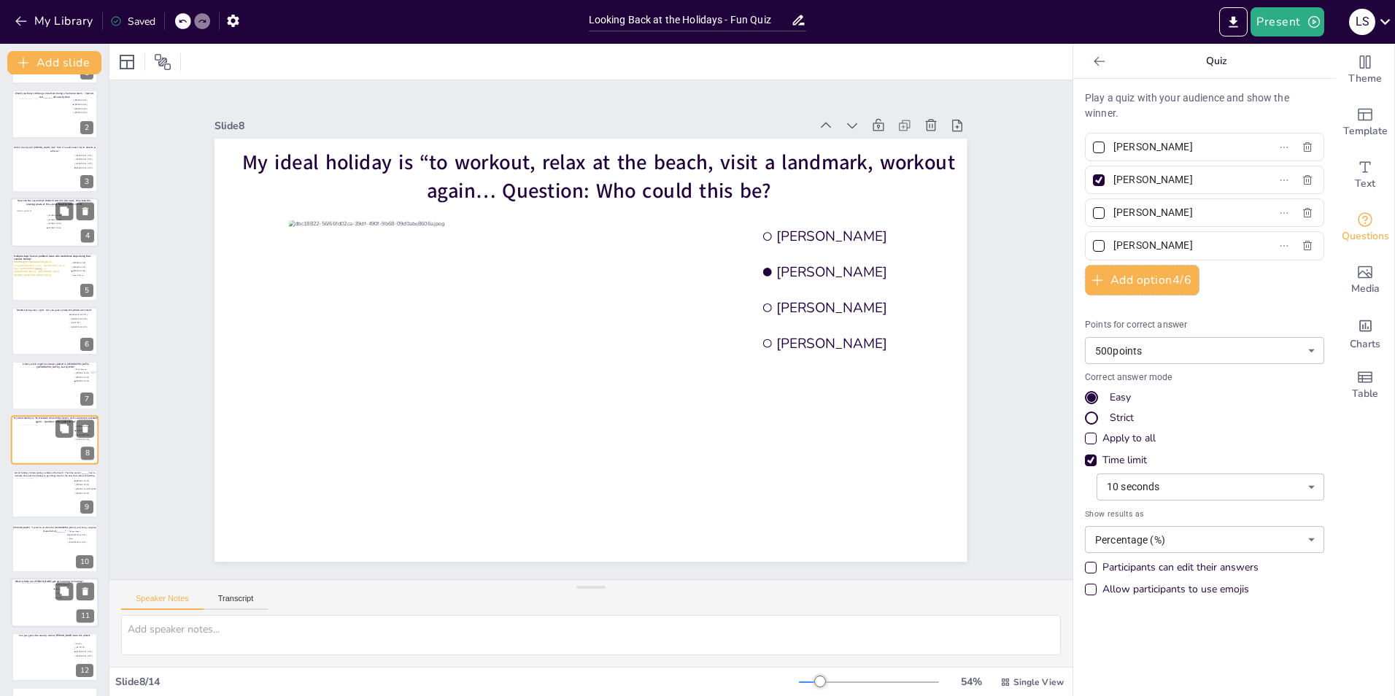
scroll to position [105, 0]
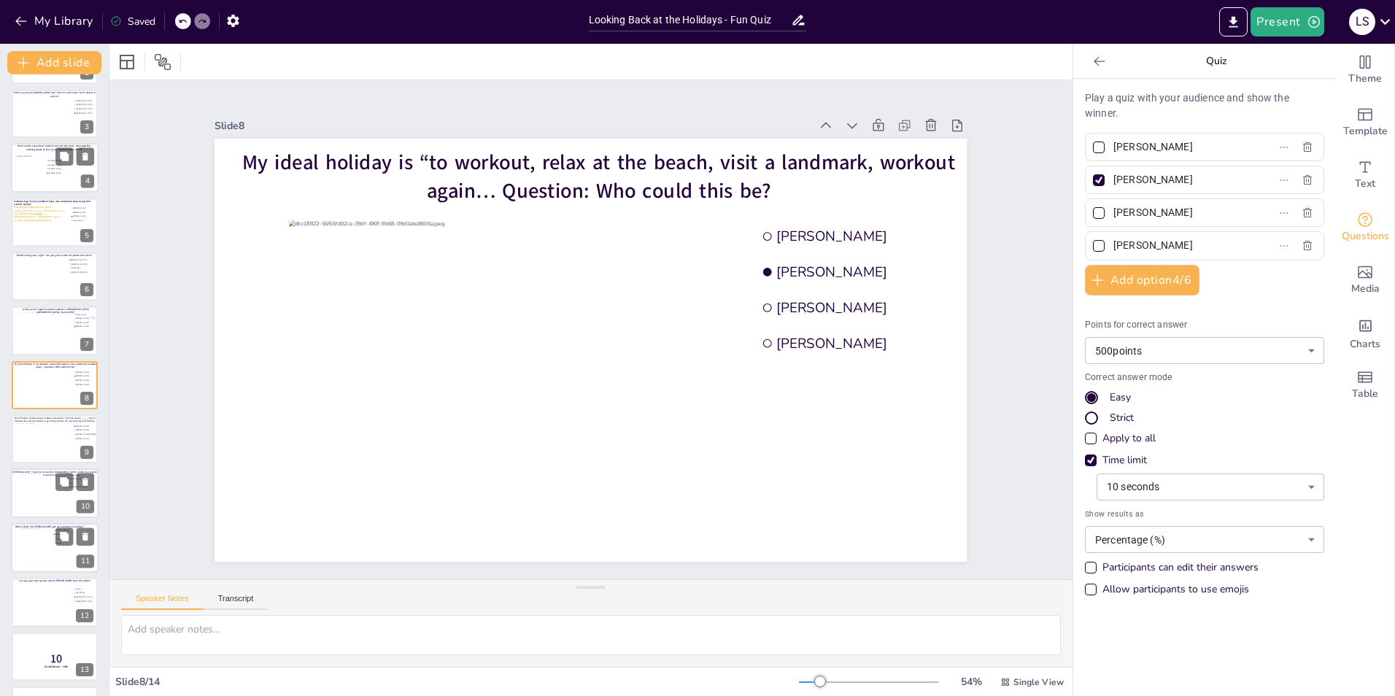
click at [36, 495] on div at bounding box center [55, 493] width 66 height 39
type input "Fishing villages"
type input "[DEMOGRAPHIC_DATA]"
type input "Bikes"
type input "[DEMOGRAPHIC_DATA]"
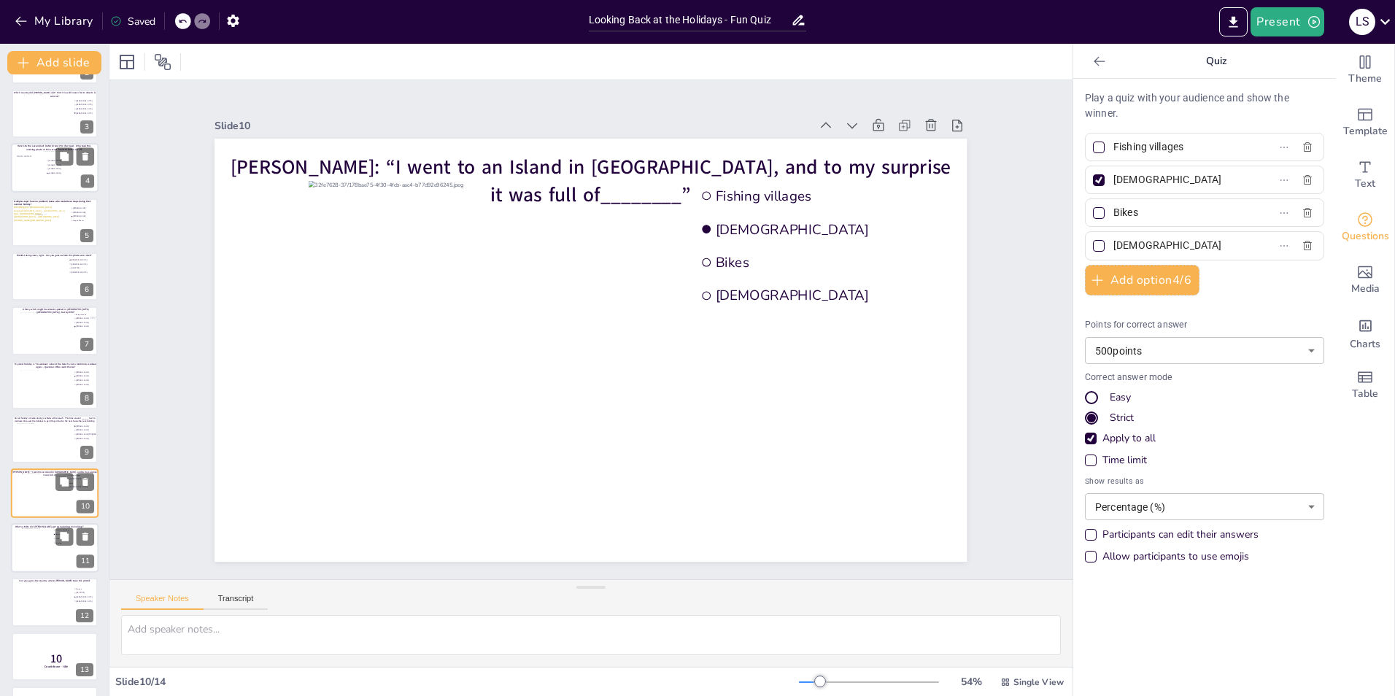
scroll to position [155, 0]
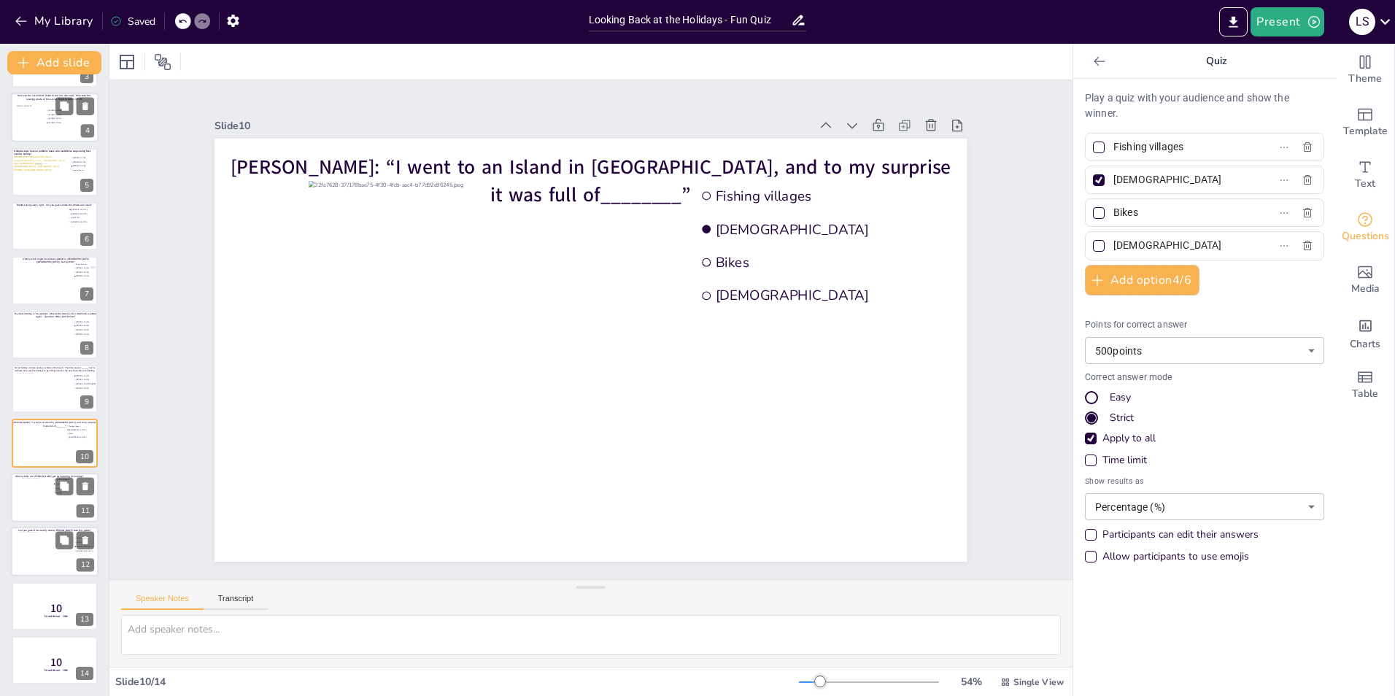
click at [36, 557] on div at bounding box center [55, 551] width 70 height 39
type input "German"
type input "New York"
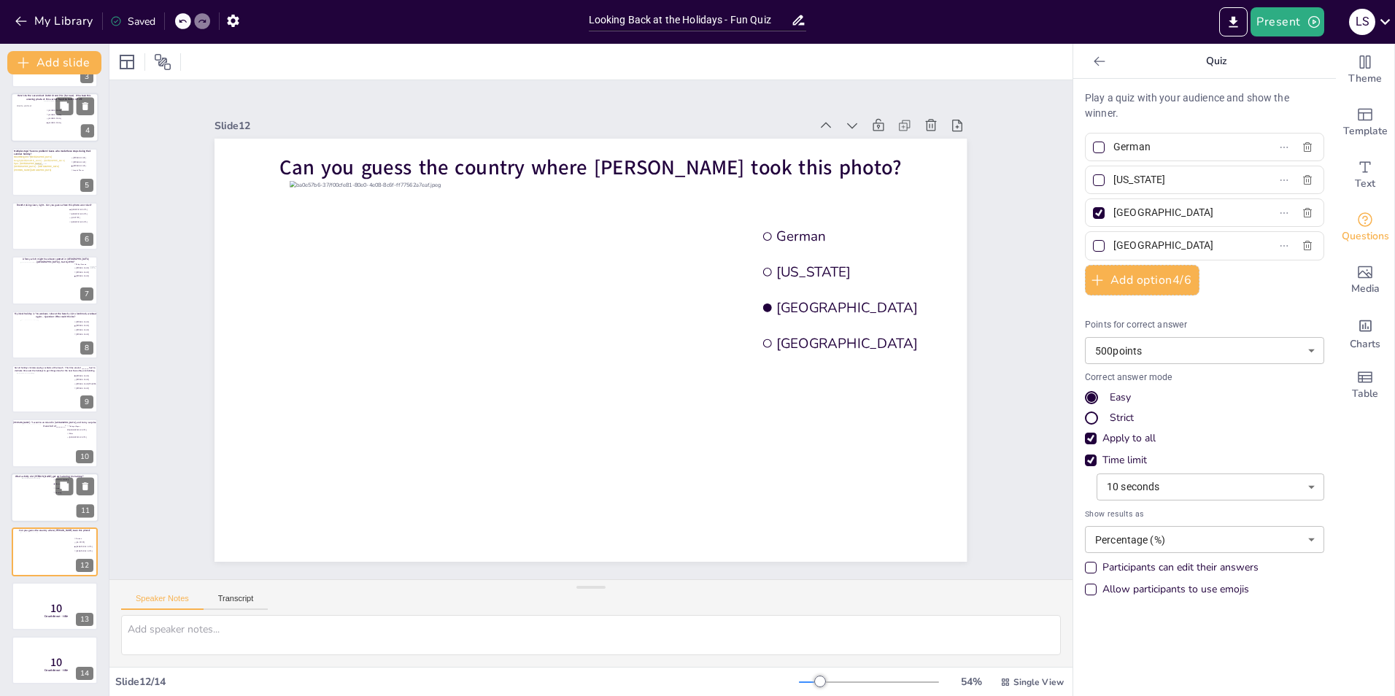
click at [39, 479] on div at bounding box center [37, 497] width 30 height 39
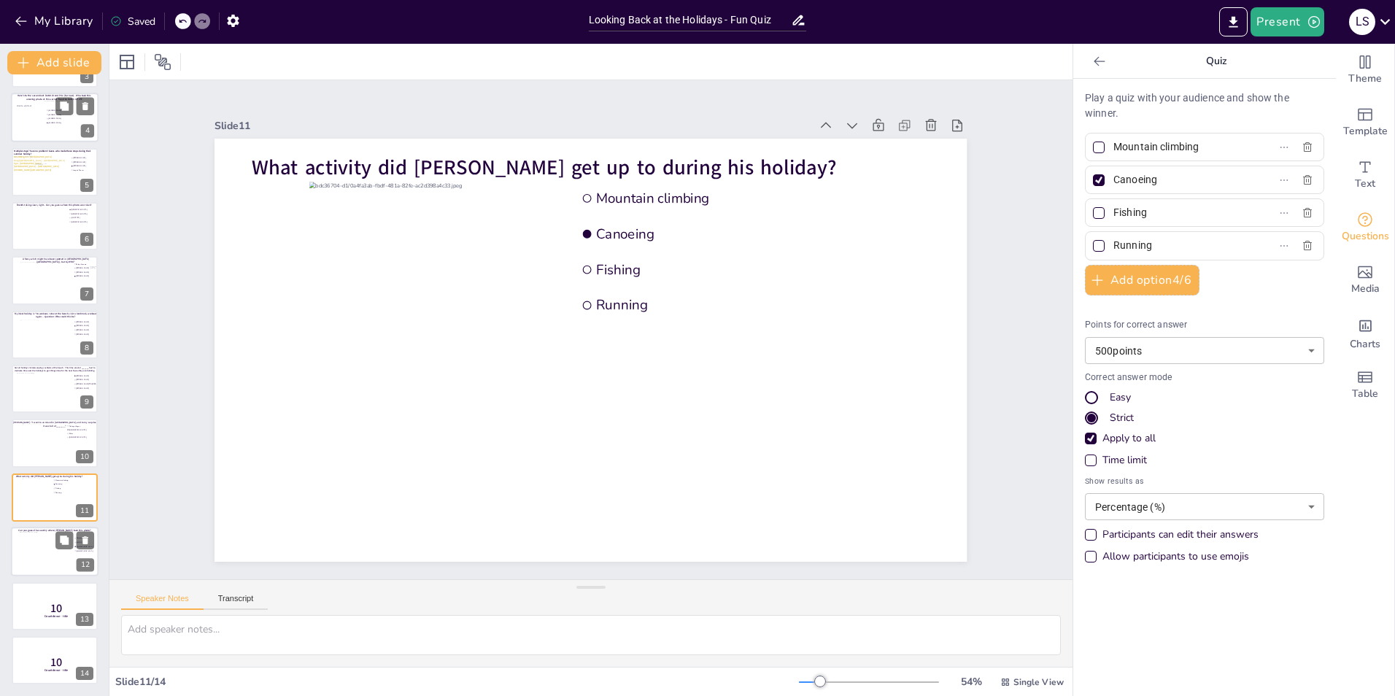
click at [34, 544] on div at bounding box center [55, 551] width 70 height 39
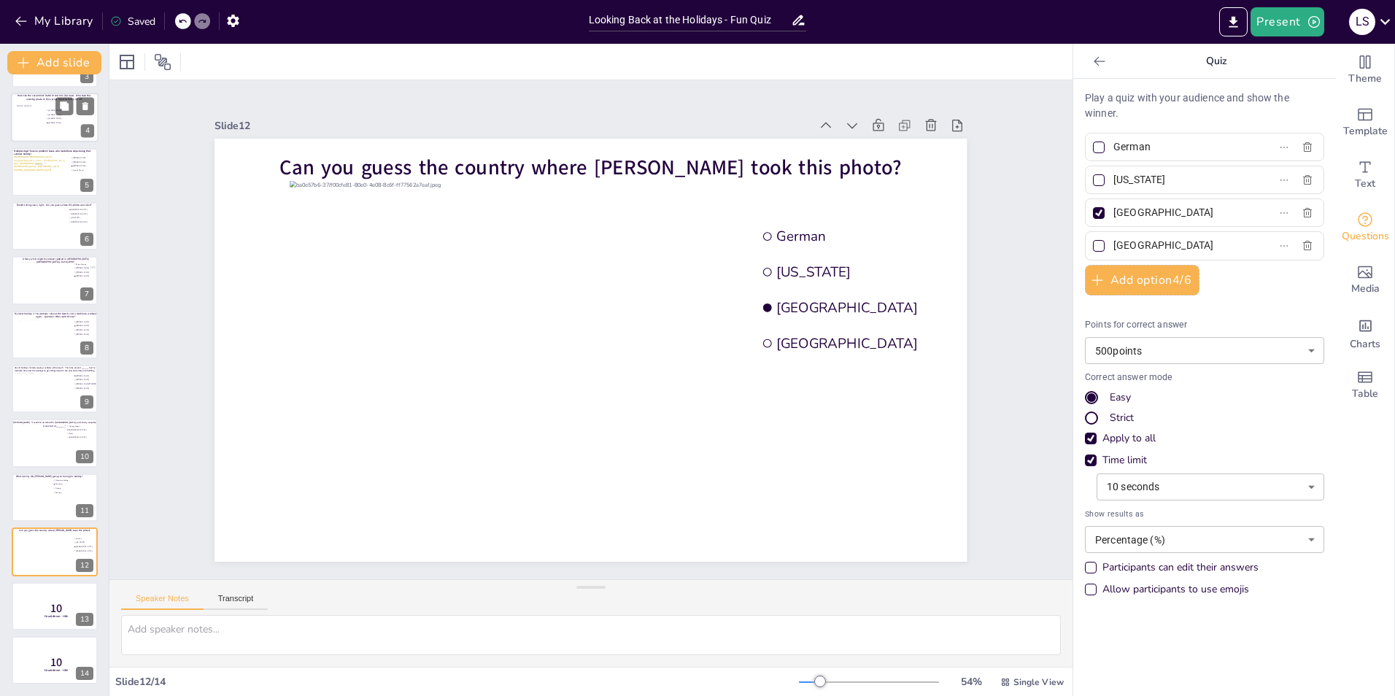
drag, startPoint x: 1173, startPoint y: 182, endPoint x: 1106, endPoint y: 181, distance: 67.9
click at [1114, 181] on input "New York" at bounding box center [1182, 179] width 136 height 21
click at [992, 288] on div "Slide 1 The ideal holiday doesn’t usually involve being attacked by cows. But g…" at bounding box center [591, 330] width 834 height 464
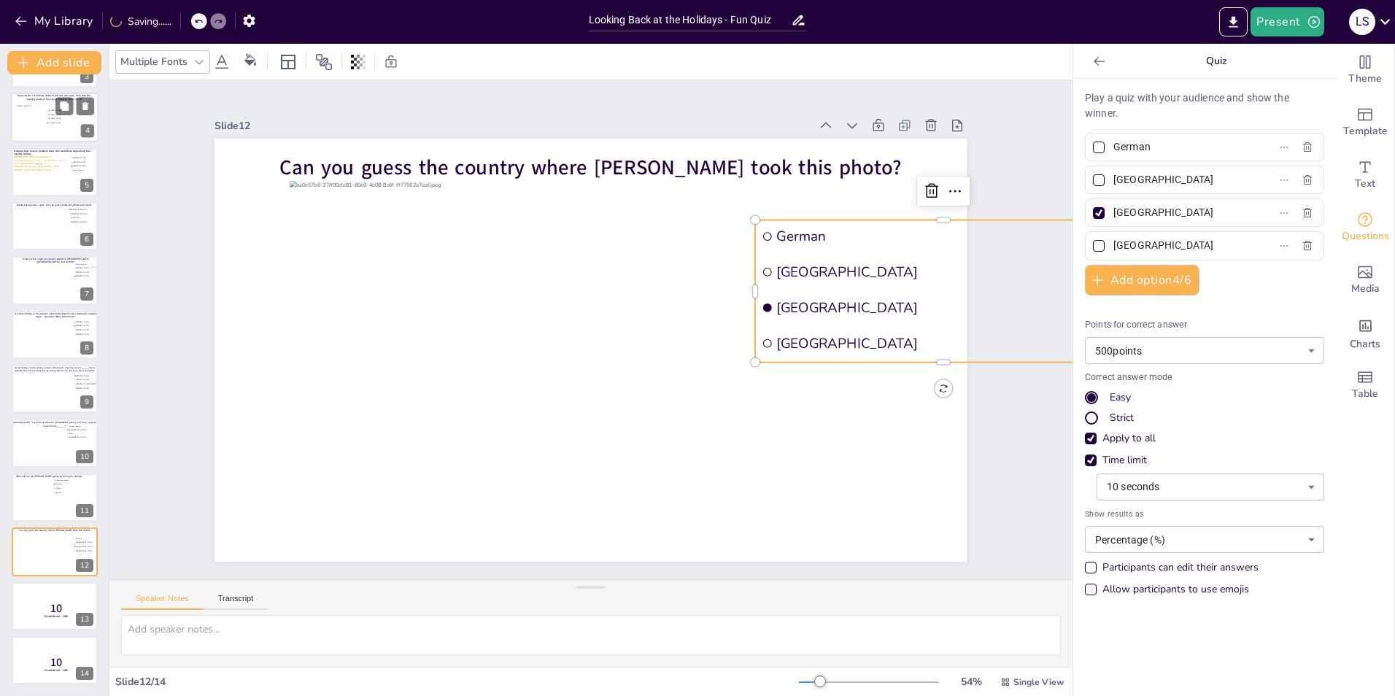
click at [1144, 153] on input "German" at bounding box center [1182, 146] width 136 height 21
click at [990, 455] on div "Slide 1 The ideal holiday doesn’t usually involve being attacked by cows. But g…" at bounding box center [591, 330] width 834 height 464
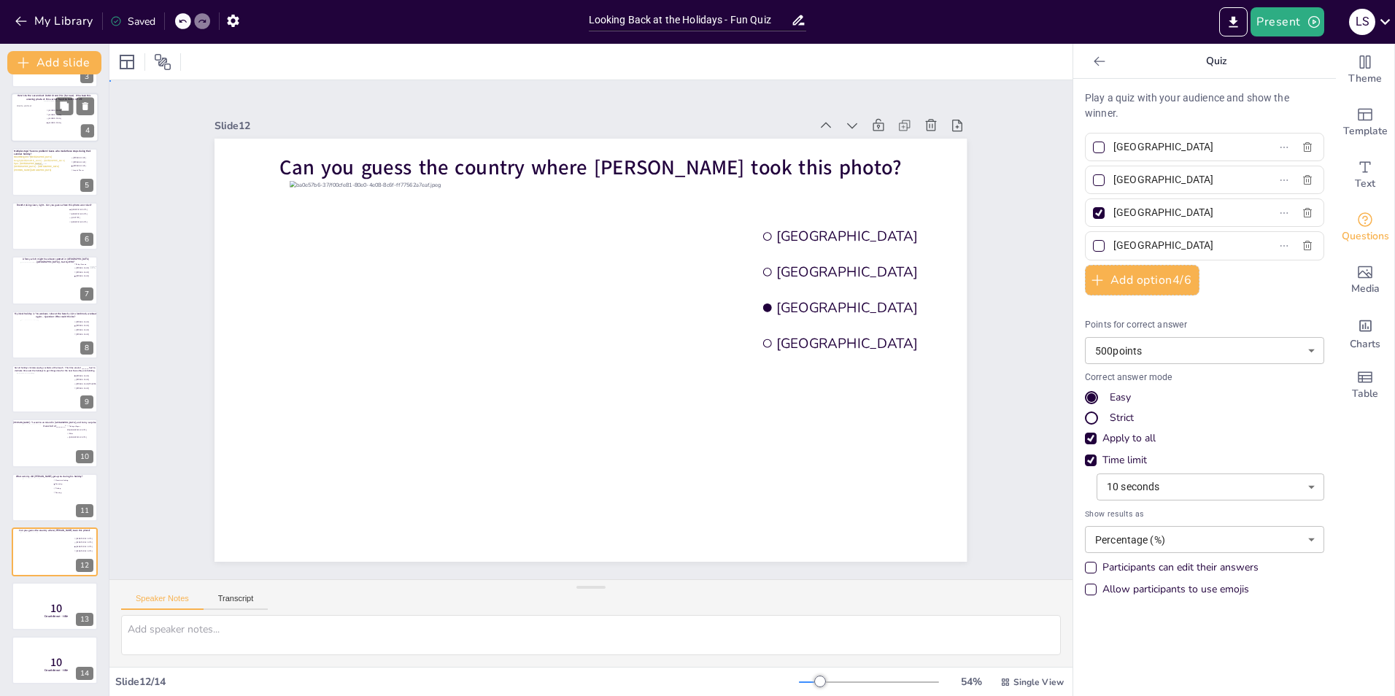
click at [180, 289] on div "Slide 1 The ideal holiday doesn’t usually involve being attacked by cows. But g…" at bounding box center [591, 330] width 834 height 464
click at [43, 504] on div at bounding box center [37, 497] width 30 height 39
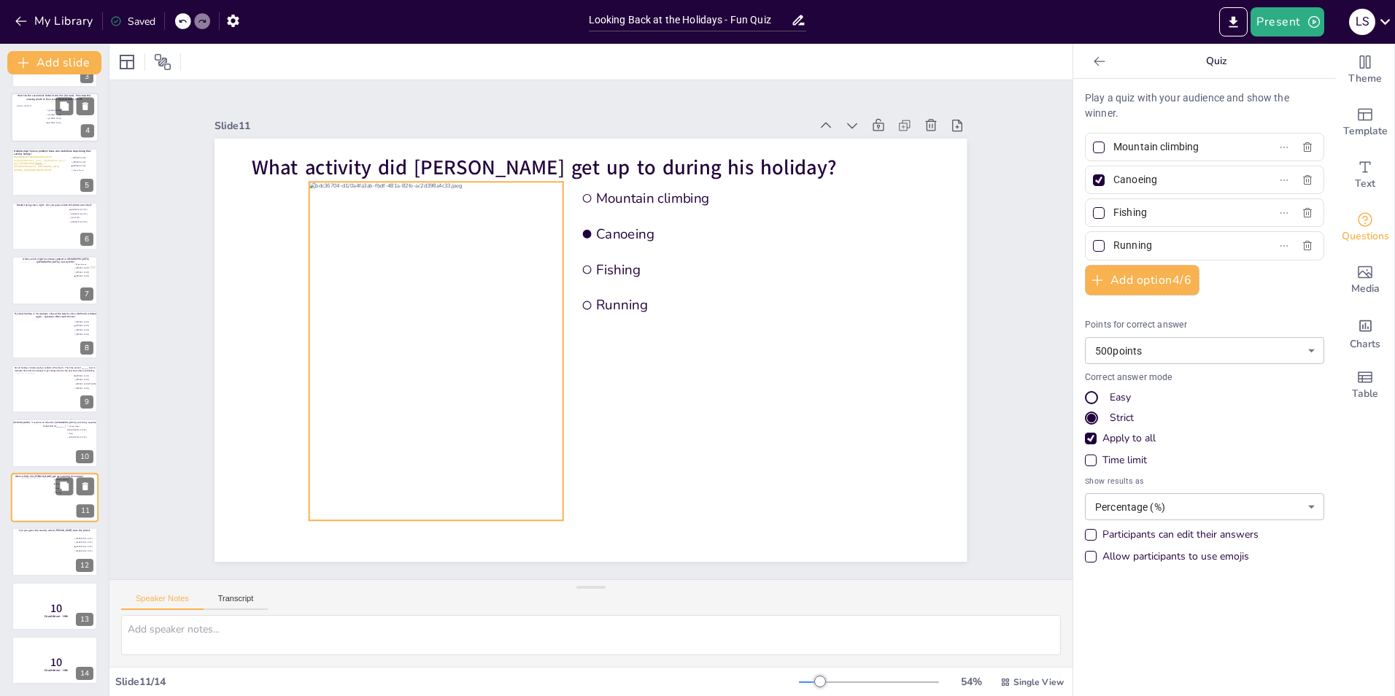
click at [36, 510] on div at bounding box center [37, 497] width 30 height 39
drag, startPoint x: 39, startPoint y: 496, endPoint x: 40, endPoint y: 554, distance: 57.7
click at [40, 554] on div at bounding box center [37, 550] width 29 height 39
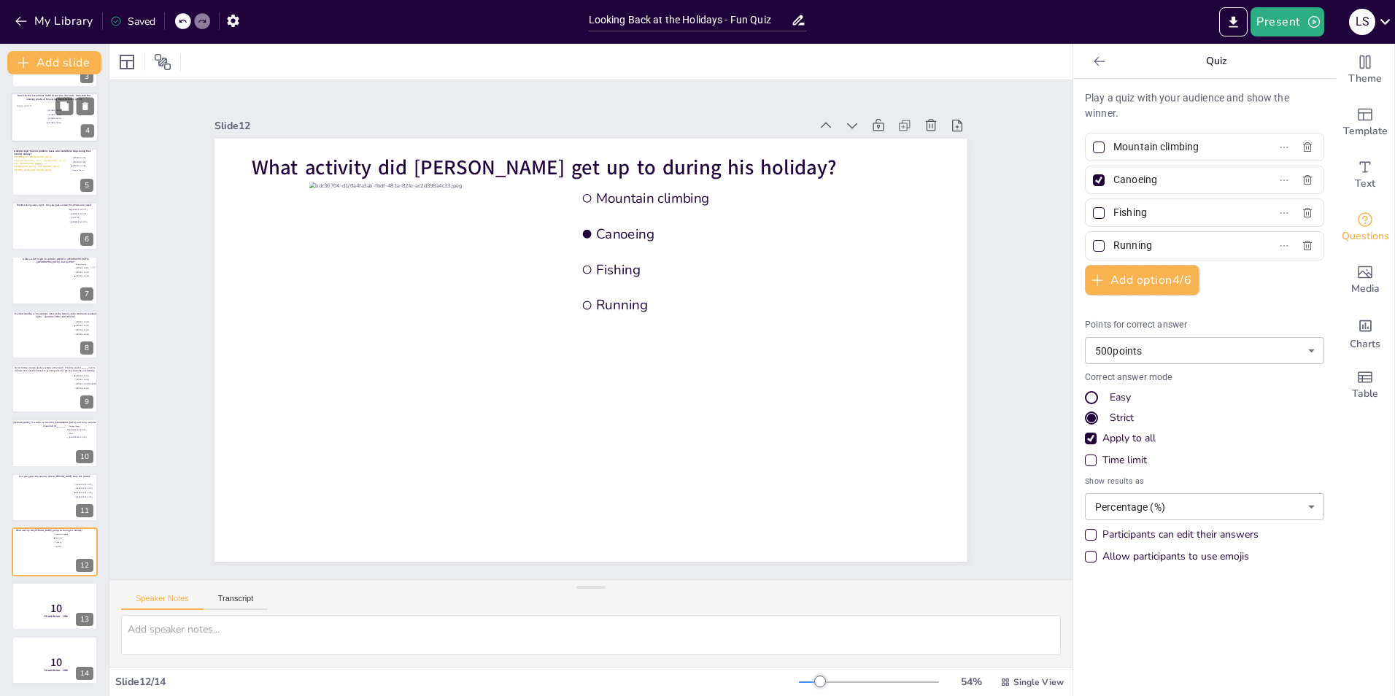
scroll to position [0, 0]
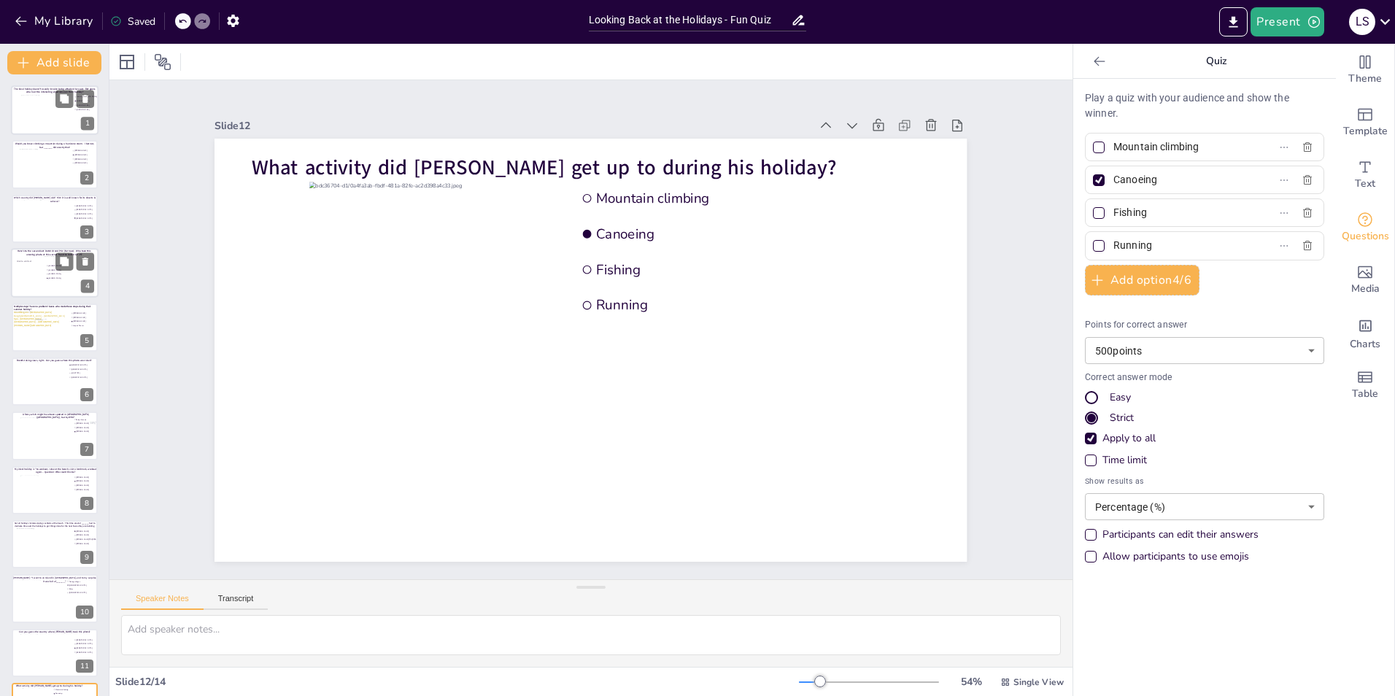
click at [39, 121] on div at bounding box center [47, 114] width 53 height 39
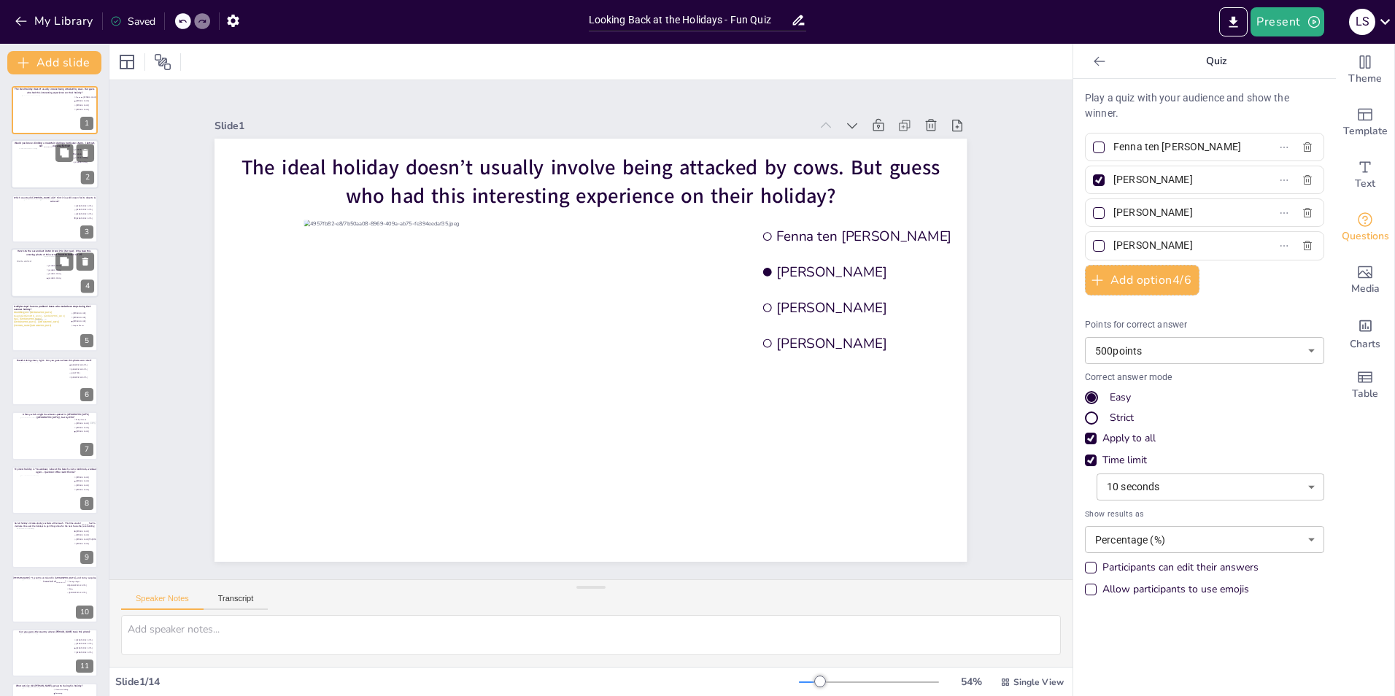
click at [31, 178] on div at bounding box center [53, 167] width 69 height 39
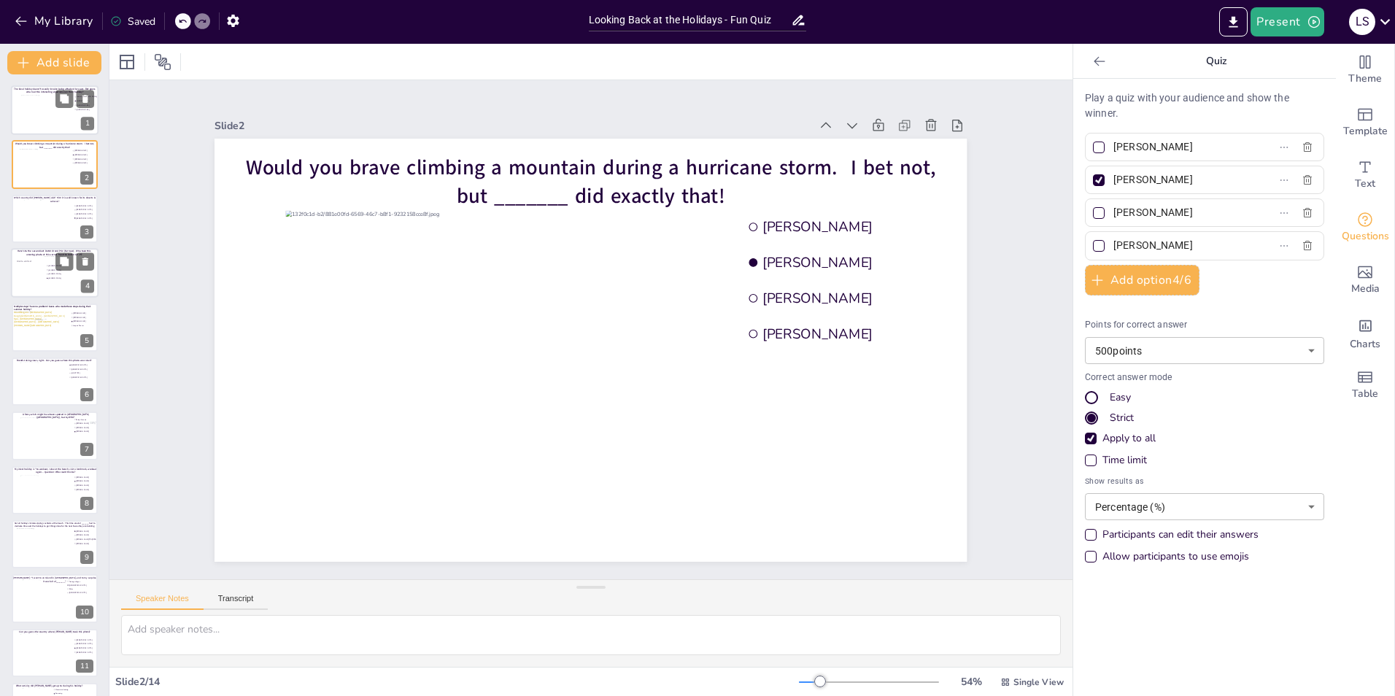
click at [31, 112] on div at bounding box center [47, 114] width 53 height 39
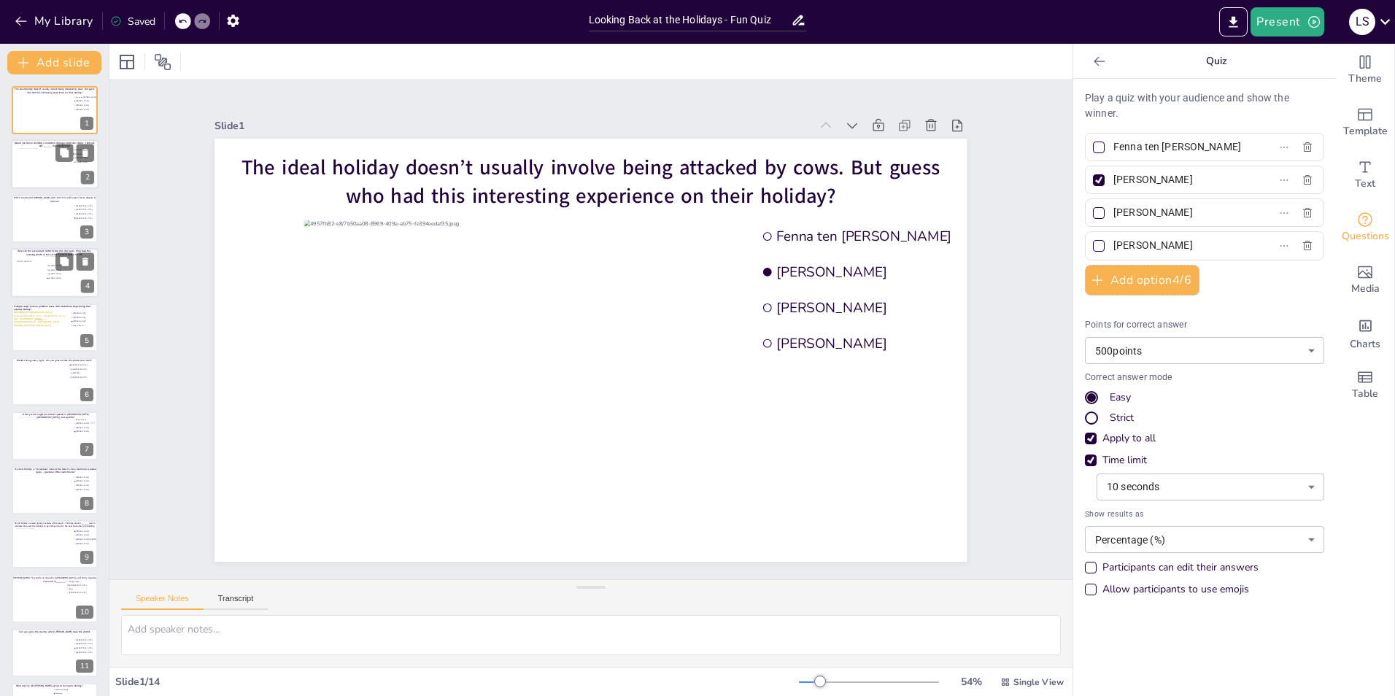
click at [35, 180] on div at bounding box center [53, 167] width 69 height 39
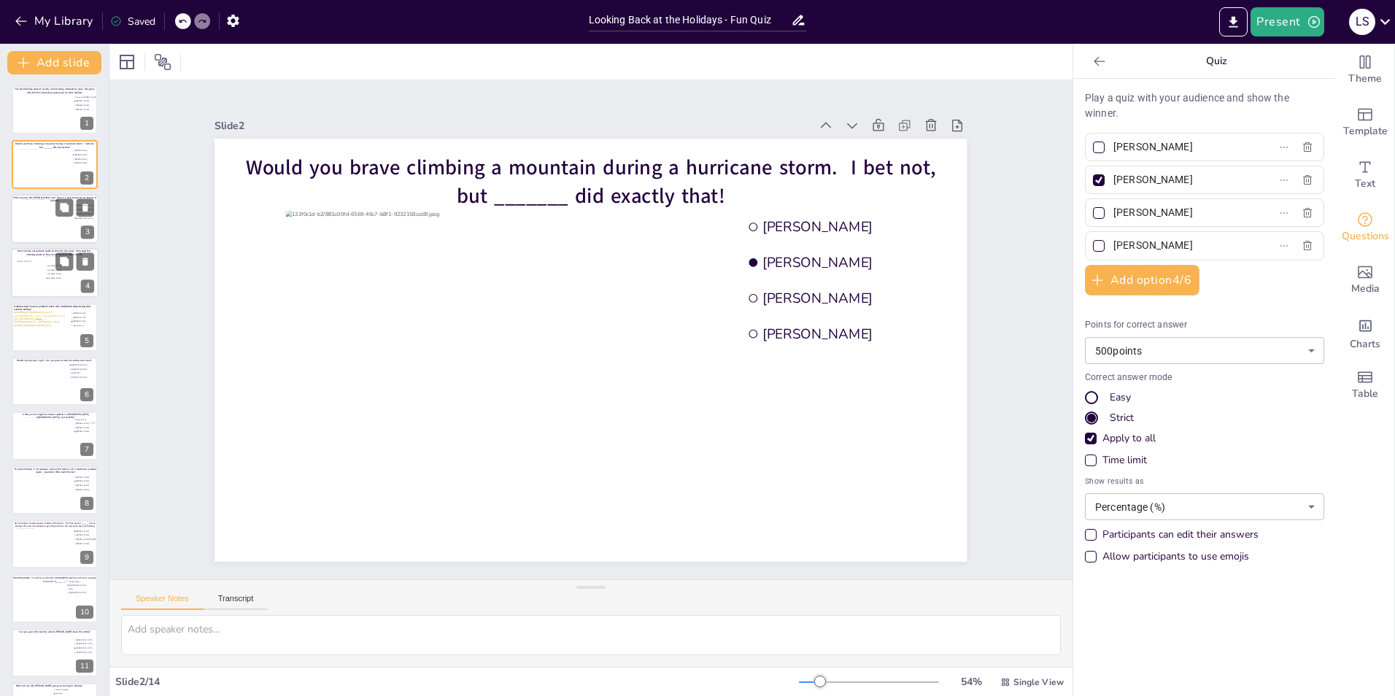
click at [34, 230] on div at bounding box center [54, 218] width 63 height 39
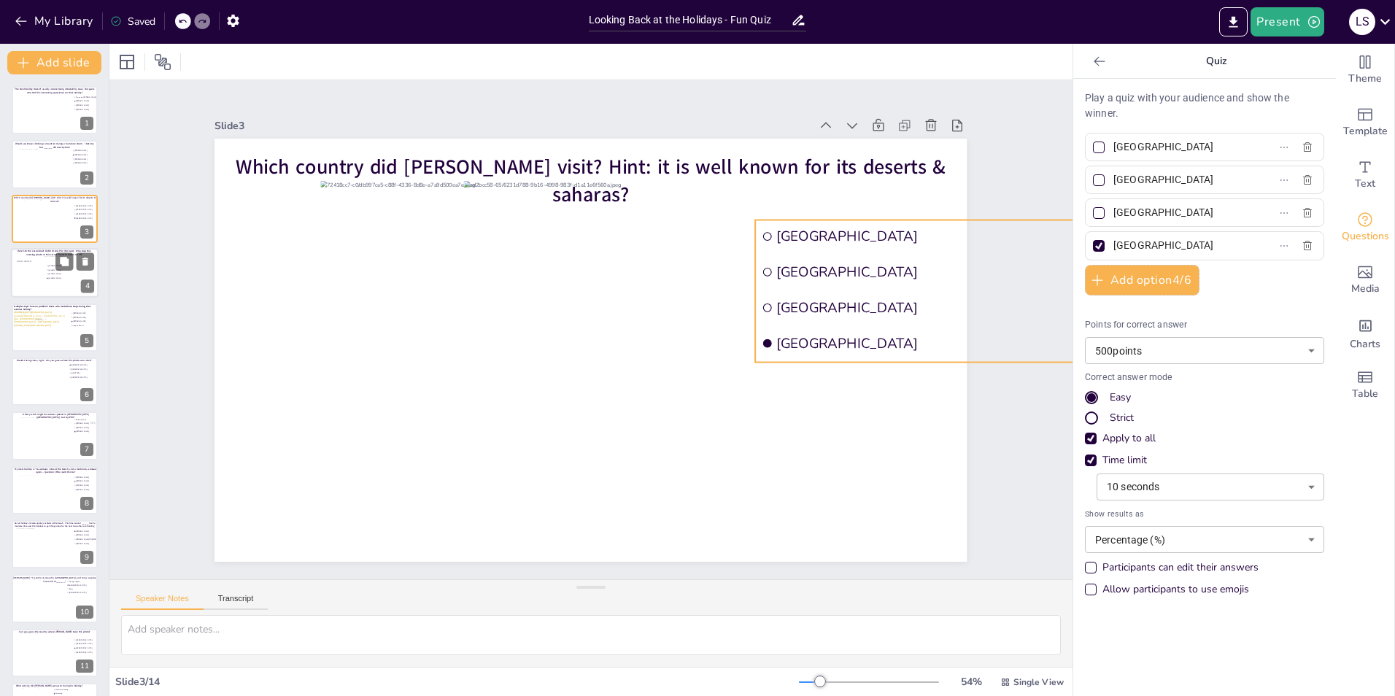
drag, startPoint x: 833, startPoint y: 335, endPoint x: 803, endPoint y: 293, distance: 51.8
click at [993, 155] on div "Slide 1 The ideal holiday doesn’t usually involve being attacked by cows. But g…" at bounding box center [591, 330] width 834 height 464
click at [820, 255] on li "[GEOGRAPHIC_DATA]" at bounding box center [944, 271] width 377 height 33
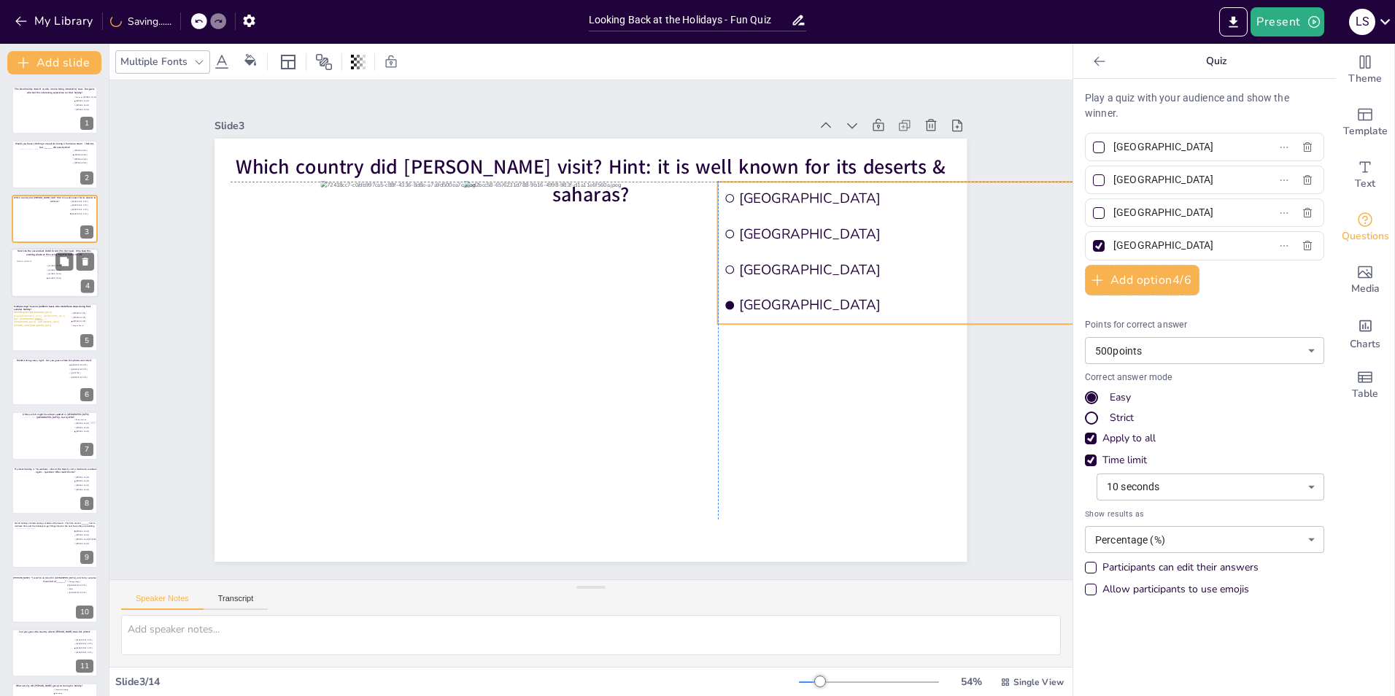
drag, startPoint x: 833, startPoint y: 239, endPoint x: 796, endPoint y: 201, distance: 53.1
click at [796, 201] on span "[GEOGRAPHIC_DATA]" at bounding box center [913, 198] width 349 height 18
click at [989, 432] on div "Slide 1 The ideal holiday doesn’t usually involve being attacked by cows. But g…" at bounding box center [591, 330] width 834 height 464
click at [829, 282] on ul "Egypt Namibia Tunisia Morocco" at bounding box center [906, 253] width 377 height 142
click at [826, 278] on ul "Egypt Namibia Tunisia Morocco" at bounding box center [906, 253] width 377 height 142
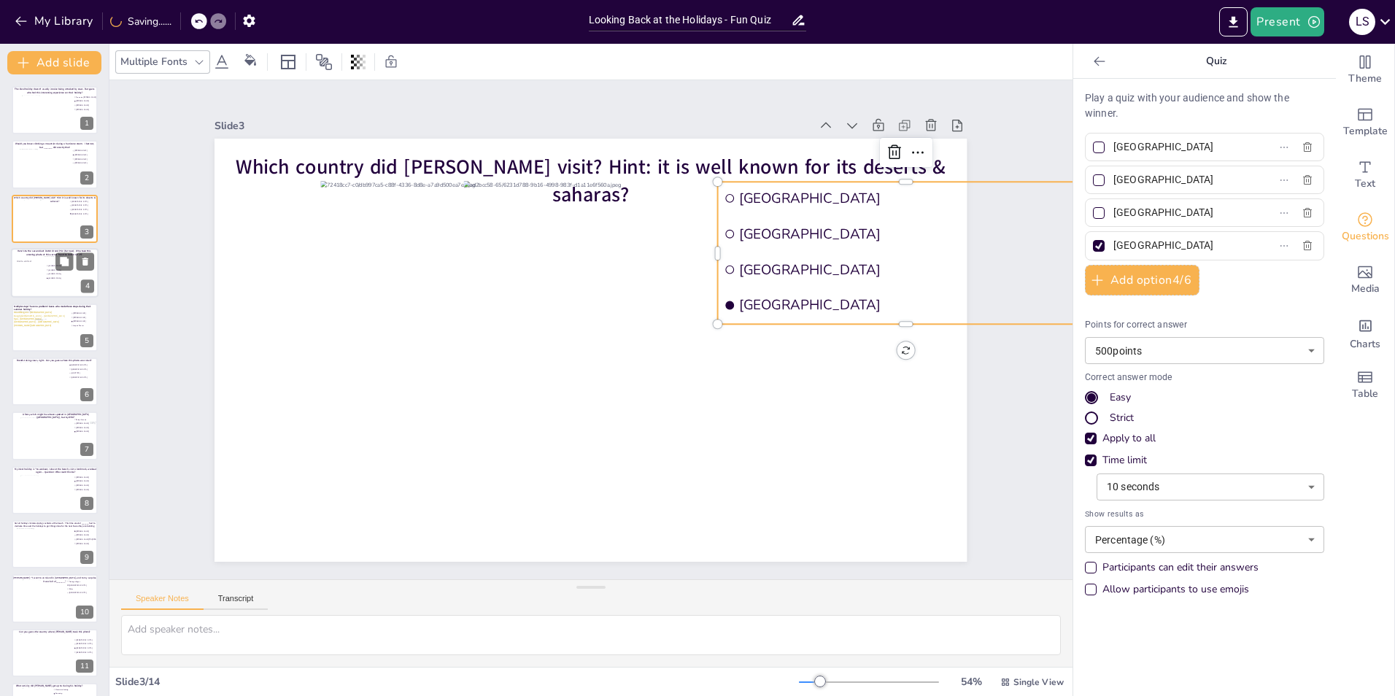
click at [996, 419] on div "Slide 1 The ideal holiday doesn’t usually involve being attacked by cows. But g…" at bounding box center [591, 330] width 834 height 464
click at [817, 296] on span "[GEOGRAPHIC_DATA]" at bounding box center [913, 305] width 349 height 18
click at [994, 385] on div "Slide 1 The ideal holiday doesn’t usually involve being attacked by cows. But g…" at bounding box center [591, 330] width 834 height 464
click at [810, 289] on li "[GEOGRAPHIC_DATA]" at bounding box center [906, 305] width 377 height 33
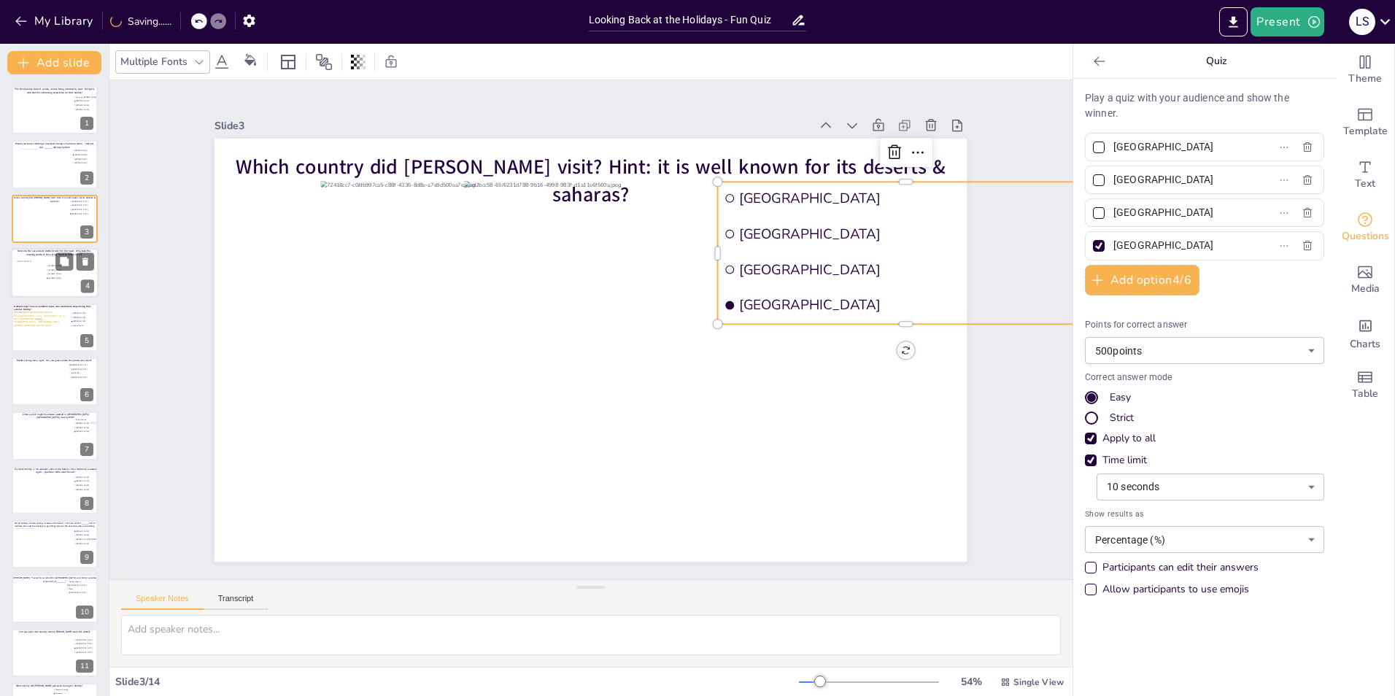
click at [992, 402] on div "Slide 1 The ideal holiday doesn’t usually involve being attacked by cows. But g…" at bounding box center [591, 330] width 834 height 464
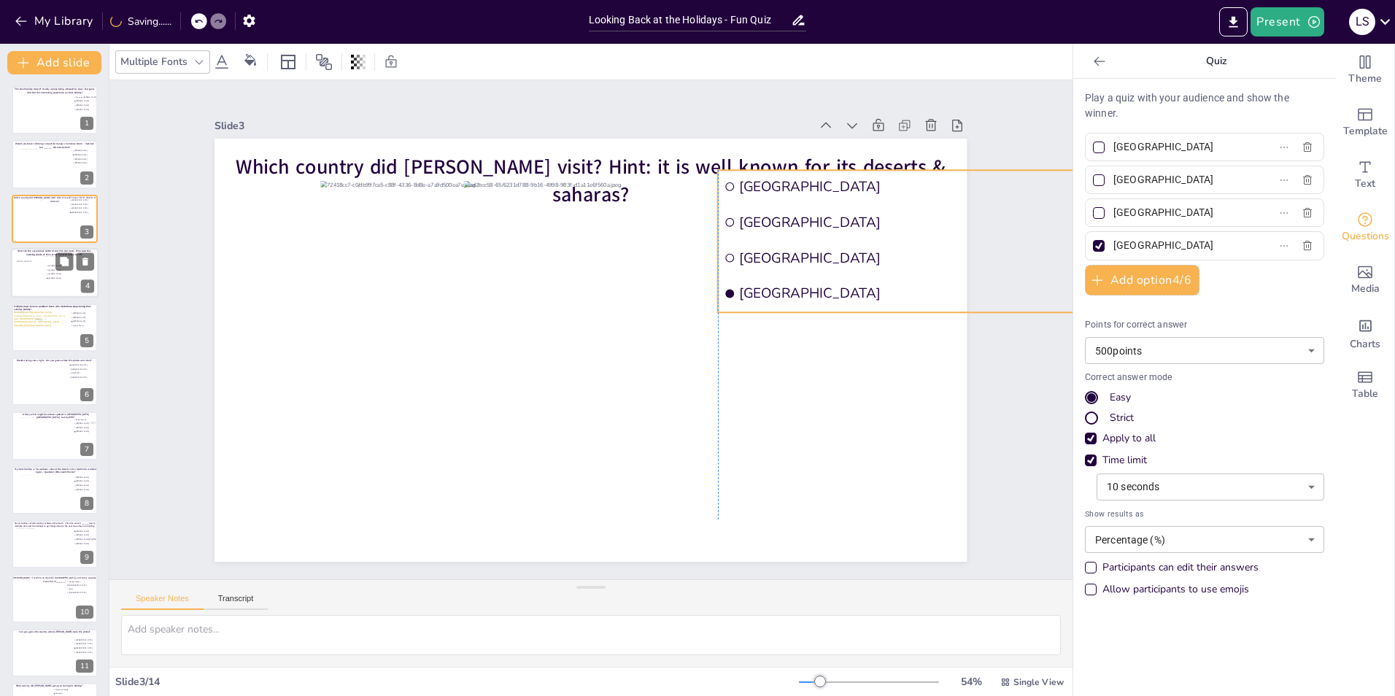
drag, startPoint x: 752, startPoint y: 274, endPoint x: 754, endPoint y: 262, distance: 11.8
click at [754, 262] on li "[GEOGRAPHIC_DATA]" at bounding box center [906, 258] width 377 height 33
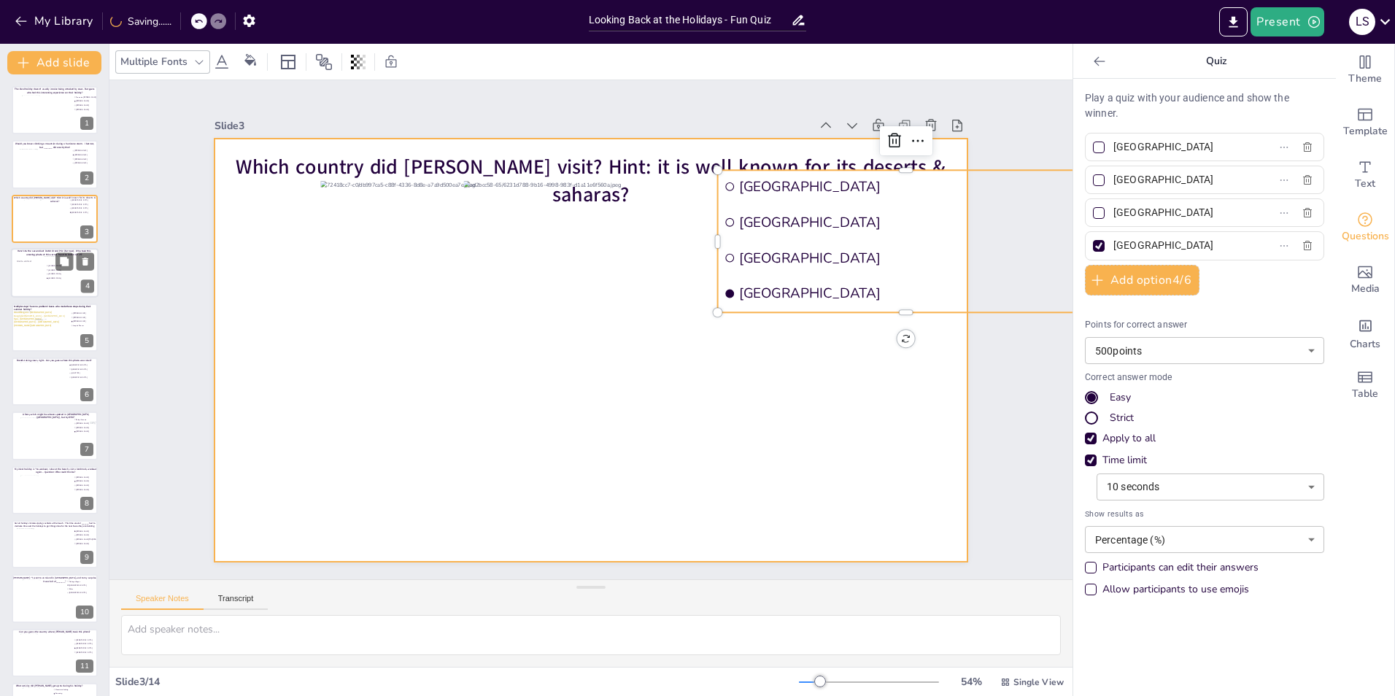
click at [955, 402] on div at bounding box center [591, 350] width 752 height 423
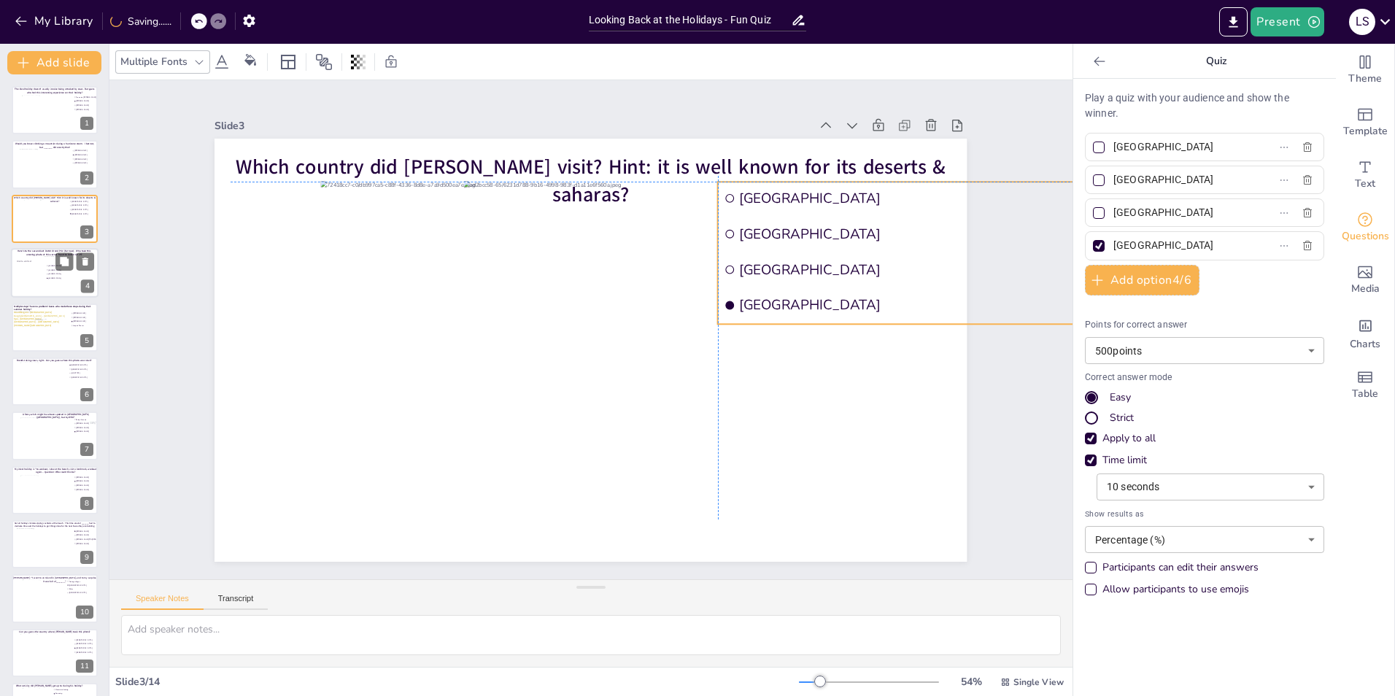
click at [782, 281] on ul "Egypt Namibia Tunisia Morocco" at bounding box center [906, 253] width 377 height 142
click at [1020, 419] on div "Slide 1 The ideal holiday doesn’t usually involve being attacked by cows. But g…" at bounding box center [590, 329] width 963 height 499
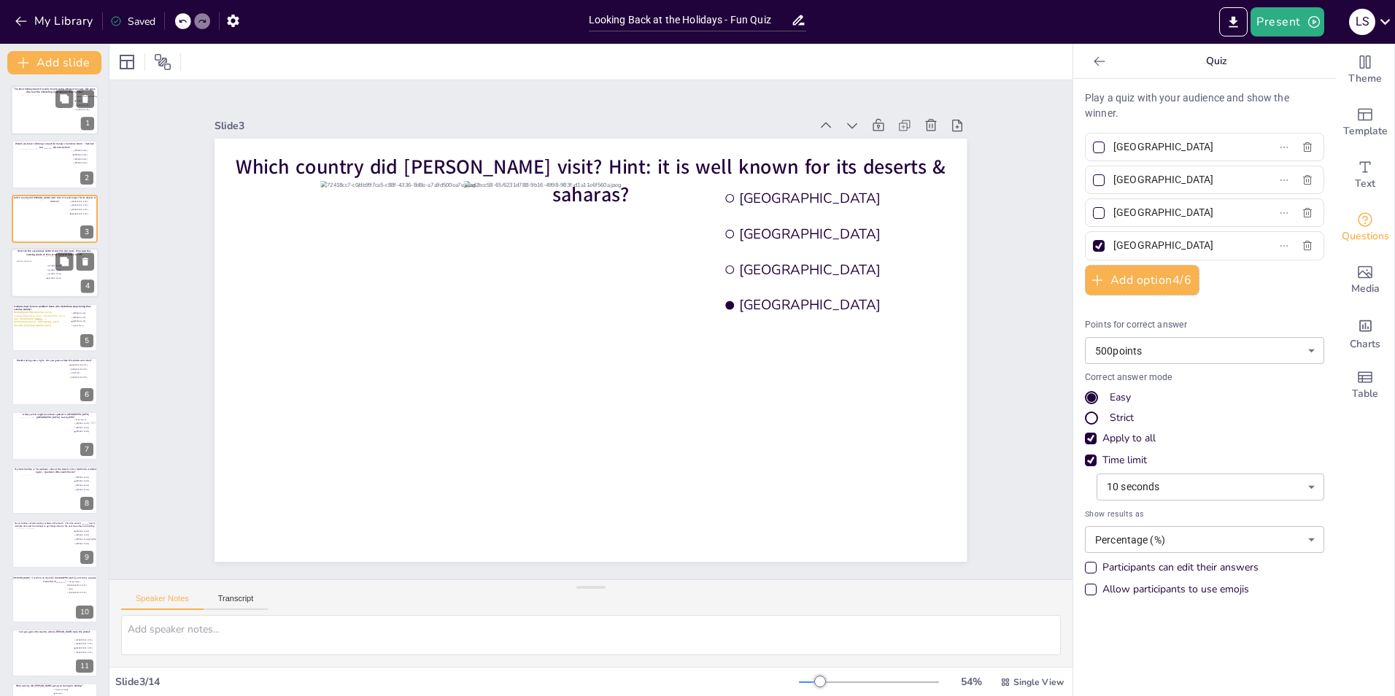
click at [39, 115] on div at bounding box center [47, 114] width 53 height 39
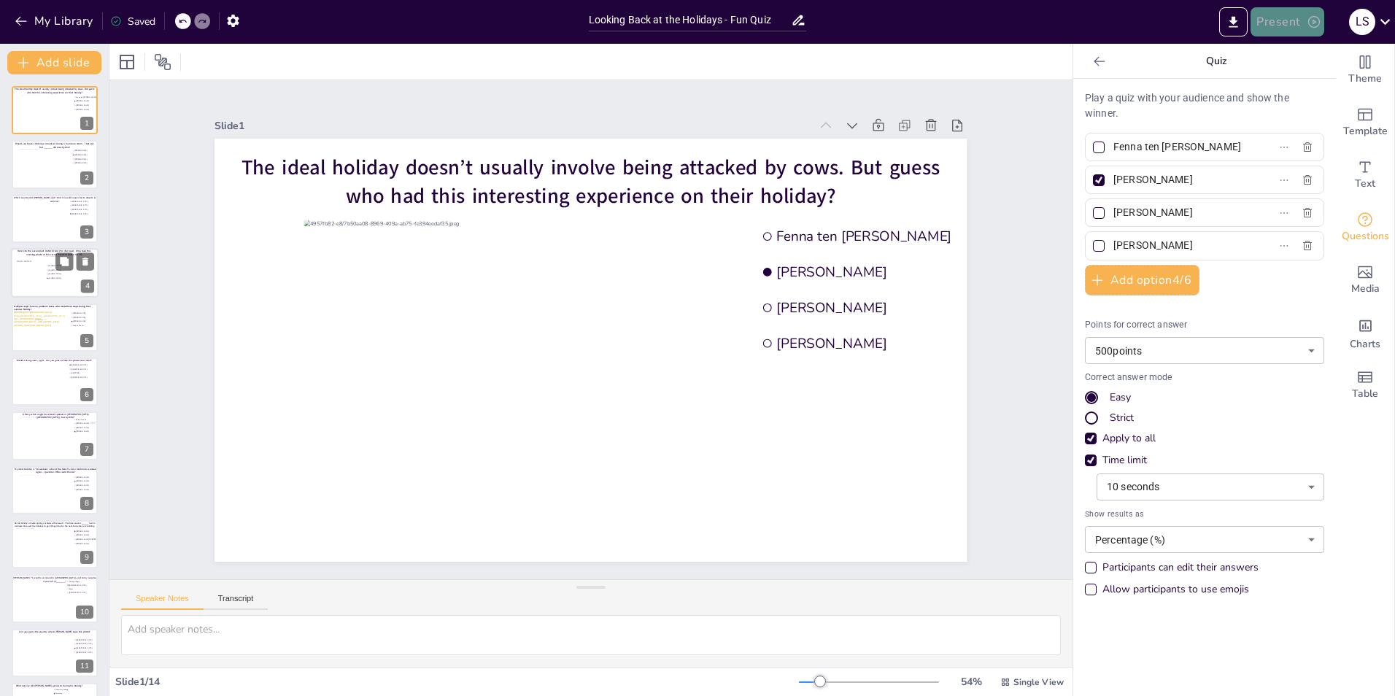
click at [1303, 20] on button "Present" at bounding box center [1287, 21] width 73 height 29
click at [1300, 86] on li "Play presentation" at bounding box center [1309, 89] width 115 height 23
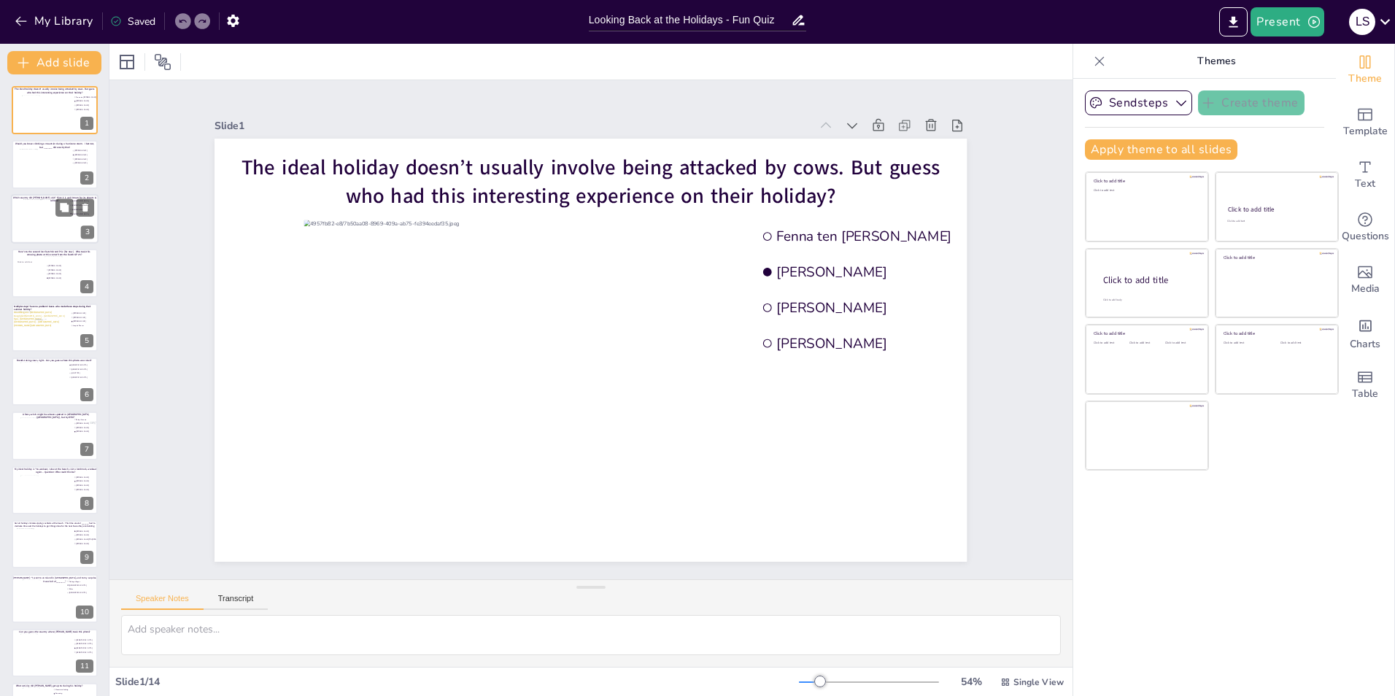
click at [40, 217] on div at bounding box center [55, 218] width 30 height 39
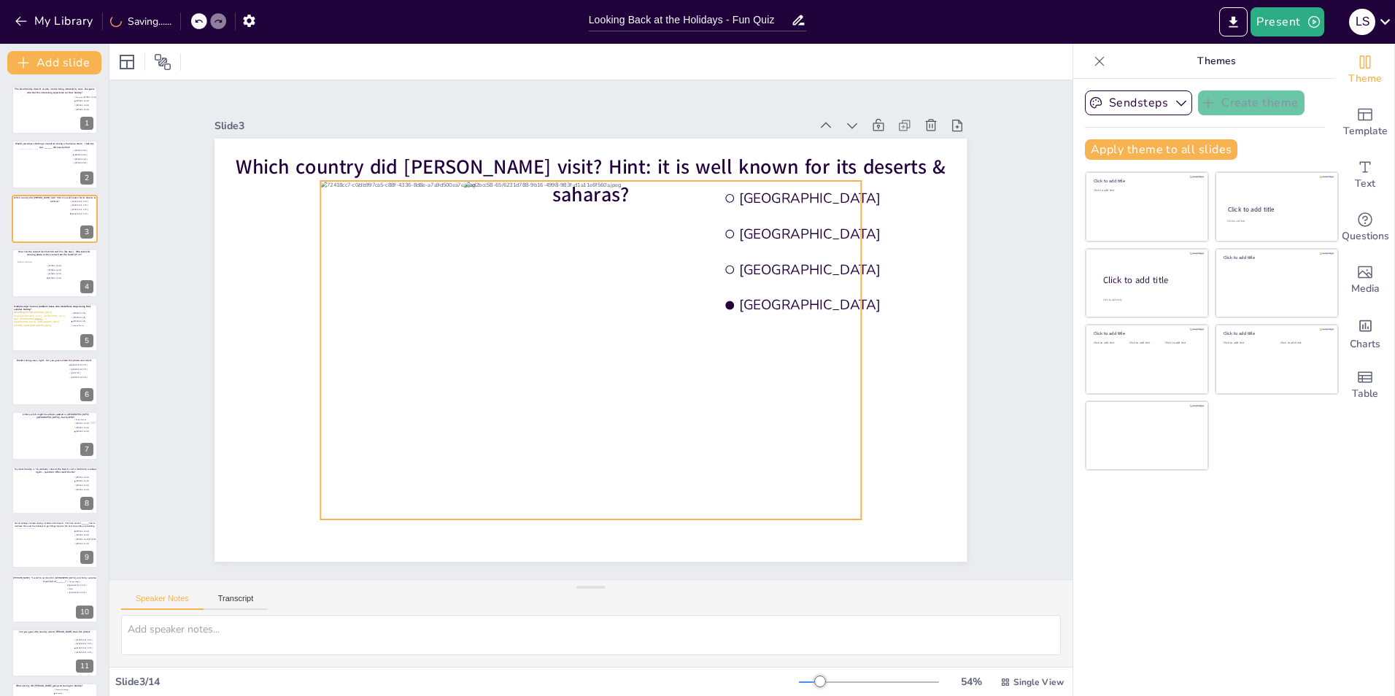
click at [350, 320] on div at bounding box center [606, 316] width 613 height 628
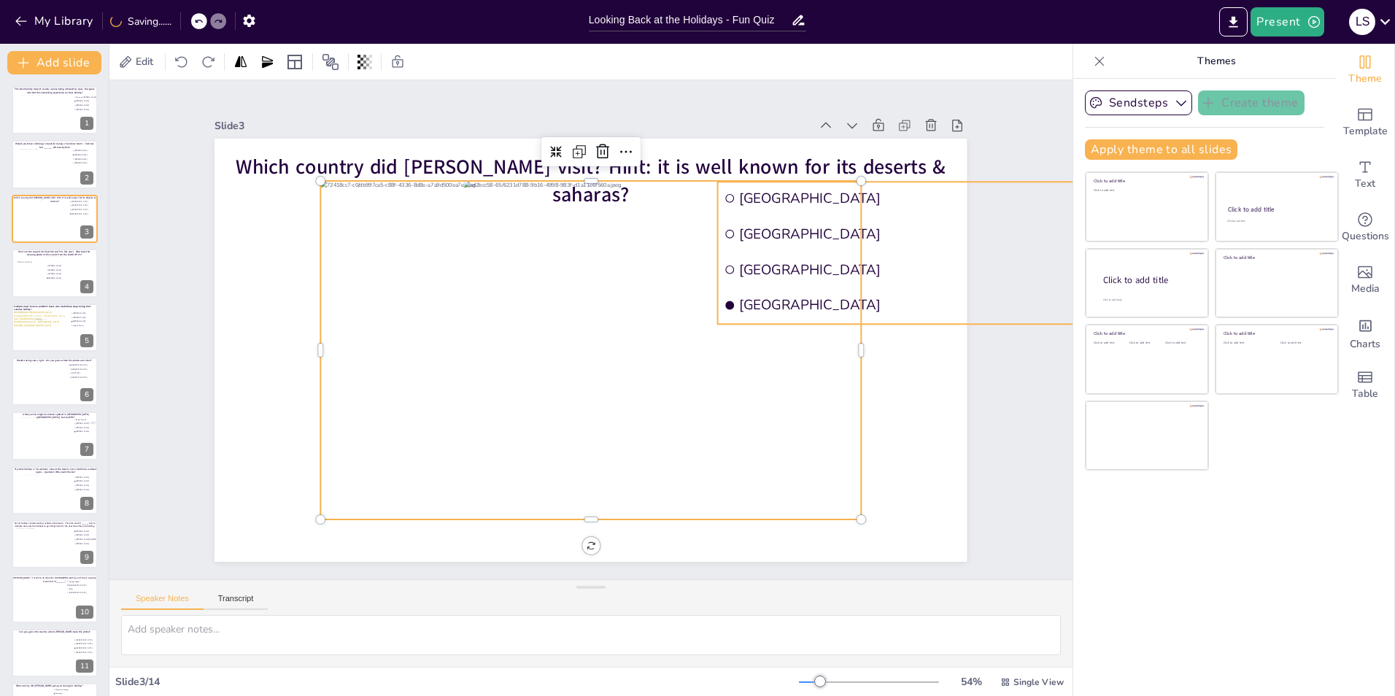
click at [491, 429] on span "[GEOGRAPHIC_DATA]" at bounding box center [344, 539] width 293 height 220
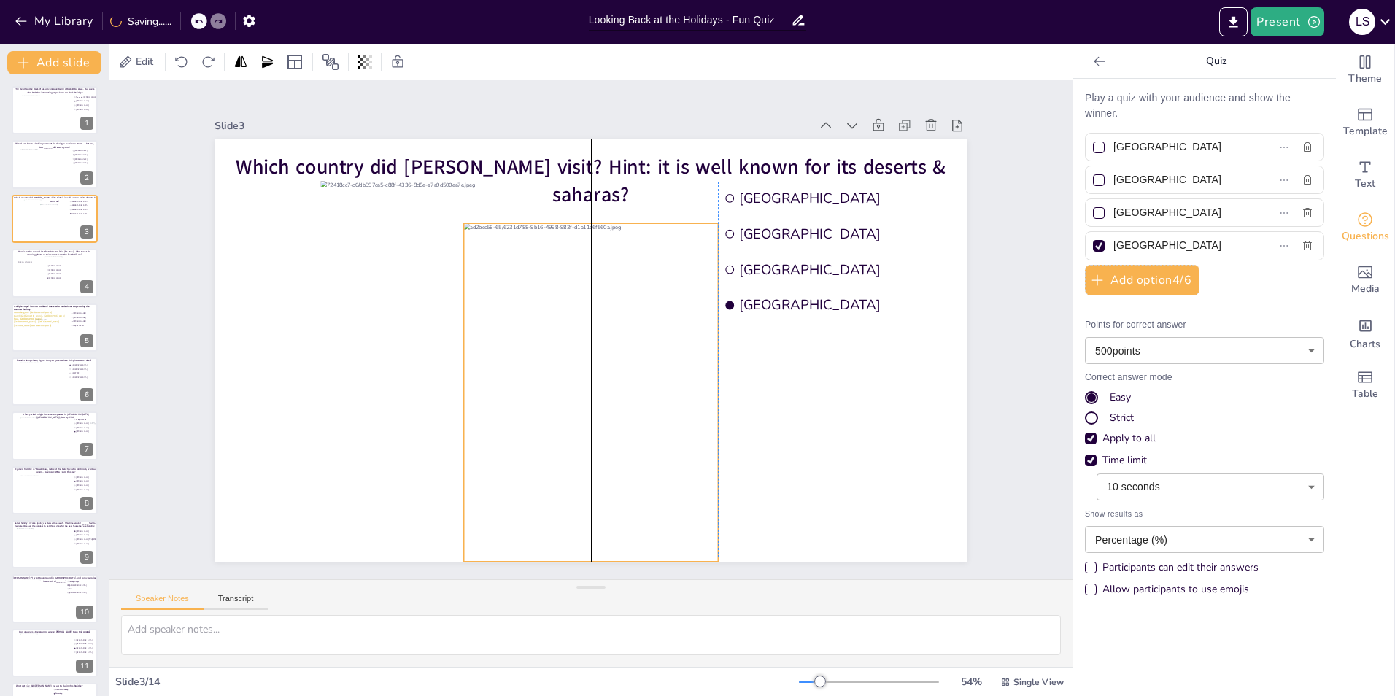
drag, startPoint x: 519, startPoint y: 230, endPoint x: 514, endPoint y: 269, distance: 38.9
click at [514, 269] on div at bounding box center [627, 278] width 404 height 423
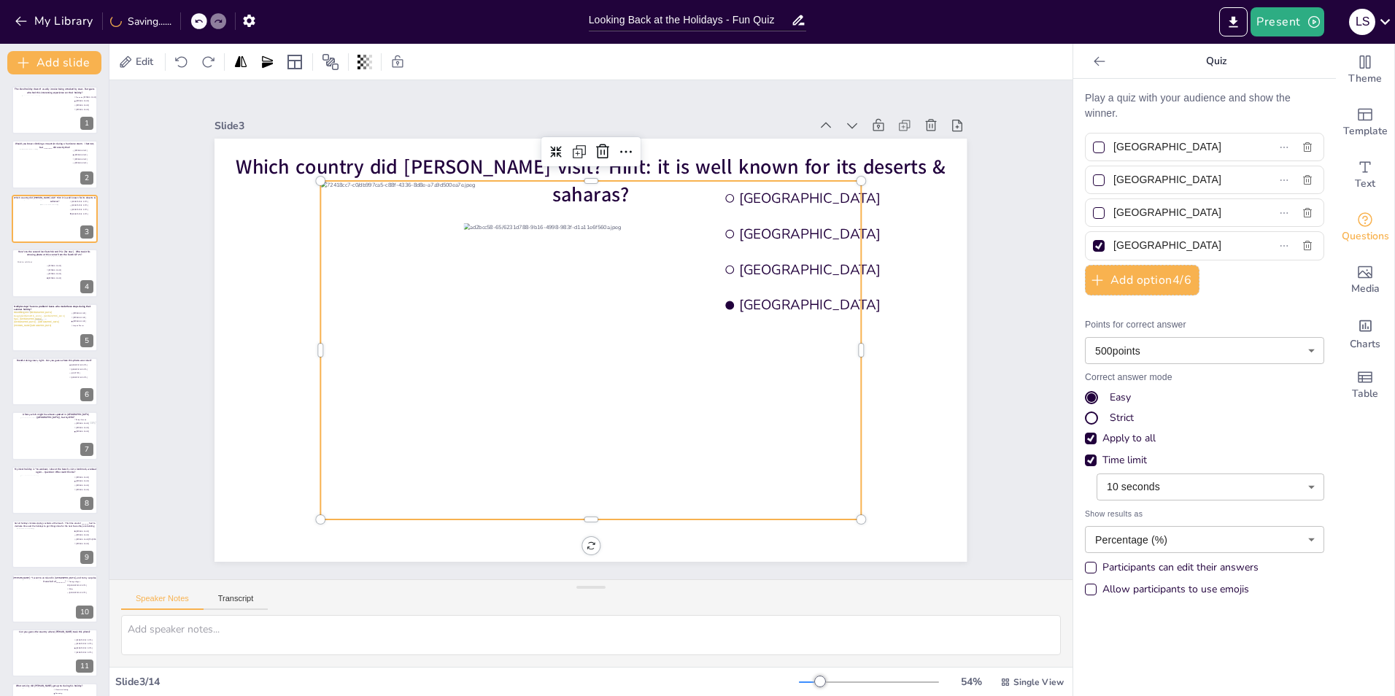
click at [358, 204] on div at bounding box center [608, 339] width 563 height 637
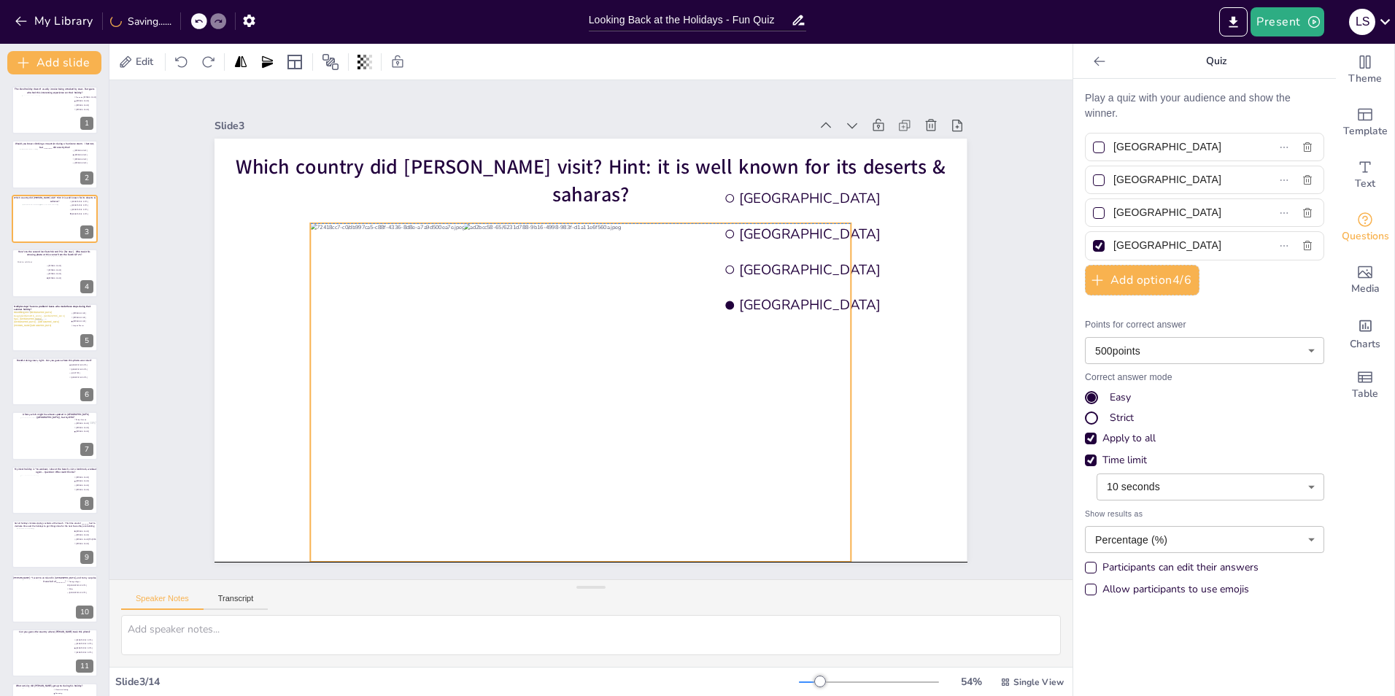
drag, startPoint x: 358, startPoint y: 204, endPoint x: 348, endPoint y: 246, distance: 42.8
click at [348, 246] on div at bounding box center [581, 392] width 540 height 339
drag, startPoint x: 363, startPoint y: 295, endPoint x: 374, endPoint y: 296, distance: 10.3
click at [374, 296] on div at bounding box center [536, 360] width 563 height 637
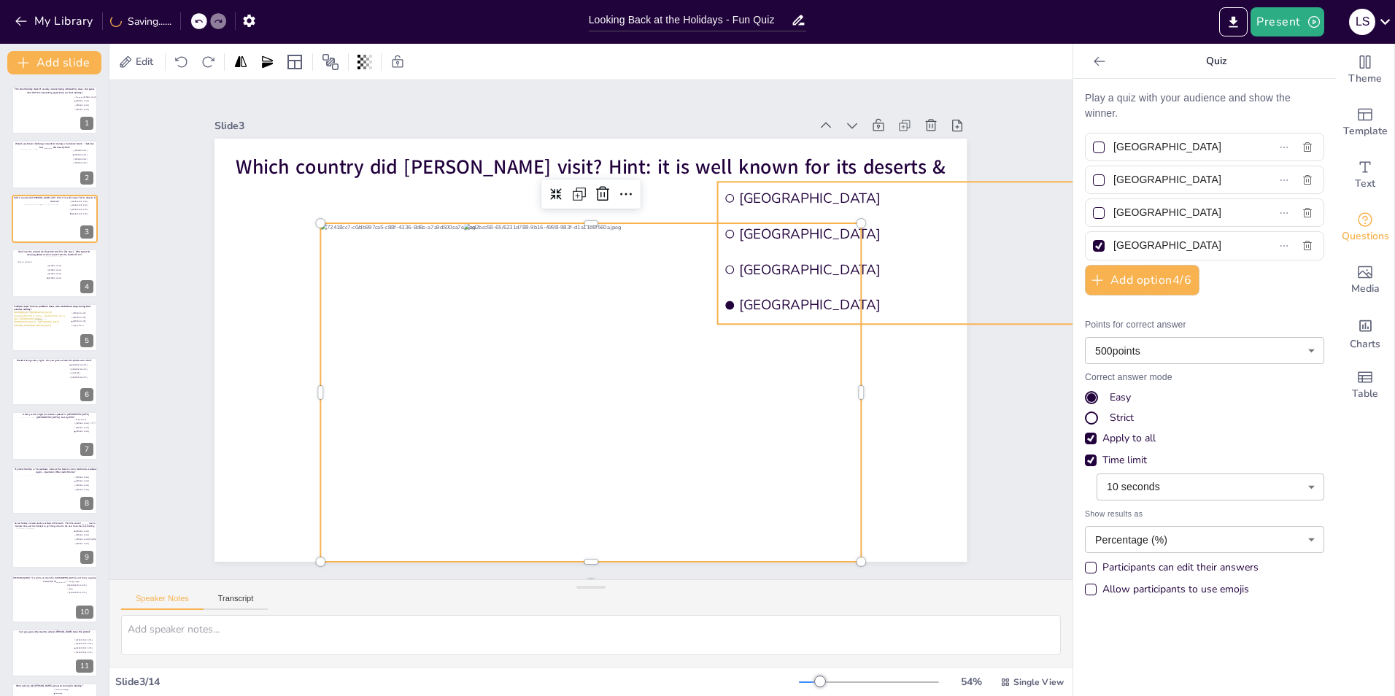
click at [411, 197] on span "[GEOGRAPHIC_DATA]" at bounding box center [315, 116] width 190 height 311
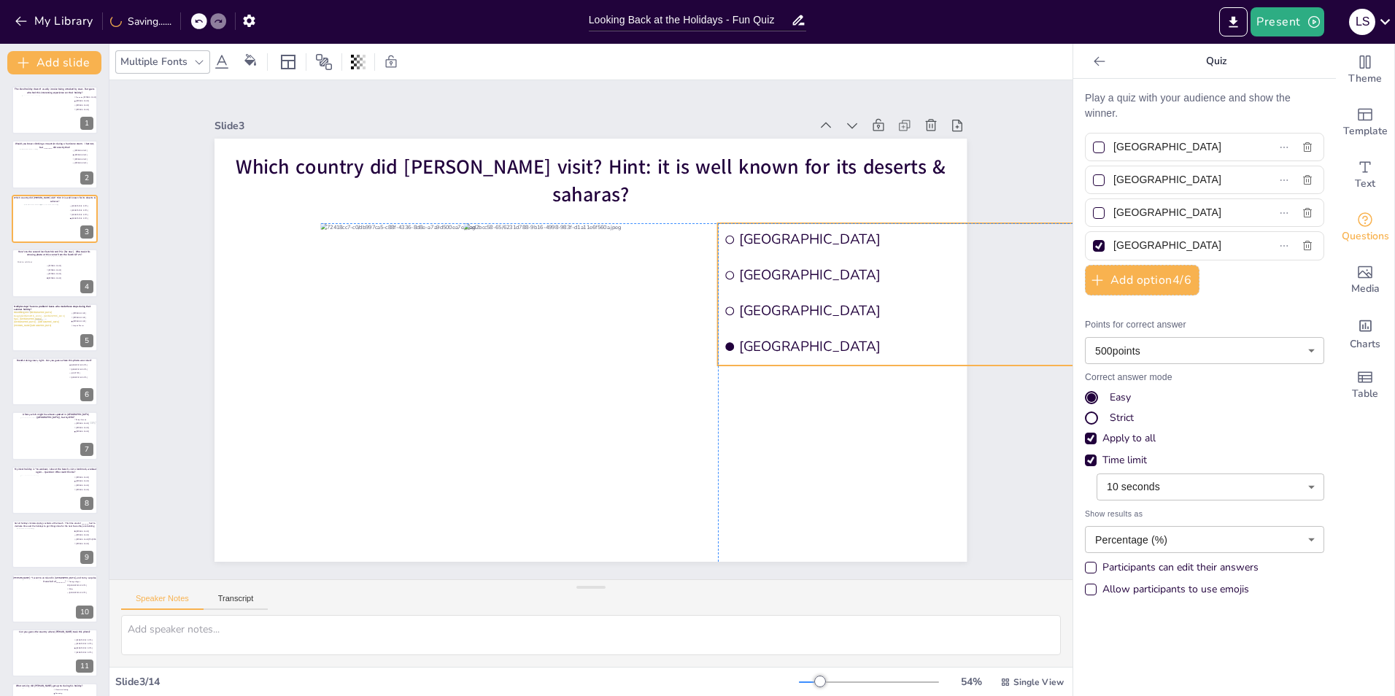
drag, startPoint x: 769, startPoint y: 197, endPoint x: 766, endPoint y: 241, distance: 43.9
click at [481, 452] on span "[GEOGRAPHIC_DATA]" at bounding box center [312, 515] width 337 height 126
click at [1014, 158] on div "Slide 1 The ideal holiday doesn’t usually involve being attacked by cows. But g…" at bounding box center [590, 330] width 1015 height 1050
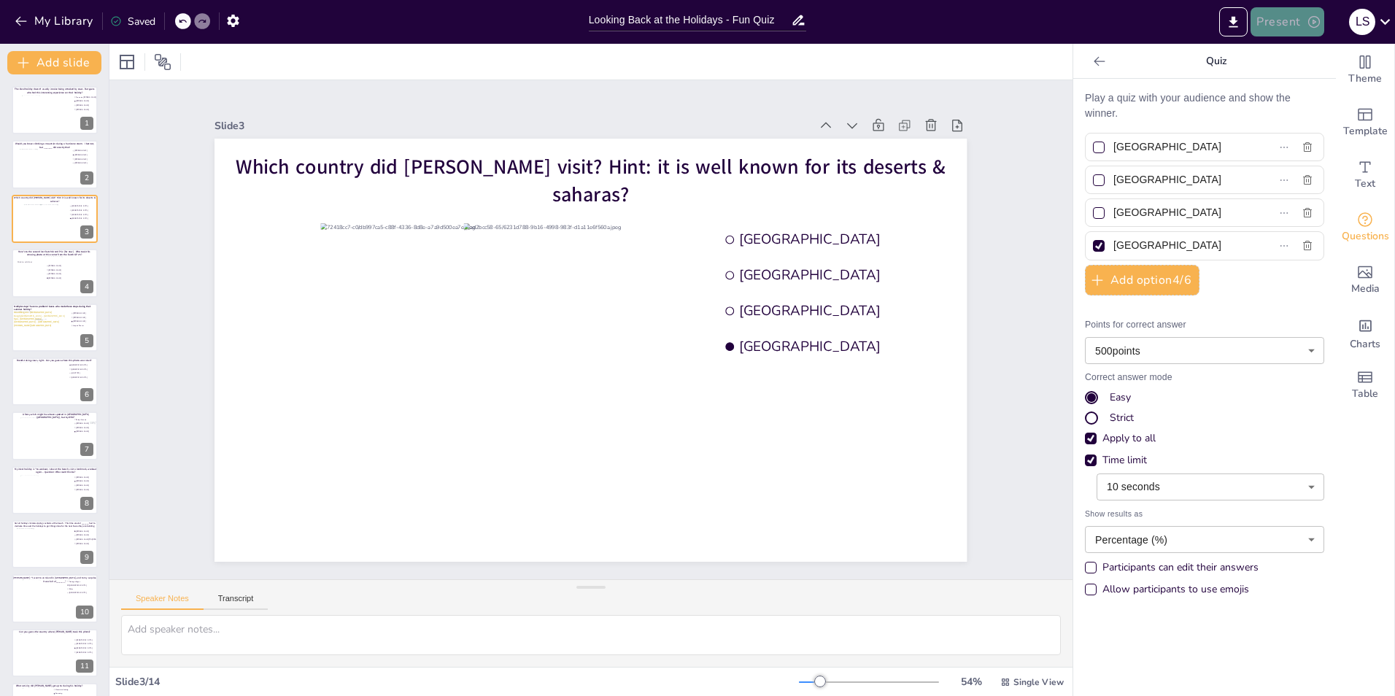
click at [1299, 18] on button "Present" at bounding box center [1287, 21] width 73 height 29
click at [1316, 100] on li "Play presentation" at bounding box center [1310, 89] width 116 height 23
